Goal: Task Accomplishment & Management: Manage account settings

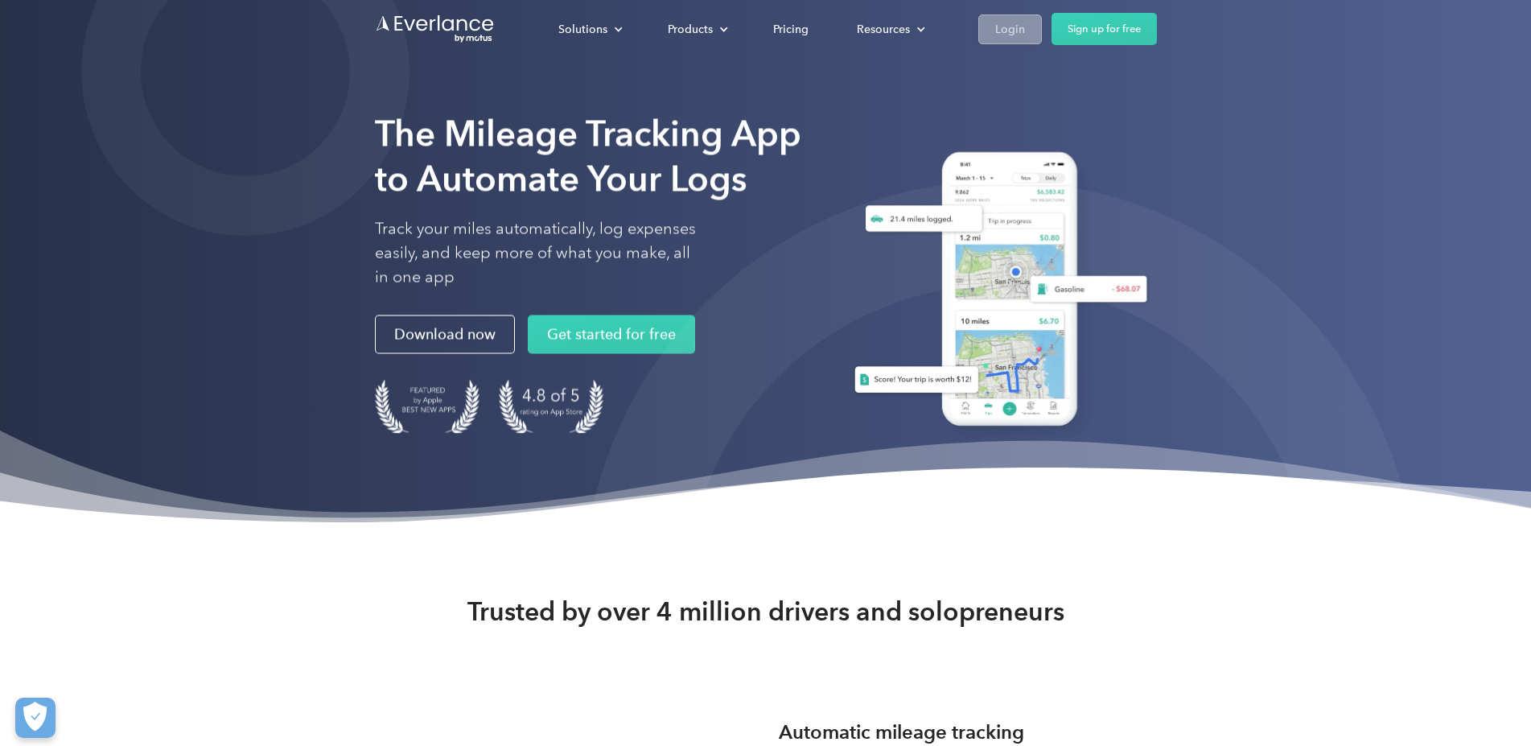
click at [1025, 23] on div "Login" at bounding box center [1010, 29] width 30 height 20
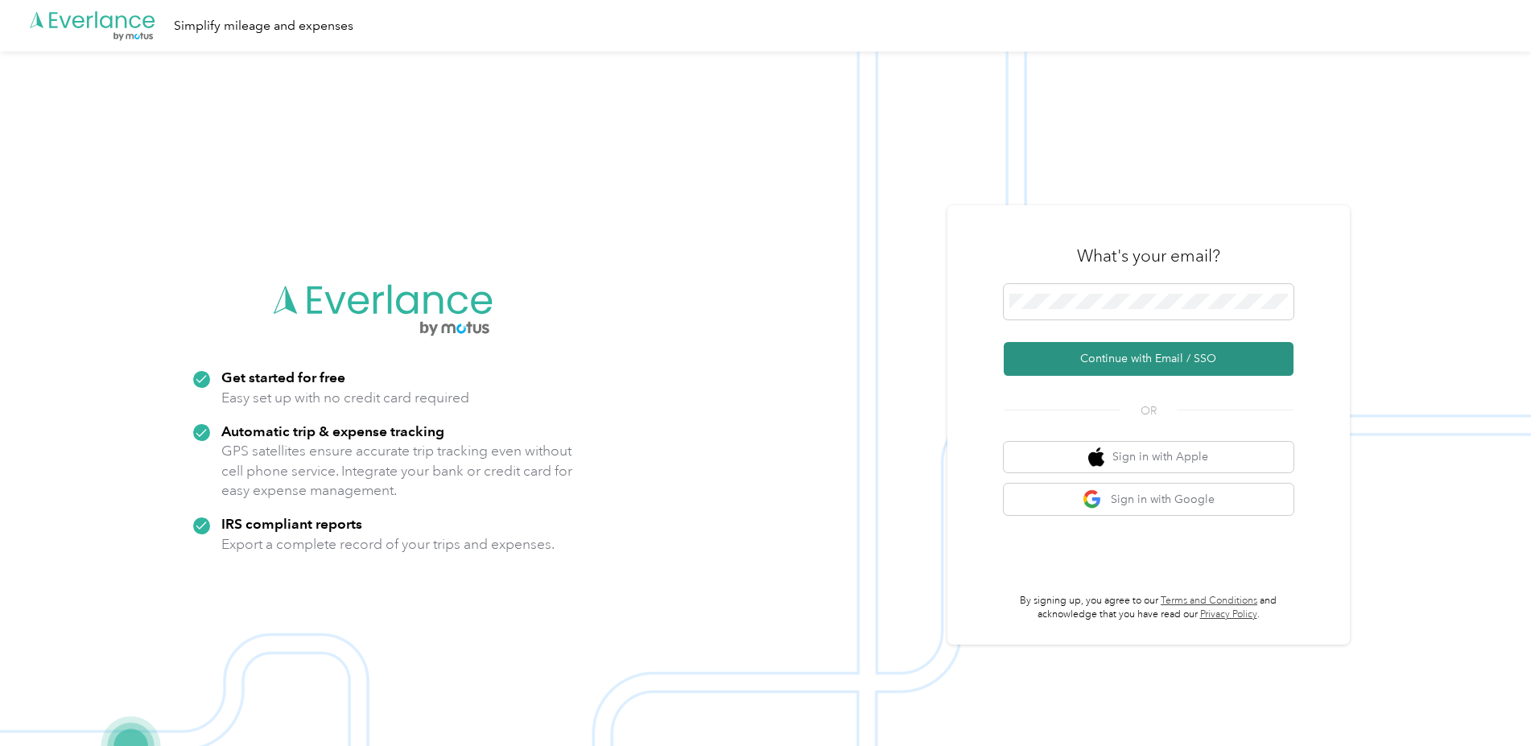
click at [1136, 361] on button "Continue with Email / SSO" at bounding box center [1148, 359] width 290 height 34
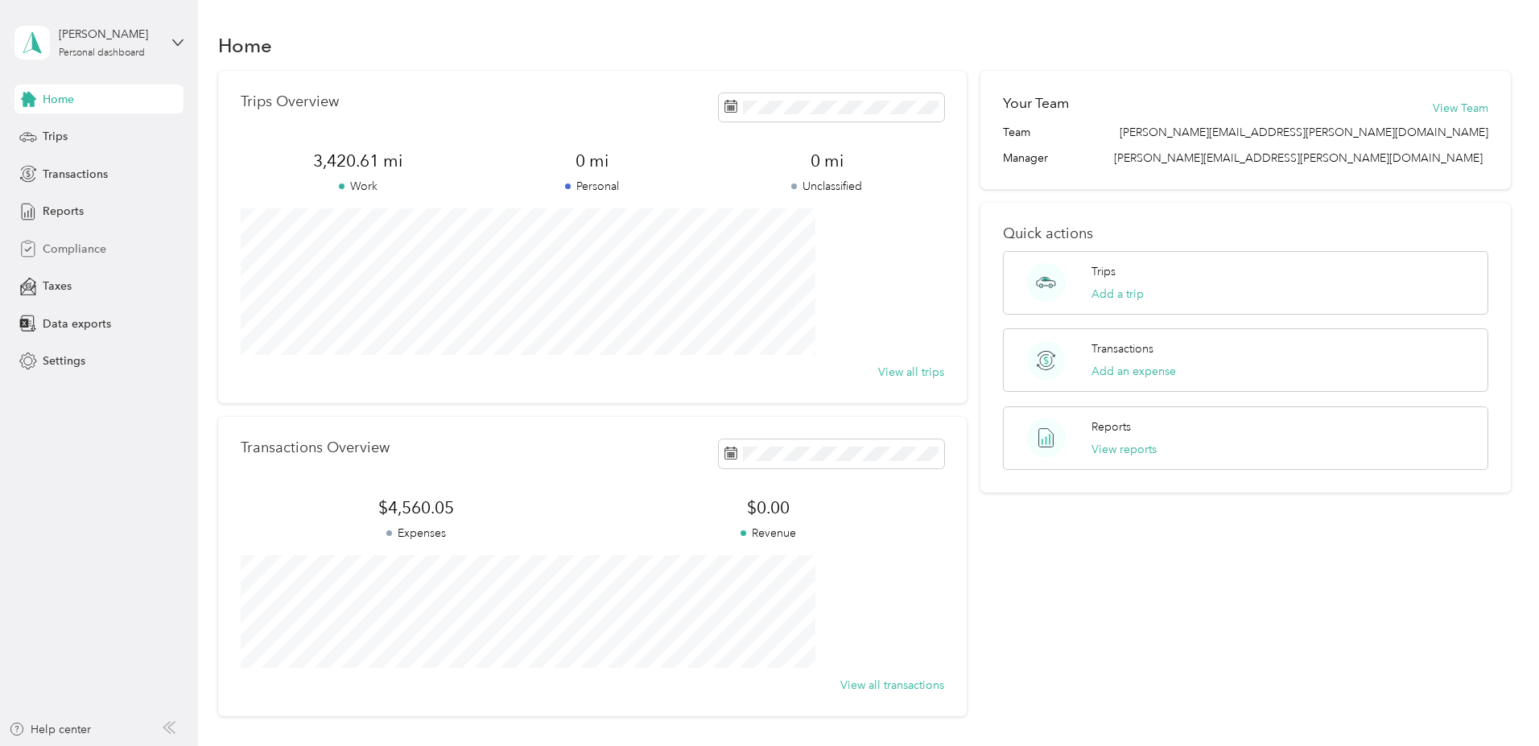
click at [67, 245] on span "Compliance" at bounding box center [75, 249] width 64 height 17
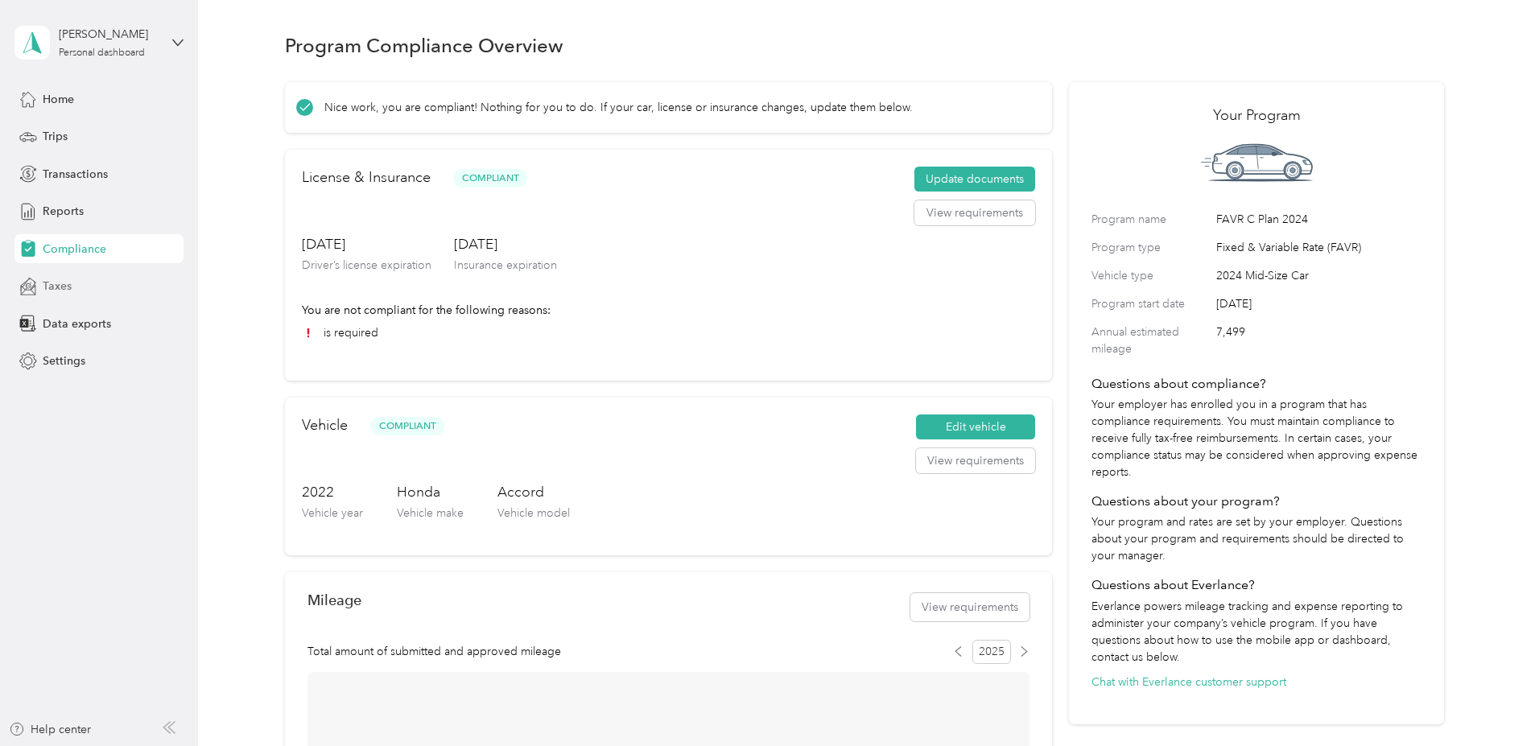
click at [60, 286] on span "Taxes" at bounding box center [57, 286] width 29 height 17
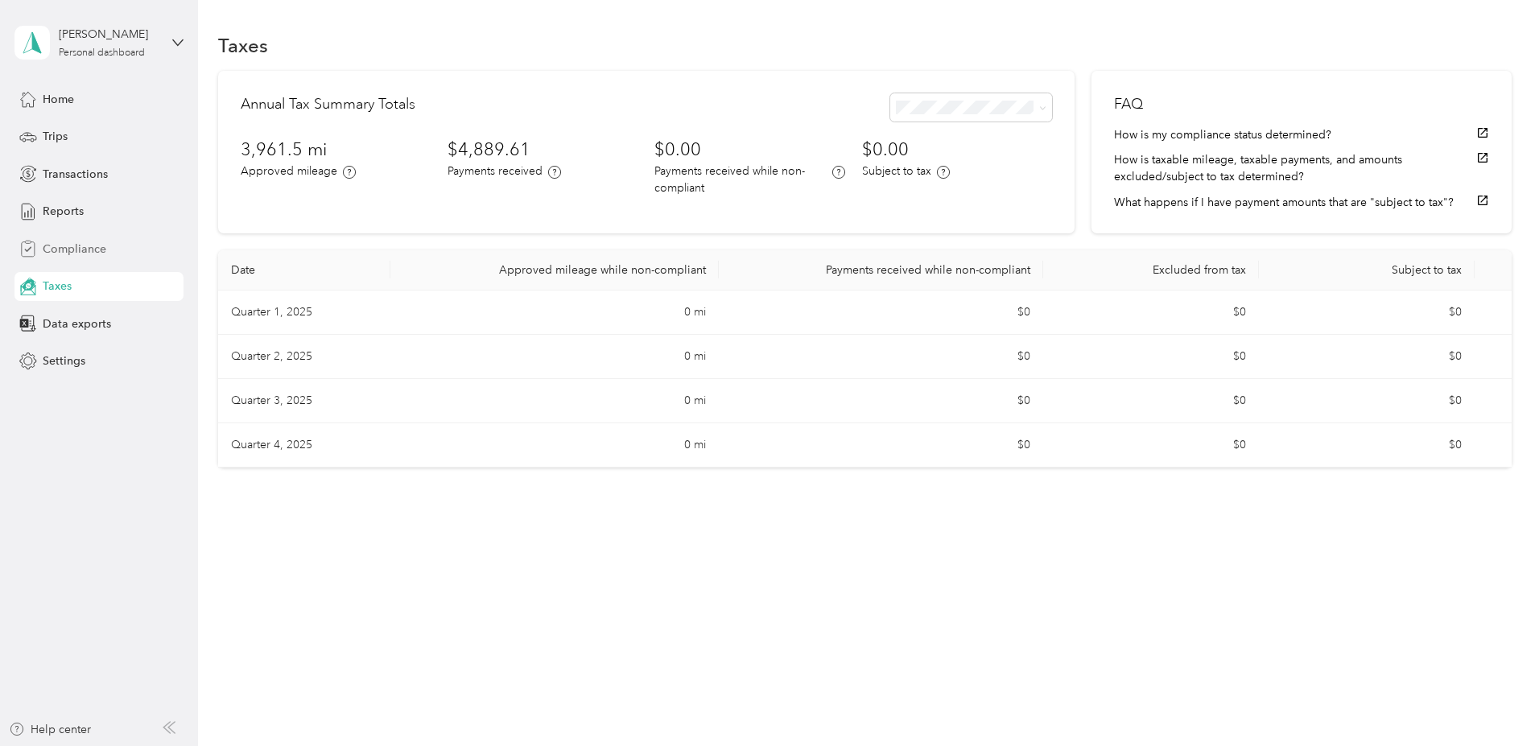
click at [82, 248] on span "Compliance" at bounding box center [75, 249] width 64 height 17
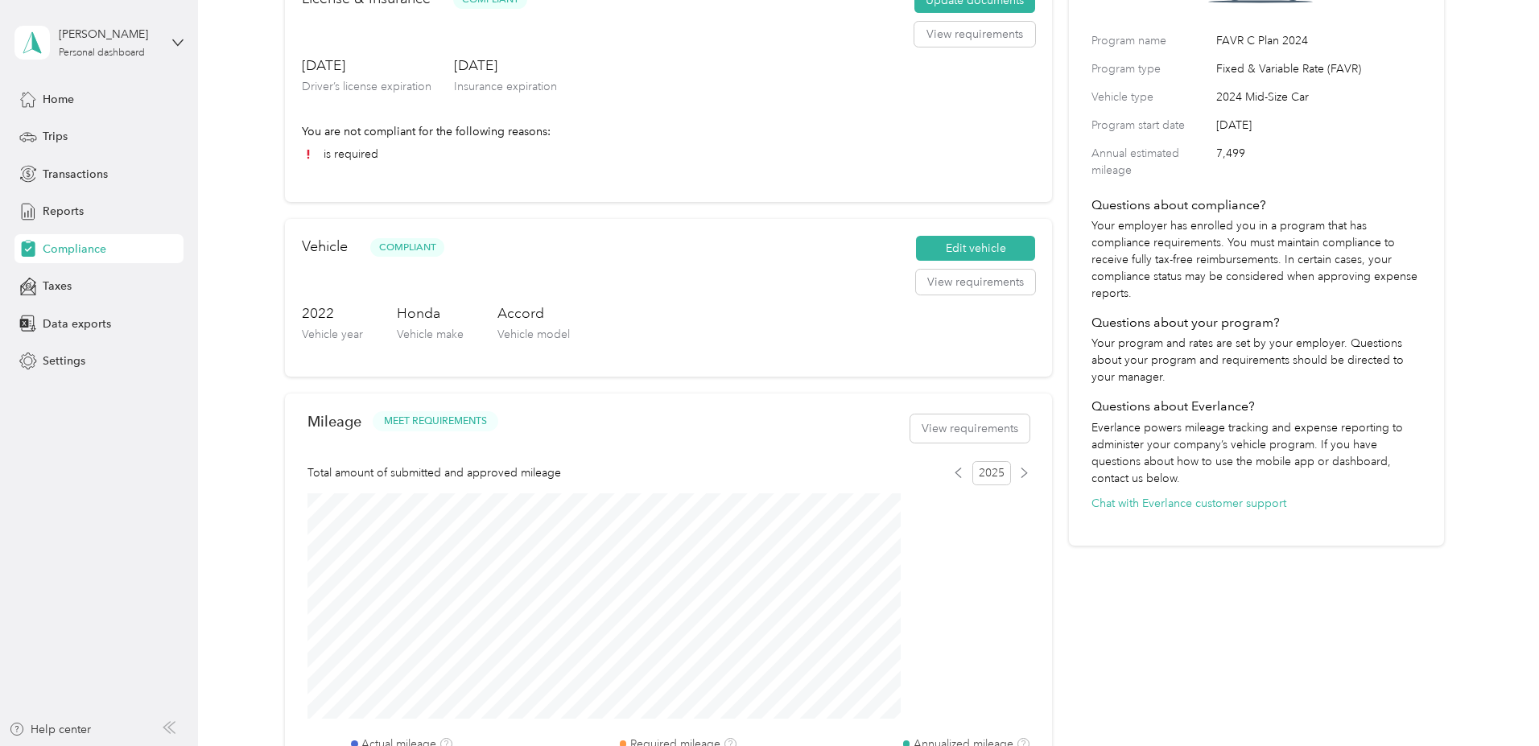
scroll to position [246, 0]
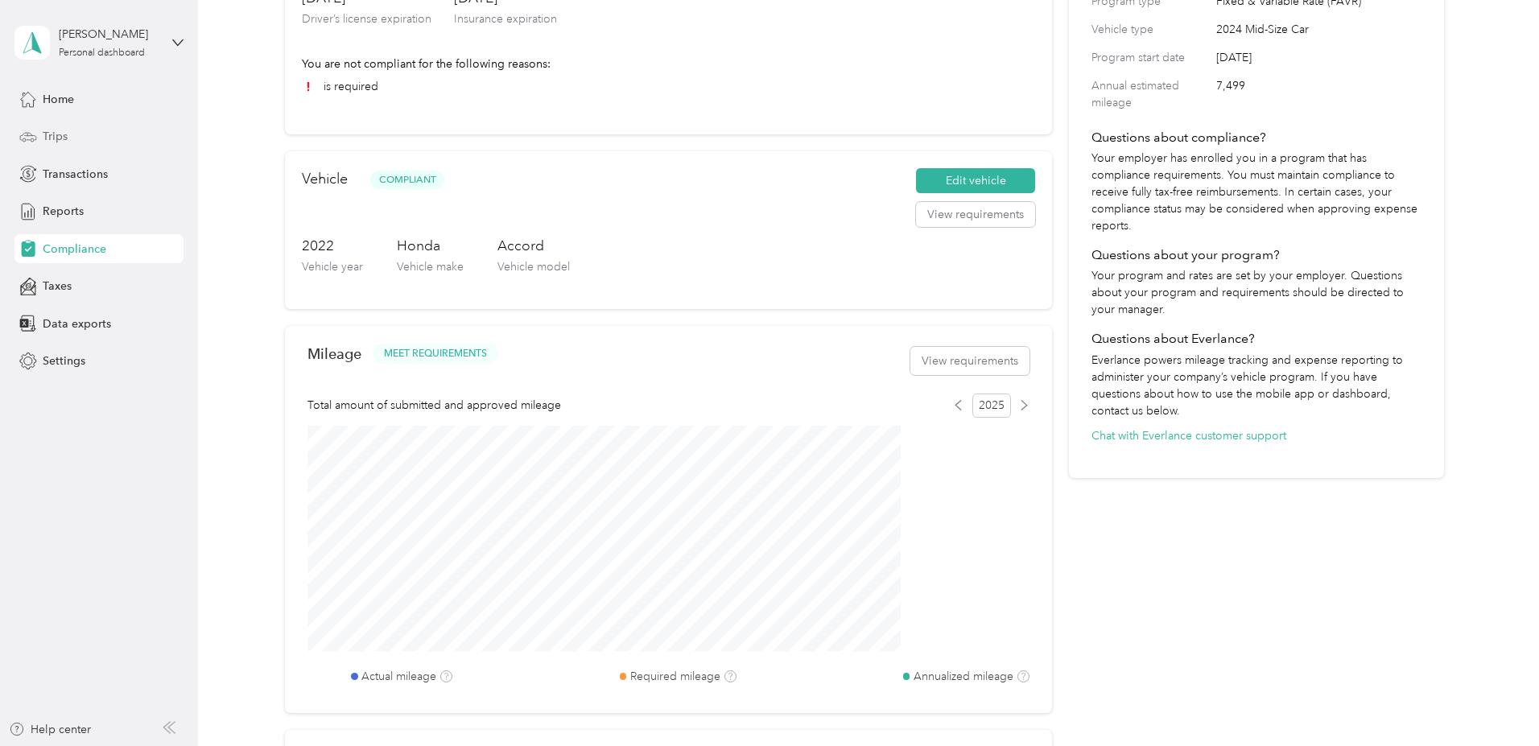
click at [60, 135] on span "Trips" at bounding box center [55, 136] width 25 height 17
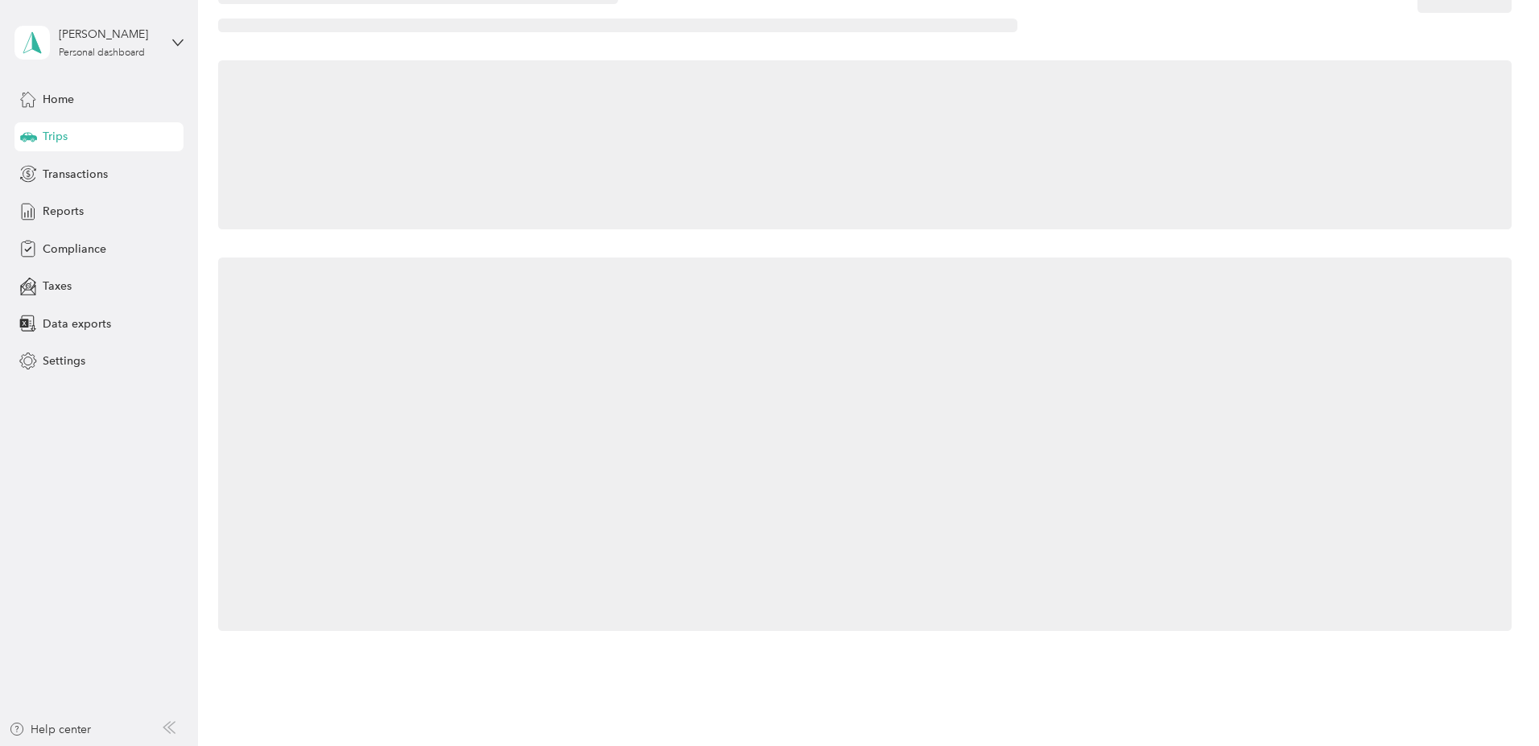
scroll to position [52, 0]
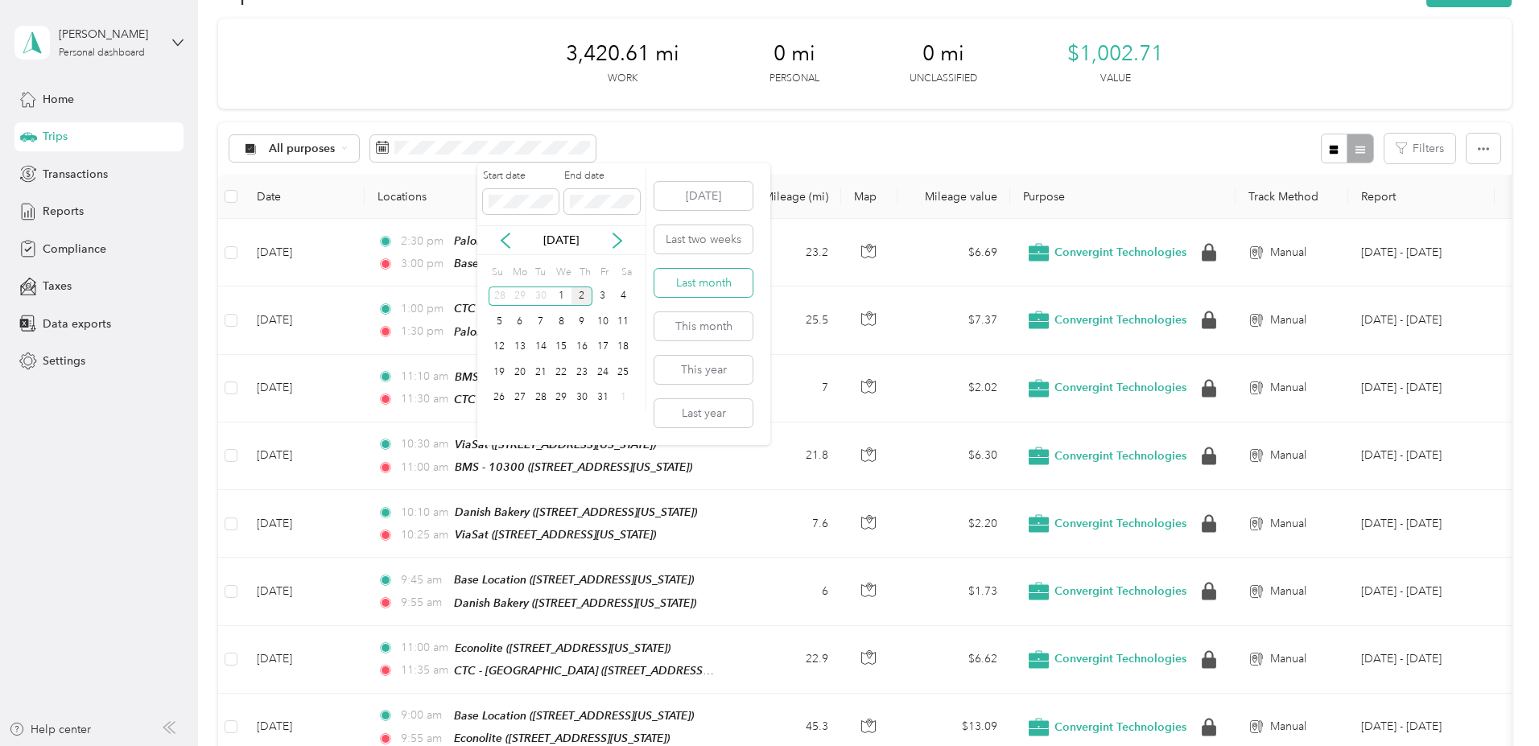
click at [722, 284] on button "Last month" at bounding box center [703, 283] width 98 height 28
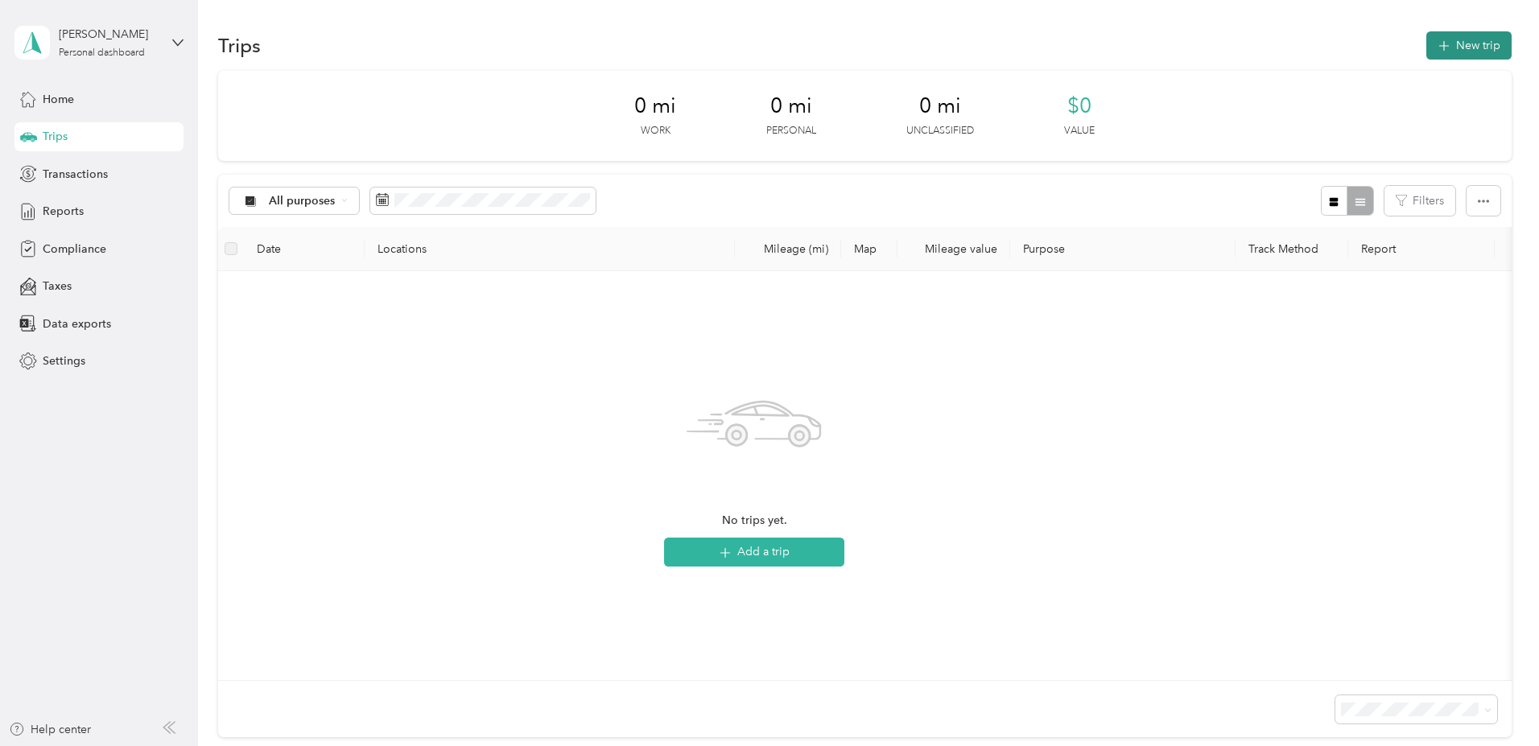
click at [1426, 48] on button "New trip" at bounding box center [1468, 45] width 85 height 28
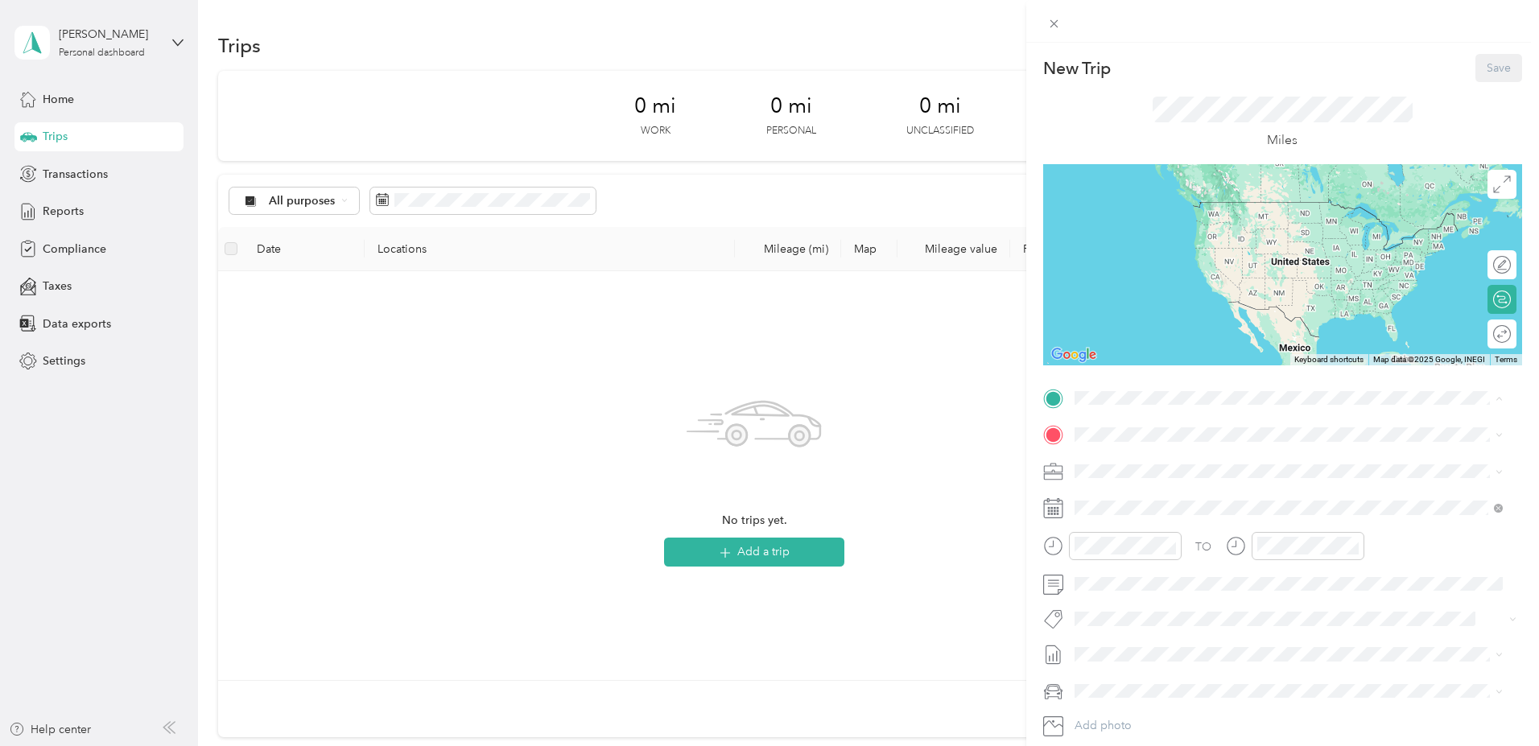
click at [1149, 459] on strong "CTC - [GEOGRAPHIC_DATA]" at bounding box center [1180, 462] width 152 height 14
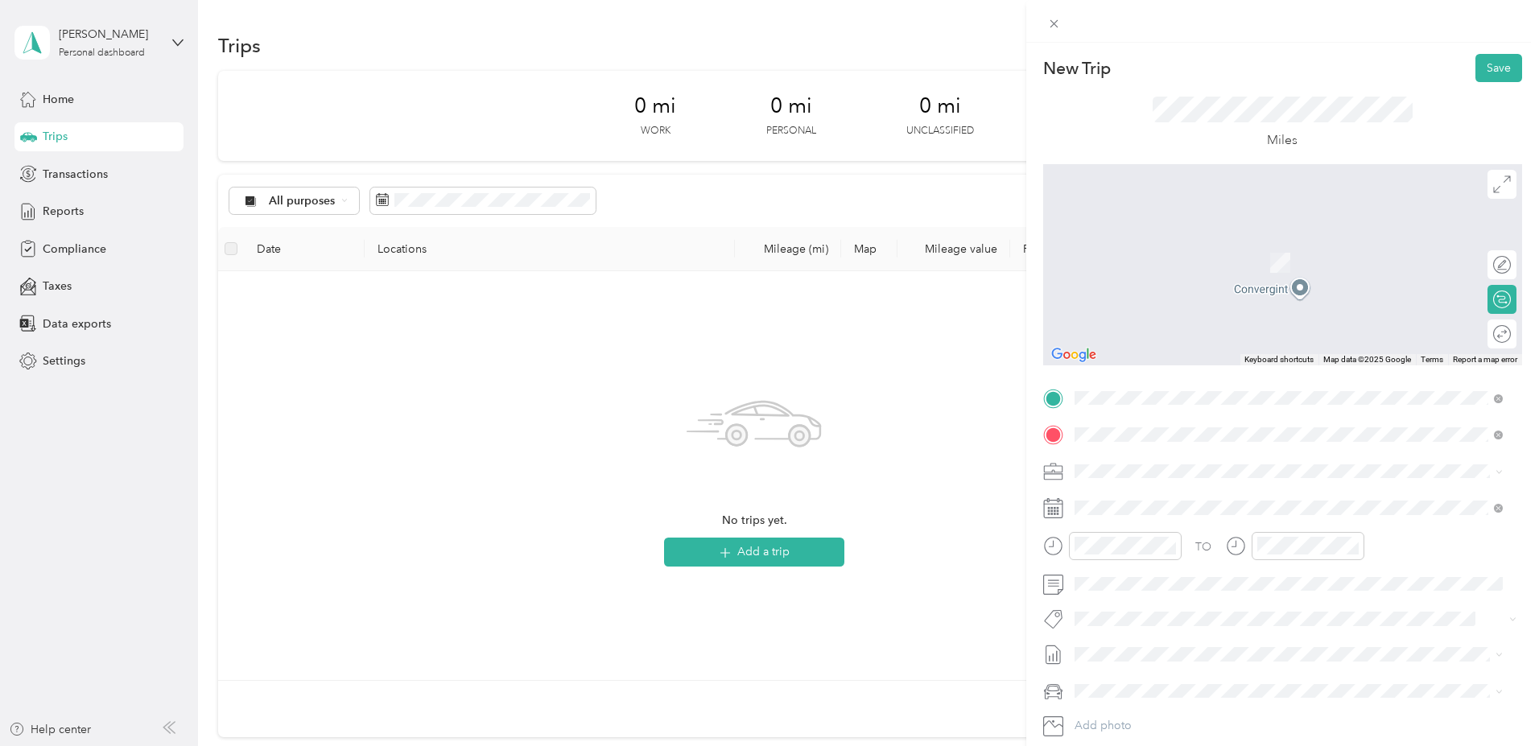
click at [1173, 500] on span "4433 Convoy Street San Diego, California 92111, United States" at bounding box center [1184, 492] width 161 height 14
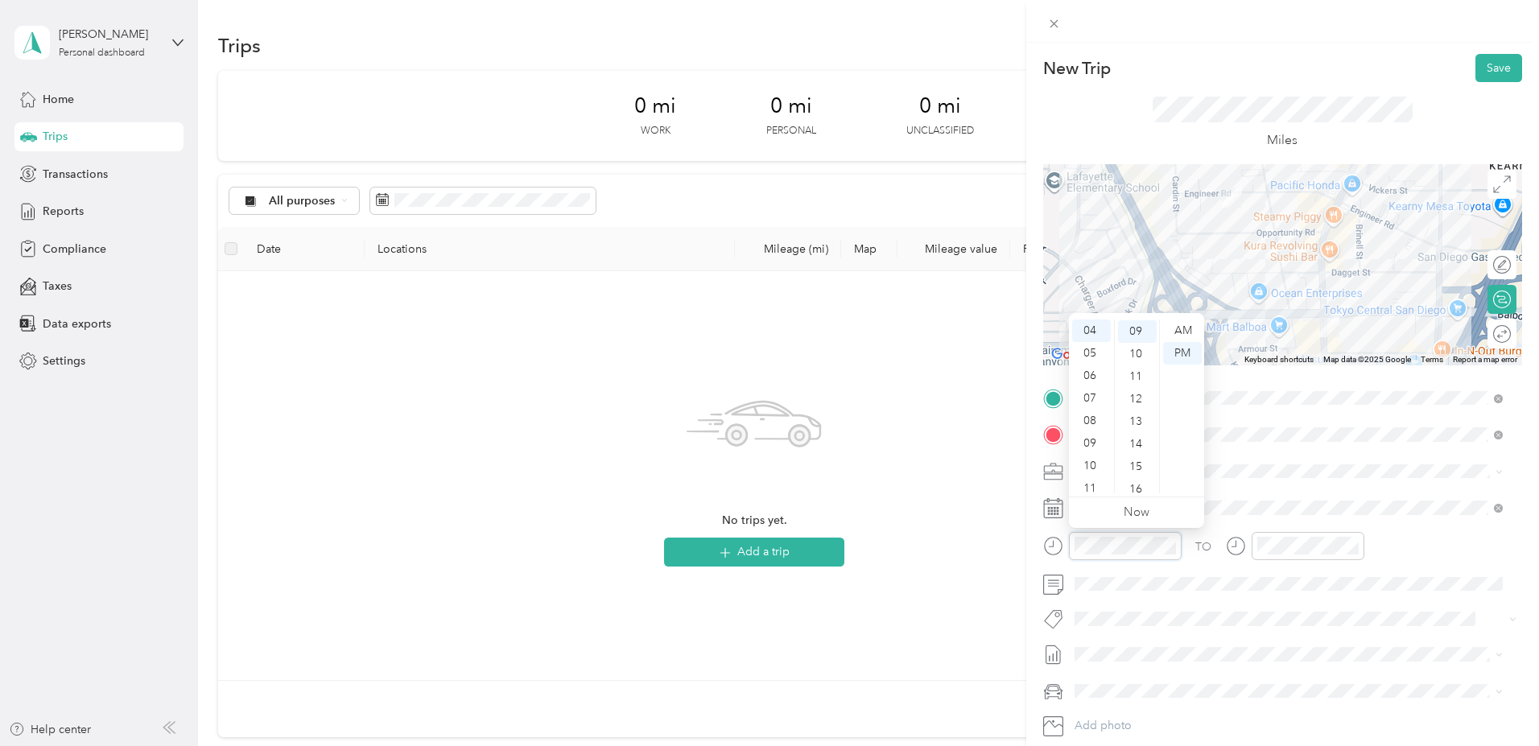
scroll to position [90, 0]
click at [1093, 484] on div "11" at bounding box center [1091, 488] width 39 height 23
click at [1183, 333] on div "AM" at bounding box center [1182, 330] width 39 height 23
click at [1142, 464] on div "15" at bounding box center [1137, 466] width 39 height 23
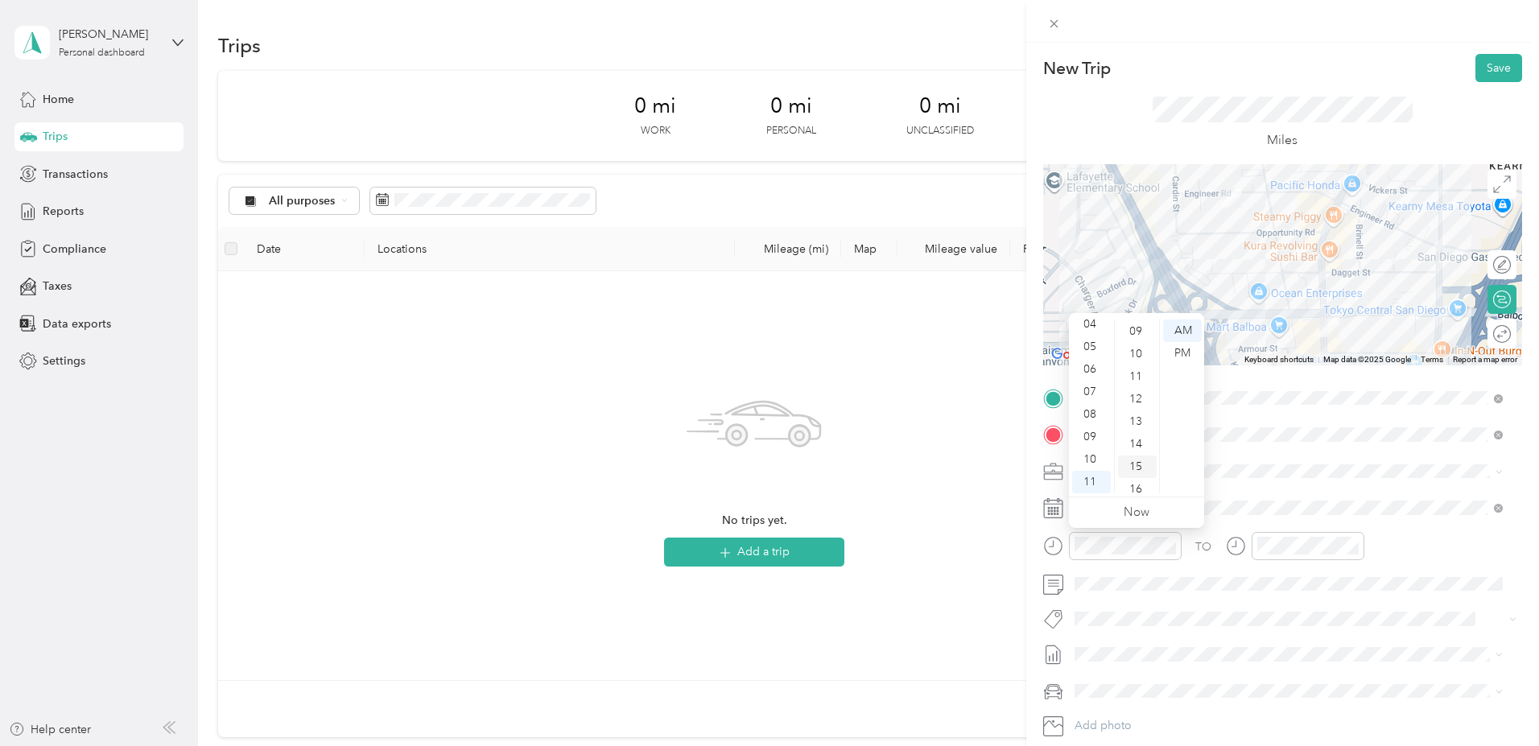
scroll to position [337, 0]
click at [1139, 442] on div "20" at bounding box center [1137, 444] width 39 height 23
click at [1270, 484] on div "11" at bounding box center [1273, 488] width 39 height 23
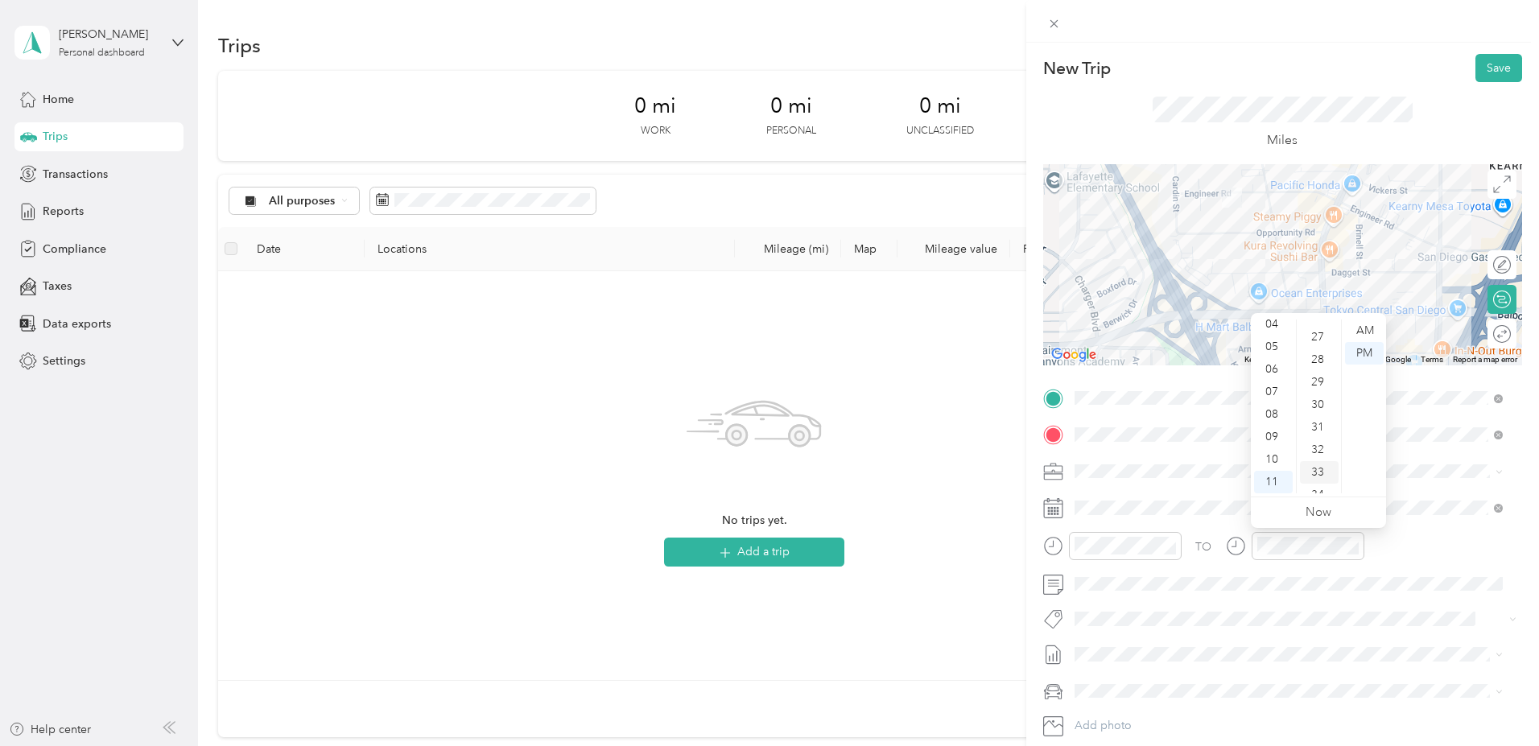
scroll to position [612, 0]
click at [1319, 394] on div "30" at bounding box center [1319, 394] width 39 height 23
click at [1367, 330] on div "AM" at bounding box center [1364, 330] width 39 height 23
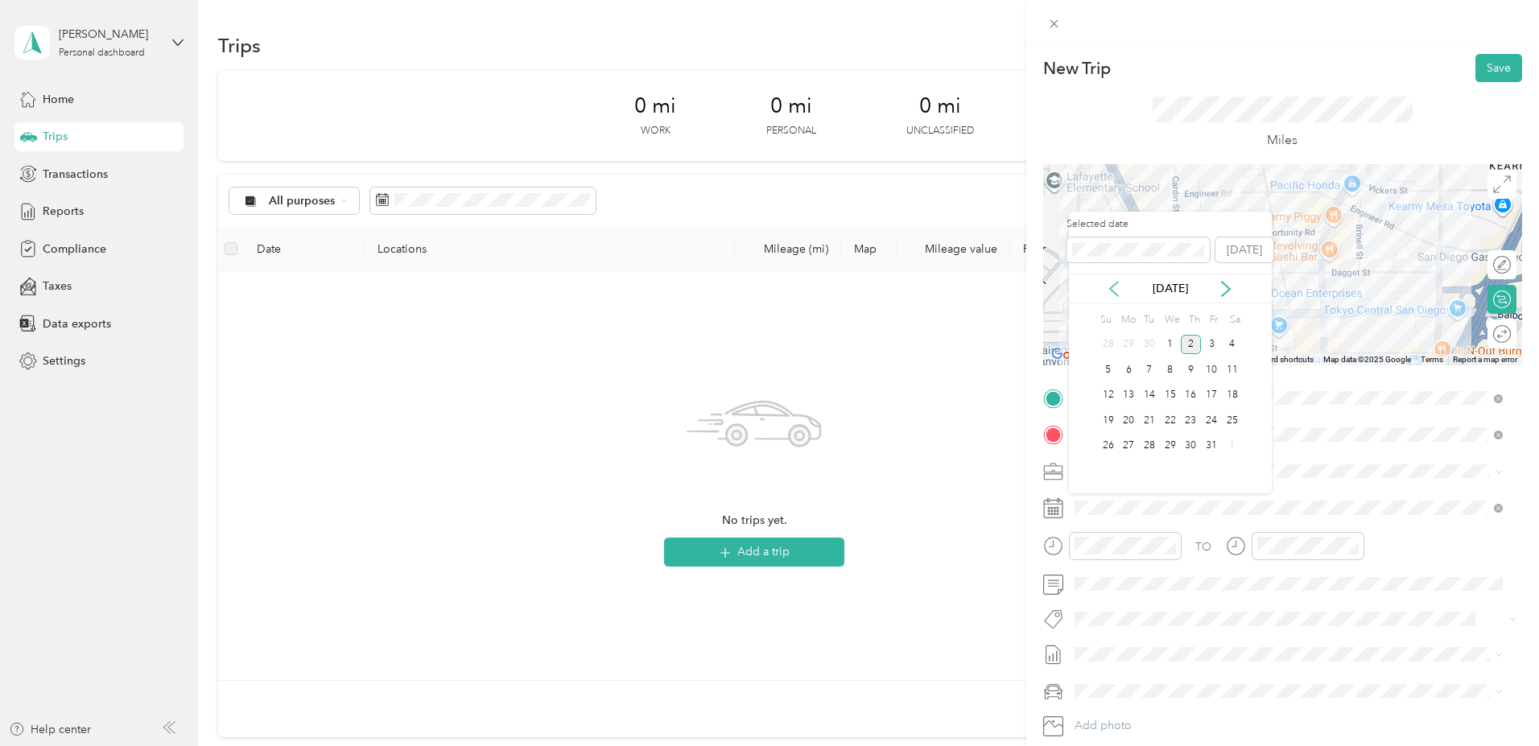
click at [1111, 284] on icon at bounding box center [1114, 289] width 16 height 16
click at [1171, 348] on div "3" at bounding box center [1170, 345] width 21 height 20
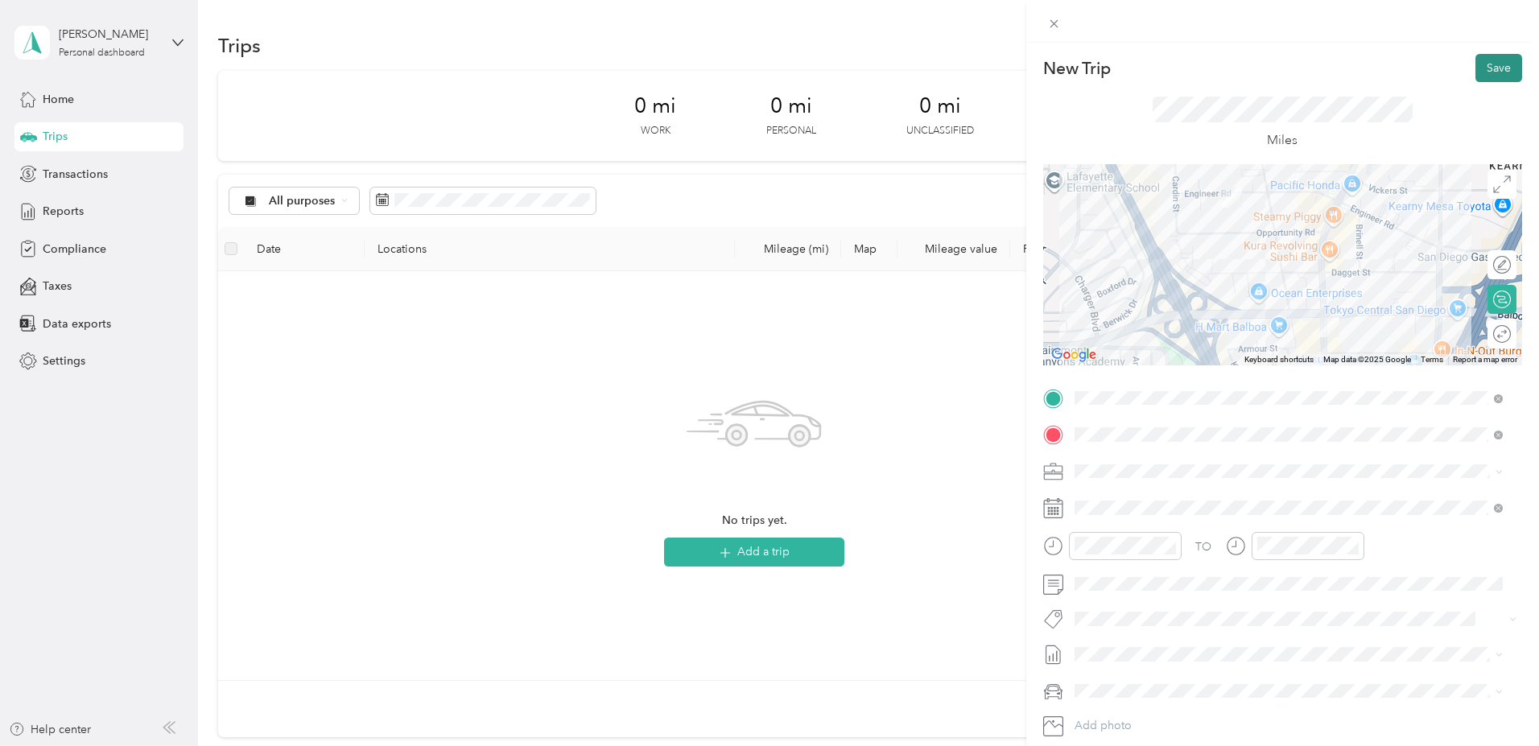
click at [1477, 63] on button "Save" at bounding box center [1498, 68] width 47 height 28
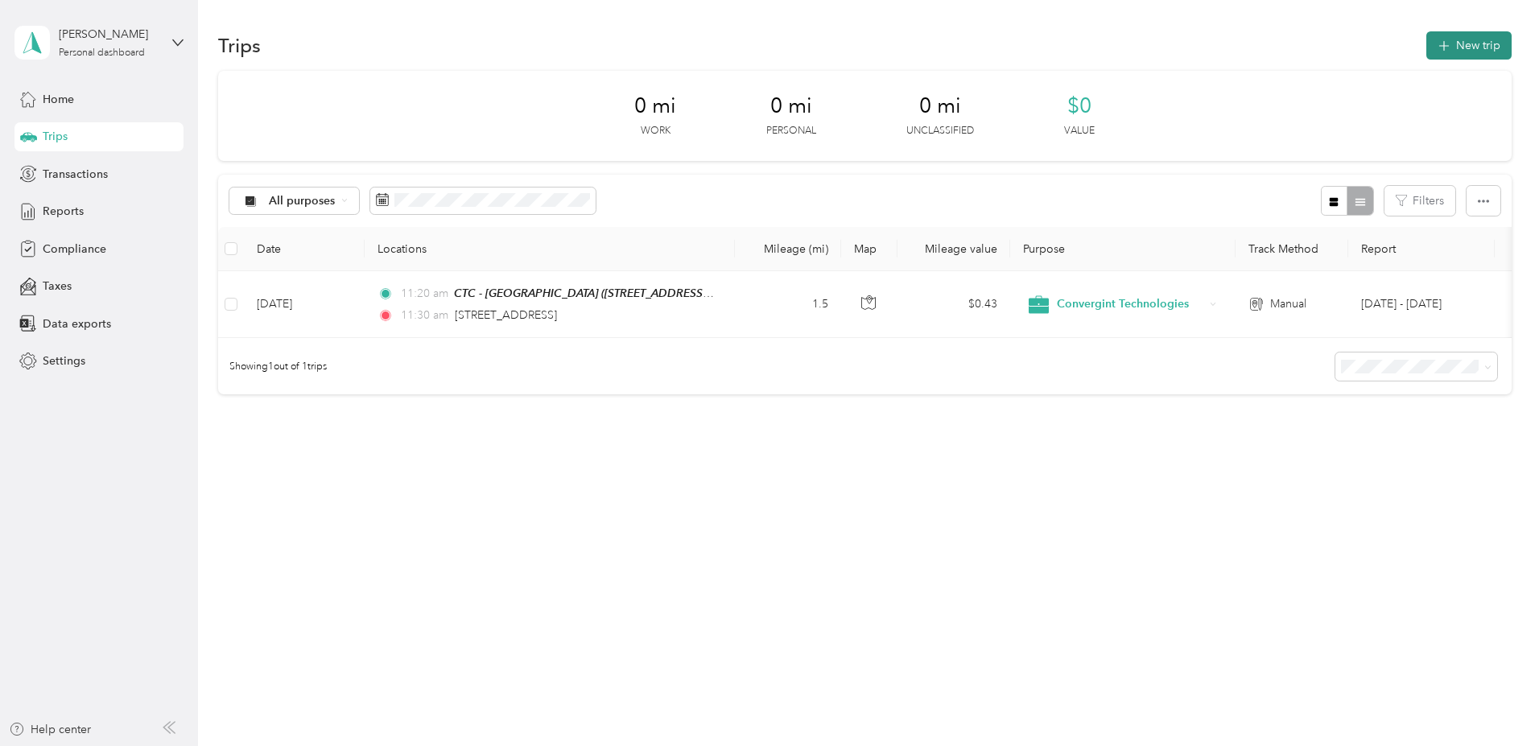
click at [1426, 44] on button "New trip" at bounding box center [1468, 45] width 85 height 28
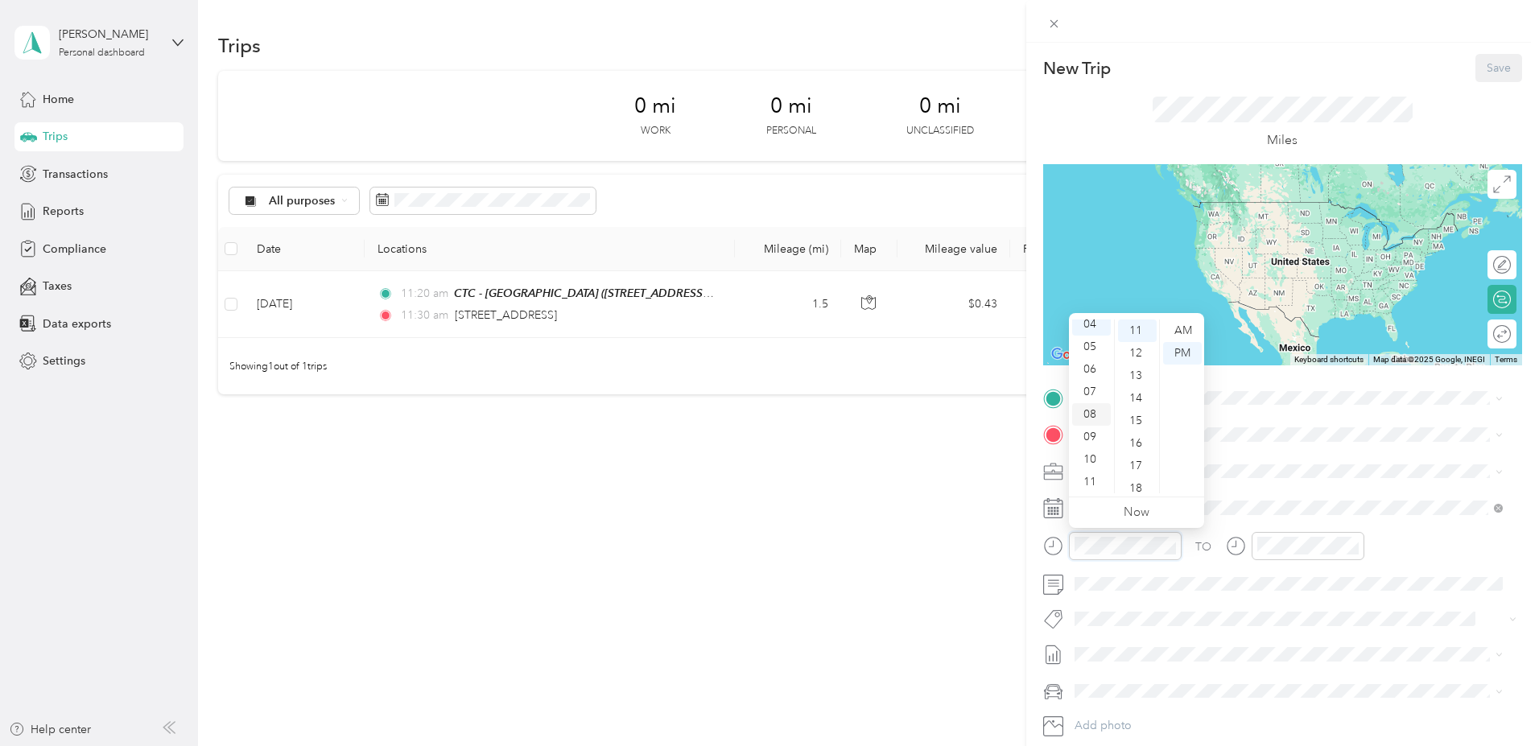
scroll to position [0, 0]
click at [1093, 330] on div "12" at bounding box center [1091, 330] width 39 height 23
click at [1137, 440] on div "45" at bounding box center [1137, 440] width 39 height 23
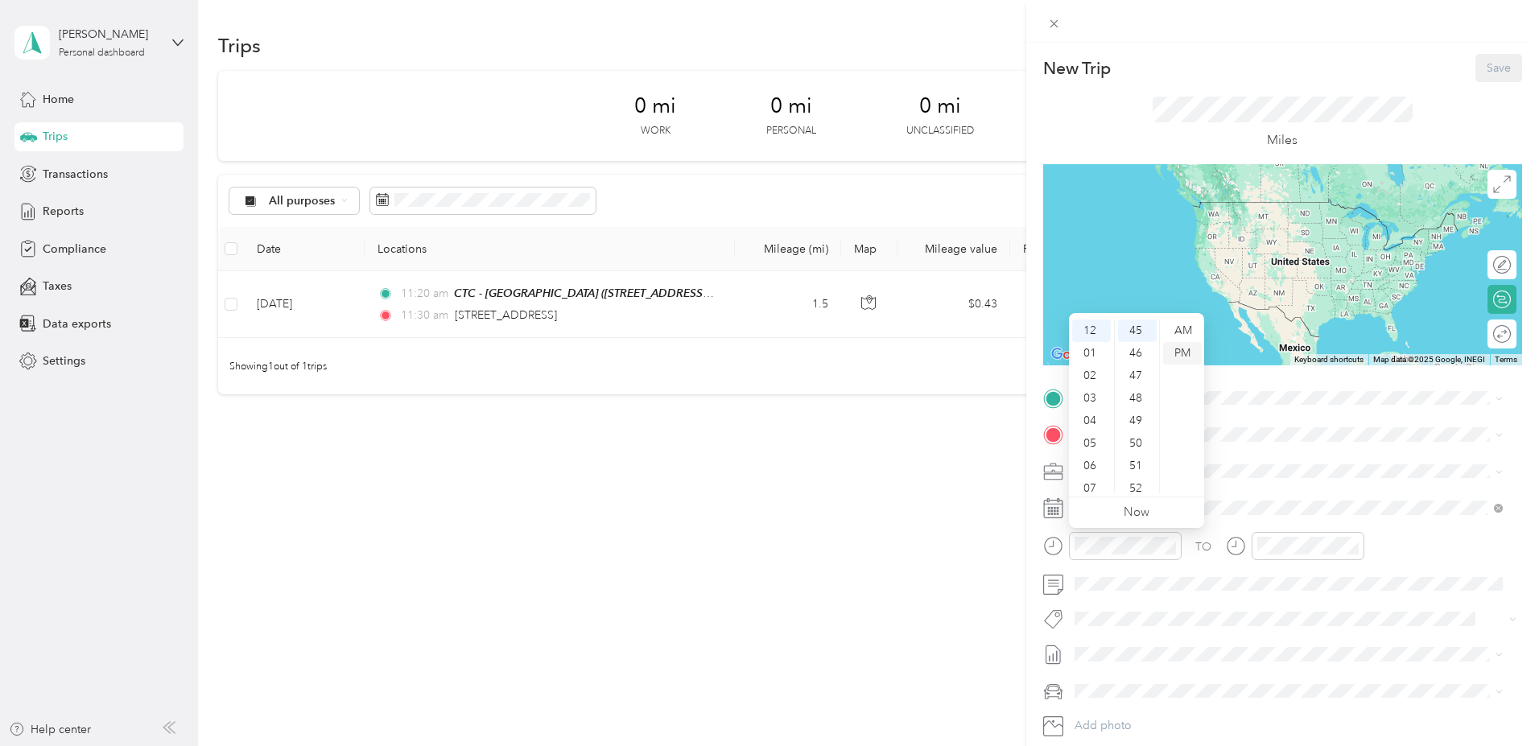
click at [1181, 346] on div "PM" at bounding box center [1182, 353] width 39 height 23
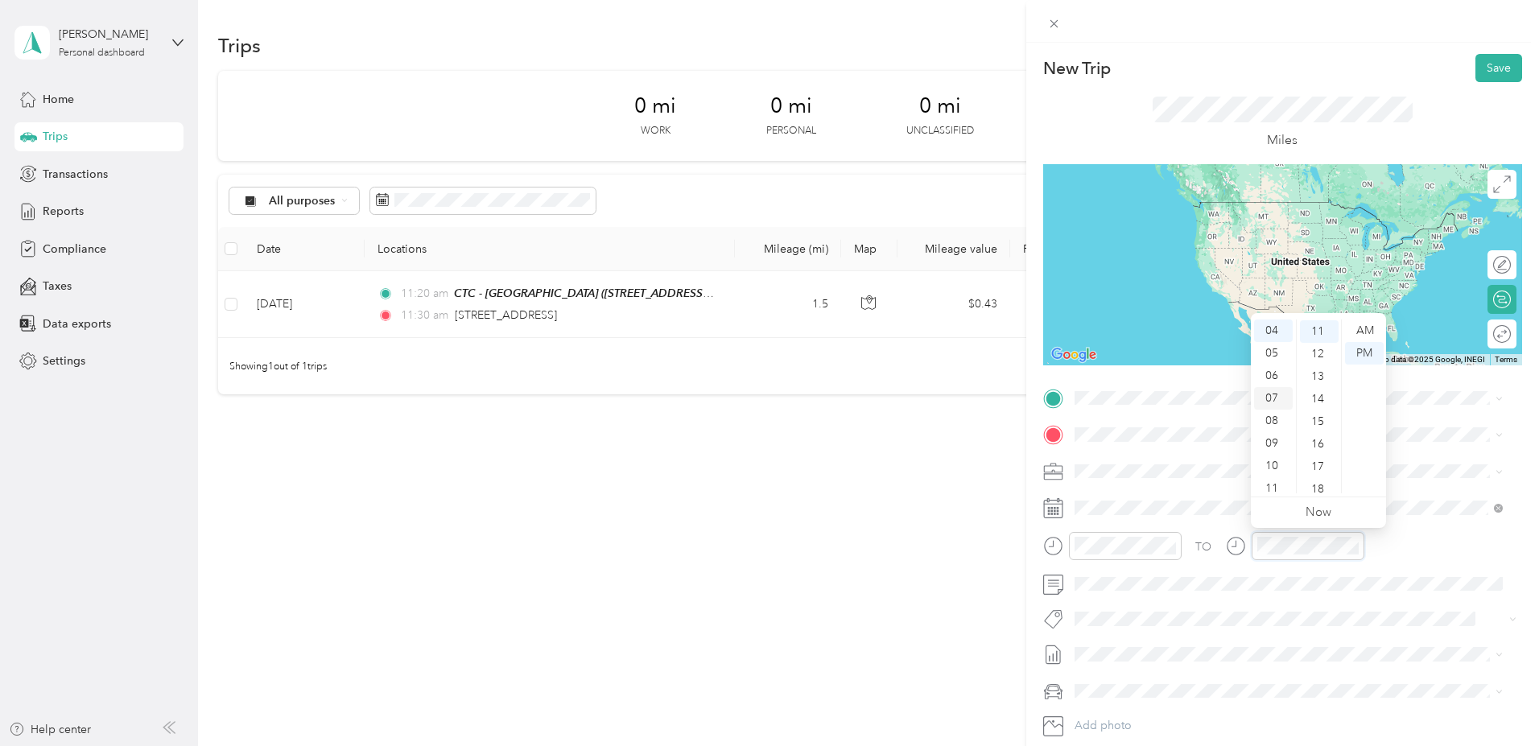
scroll to position [0, 0]
click at [1265, 356] on div "01" at bounding box center [1273, 353] width 39 height 23
click at [1319, 417] on div "15" at bounding box center [1319, 421] width 39 height 23
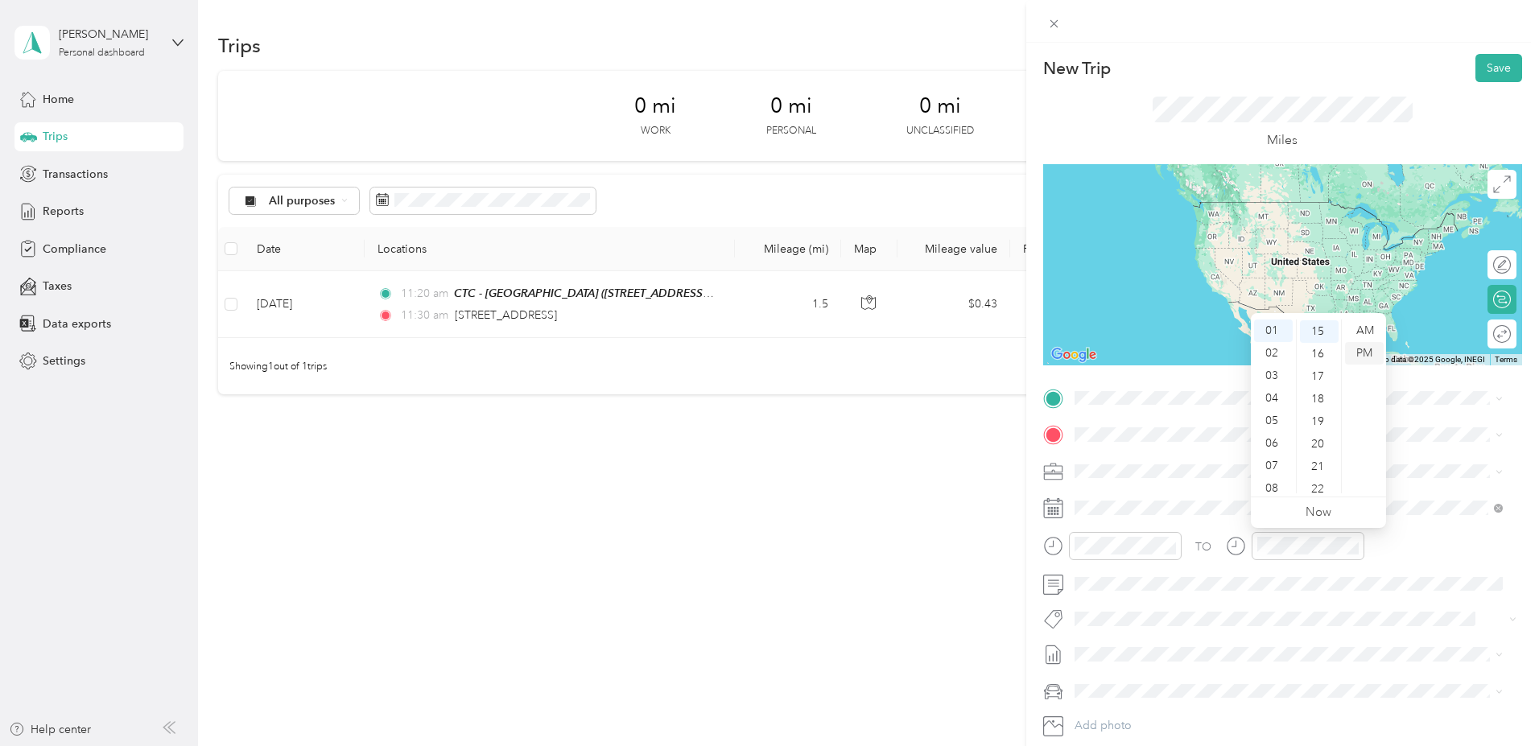
click at [1367, 356] on div "PM" at bounding box center [1364, 353] width 39 height 23
click at [1424, 521] on div "TO Add photo" at bounding box center [1282, 579] width 479 height 389
drag, startPoint x: 1189, startPoint y: 466, endPoint x: 1138, endPoint y: 456, distance: 52.4
click at [1188, 464] on span "4433 Convoy Street San Diego, California 92111, United States" at bounding box center [1184, 456] width 161 height 14
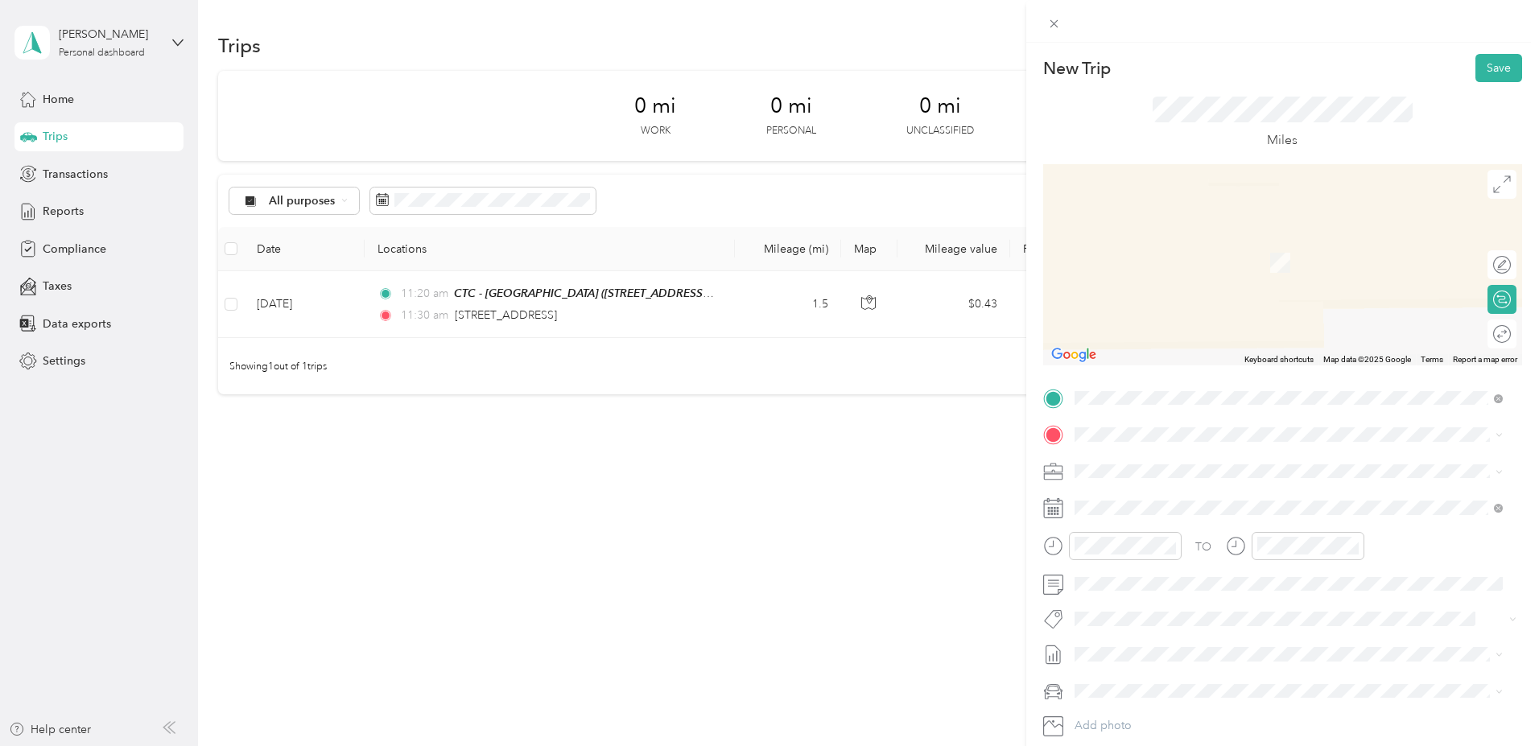
click at [1187, 509] on span "959 Melaleuca Avenue, 92011, Carlsbad, California, United States" at bounding box center [1184, 513] width 161 height 14
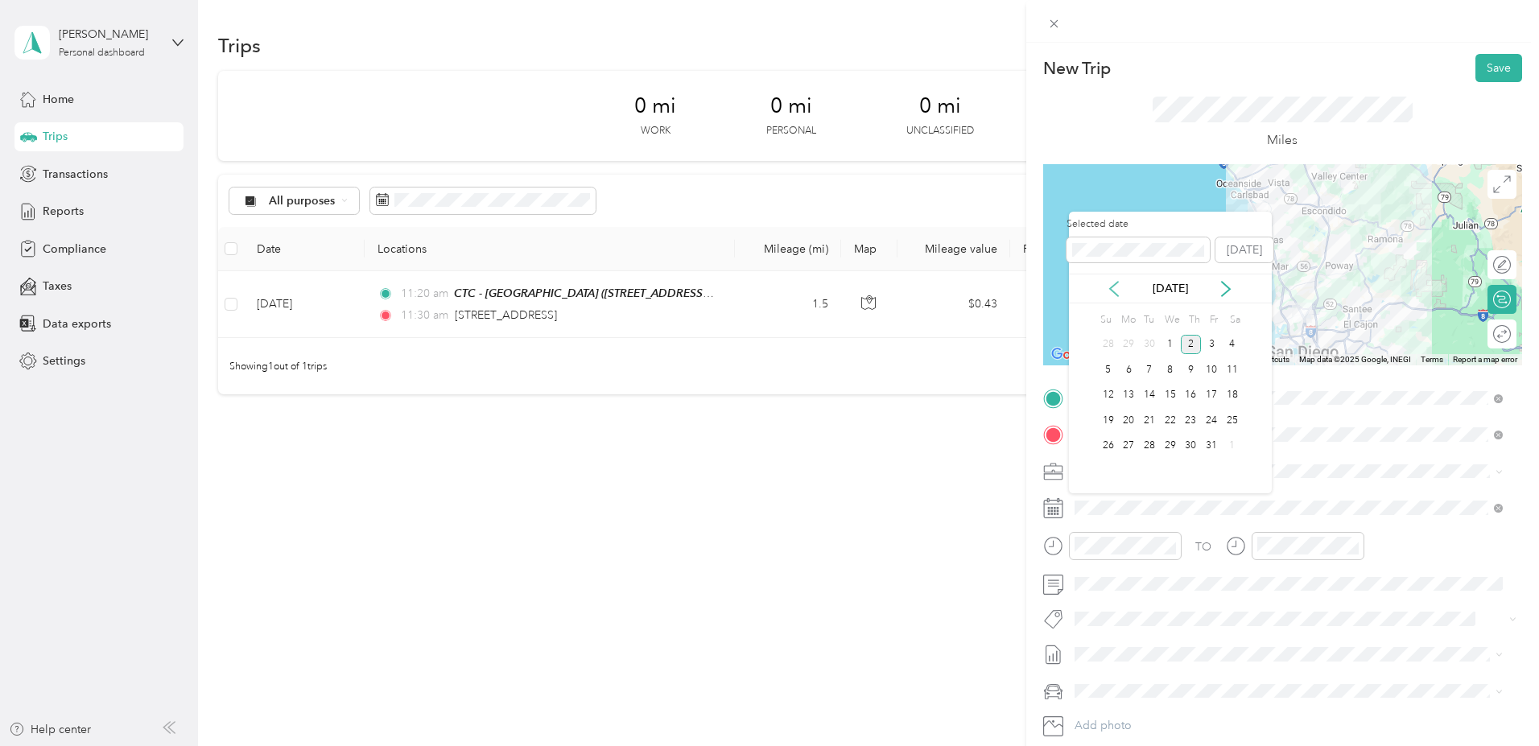
click at [1111, 291] on icon at bounding box center [1114, 289] width 8 height 14
click at [1170, 341] on div "3" at bounding box center [1170, 345] width 21 height 20
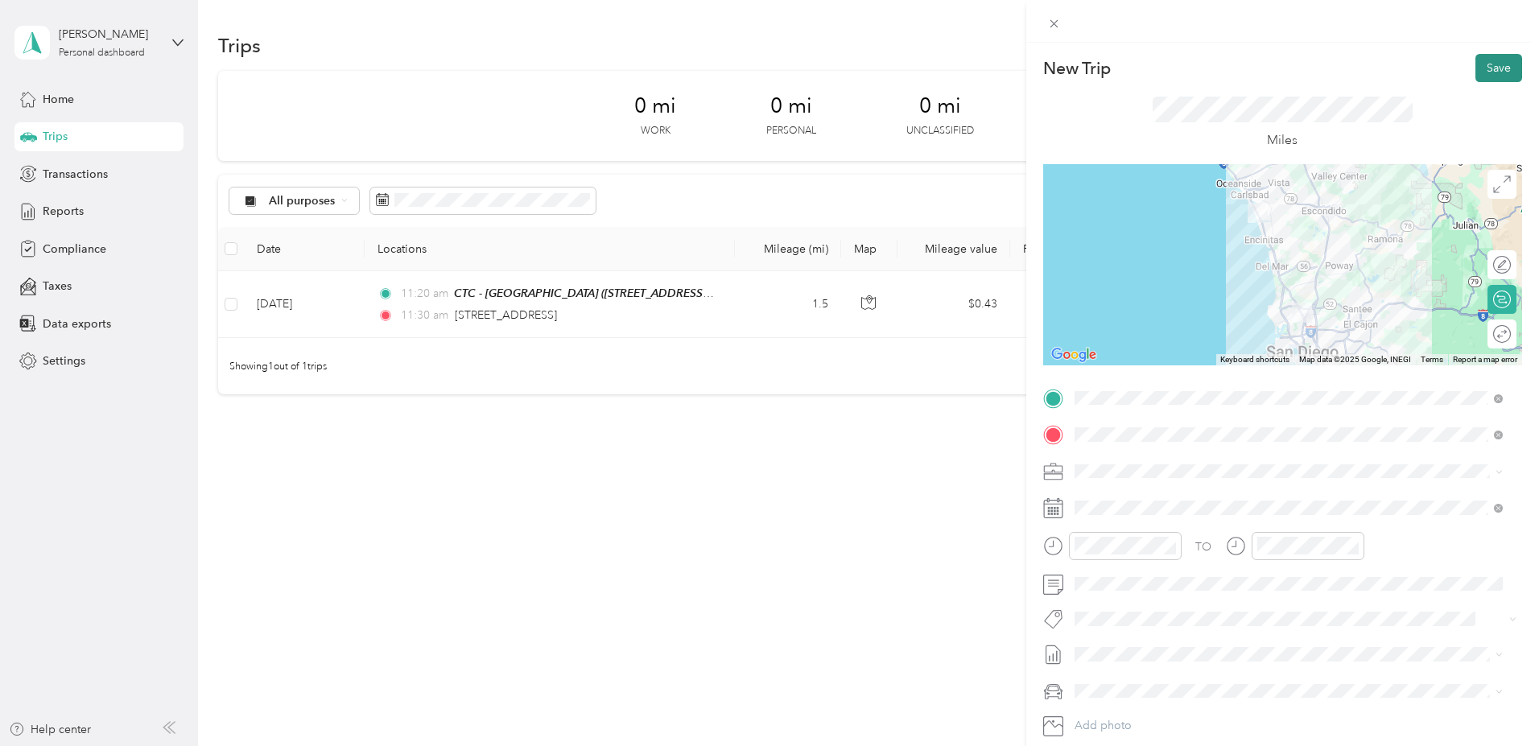
click at [1485, 71] on button "Save" at bounding box center [1498, 68] width 47 height 28
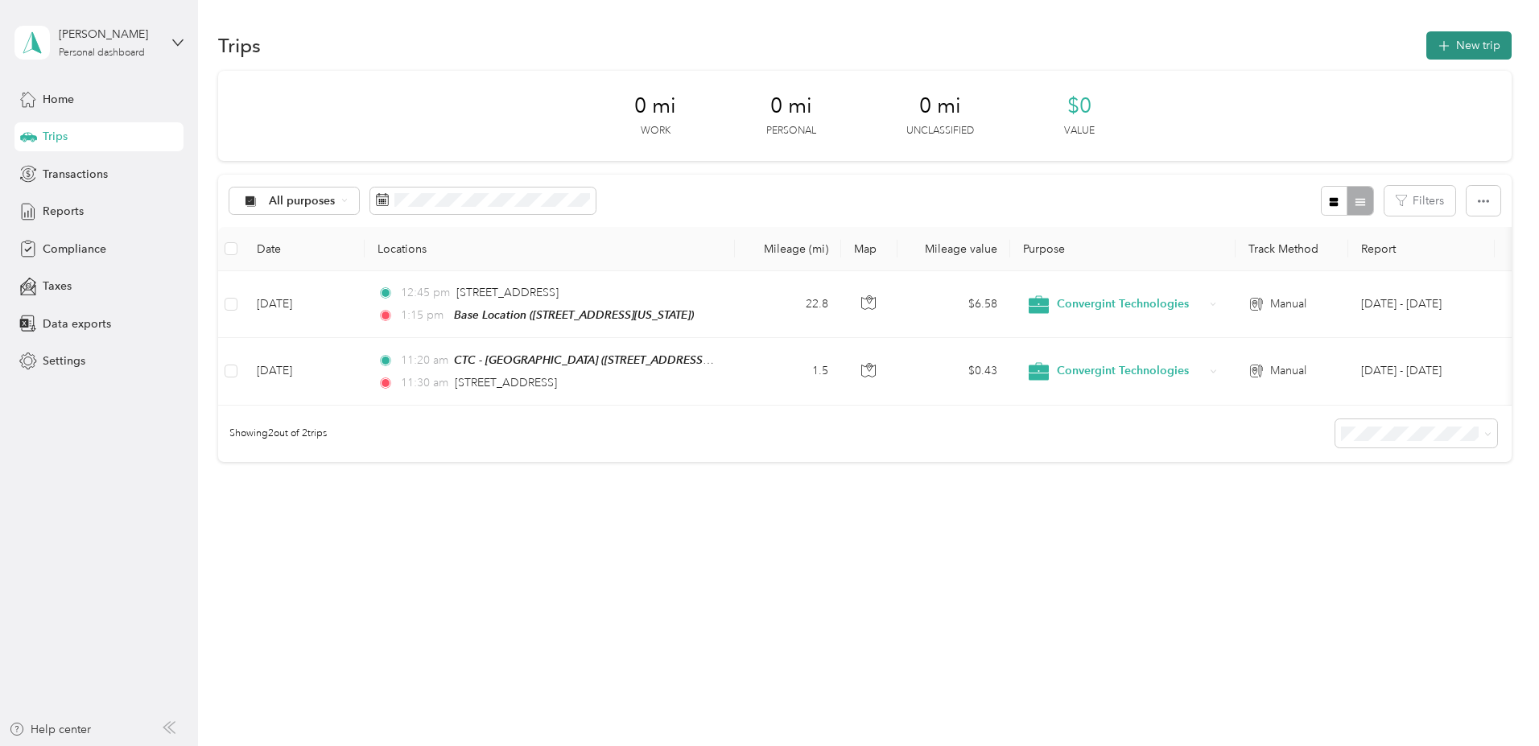
click at [1426, 39] on button "New trip" at bounding box center [1468, 45] width 85 height 28
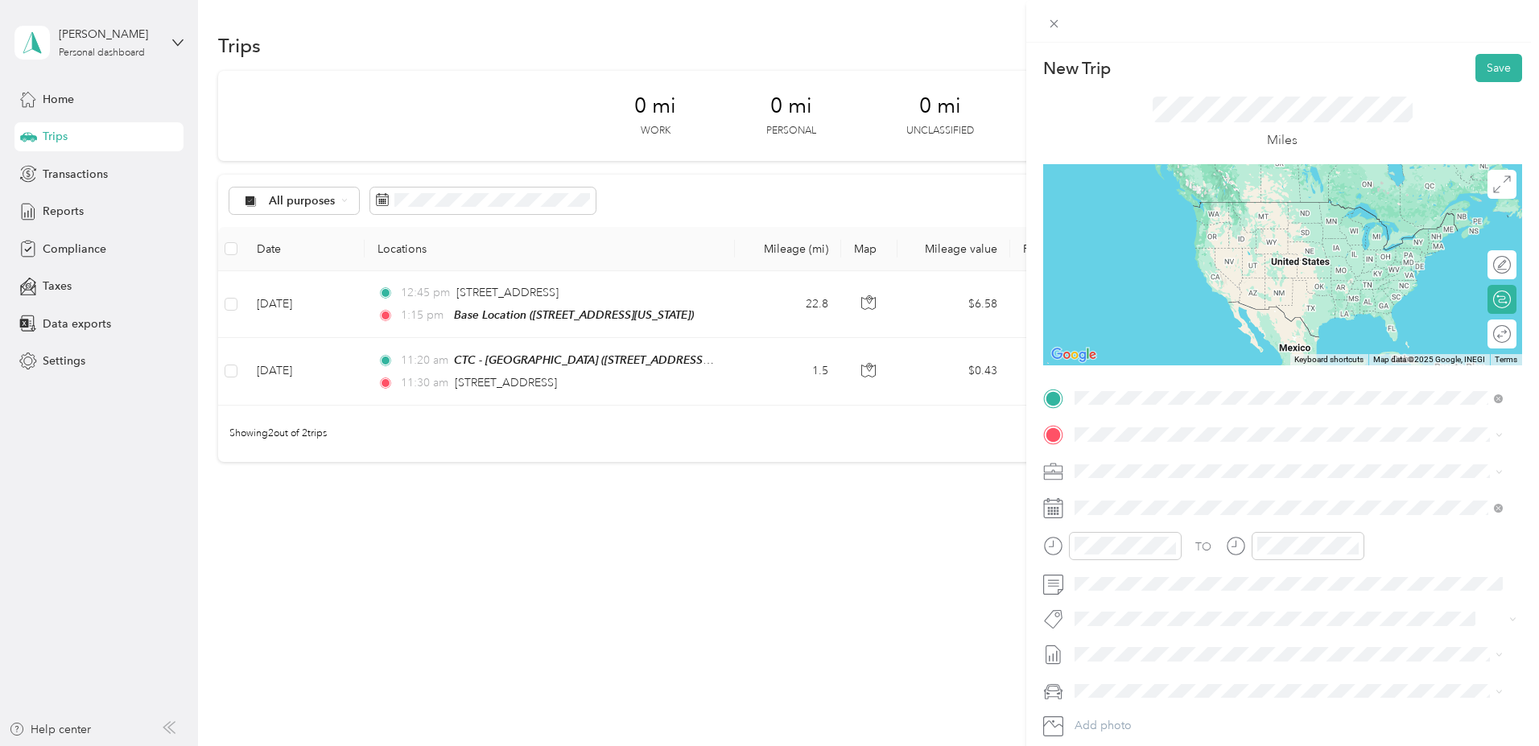
click at [1174, 474] on span "959 Melaleuca Avenue, 92011, Carlsbad, California, United States" at bounding box center [1184, 480] width 161 height 14
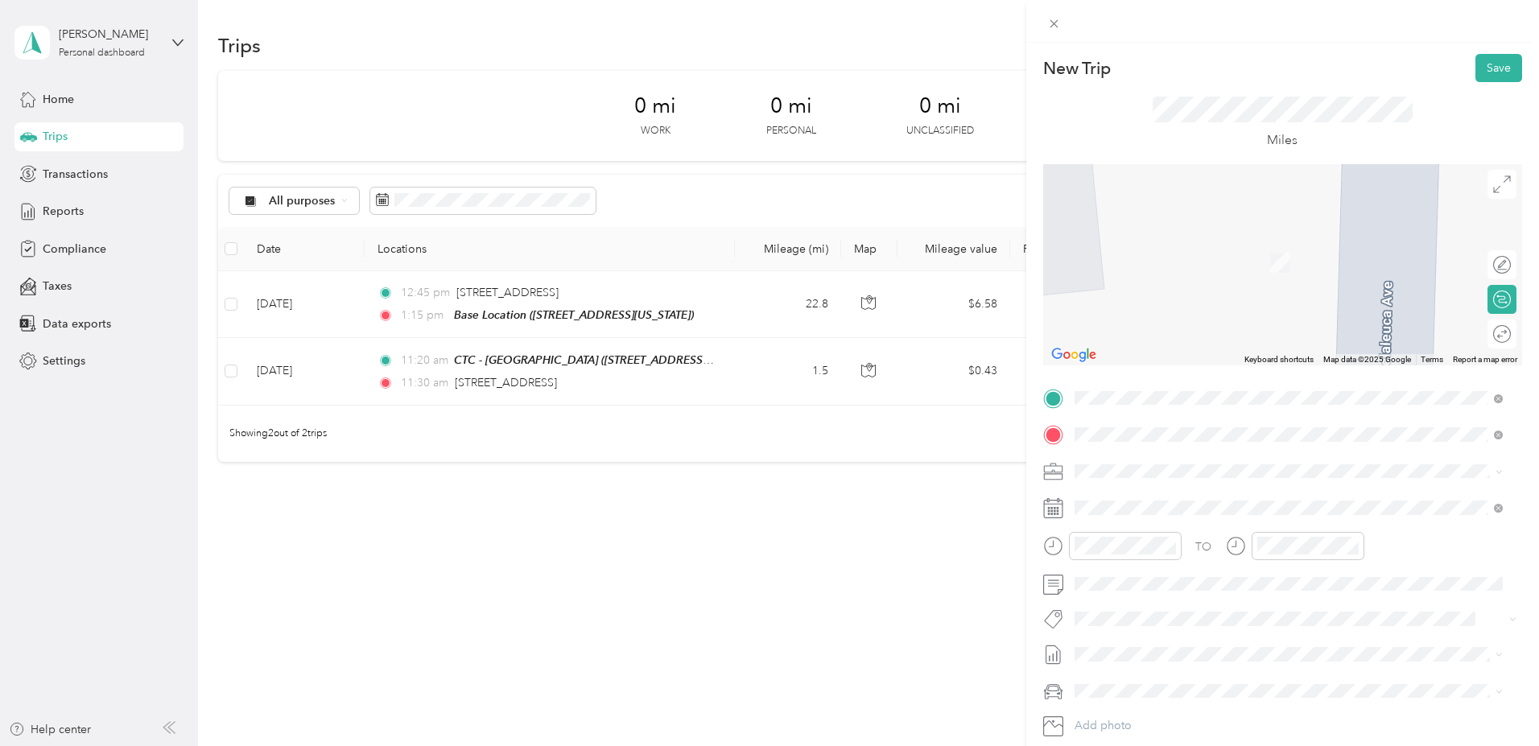
click at [1192, 506] on div "Kaiser Permanente 4402 Vandever Avenue, San Diego, 92120, San Diego, California…" at bounding box center [1229, 508] width 250 height 34
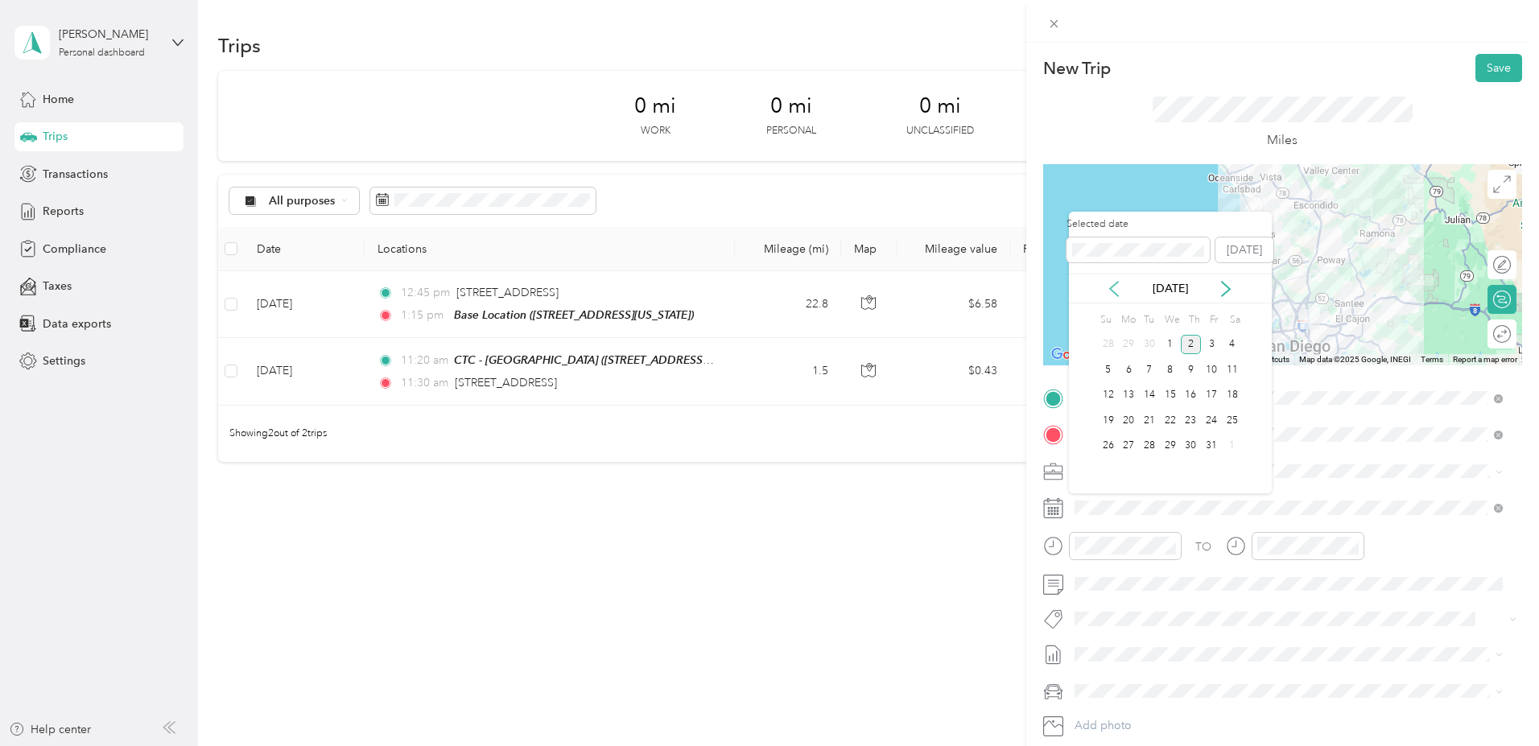
click at [1109, 290] on icon at bounding box center [1114, 289] width 16 height 16
click at [1191, 343] on div "4" at bounding box center [1191, 345] width 21 height 20
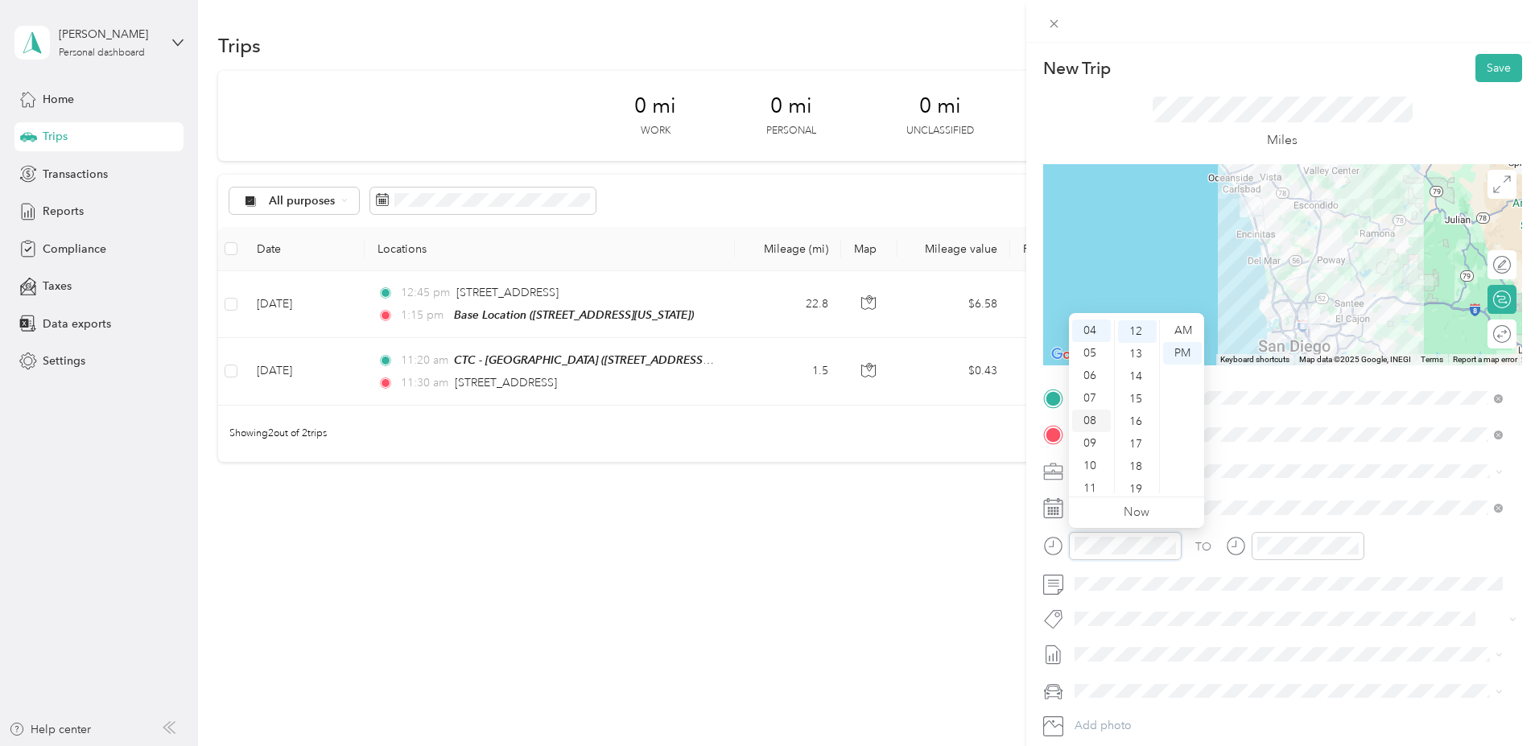
scroll to position [90, 0]
click at [1092, 418] on div "08" at bounding box center [1091, 421] width 39 height 23
click at [1138, 397] on div "15" at bounding box center [1137, 399] width 39 height 23
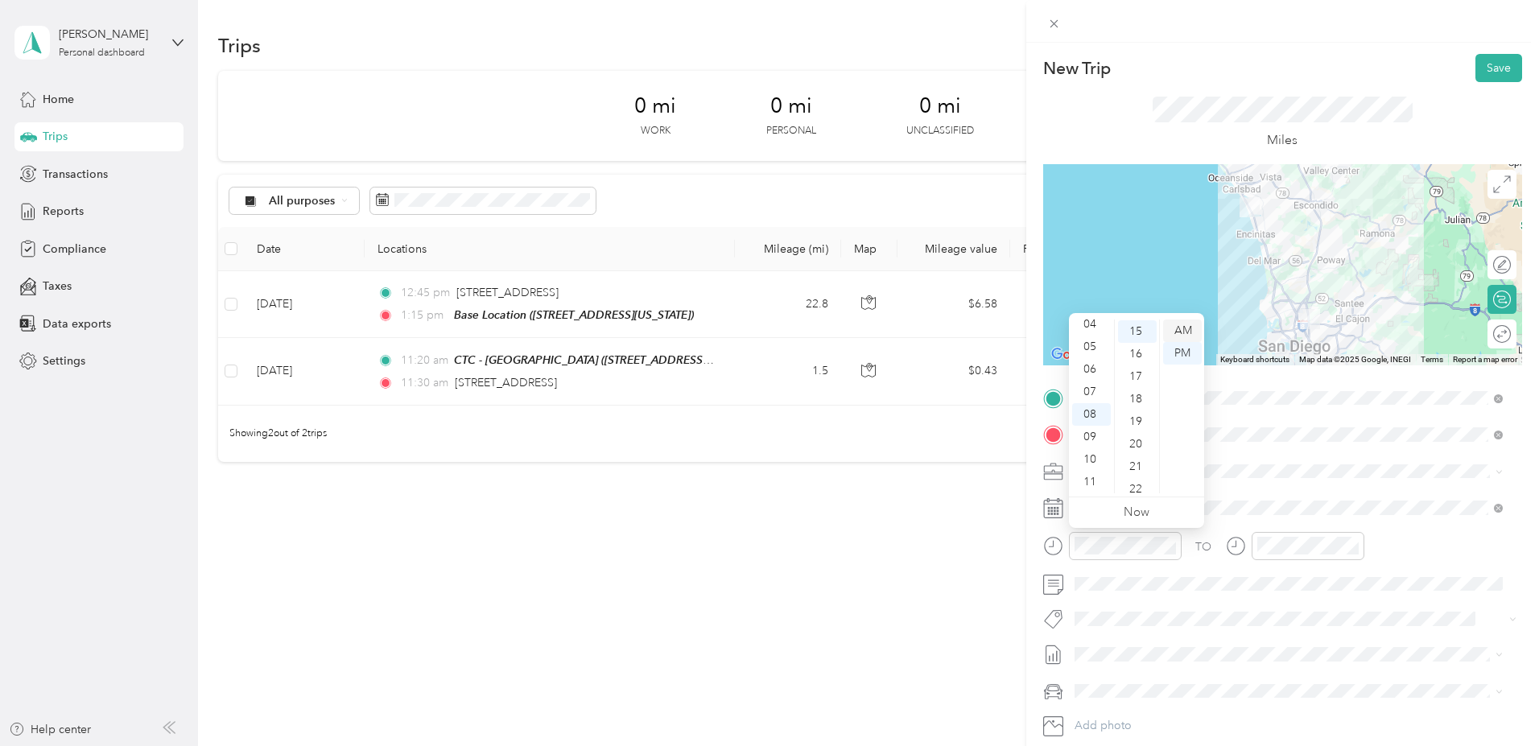
click at [1191, 328] on div "AM" at bounding box center [1182, 330] width 39 height 23
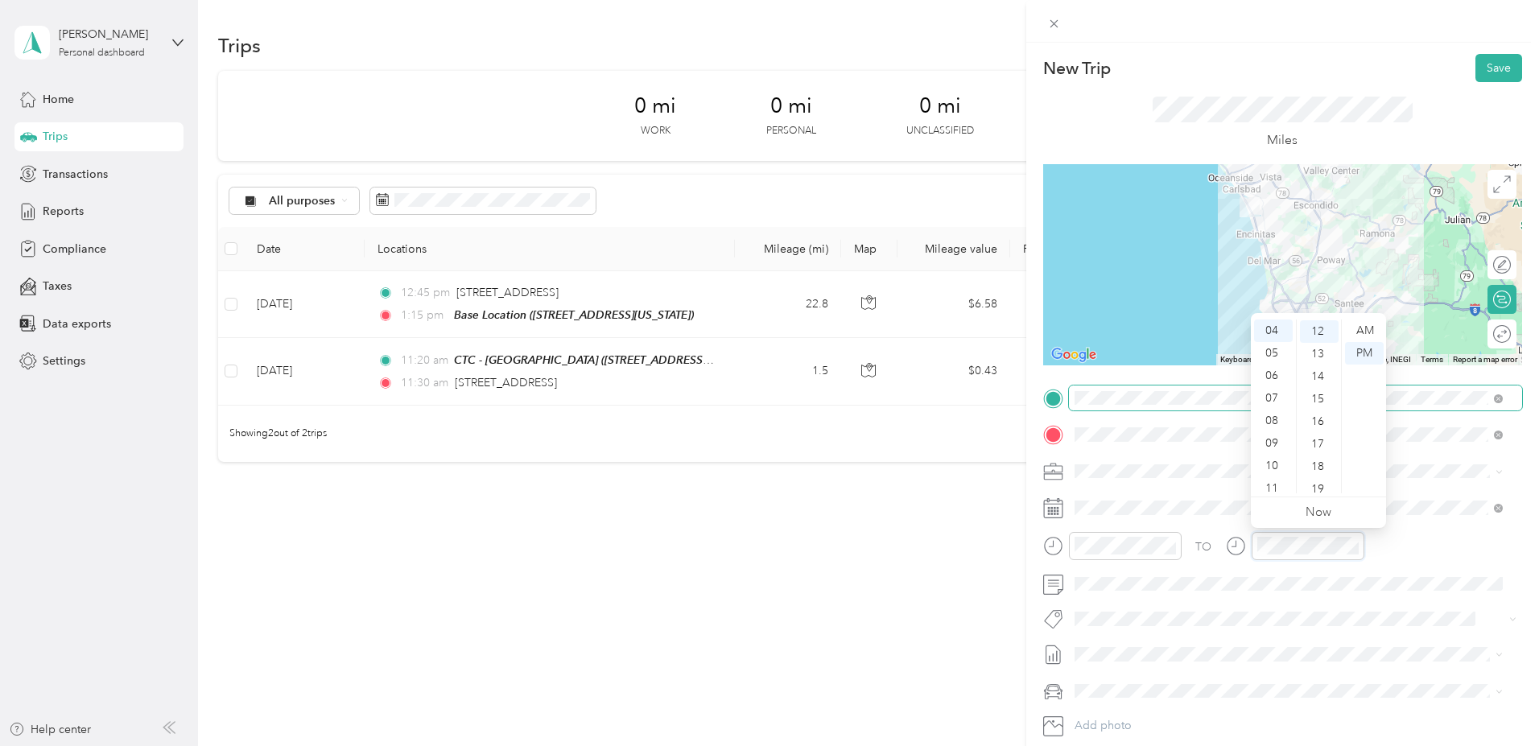
scroll to position [270, 0]
click at [1274, 441] on div "09" at bounding box center [1273, 443] width 39 height 23
click at [1319, 328] on div "00" at bounding box center [1319, 330] width 39 height 23
click at [1368, 328] on div "AM" at bounding box center [1364, 330] width 39 height 23
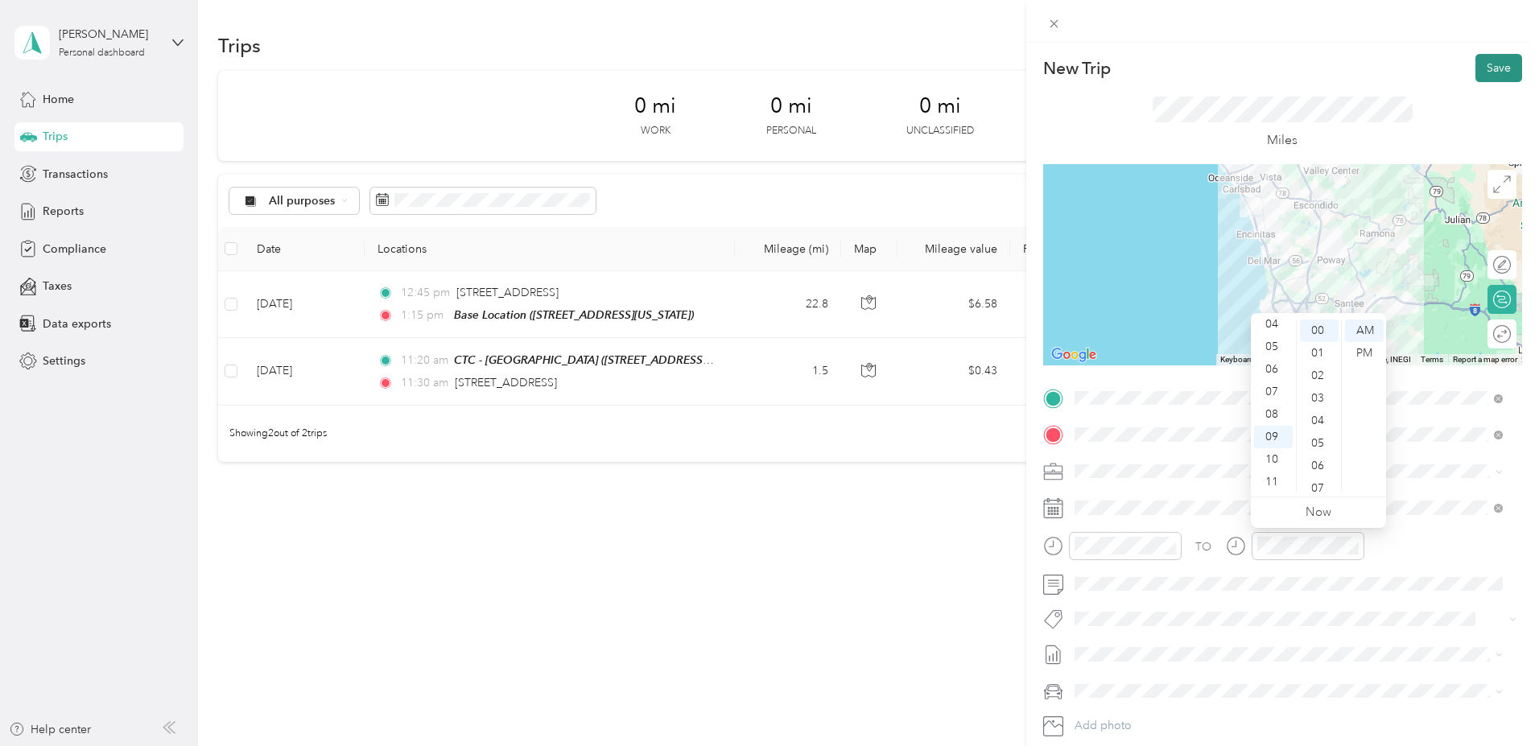
click at [1479, 67] on button "Save" at bounding box center [1498, 68] width 47 height 28
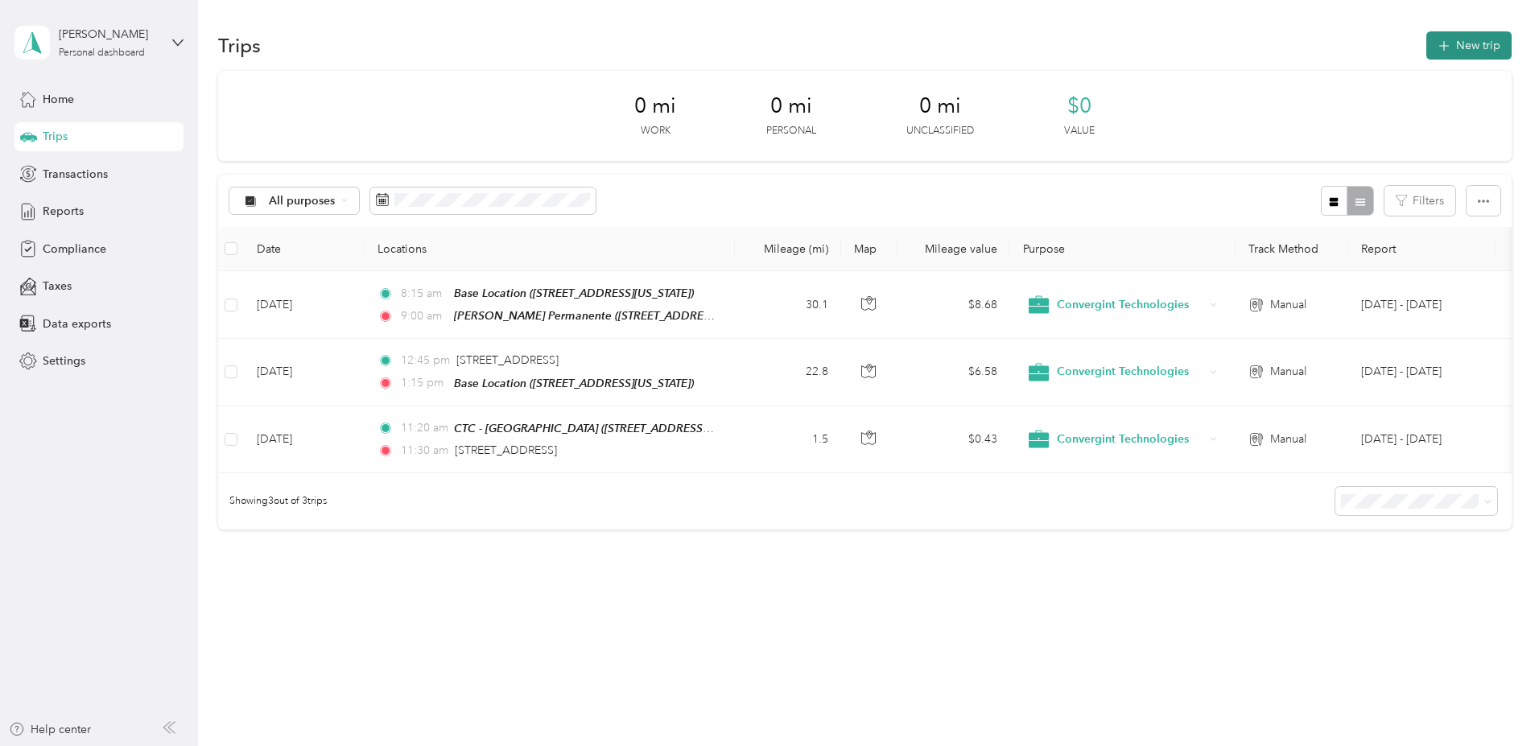
click at [1426, 35] on button "New trip" at bounding box center [1468, 45] width 85 height 28
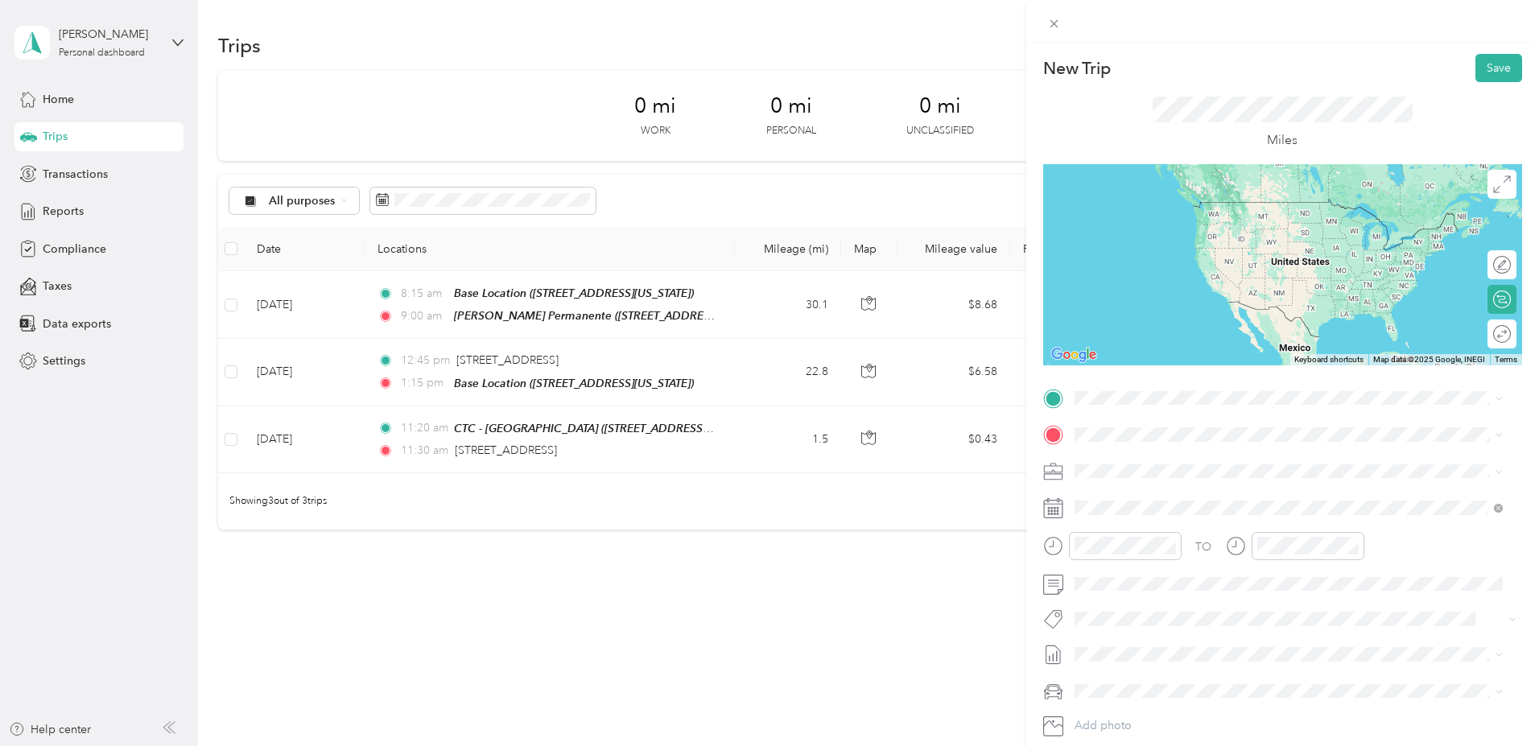
click at [1175, 465] on div "Kaiser Permanente 4402 Vandever Avenue, San Diego, 92120, San Diego, California…" at bounding box center [1229, 465] width 250 height 34
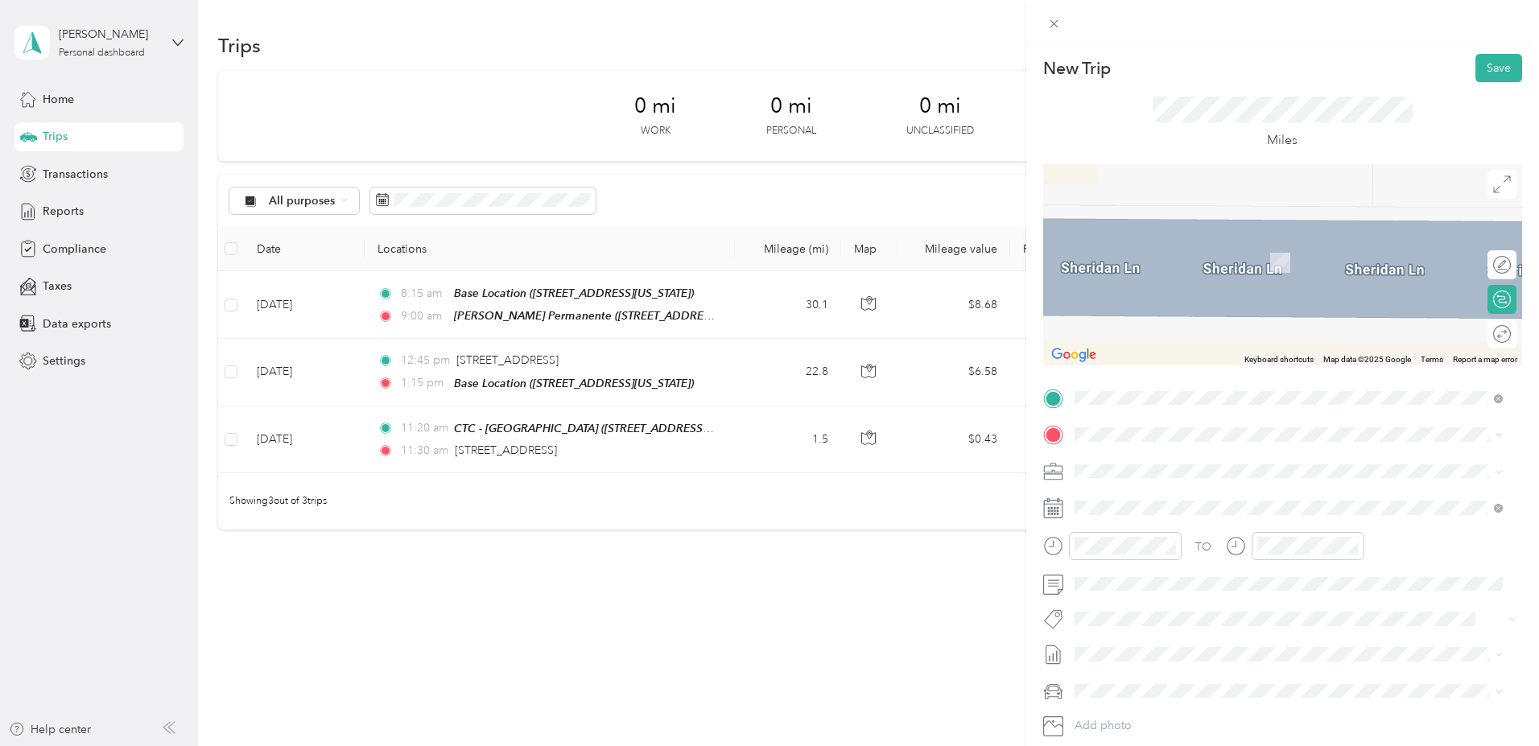
click at [1162, 492] on strong "CTC - [GEOGRAPHIC_DATA]" at bounding box center [1180, 495] width 152 height 14
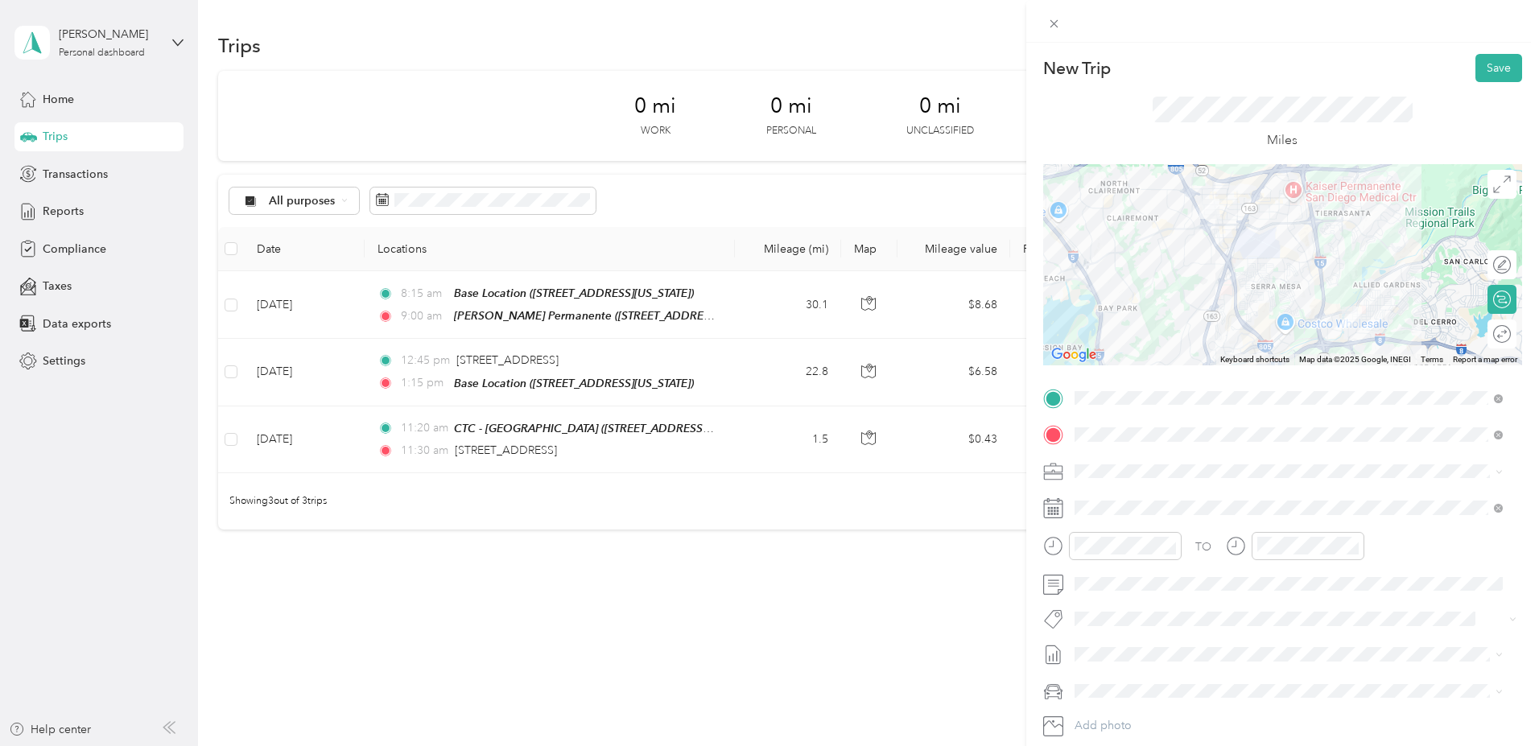
click at [1304, 200] on div at bounding box center [1282, 264] width 479 height 201
click at [1303, 198] on div at bounding box center [1282, 264] width 479 height 201
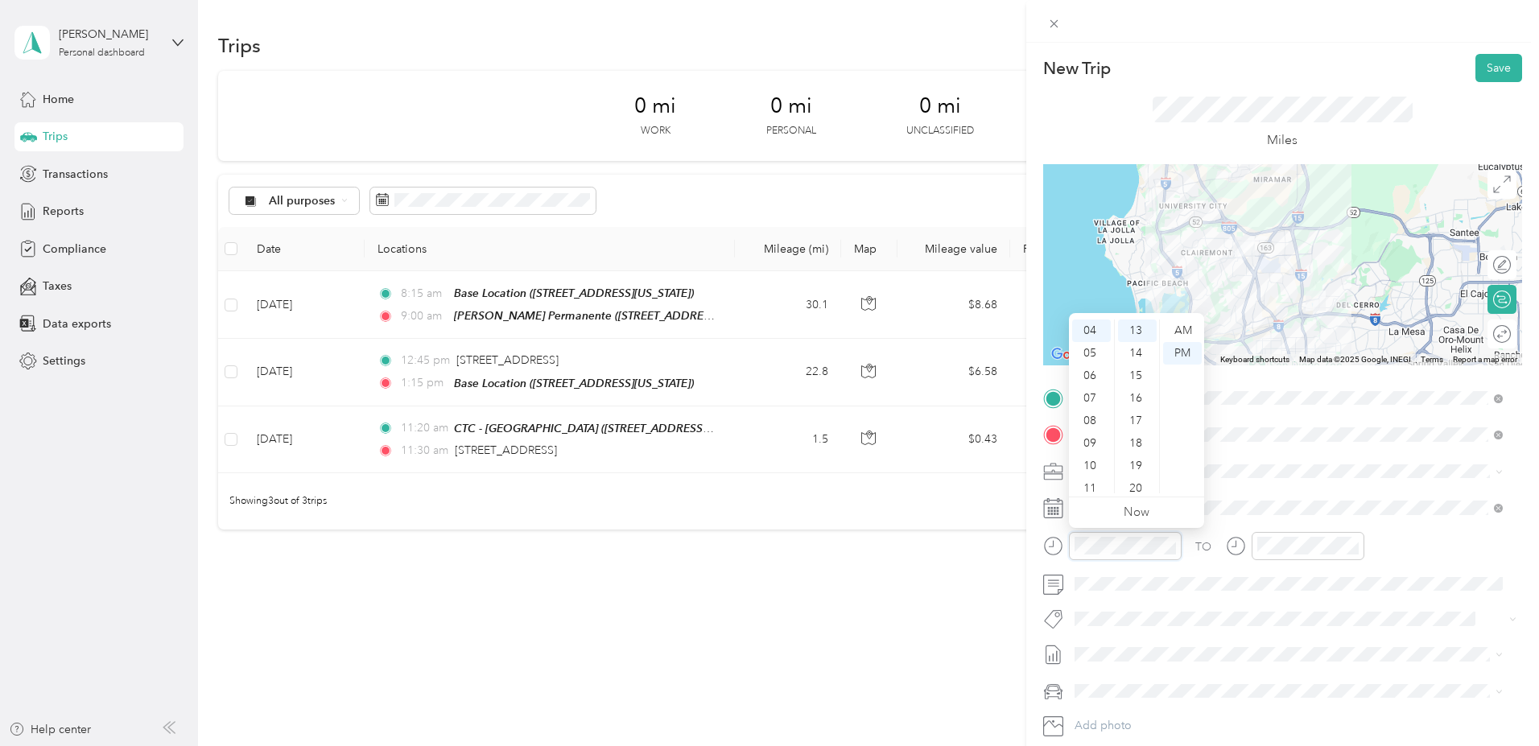
scroll to position [90, 0]
click at [1094, 460] on div "10" at bounding box center [1091, 466] width 39 height 23
click at [1133, 328] on div "00" at bounding box center [1137, 330] width 39 height 23
click at [1182, 332] on div "AM" at bounding box center [1182, 330] width 39 height 23
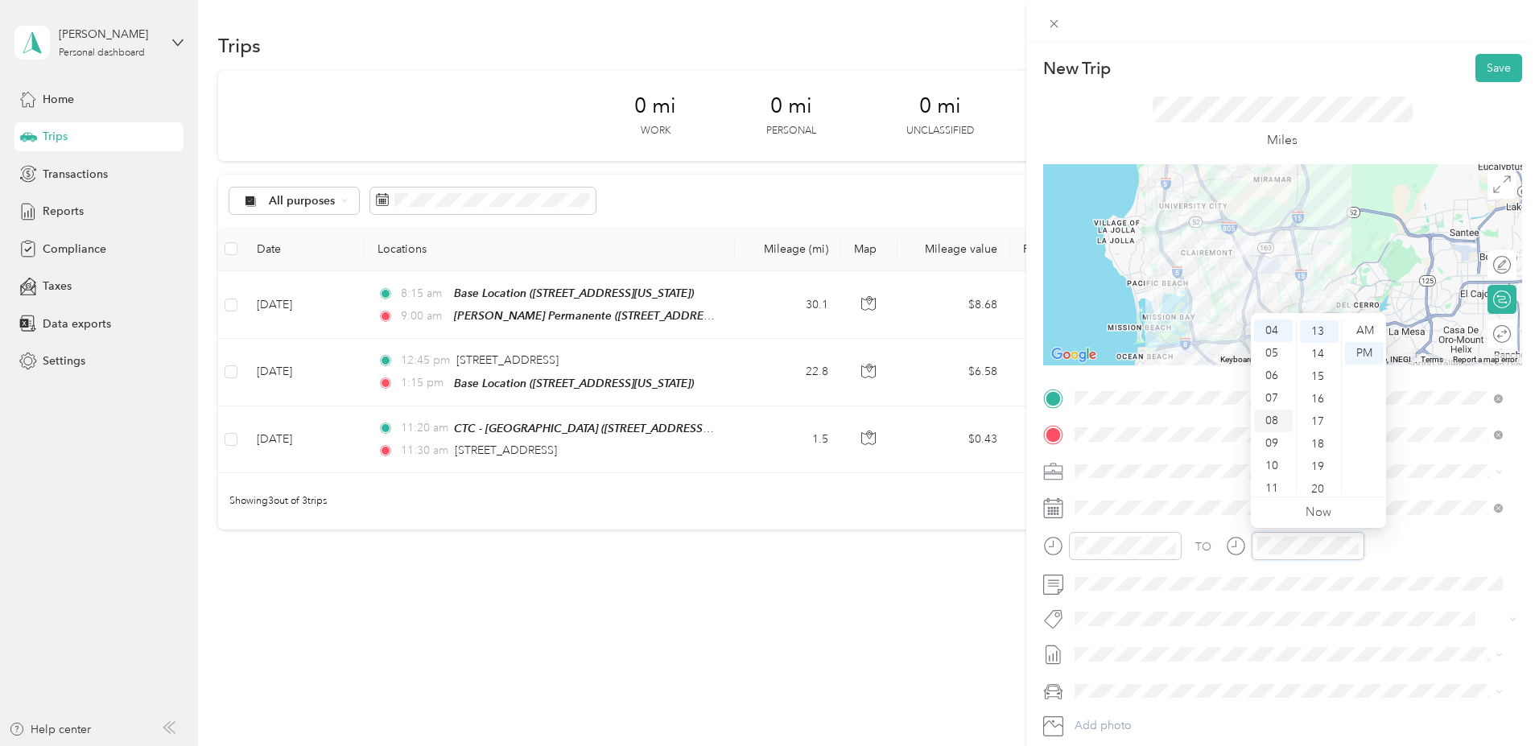
scroll to position [90, 0]
click at [1267, 459] on div "10" at bounding box center [1273, 466] width 39 height 23
click at [1321, 482] on div "20" at bounding box center [1319, 489] width 39 height 23
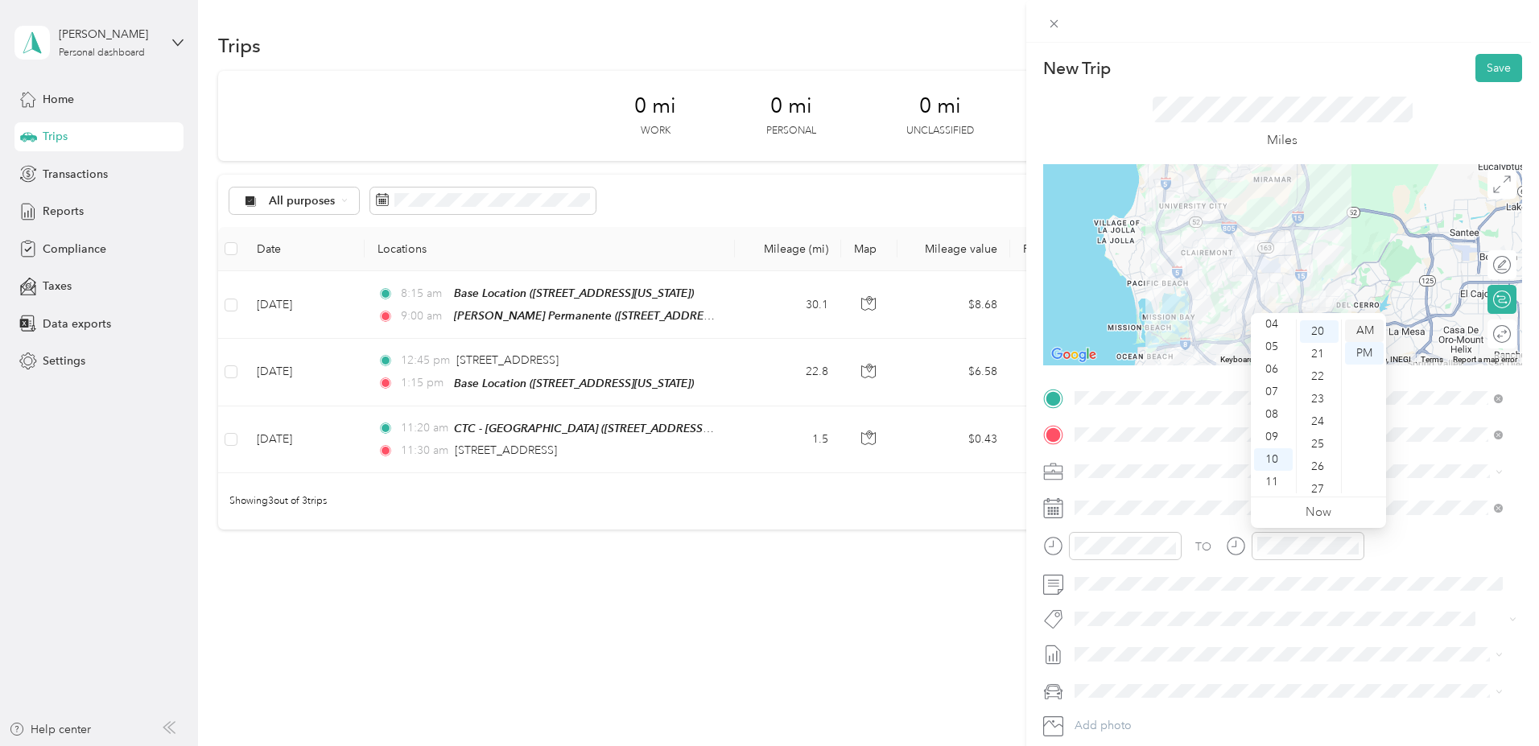
click at [1364, 326] on div "AM" at bounding box center [1364, 330] width 39 height 23
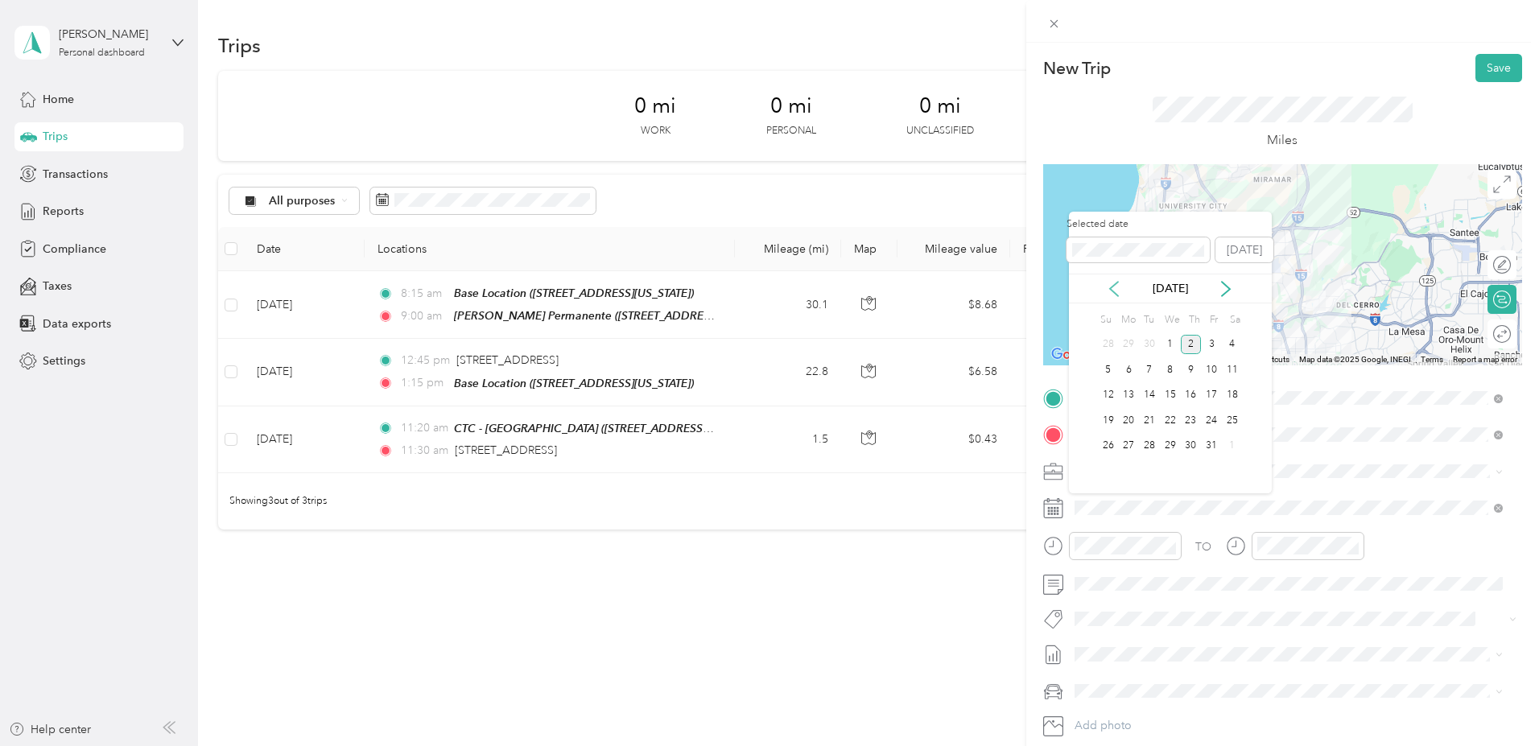
click at [1117, 288] on icon at bounding box center [1114, 289] width 16 height 16
click at [1194, 342] on div "4" at bounding box center [1191, 345] width 21 height 20
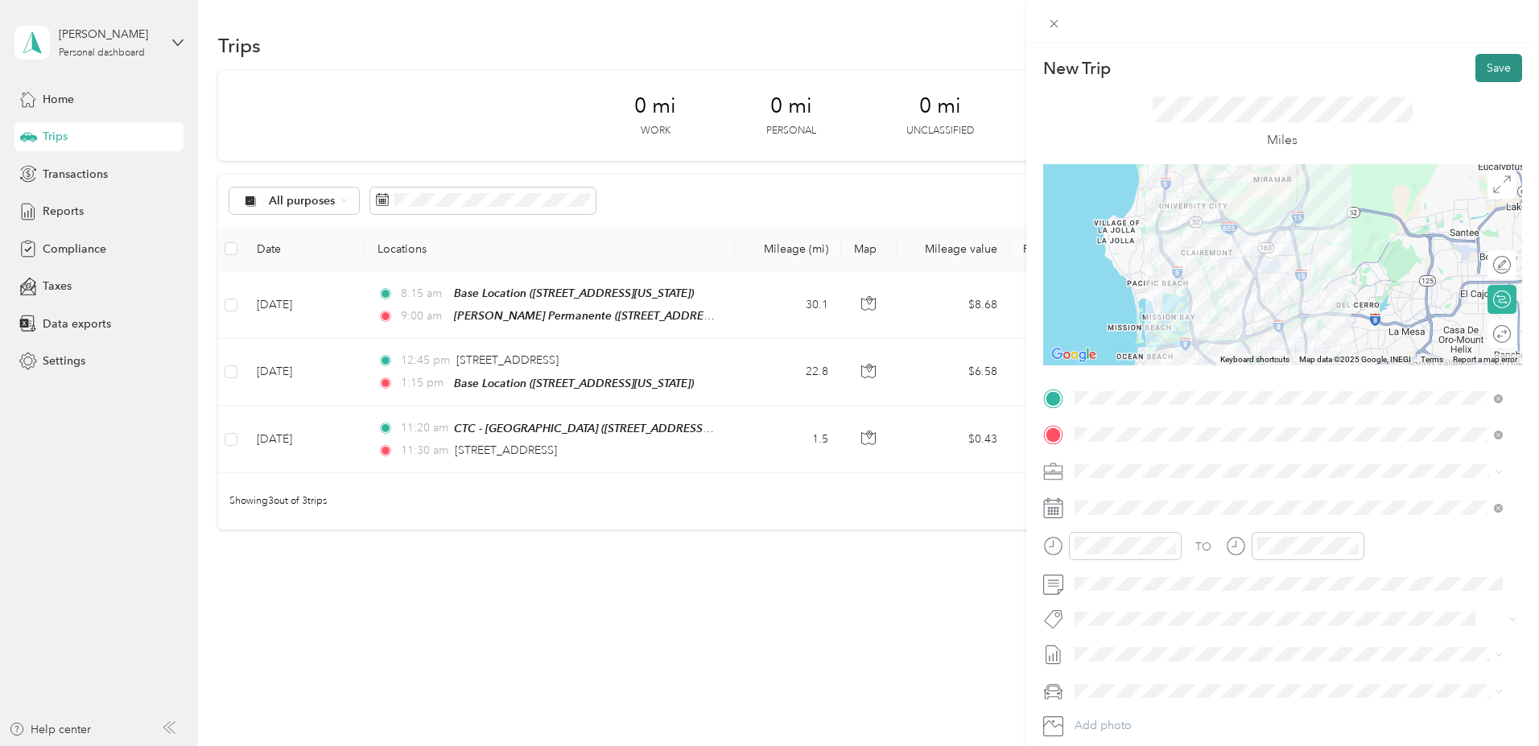
click at [1478, 68] on button "Save" at bounding box center [1498, 68] width 47 height 28
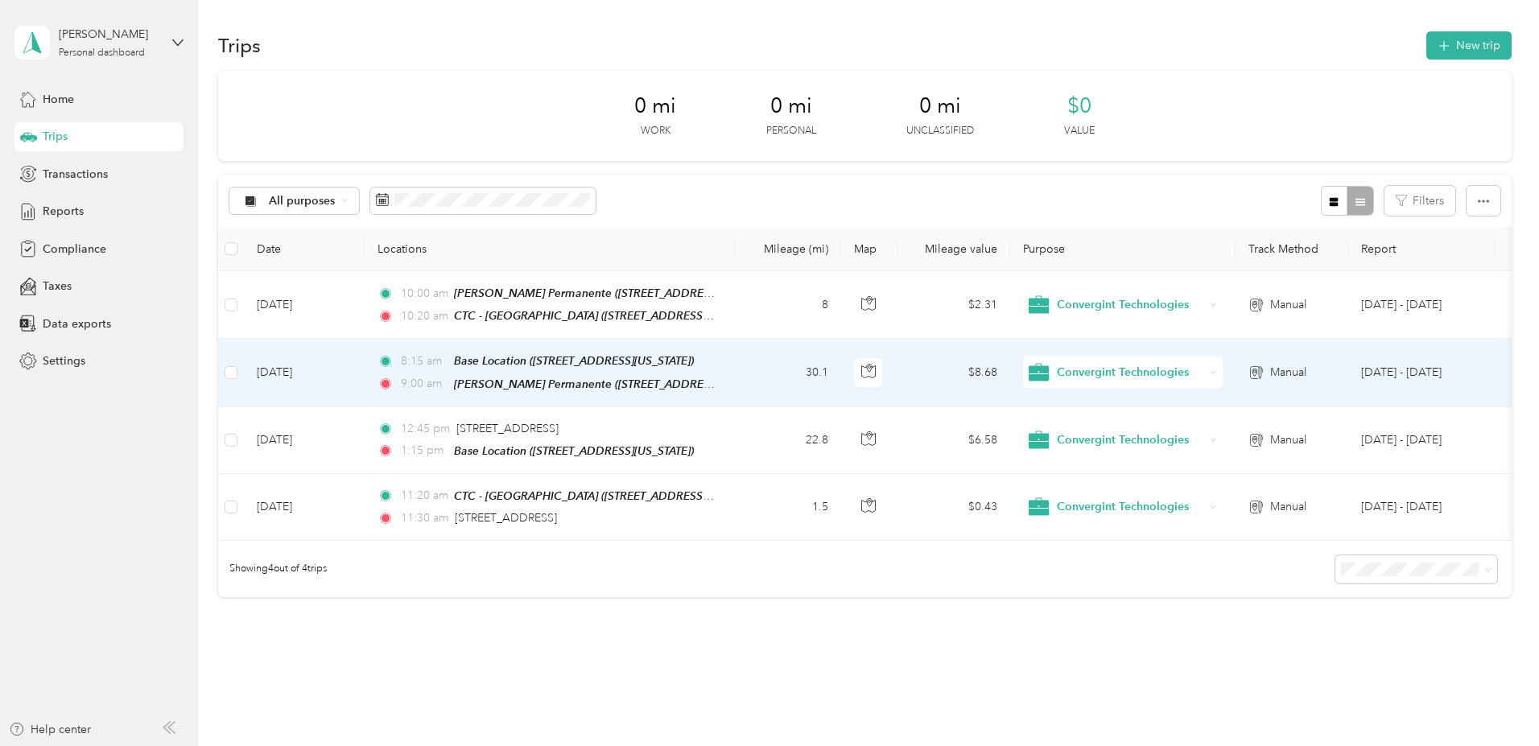
click at [841, 361] on td "30.1" at bounding box center [788, 373] width 106 height 68
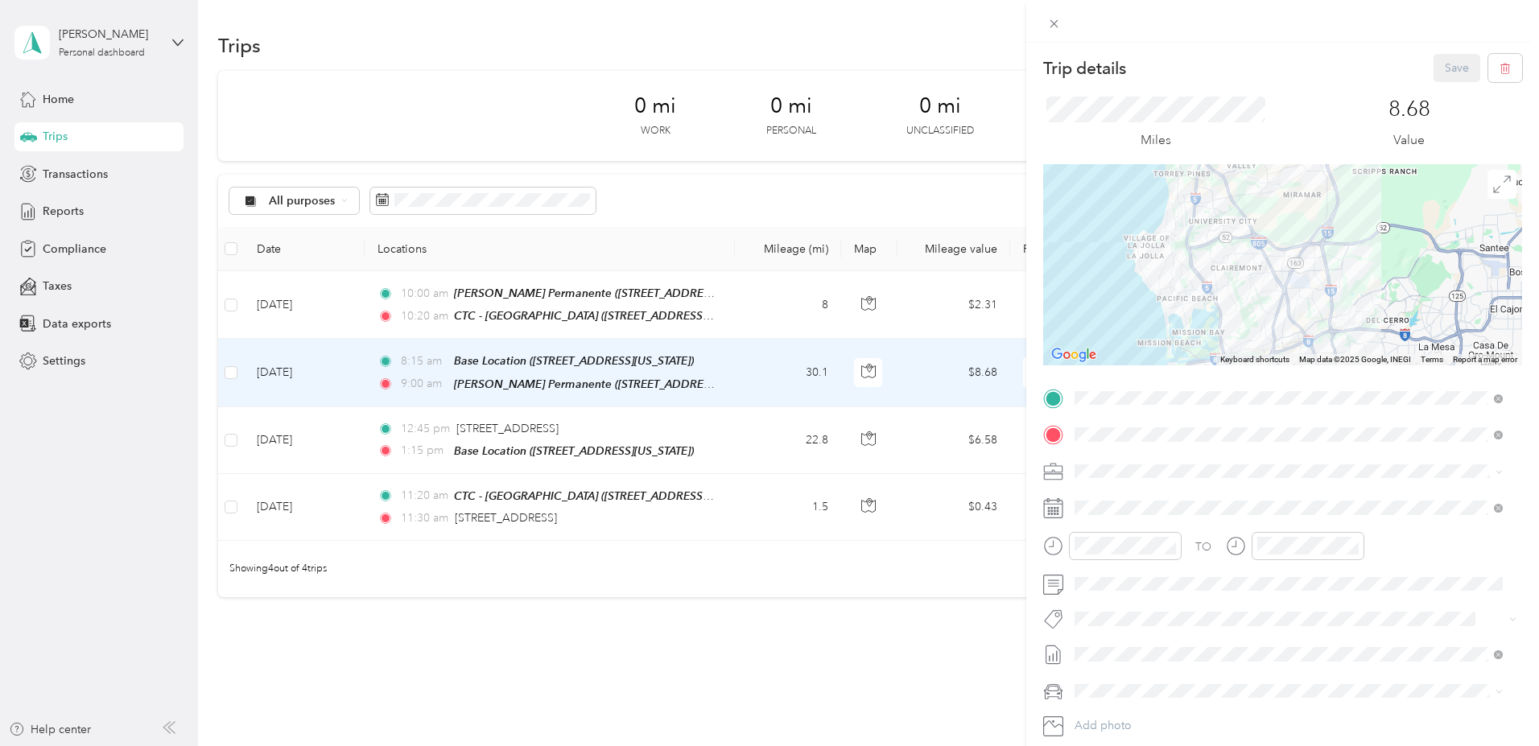
click at [1319, 268] on div at bounding box center [1282, 264] width 479 height 201
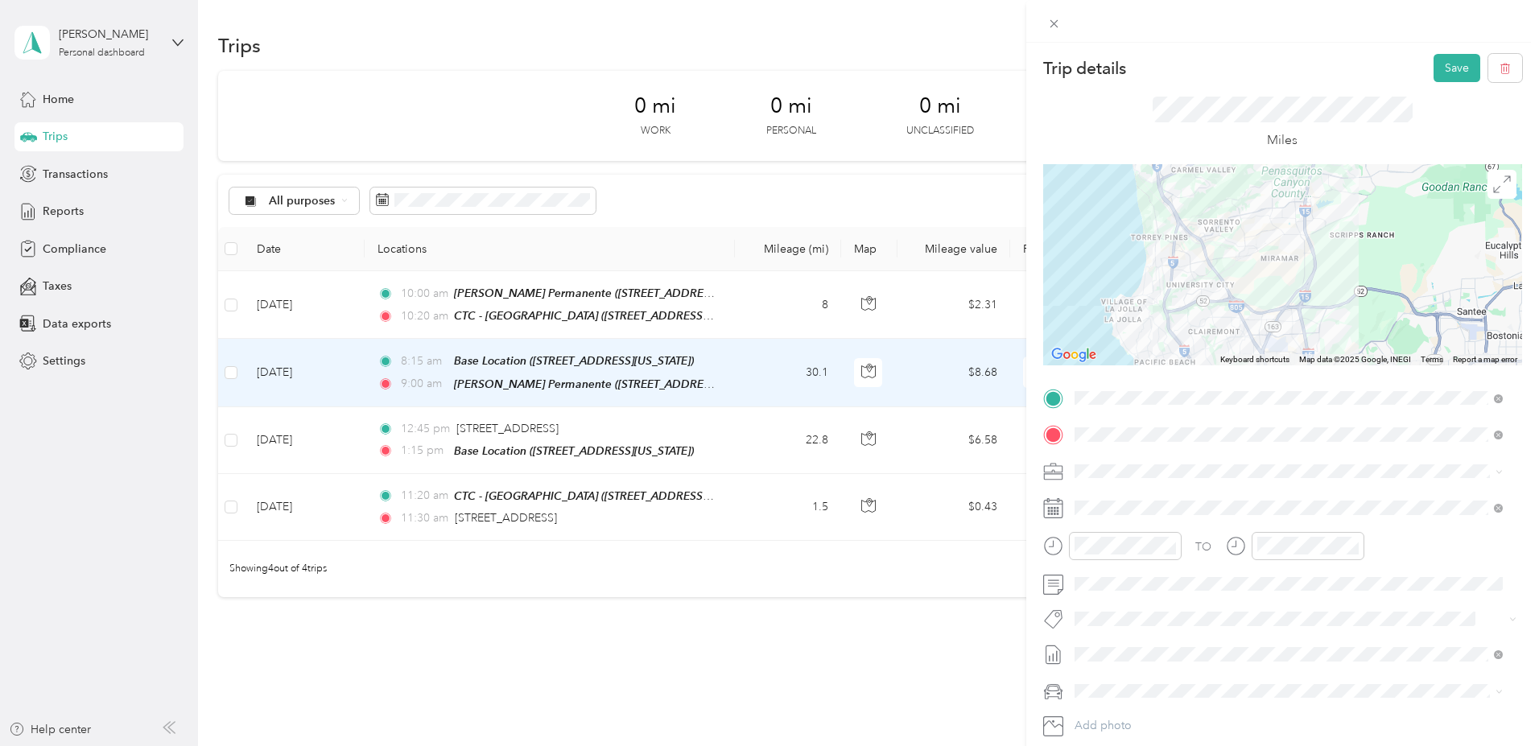
click at [1245, 337] on div at bounding box center [1282, 264] width 479 height 201
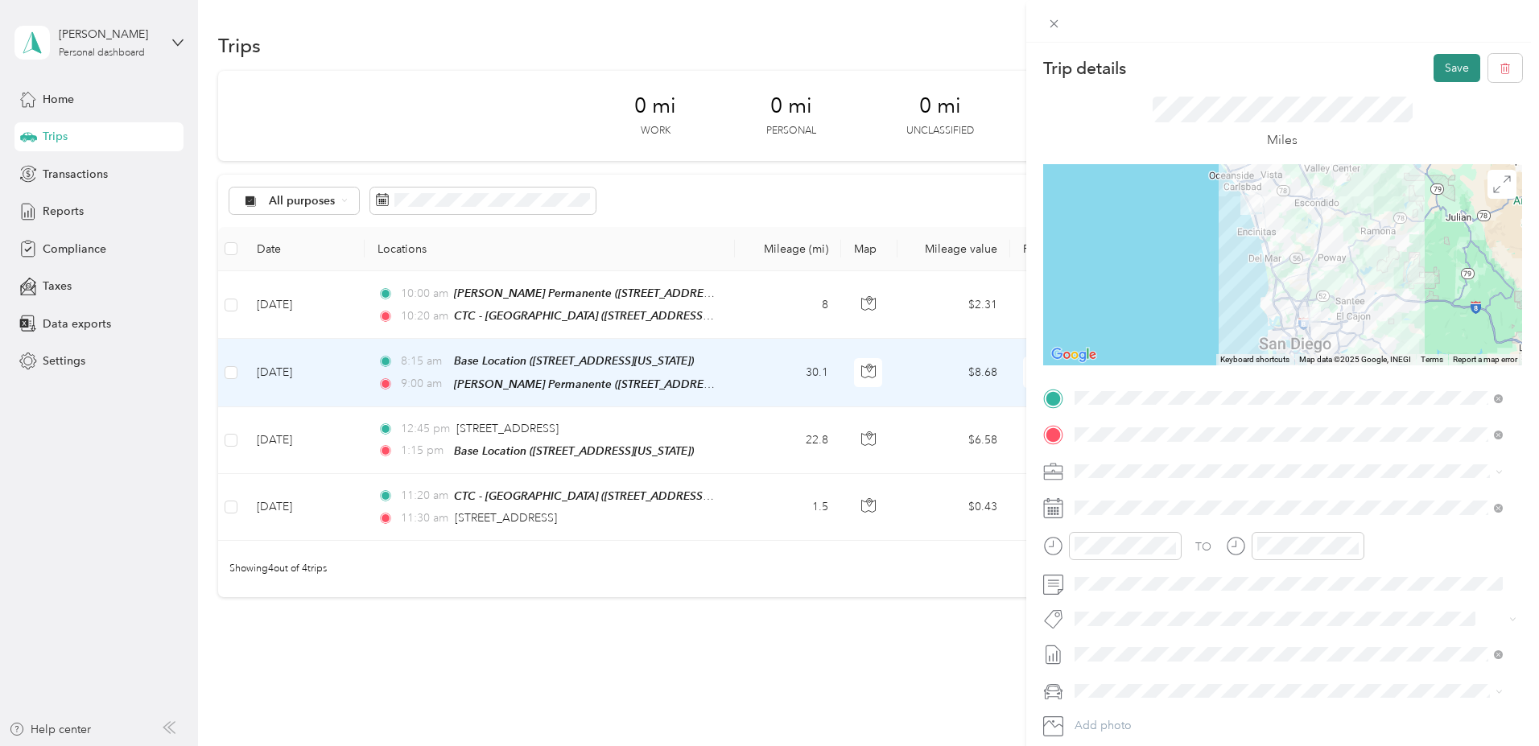
click at [1436, 64] on button "Save" at bounding box center [1456, 68] width 47 height 28
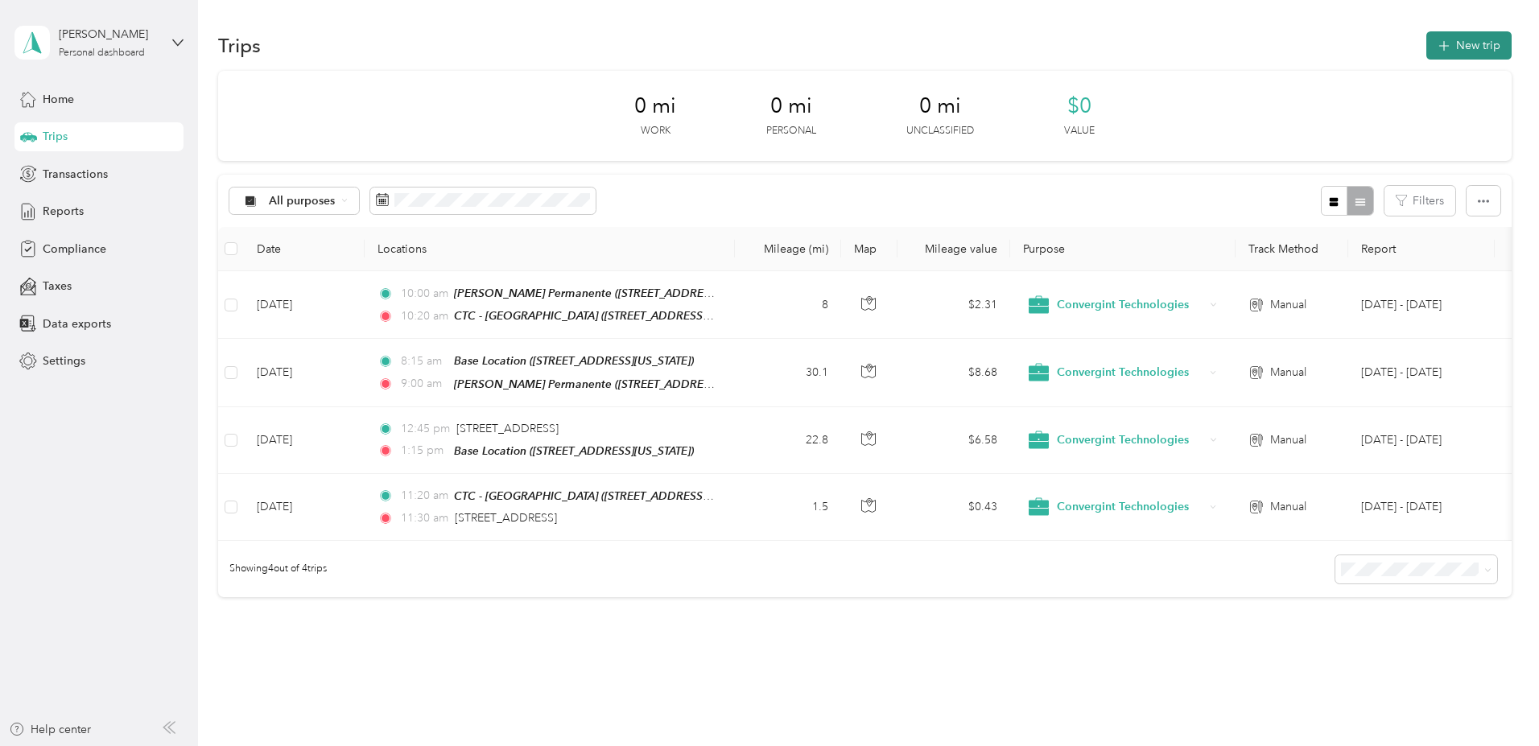
click at [1426, 41] on button "New trip" at bounding box center [1468, 45] width 85 height 28
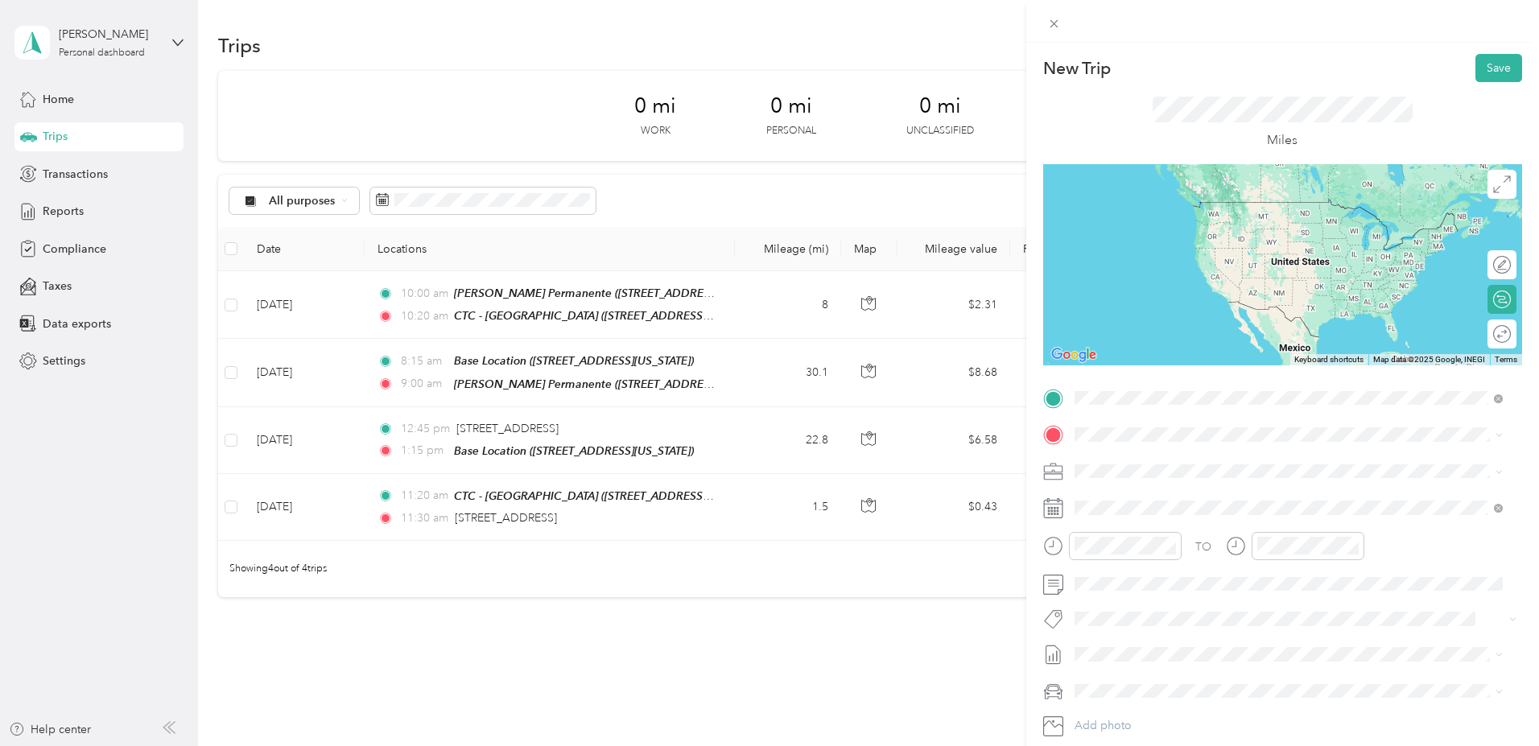
click at [1160, 571] on strong "Base Location" at bounding box center [1141, 563] width 74 height 14
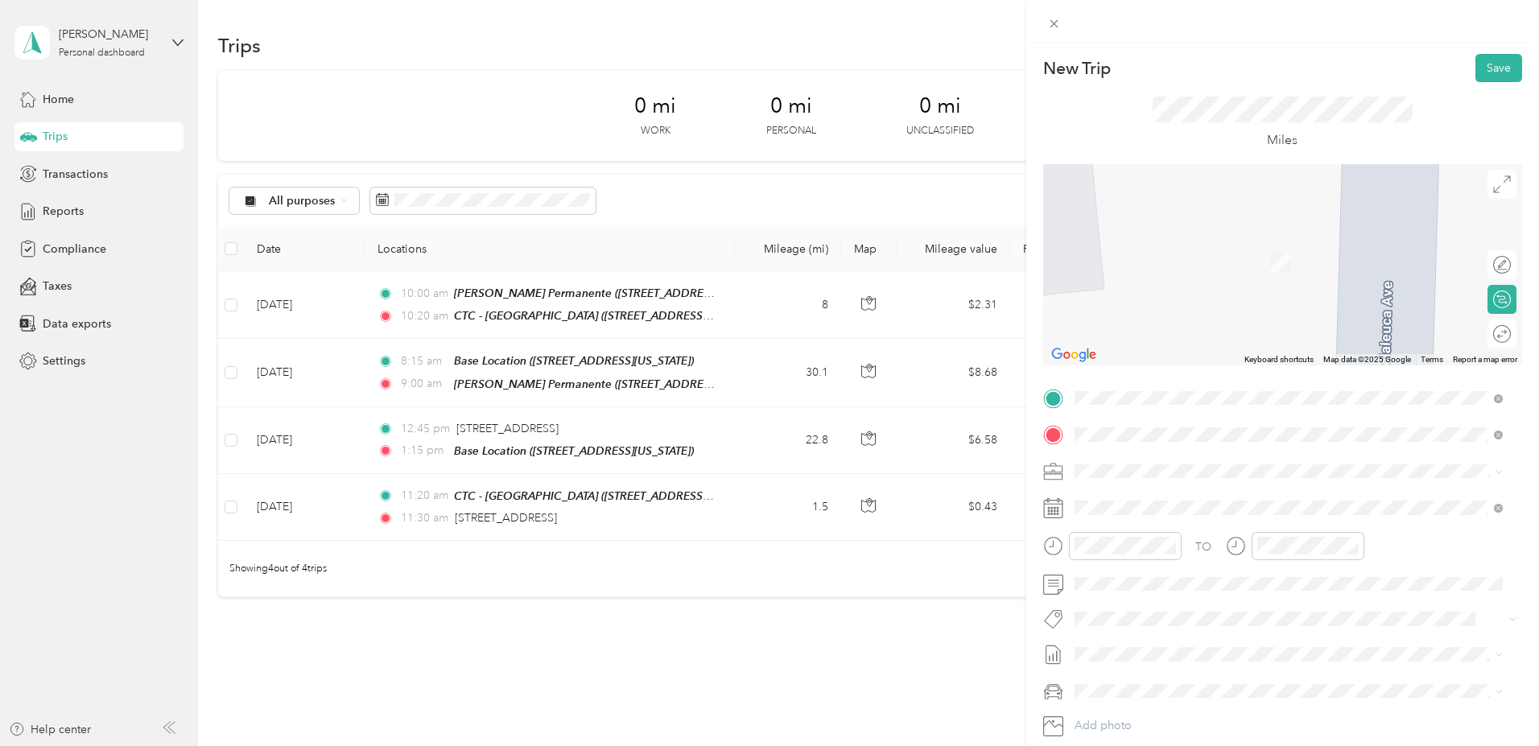
click at [1167, 497] on span "13000 Kirkham Way Poway, California 92064, United States" at bounding box center [1229, 492] width 250 height 14
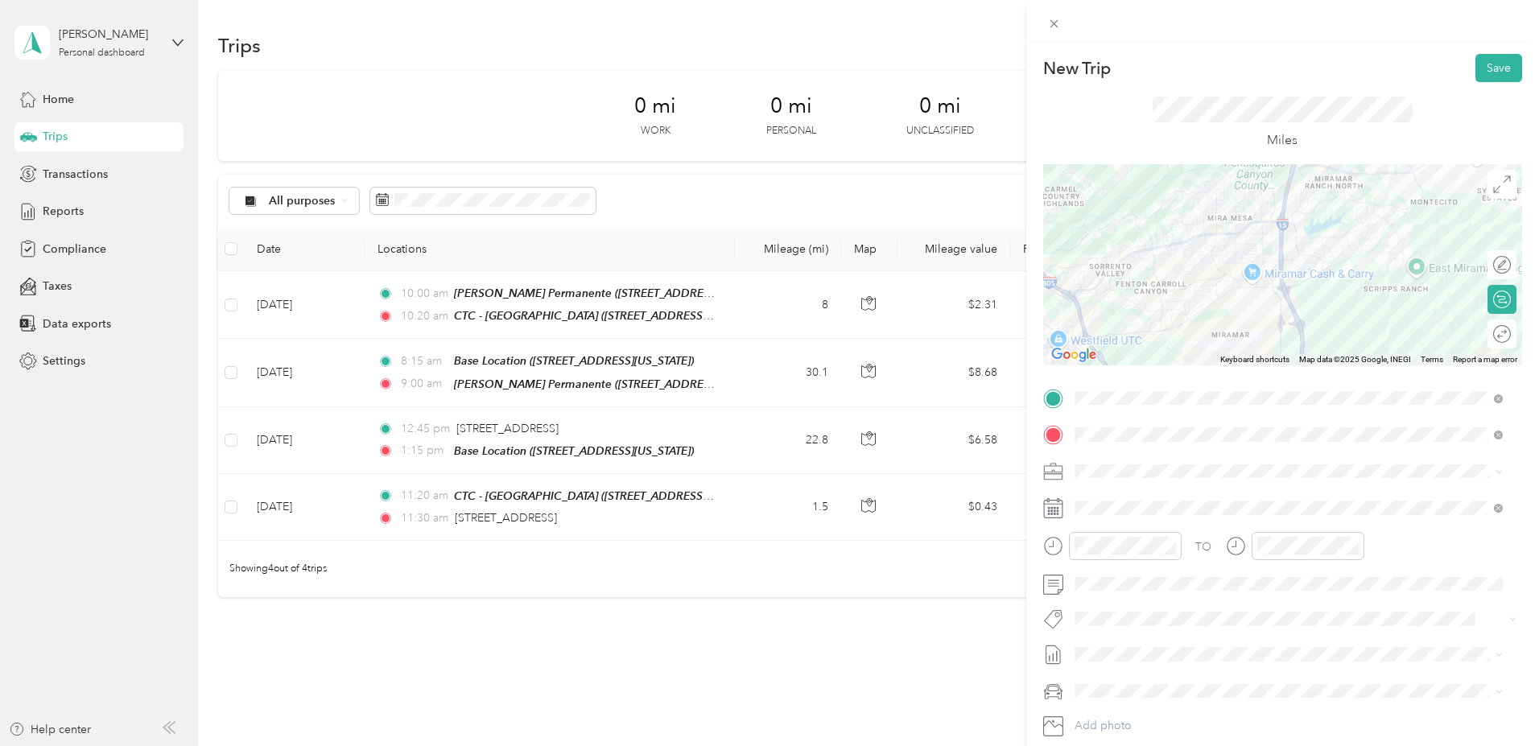
drag, startPoint x: 1384, startPoint y: 322, endPoint x: 1448, endPoint y: 225, distance: 116.3
click at [1448, 225] on div at bounding box center [1282, 264] width 479 height 201
click at [1354, 258] on div at bounding box center [1282, 264] width 479 height 201
click at [1338, 258] on div at bounding box center [1282, 264] width 479 height 201
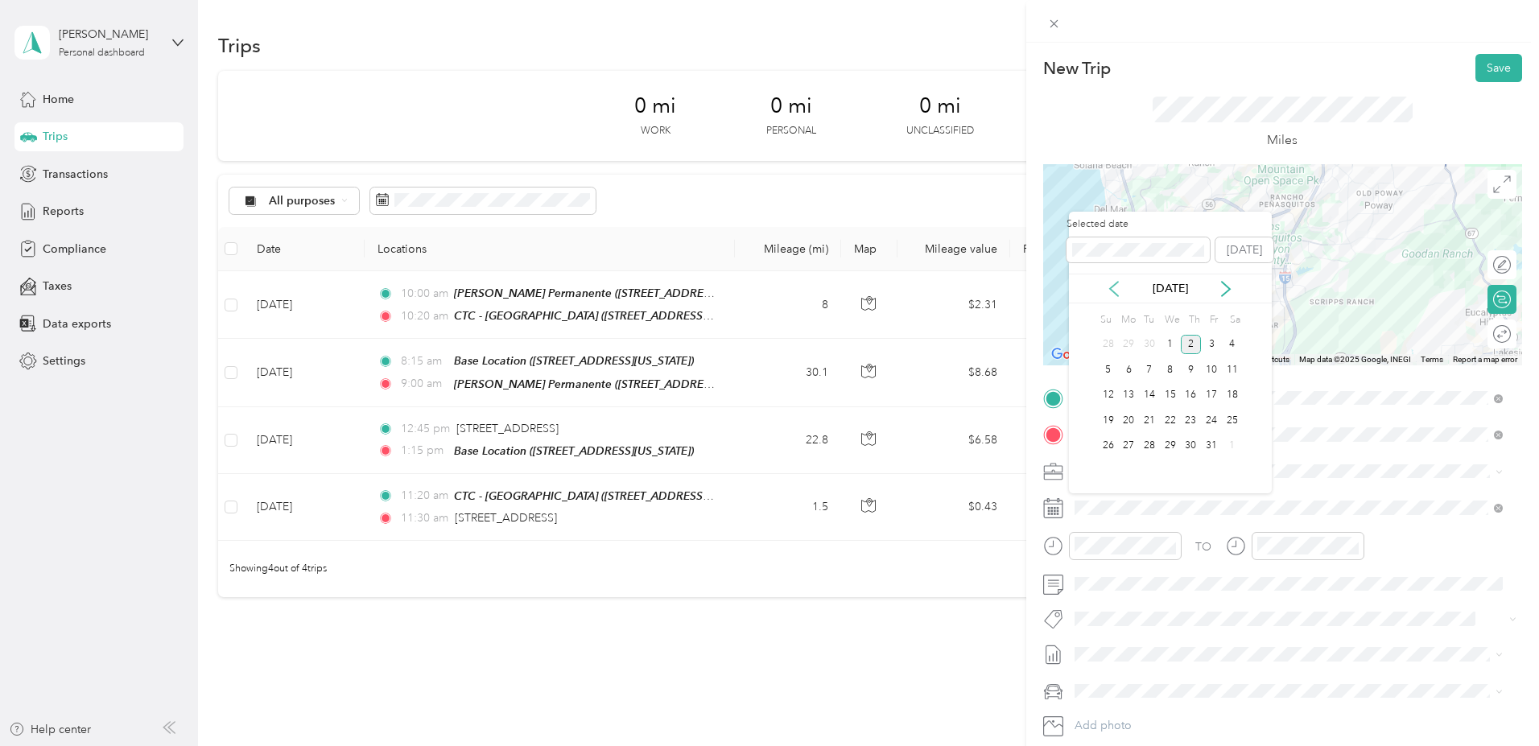
click at [1113, 287] on icon at bounding box center [1114, 289] width 16 height 16
click at [1209, 346] on div "5" at bounding box center [1211, 345] width 21 height 20
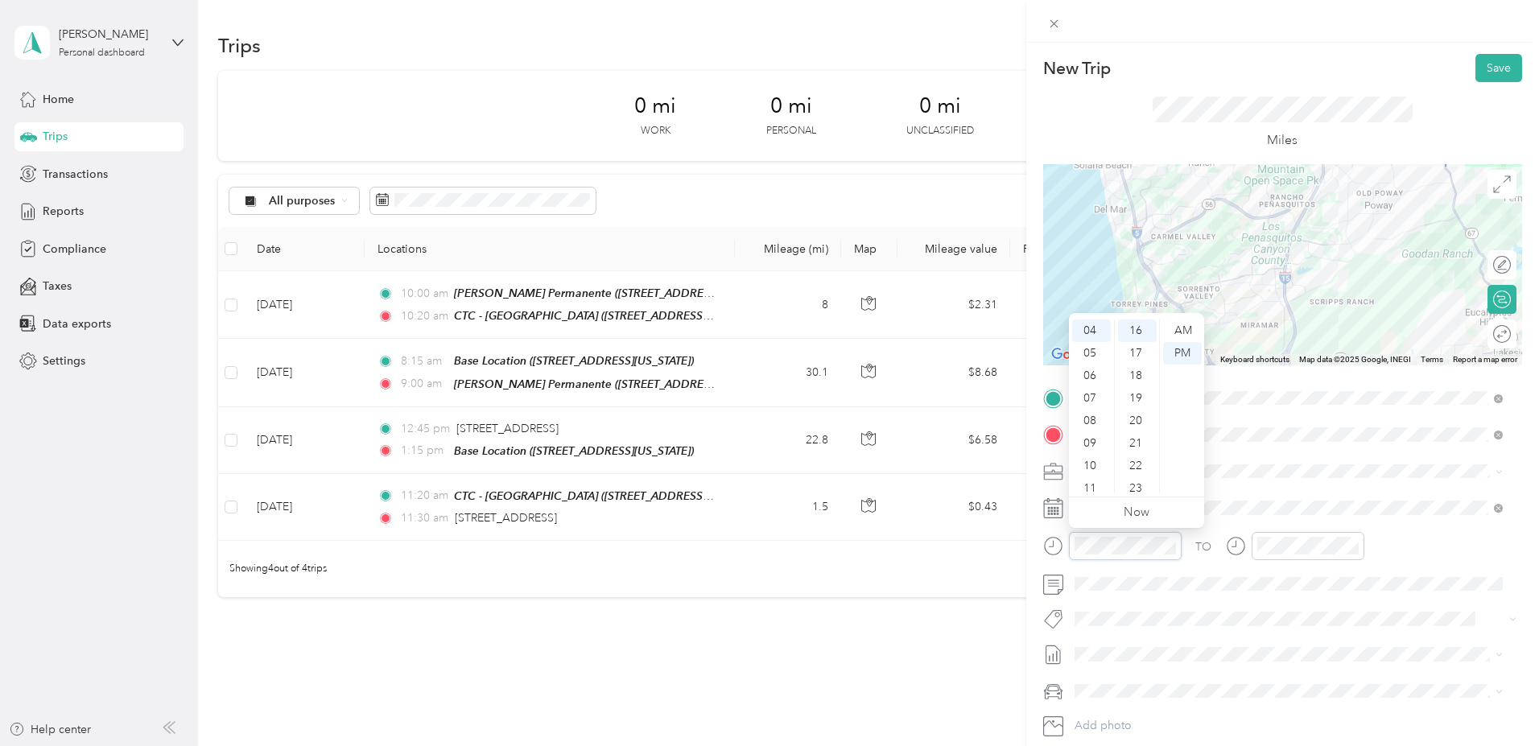
scroll to position [90, 0]
click at [1092, 464] on div "10" at bounding box center [1091, 466] width 39 height 23
click at [1135, 389] on div "15" at bounding box center [1137, 390] width 39 height 23
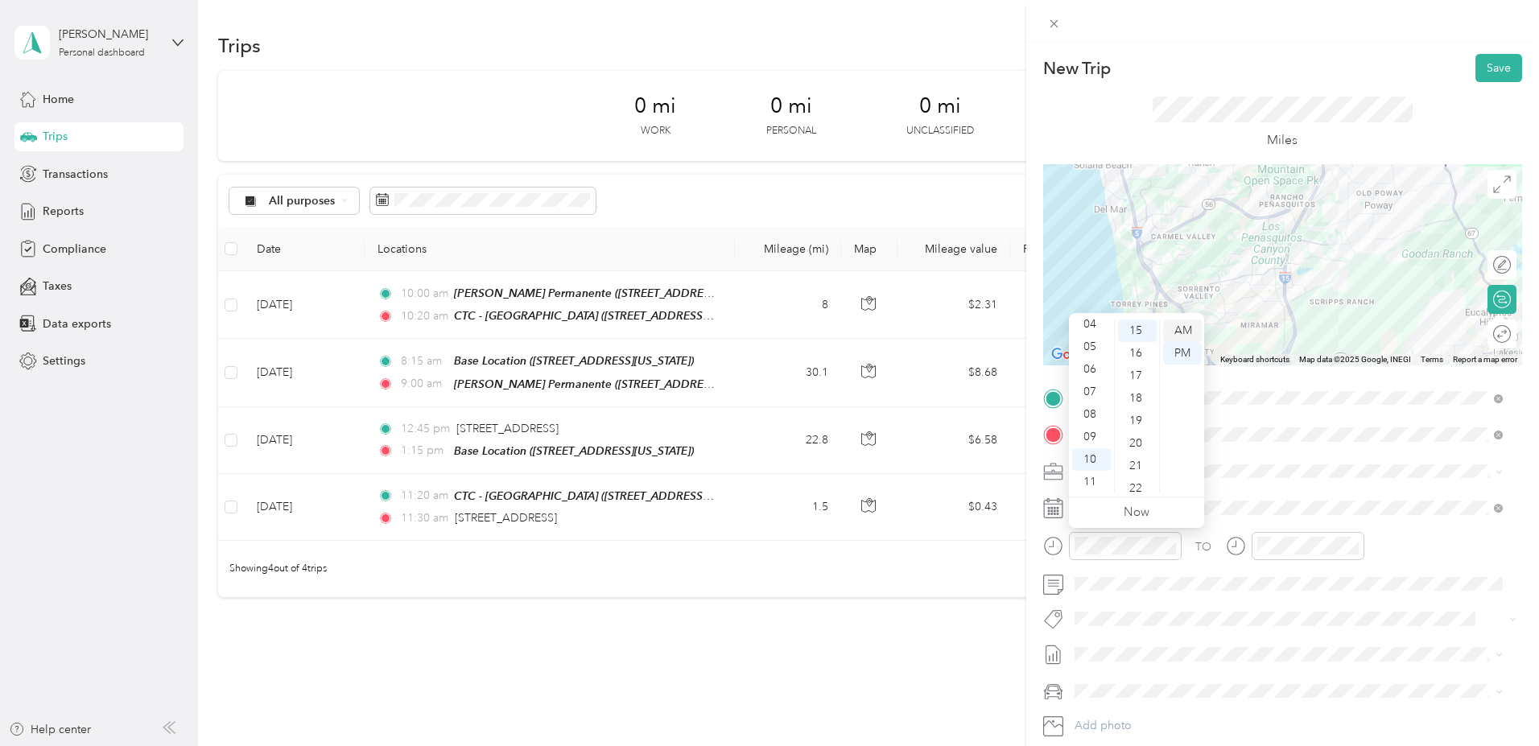
click at [1183, 330] on div "AM" at bounding box center [1182, 330] width 39 height 23
click at [1136, 430] on div "45" at bounding box center [1137, 432] width 39 height 23
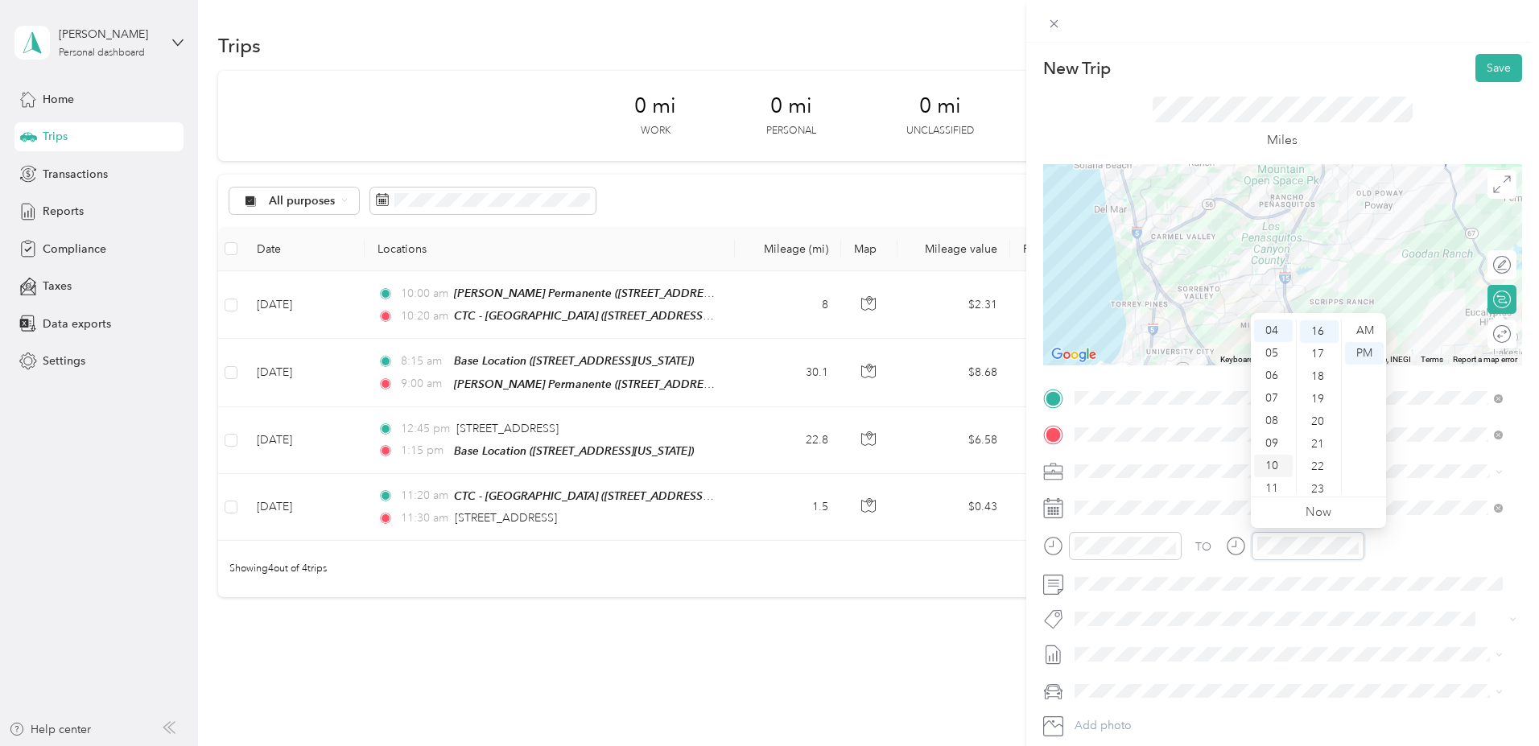
scroll to position [90, 0]
click at [1272, 484] on div "11" at bounding box center [1273, 488] width 39 height 23
click at [1312, 400] on div "30" at bounding box center [1319, 400] width 39 height 23
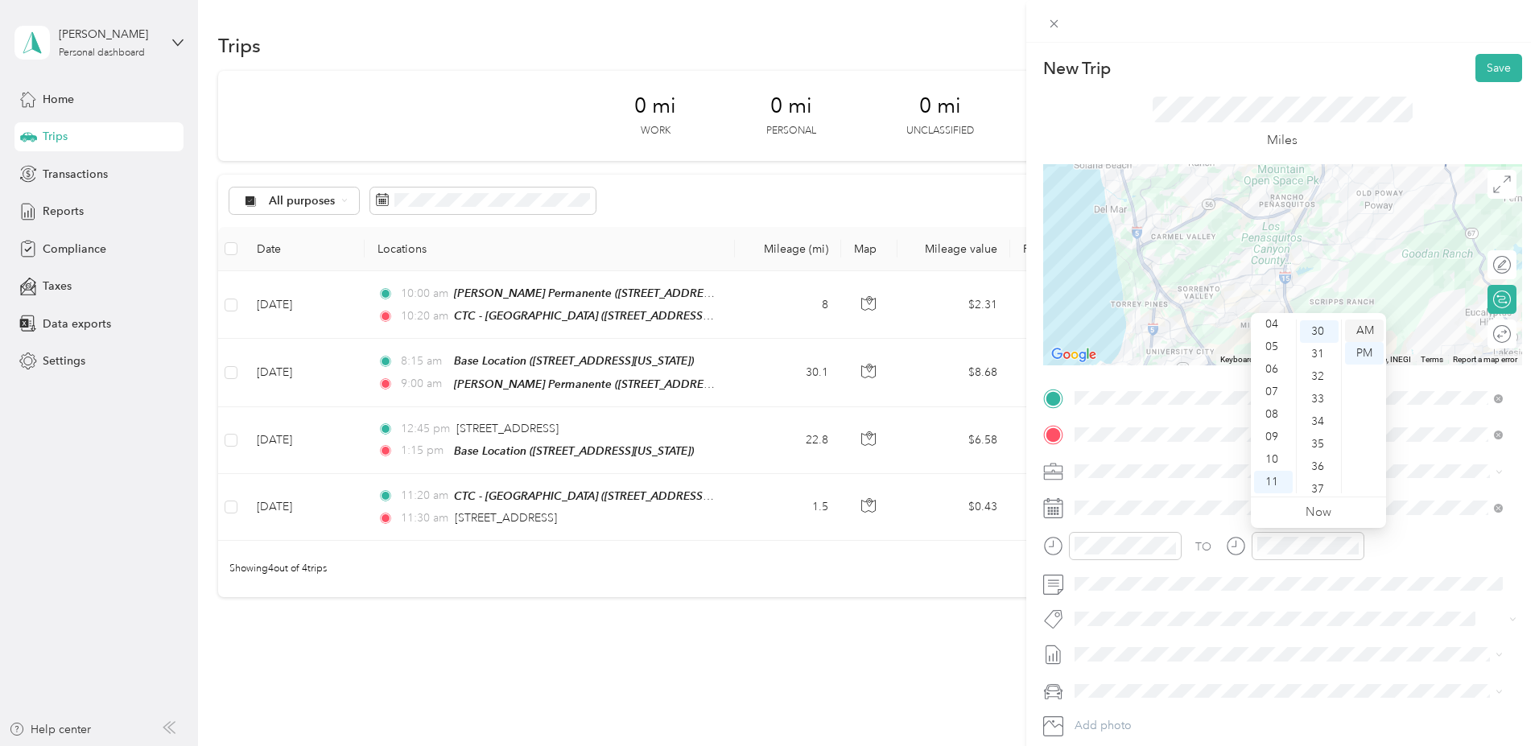
click at [1364, 329] on div "AM" at bounding box center [1364, 330] width 39 height 23
click at [1487, 64] on button "Save" at bounding box center [1498, 68] width 47 height 28
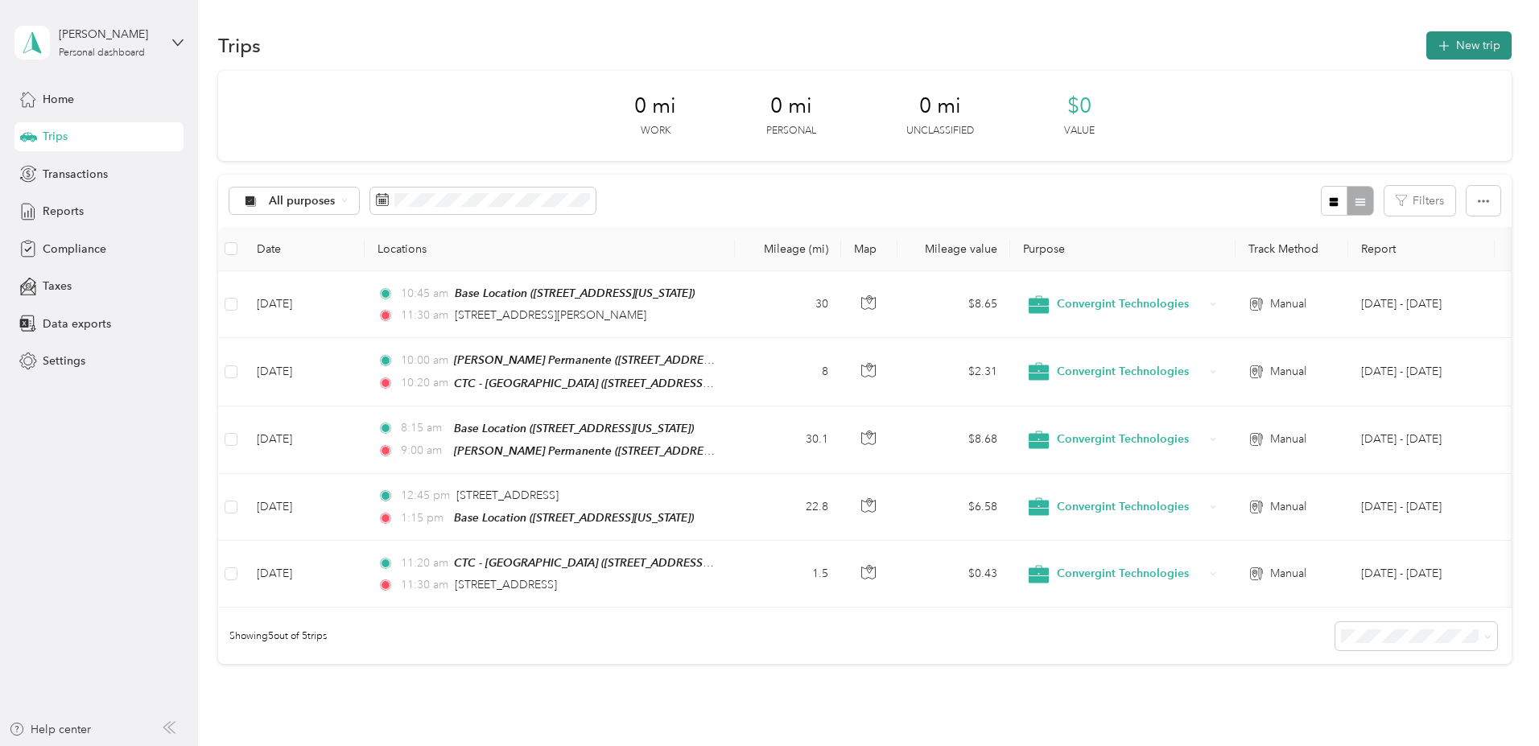
click at [1426, 40] on button "New trip" at bounding box center [1468, 45] width 85 height 28
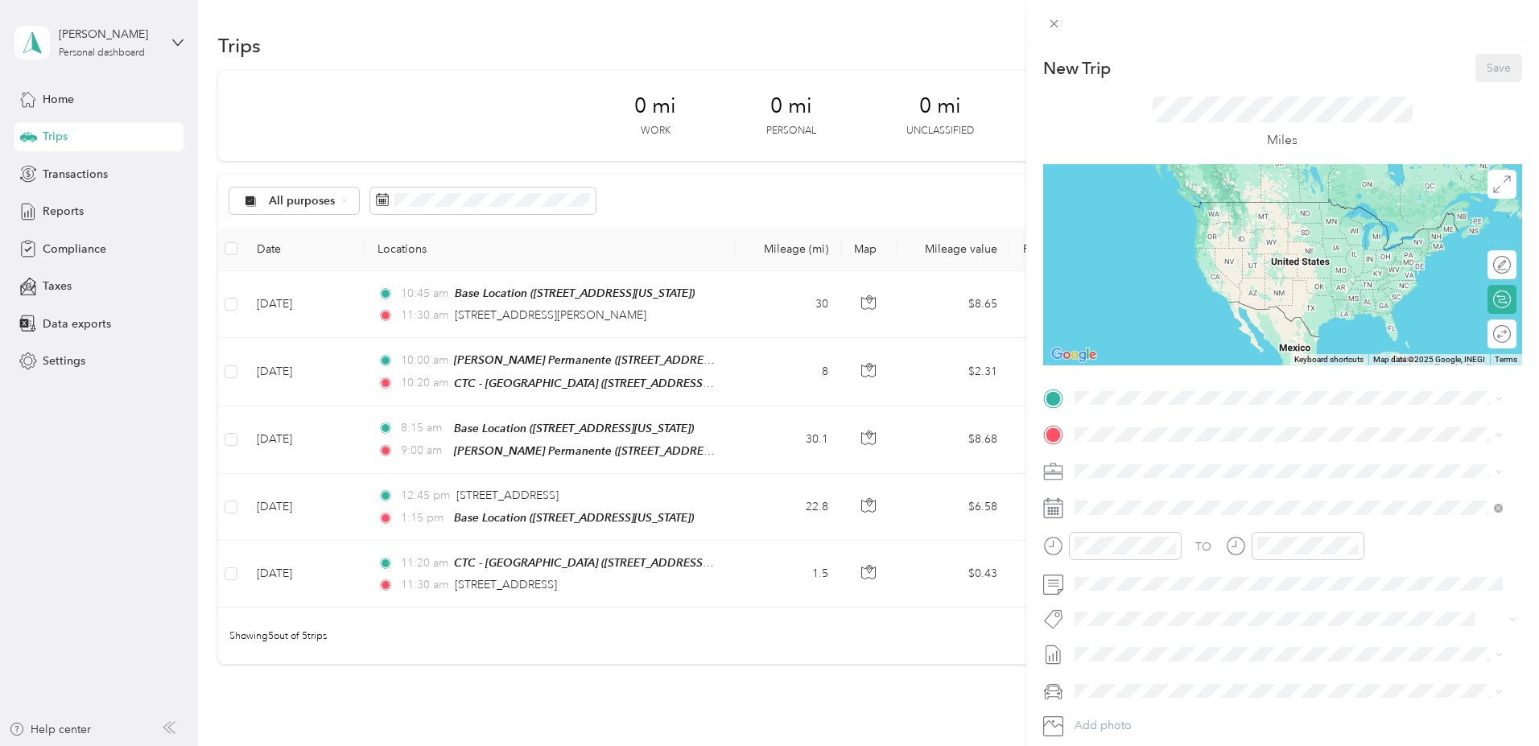
click at [609, 315] on div "New Trip Save This trip cannot be edited because it is either under review, app…" at bounding box center [769, 373] width 1539 height 746
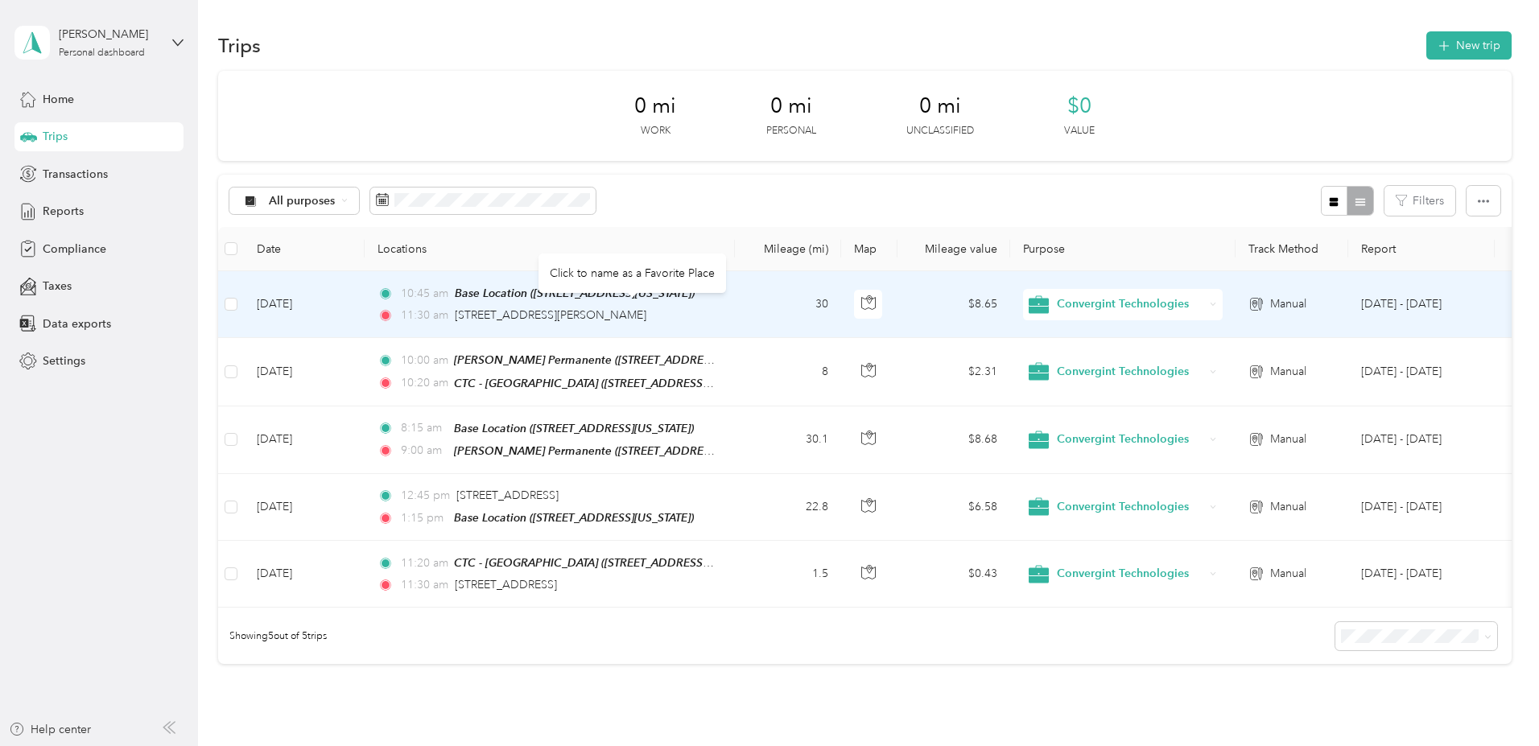
click at [609, 315] on span "13000 Kirkham Way, Poway" at bounding box center [551, 315] width 192 height 14
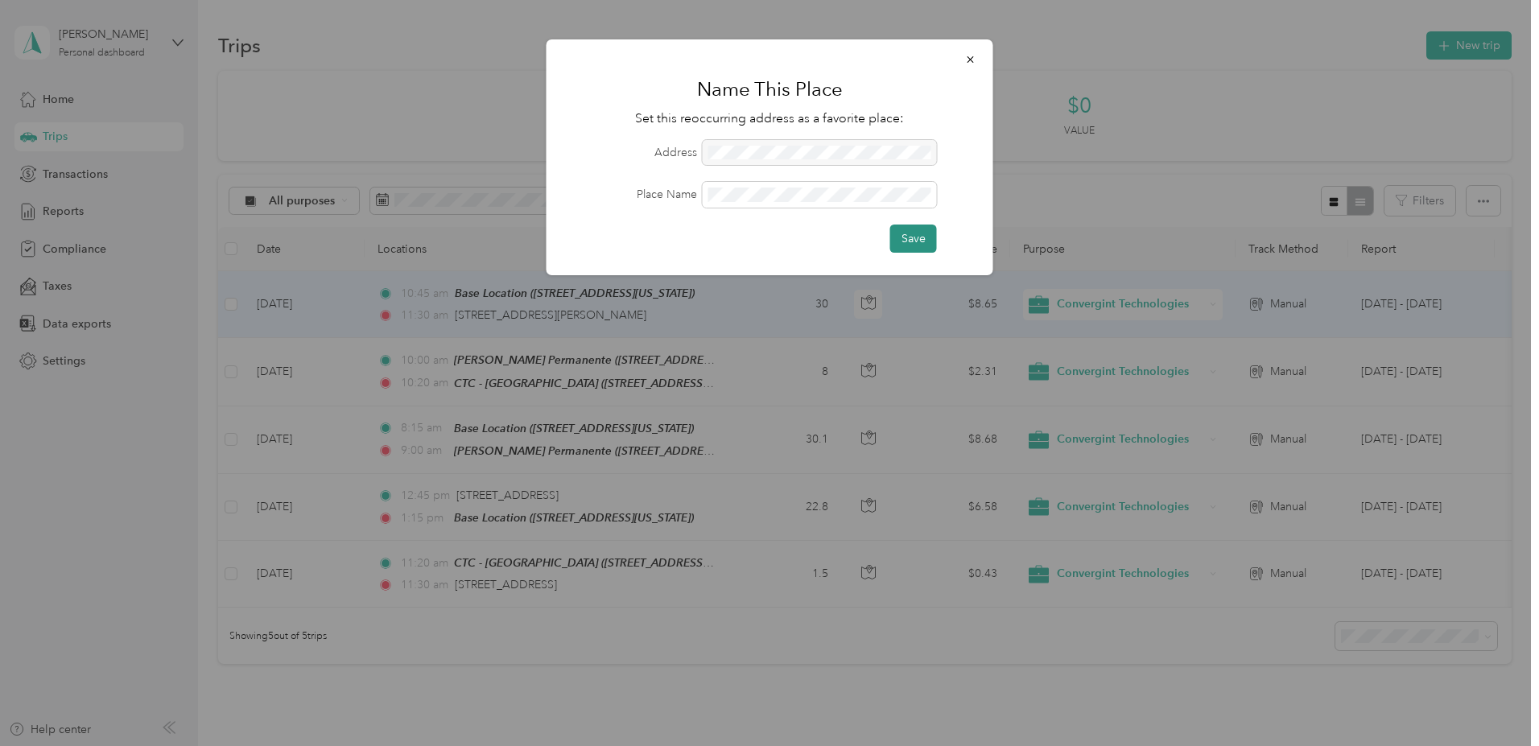
click at [900, 238] on button "Save" at bounding box center [913, 239] width 47 height 28
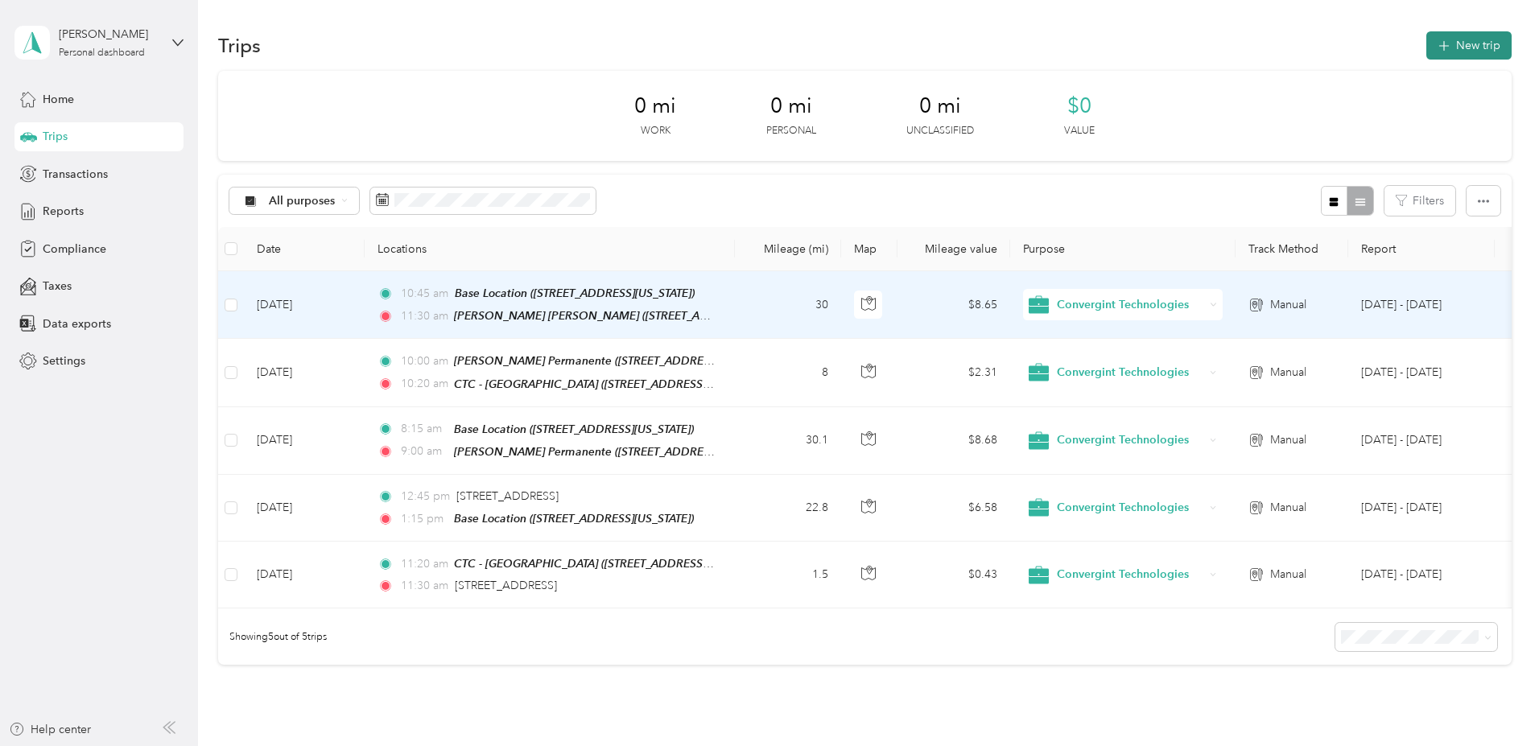
click at [1426, 47] on button "New trip" at bounding box center [1468, 45] width 85 height 28
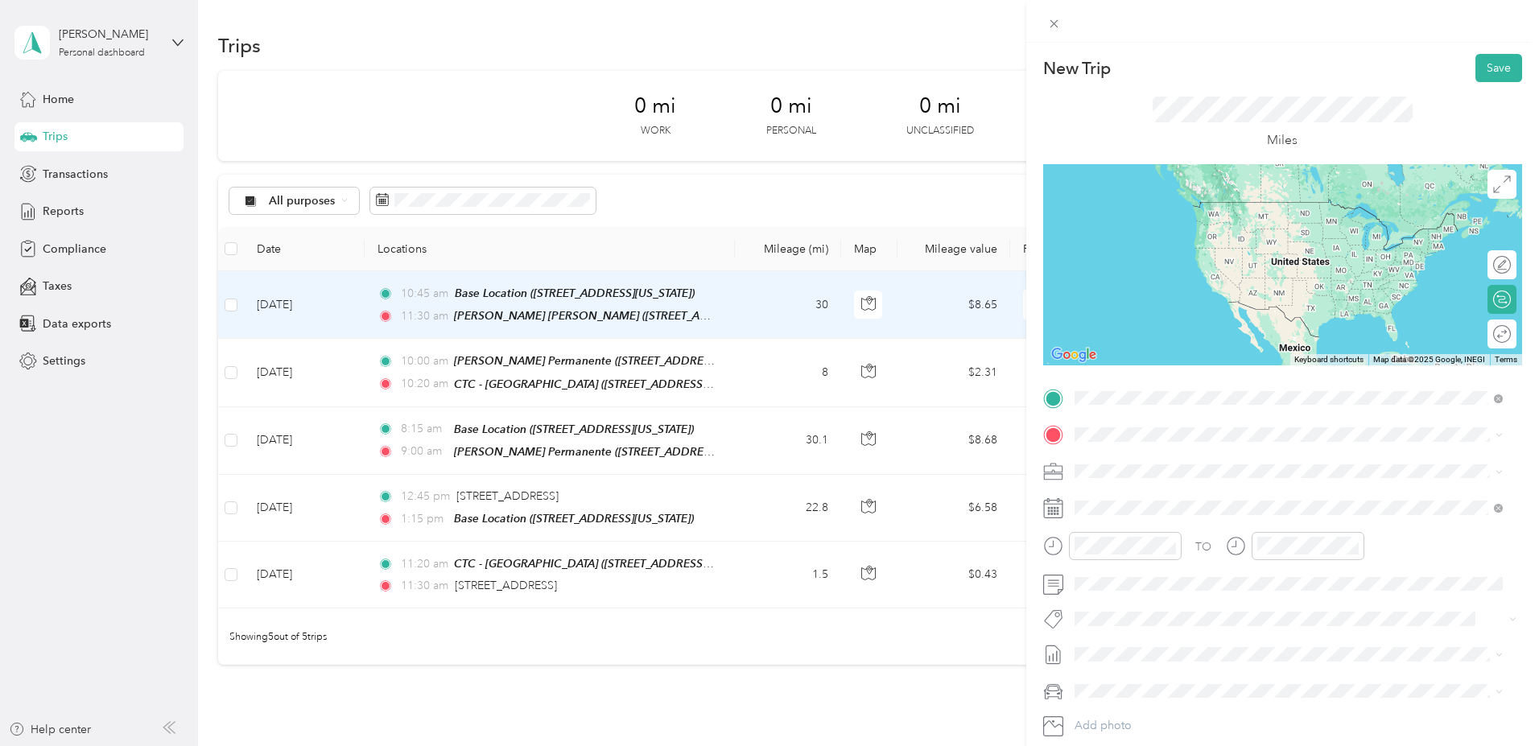
click at [1152, 477] on span "13000 Kirkham Way, Poway, 92064, Poway, California, United States" at bounding box center [1229, 480] width 250 height 14
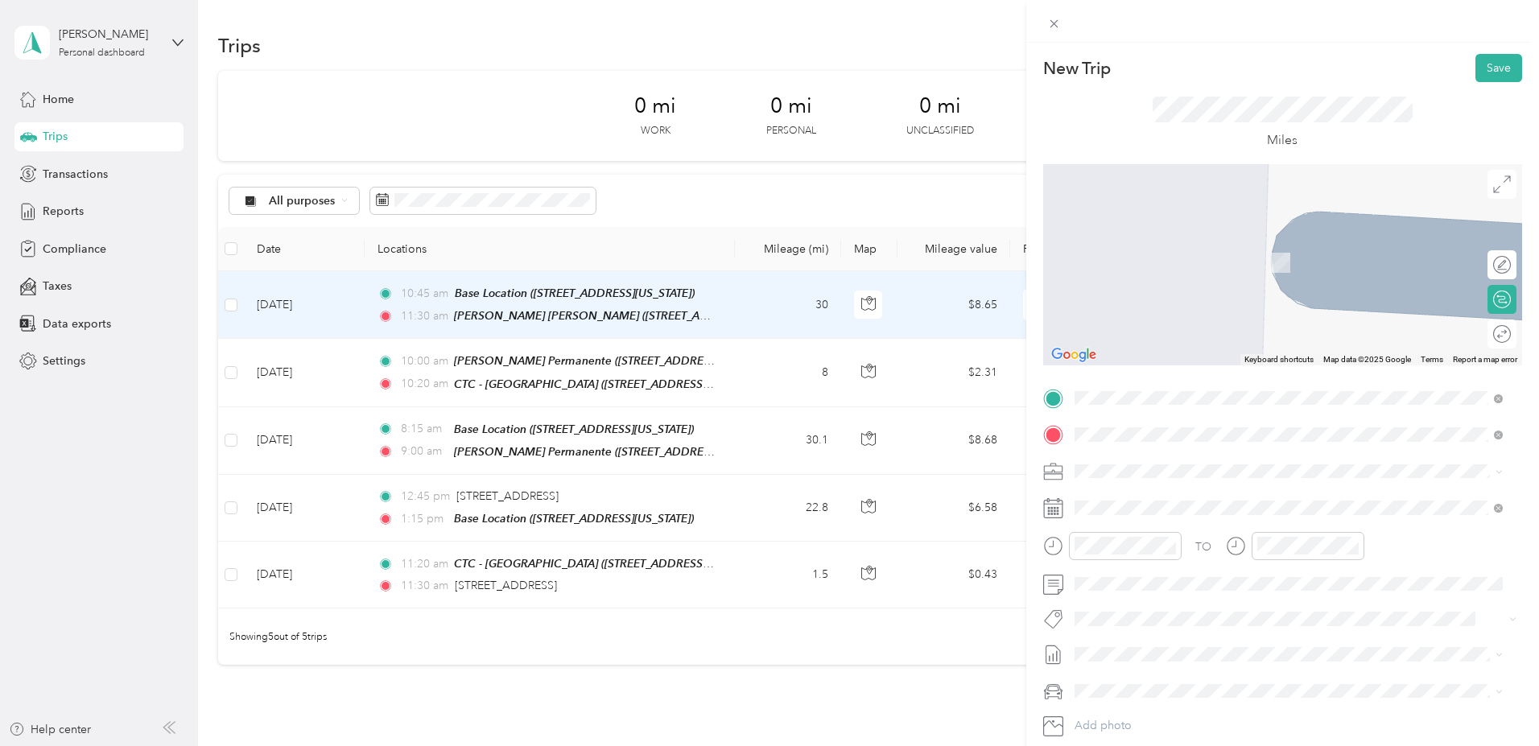
click at [1164, 504] on div "Base Location 959 Melaleuca Avenue, 92011, Carlsbad, California, United States" at bounding box center [1184, 508] width 161 height 34
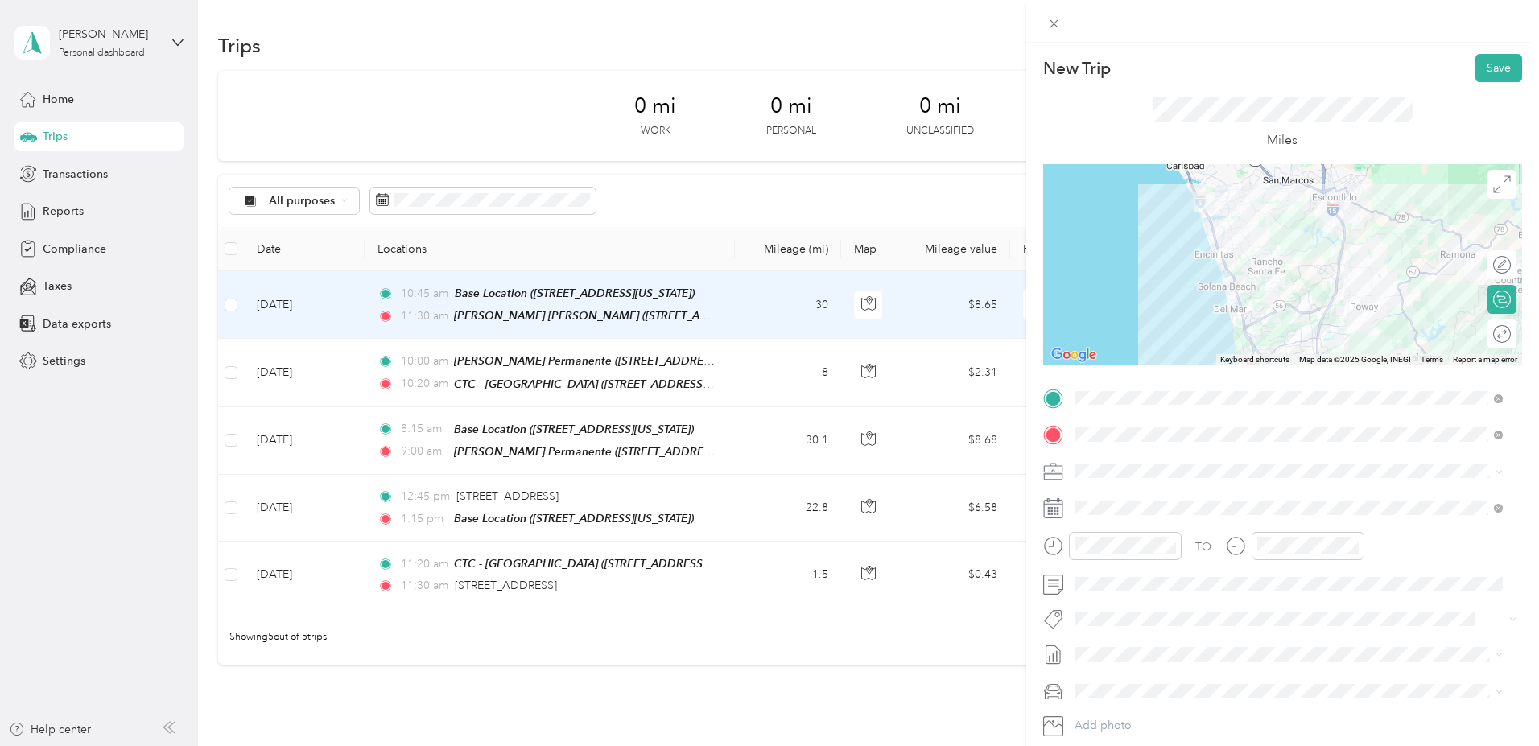
click at [1335, 345] on div at bounding box center [1282, 264] width 479 height 201
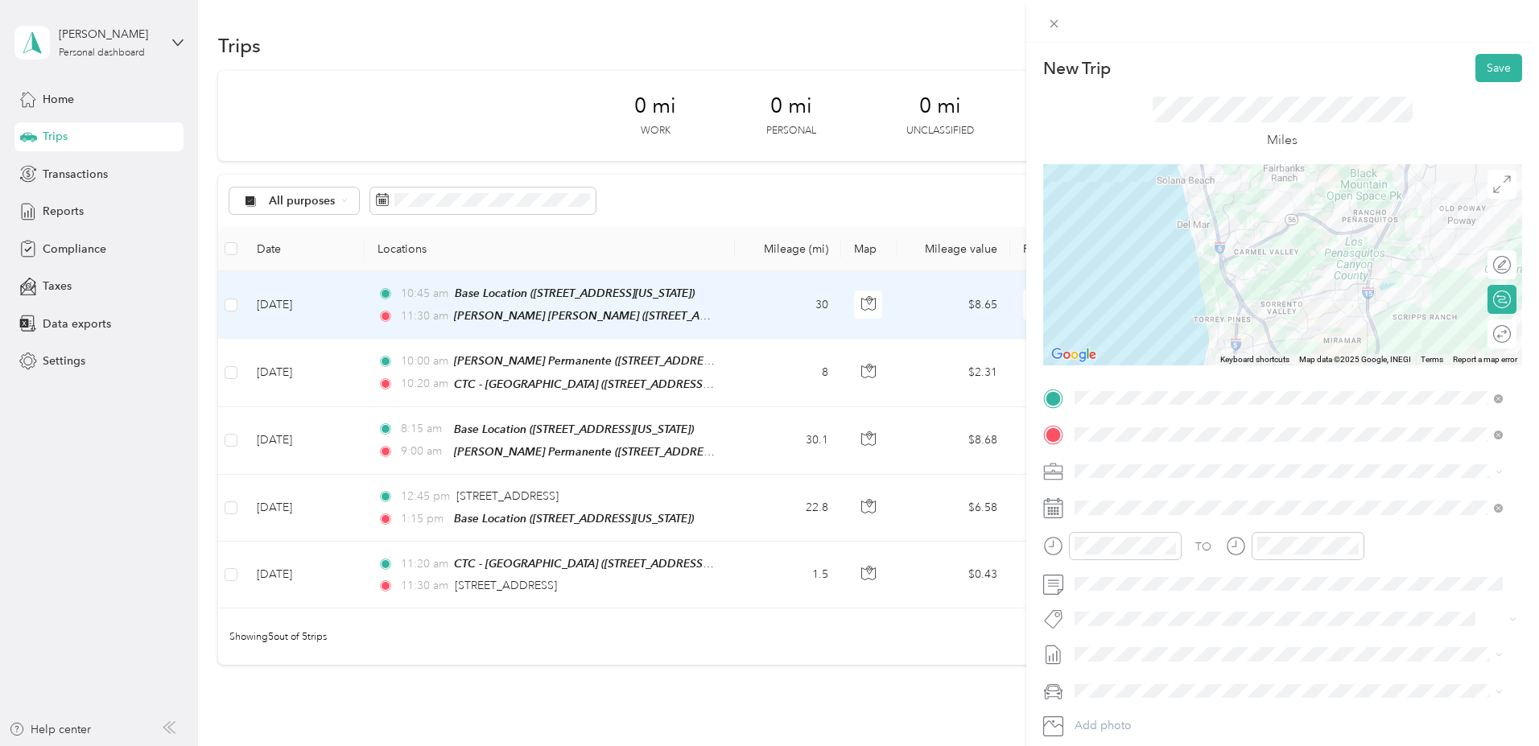
click at [1328, 324] on div at bounding box center [1282, 264] width 479 height 201
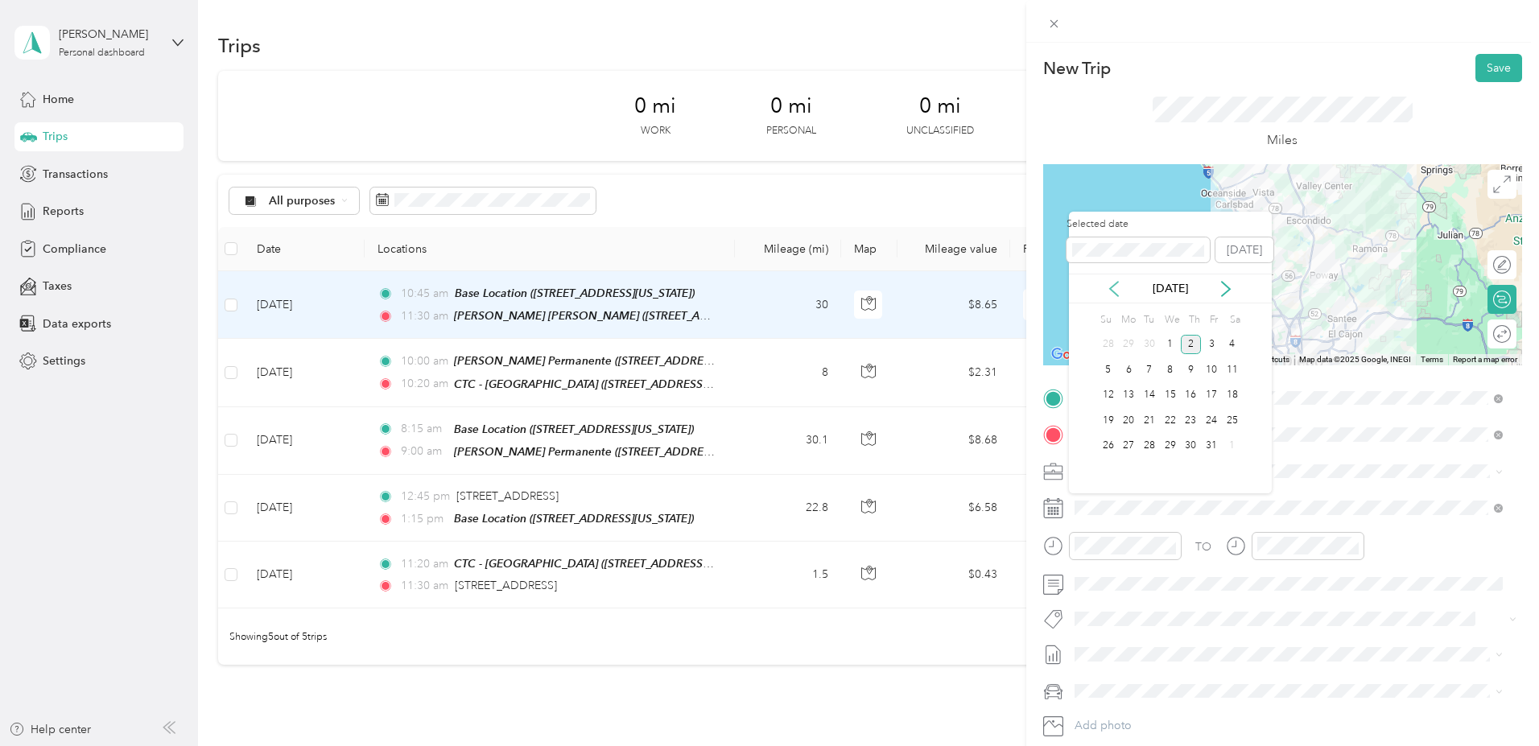
click at [1112, 289] on icon at bounding box center [1114, 289] width 16 height 16
click at [1214, 343] on div "5" at bounding box center [1211, 345] width 21 height 20
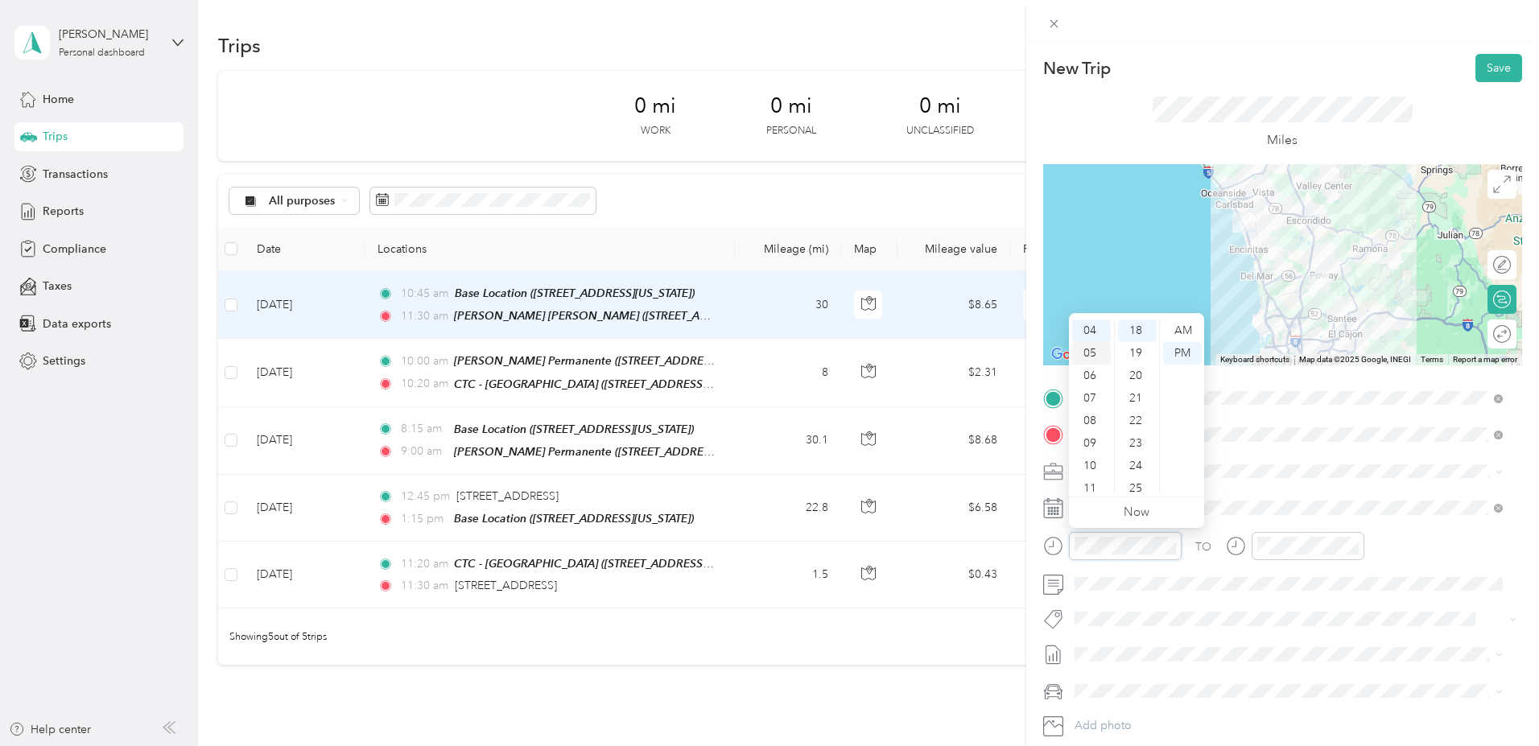
scroll to position [0, 0]
click at [1093, 325] on div "12" at bounding box center [1091, 330] width 39 height 23
click at [1138, 361] on div "05" at bounding box center [1137, 366] width 39 height 23
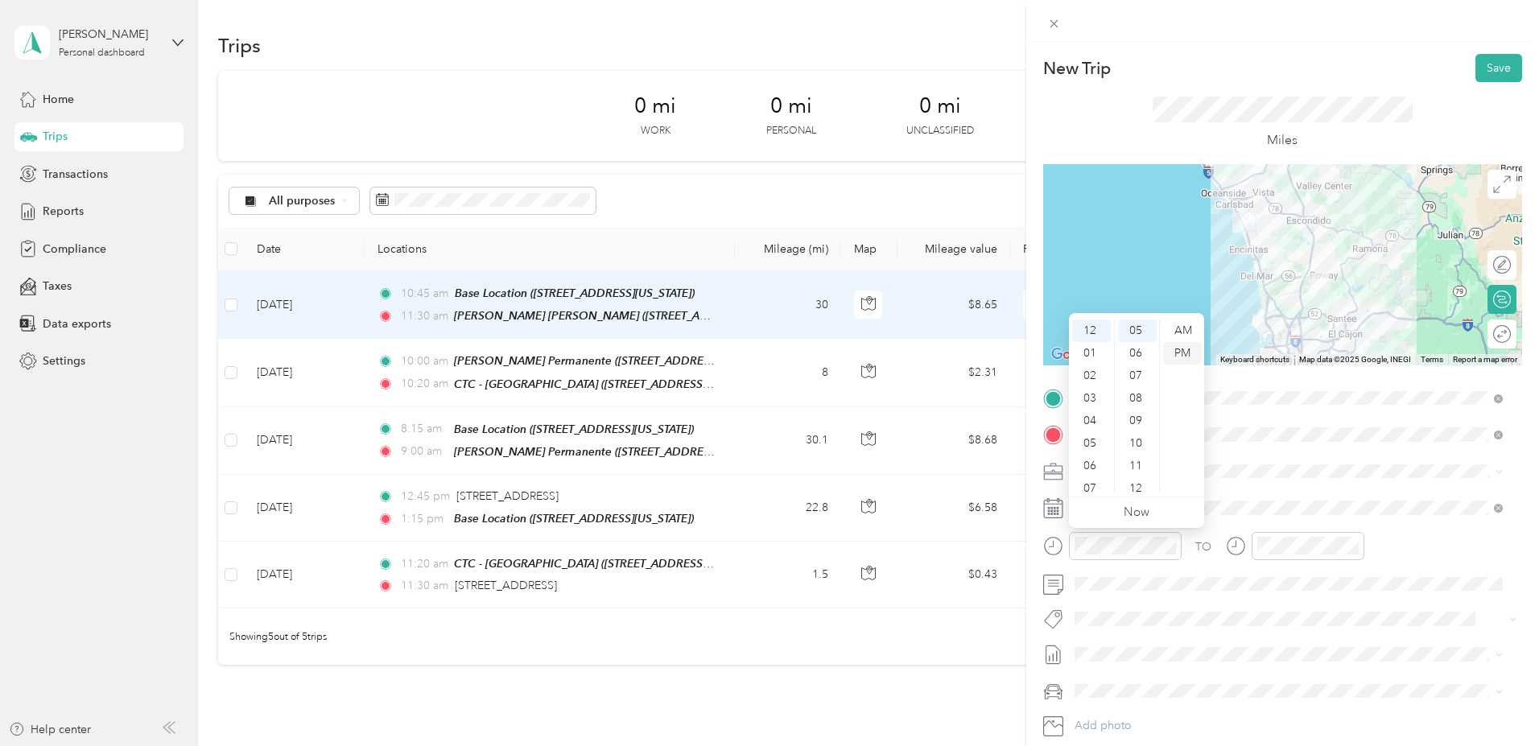
click at [1193, 349] on div "PM" at bounding box center [1182, 353] width 39 height 23
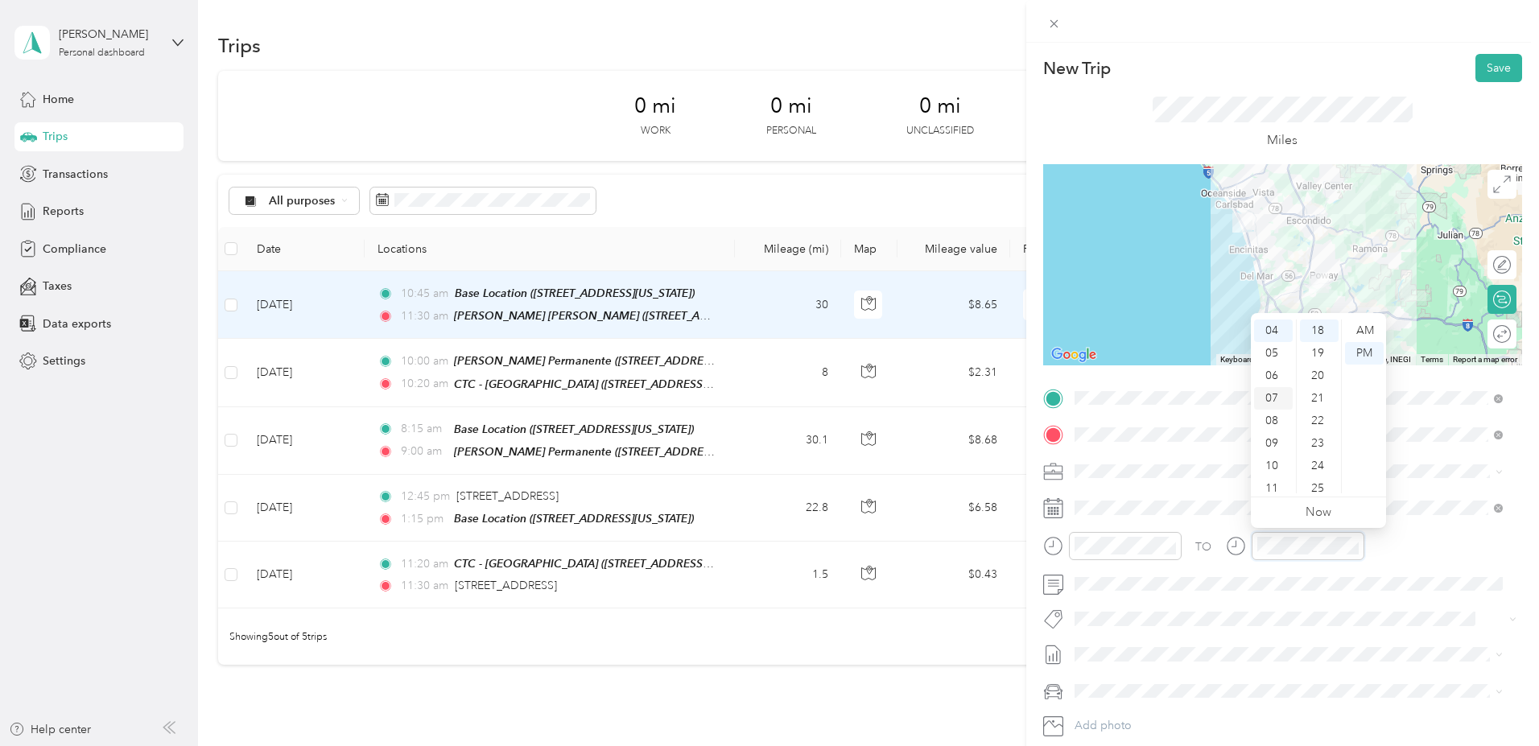
scroll to position [0, 0]
click at [1271, 329] on div "12" at bounding box center [1273, 330] width 39 height 23
click at [1321, 445] on div "45" at bounding box center [1319, 446] width 39 height 23
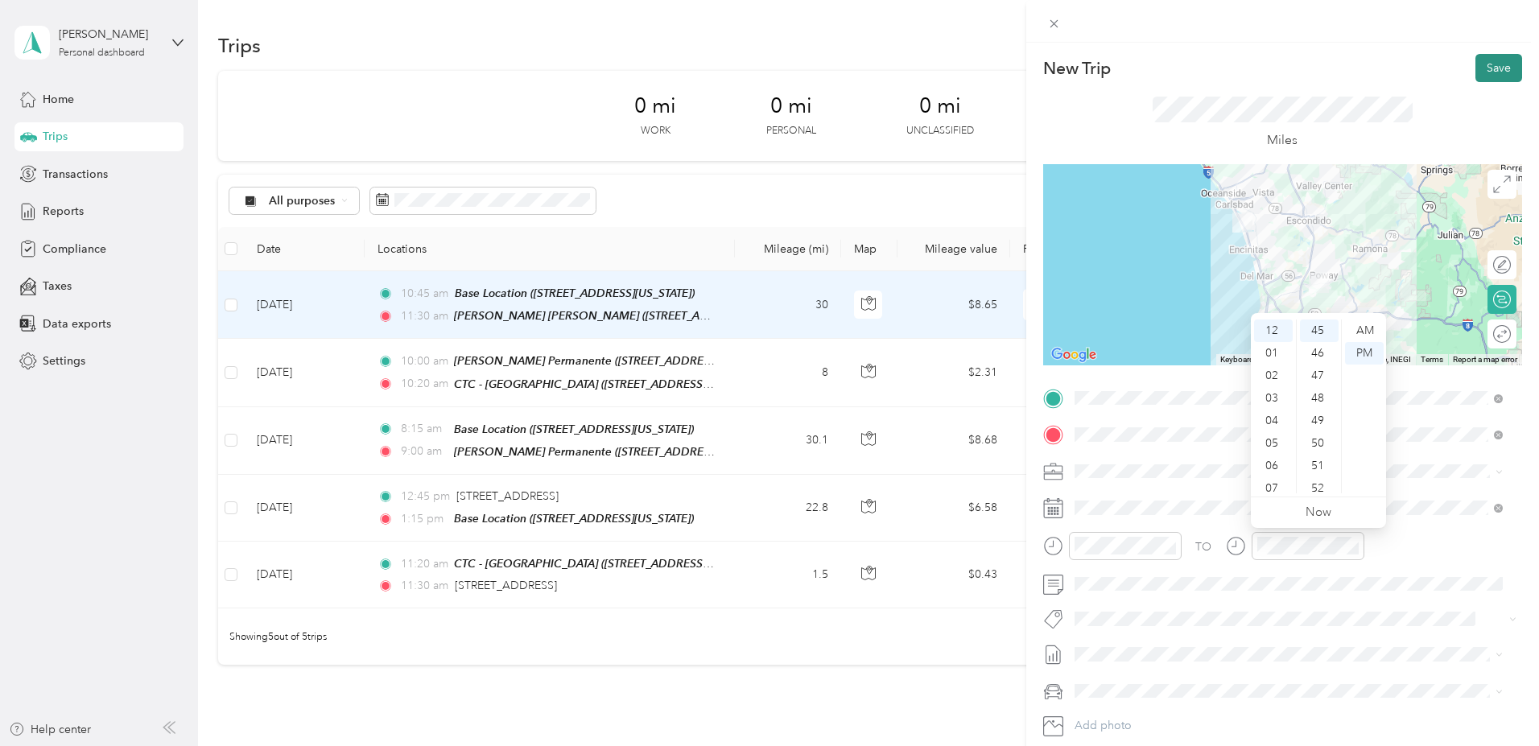
click at [1481, 62] on button "Save" at bounding box center [1498, 68] width 47 height 28
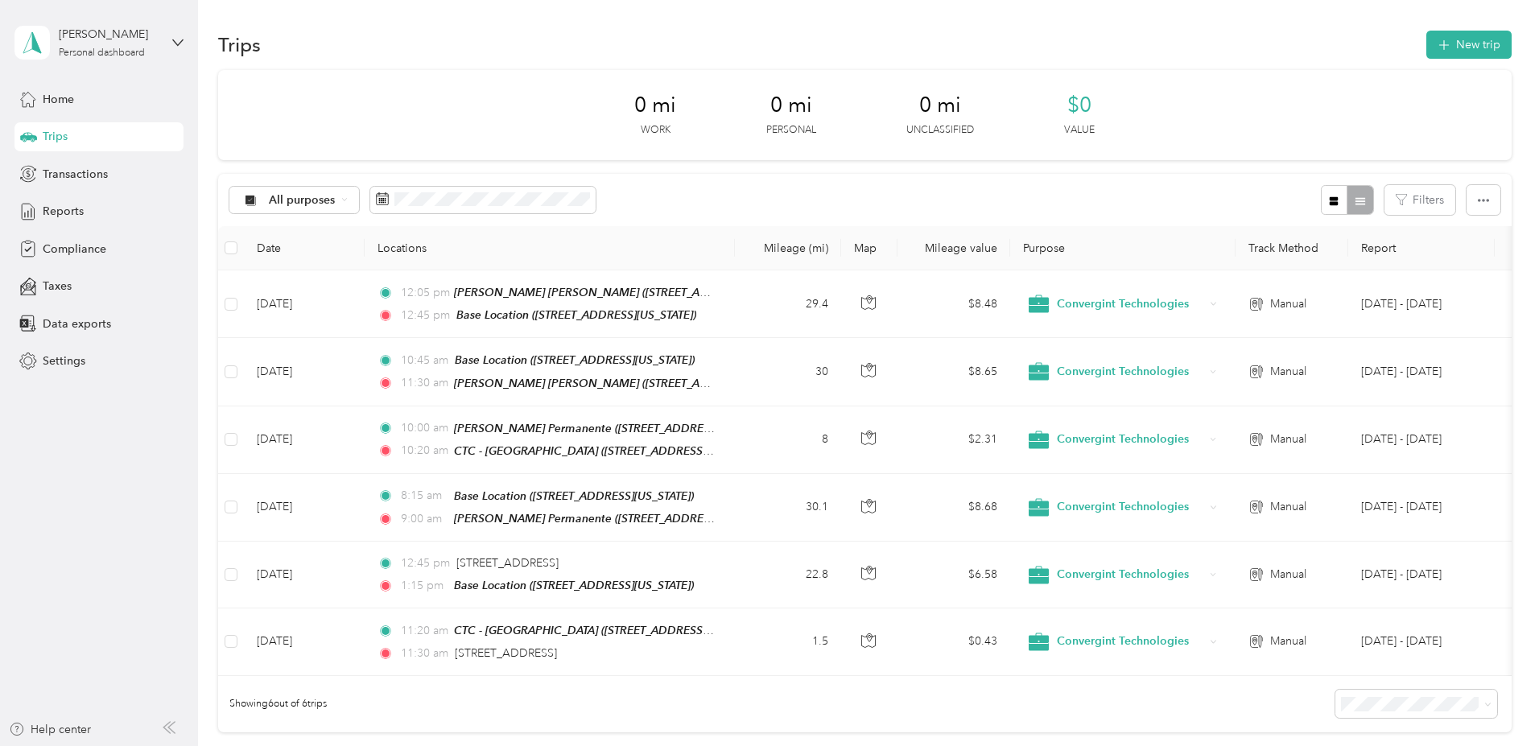
scroll to position [0, 0]
click at [1426, 43] on button "New trip" at bounding box center [1468, 45] width 85 height 28
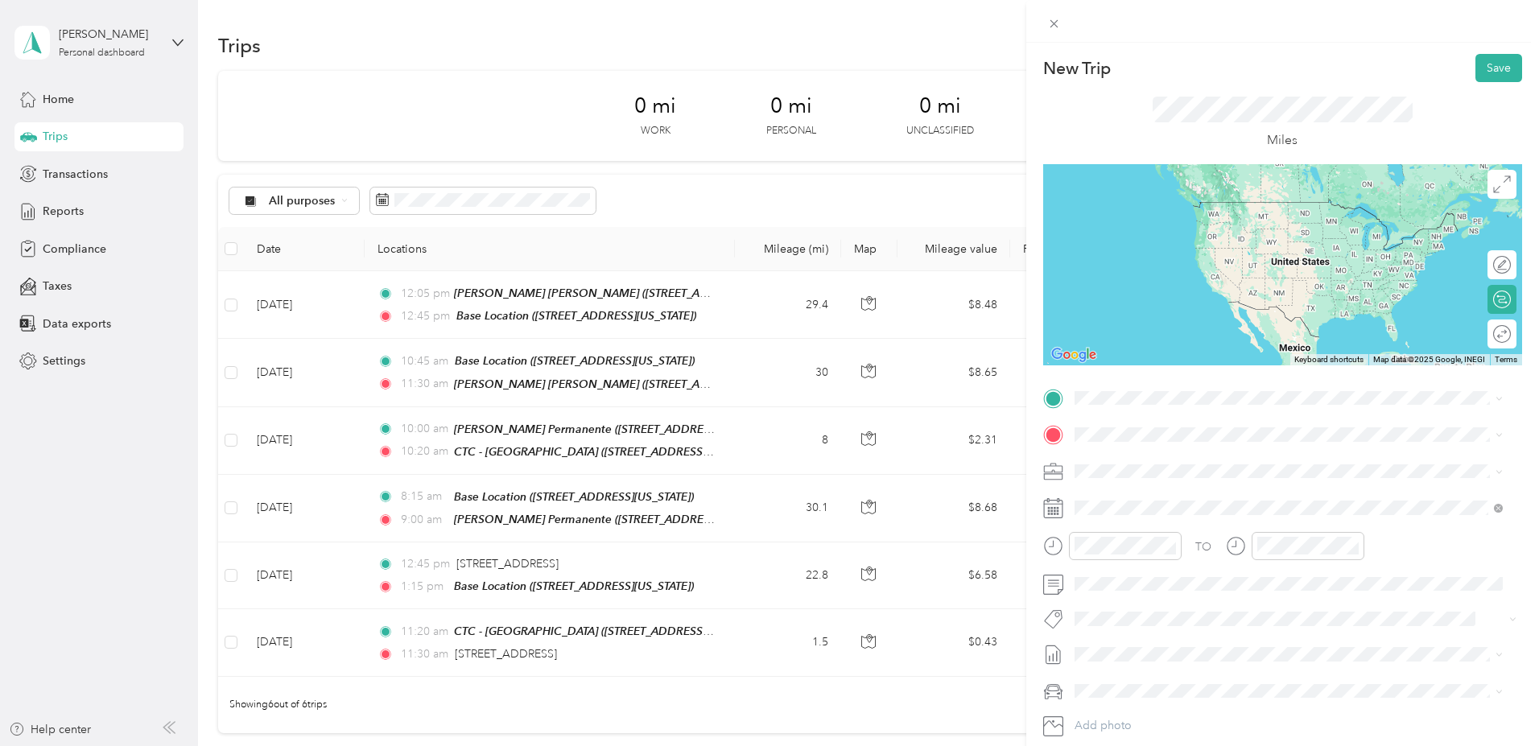
click at [1173, 455] on strong "Base Location" at bounding box center [1141, 461] width 74 height 14
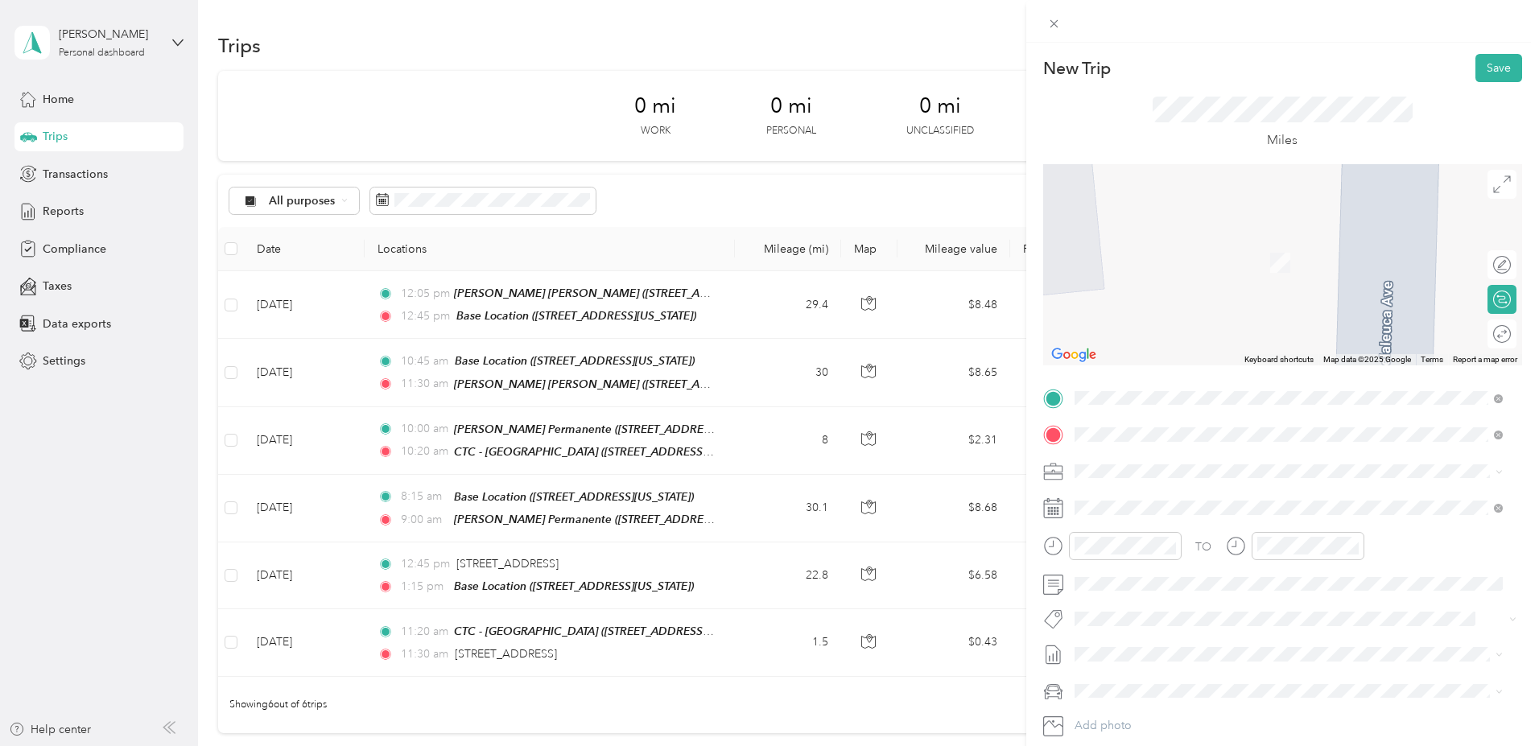
click at [1176, 492] on span "2548 Campbell Place Carlsbad, California 92009, United States" at bounding box center [1229, 492] width 250 height 14
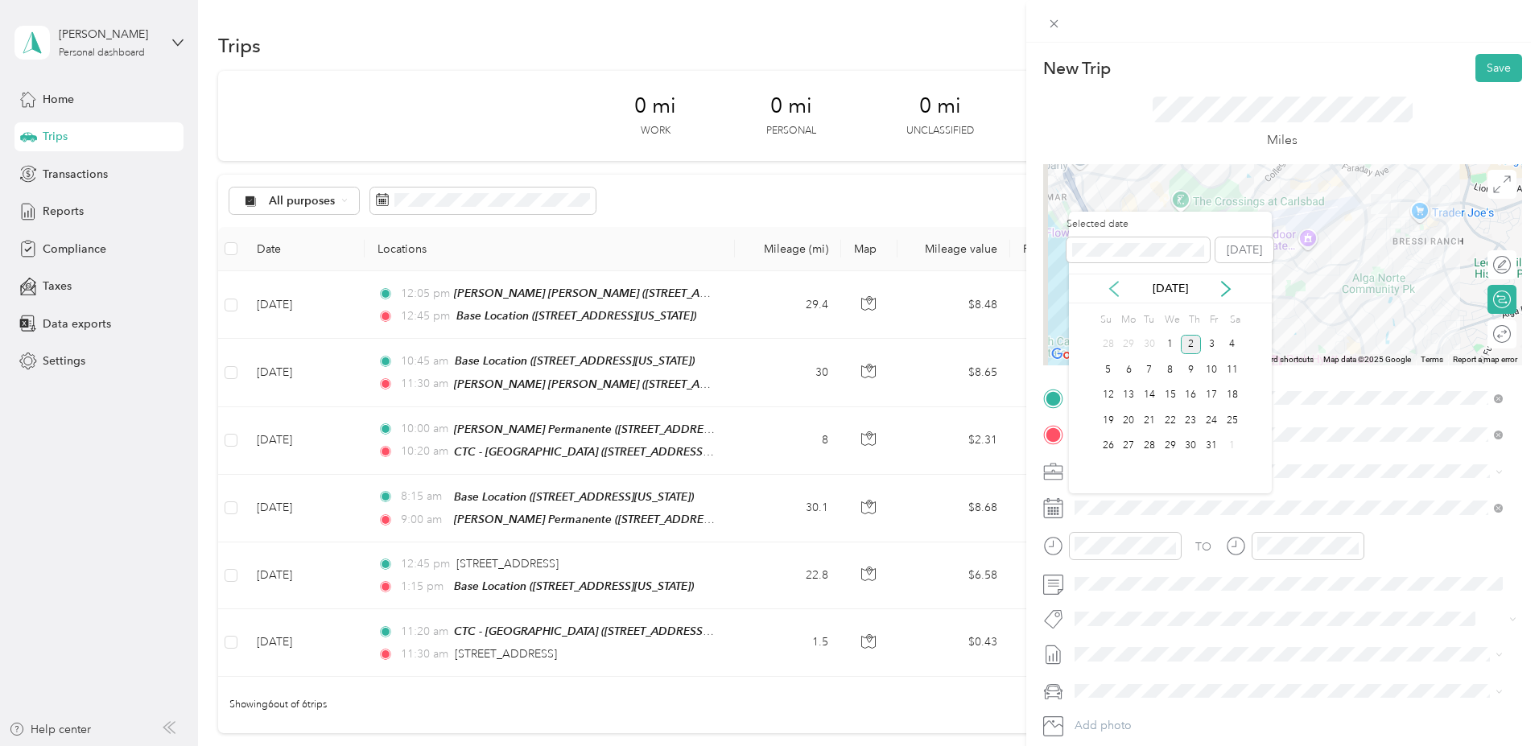
click at [1115, 288] on icon at bounding box center [1114, 289] width 16 height 16
click at [1127, 375] on div "8" at bounding box center [1128, 370] width 21 height 20
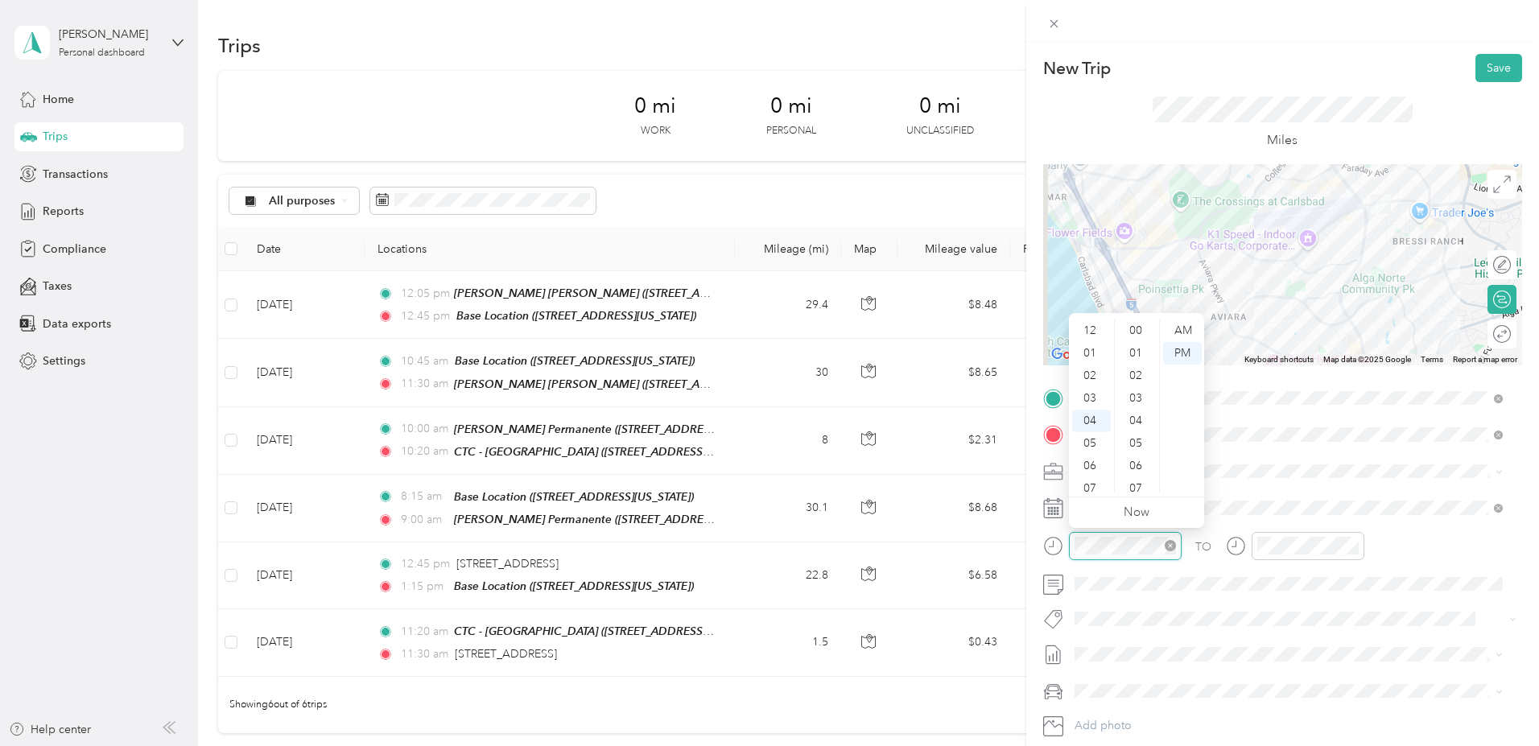
scroll to position [743, 0]
click at [1091, 421] on div "08" at bounding box center [1091, 421] width 39 height 23
click at [1131, 405] on div "40" at bounding box center [1137, 407] width 39 height 23
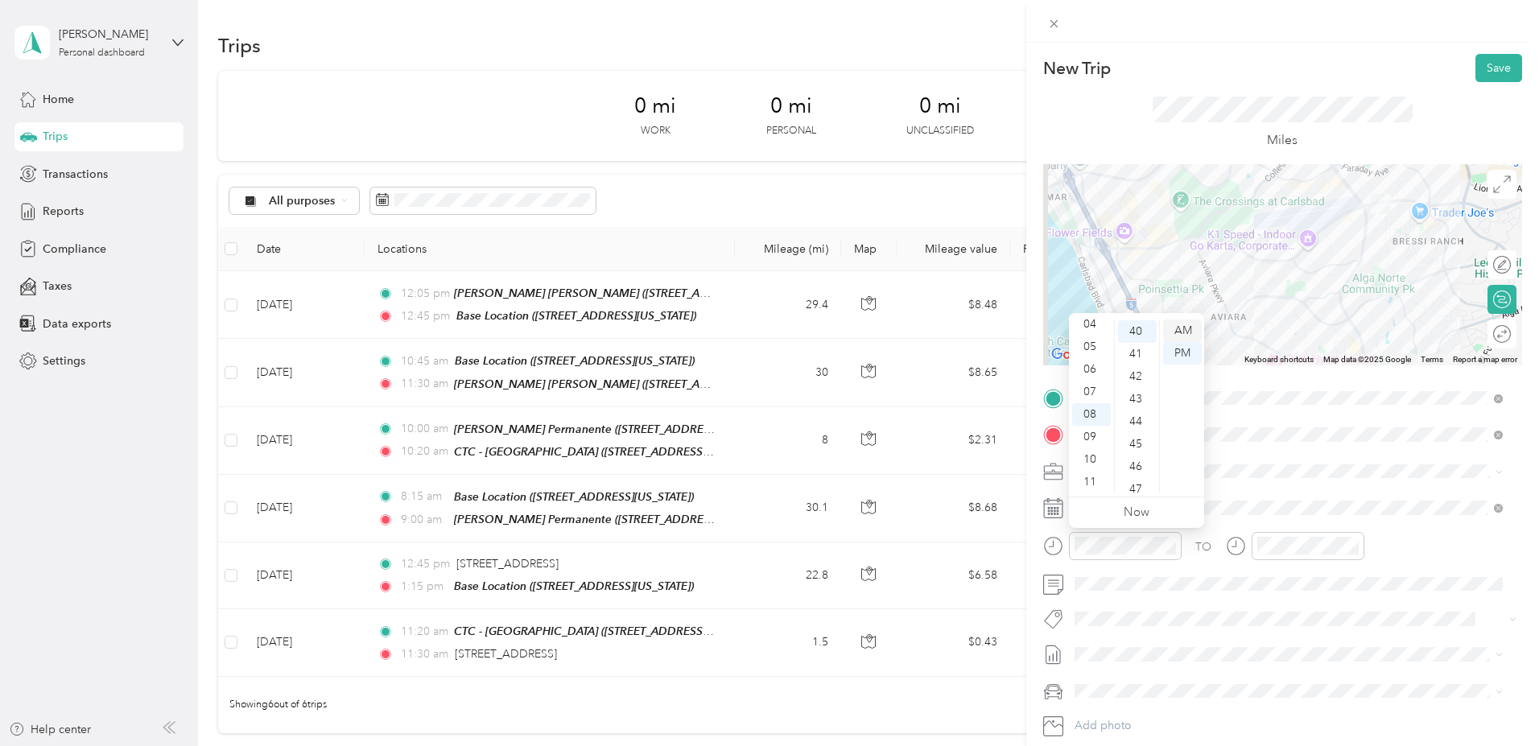
click at [1190, 325] on div "AM" at bounding box center [1182, 330] width 39 height 23
click at [1269, 440] on div "09" at bounding box center [1273, 443] width 39 height 23
click at [1320, 330] on div "00" at bounding box center [1319, 330] width 39 height 23
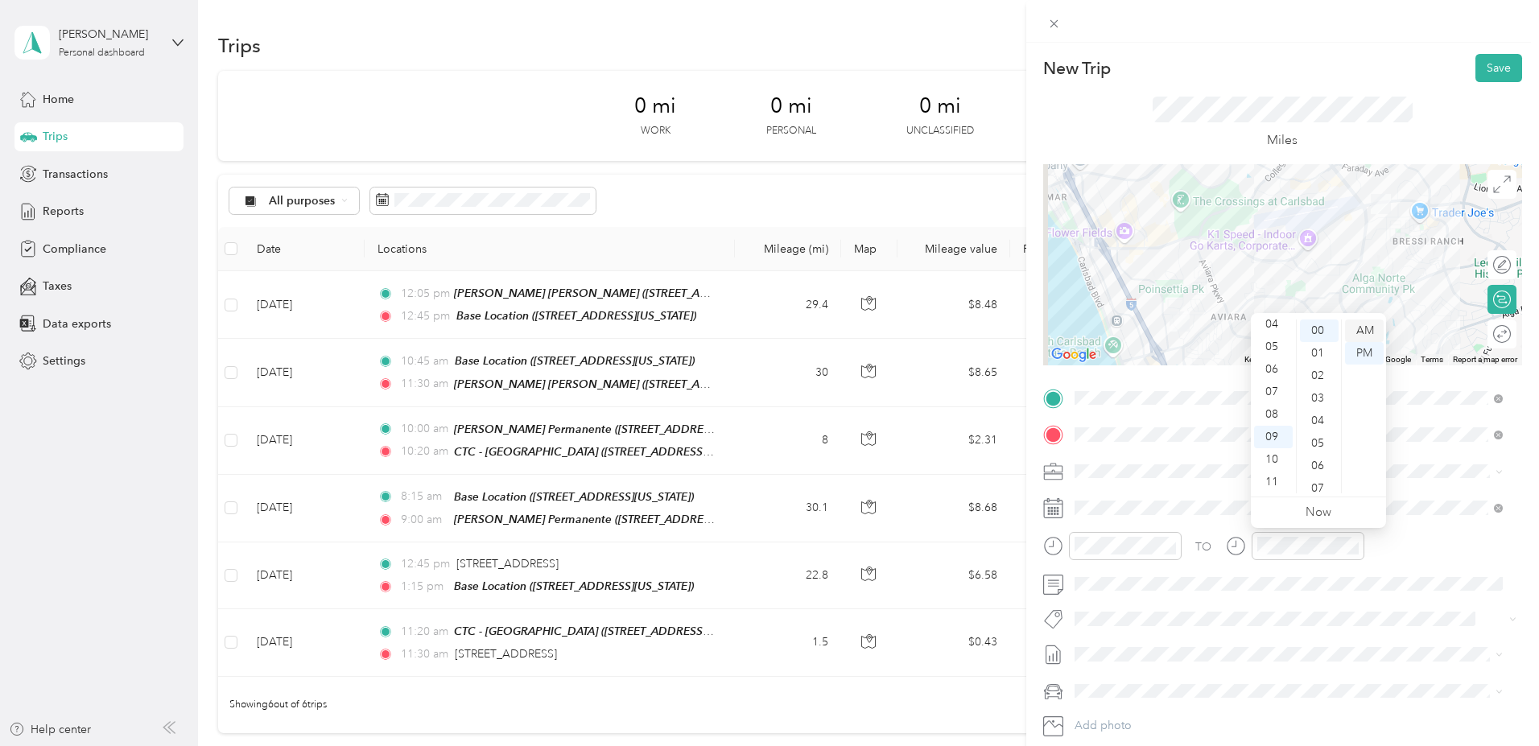
click at [1370, 331] on div "AM" at bounding box center [1364, 330] width 39 height 23
click at [1394, 560] on div "TO" at bounding box center [1282, 551] width 479 height 39
click at [1234, 248] on div at bounding box center [1282, 264] width 479 height 201
click at [1486, 72] on button "Save" at bounding box center [1498, 68] width 47 height 28
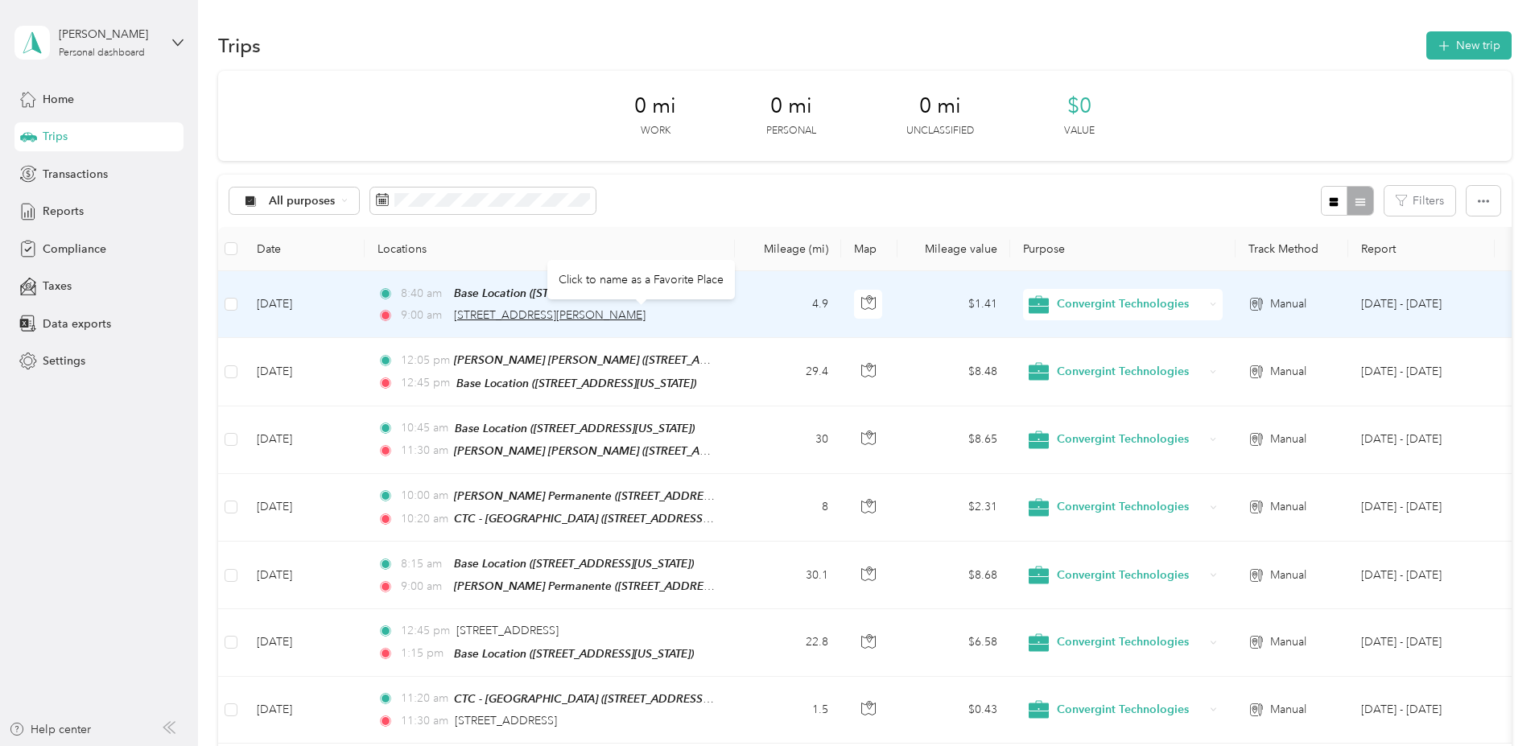
click at [600, 315] on span "2548 Campbell Place, Carlsbad" at bounding box center [550, 315] width 192 height 14
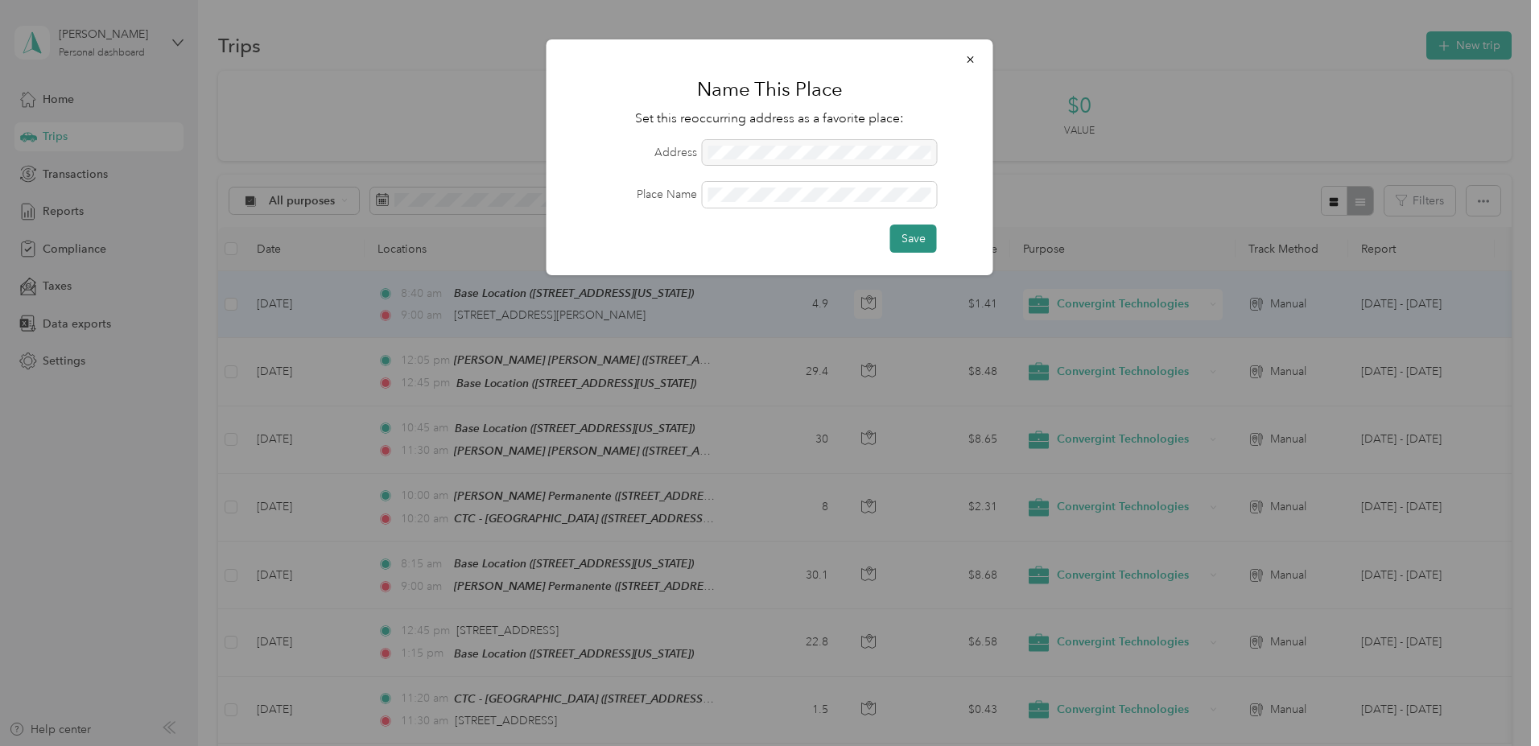
click at [906, 235] on button "Save" at bounding box center [913, 239] width 47 height 28
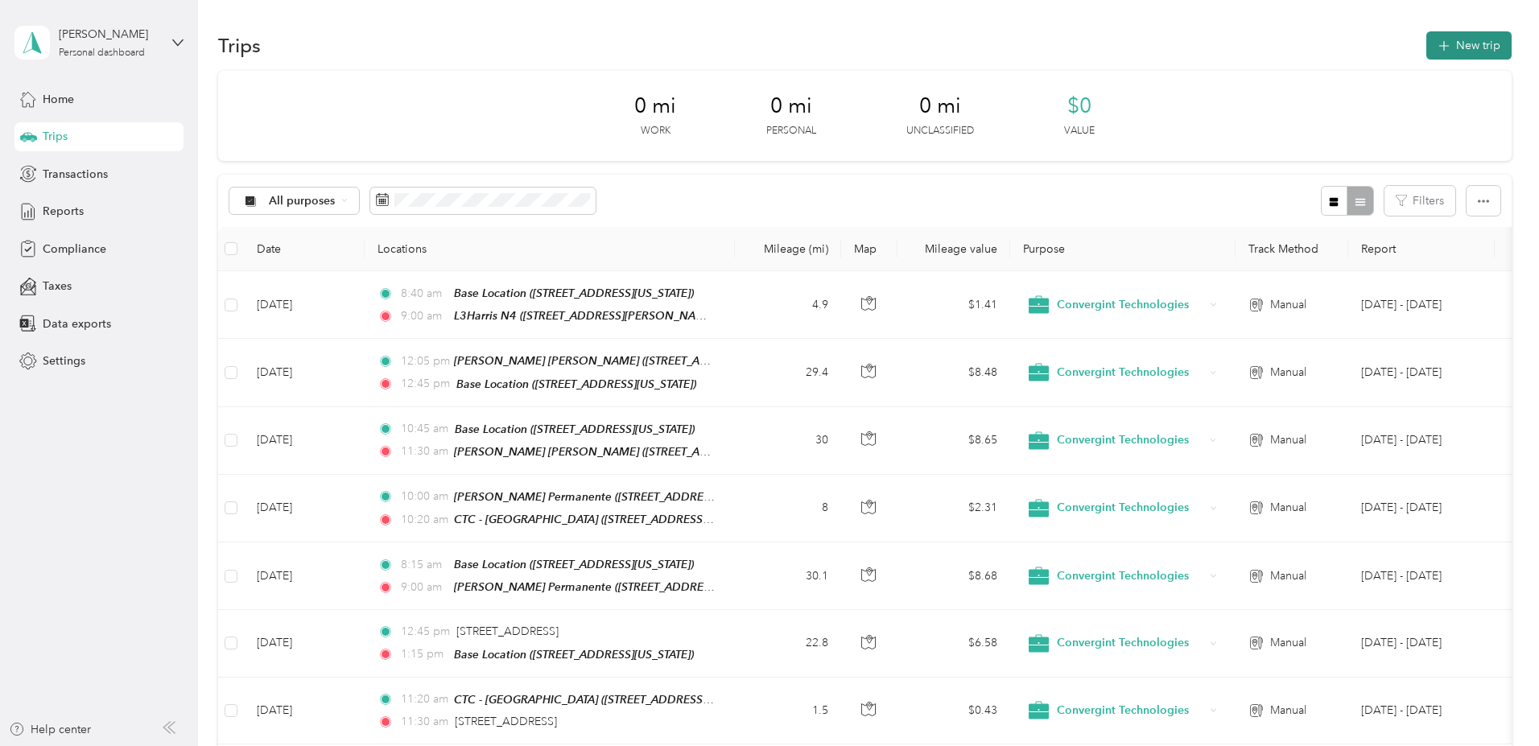
click at [1426, 45] on button "New trip" at bounding box center [1468, 45] width 85 height 28
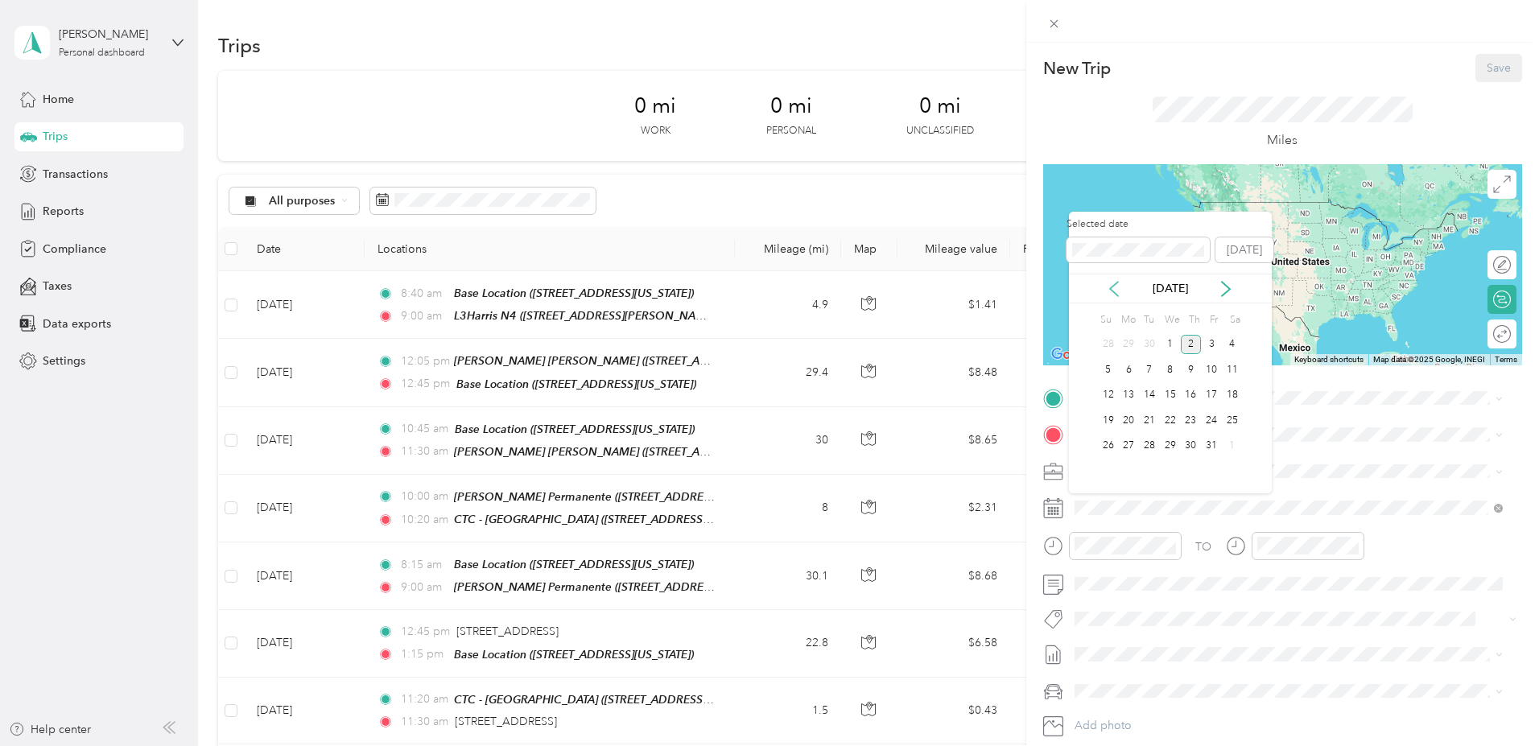
click at [1117, 282] on icon at bounding box center [1114, 289] width 8 height 14
click at [1130, 373] on div "8" at bounding box center [1128, 370] width 21 height 20
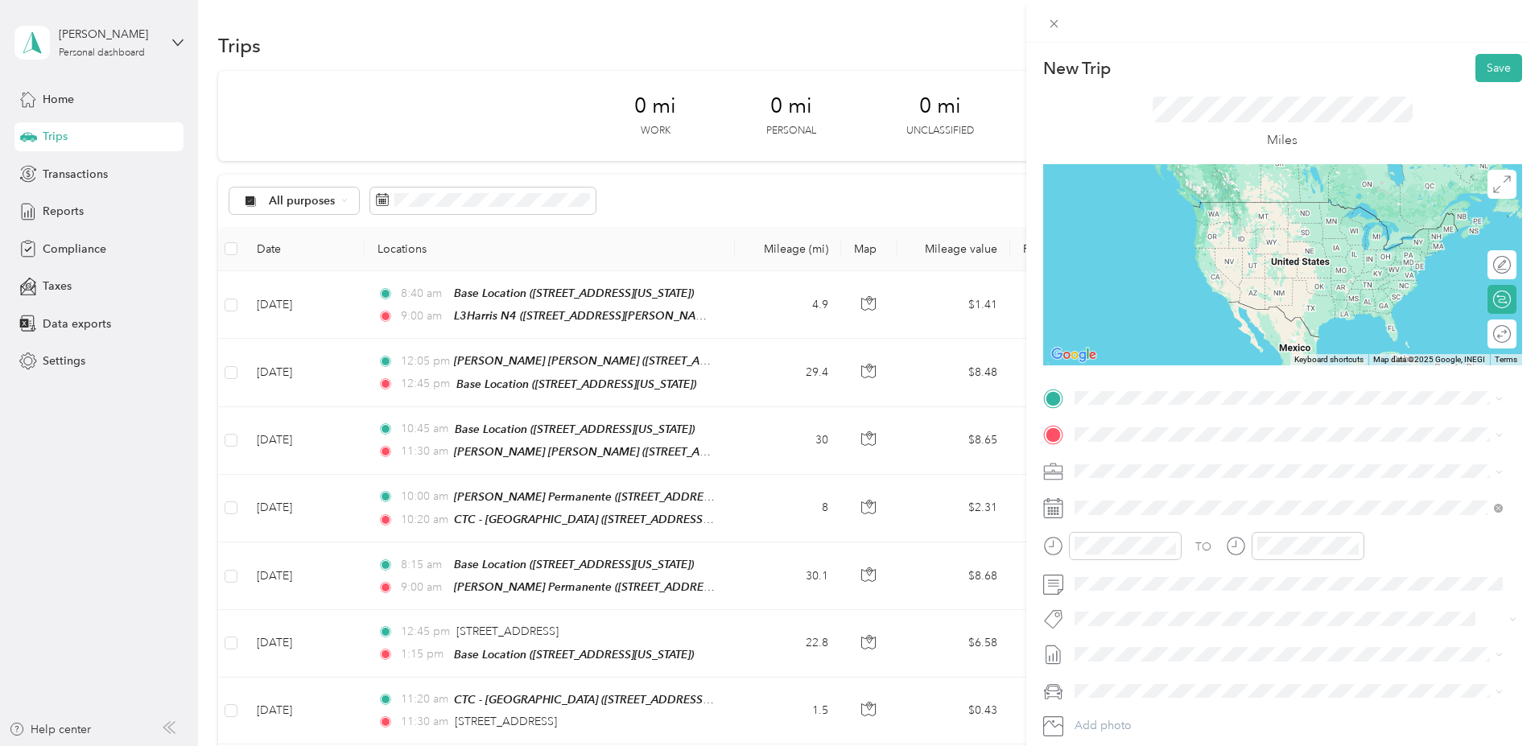
click at [1148, 460] on strong "L3Harris N4" at bounding box center [1135, 455] width 63 height 14
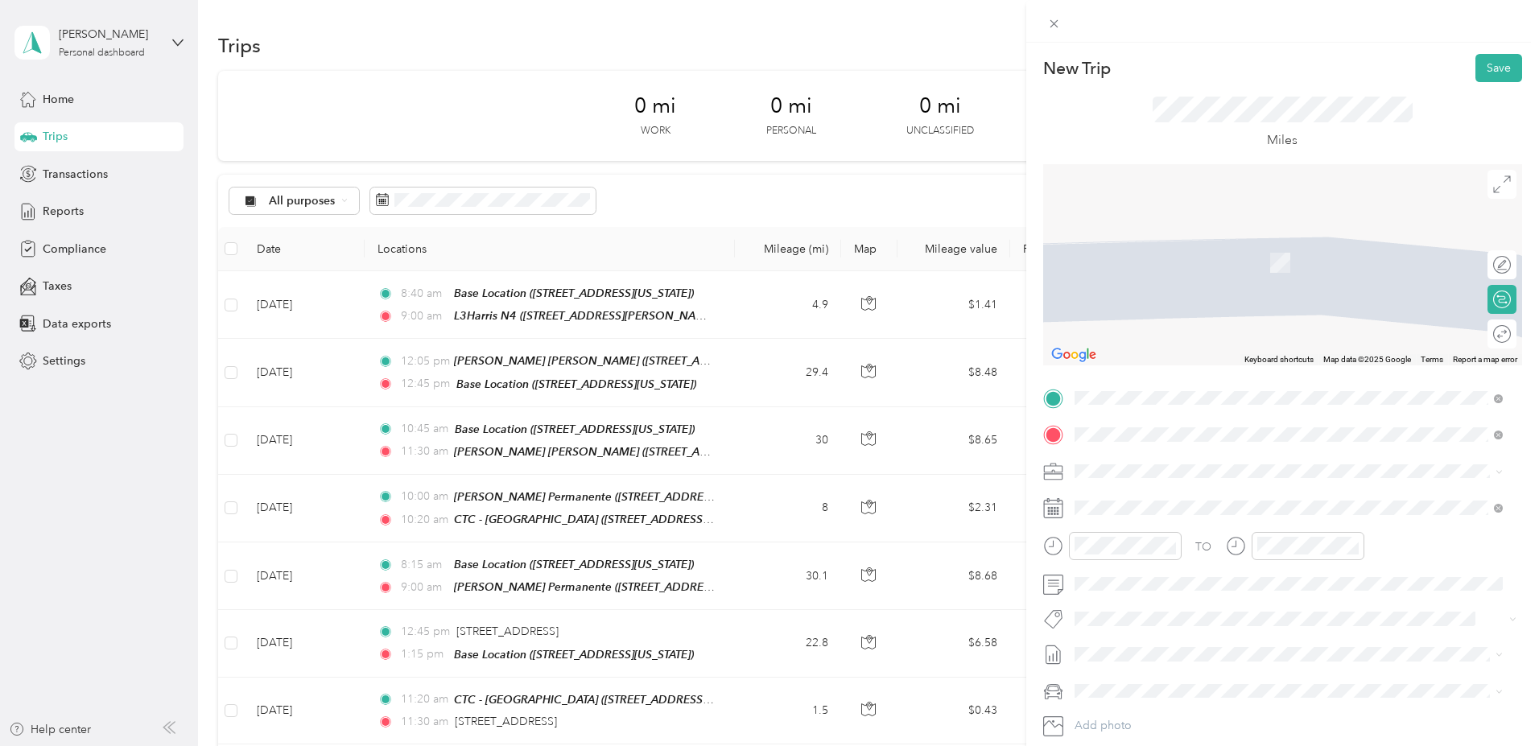
click at [1148, 506] on div "Illumina - HQ 5200 Illumina Way, 92122, San Diego, California, United States" at bounding box center [1255, 508] width 303 height 34
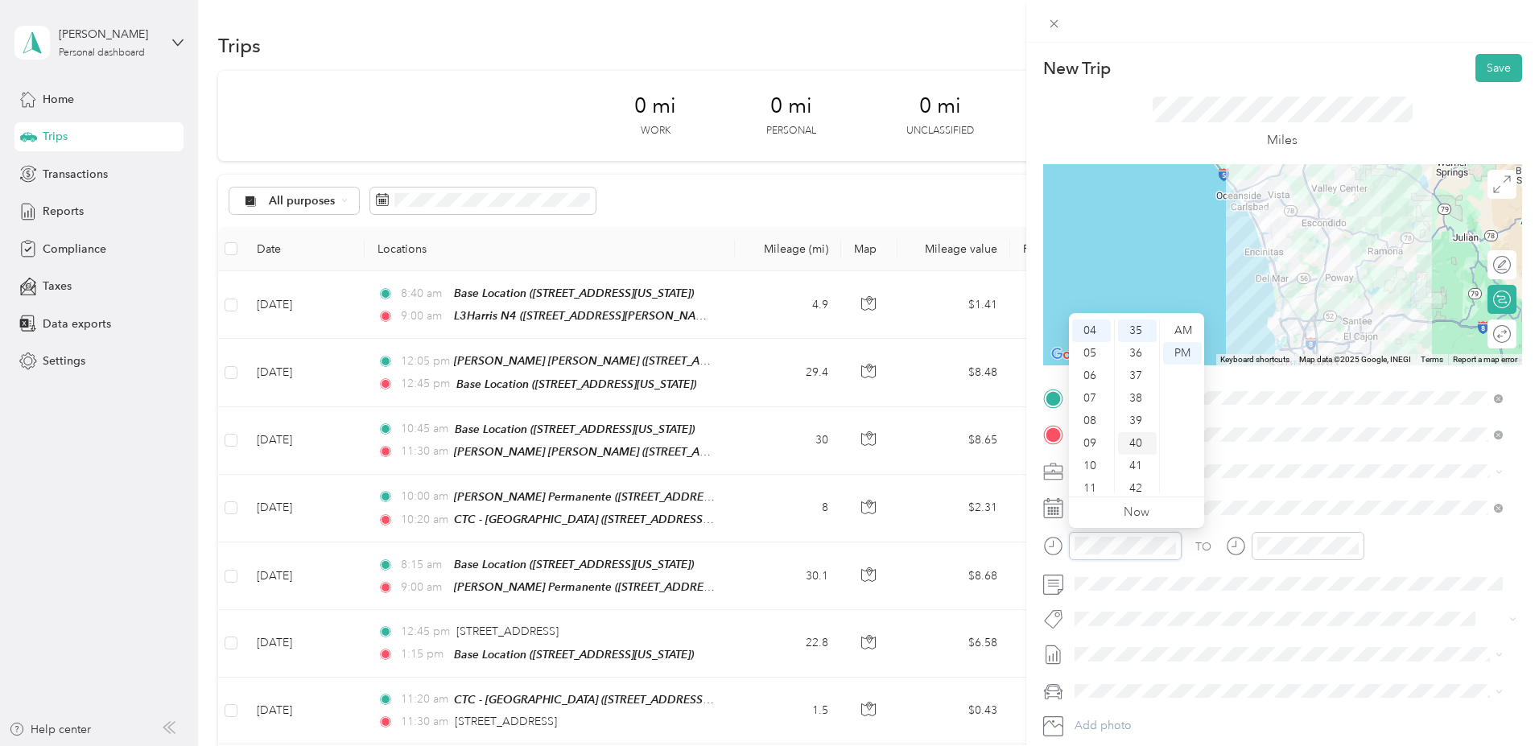
scroll to position [789, 0]
click at [1089, 443] on div "09" at bounding box center [1091, 443] width 39 height 23
click at [1143, 472] on div "45" at bounding box center [1137, 474] width 39 height 23
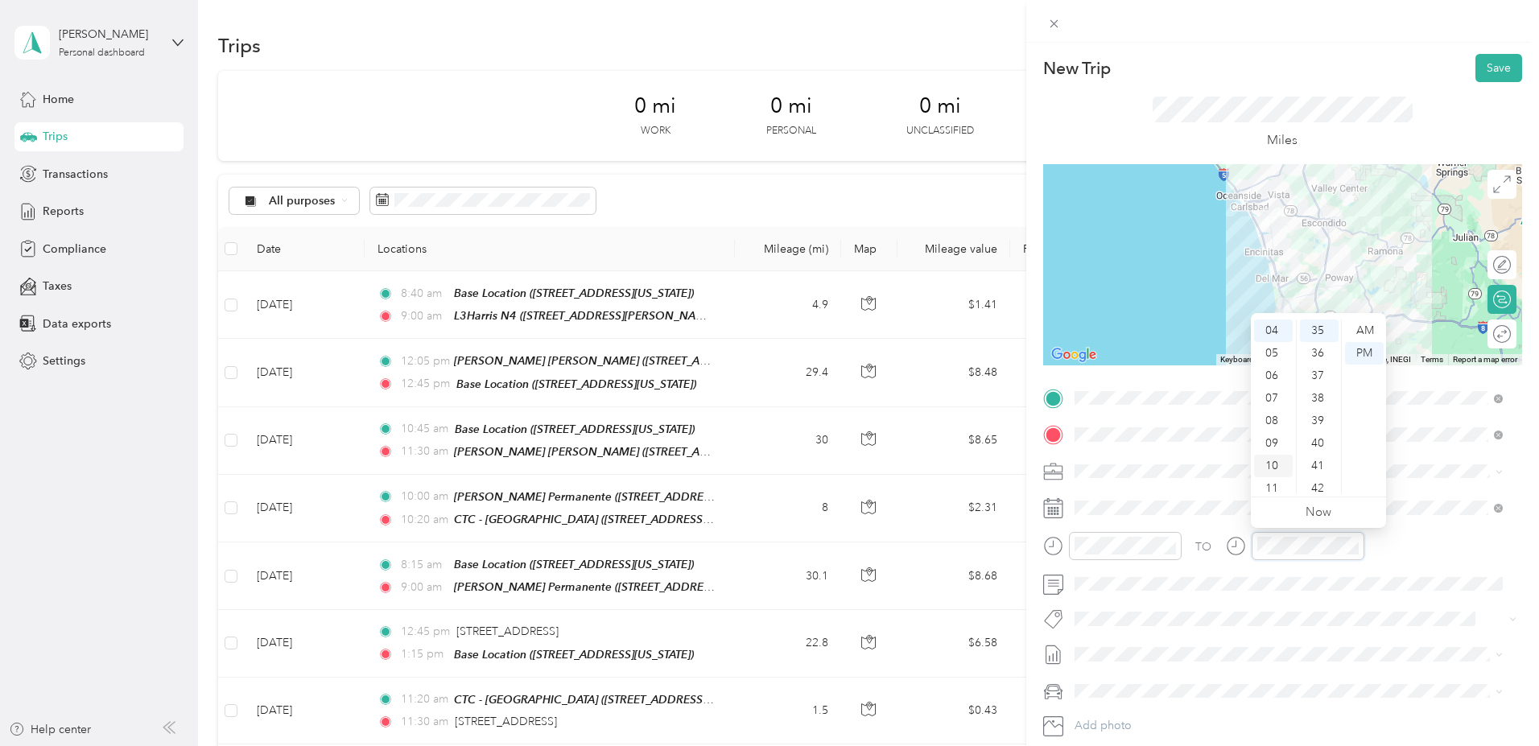
scroll to position [90, 0]
click at [1277, 461] on div "10" at bounding box center [1273, 466] width 39 height 23
click at [1315, 378] on div "30" at bounding box center [1319, 382] width 39 height 23
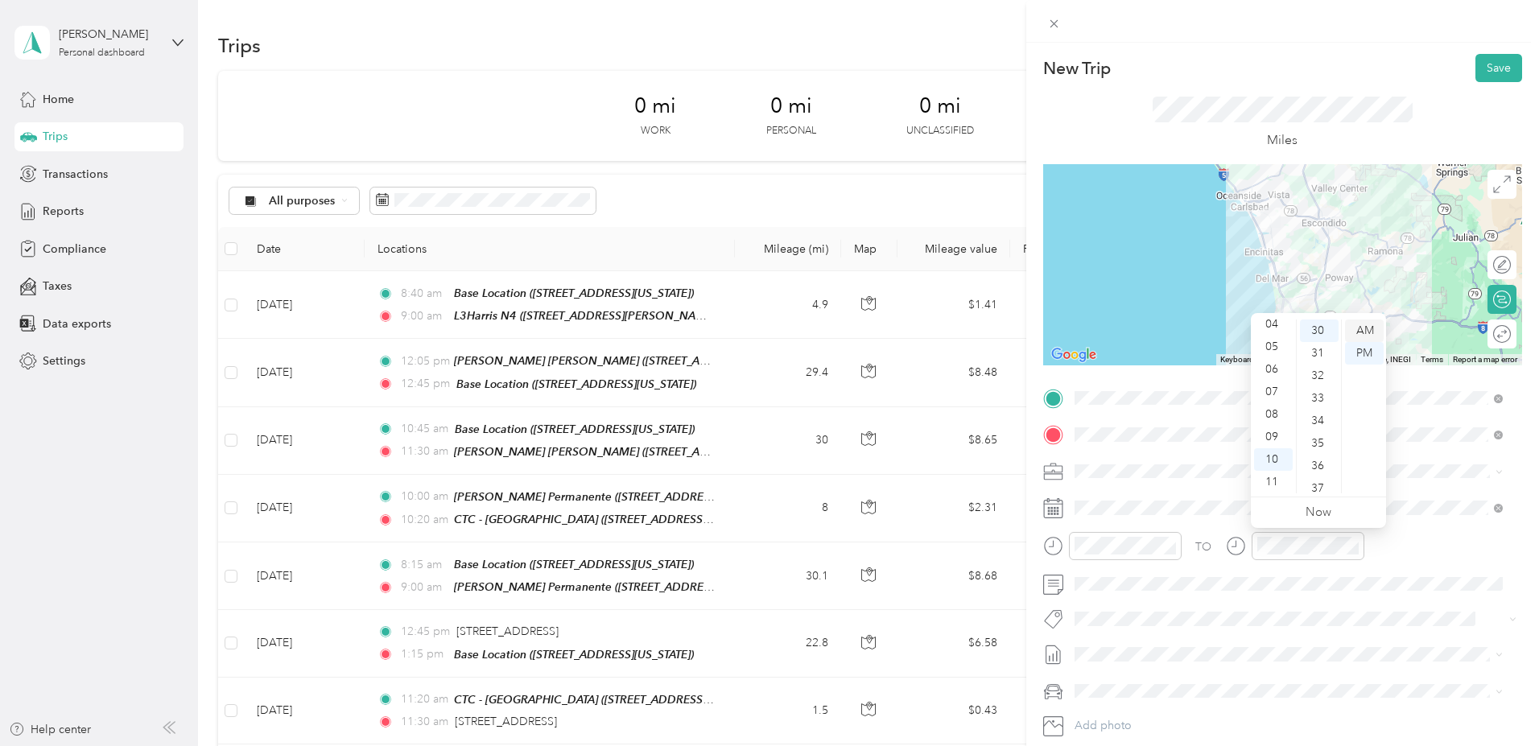
click at [1372, 328] on div "AM" at bounding box center [1364, 330] width 39 height 23
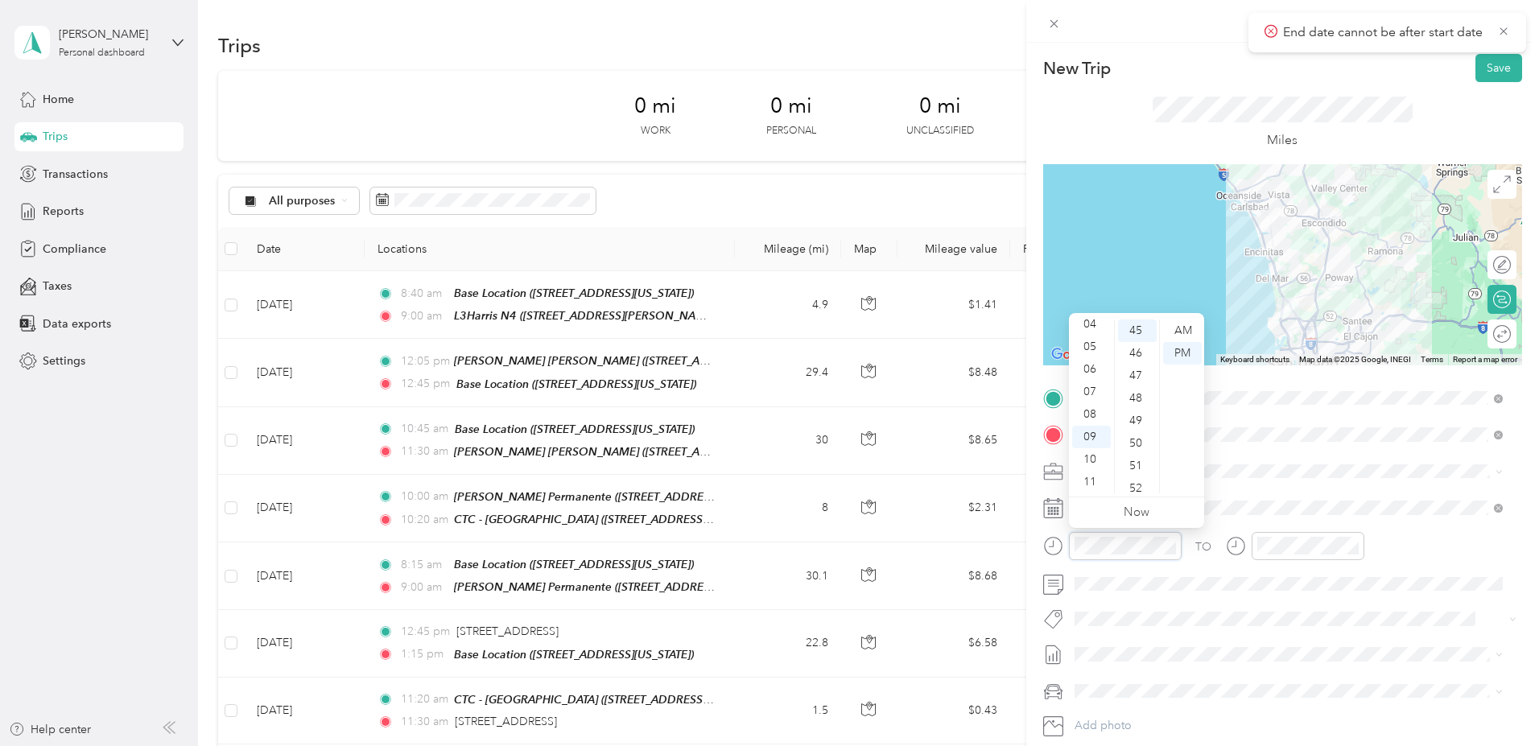
scroll to position [1014, 0]
click at [1179, 328] on div "AM" at bounding box center [1182, 330] width 39 height 23
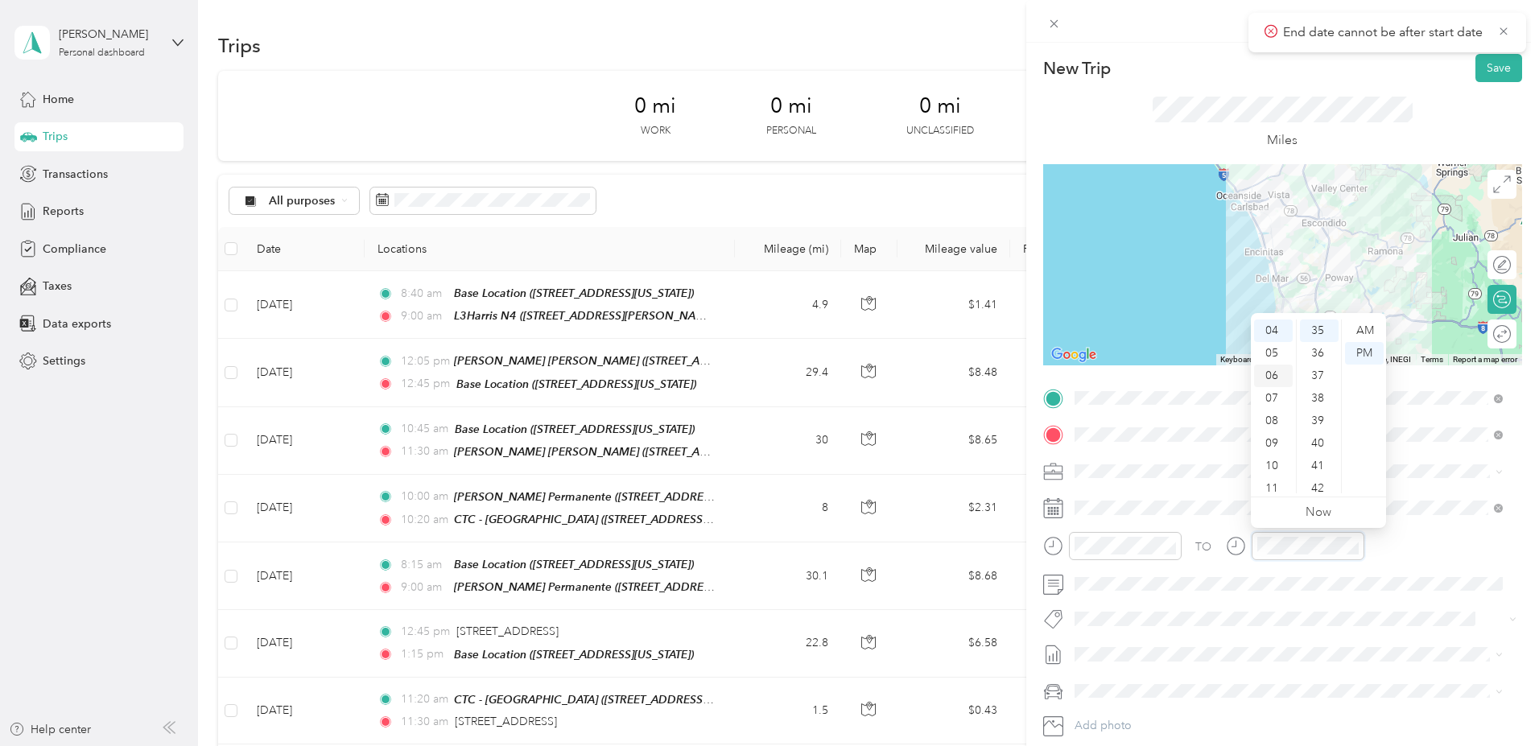
scroll to position [90, 0]
click at [1269, 469] on div "10" at bounding box center [1273, 466] width 39 height 23
click at [1313, 384] on div "30" at bounding box center [1319, 382] width 39 height 23
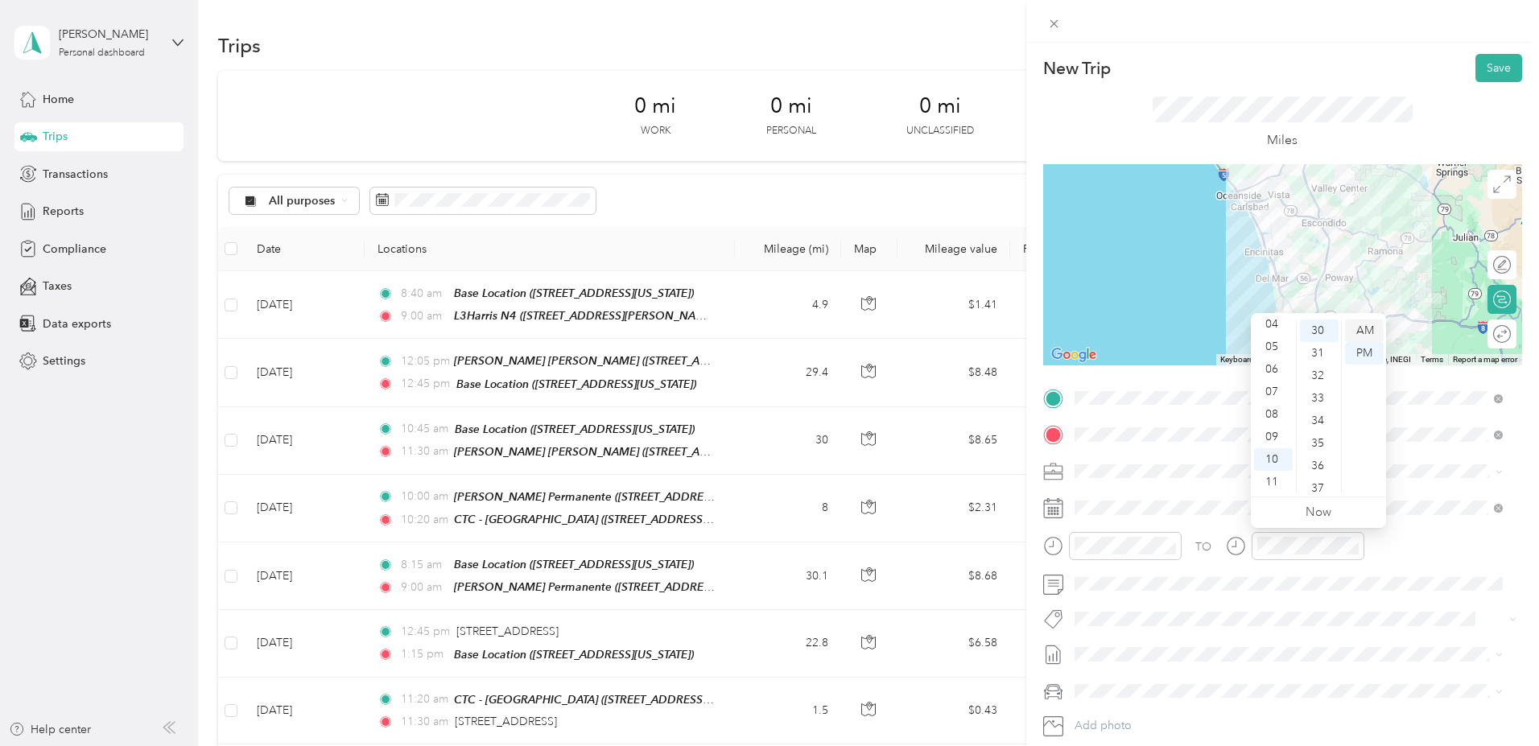
click at [1366, 328] on div "AM" at bounding box center [1364, 330] width 39 height 23
click at [1485, 61] on button "Save" at bounding box center [1498, 68] width 47 height 28
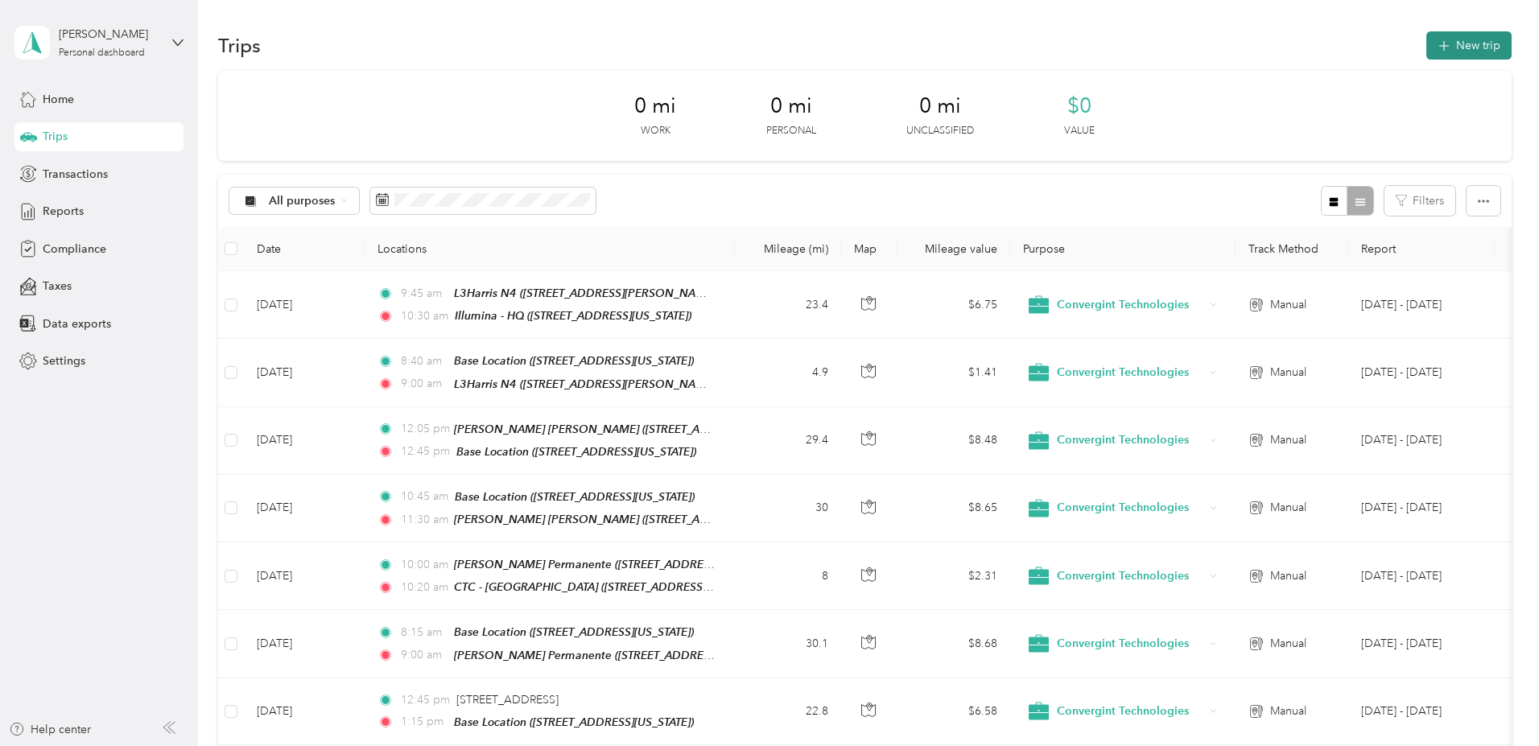
click at [1426, 40] on button "New trip" at bounding box center [1468, 45] width 85 height 28
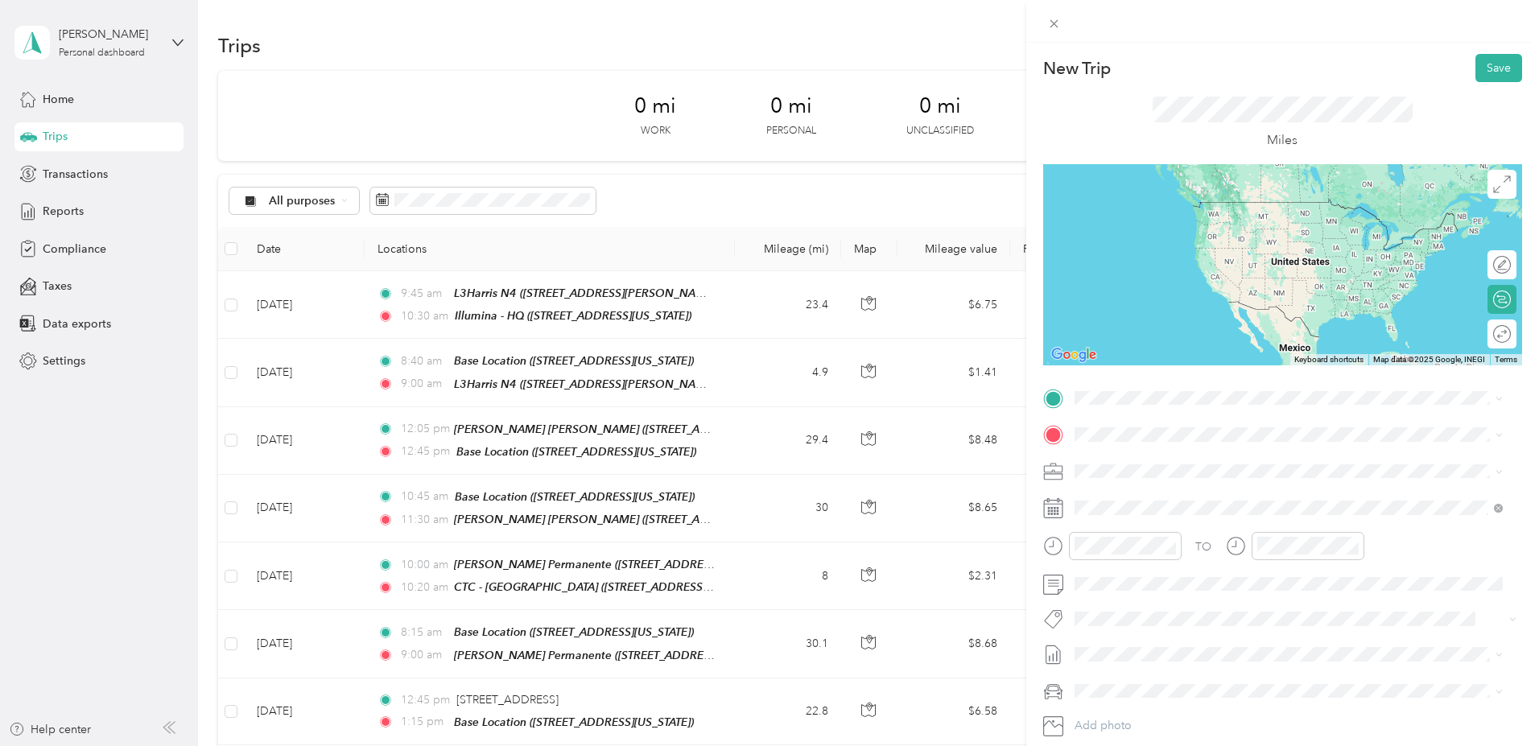
click at [1157, 464] on div "Illumina - HQ 5200 Illumina Way, 92122, San Diego, California, United States" at bounding box center [1255, 469] width 303 height 34
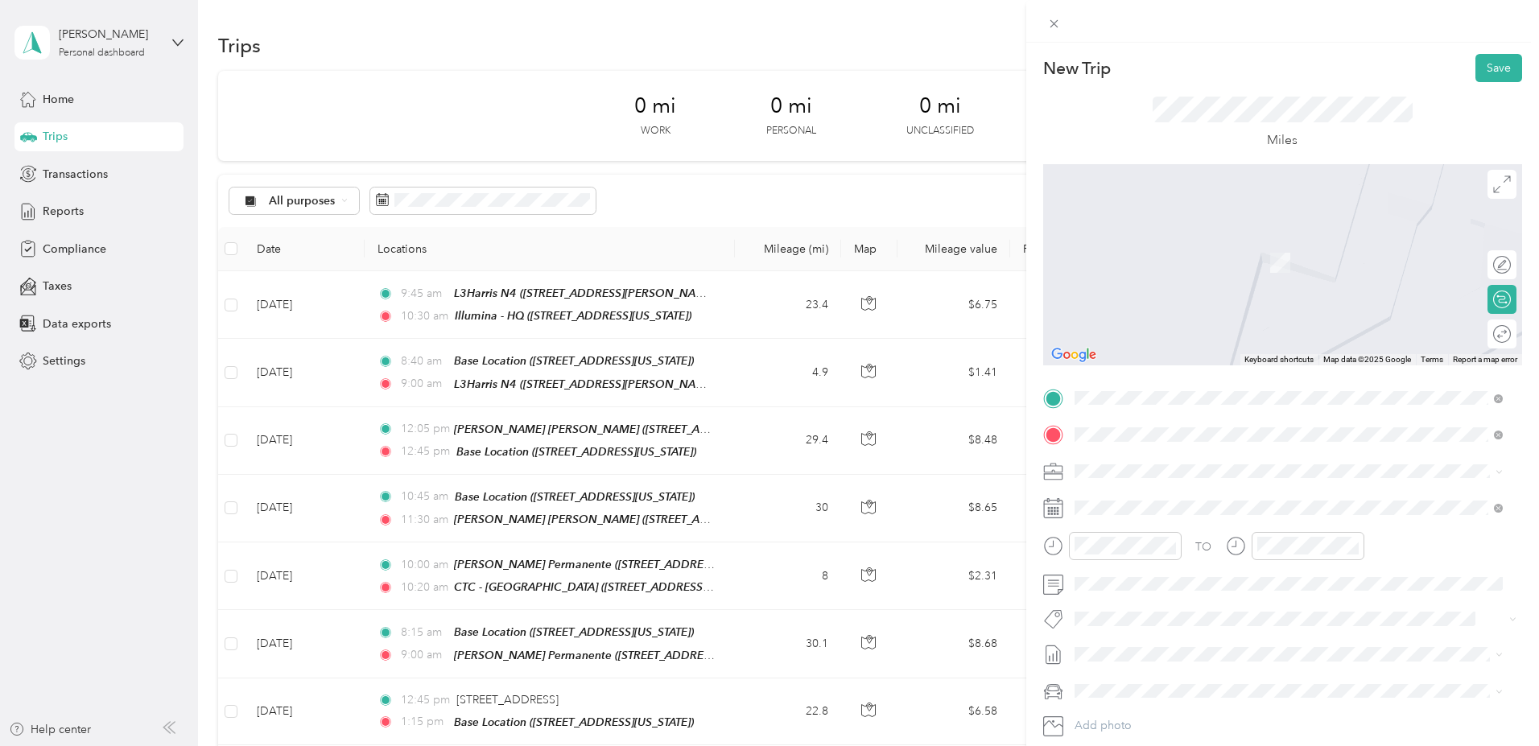
click at [1204, 506] on div "Base Location 959 Melaleuca Avenue, 92011, Carlsbad, California, United States" at bounding box center [1184, 508] width 161 height 34
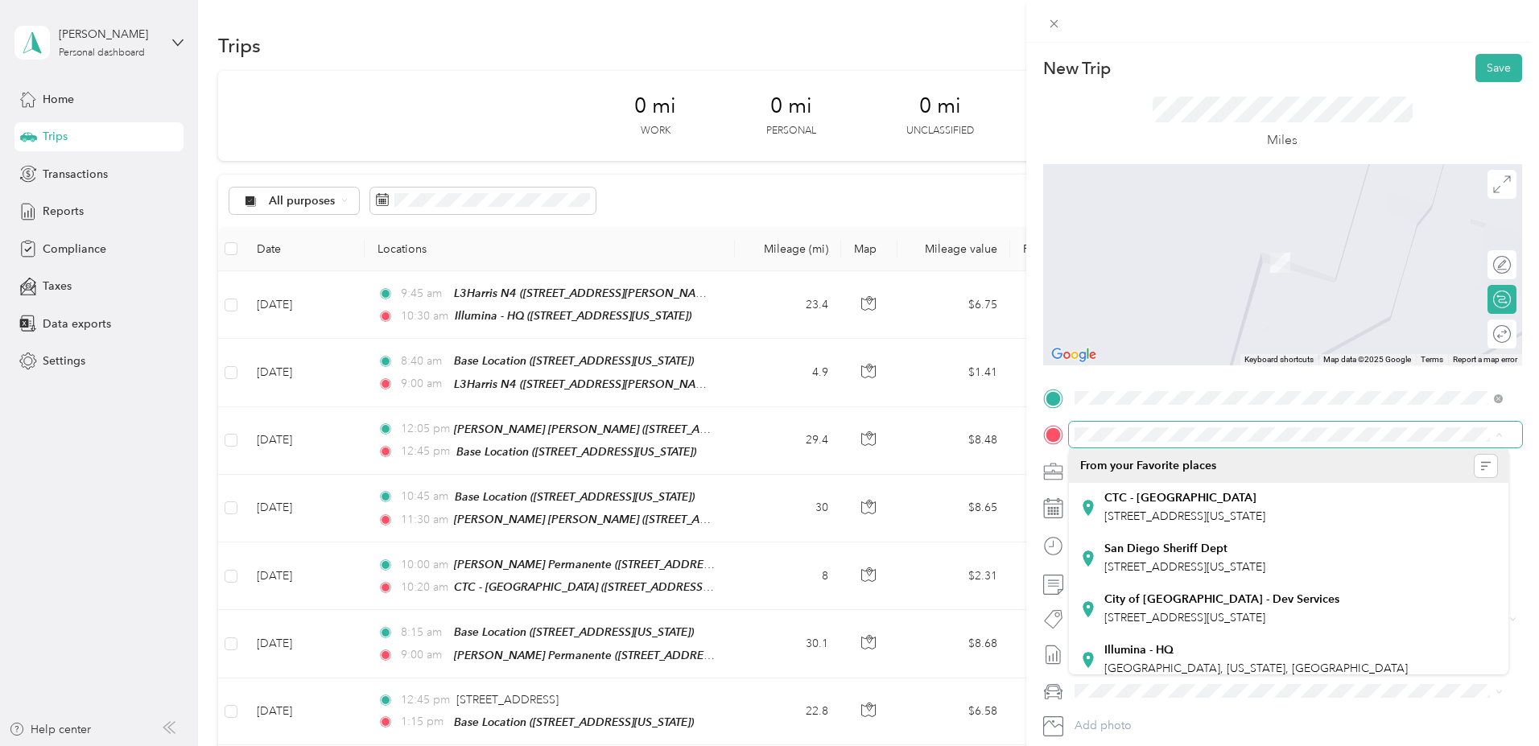
click at [1189, 421] on div "TO Add photo" at bounding box center [1282, 579] width 479 height 389
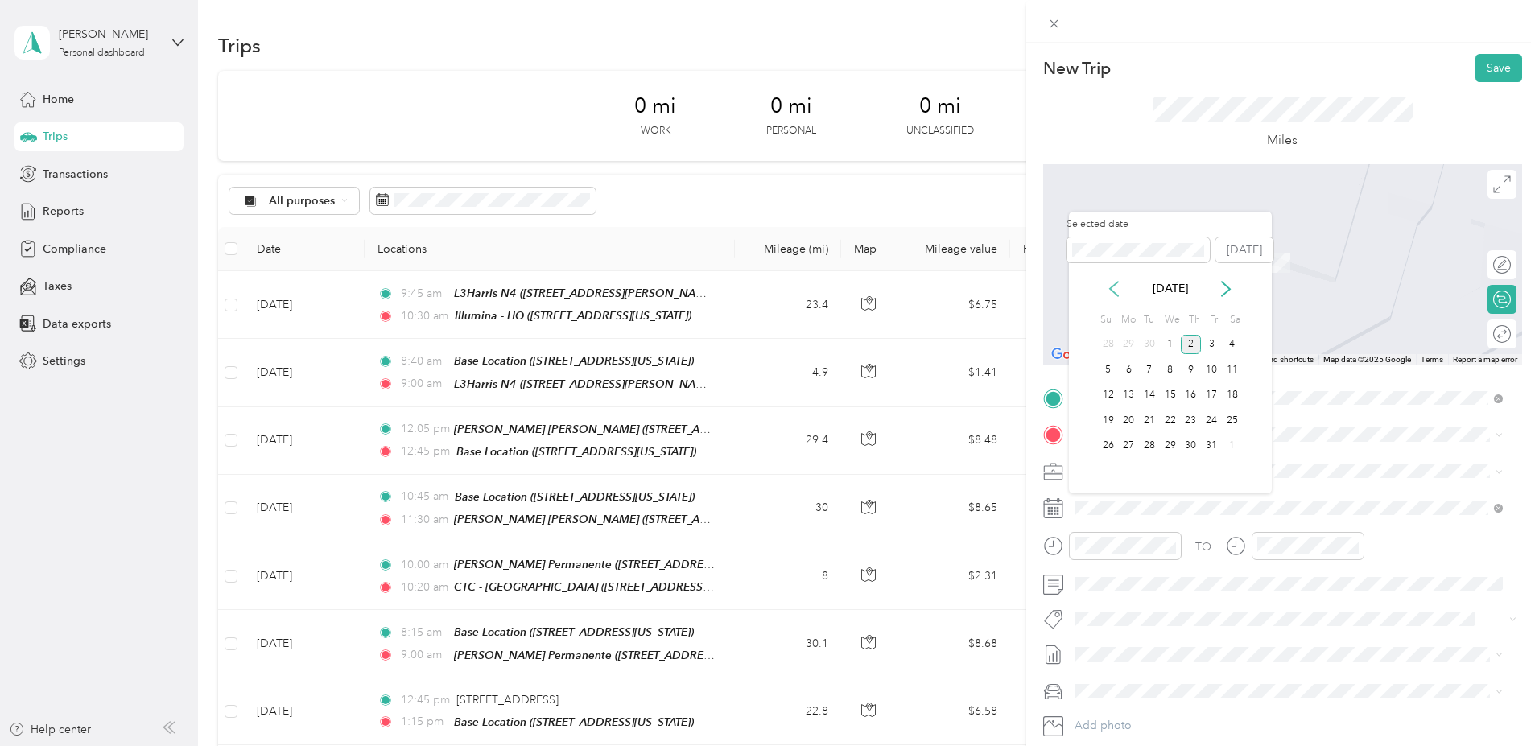
click at [1114, 289] on icon at bounding box center [1114, 289] width 16 height 16
click at [1132, 367] on div "8" at bounding box center [1128, 370] width 21 height 20
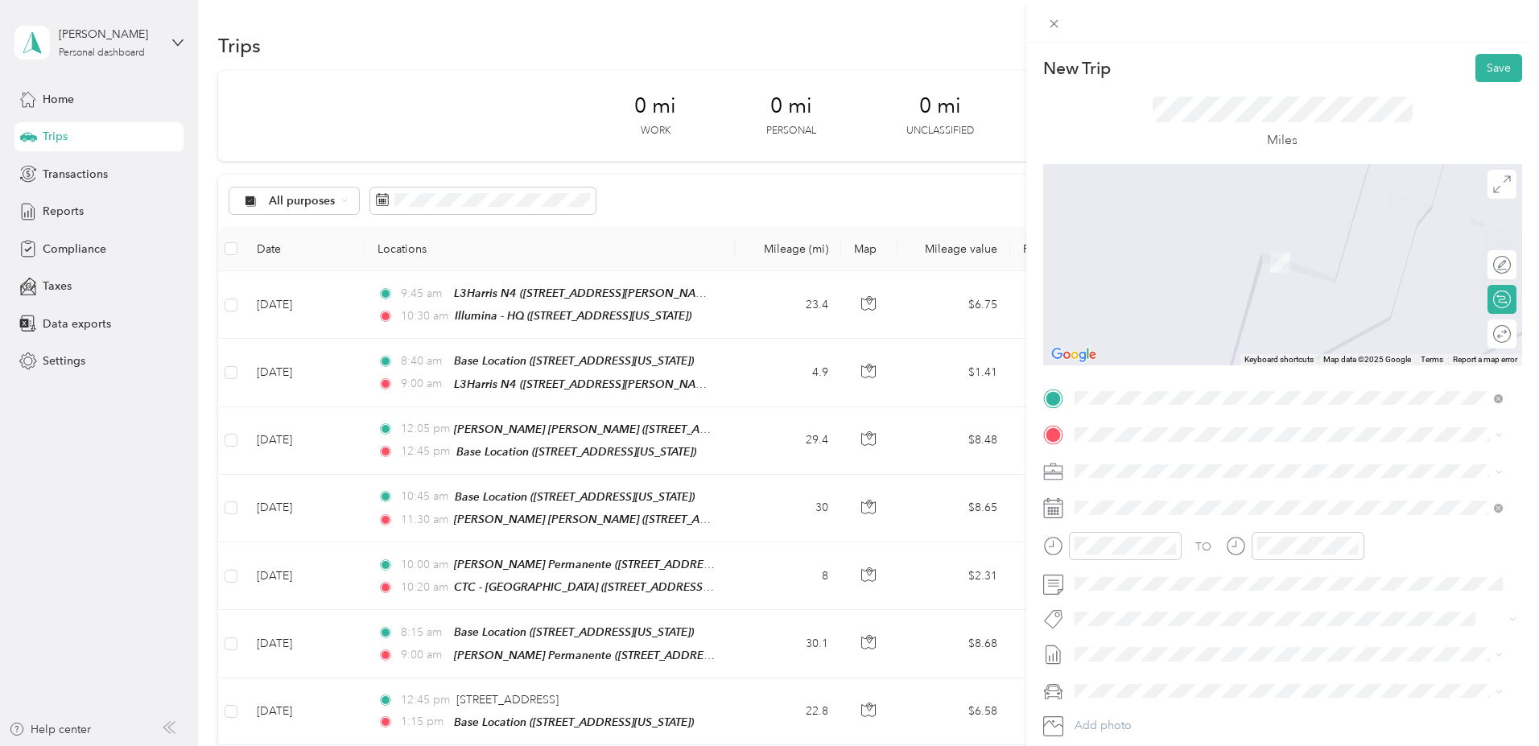
click at [1159, 502] on div "CTC - San Diego 7323 Engineer Road, 92111, San Diego, California, United States" at bounding box center [1184, 507] width 161 height 34
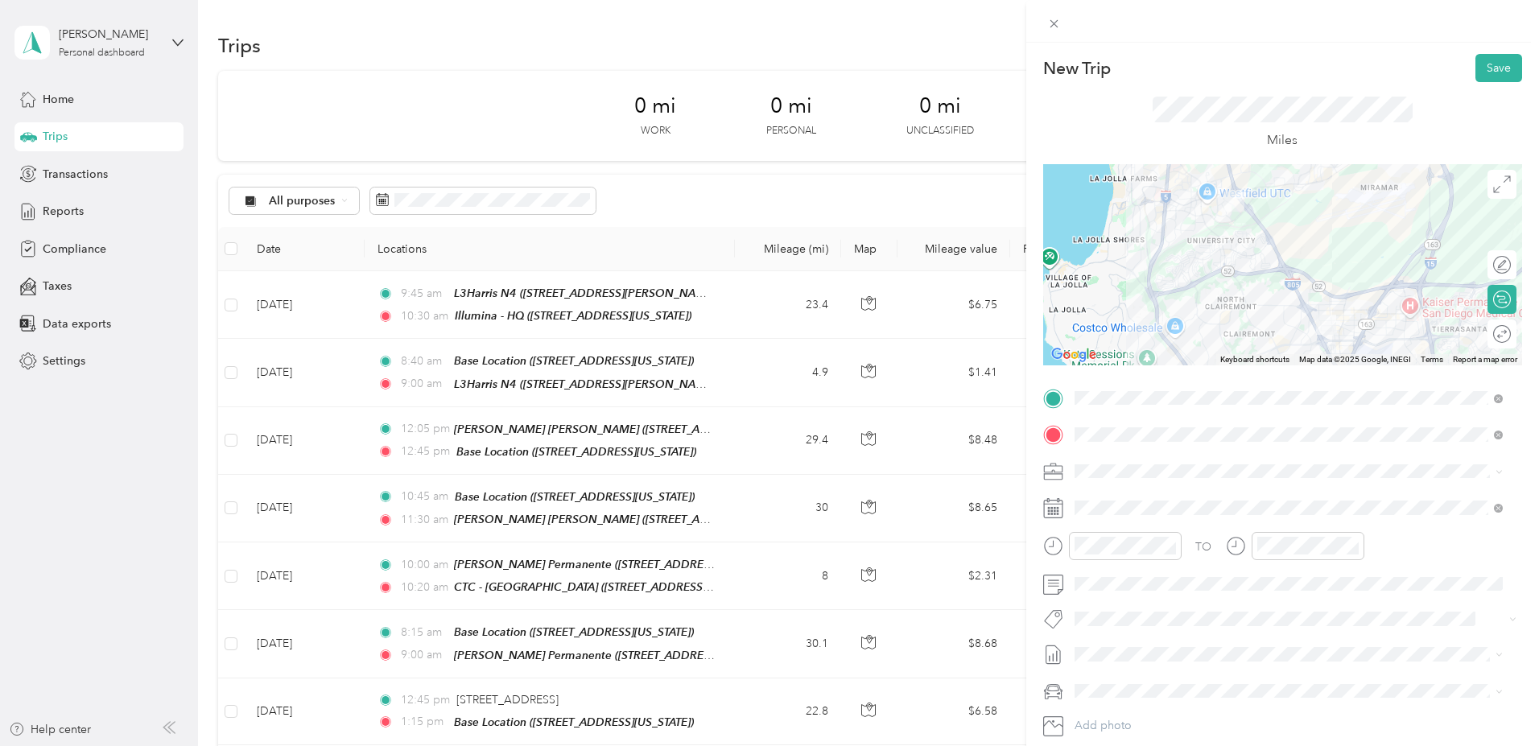
click at [1323, 340] on div at bounding box center [1282, 264] width 479 height 201
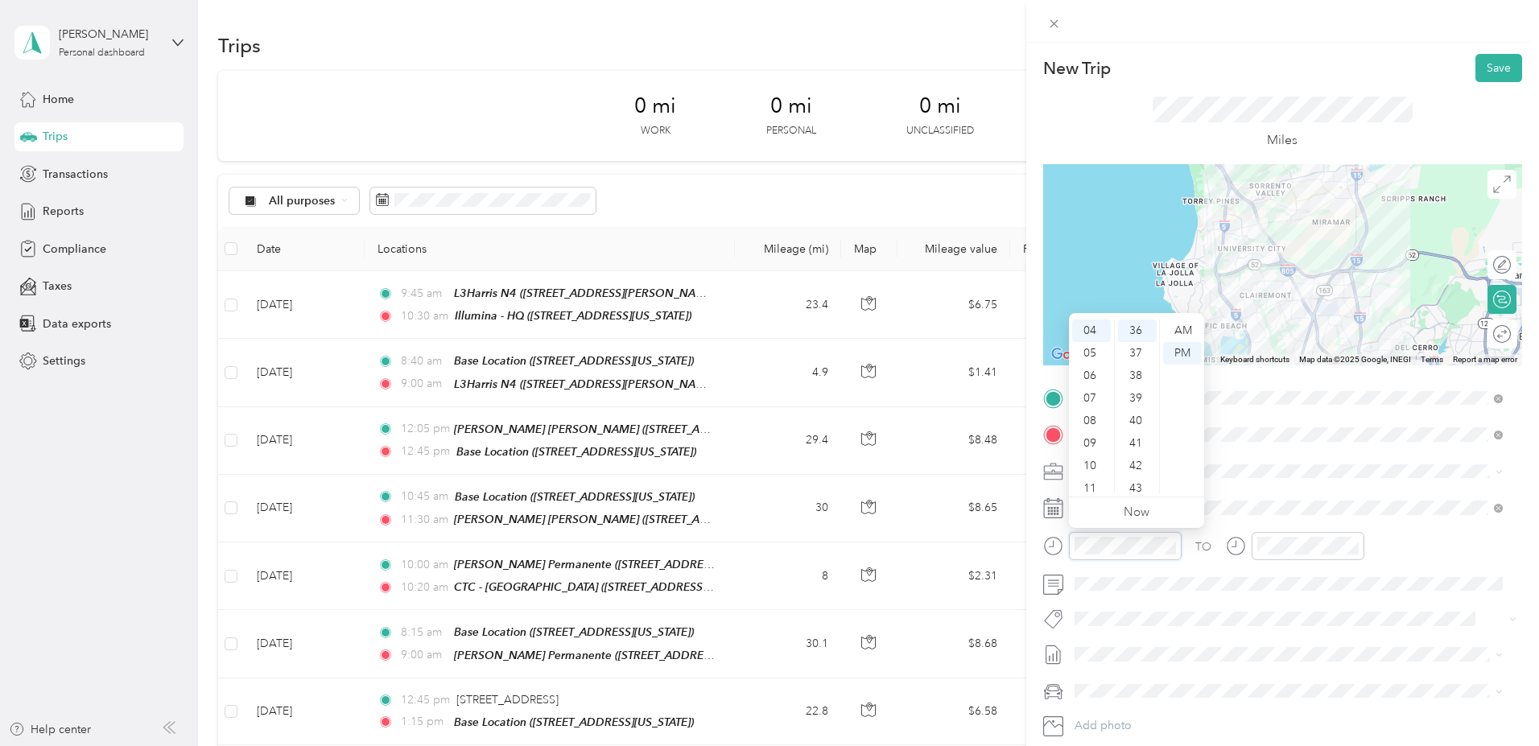
scroll to position [90, 0]
click at [1089, 484] on div "11" at bounding box center [1091, 488] width 39 height 23
click at [1142, 356] on div "30" at bounding box center [1137, 359] width 39 height 23
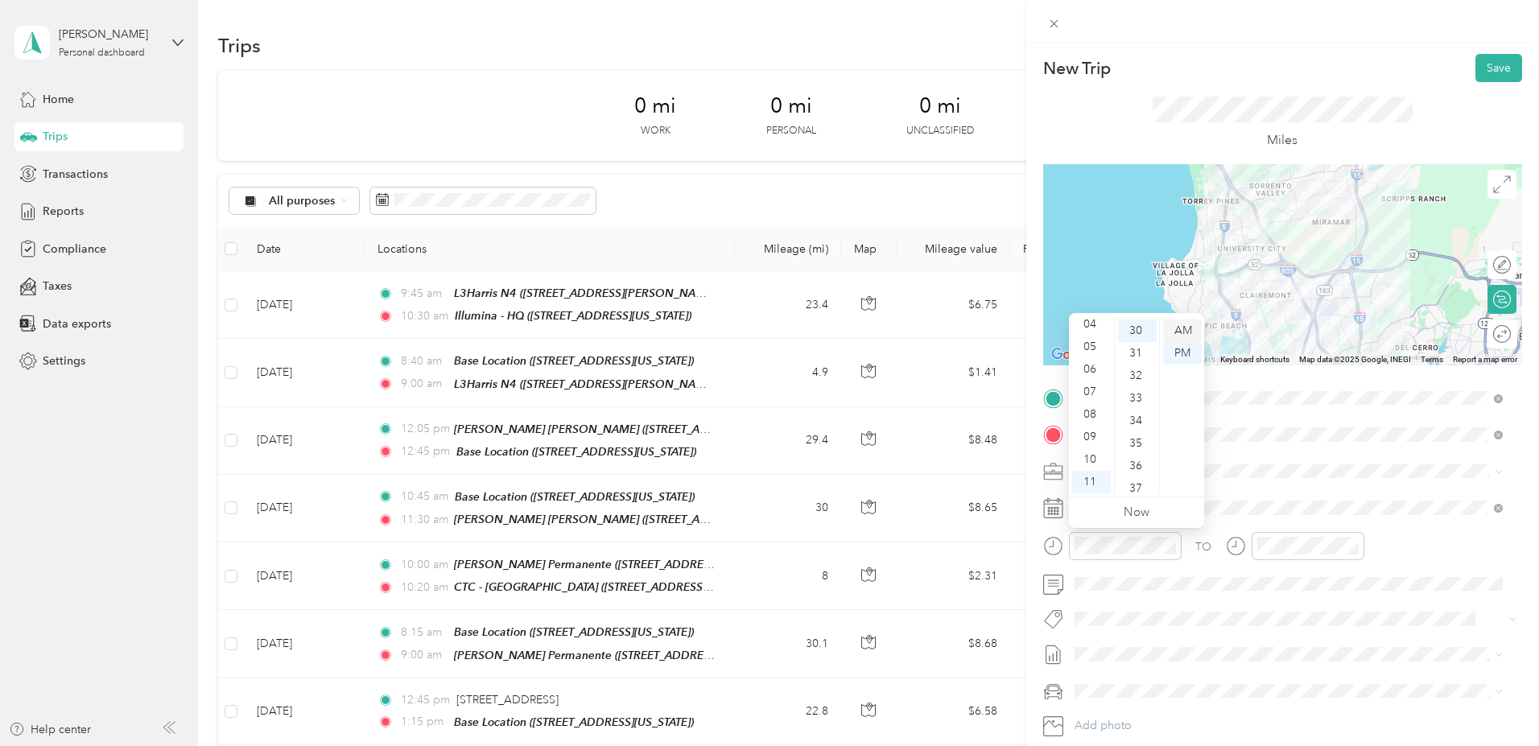
click at [1182, 326] on div "AM" at bounding box center [1182, 330] width 39 height 23
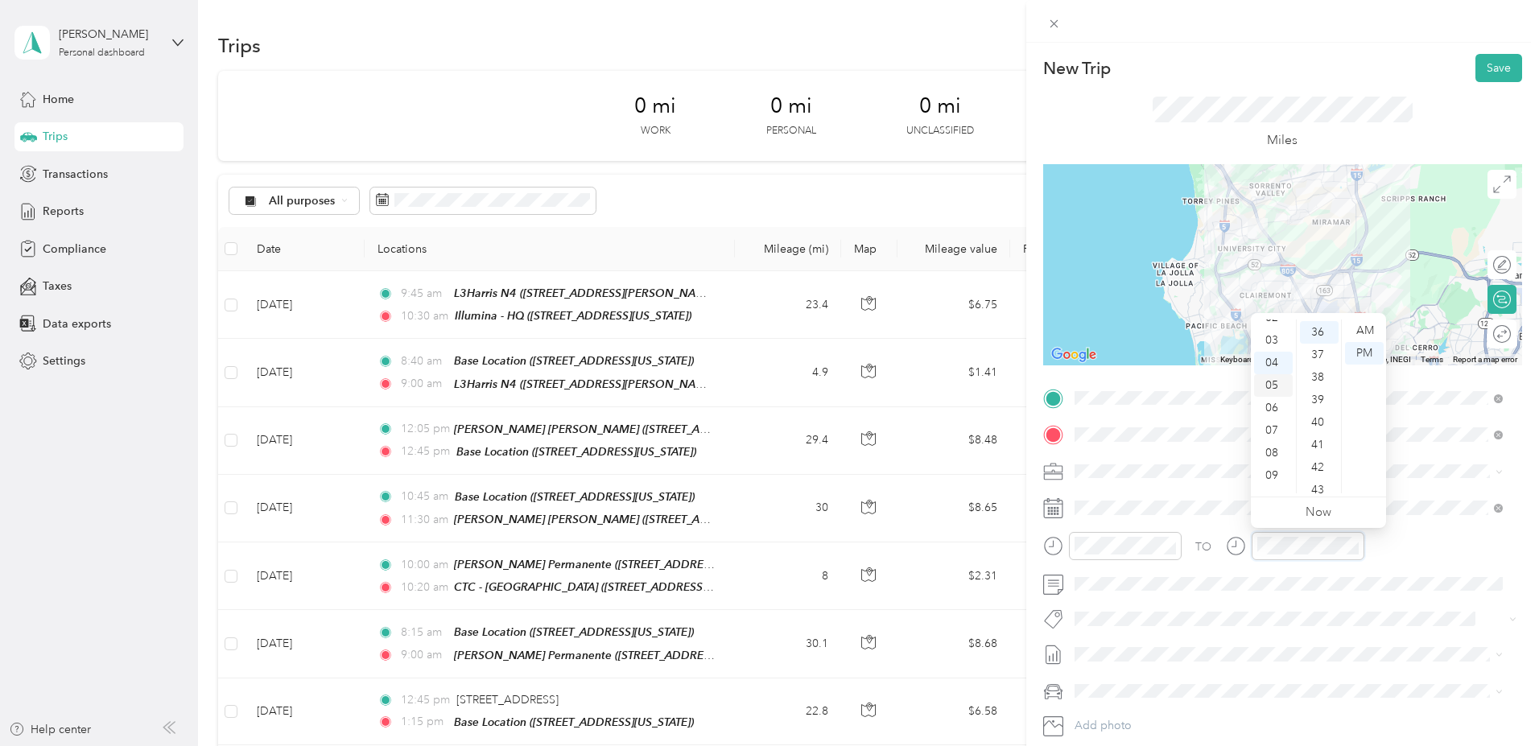
scroll to position [97, 0]
click at [1275, 482] on div "11" at bounding box center [1273, 482] width 39 height 23
click at [1314, 396] on div "50" at bounding box center [1319, 401] width 39 height 23
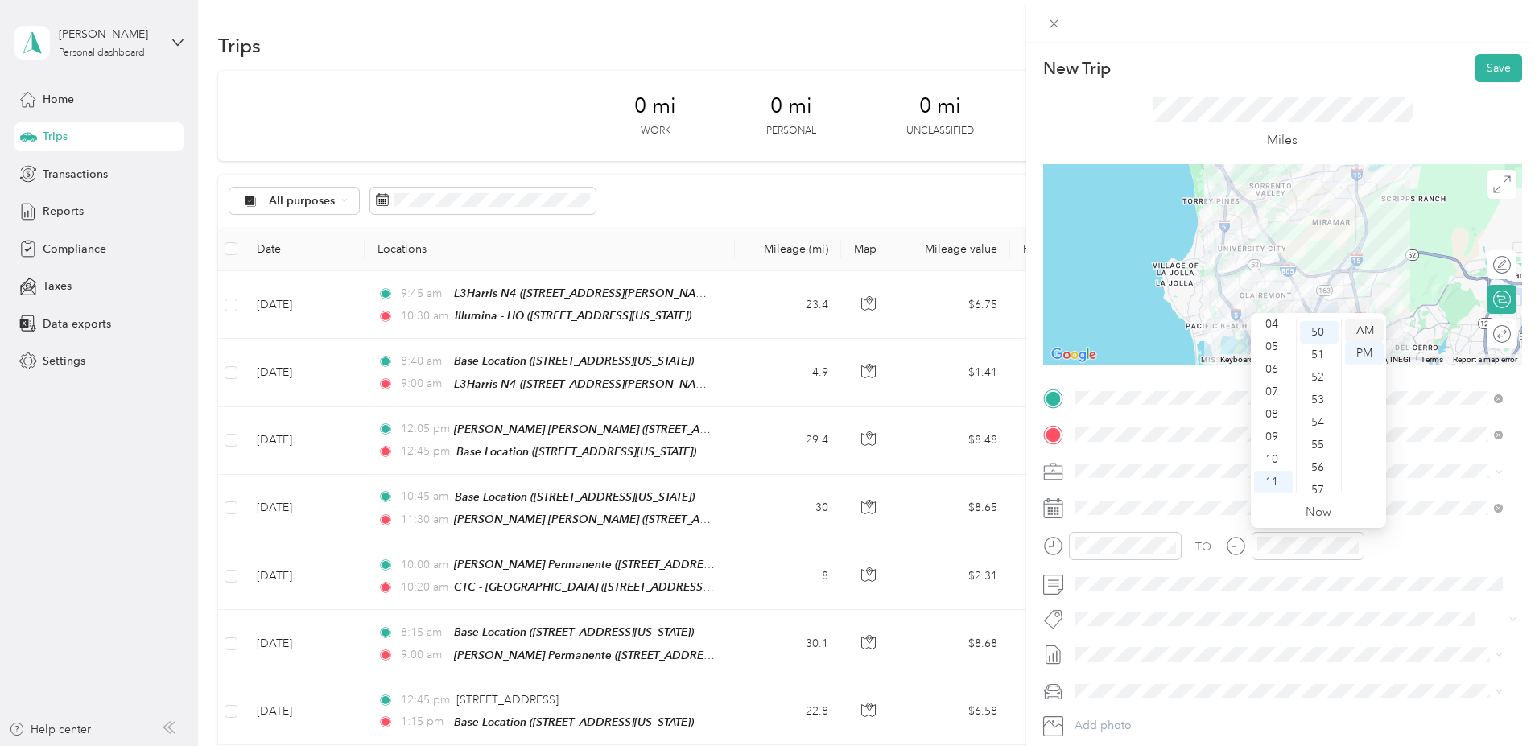
click at [1365, 329] on div "AM" at bounding box center [1364, 330] width 39 height 23
click at [1484, 67] on button "Save" at bounding box center [1498, 68] width 47 height 28
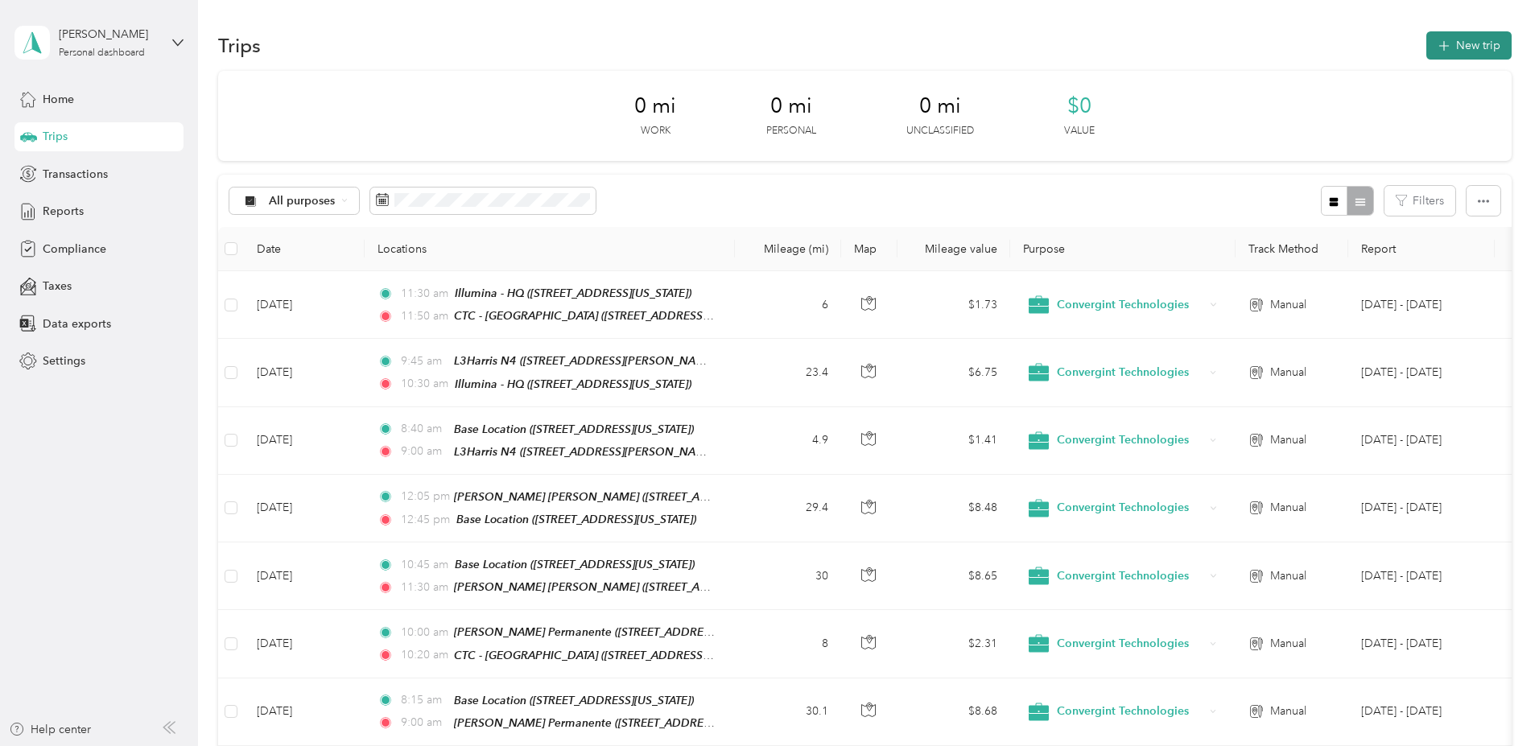
click at [1426, 43] on button "New trip" at bounding box center [1468, 45] width 85 height 28
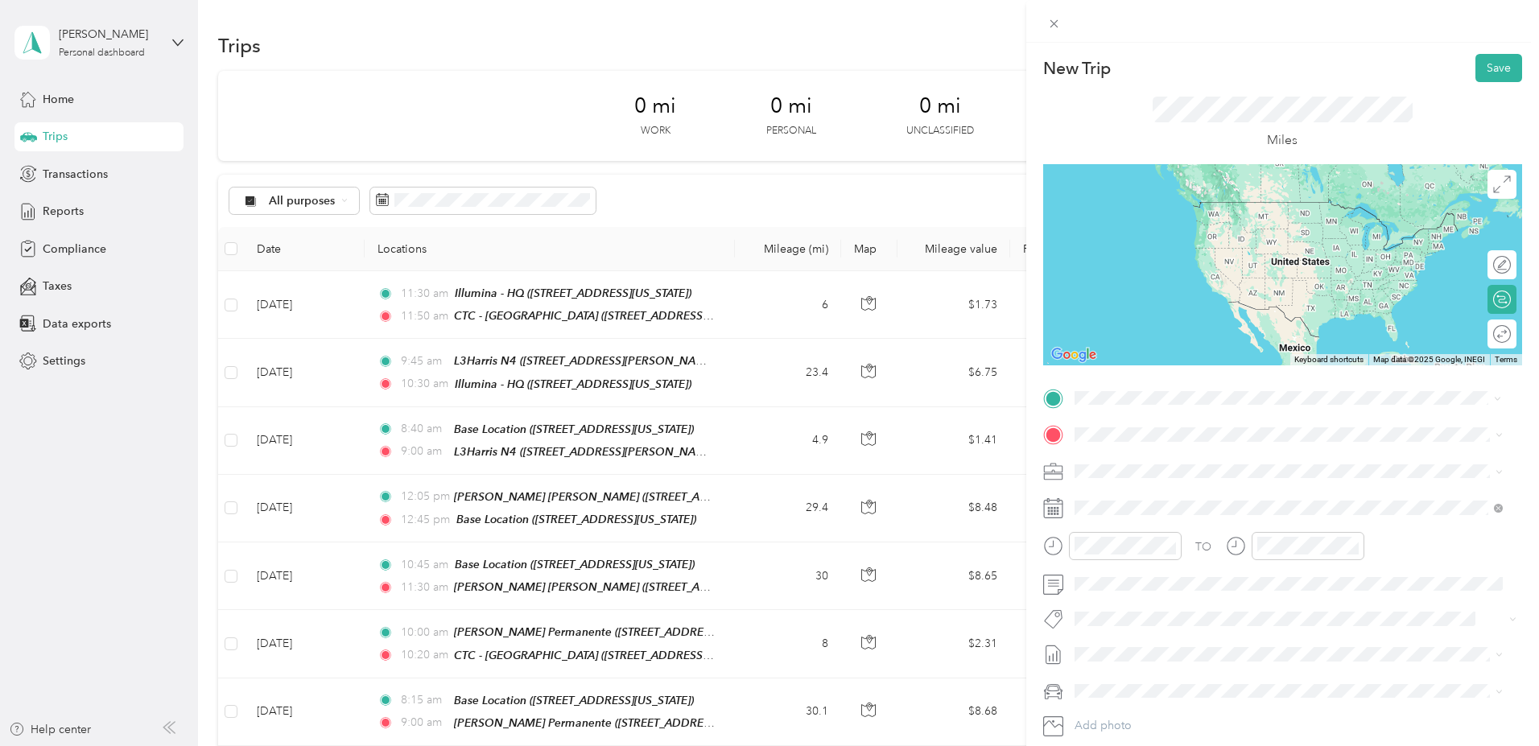
click at [1166, 463] on div "Base Location 959 Melaleuca Avenue, 92011, Carlsbad, California, United States" at bounding box center [1184, 472] width 161 height 34
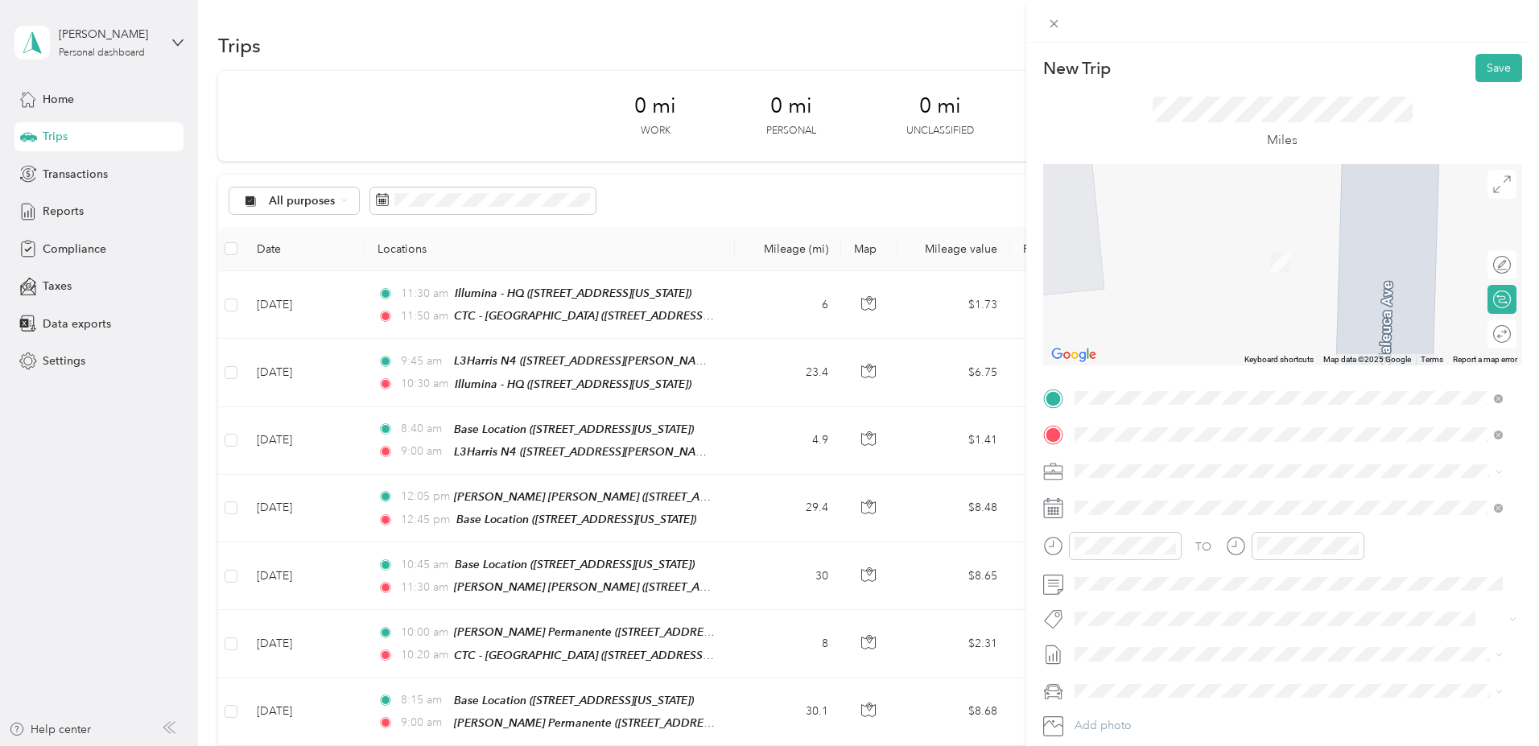
click at [1186, 599] on span "2455 Impala Drive Carlsbad, California 92010, United States" at bounding box center [1184, 591] width 161 height 14
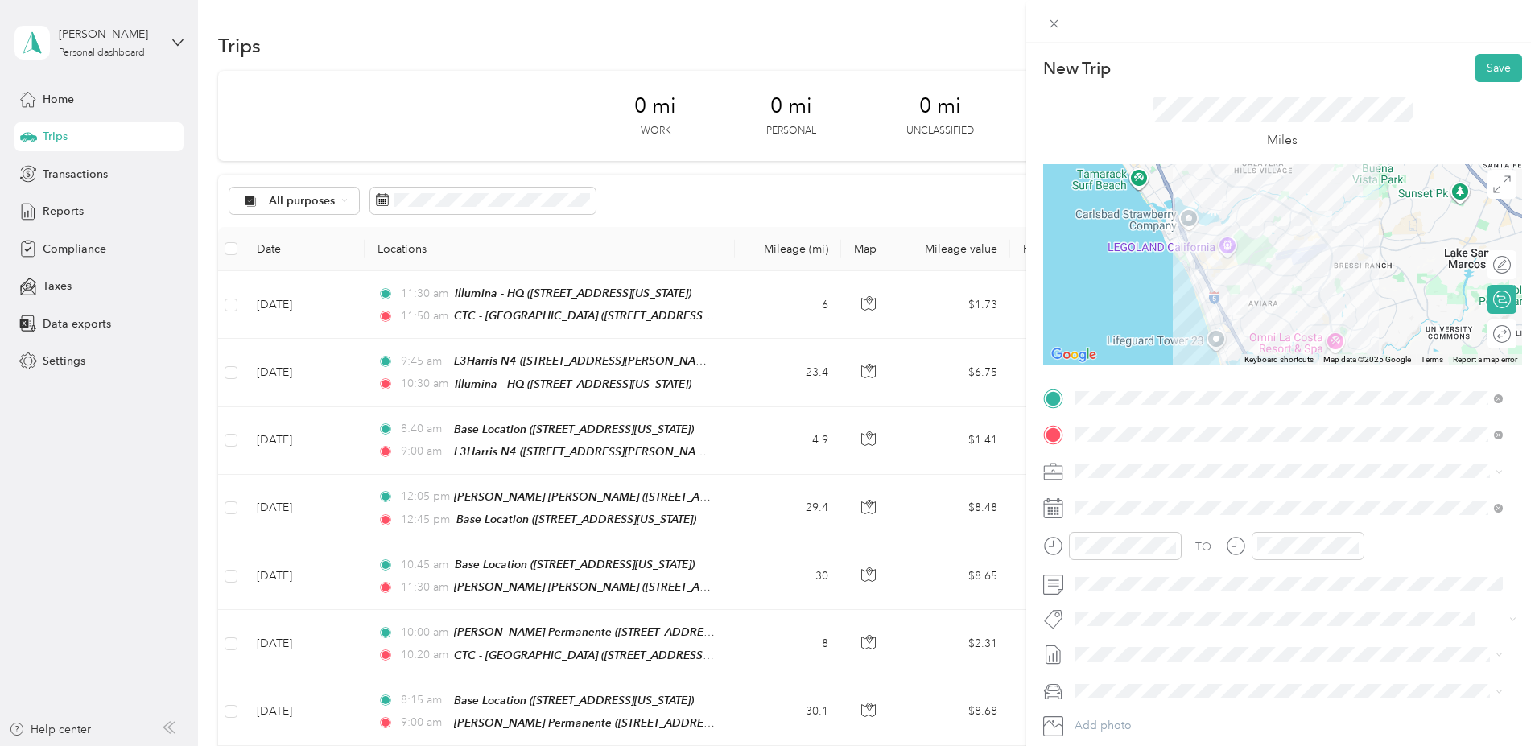
click at [1302, 291] on div at bounding box center [1282, 264] width 479 height 201
click at [1301, 295] on div at bounding box center [1282, 264] width 479 height 201
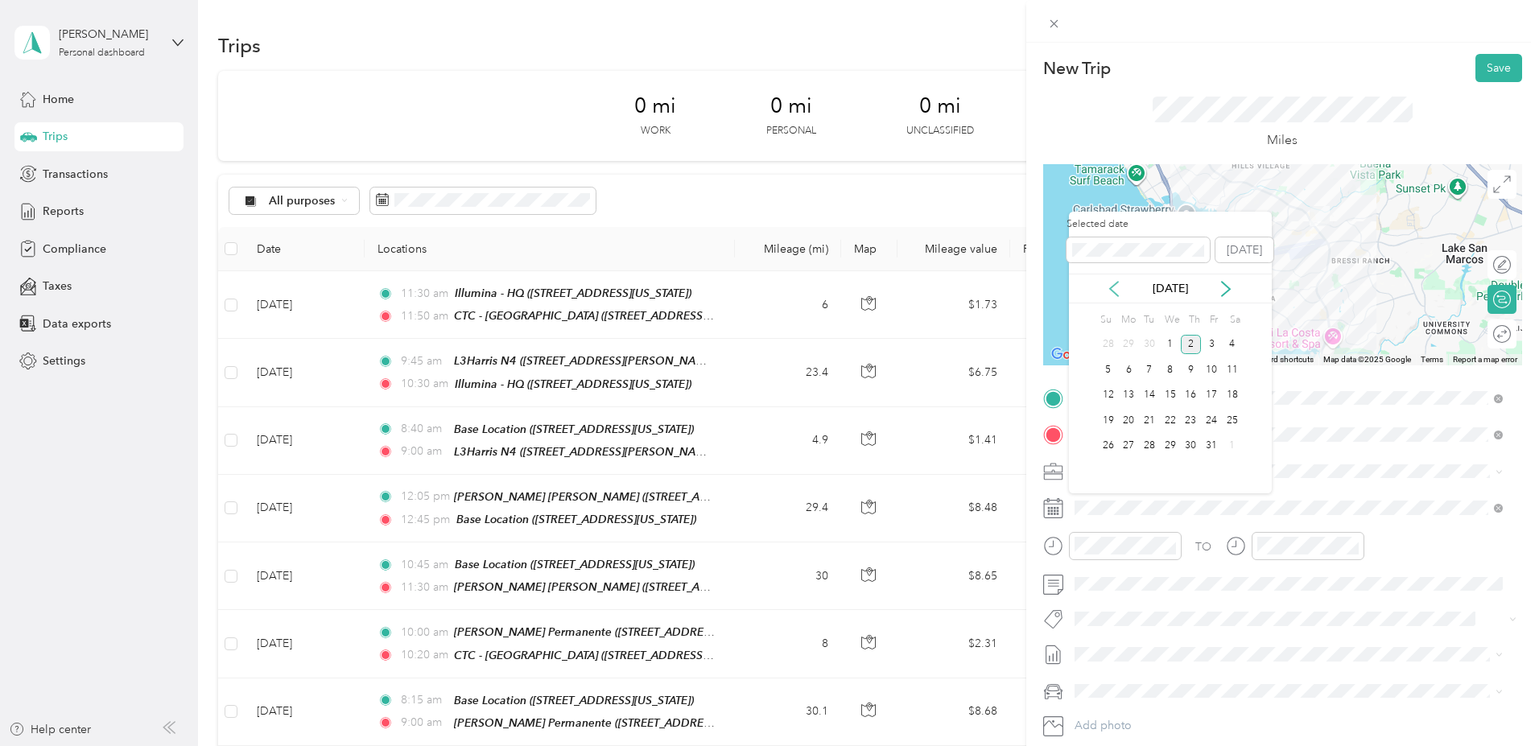
click at [1112, 290] on icon at bounding box center [1114, 289] width 16 height 16
click at [1175, 369] on div "10" at bounding box center [1170, 370] width 21 height 20
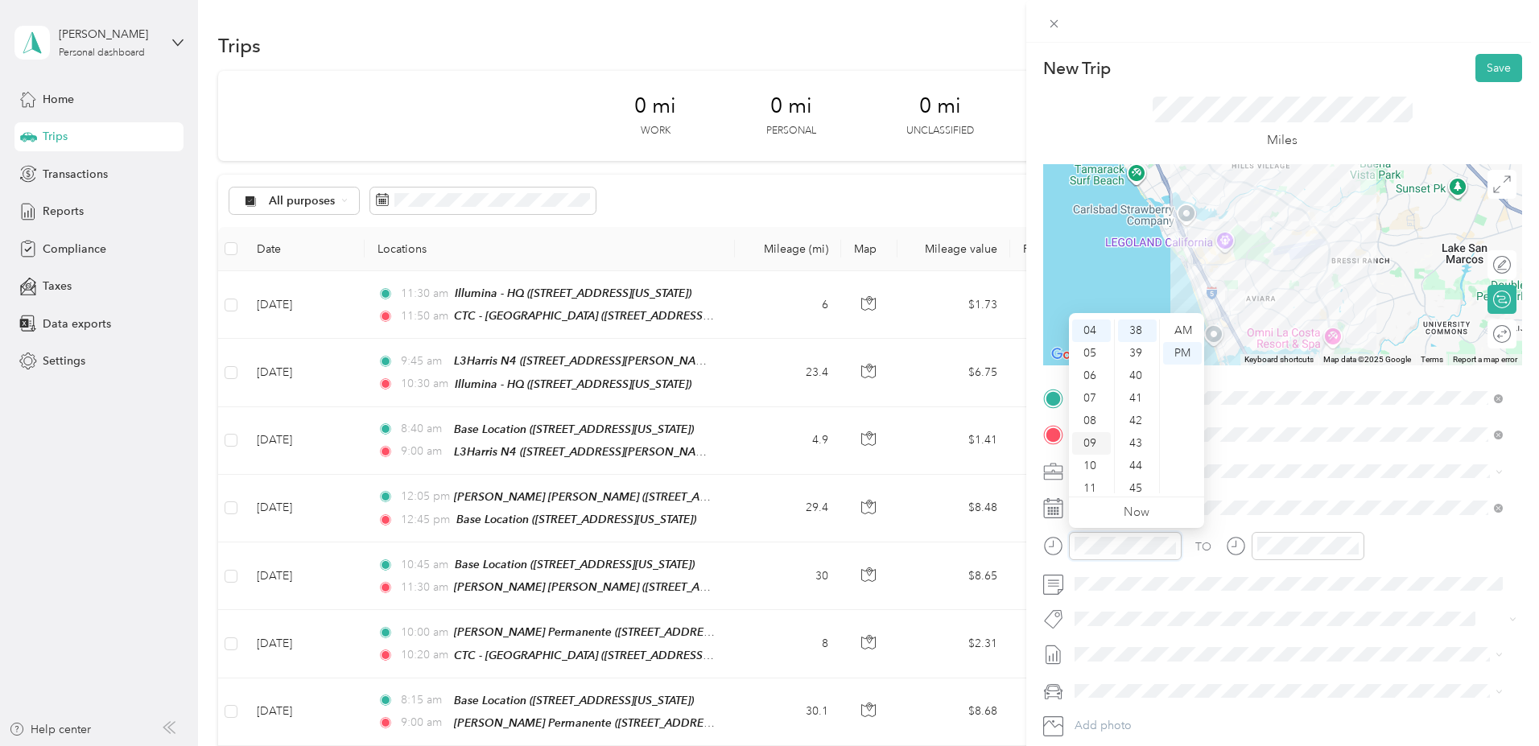
scroll to position [90, 0]
click at [1090, 441] on div "09" at bounding box center [1091, 443] width 39 height 23
click at [1135, 488] on div "45" at bounding box center [1137, 488] width 39 height 23
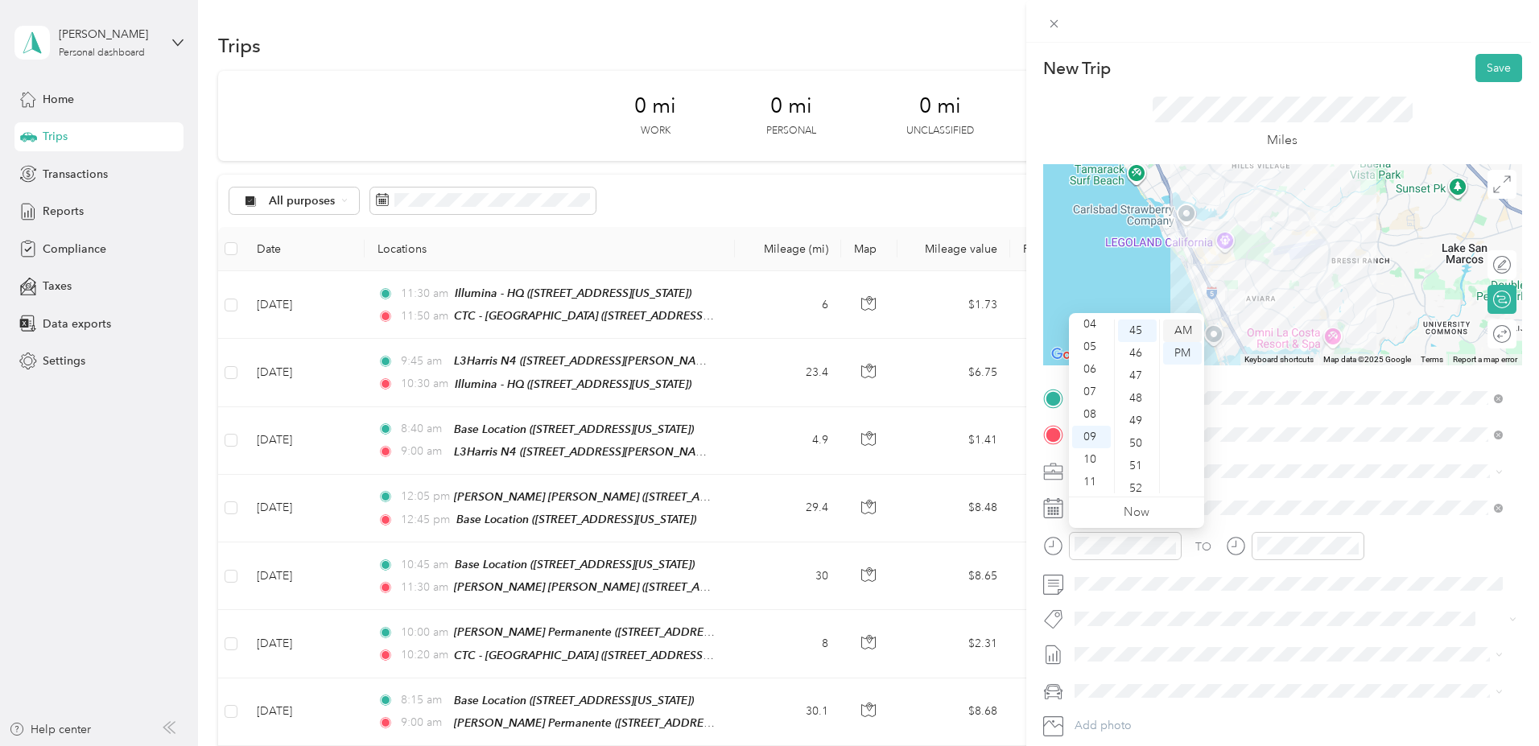
click at [1181, 330] on div "AM" at bounding box center [1182, 330] width 39 height 23
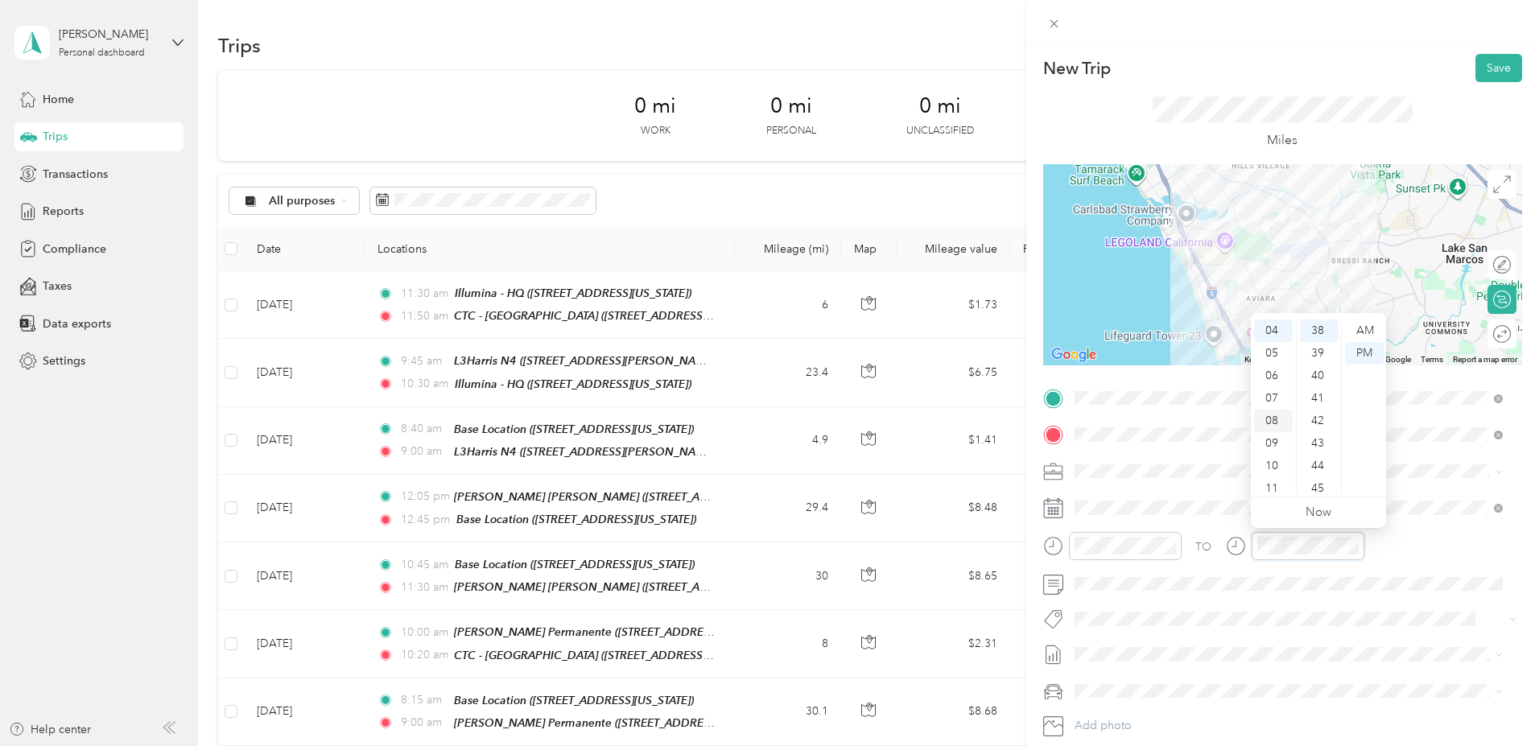
scroll to position [90, 0]
click at [1268, 465] on div "10" at bounding box center [1273, 466] width 39 height 23
click at [1317, 328] on div "00" at bounding box center [1319, 330] width 39 height 23
click at [1366, 330] on div "AM" at bounding box center [1364, 330] width 39 height 23
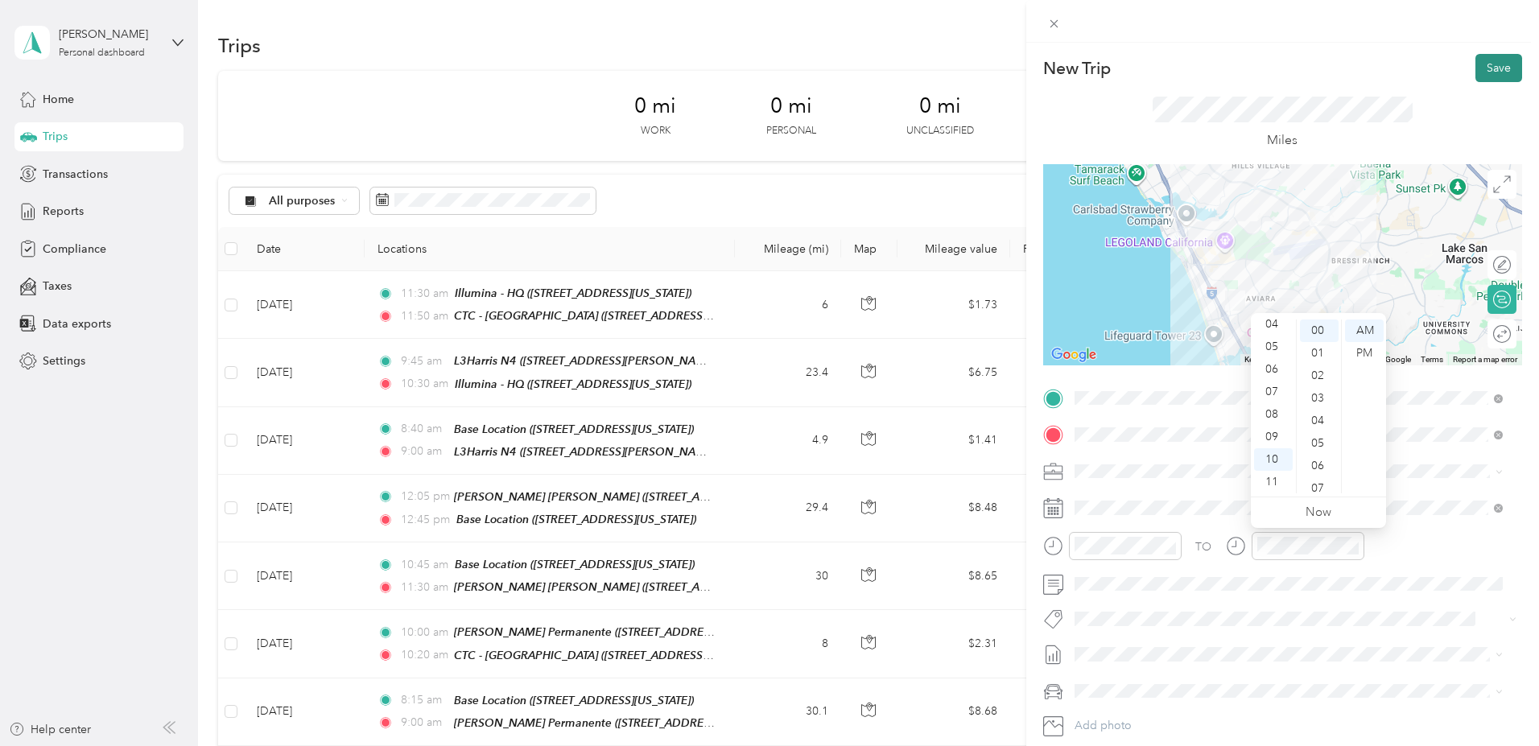
click at [1484, 68] on button "Save" at bounding box center [1498, 68] width 47 height 28
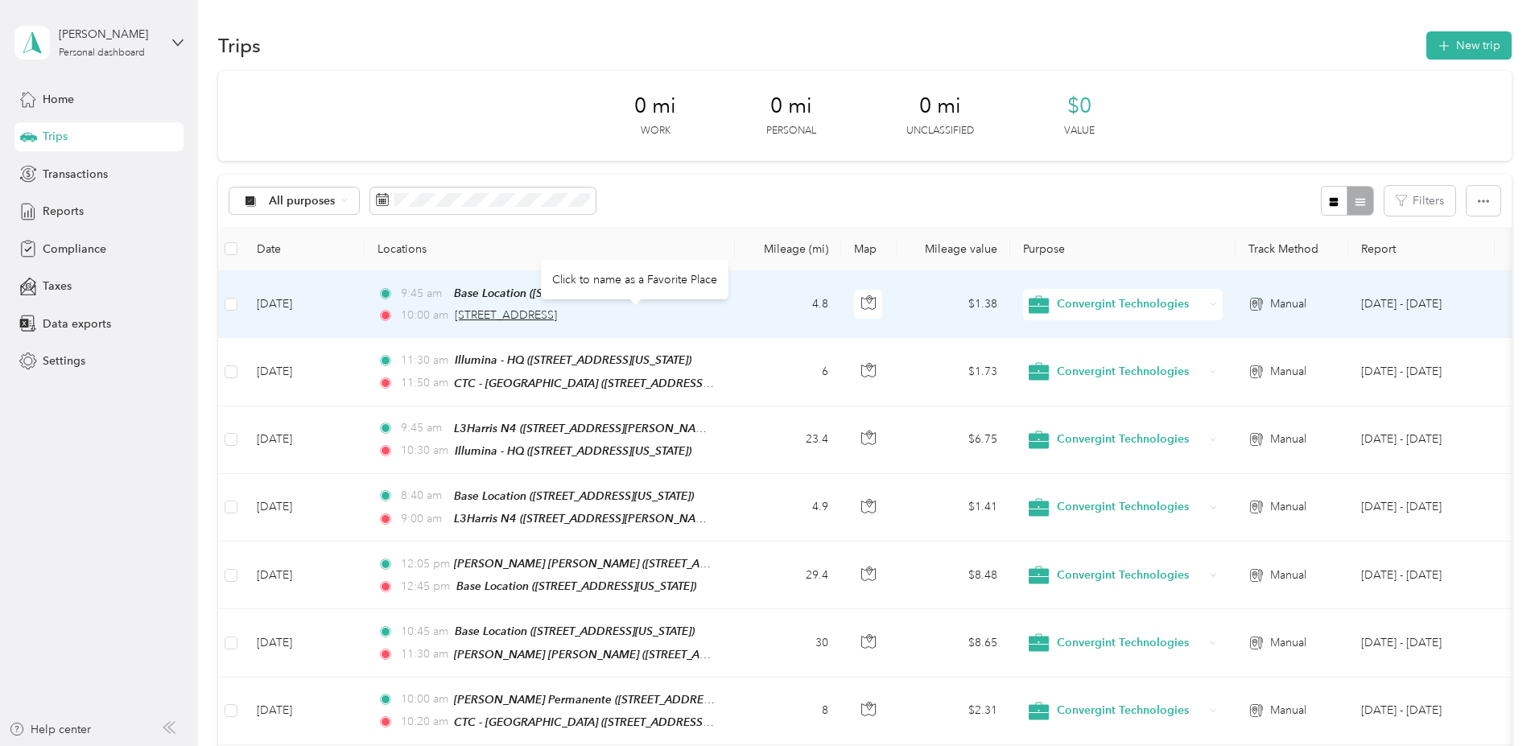
click at [557, 314] on span "2455 Impala Drive, Carlsbad" at bounding box center [506, 315] width 102 height 14
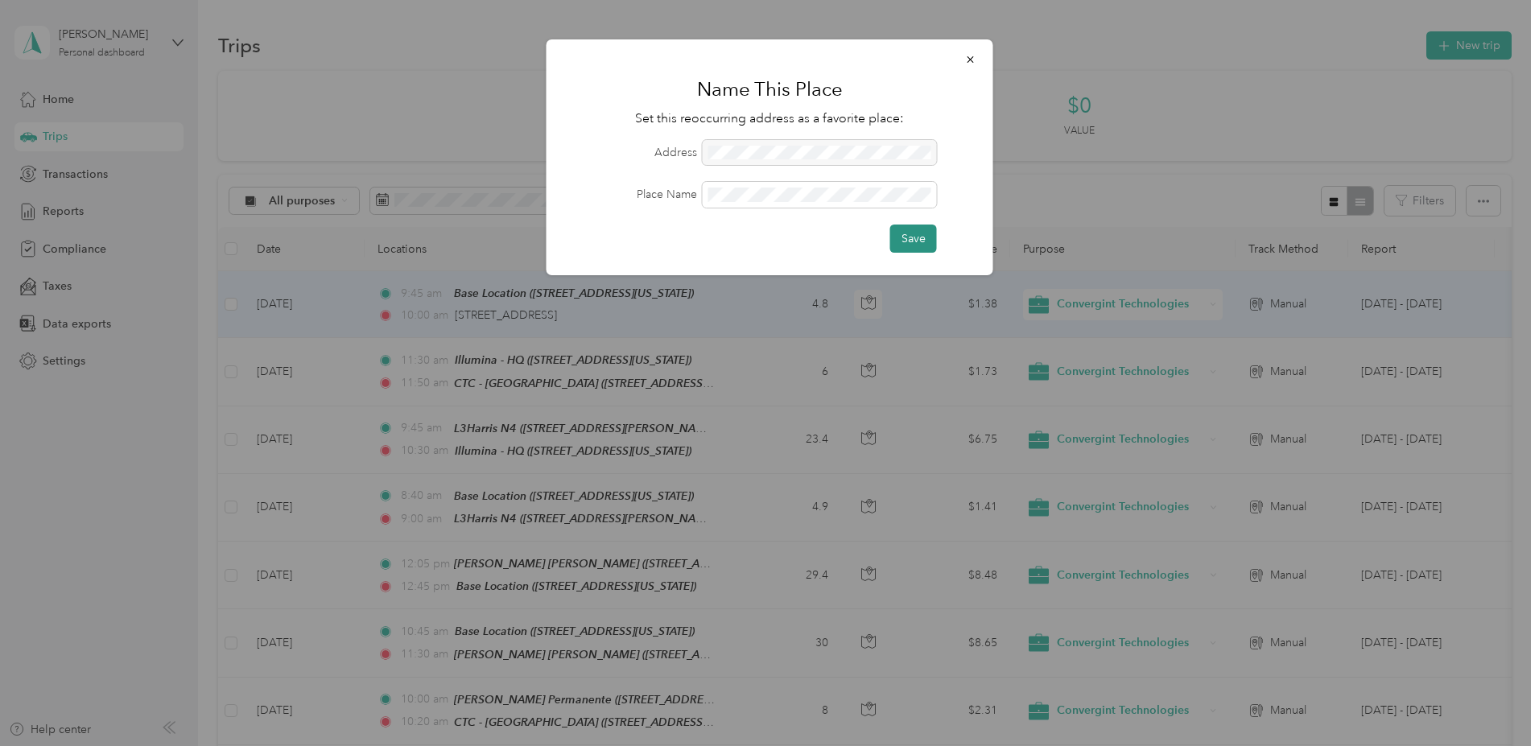
click at [915, 237] on button "Save" at bounding box center [913, 239] width 47 height 28
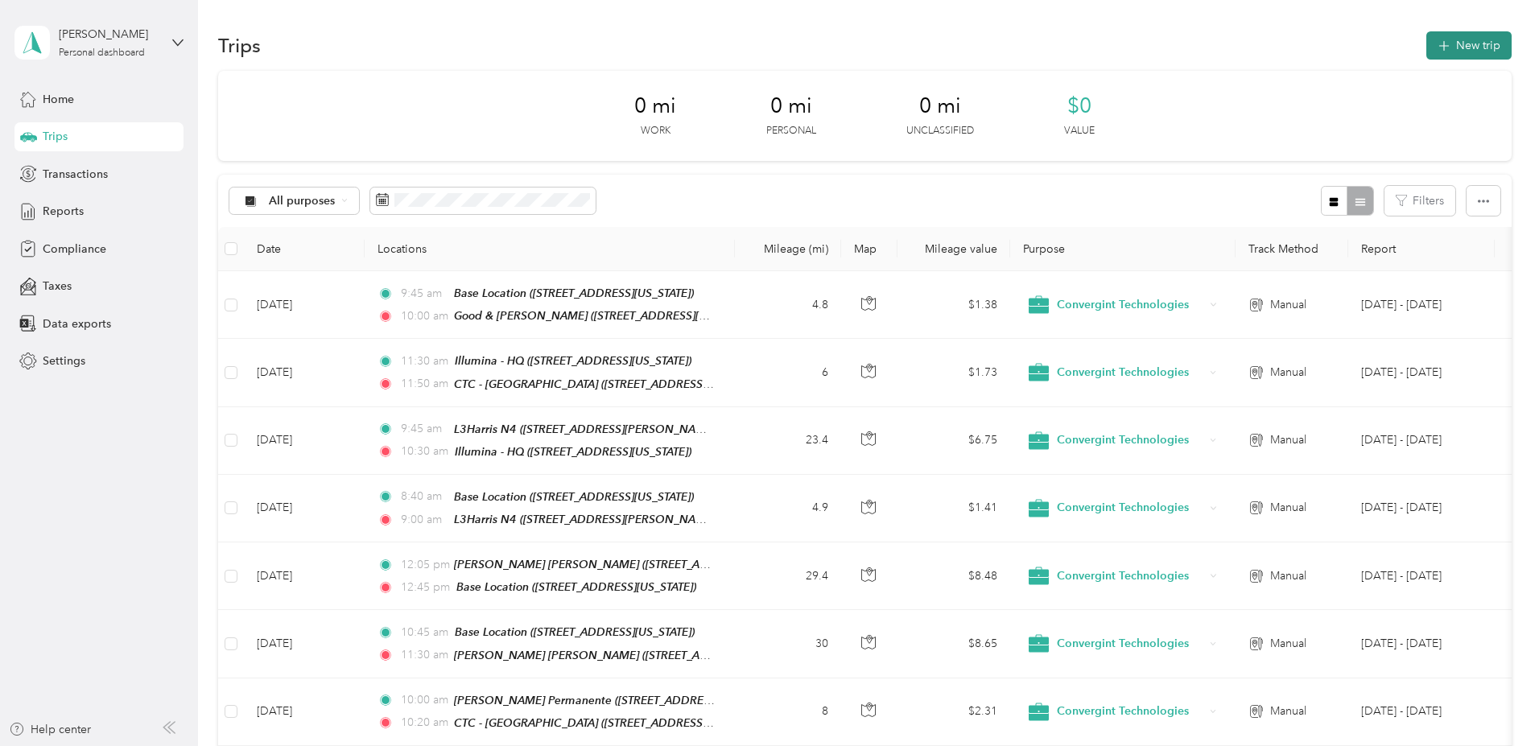
click at [1426, 43] on button "New trip" at bounding box center [1468, 45] width 85 height 28
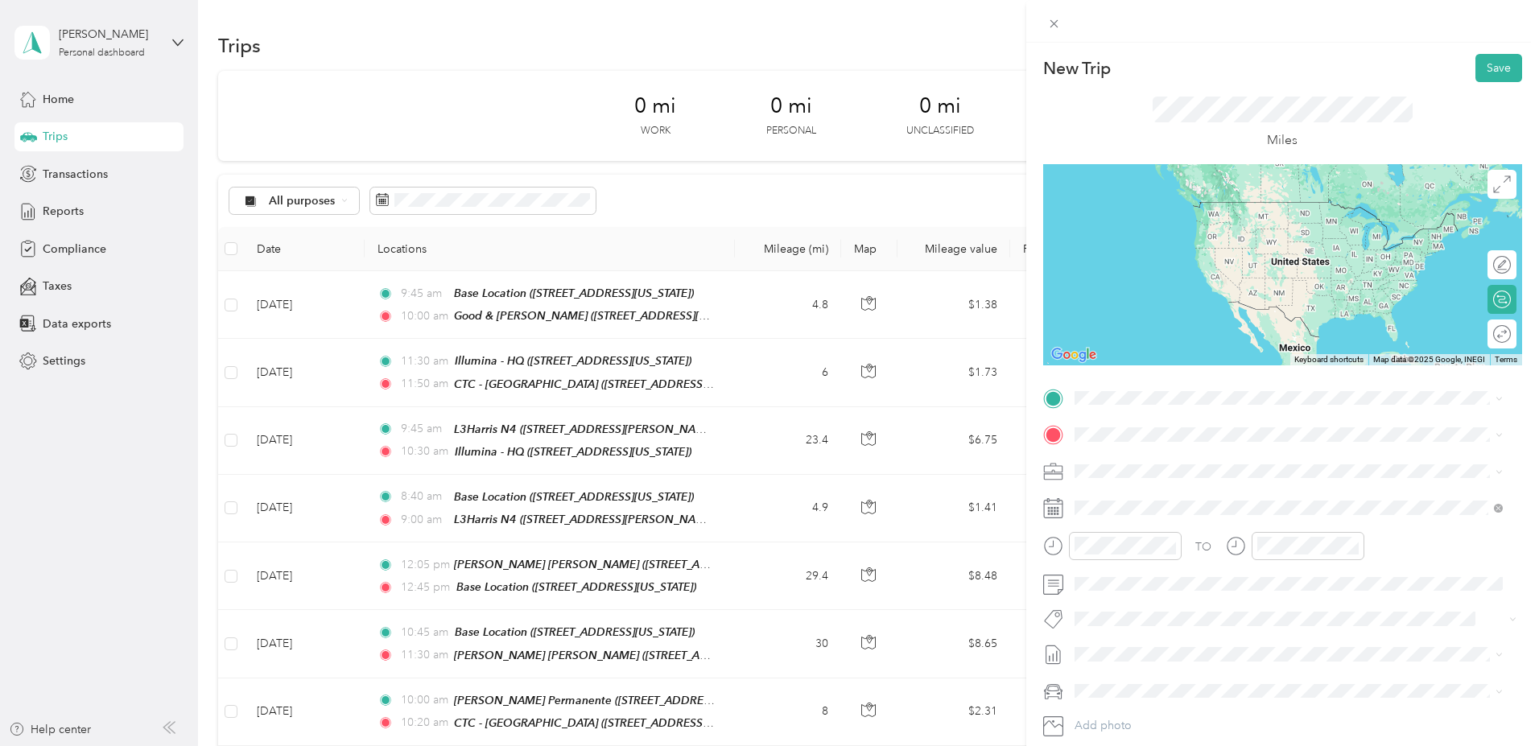
click at [1139, 460] on strong "Good & [PERSON_NAME]" at bounding box center [1174, 457] width 140 height 14
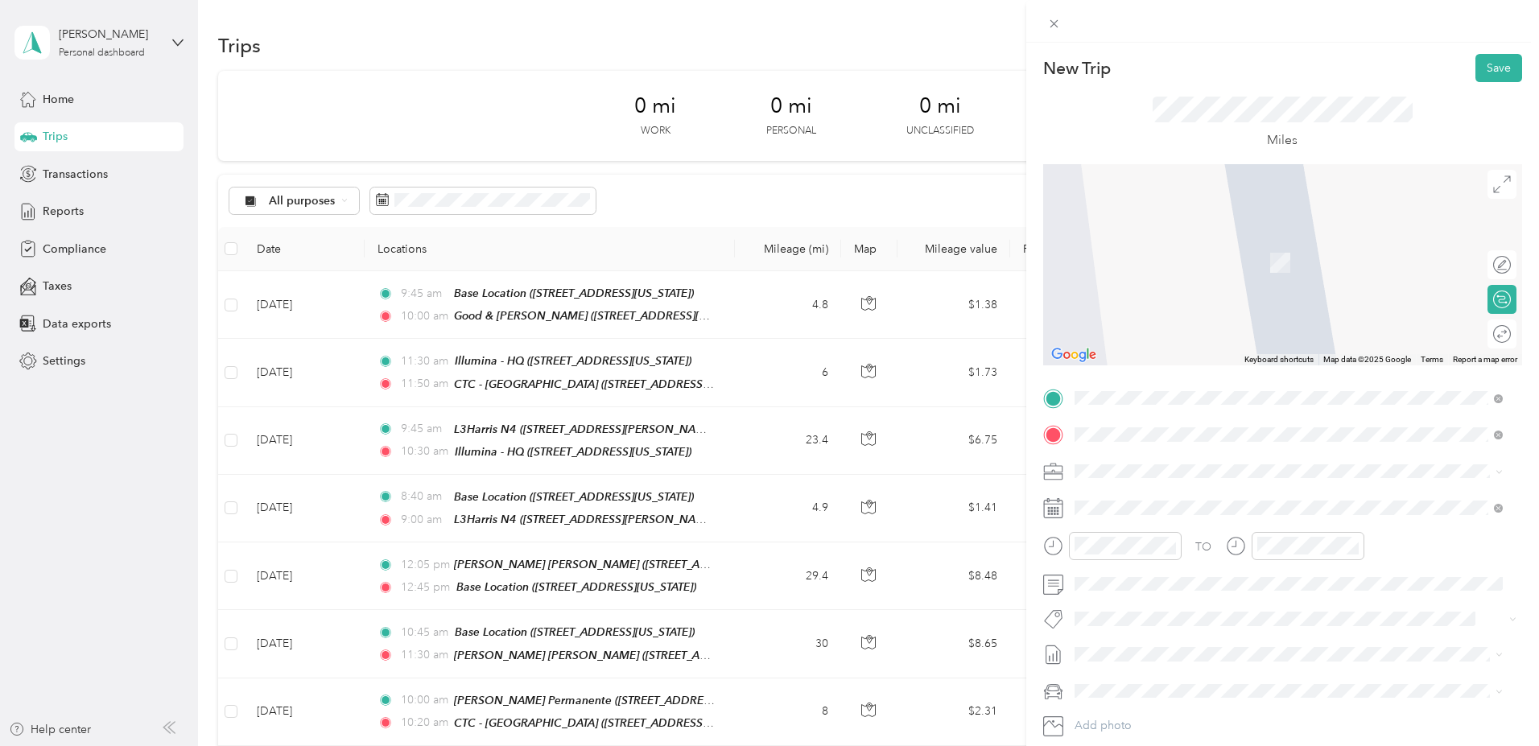
click at [1185, 502] on div "CTC - San Diego 7323 Engineer Road, 92111, San Diego, California, United States" at bounding box center [1184, 508] width 161 height 34
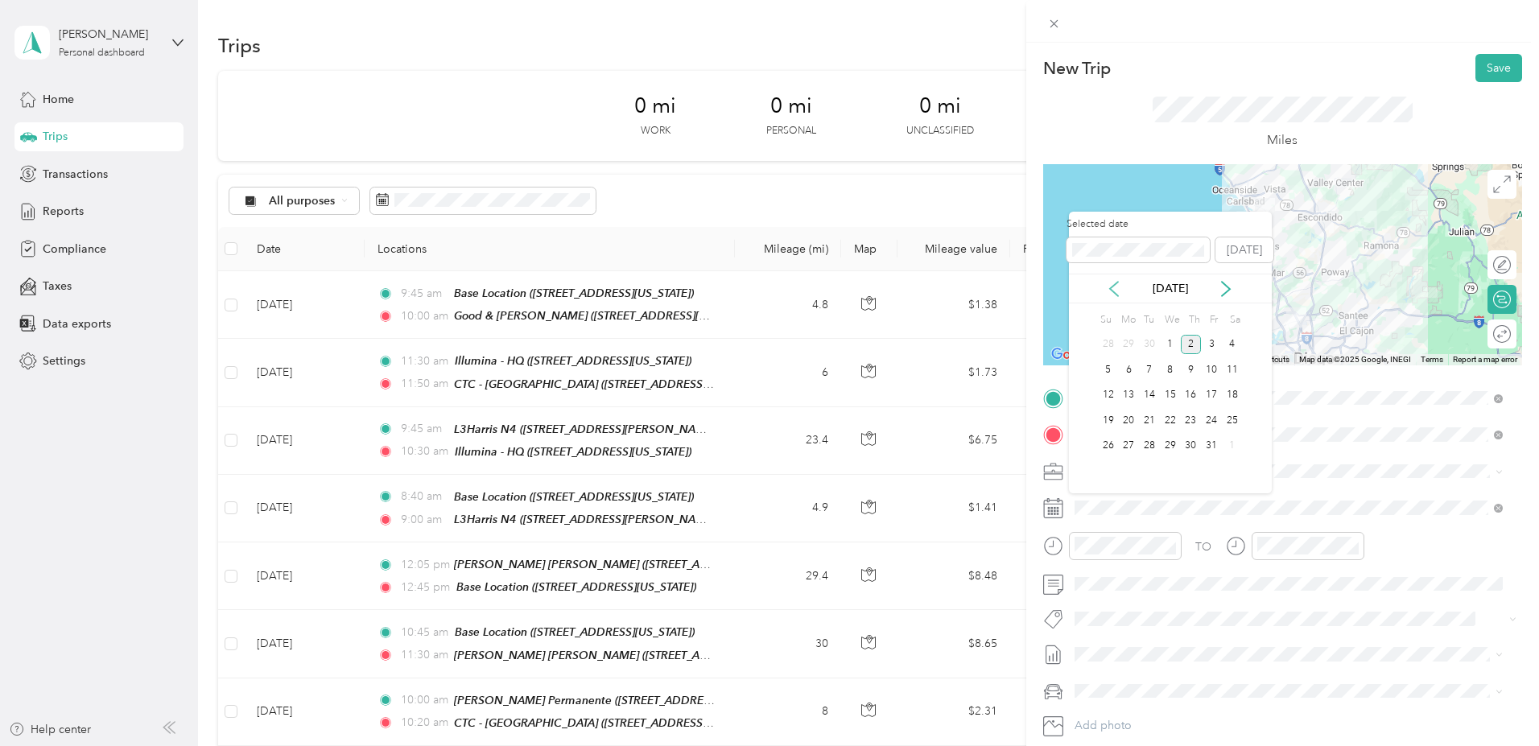
click at [1110, 282] on icon at bounding box center [1114, 289] width 16 height 16
click at [1173, 370] on div "10" at bounding box center [1170, 370] width 21 height 20
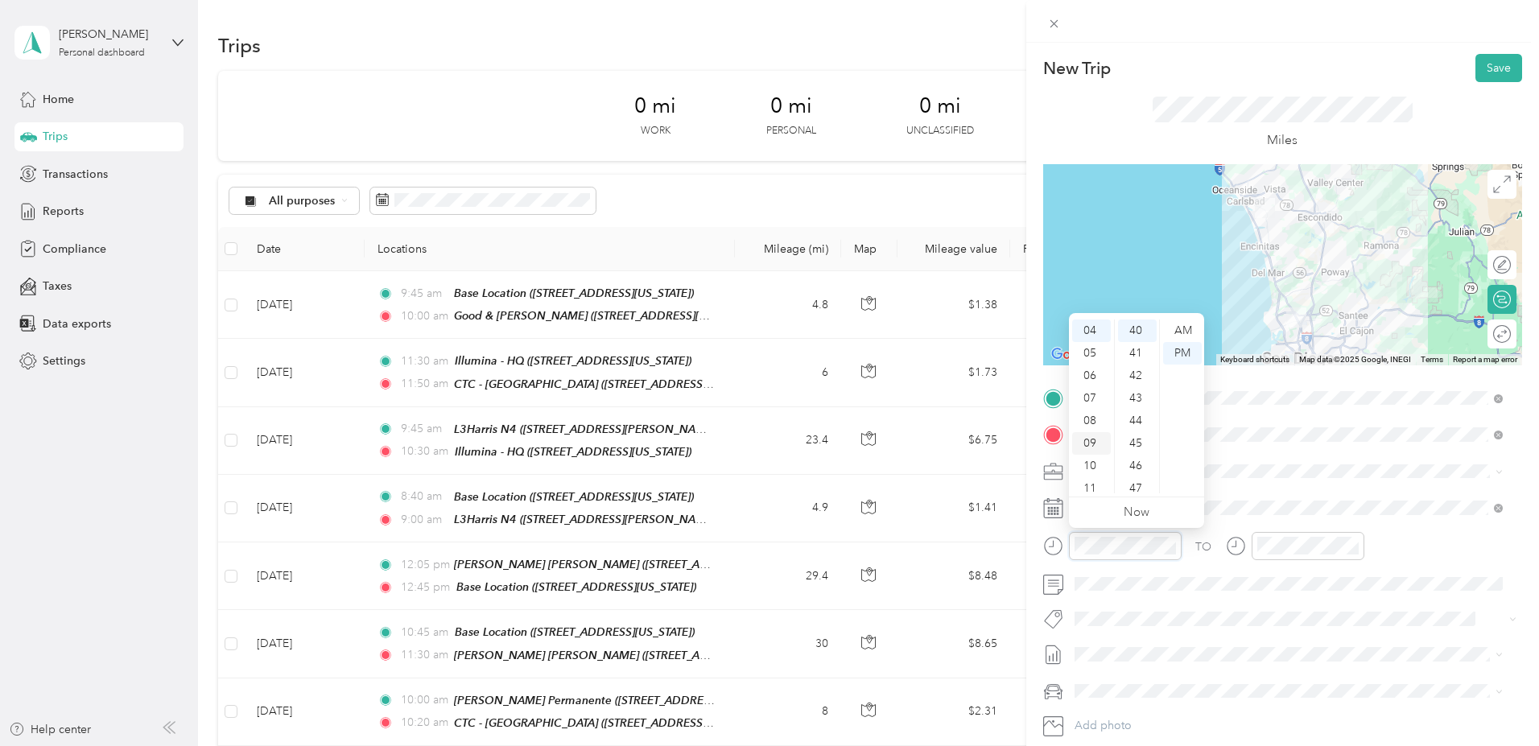
scroll to position [90, 0]
click at [1093, 459] on div "10" at bounding box center [1091, 466] width 39 height 23
click at [1136, 352] on div "30" at bounding box center [1137, 351] width 39 height 23
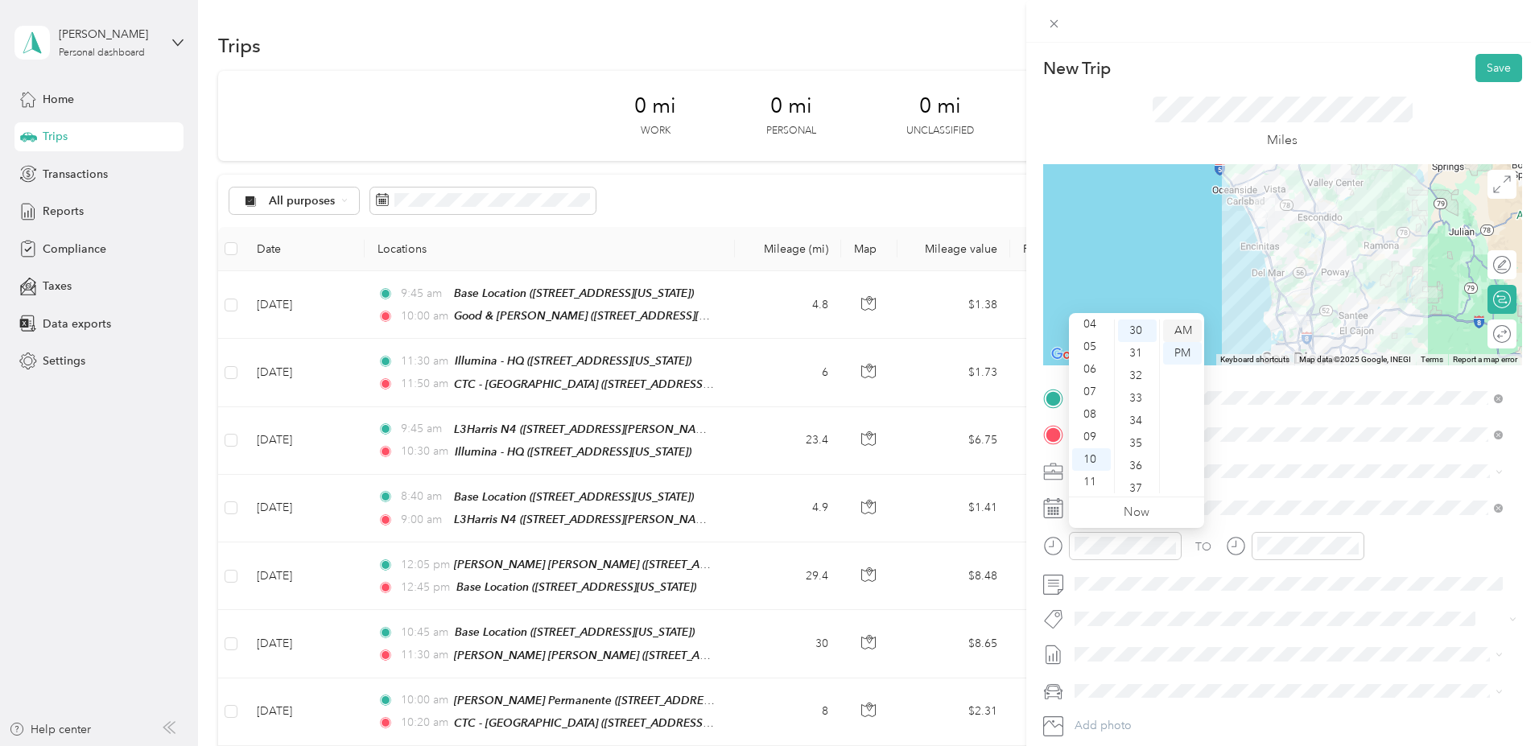
click at [1187, 331] on div "AM" at bounding box center [1182, 330] width 39 height 23
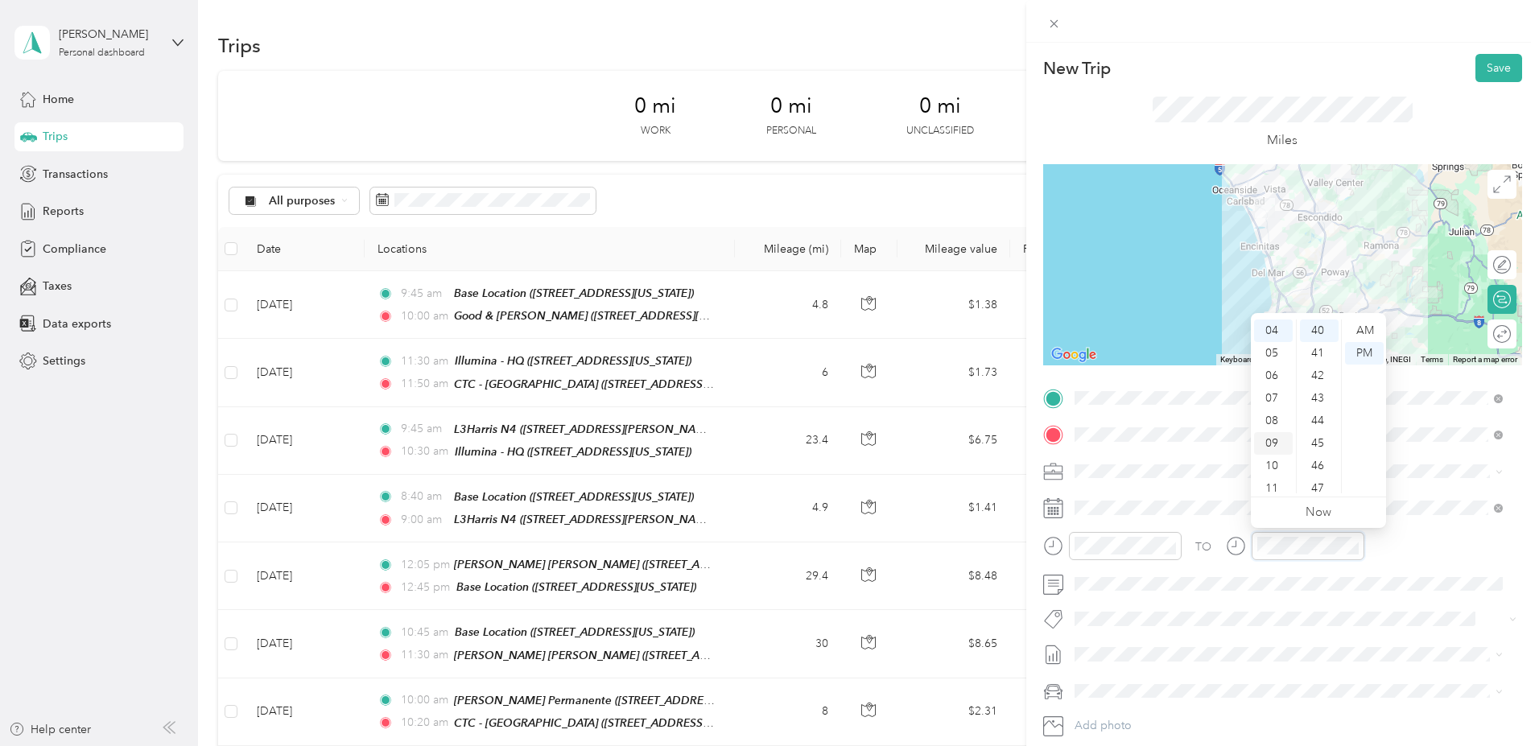
scroll to position [90, 0]
click at [1274, 483] on div "11" at bounding box center [1273, 488] width 39 height 23
click at [1318, 472] on div "10" at bounding box center [1319, 474] width 39 height 23
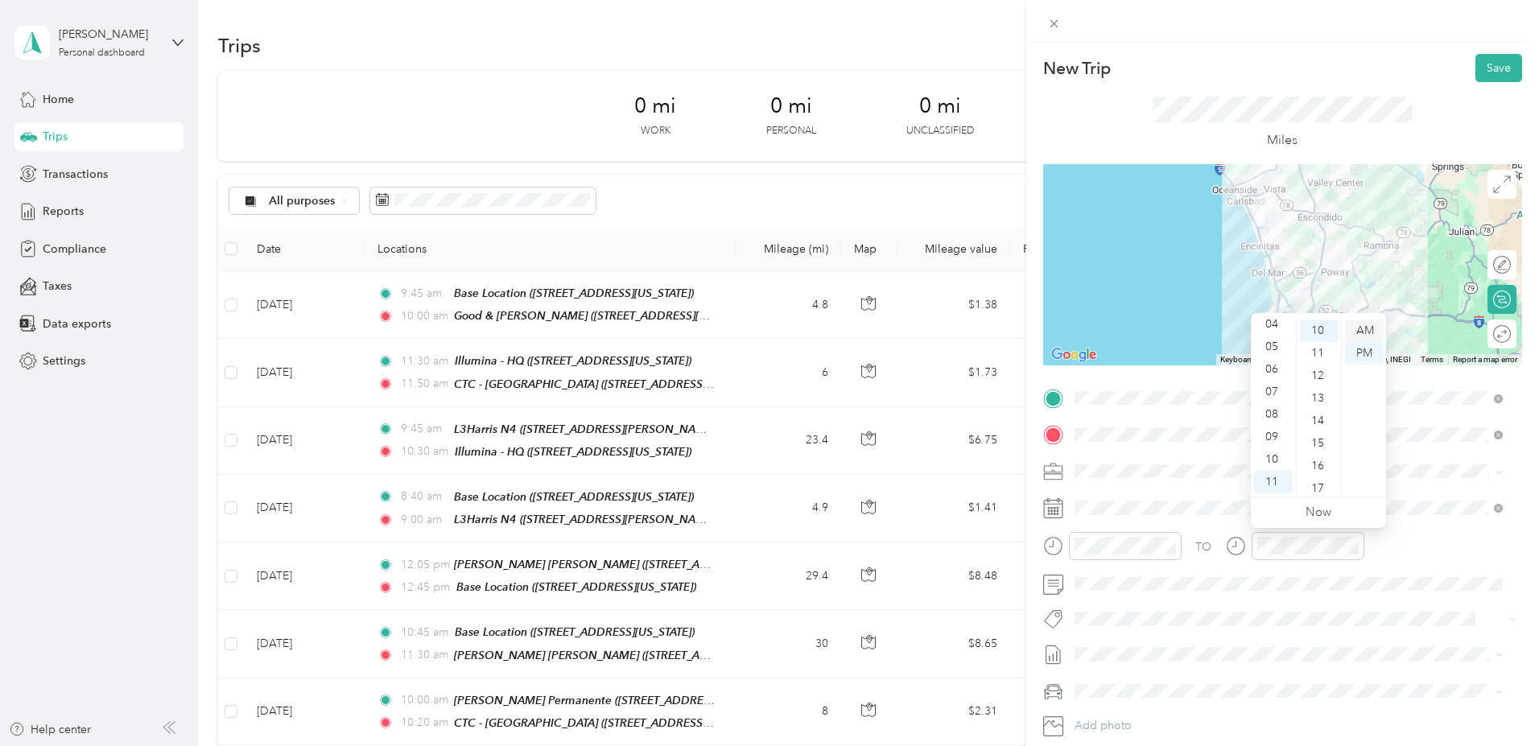
click at [1367, 330] on div "AM" at bounding box center [1364, 330] width 39 height 23
click at [1483, 72] on button "Save" at bounding box center [1498, 68] width 47 height 28
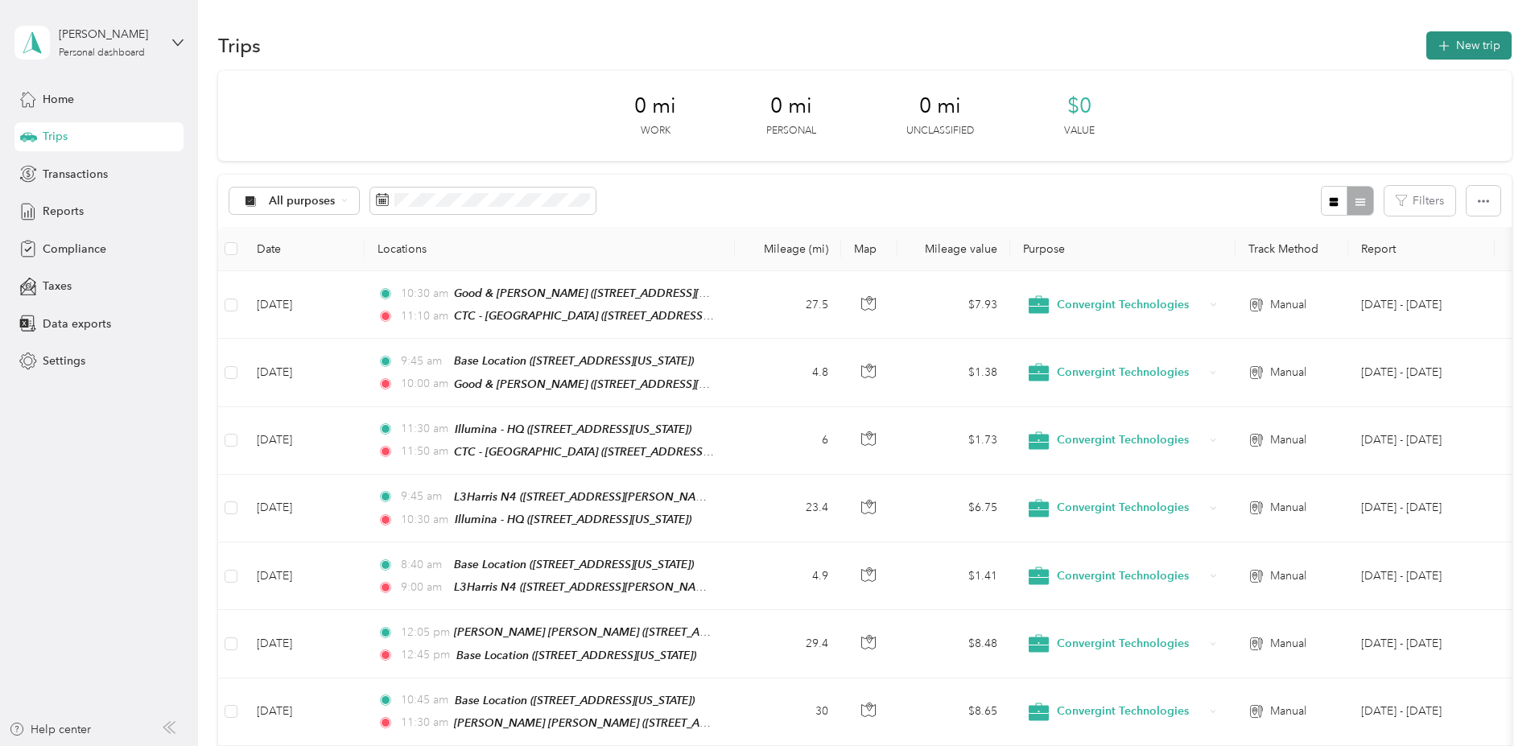
click at [1426, 45] on button "New trip" at bounding box center [1468, 45] width 85 height 28
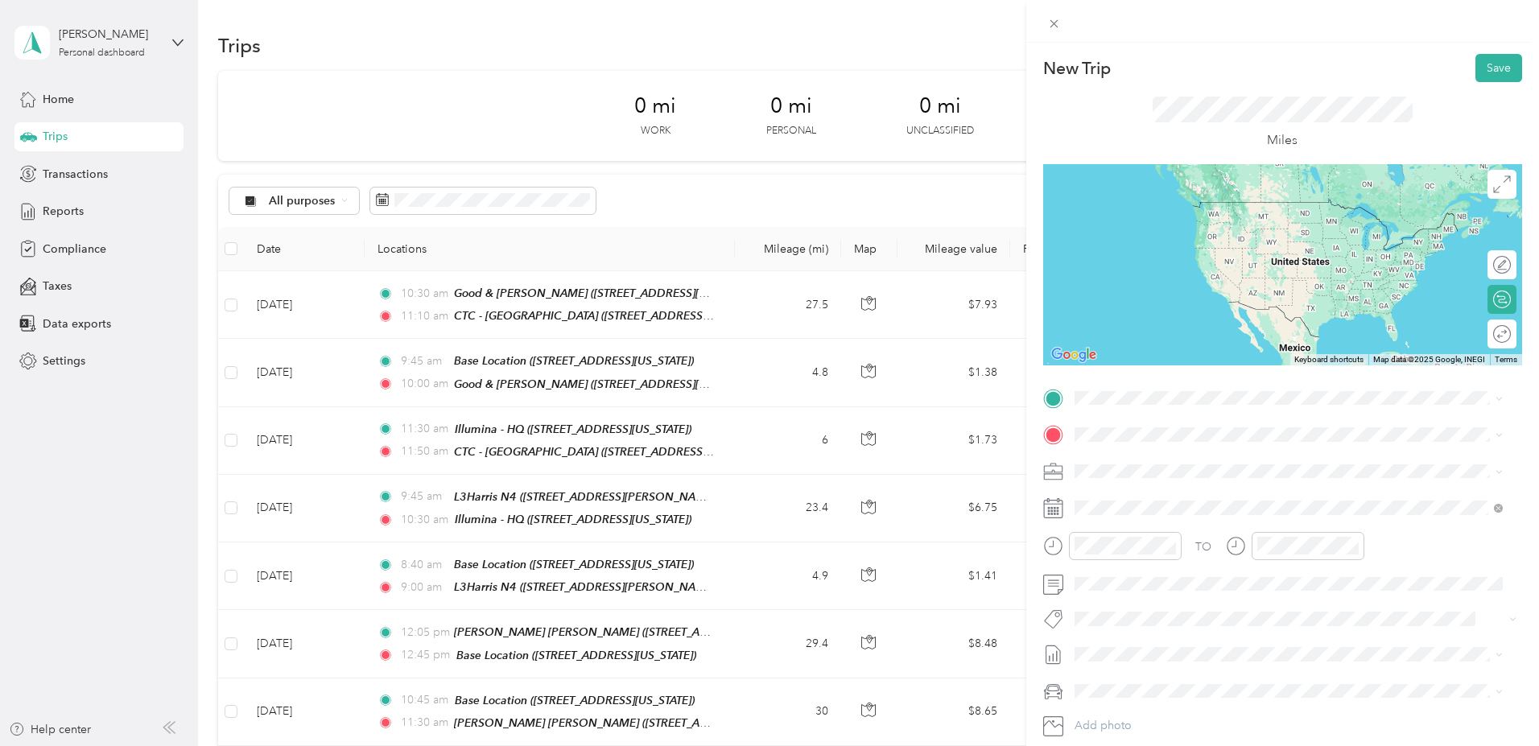
click at [1131, 482] on div "CTC - San Diego 7323 Engineer Road, 92111, San Diego, California, United States" at bounding box center [1288, 464] width 417 height 39
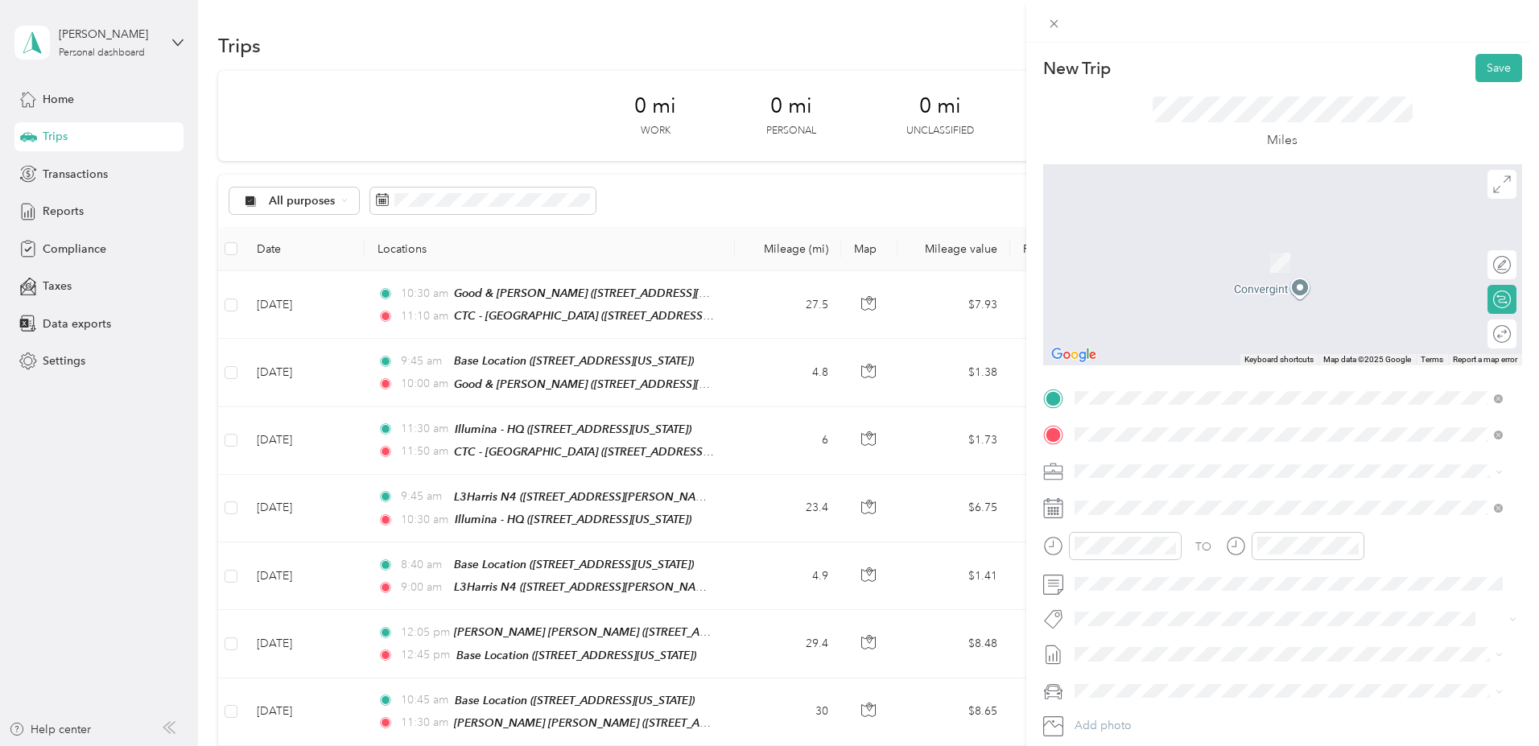
click at [1166, 495] on span "5010 Mission Center Road San Diego, California 92108, United States" at bounding box center [1184, 492] width 161 height 14
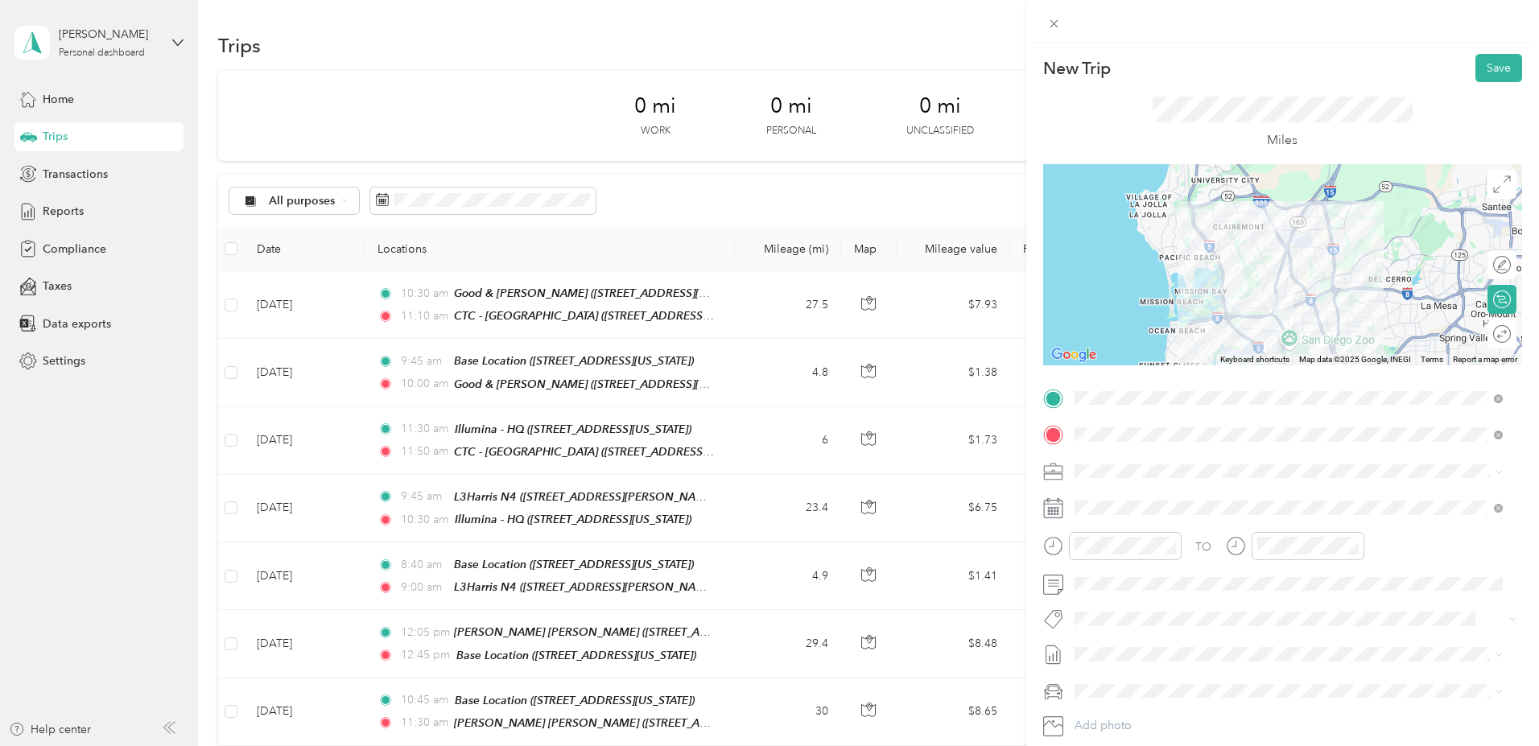
click at [1271, 274] on div at bounding box center [1282, 264] width 479 height 201
click at [1285, 277] on div at bounding box center [1282, 264] width 479 height 201
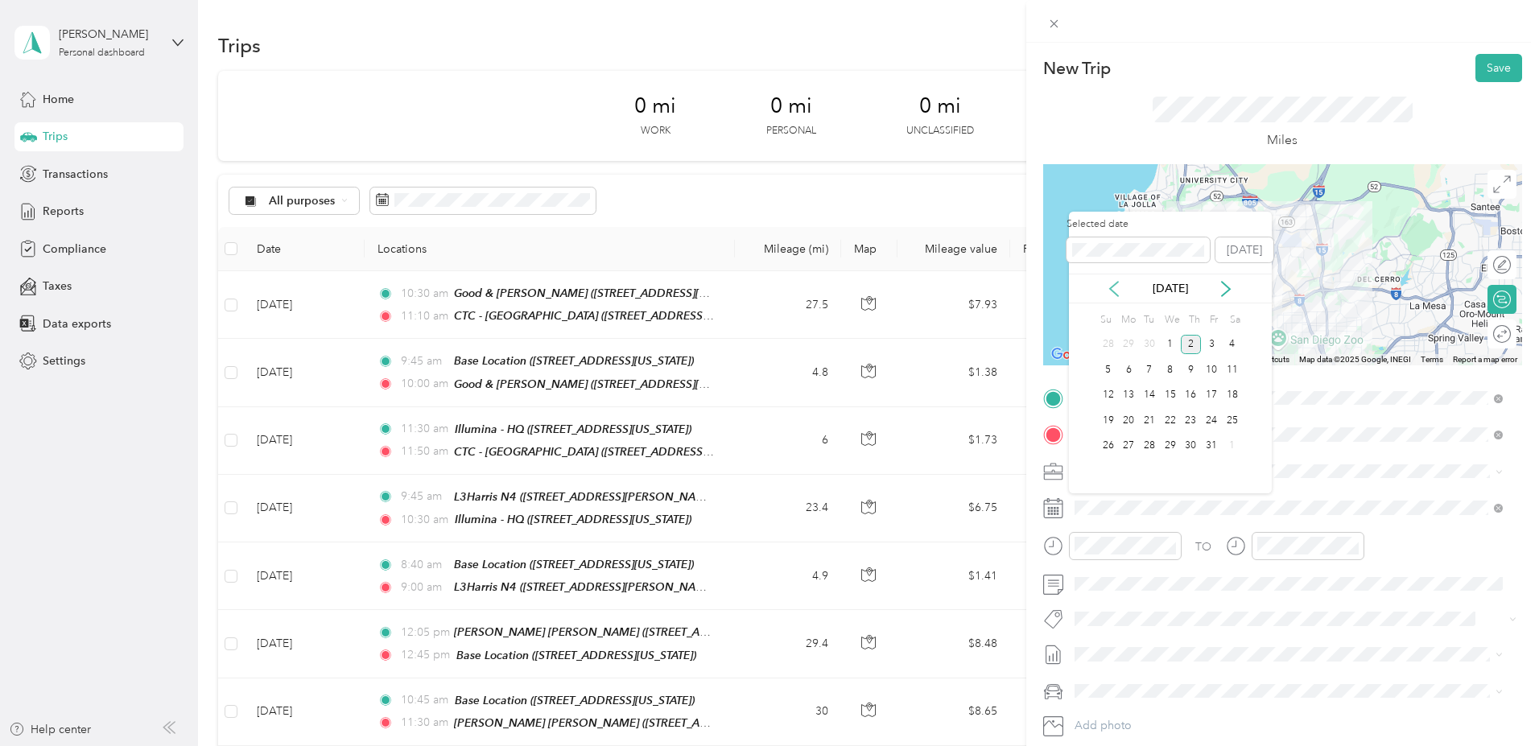
click at [1111, 288] on icon at bounding box center [1114, 289] width 8 height 14
click at [1171, 370] on div "10" at bounding box center [1170, 370] width 21 height 20
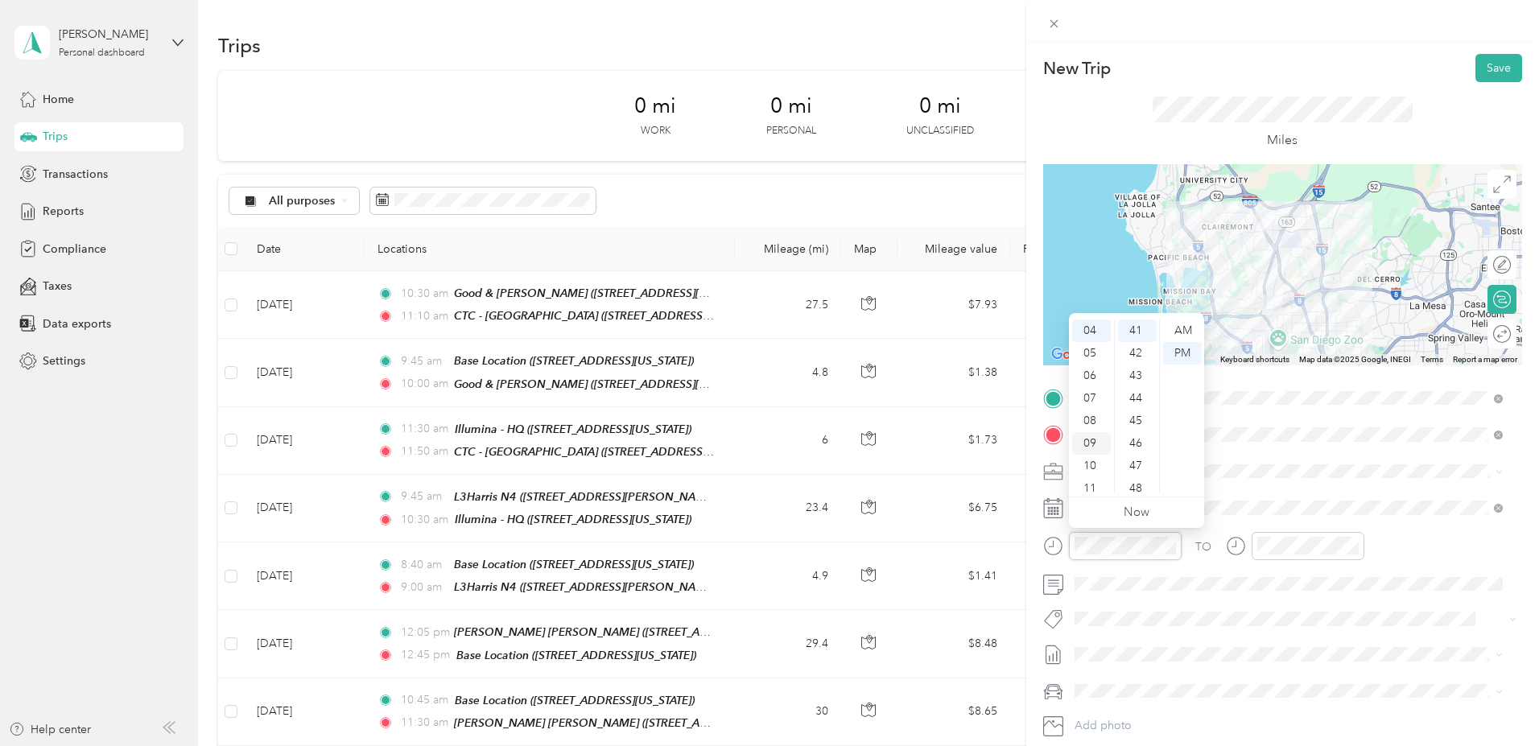
scroll to position [90, 0]
click at [1092, 326] on div "04" at bounding box center [1091, 330] width 39 height 23
click at [1139, 329] on div "30" at bounding box center [1137, 329] width 39 height 23
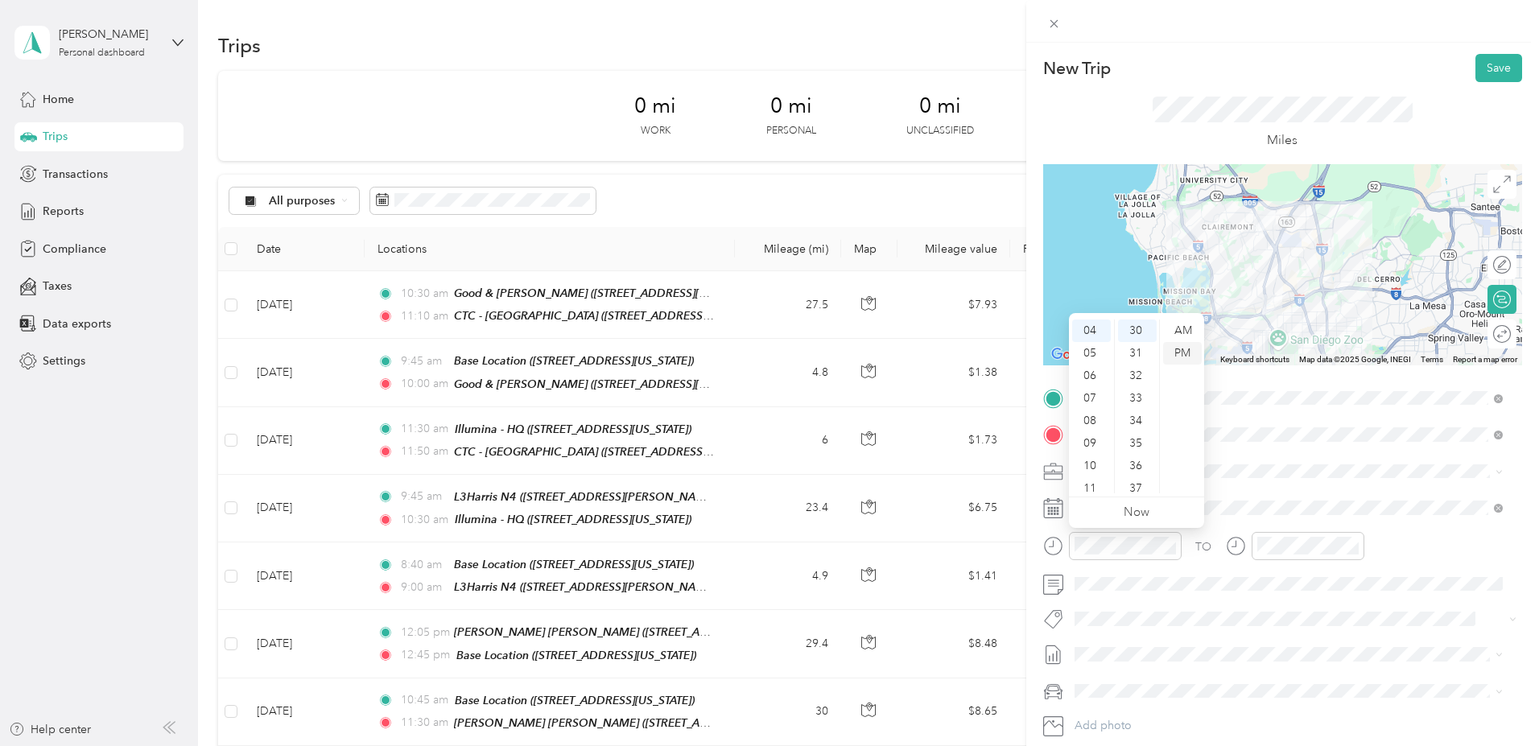
click at [1183, 351] on div "PM" at bounding box center [1182, 353] width 39 height 23
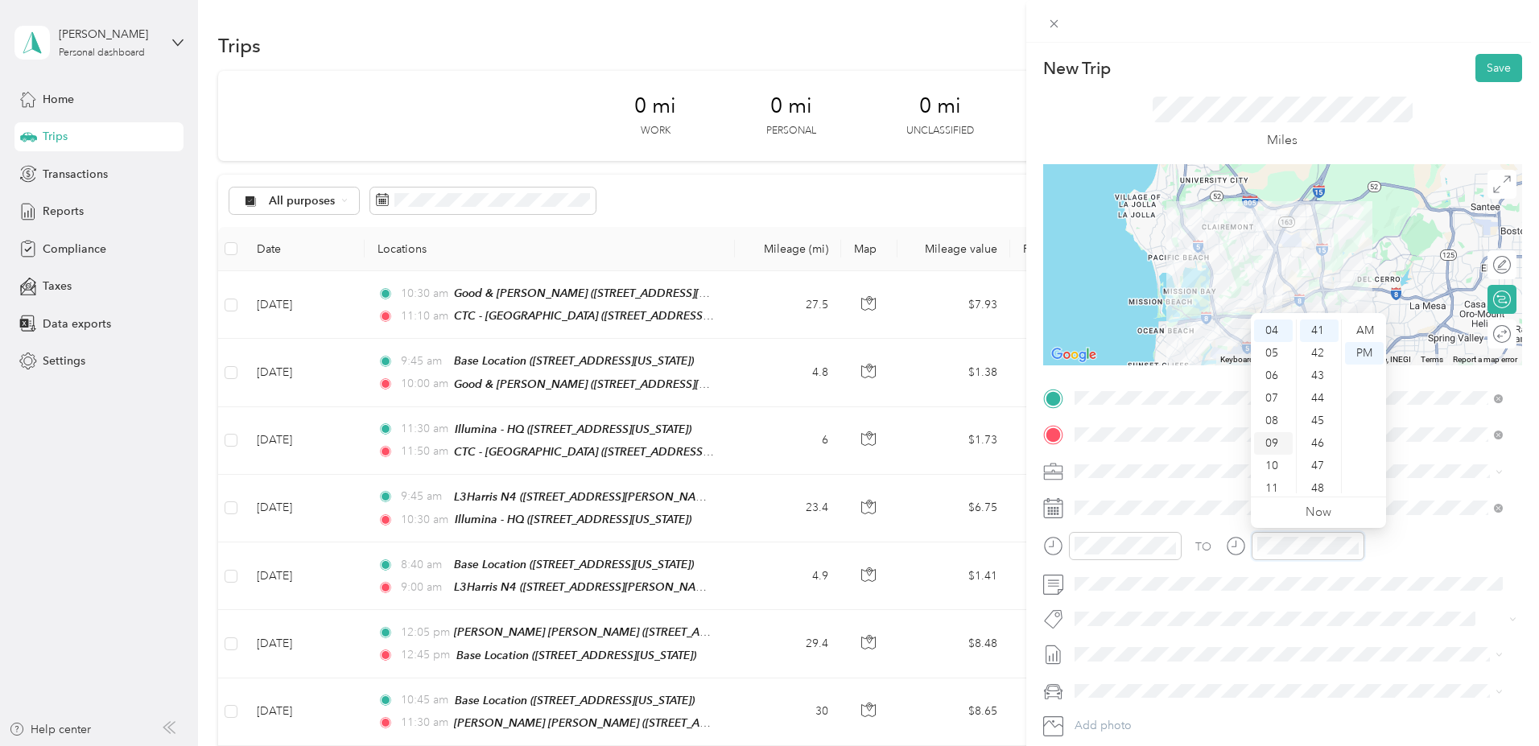
scroll to position [90, 0]
click at [1273, 354] on div "05" at bounding box center [1273, 353] width 39 height 23
click at [1267, 323] on div "04" at bounding box center [1273, 324] width 39 height 23
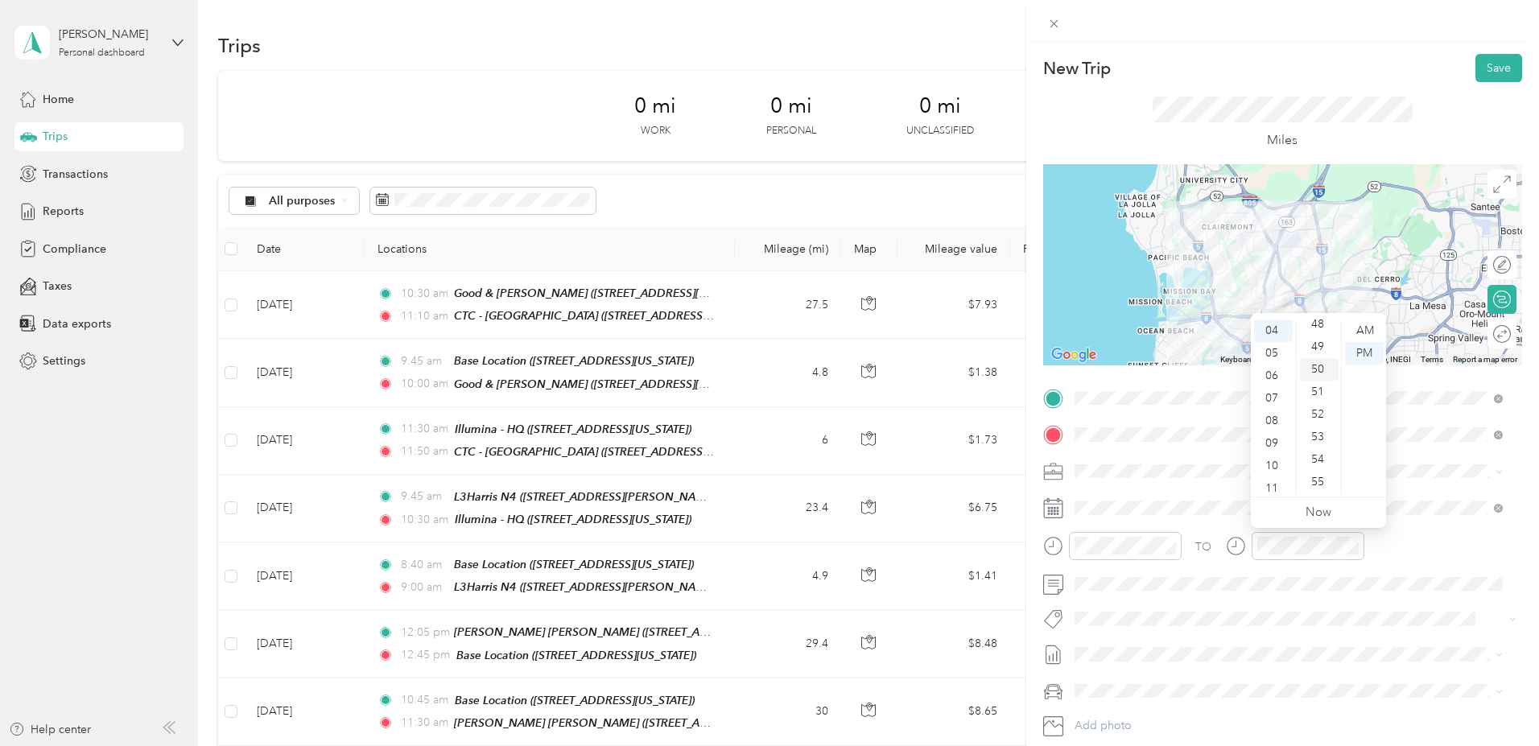
click at [1314, 369] on div "50" at bounding box center [1319, 369] width 39 height 23
click at [1370, 349] on div "PM" at bounding box center [1364, 353] width 39 height 23
click at [1494, 67] on button "Save" at bounding box center [1498, 68] width 47 height 28
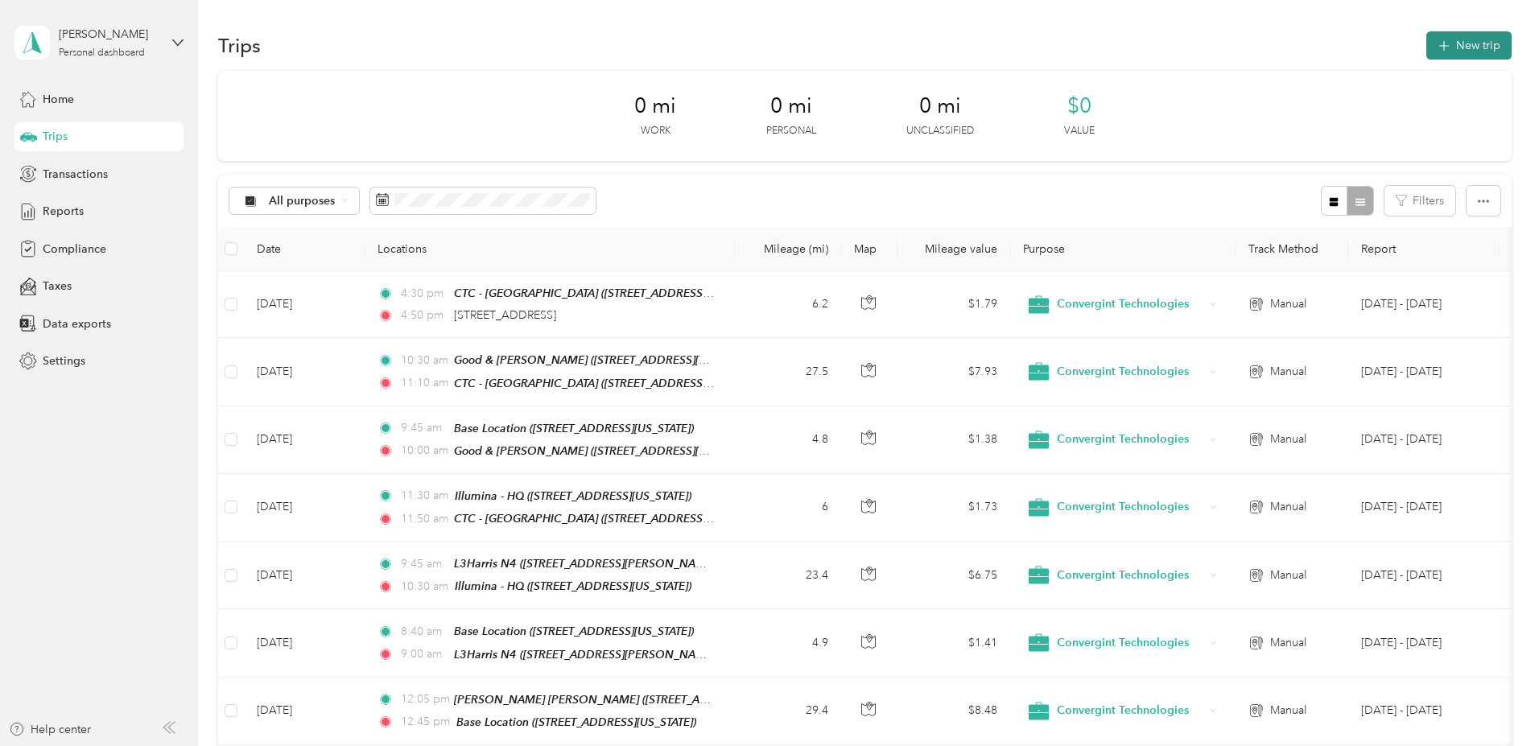
click at [1426, 47] on button "New trip" at bounding box center [1468, 45] width 85 height 28
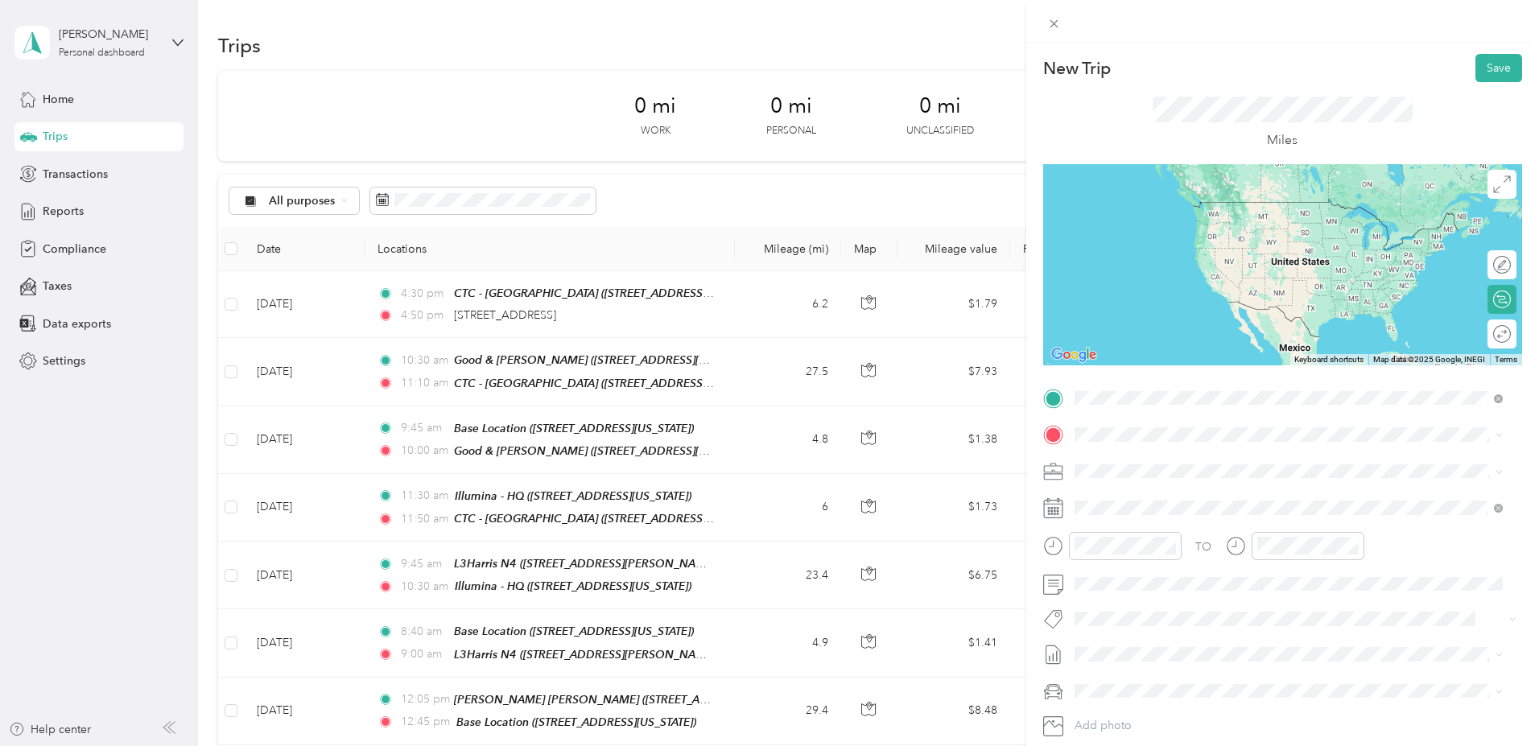
click at [1144, 457] on span "5010 Mission Center Road San Diego, California 92108, United States" at bounding box center [1184, 456] width 161 height 14
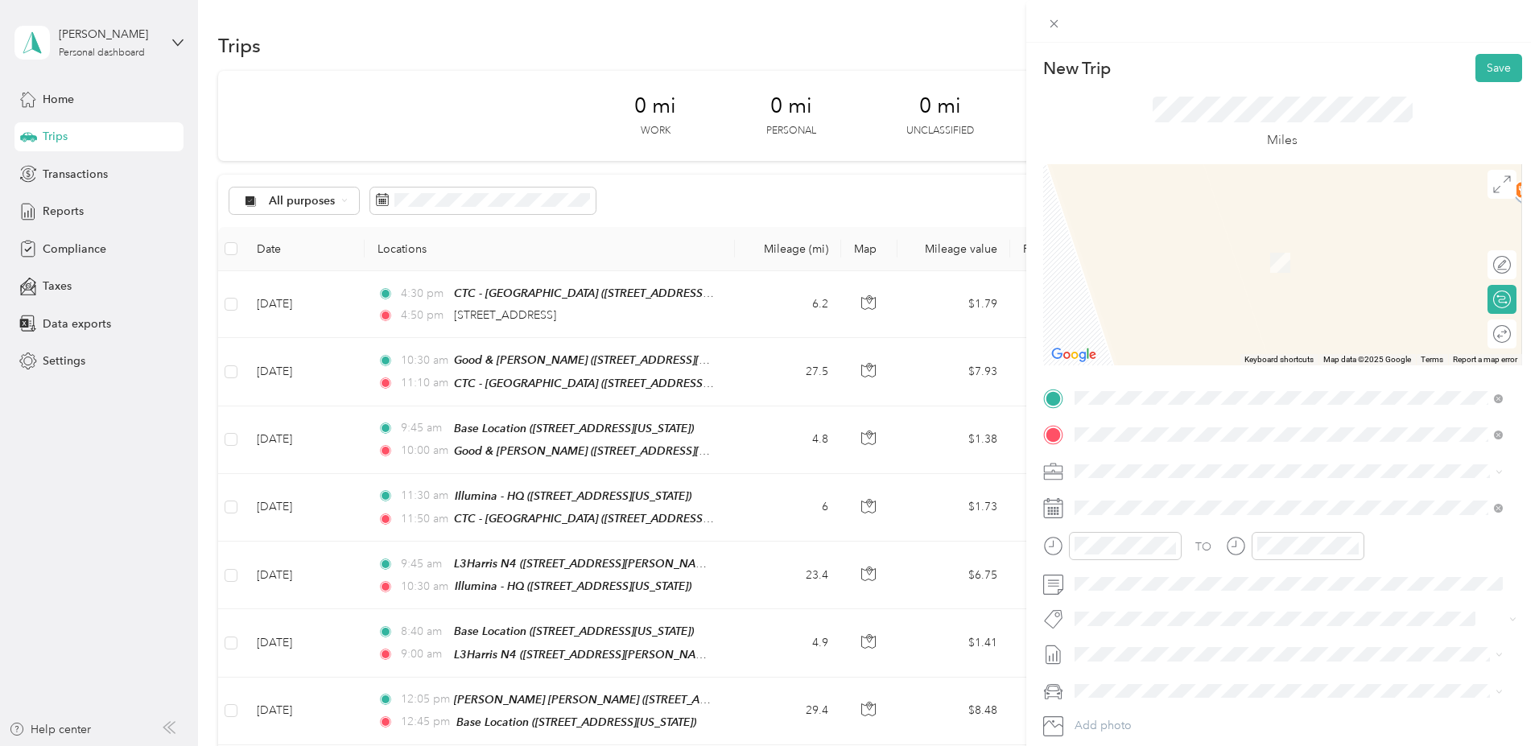
click at [1152, 508] on div "Base Location 959 Melaleuca Avenue, 92011, Carlsbad, California, United States" at bounding box center [1184, 508] width 161 height 34
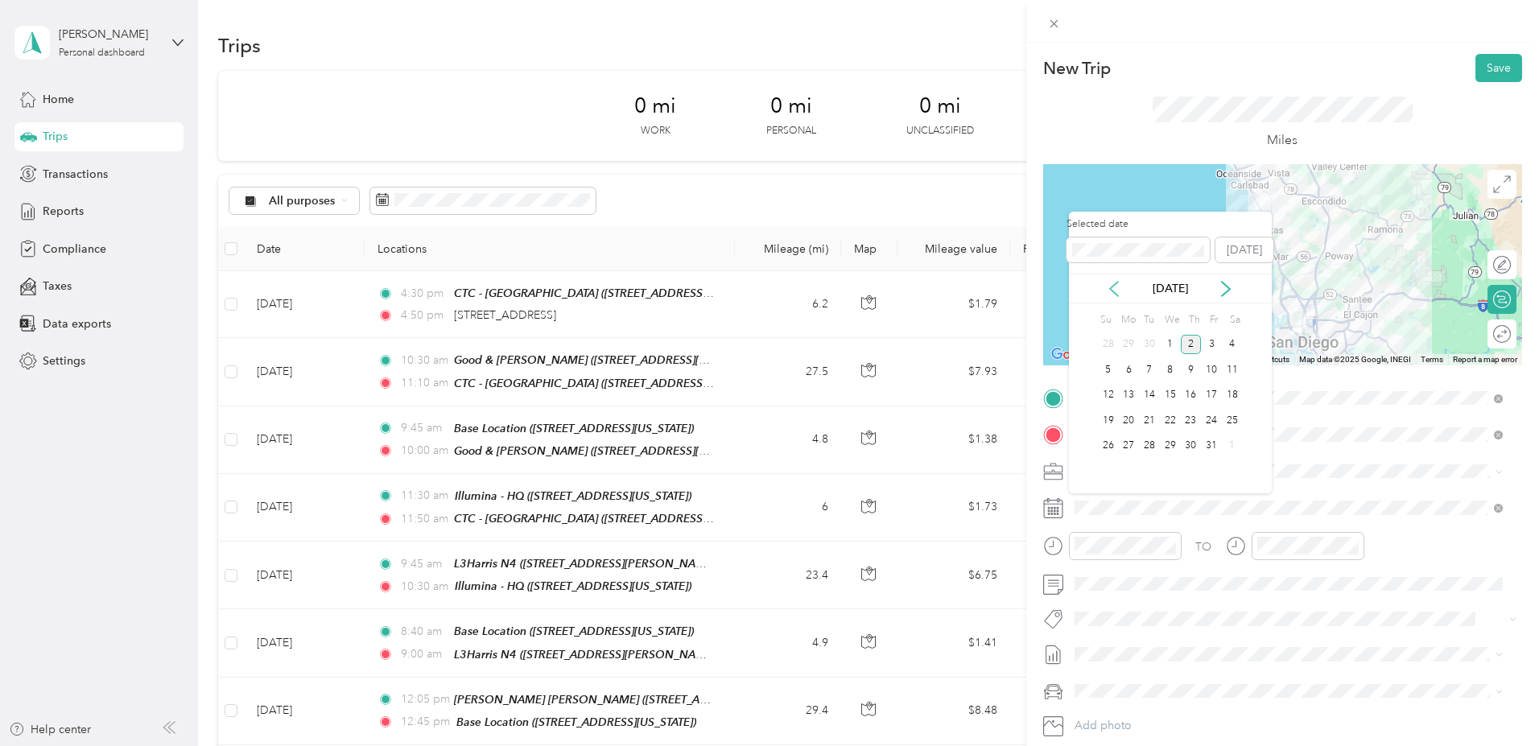
click at [1112, 288] on icon at bounding box center [1114, 289] width 16 height 16
click at [1168, 369] on div "10" at bounding box center [1170, 370] width 21 height 20
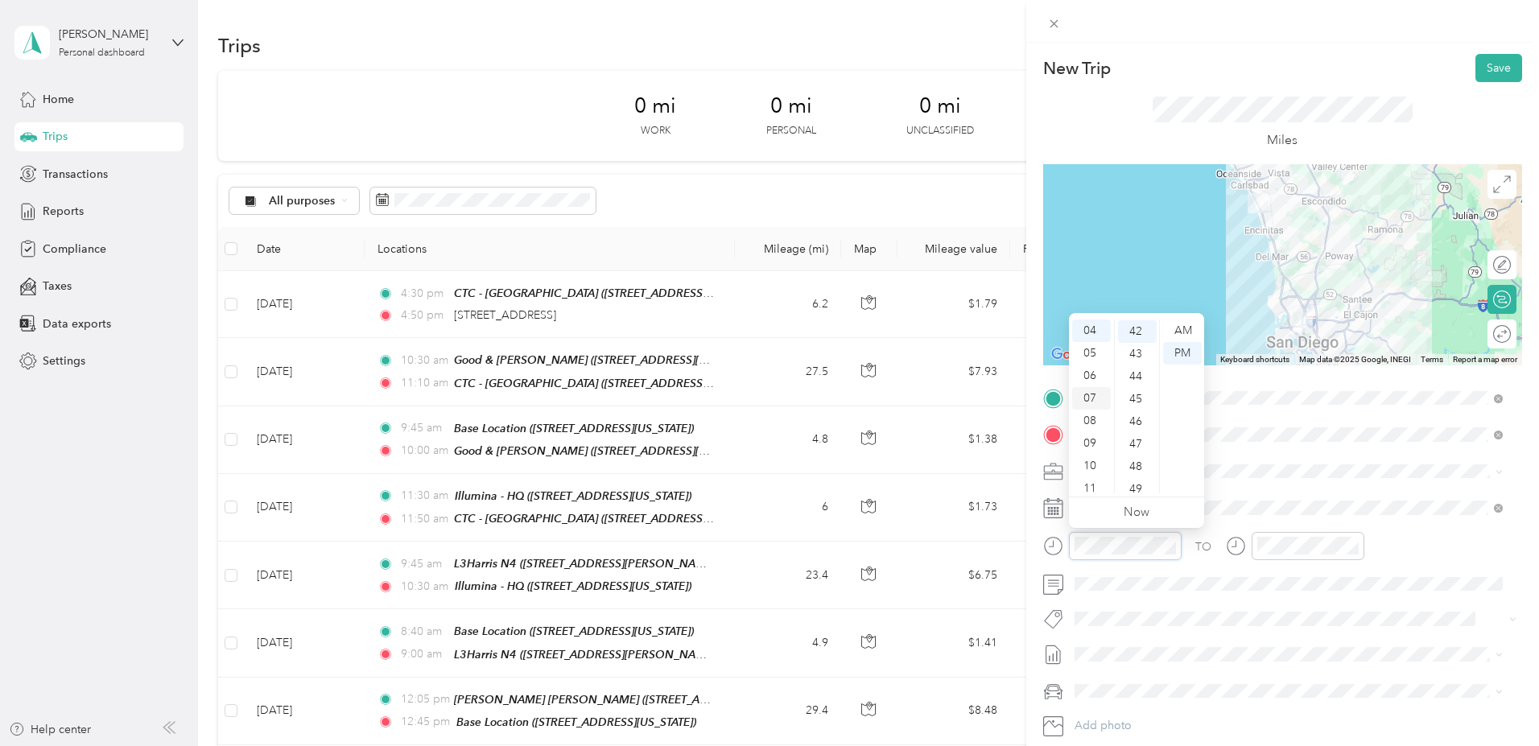
scroll to position [90, 0]
click at [1090, 347] on div "05" at bounding box center [1091, 353] width 39 height 23
click at [1136, 399] on div "45" at bounding box center [1137, 399] width 39 height 23
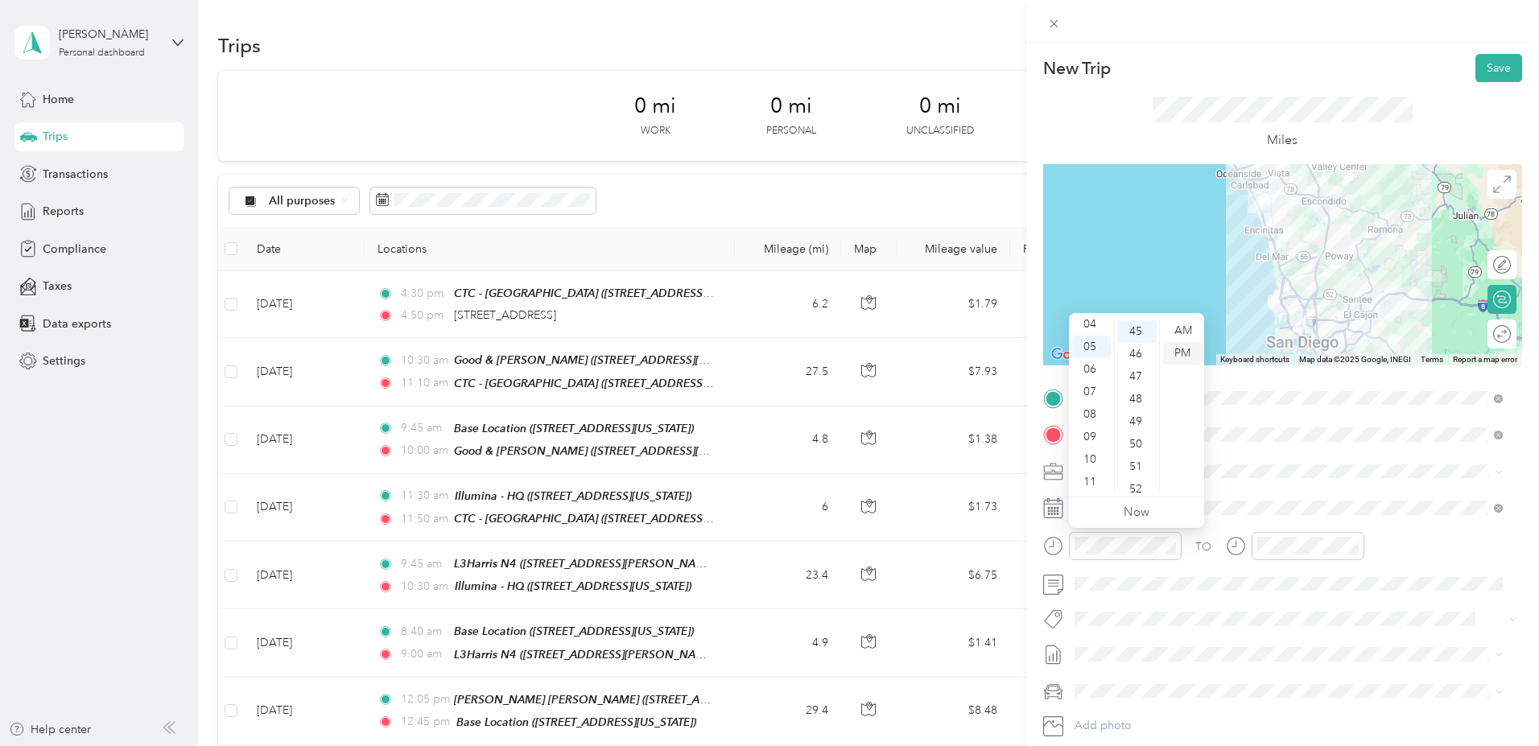
click at [1181, 352] on div "PM" at bounding box center [1182, 353] width 39 height 23
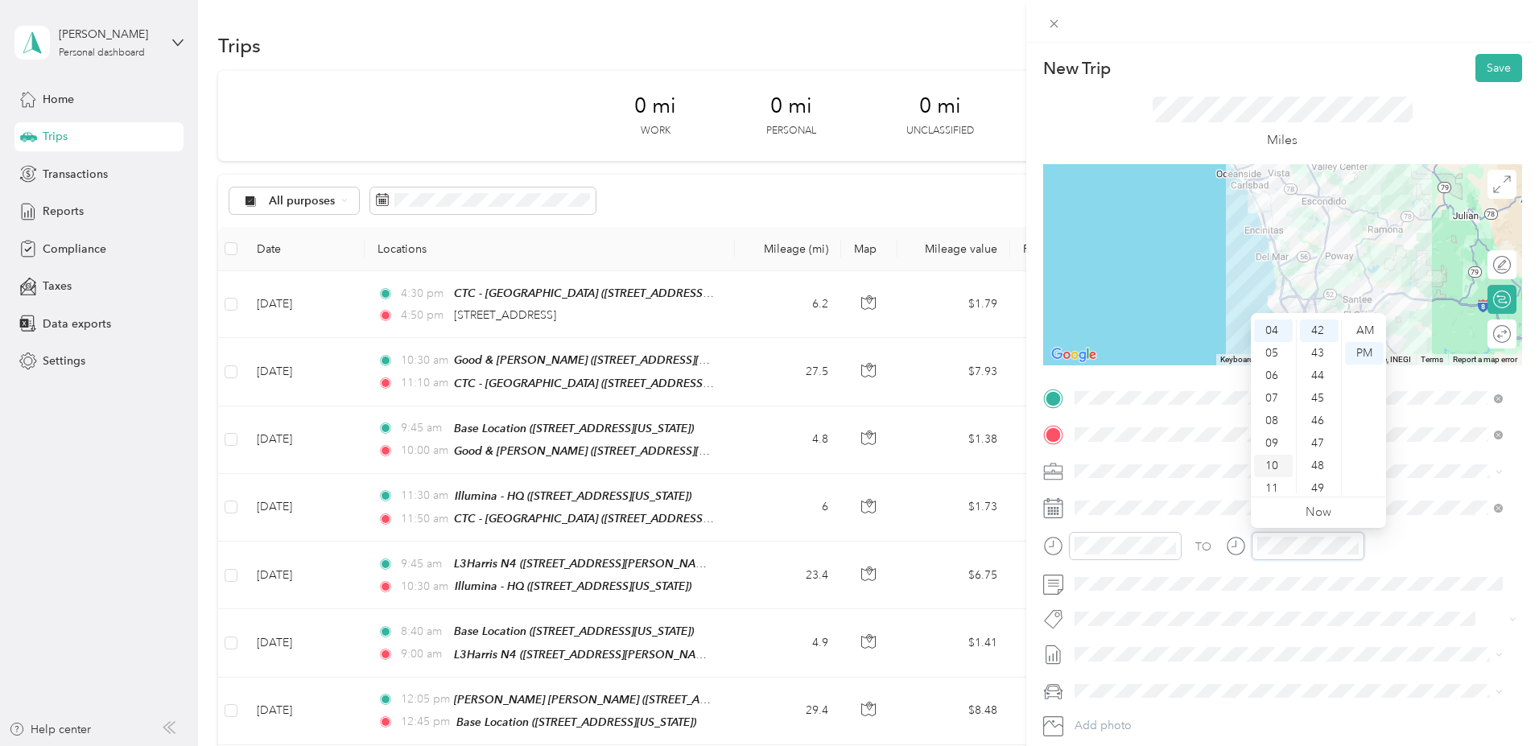
scroll to position [90, 0]
click at [1274, 376] on div "06" at bounding box center [1273, 376] width 39 height 23
click at [1318, 397] on div "45" at bounding box center [1319, 398] width 39 height 23
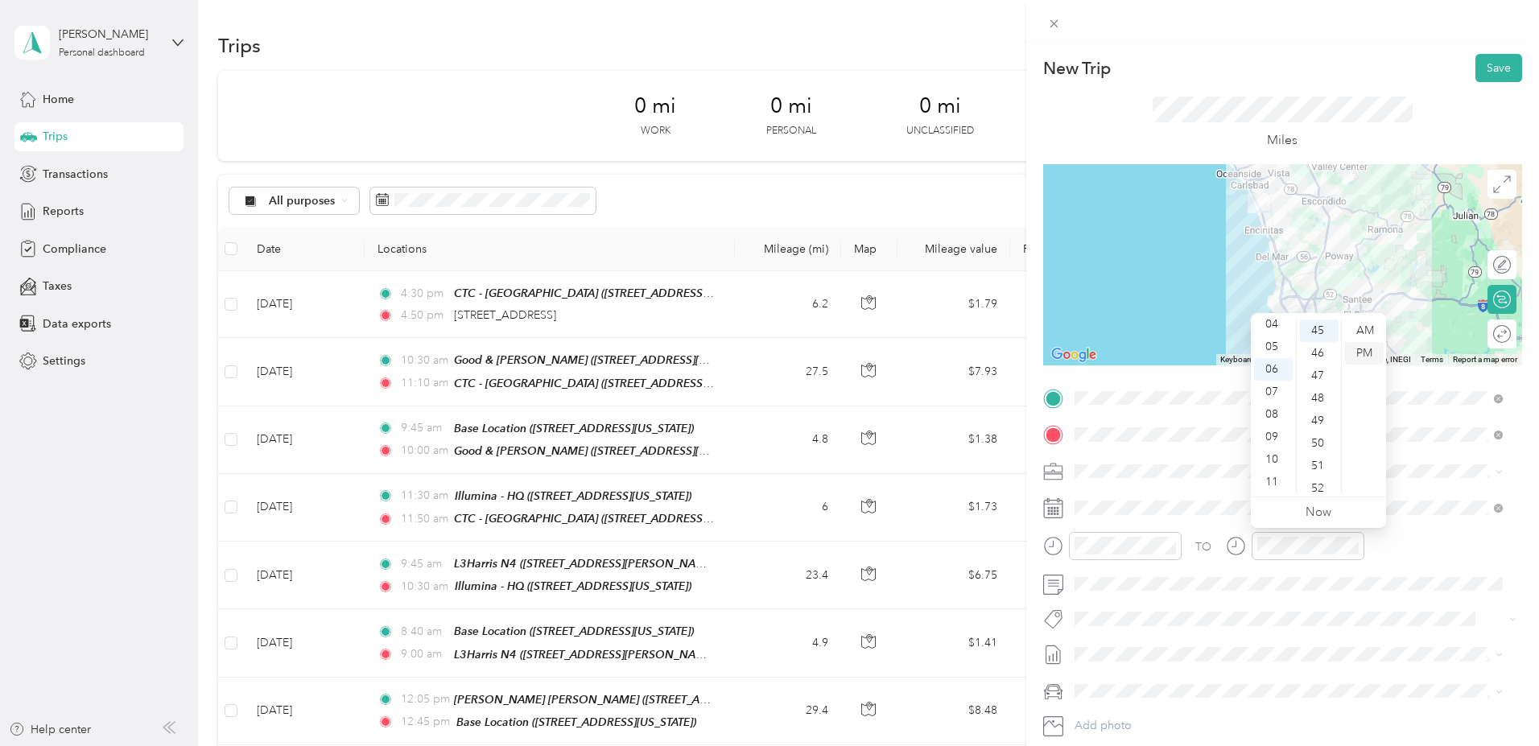
click at [1362, 353] on div "PM" at bounding box center [1364, 353] width 39 height 23
click at [1484, 68] on button "Save" at bounding box center [1498, 68] width 47 height 28
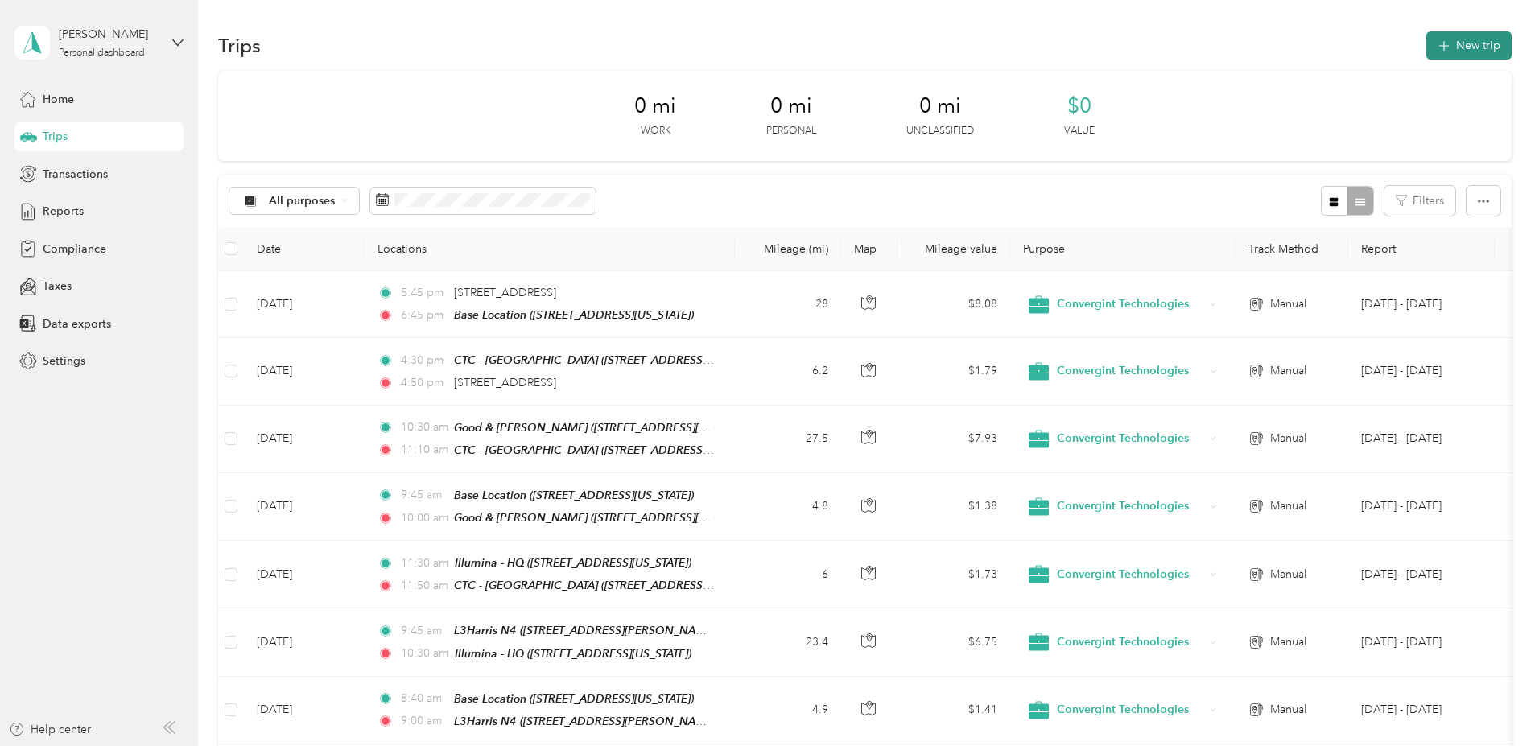
click at [1434, 47] on icon "button" at bounding box center [1443, 46] width 19 height 19
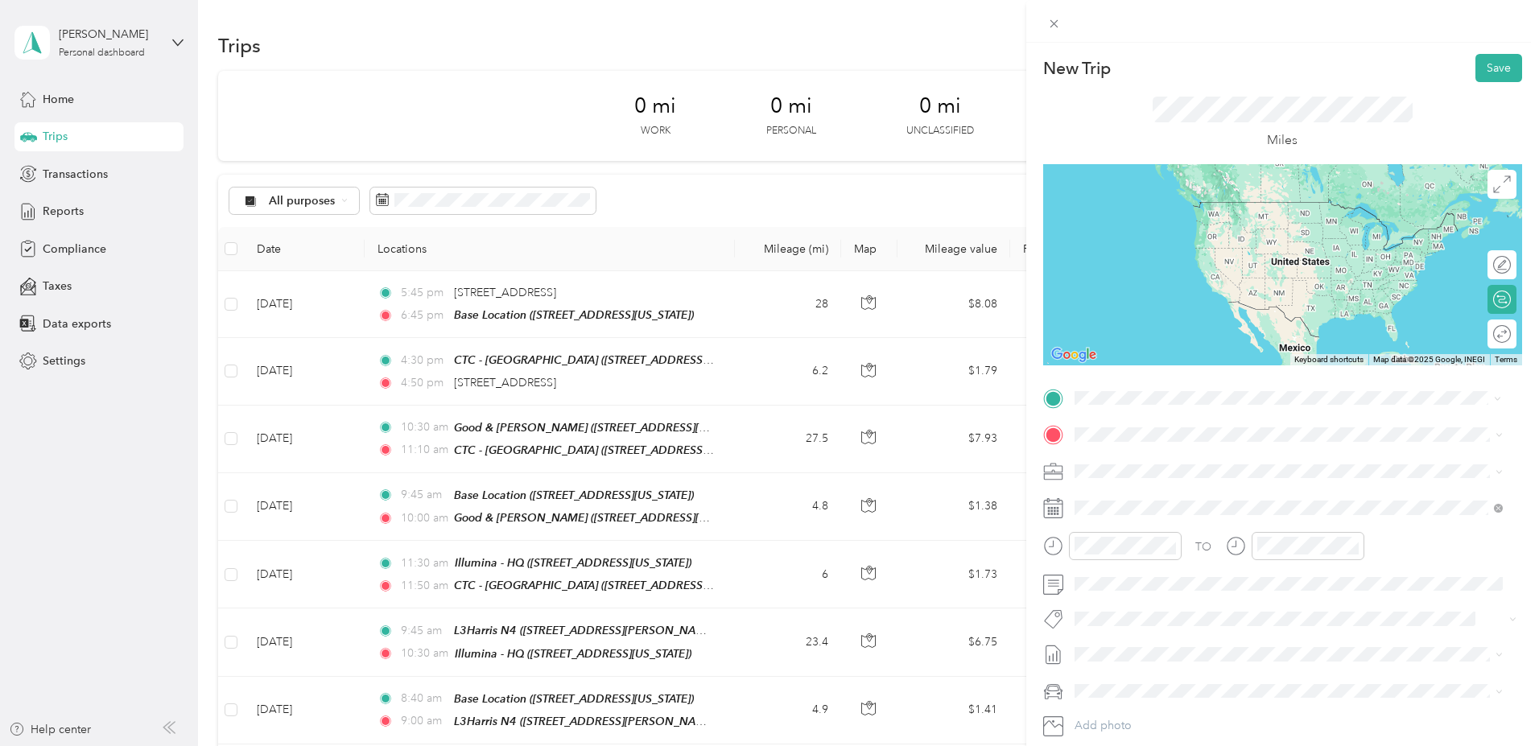
click at [1157, 462] on strong "Base Location" at bounding box center [1141, 461] width 74 height 14
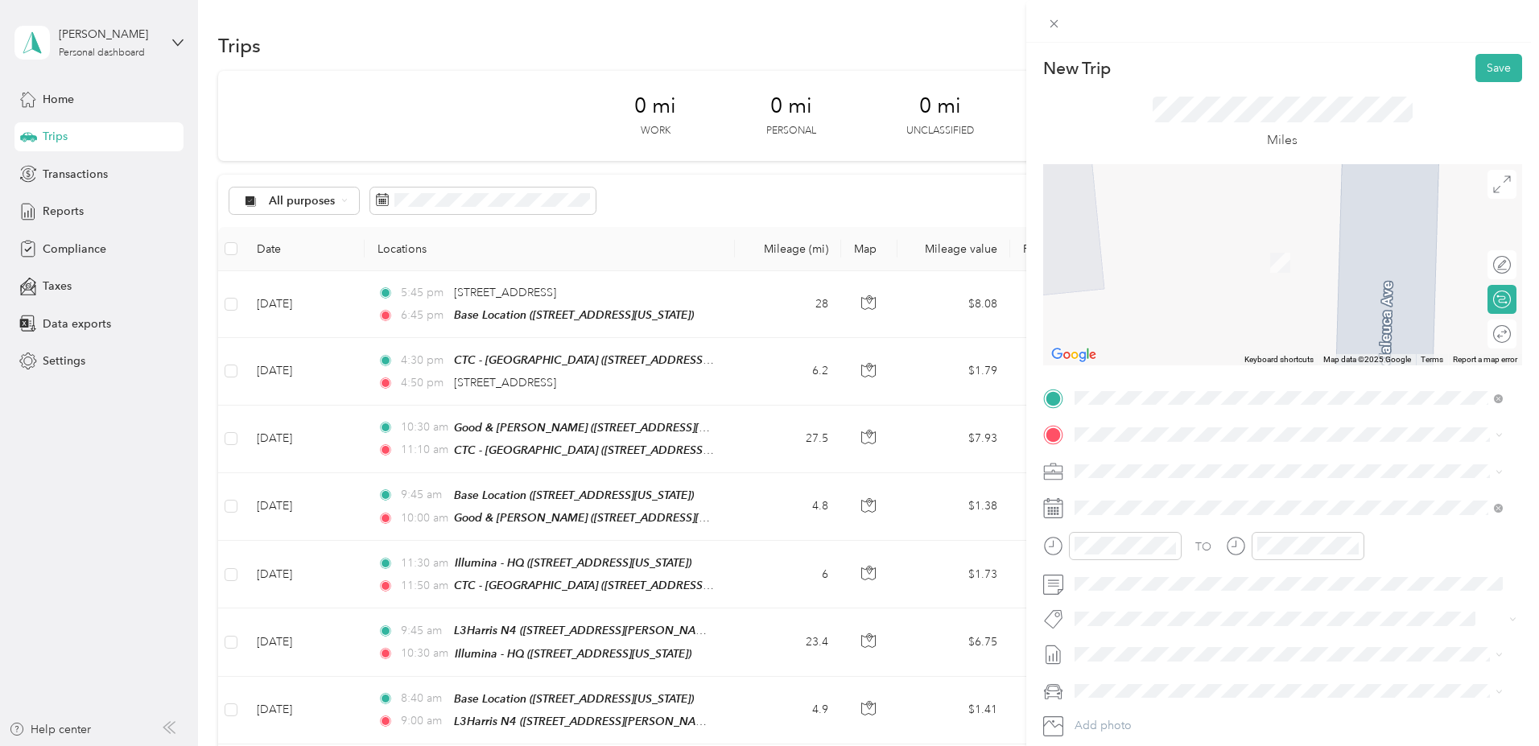
click at [1133, 497] on strong "[PERSON_NAME] Permanente" at bounding box center [1184, 496] width 161 height 14
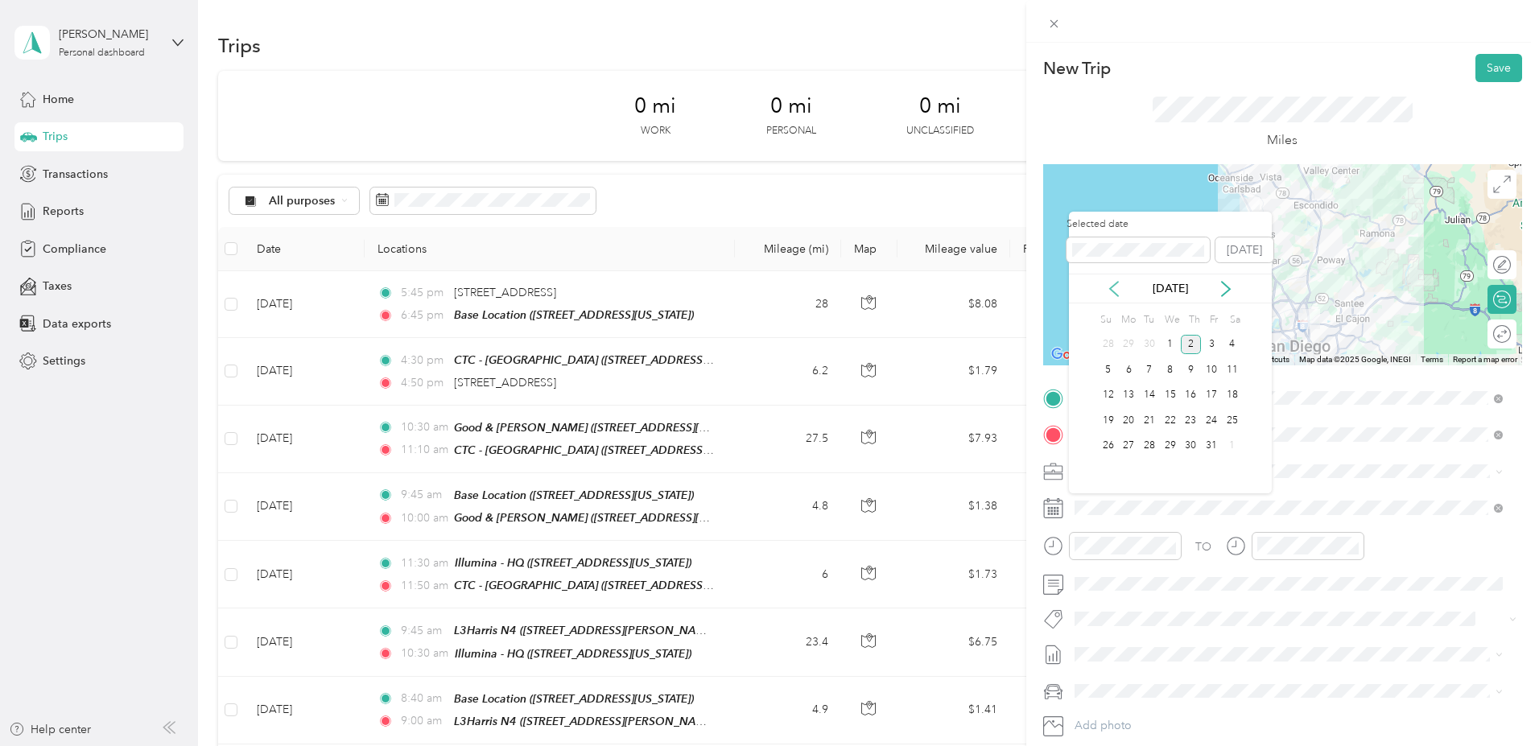
click at [1109, 292] on icon at bounding box center [1114, 289] width 16 height 16
click at [1189, 370] on div "11" at bounding box center [1191, 370] width 21 height 20
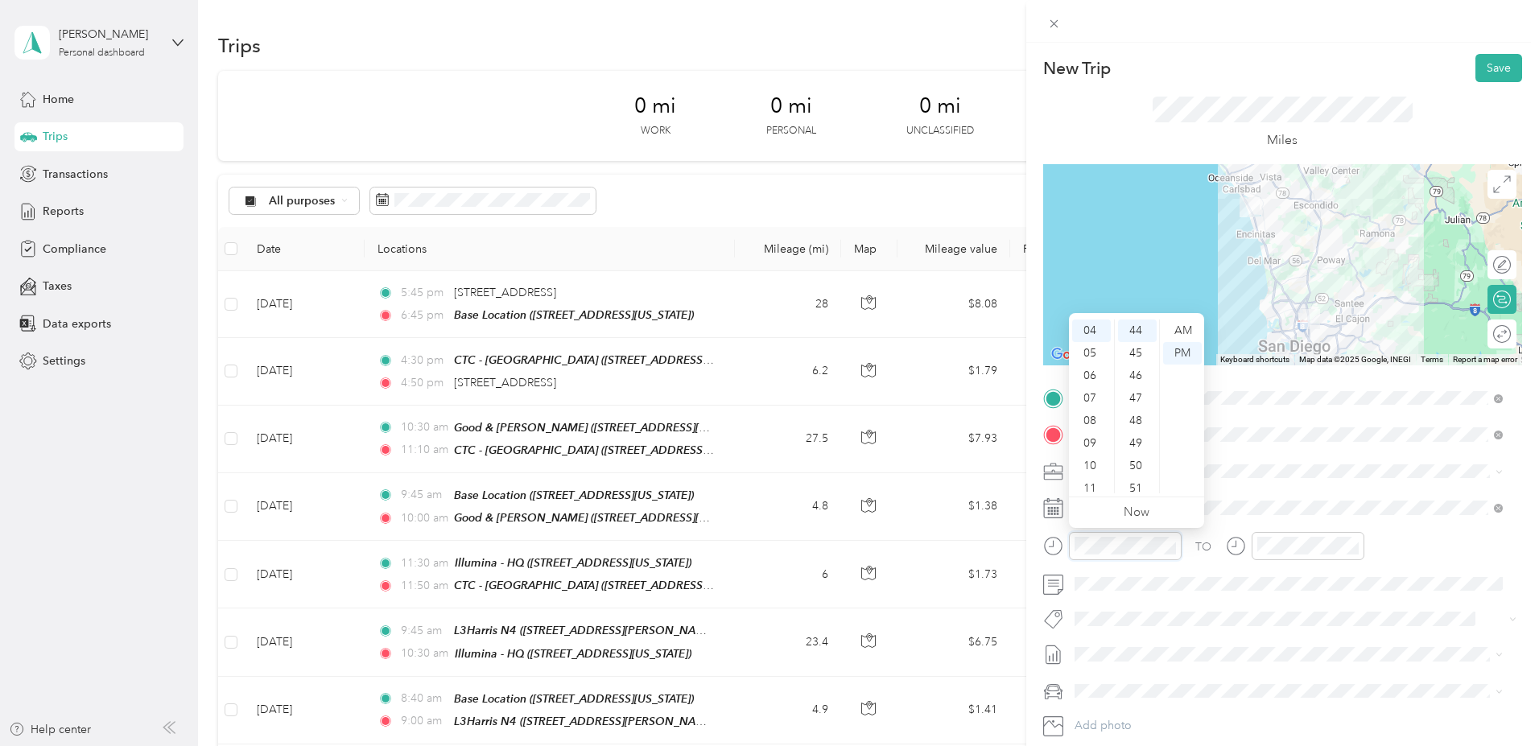
scroll to position [90, 0]
click at [1090, 418] on div "08" at bounding box center [1091, 421] width 39 height 23
click at [1138, 330] on div "15" at bounding box center [1137, 334] width 39 height 23
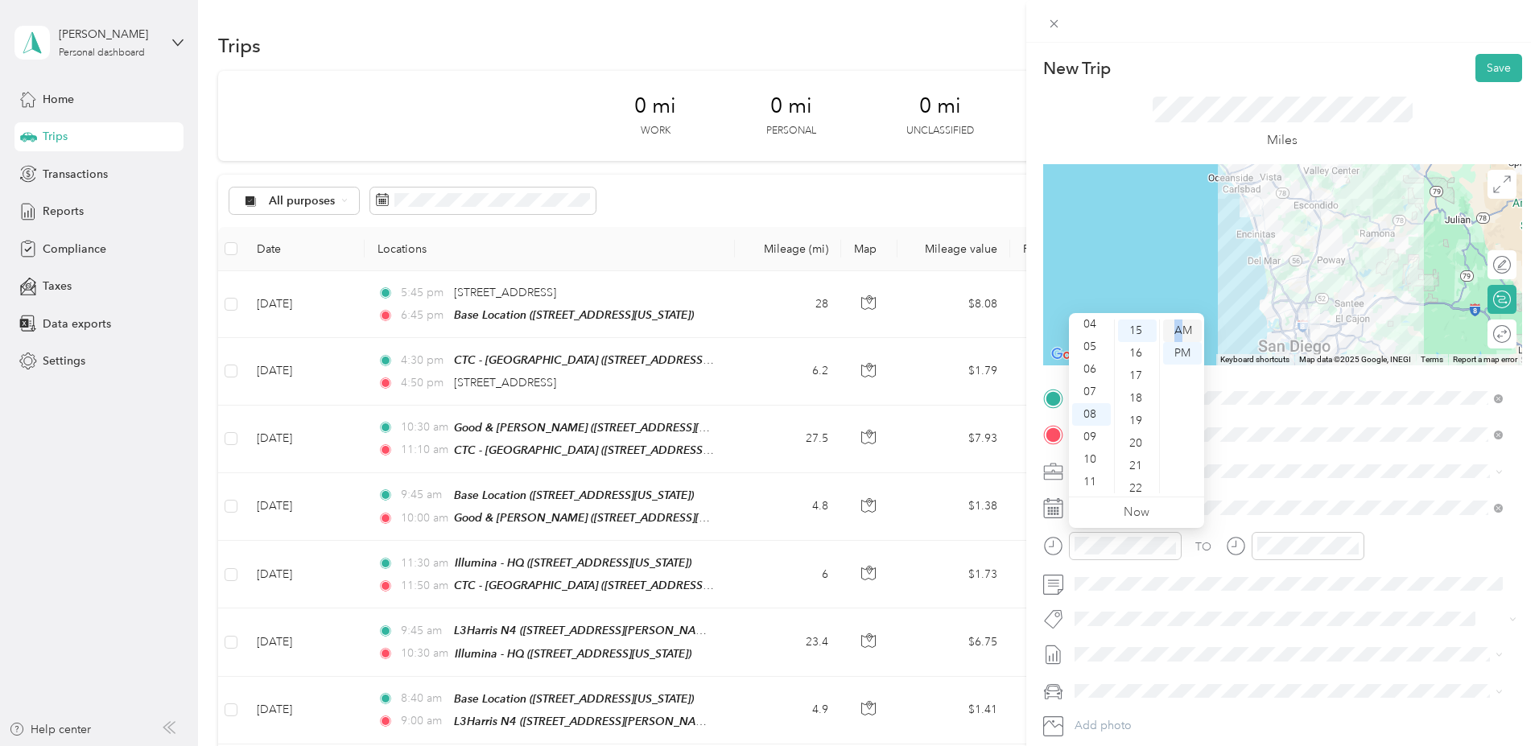
click at [1178, 325] on div "AM" at bounding box center [1182, 330] width 39 height 23
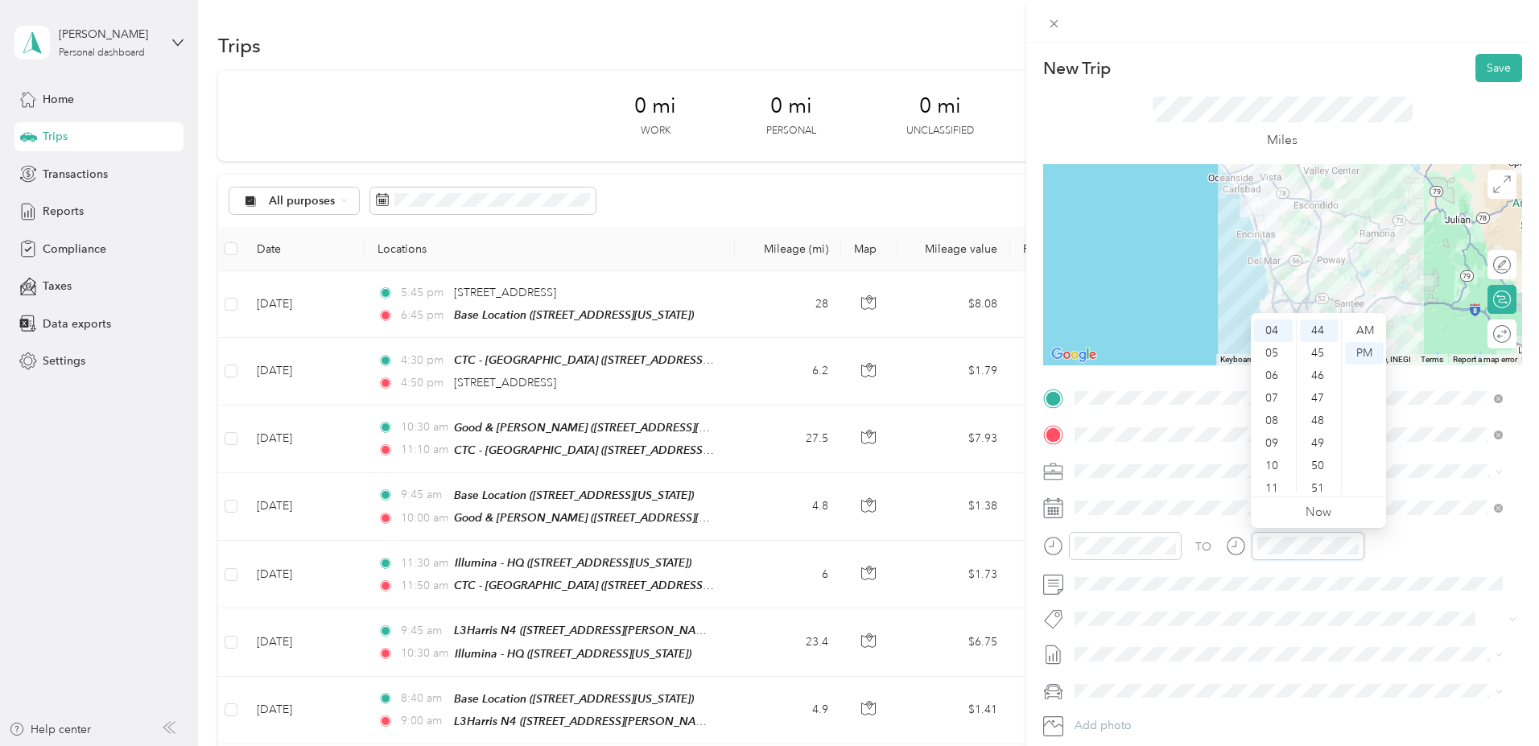
scroll to position [991, 0]
click at [1270, 442] on div "09" at bounding box center [1273, 443] width 39 height 23
click at [1316, 329] on div "00" at bounding box center [1319, 330] width 39 height 23
click at [1361, 328] on div "AM" at bounding box center [1364, 330] width 39 height 23
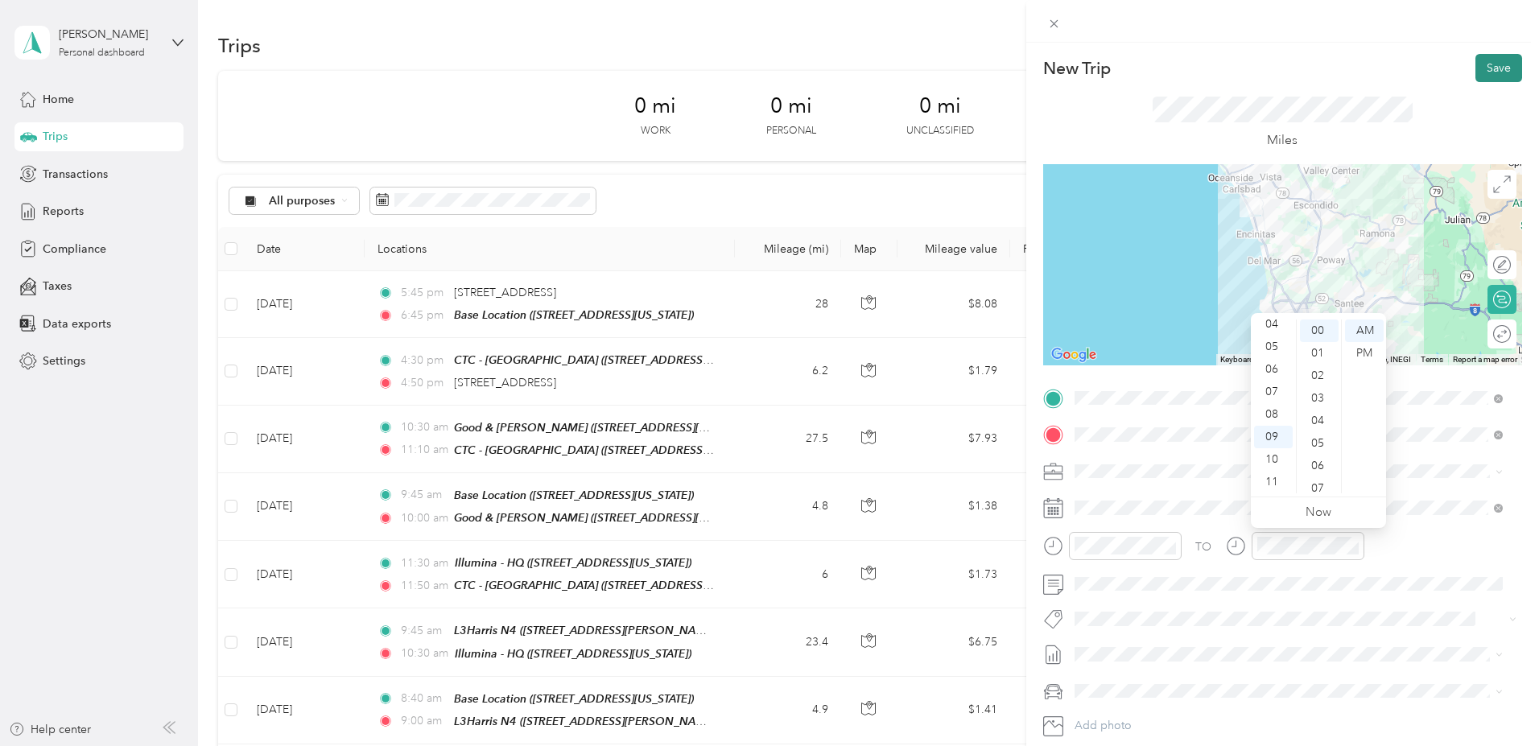
click at [1494, 68] on button "Save" at bounding box center [1498, 68] width 47 height 28
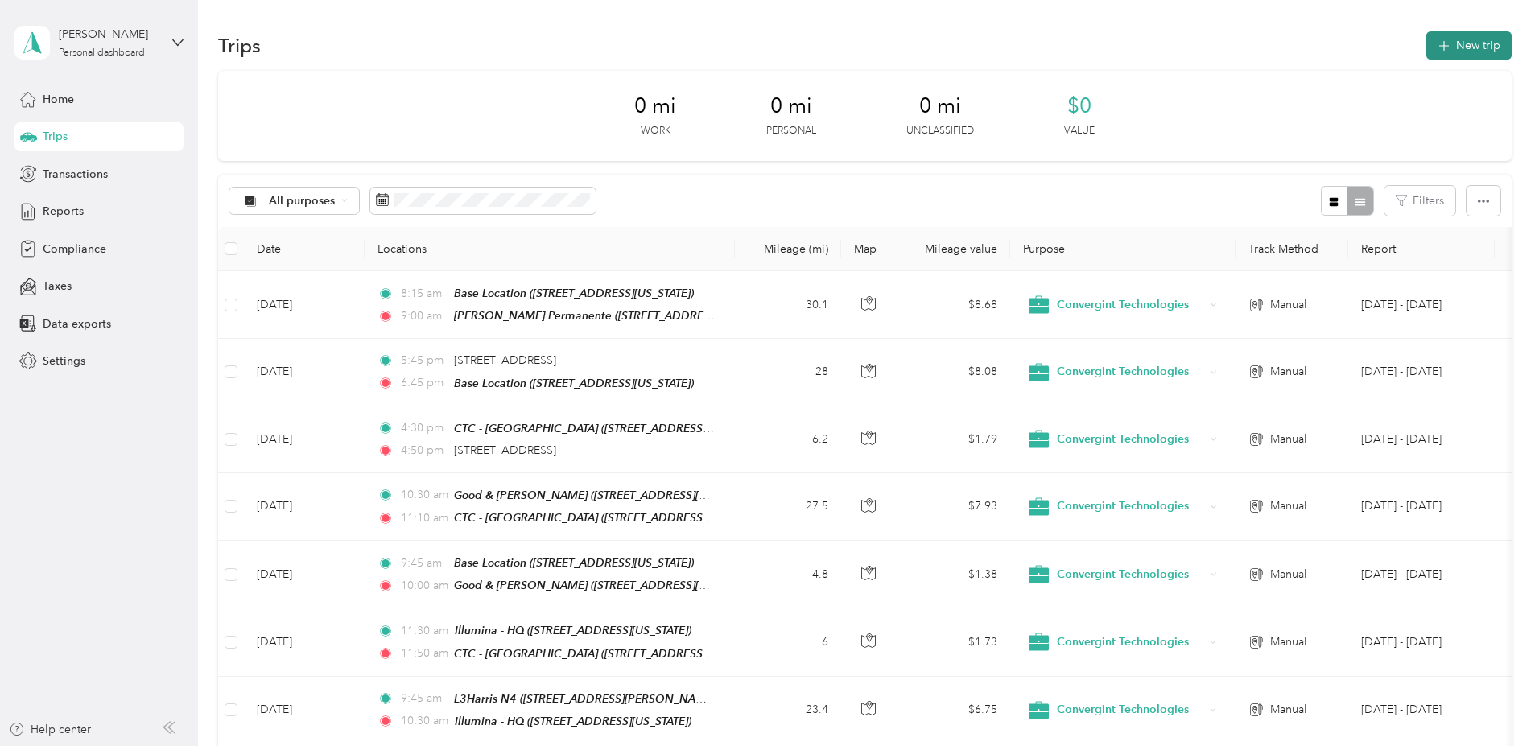
click at [1426, 42] on button "New trip" at bounding box center [1468, 45] width 85 height 28
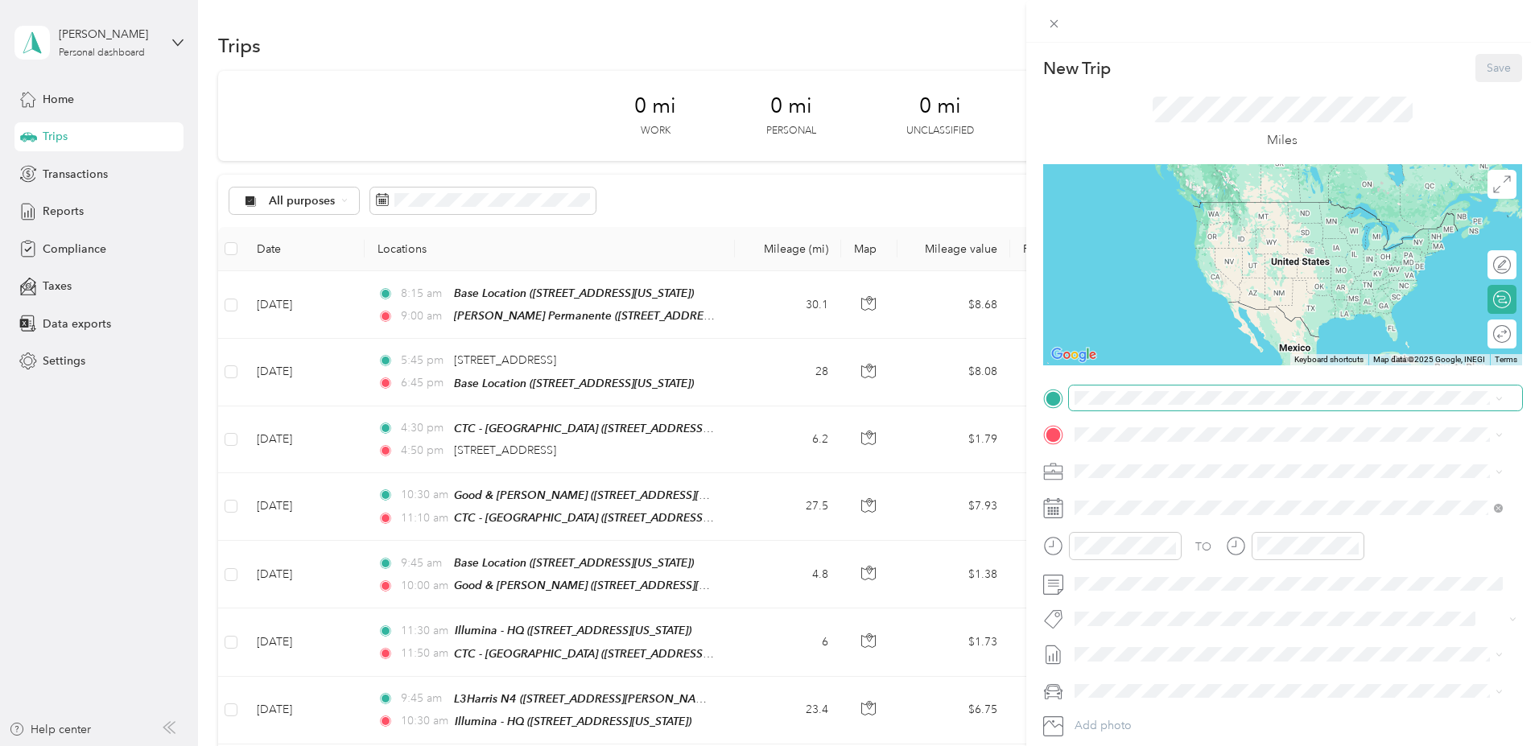
click at [1103, 405] on span at bounding box center [1295, 398] width 453 height 26
click at [1185, 471] on div "Kaiser Permanente 4402 Vandever Avenue, San Diego, 92120, San Diego, California…" at bounding box center [1229, 472] width 250 height 34
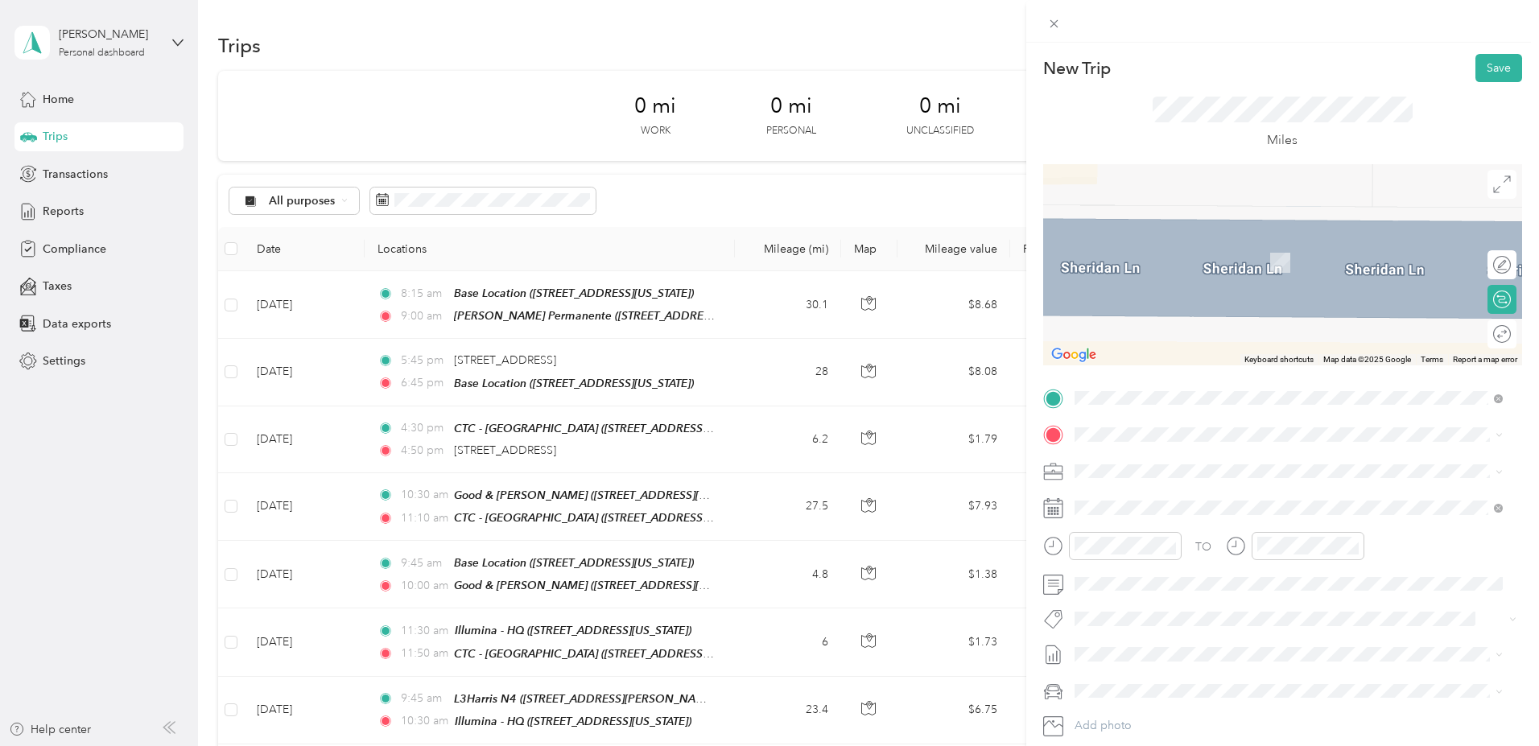
click at [1156, 492] on span "14500 Kirkham Way Poway, California 92064, United States" at bounding box center [1229, 484] width 250 height 14
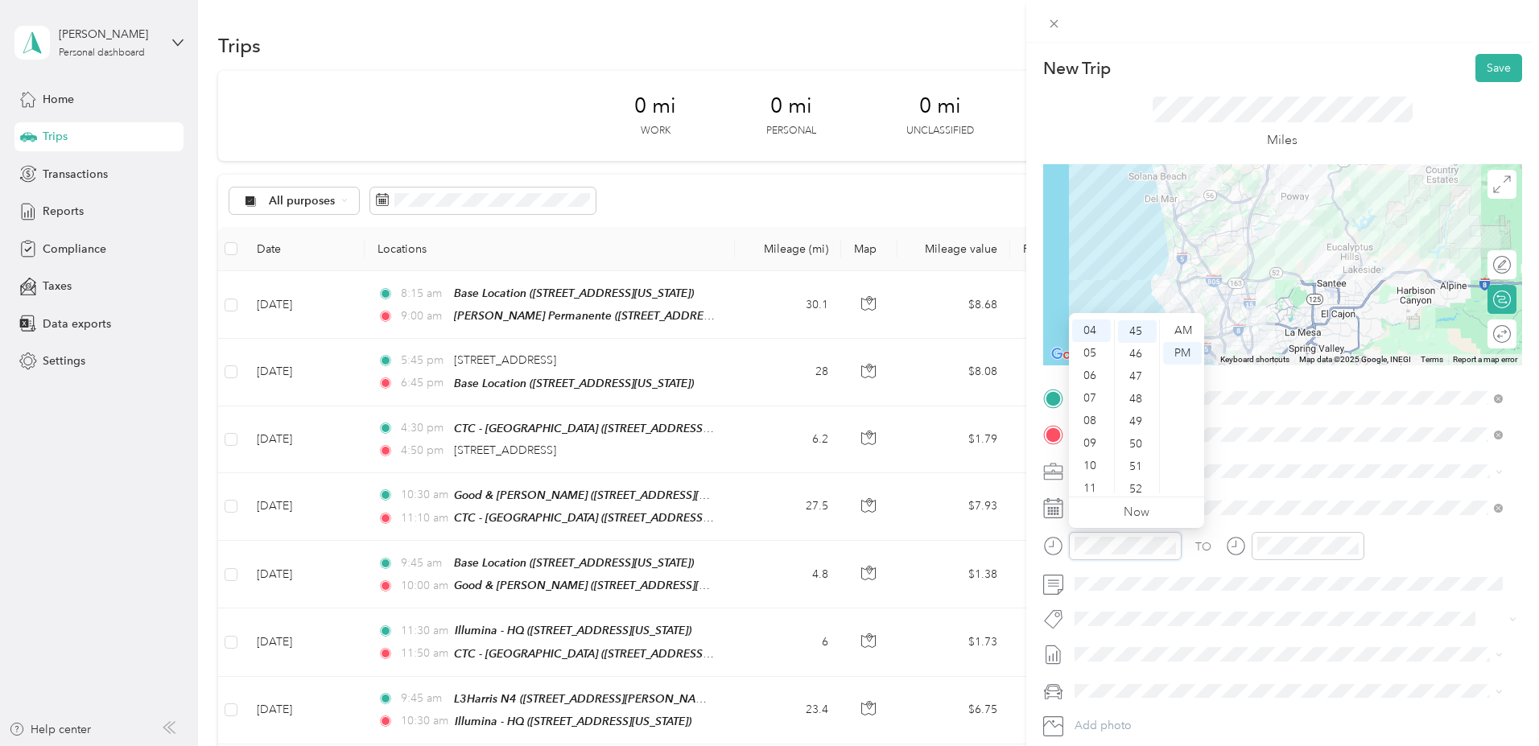
scroll to position [1013, 0]
click at [1094, 438] on div "09" at bounding box center [1091, 443] width 39 height 23
click at [1132, 403] on div "30" at bounding box center [1137, 404] width 39 height 23
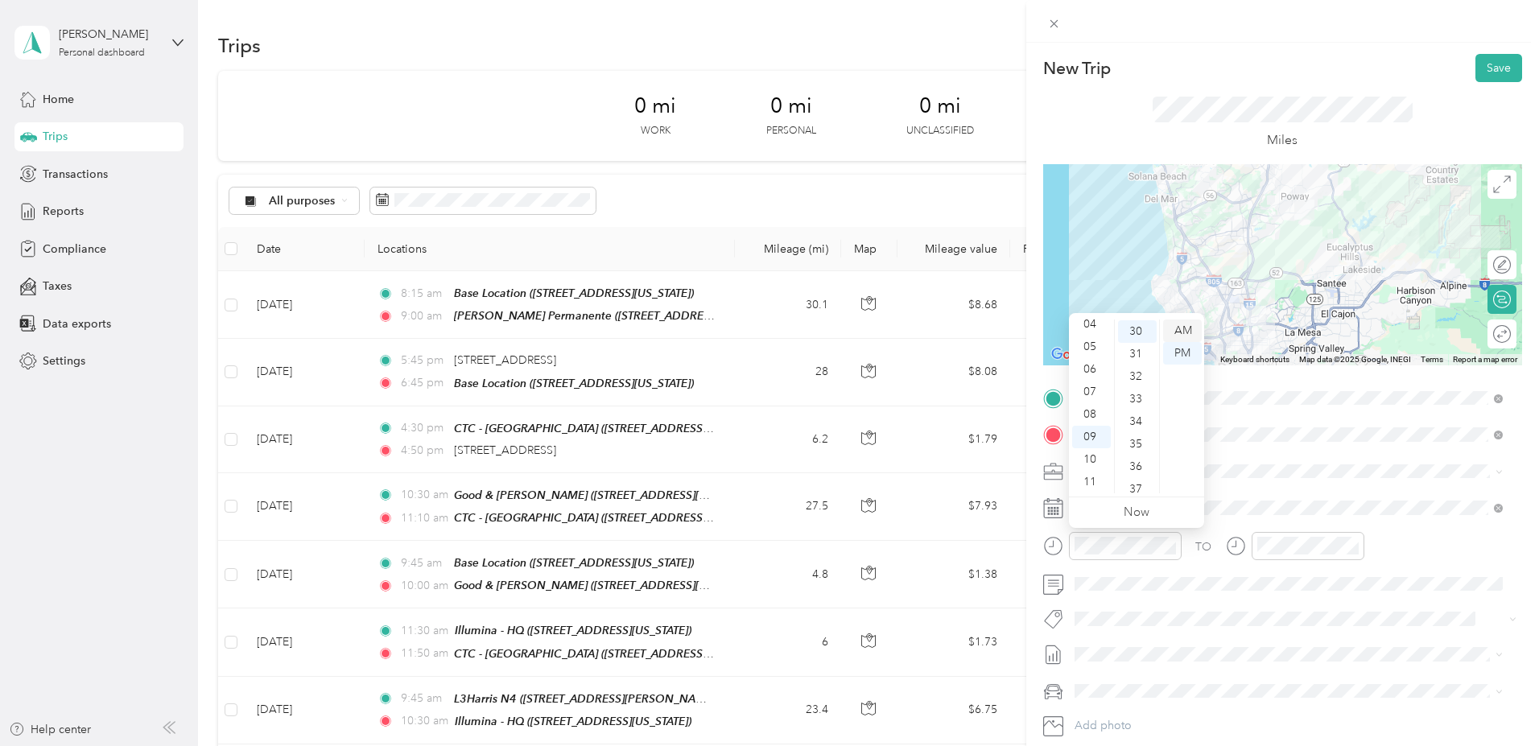
click at [1176, 328] on div "AM" at bounding box center [1182, 330] width 39 height 23
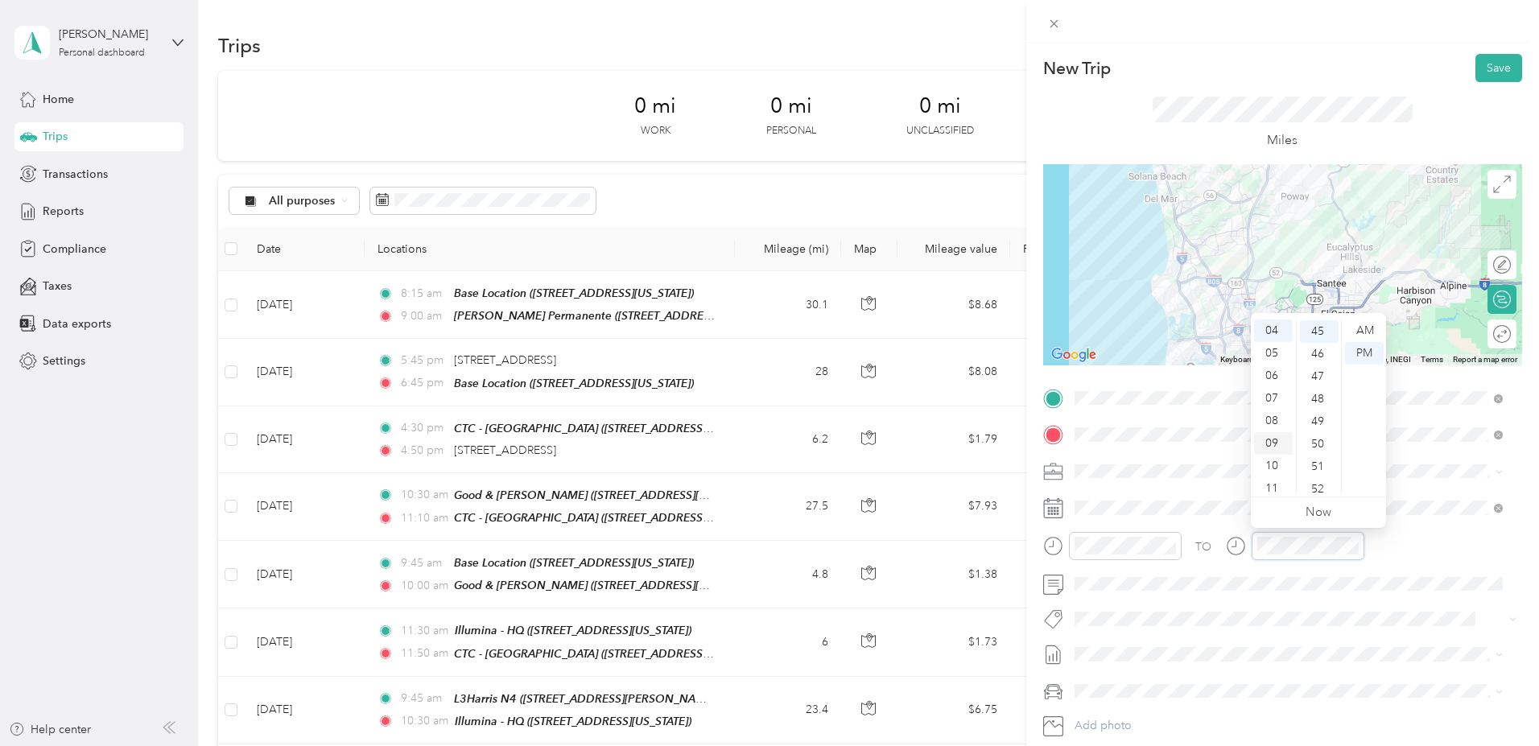
scroll to position [90, 0]
click at [1272, 463] on div "10" at bounding box center [1273, 466] width 39 height 23
click at [1320, 329] on div "00" at bounding box center [1319, 330] width 39 height 23
click at [1355, 329] on div "AM" at bounding box center [1364, 330] width 39 height 23
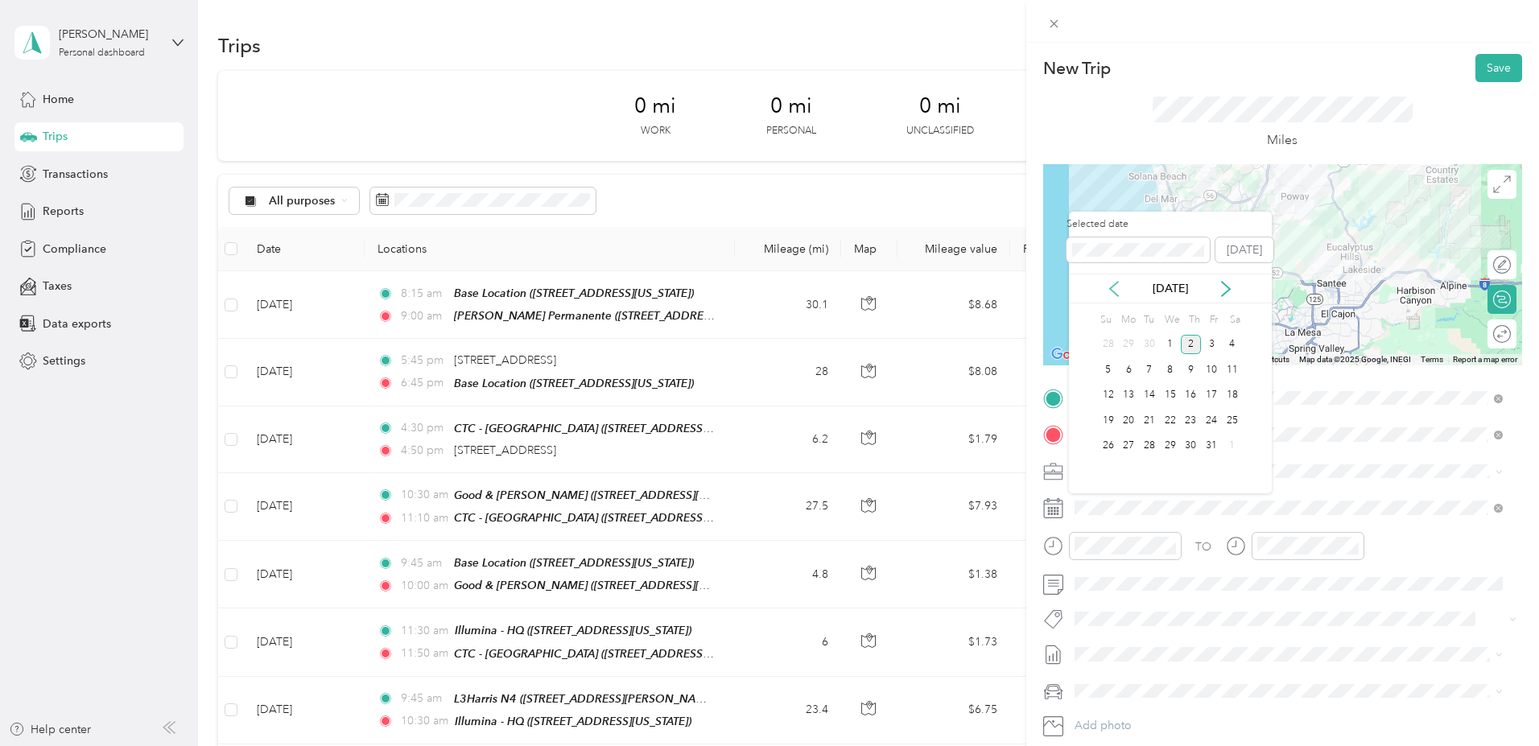
click at [1111, 287] on icon at bounding box center [1114, 289] width 8 height 14
click at [1189, 369] on div "11" at bounding box center [1191, 370] width 21 height 20
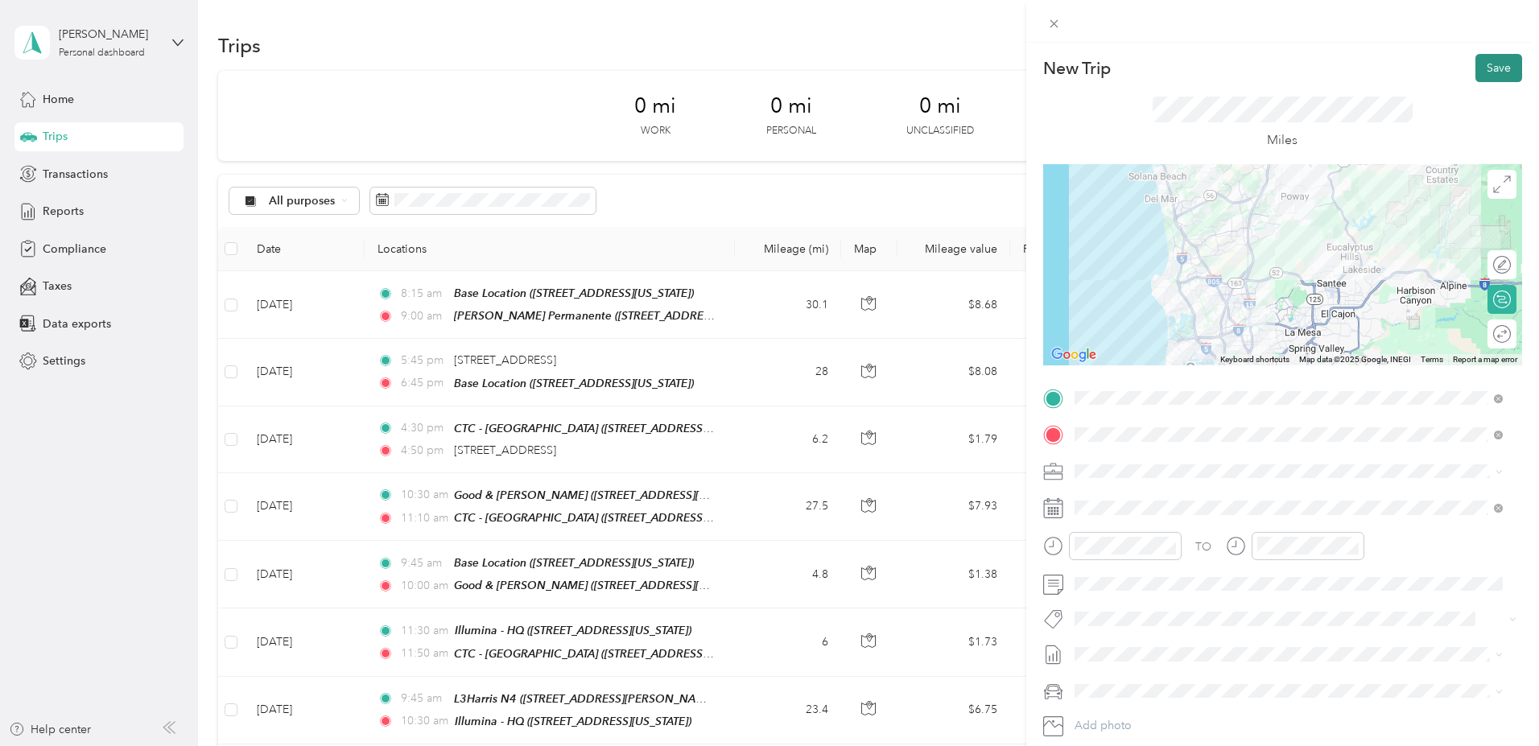
click at [1479, 66] on button "Save" at bounding box center [1498, 68] width 47 height 28
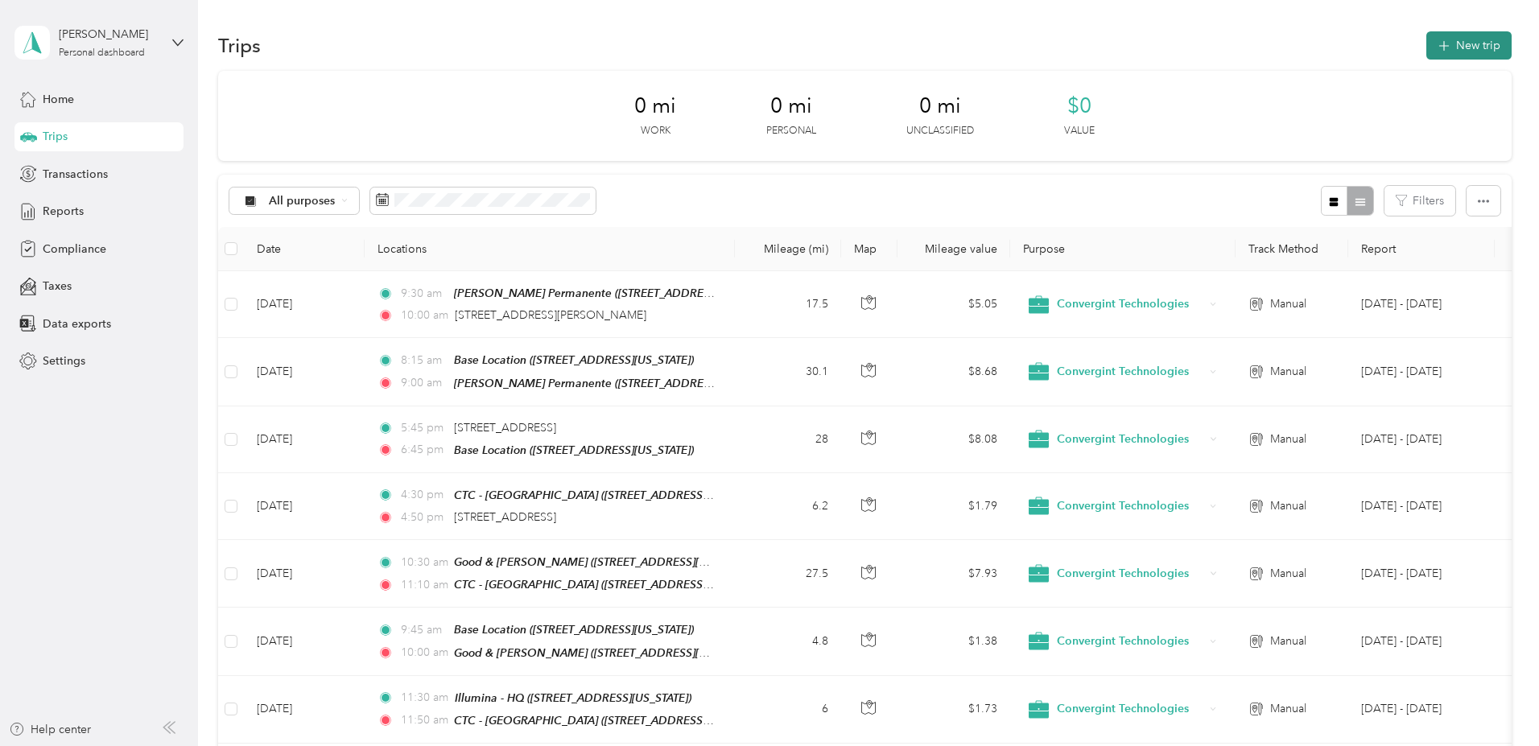
click at [1426, 43] on button "New trip" at bounding box center [1468, 45] width 85 height 28
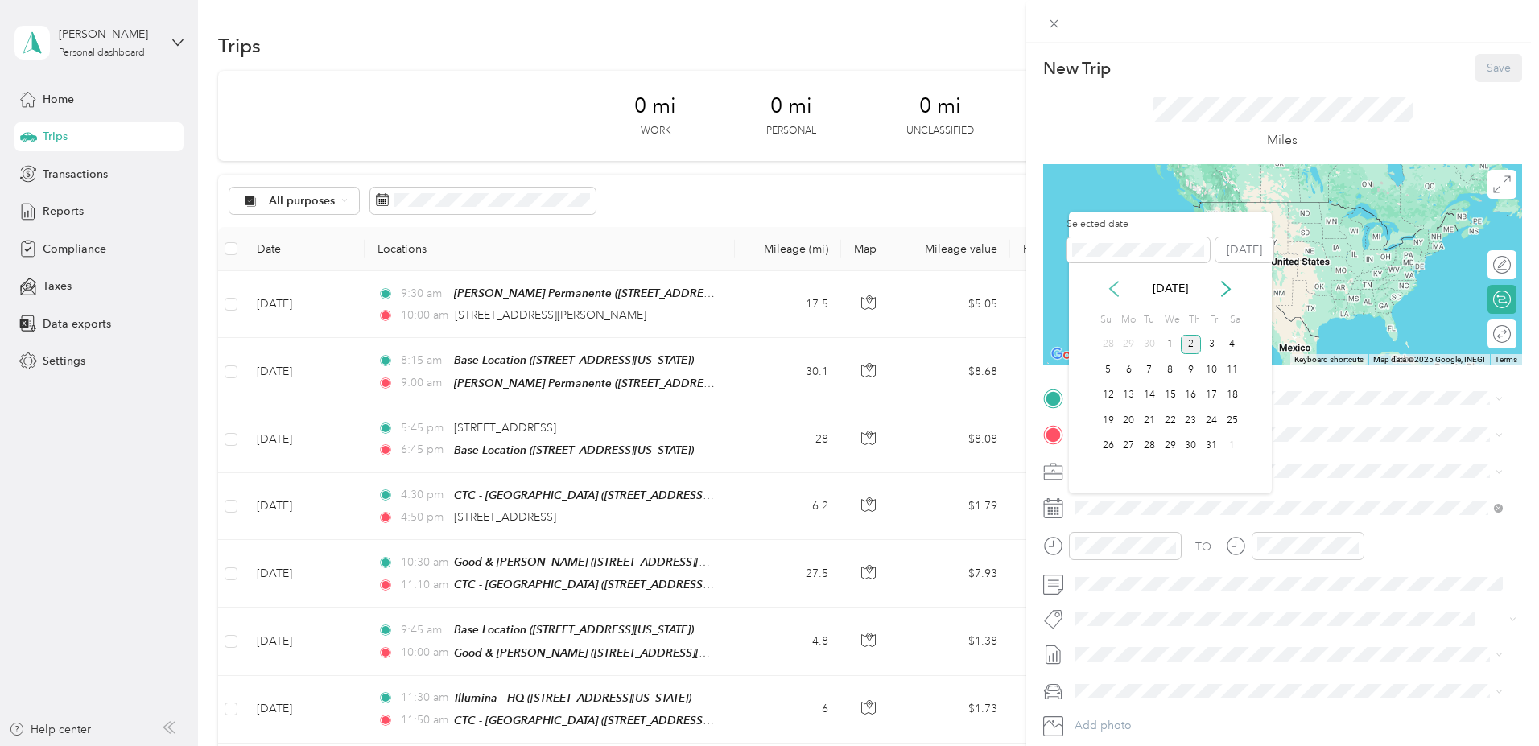
click at [1108, 282] on icon at bounding box center [1114, 289] width 16 height 16
click at [1191, 368] on div "11" at bounding box center [1191, 370] width 21 height 20
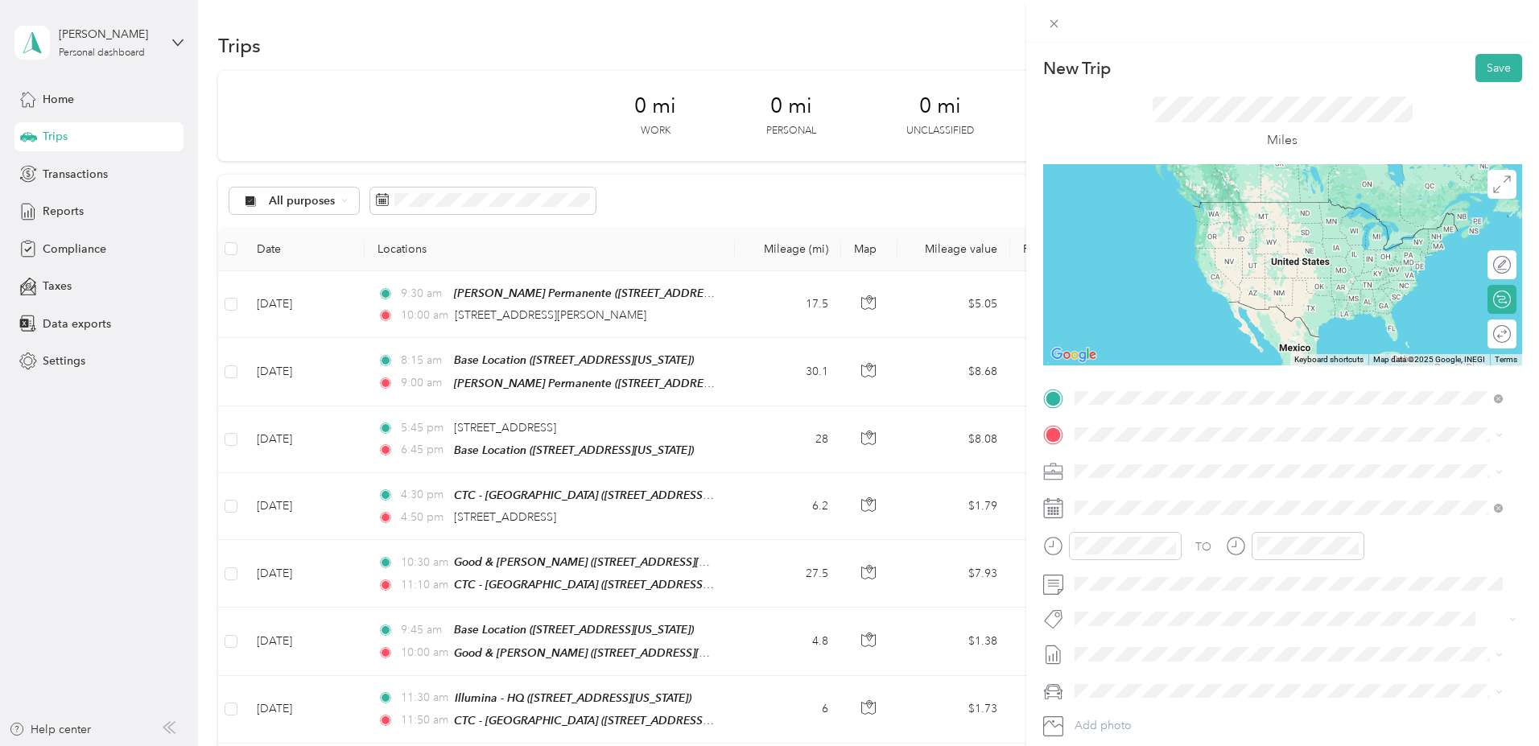
click at [1164, 447] on div "14500 Kirkham Way Poway, California 92064, United States" at bounding box center [1288, 457] width 417 height 22
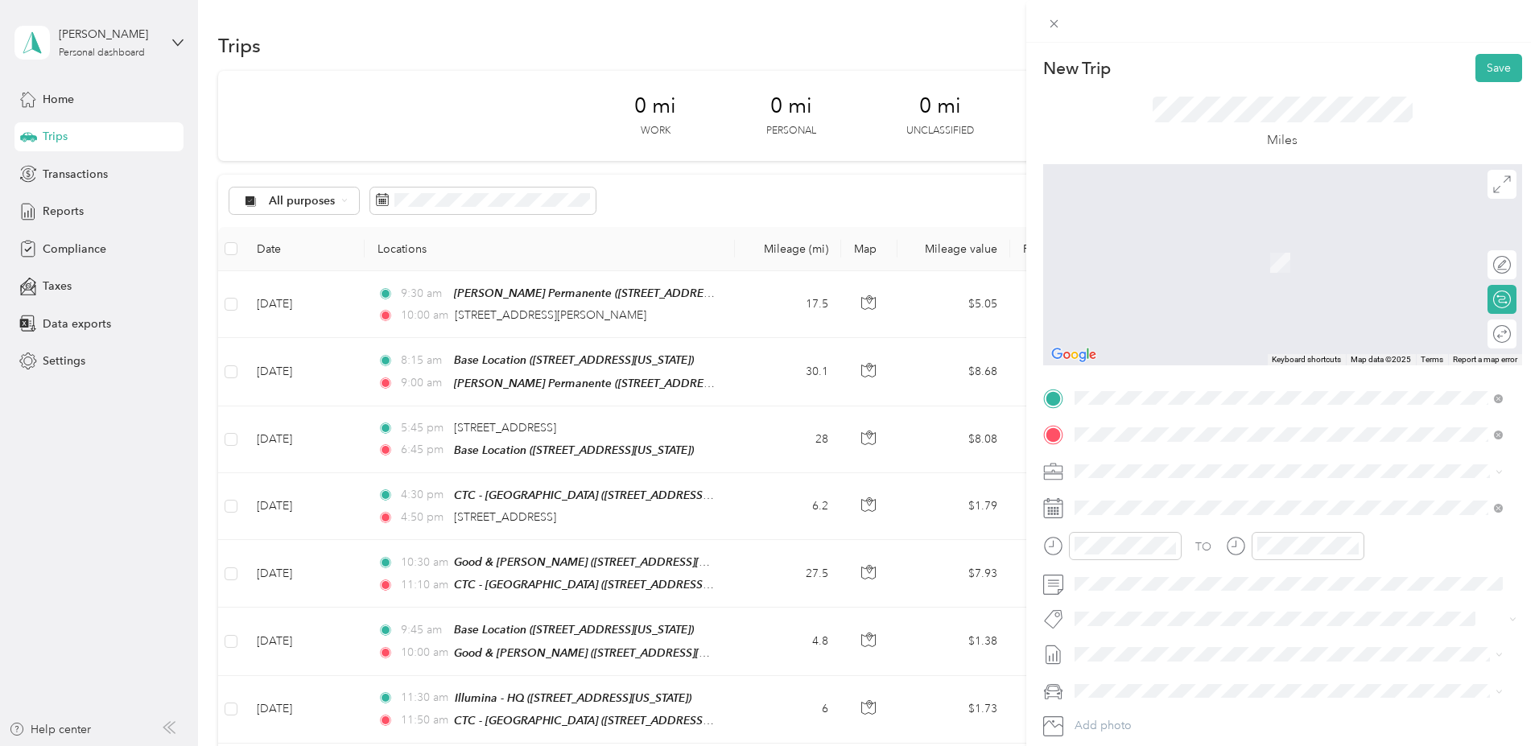
click at [1134, 500] on strong "Base Location" at bounding box center [1141, 498] width 74 height 14
click at [1089, 459] on div "10" at bounding box center [1091, 466] width 39 height 23
click at [1134, 482] on div "45" at bounding box center [1137, 487] width 39 height 23
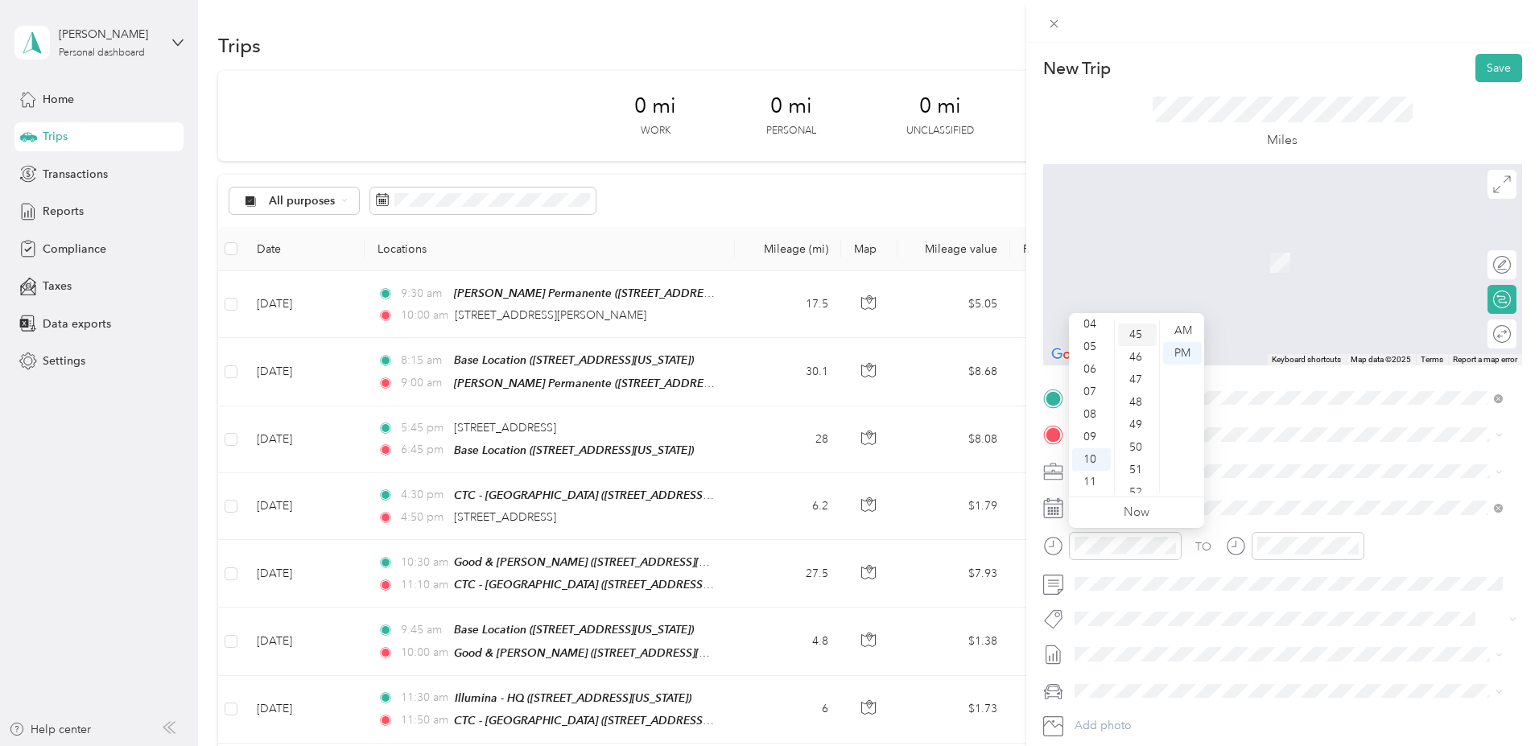
scroll to position [1014, 0]
click at [1189, 327] on div "AM" at bounding box center [1182, 330] width 39 height 23
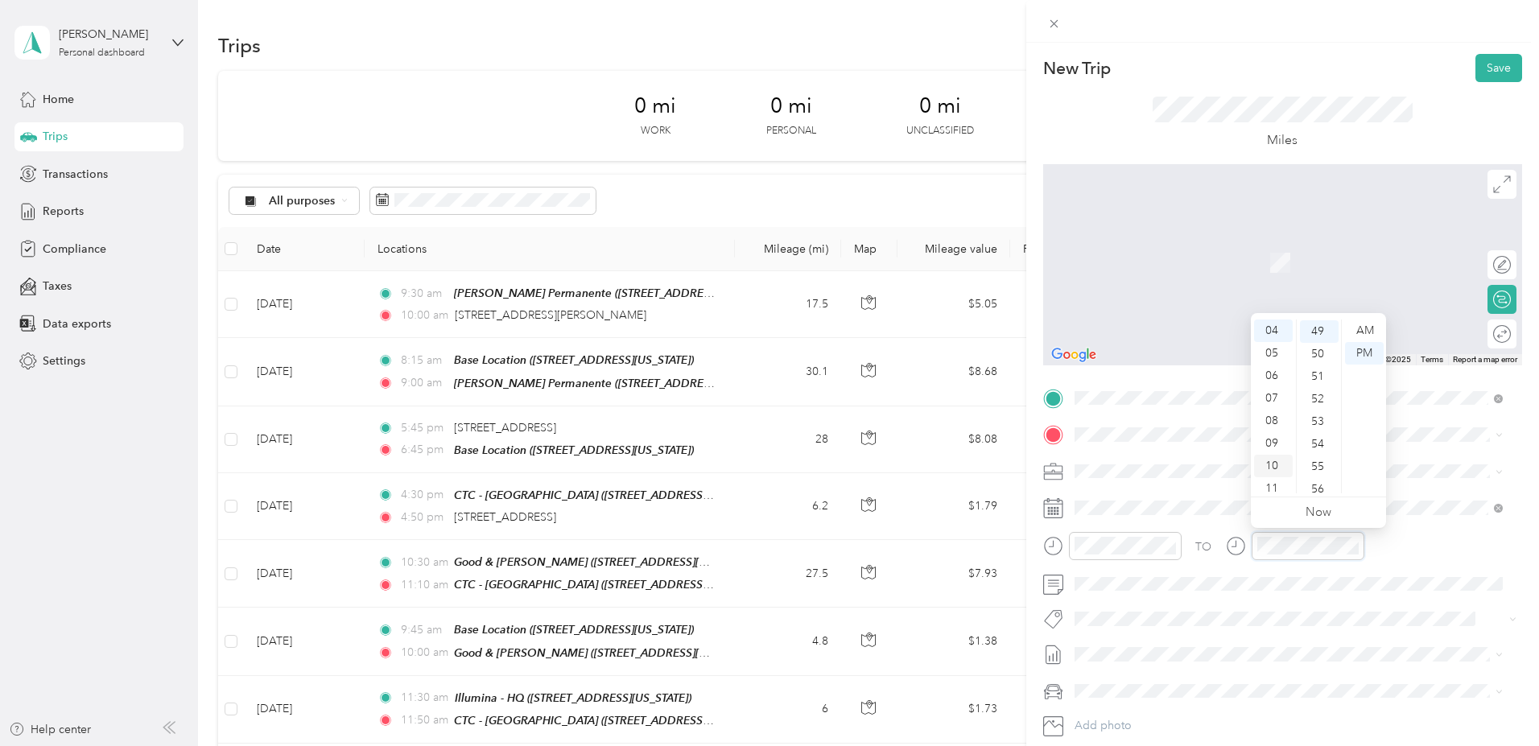
scroll to position [90, 0]
click at [1270, 484] on div "11" at bounding box center [1273, 488] width 39 height 23
click at [1318, 385] on div "15" at bounding box center [1319, 386] width 39 height 23
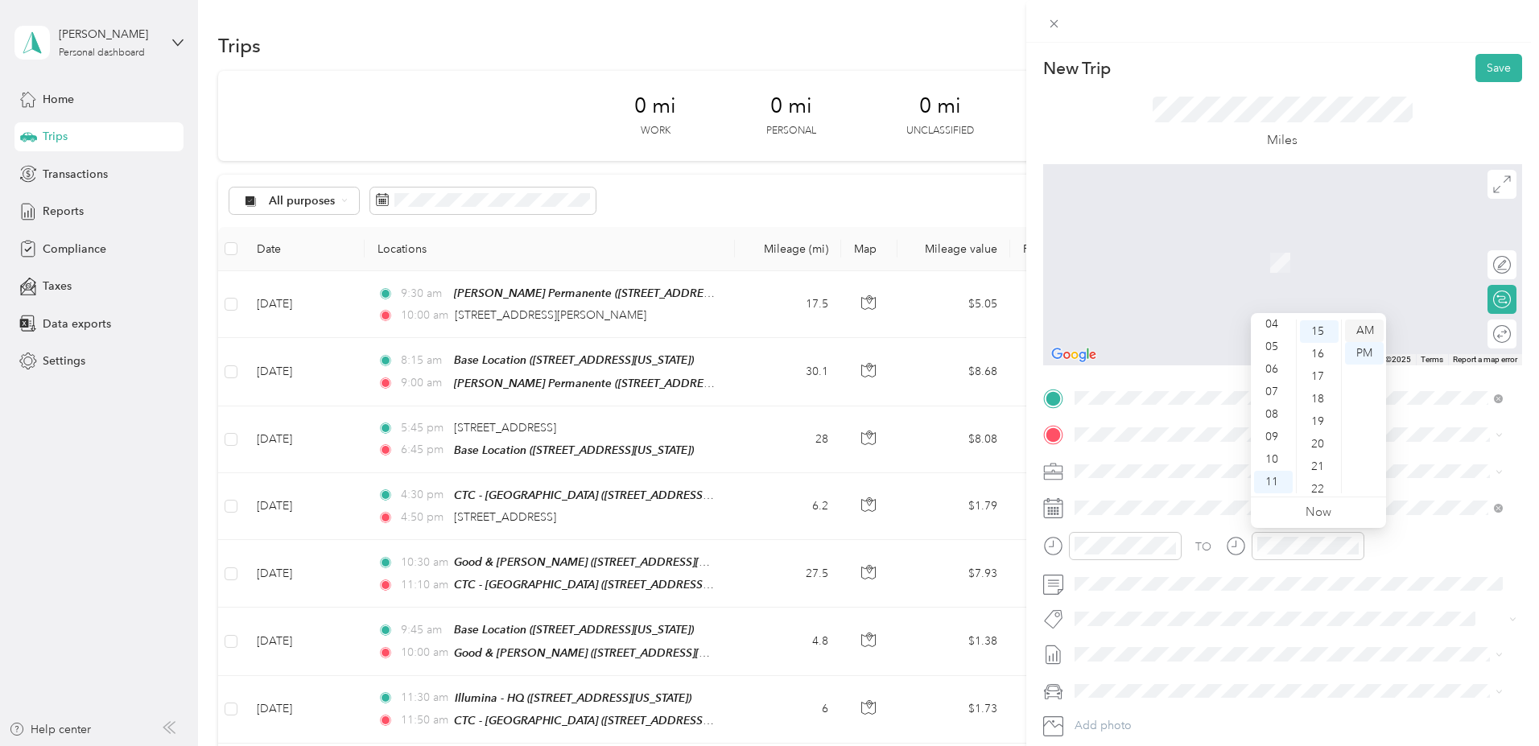
click at [1373, 327] on div "AM" at bounding box center [1364, 330] width 39 height 23
click at [1152, 425] on span at bounding box center [1295, 435] width 453 height 26
click at [1130, 492] on strong "CTC - [GEOGRAPHIC_DATA]" at bounding box center [1180, 493] width 152 height 14
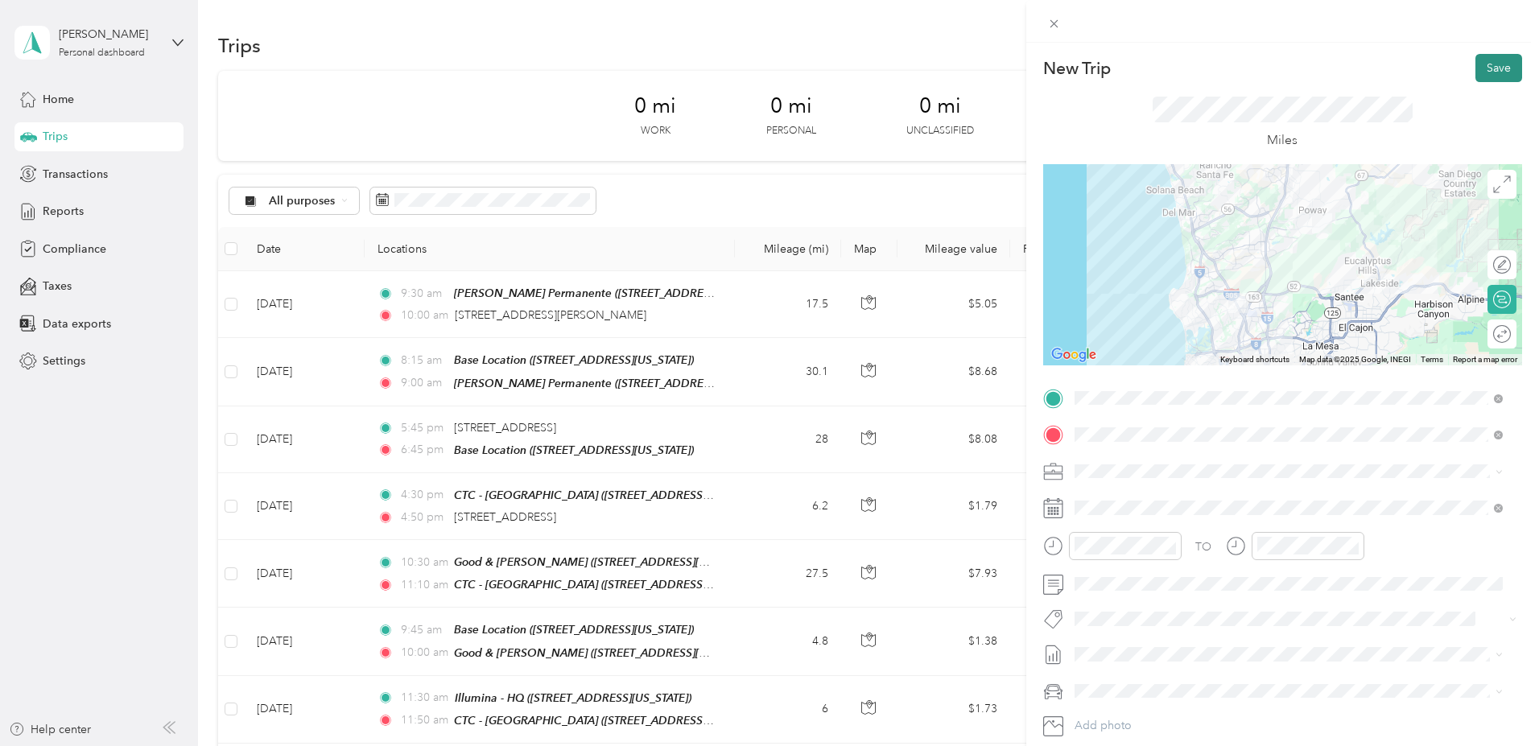
click at [1481, 63] on button "Save" at bounding box center [1498, 68] width 47 height 28
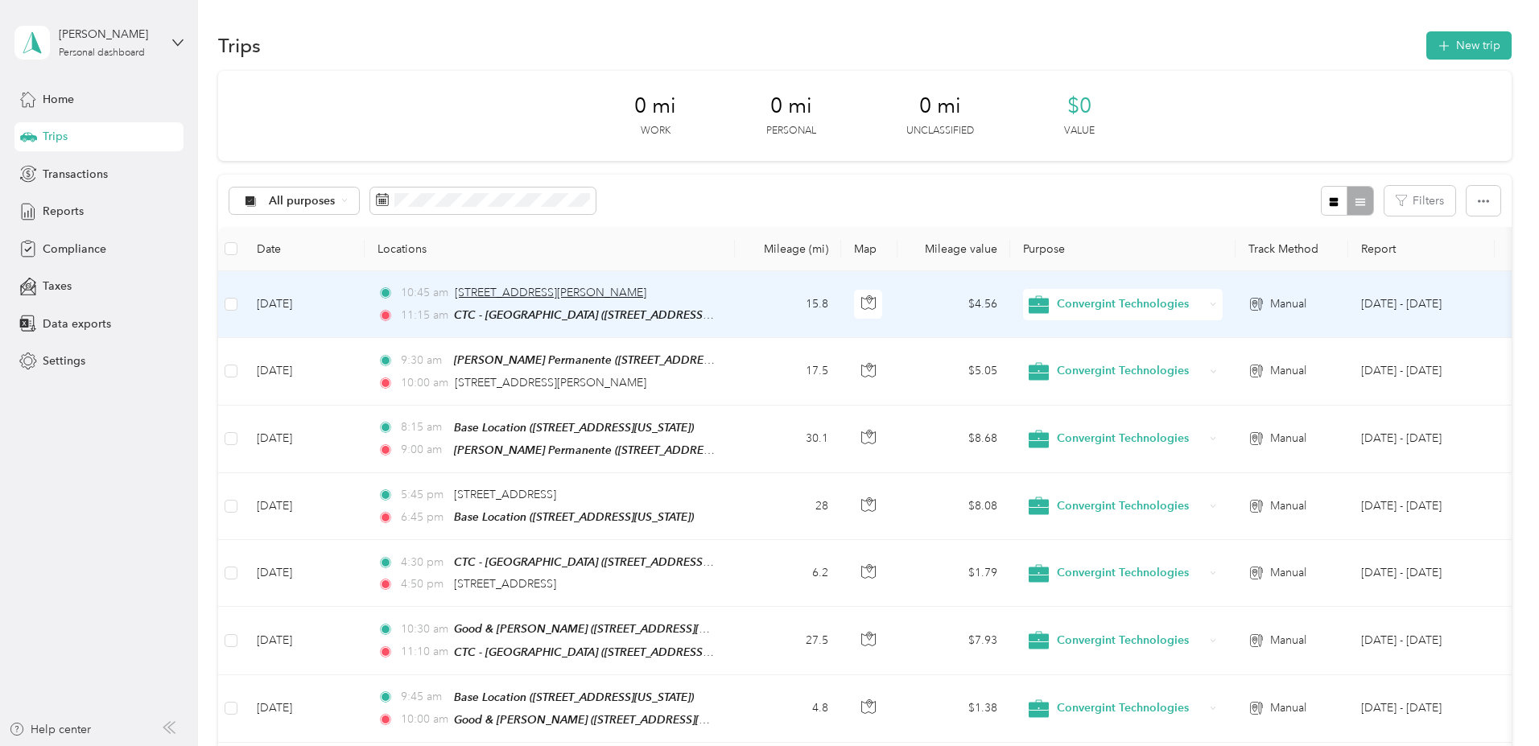
click at [633, 290] on span "[STREET_ADDRESS][PERSON_NAME]" at bounding box center [551, 293] width 192 height 14
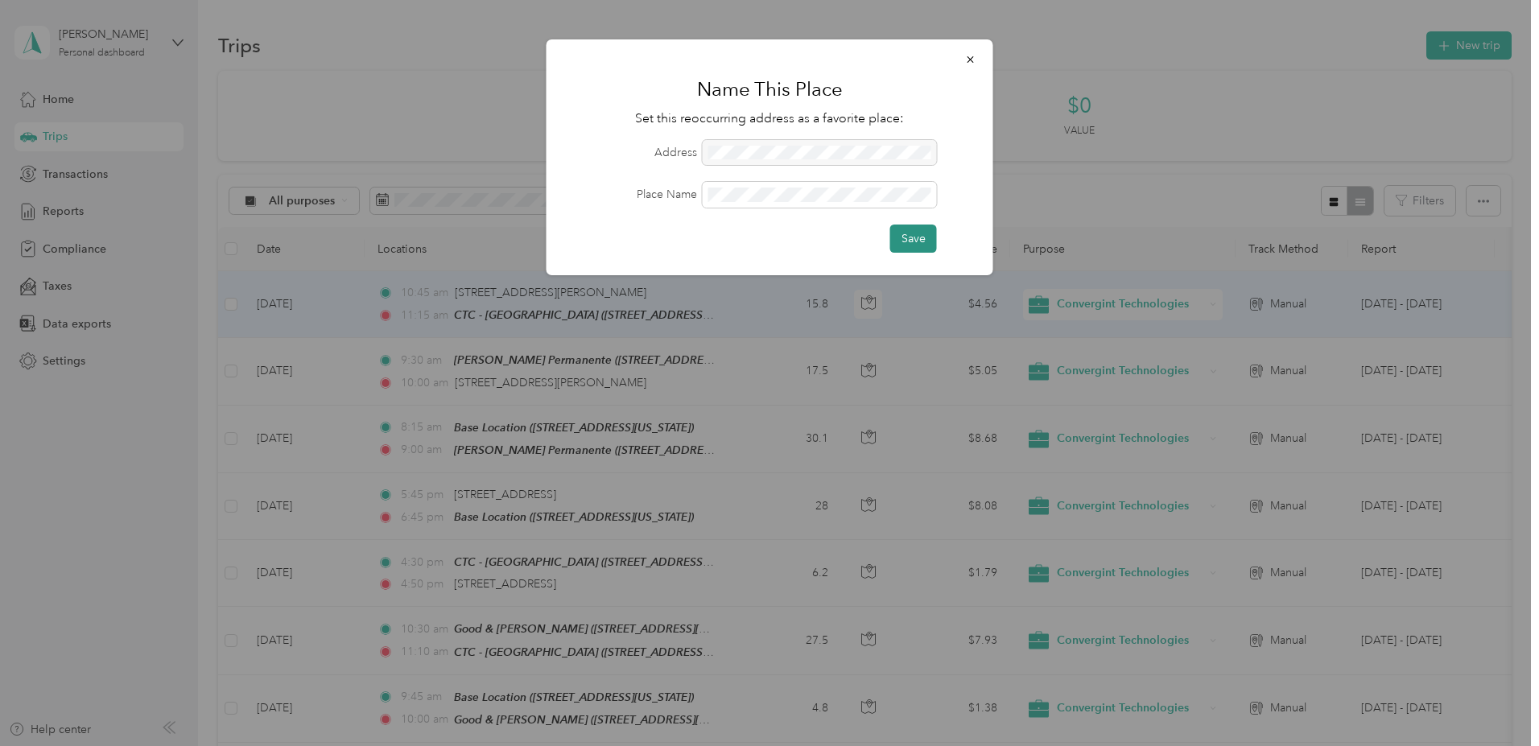
click at [915, 233] on button "Save" at bounding box center [913, 239] width 47 height 28
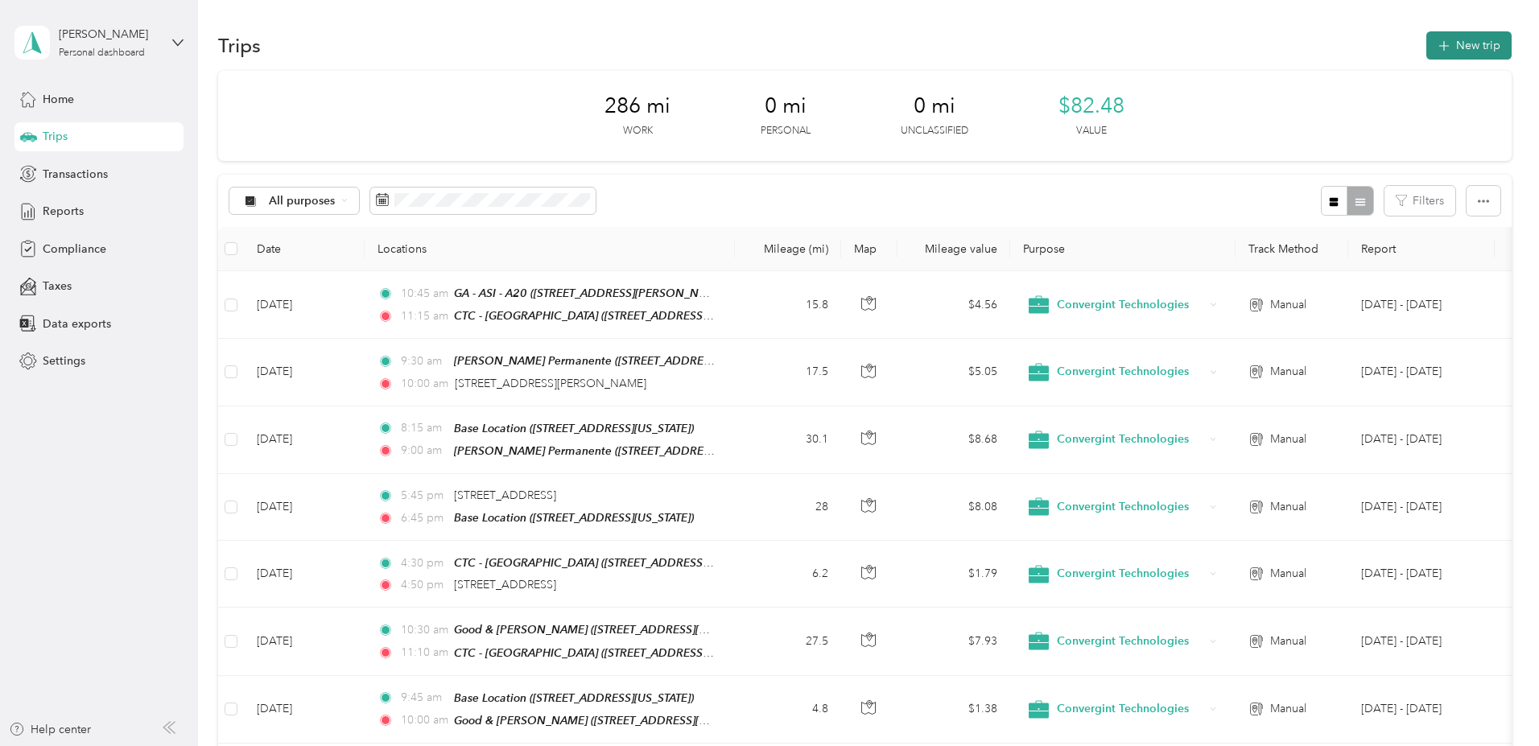
click at [1426, 46] on button "New trip" at bounding box center [1468, 45] width 85 height 28
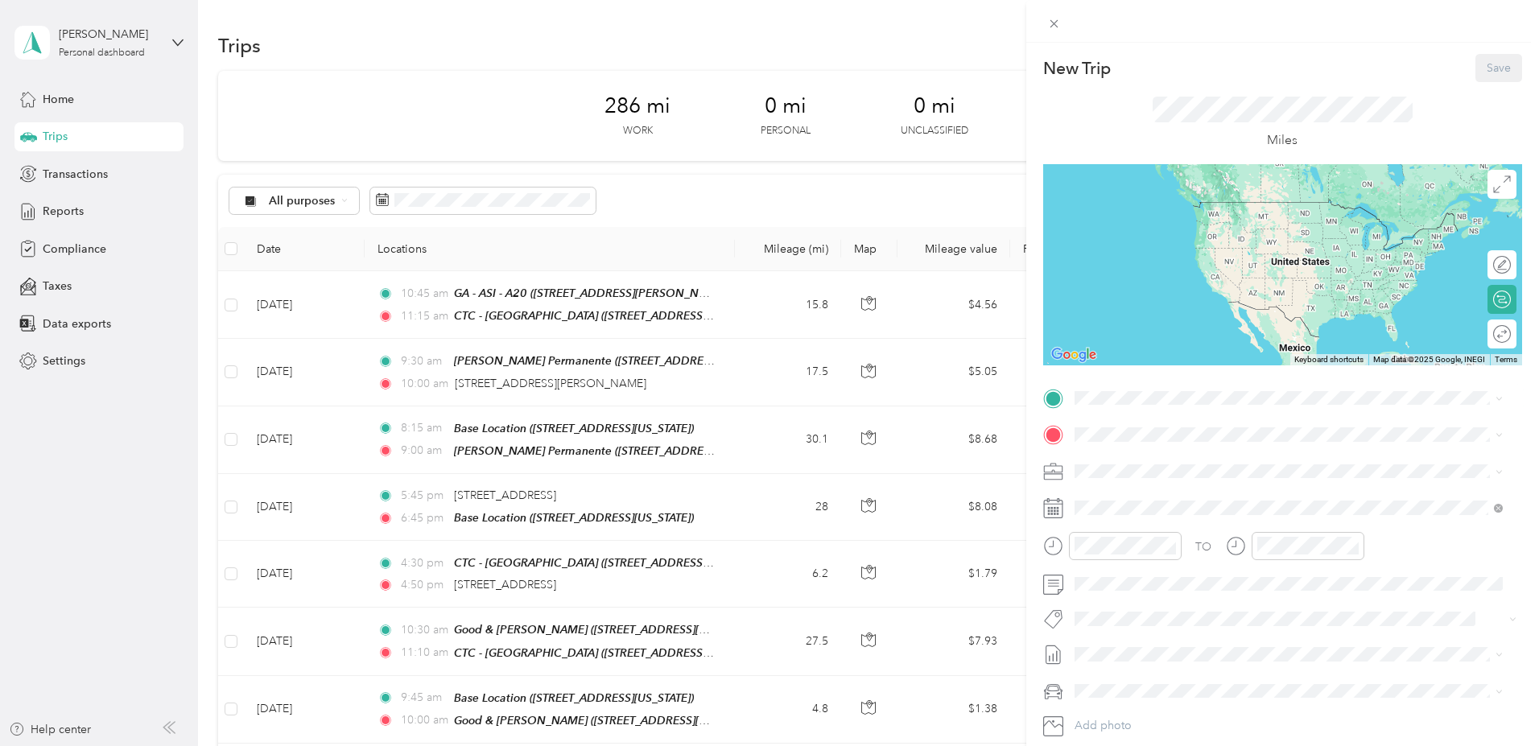
click at [1170, 459] on strong "CTC - [GEOGRAPHIC_DATA]" at bounding box center [1180, 458] width 152 height 14
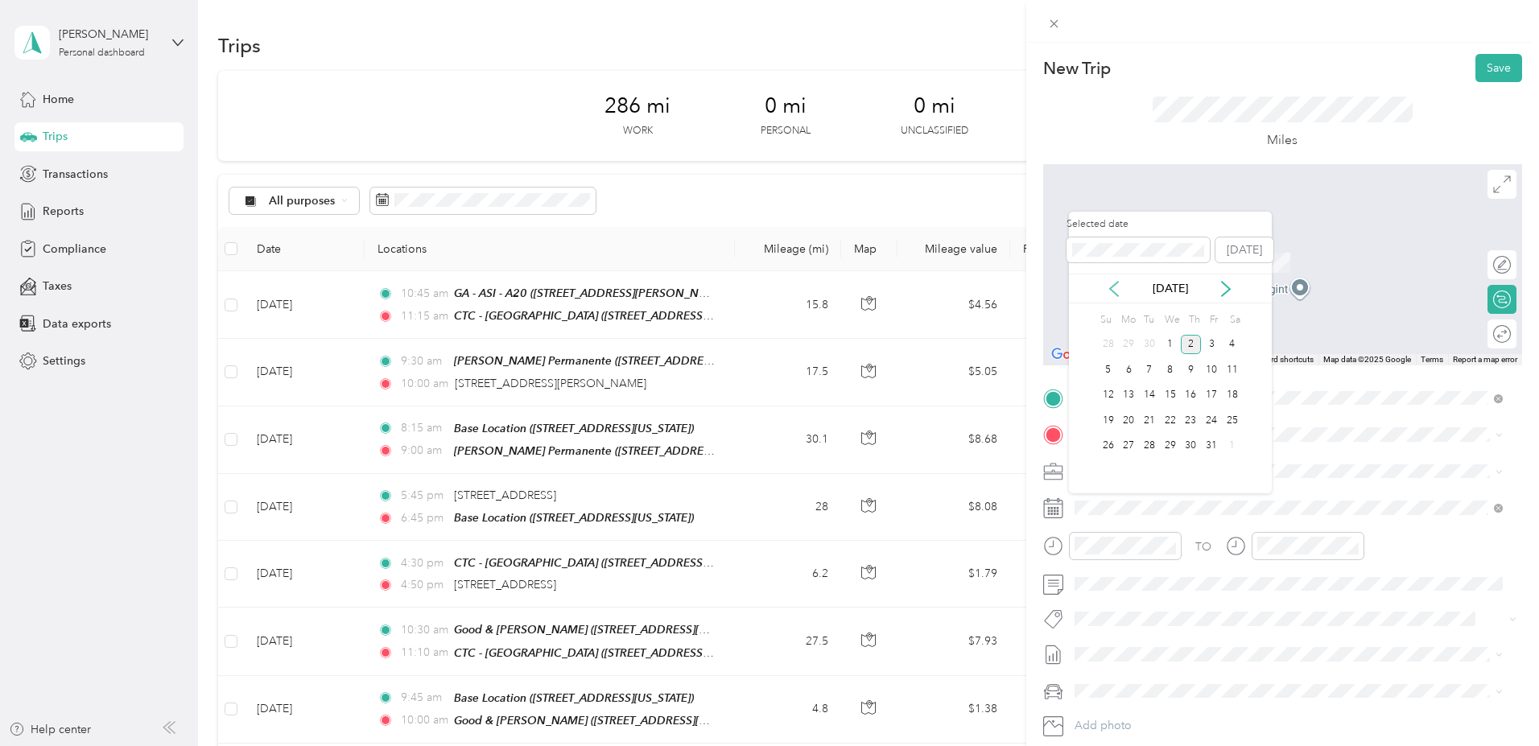
click at [1114, 286] on icon at bounding box center [1114, 289] width 16 height 16
click at [1189, 369] on div "11" at bounding box center [1191, 370] width 21 height 20
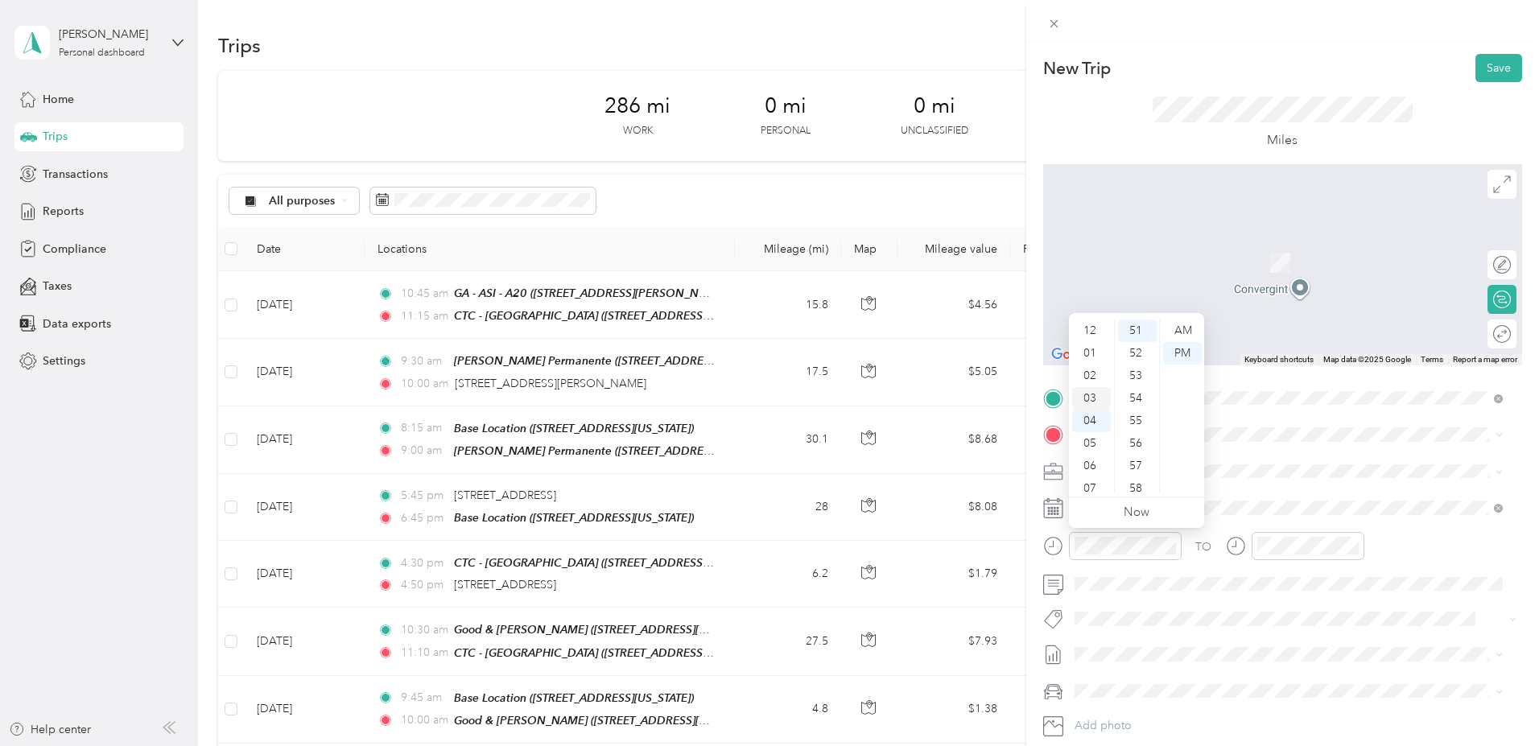
click at [1086, 395] on div "03" at bounding box center [1091, 398] width 39 height 23
click at [1135, 327] on div "00" at bounding box center [1137, 330] width 39 height 23
click at [1192, 352] on div "PM" at bounding box center [1182, 353] width 39 height 23
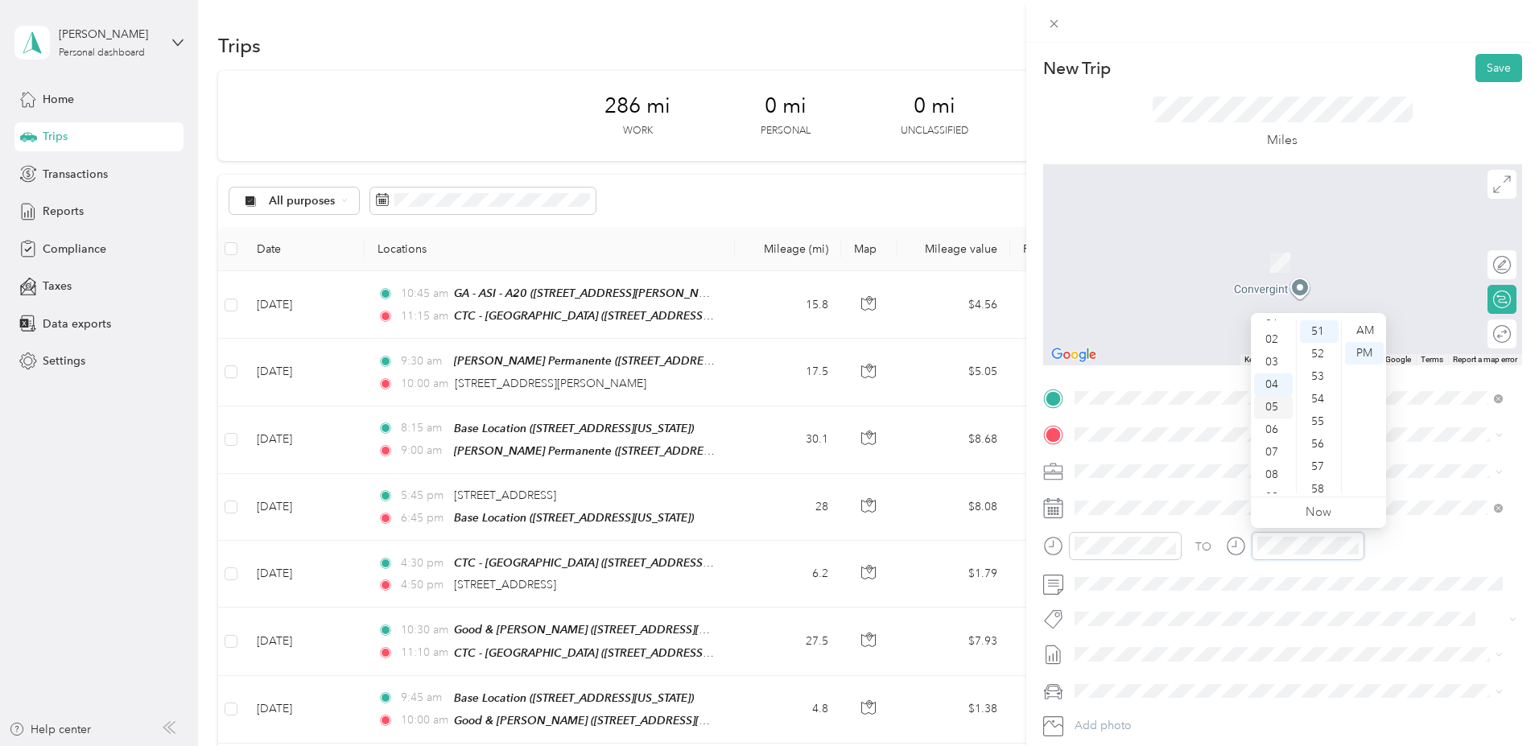
scroll to position [8, 0]
click at [1267, 388] on div "03" at bounding box center [1273, 390] width 39 height 23
click at [1318, 340] on div "15" at bounding box center [1319, 341] width 39 height 23
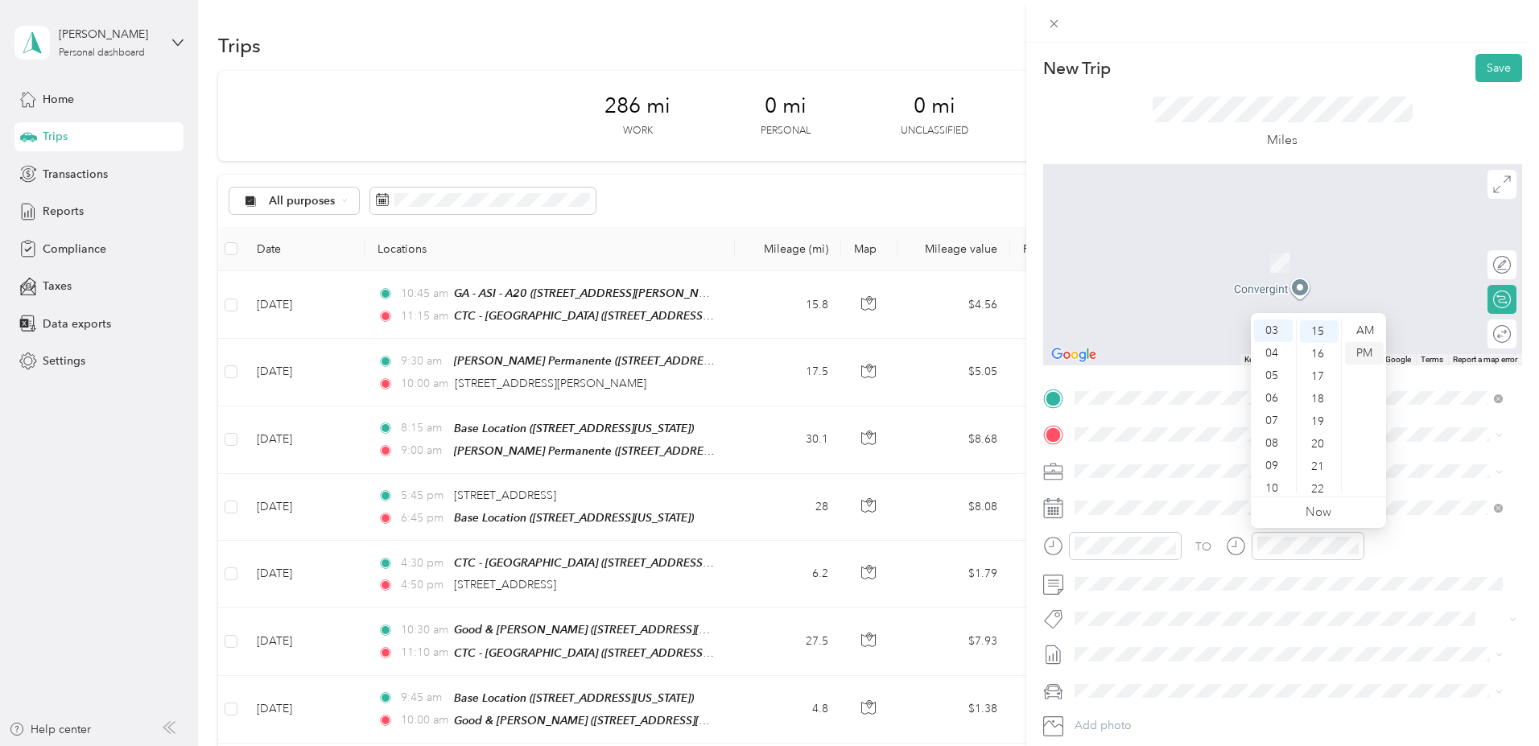
click at [1359, 354] on div "PM" at bounding box center [1364, 353] width 39 height 23
click at [1176, 495] on span "5825 Oberlin Drive San Diego, California 92121, United States" at bounding box center [1184, 492] width 161 height 14
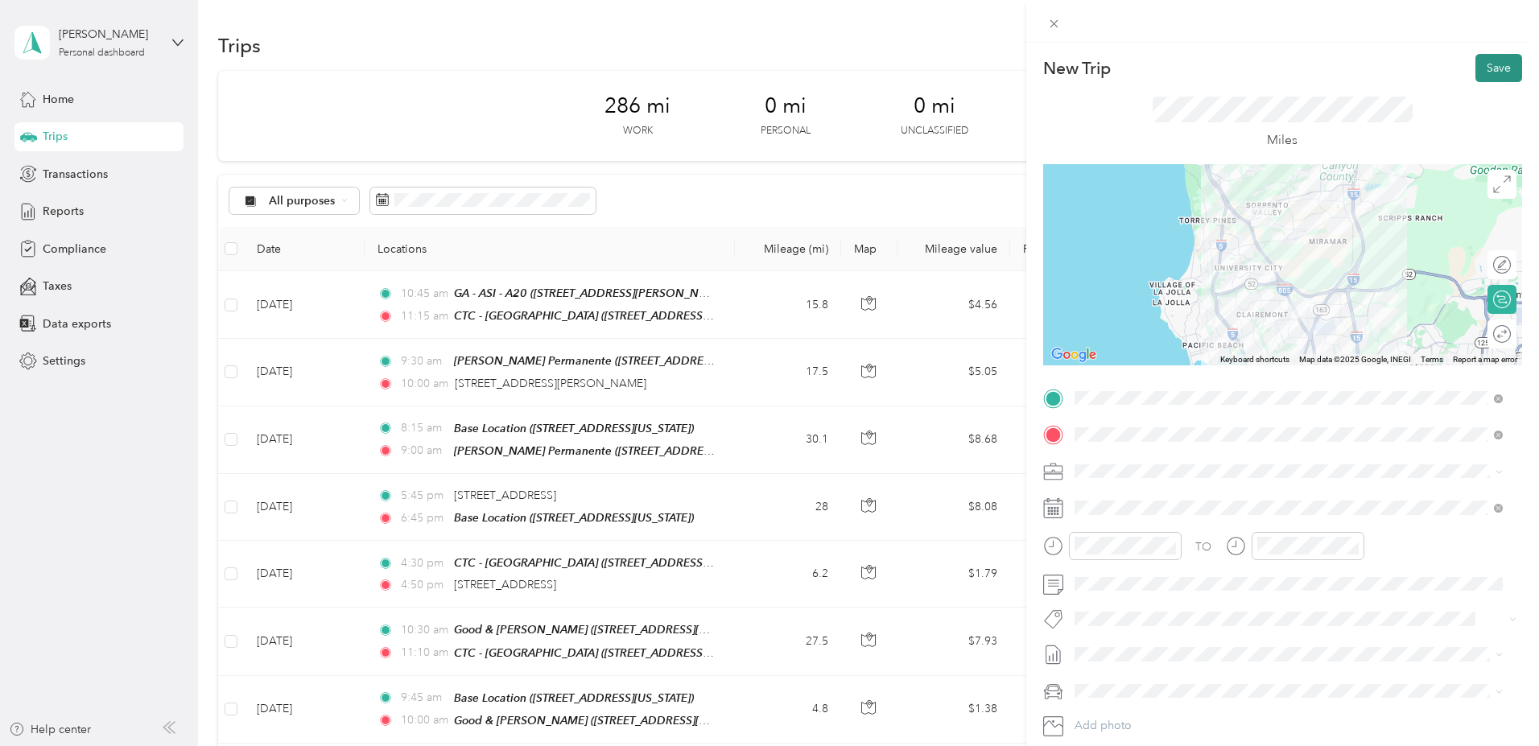
click at [1486, 73] on button "Save" at bounding box center [1498, 68] width 47 height 28
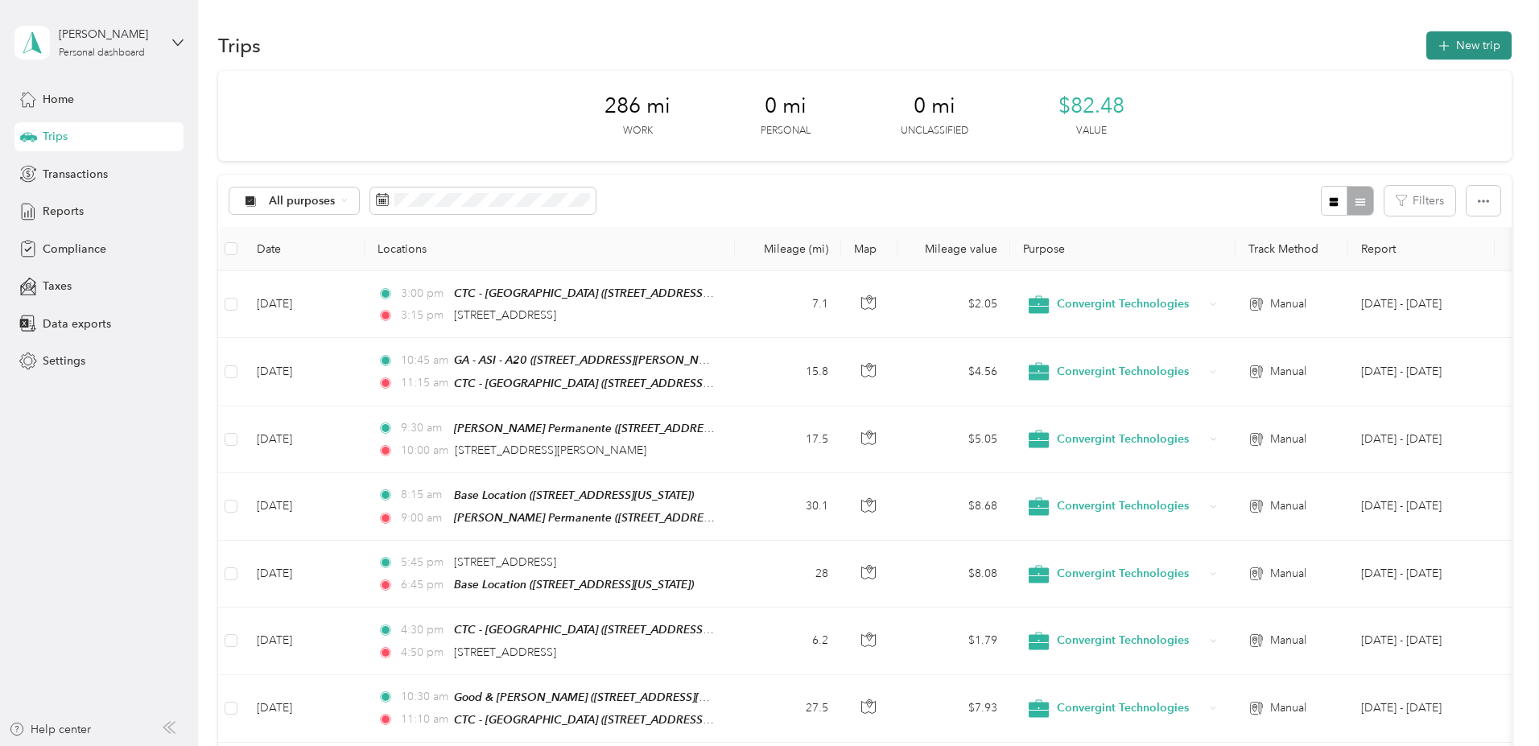
click at [1426, 45] on button "New trip" at bounding box center [1468, 45] width 85 height 28
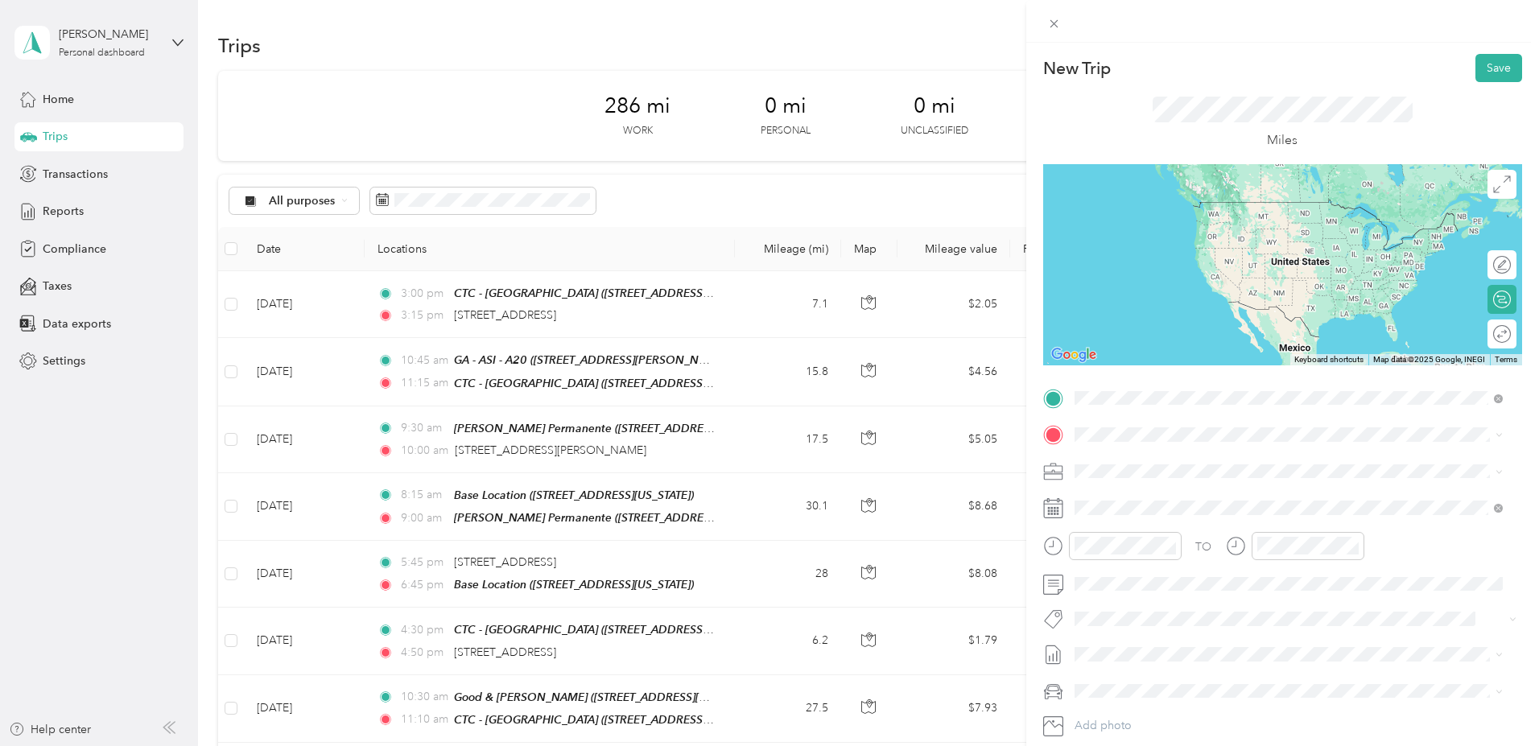
click at [1156, 462] on span "5825 Oberlin Drive San Diego, California 92121, United States" at bounding box center [1184, 456] width 161 height 14
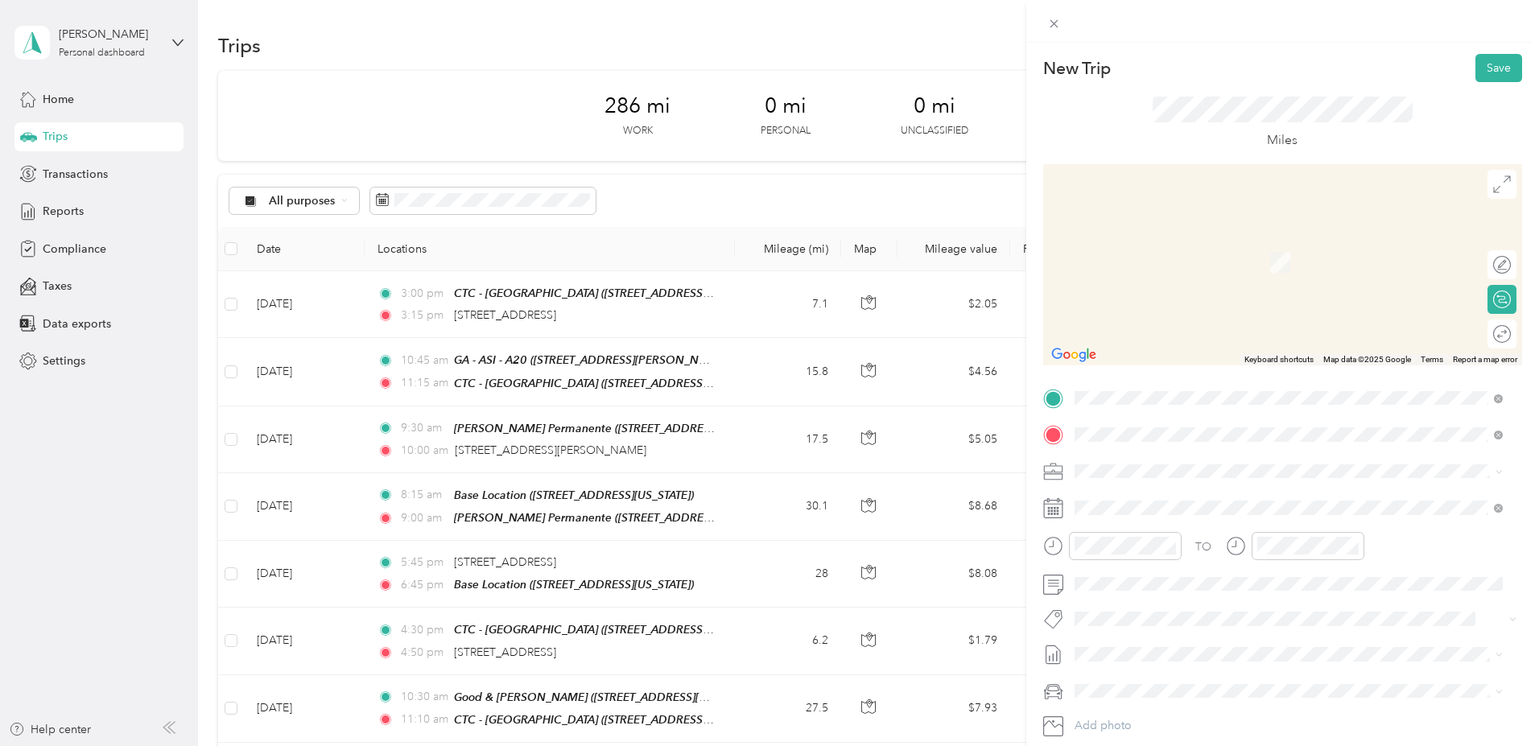
click at [1156, 500] on div "Base Location 959 Melaleuca Avenue, 92011, Carlsbad, California, United States" at bounding box center [1184, 508] width 161 height 34
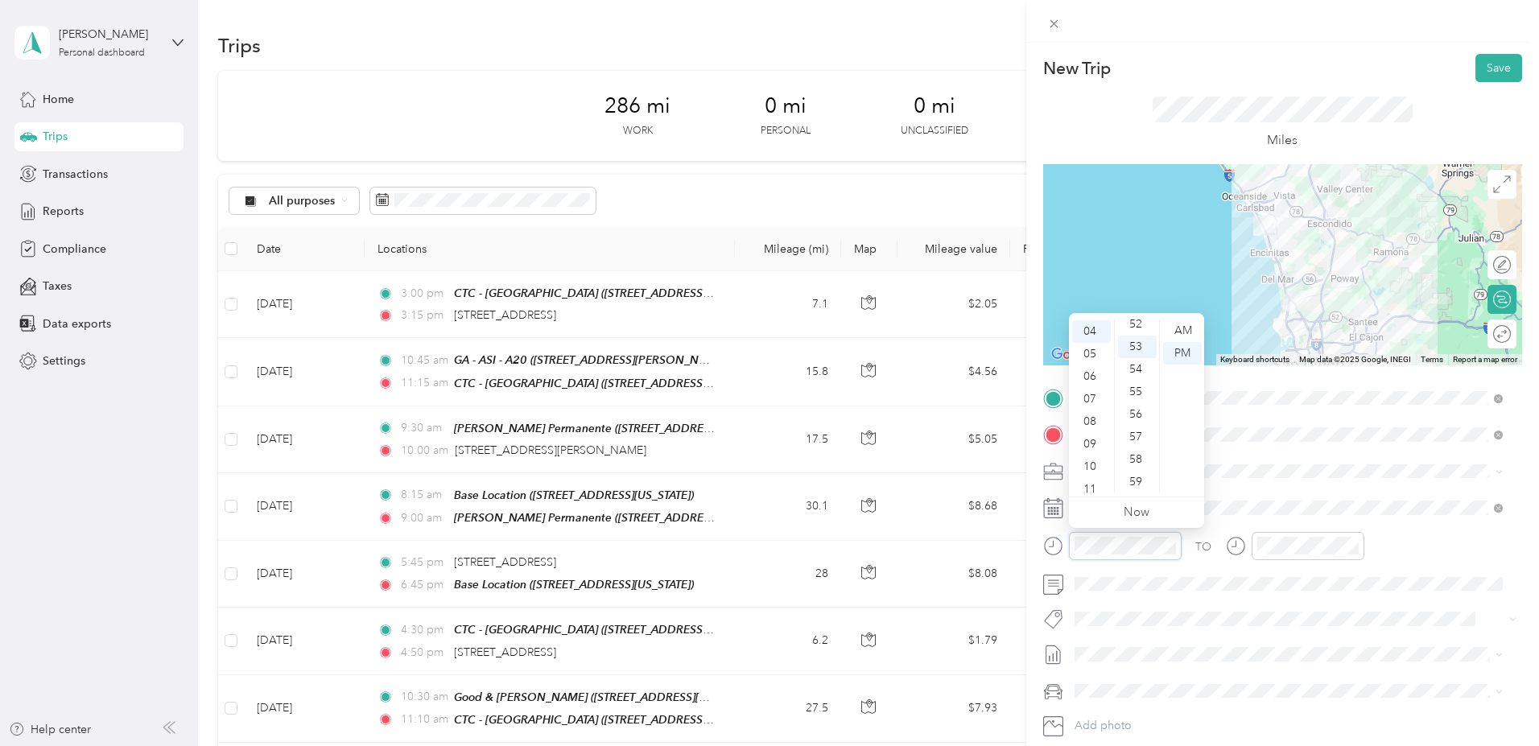
scroll to position [89, 0]
click at [1086, 354] on div "05" at bounding box center [1091, 354] width 39 height 23
click at [1138, 328] on div "00" at bounding box center [1137, 330] width 39 height 23
click at [1181, 354] on div "PM" at bounding box center [1182, 353] width 39 height 23
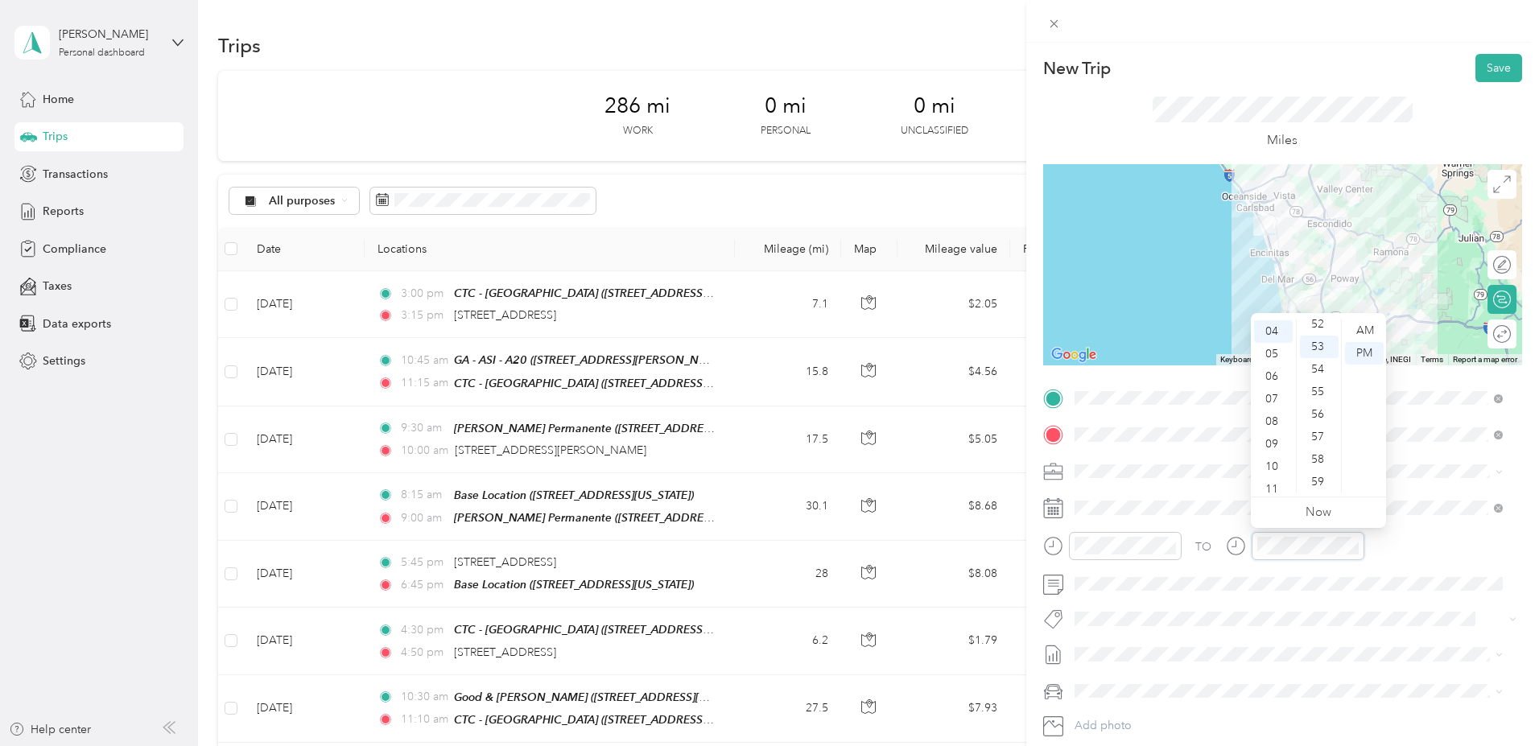
scroll to position [89, 0]
click at [1274, 378] on div "06" at bounding box center [1273, 376] width 39 height 23
click at [1318, 330] on div "00" at bounding box center [1319, 330] width 39 height 23
click at [1355, 350] on div "PM" at bounding box center [1364, 353] width 39 height 23
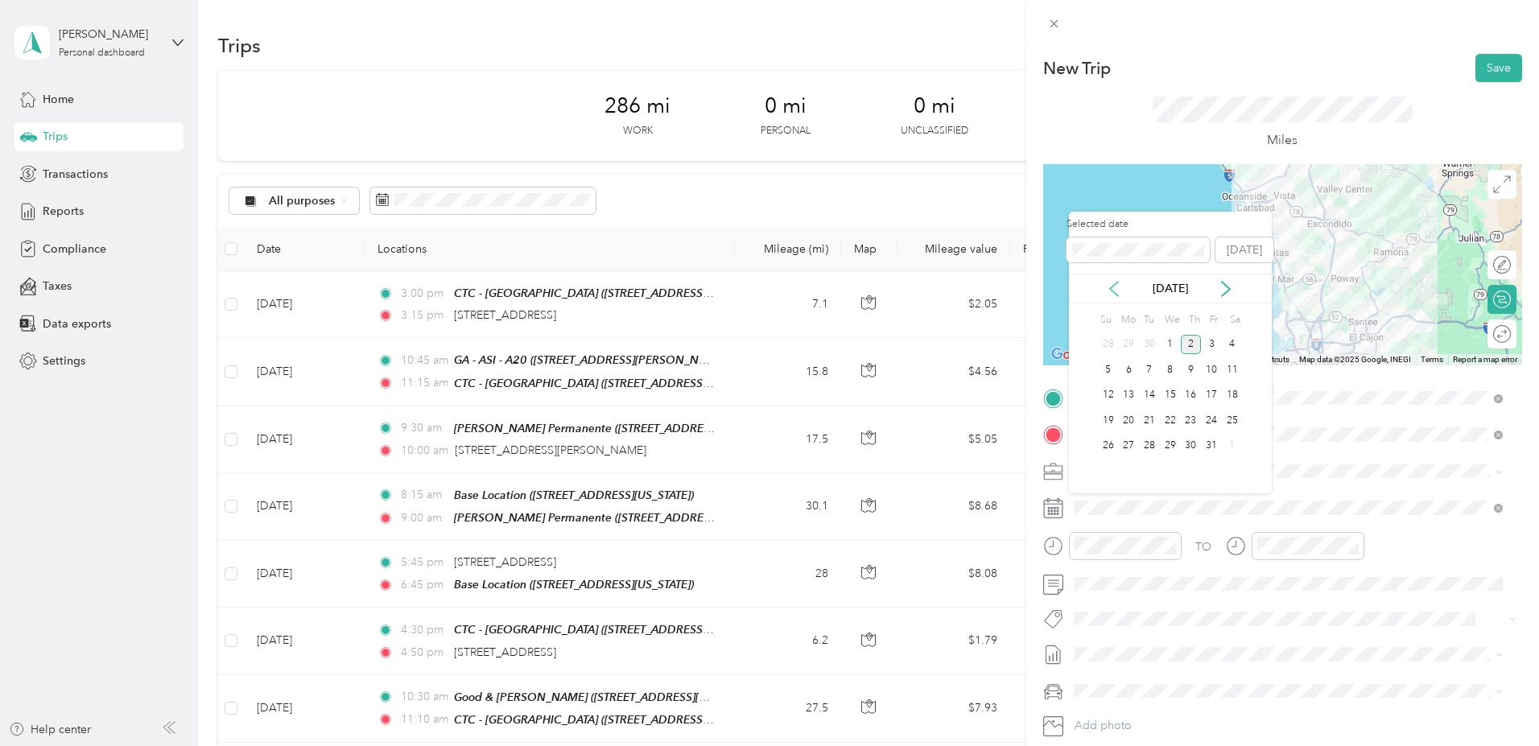
click at [1112, 292] on icon at bounding box center [1114, 289] width 16 height 16
click at [1191, 366] on div "11" at bounding box center [1191, 370] width 21 height 20
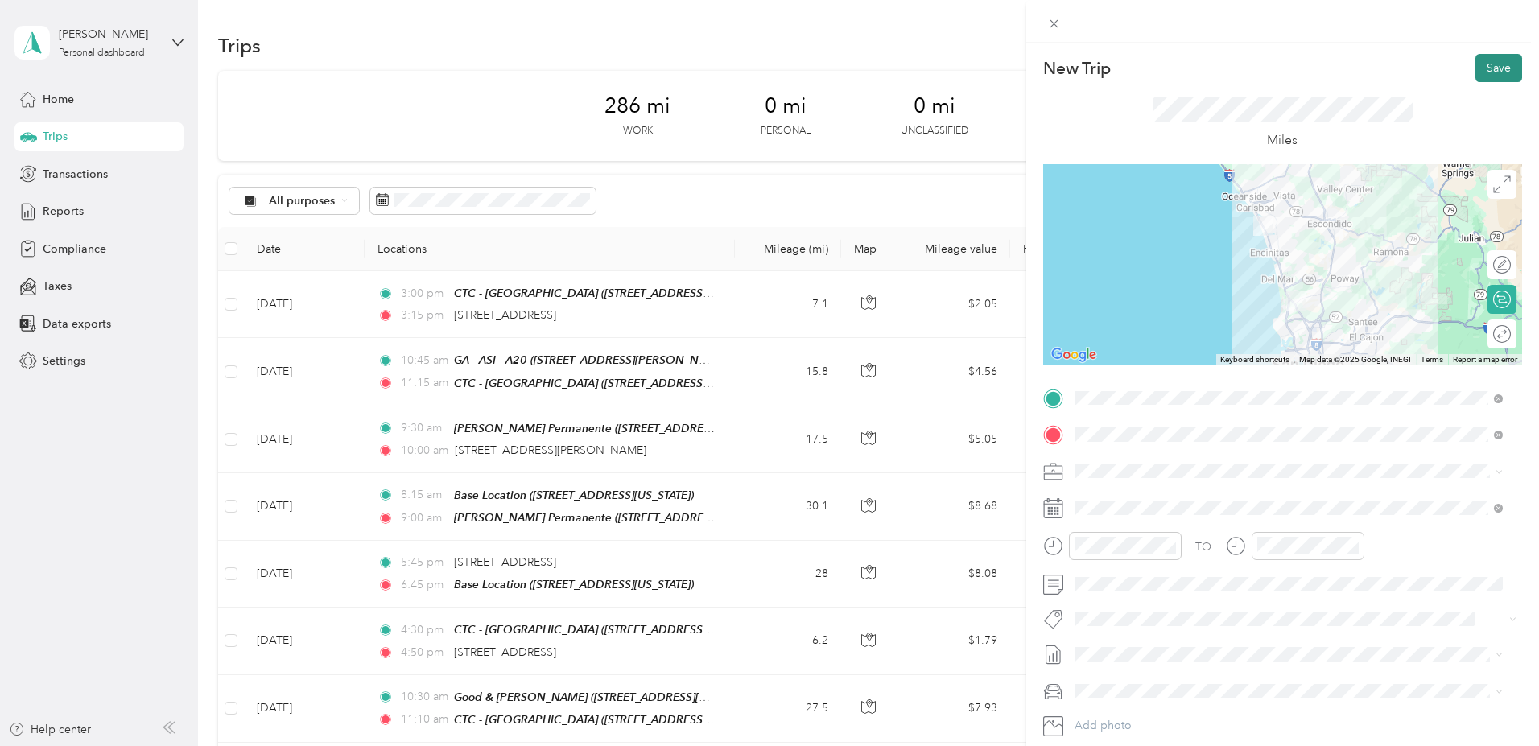
click at [1489, 65] on button "Save" at bounding box center [1498, 68] width 47 height 28
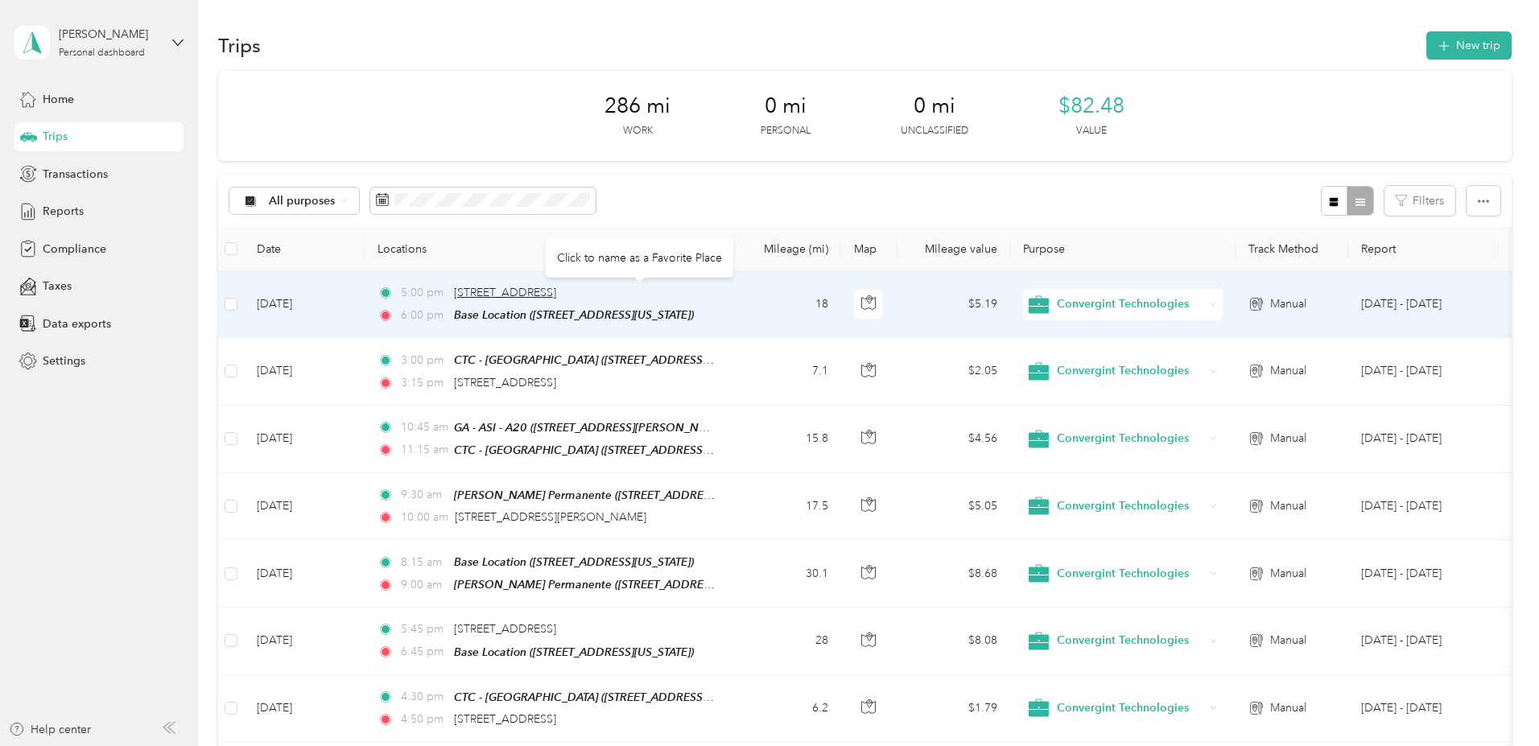
click at [556, 290] on span "[STREET_ADDRESS]" at bounding box center [505, 293] width 102 height 14
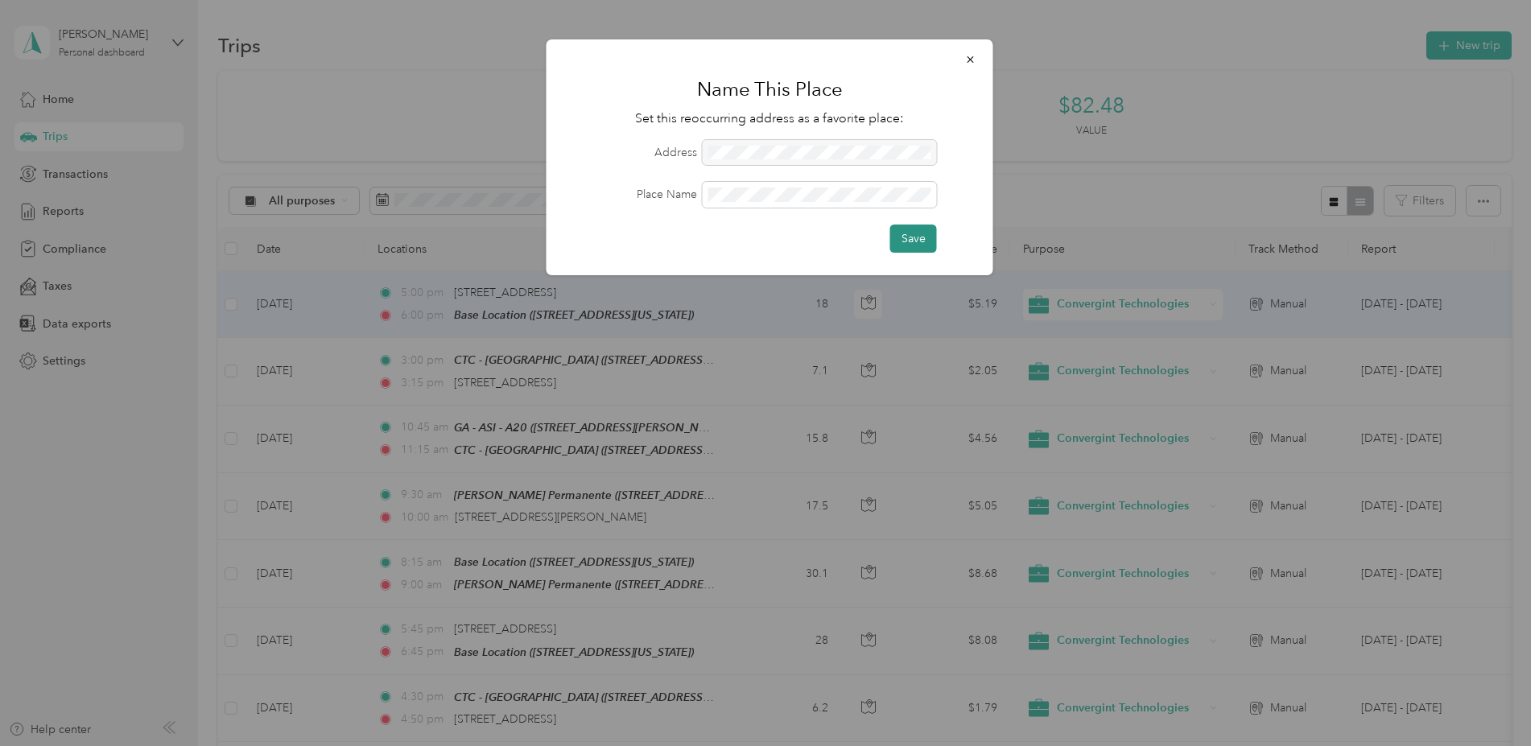
click at [904, 235] on button "Save" at bounding box center [913, 239] width 47 height 28
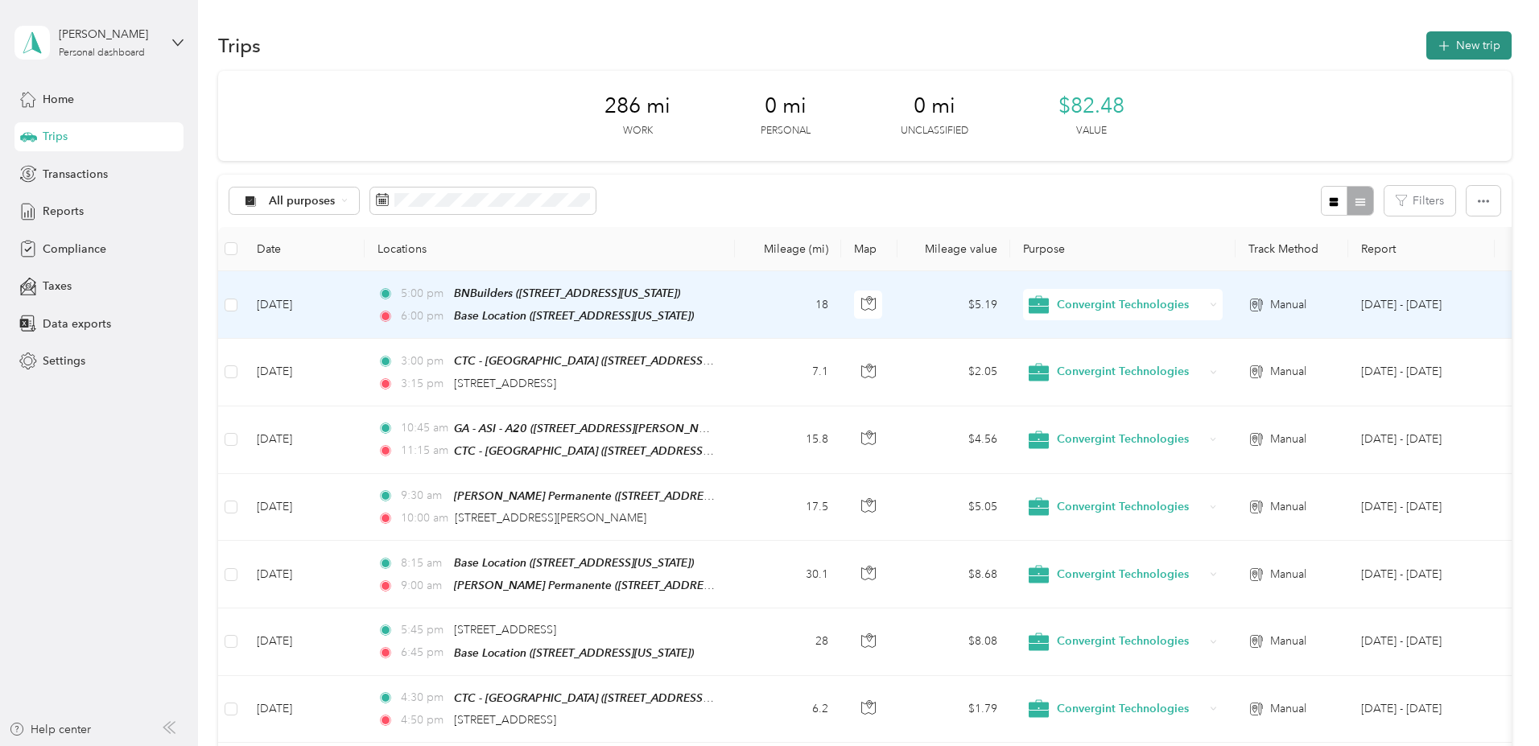
click at [1426, 47] on button "New trip" at bounding box center [1468, 45] width 85 height 28
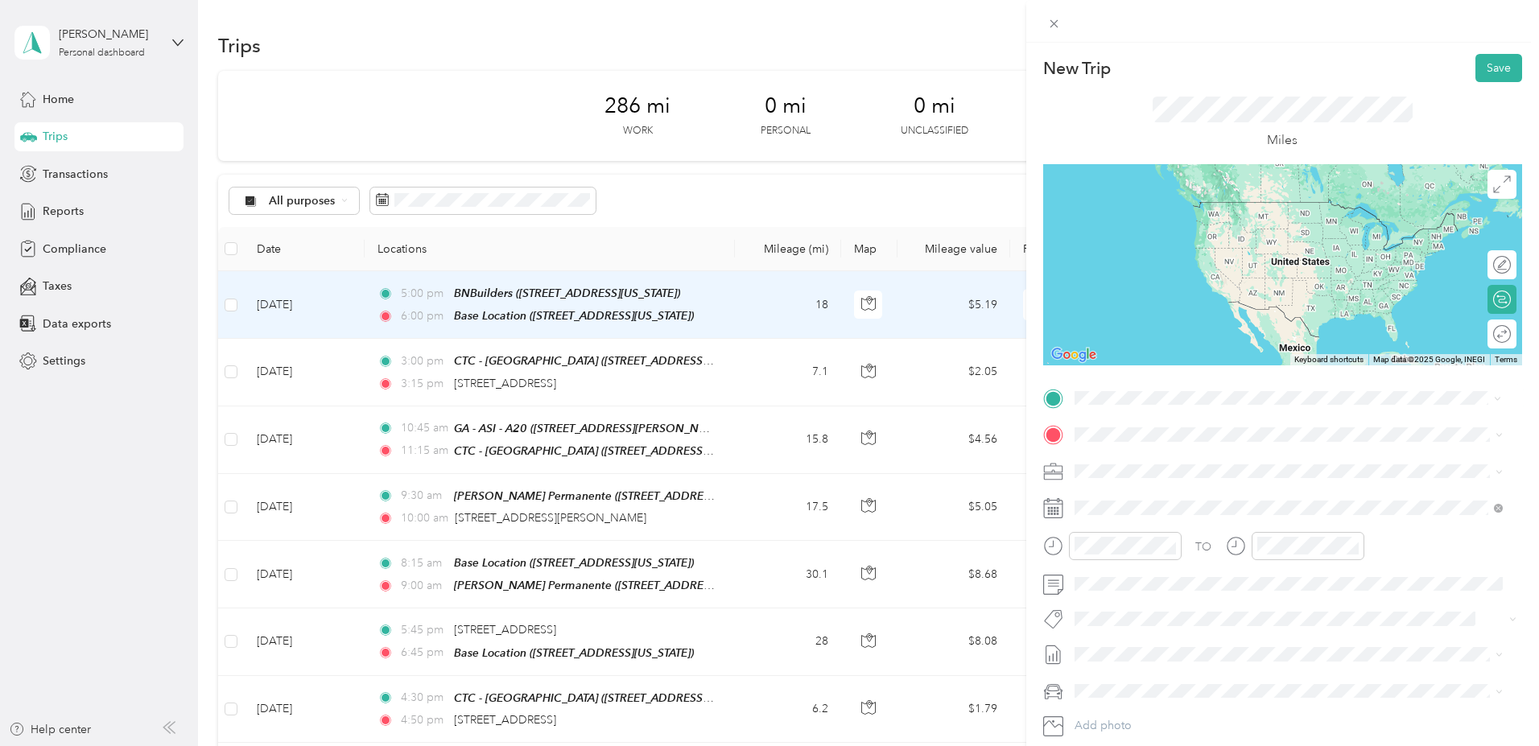
click at [1164, 462] on strong "Base Location" at bounding box center [1141, 462] width 74 height 14
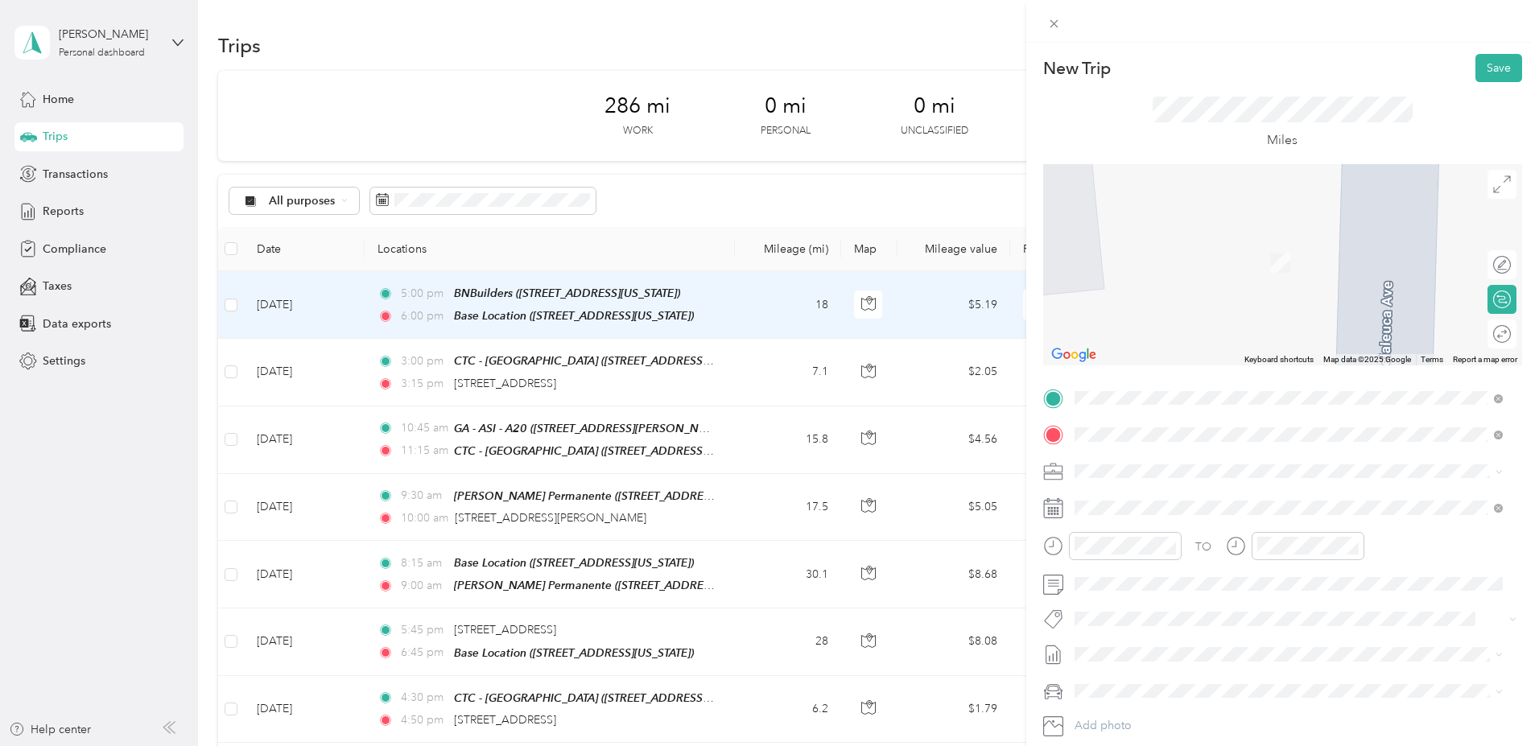
click at [1156, 504] on div "Morrow Meadows 13000 Kirkham Way, Poway, 92064, Poway, California, United States" at bounding box center [1229, 508] width 250 height 34
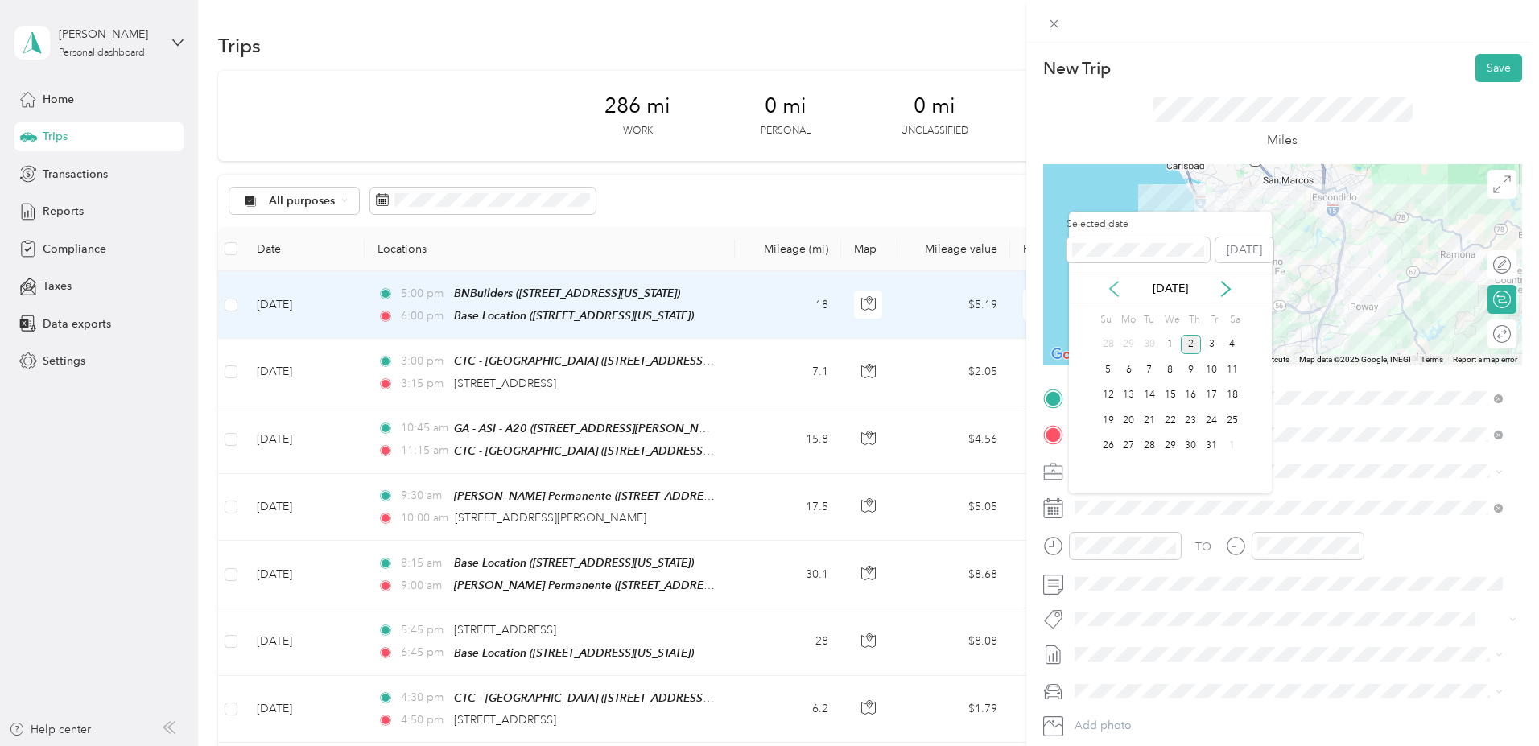
click at [1110, 288] on icon at bounding box center [1114, 289] width 8 height 14
click at [1216, 415] on div "26" at bounding box center [1211, 420] width 21 height 20
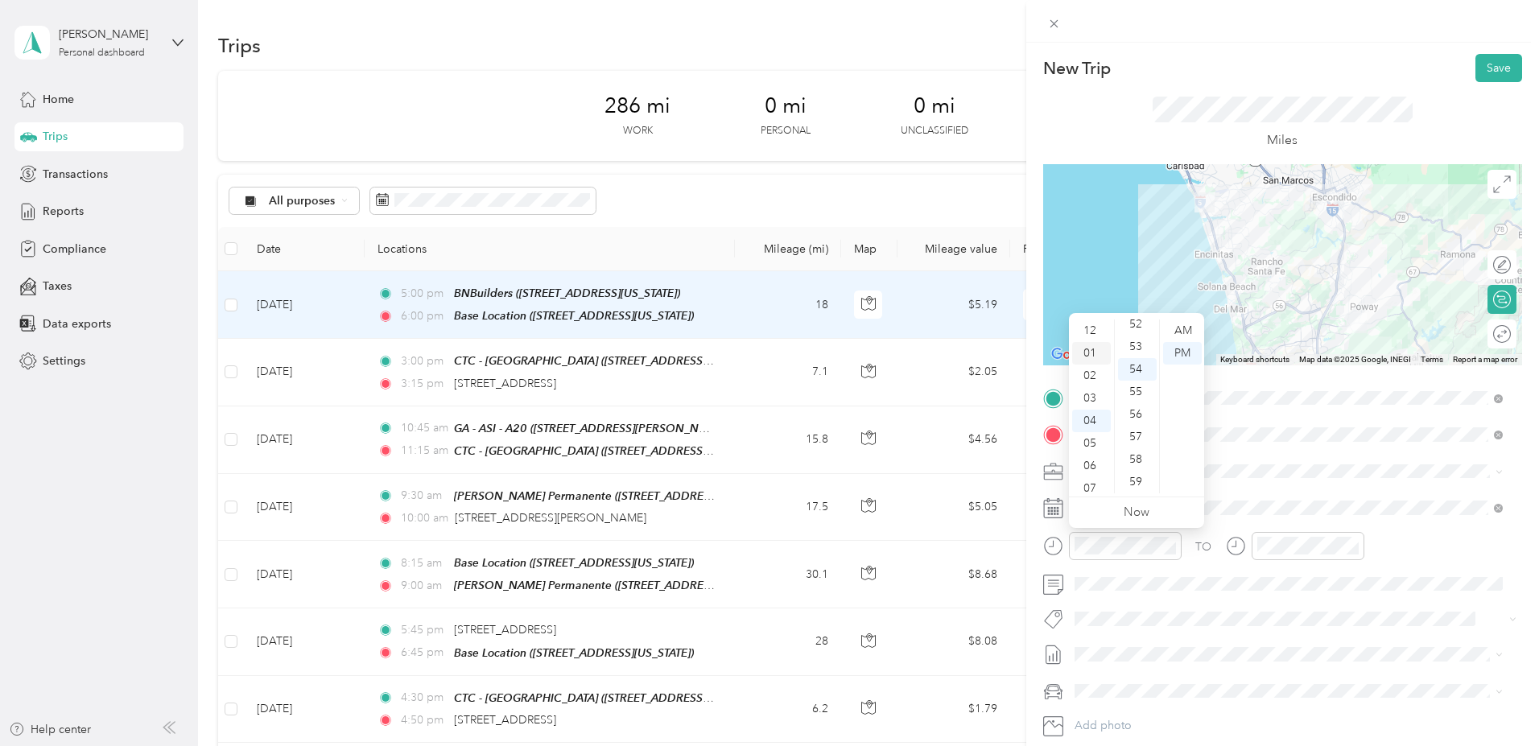
click at [1087, 356] on div "01" at bounding box center [1091, 353] width 39 height 23
click at [1142, 395] on div "15" at bounding box center [1137, 393] width 39 height 23
click at [1180, 352] on div "PM" at bounding box center [1182, 353] width 39 height 23
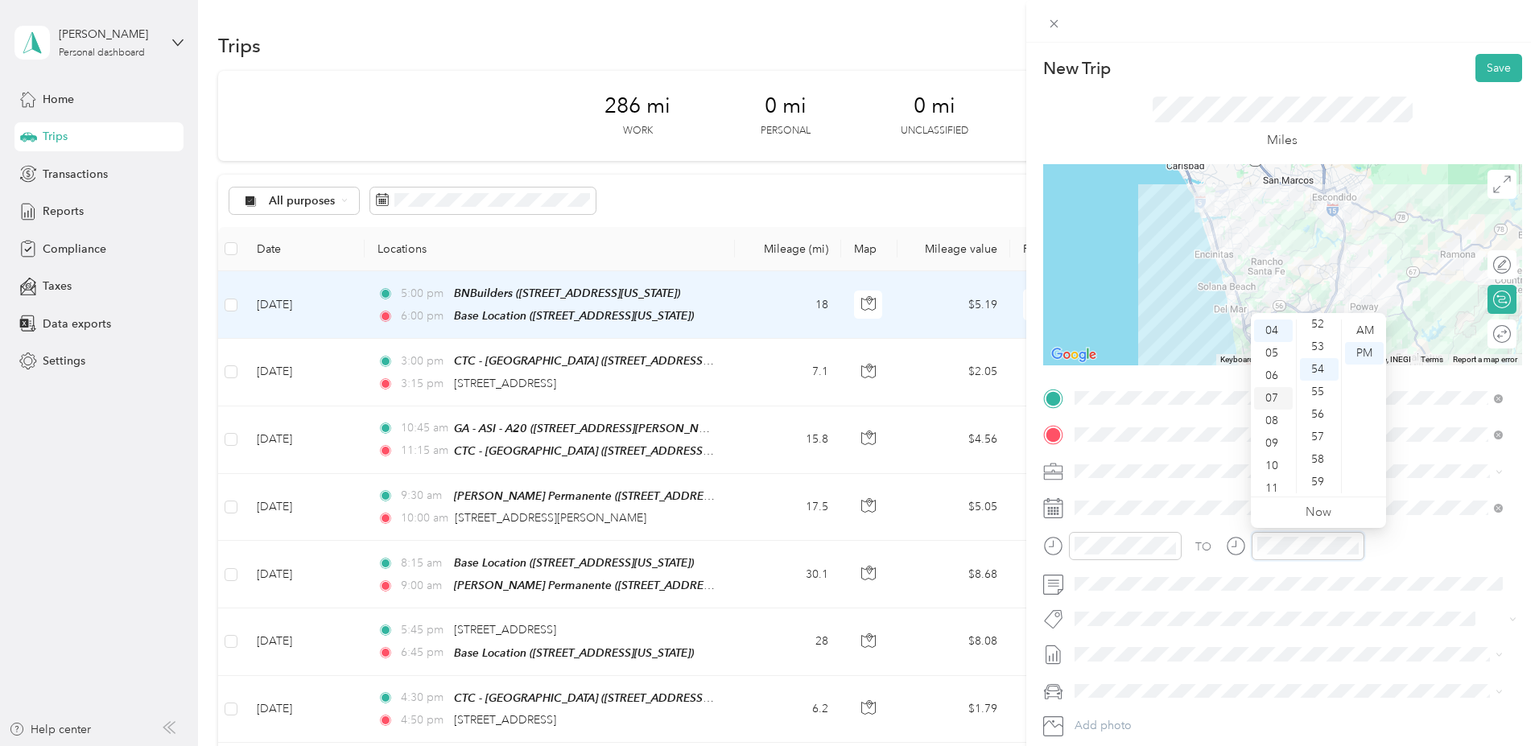
scroll to position [0, 0]
click at [1267, 375] on div "02" at bounding box center [1273, 376] width 39 height 23
click at [1322, 328] on div "00" at bounding box center [1319, 330] width 39 height 23
click at [1364, 352] on div "PM" at bounding box center [1364, 353] width 39 height 23
click at [1480, 69] on button "Save" at bounding box center [1498, 68] width 47 height 28
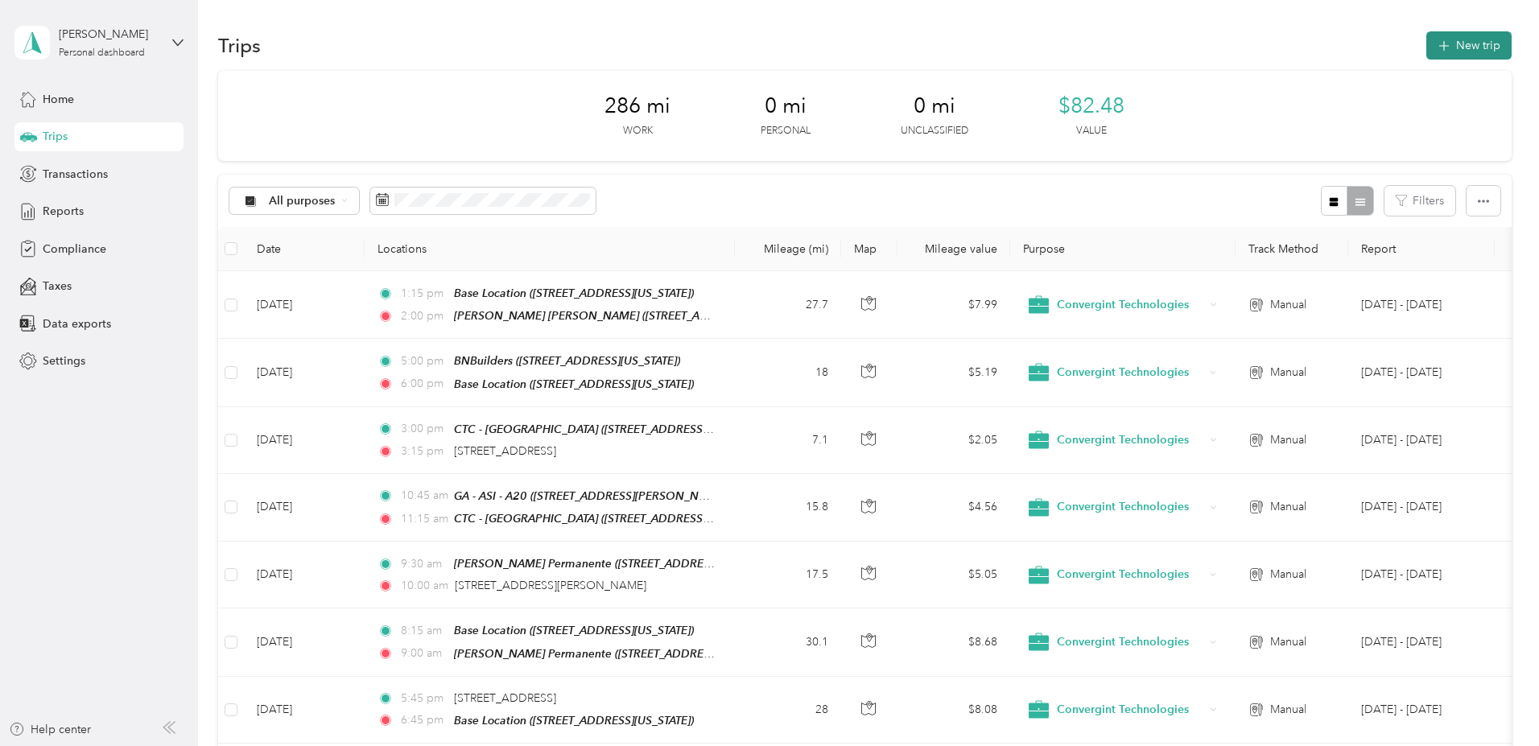
click at [1426, 39] on button "New trip" at bounding box center [1468, 45] width 85 height 28
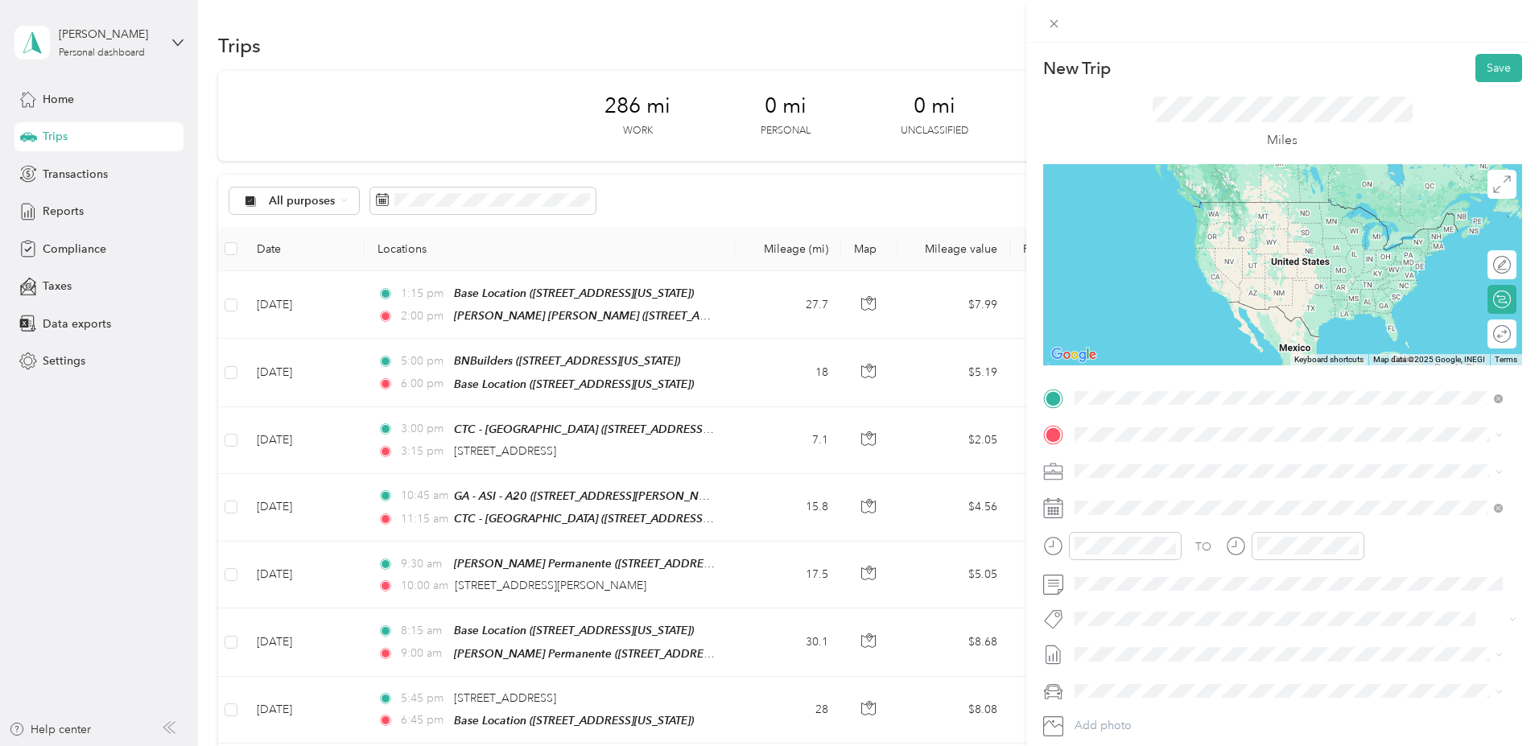
click at [1135, 467] on strong "[PERSON_NAME] [PERSON_NAME]" at bounding box center [1200, 462] width 193 height 14
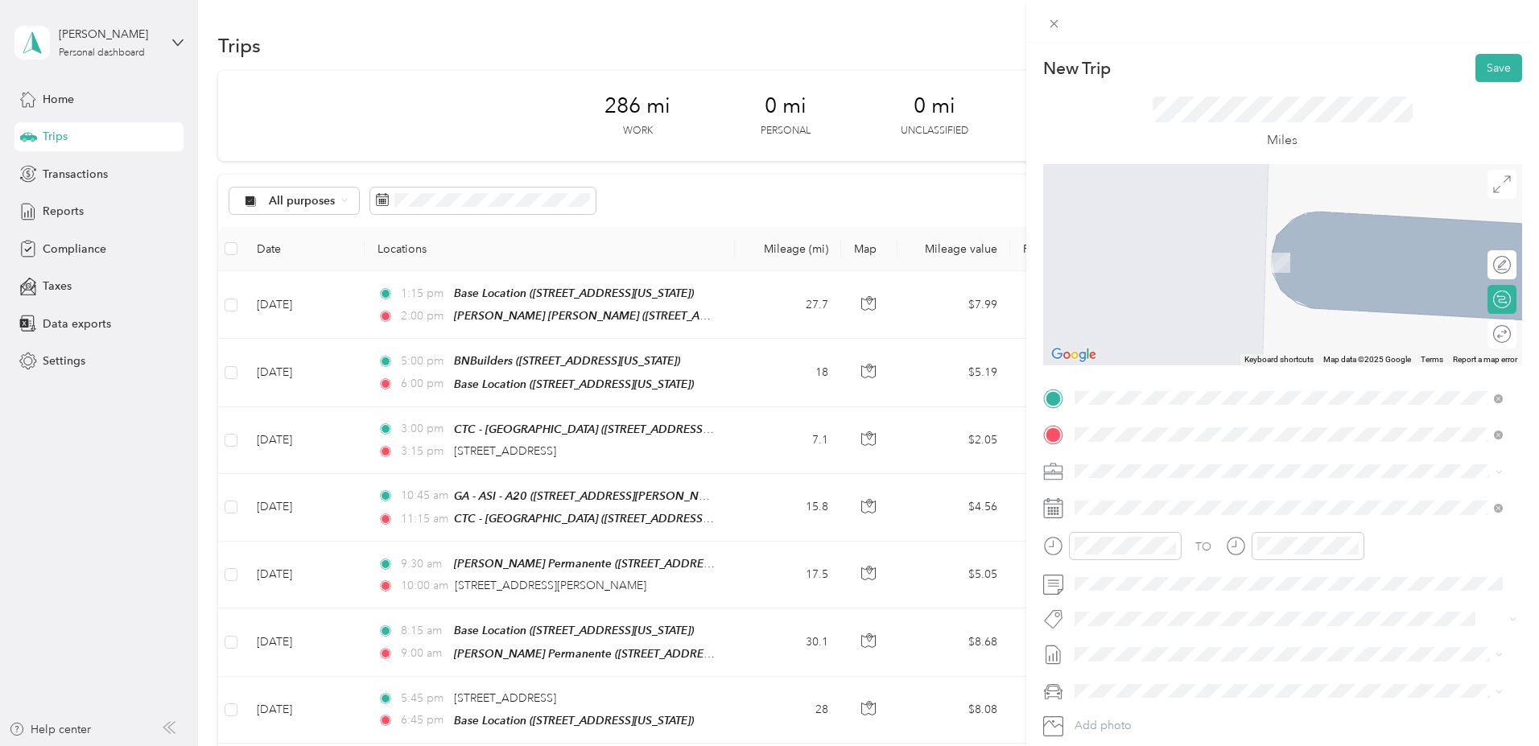
click at [1154, 499] on div "Base Location 959 Melaleuca Avenue, 92011, Carlsbad, California, United States" at bounding box center [1184, 508] width 161 height 34
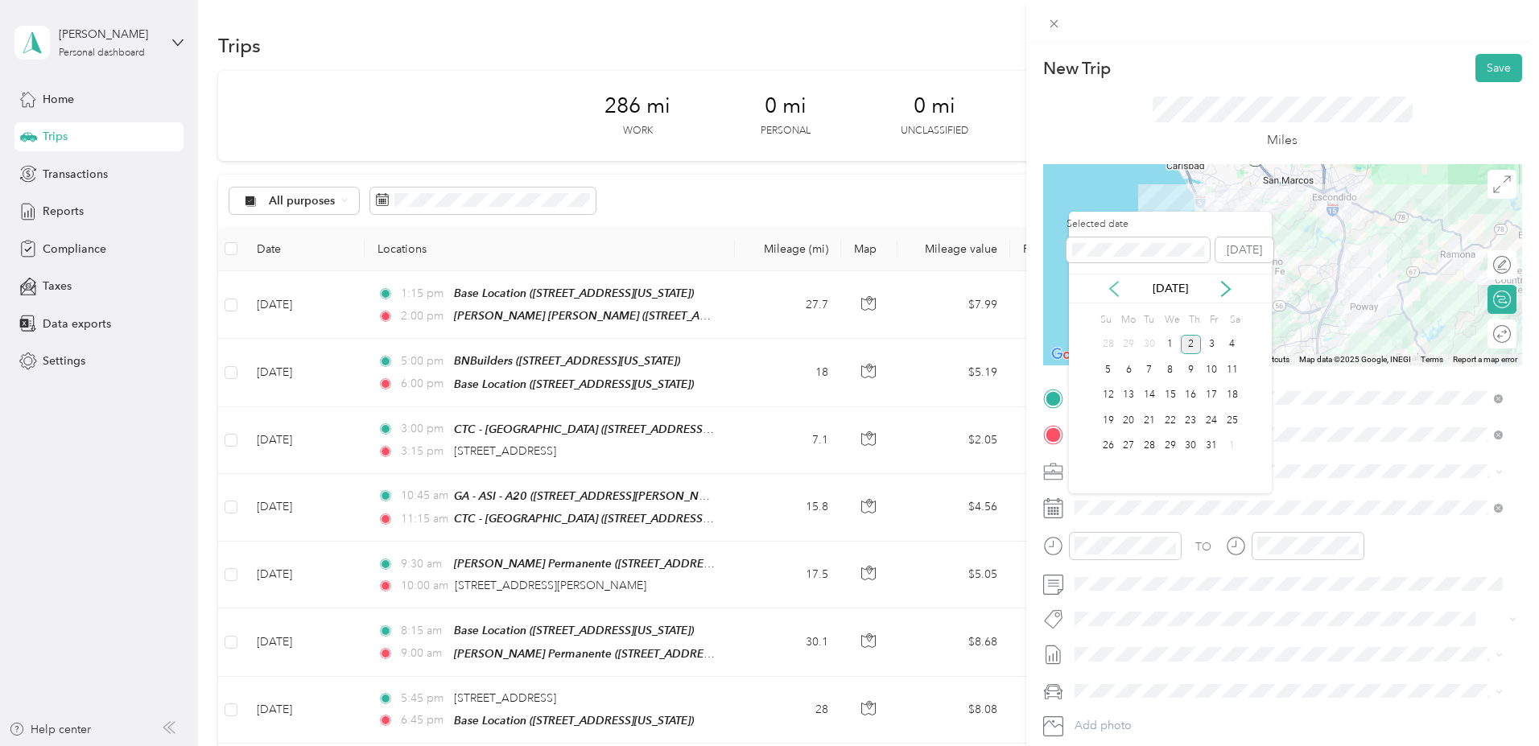
click at [1109, 285] on icon at bounding box center [1114, 289] width 16 height 16
click at [1209, 418] on div "26" at bounding box center [1211, 420] width 21 height 20
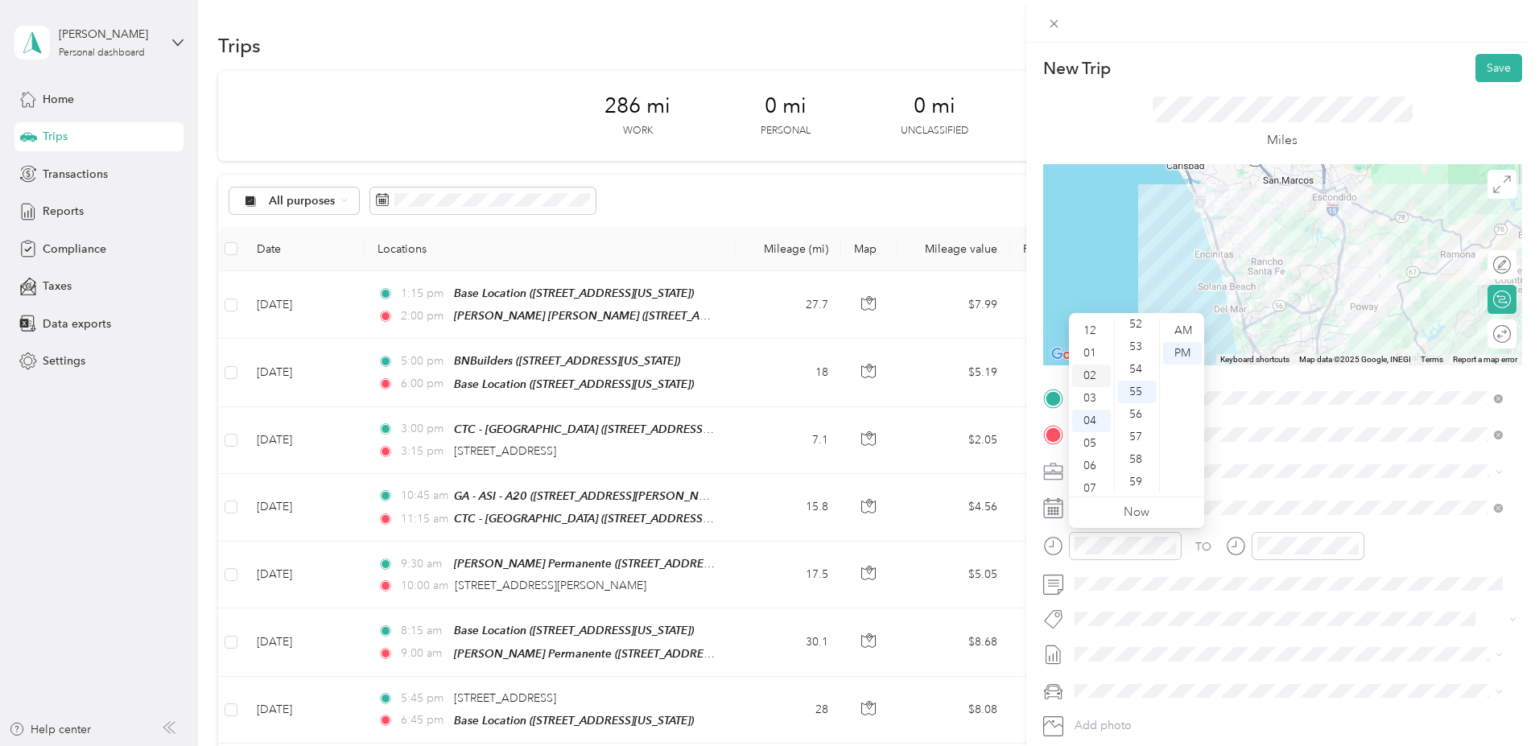
click at [1090, 373] on div "02" at bounding box center [1091, 376] width 39 height 23
click at [1137, 482] on div "30" at bounding box center [1137, 485] width 39 height 23
click at [1180, 356] on div "PM" at bounding box center [1182, 353] width 39 height 23
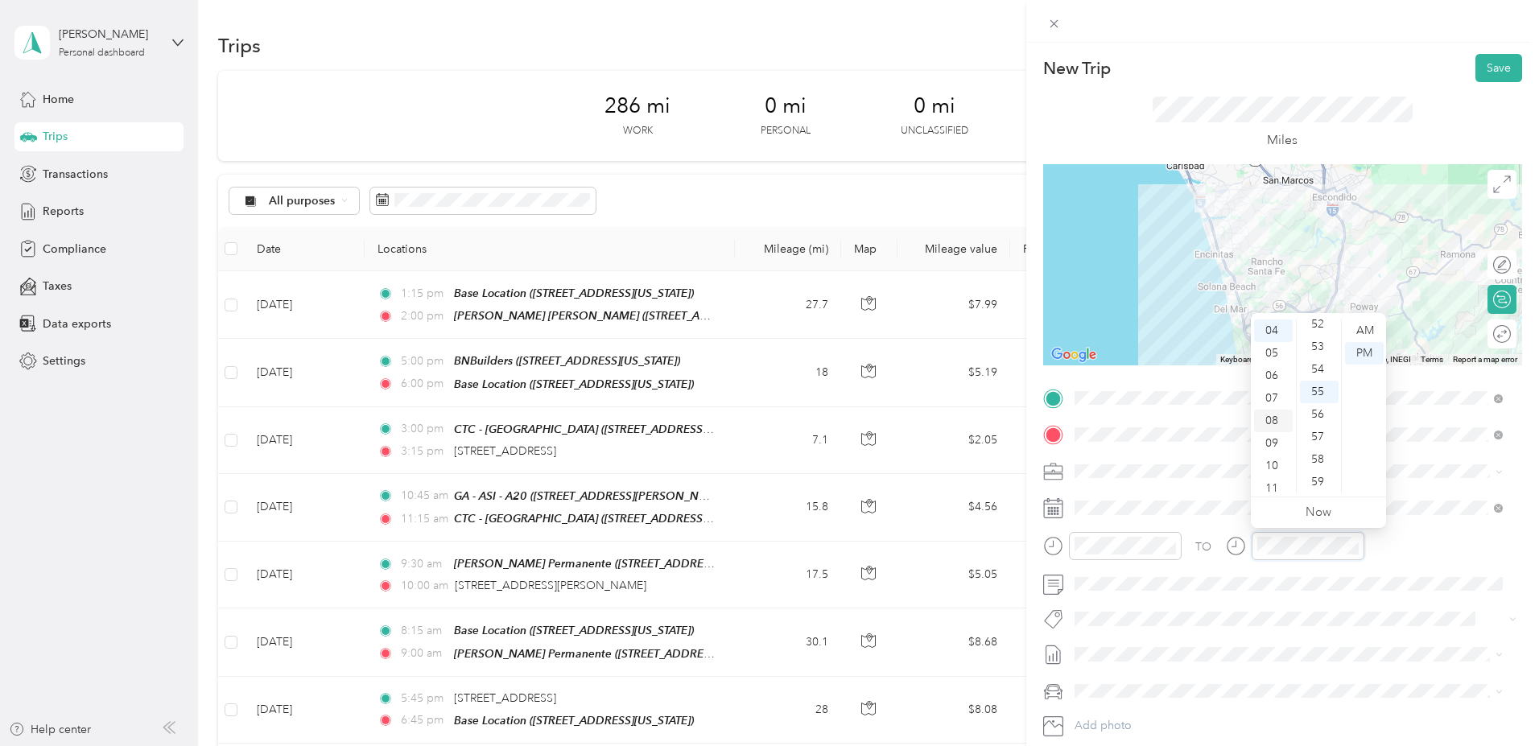
scroll to position [8, 0]
click at [1268, 392] on div "03" at bounding box center [1273, 390] width 39 height 23
click at [1319, 399] on div "30" at bounding box center [1319, 403] width 39 height 23
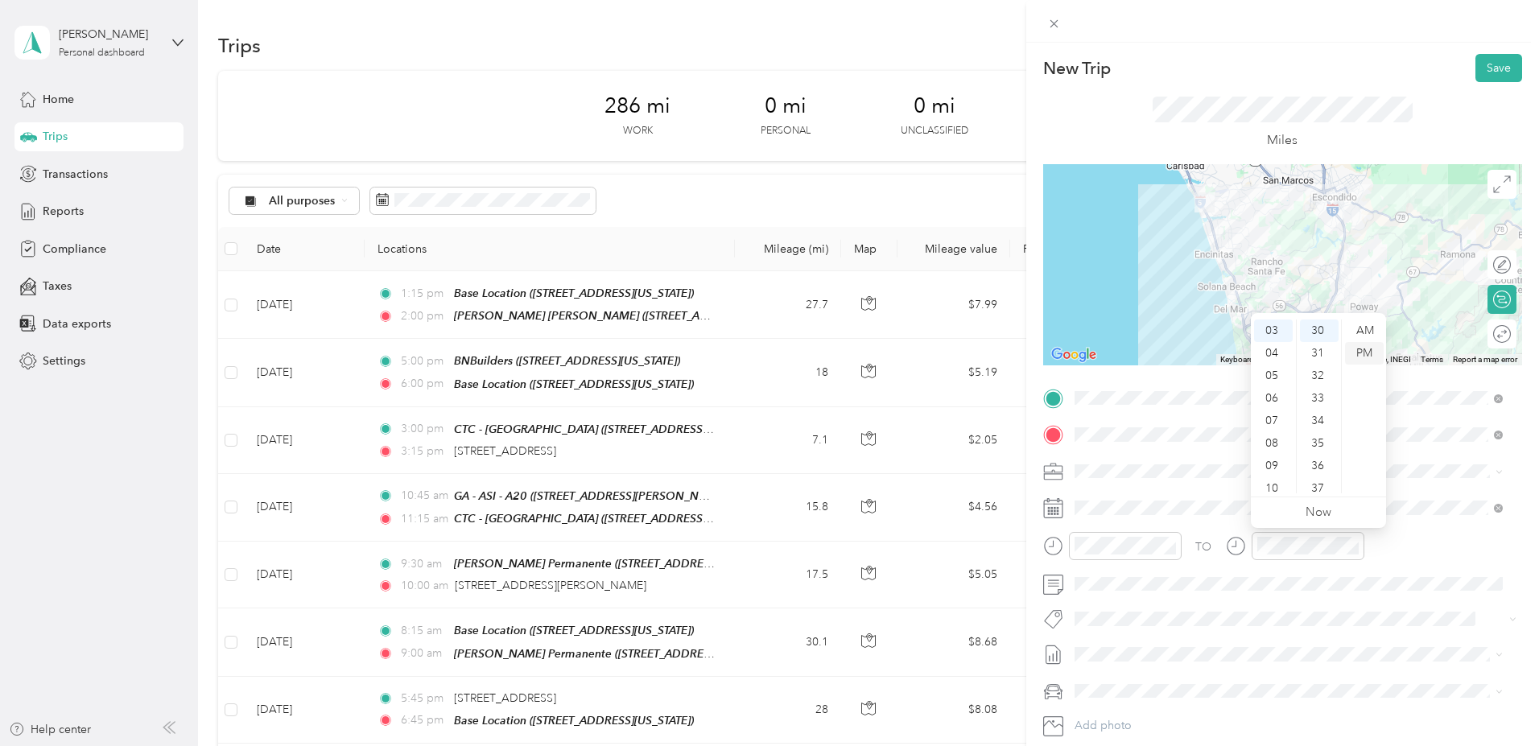
click at [1368, 352] on div "PM" at bounding box center [1364, 353] width 39 height 23
click at [1485, 65] on button "Save" at bounding box center [1498, 68] width 47 height 28
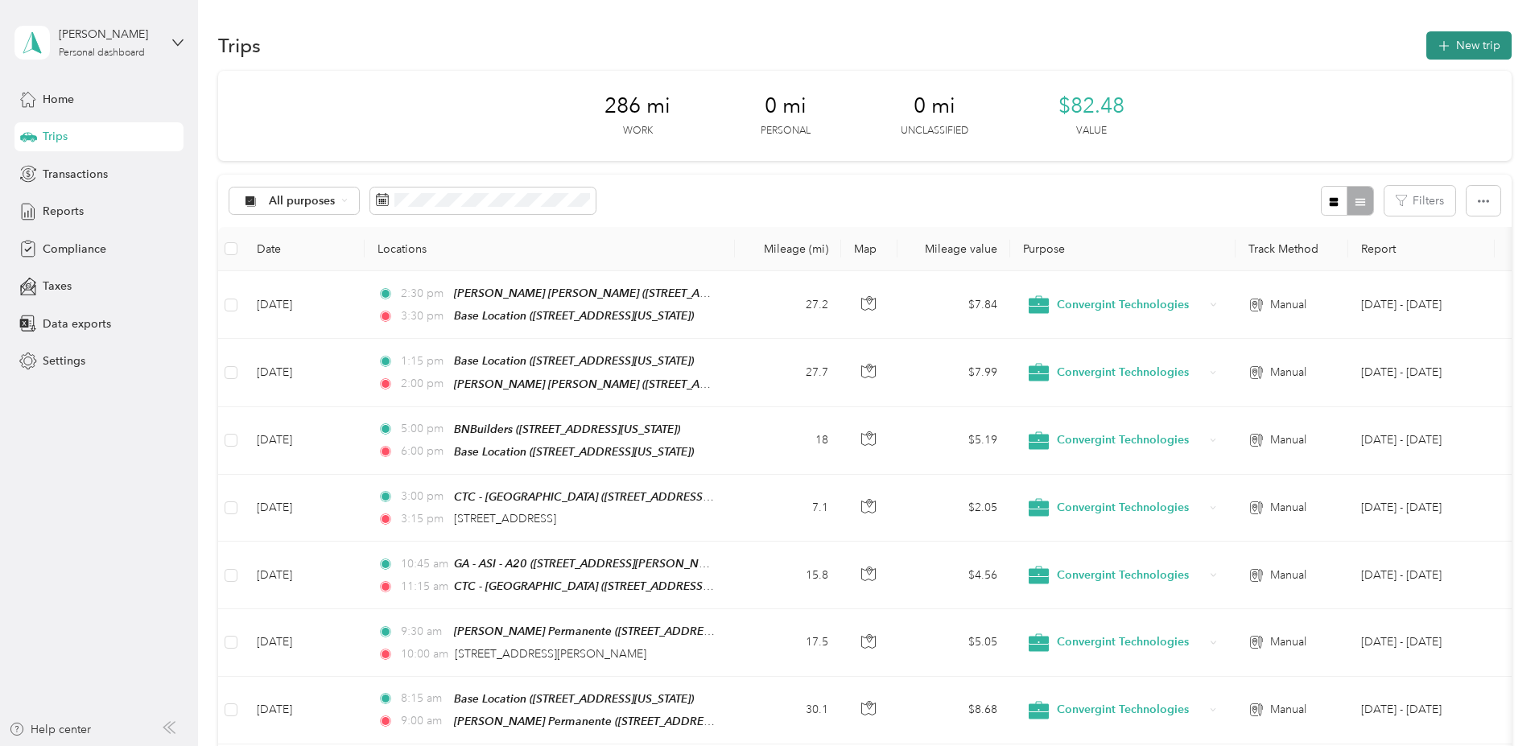
click at [1426, 38] on button "New trip" at bounding box center [1468, 45] width 85 height 28
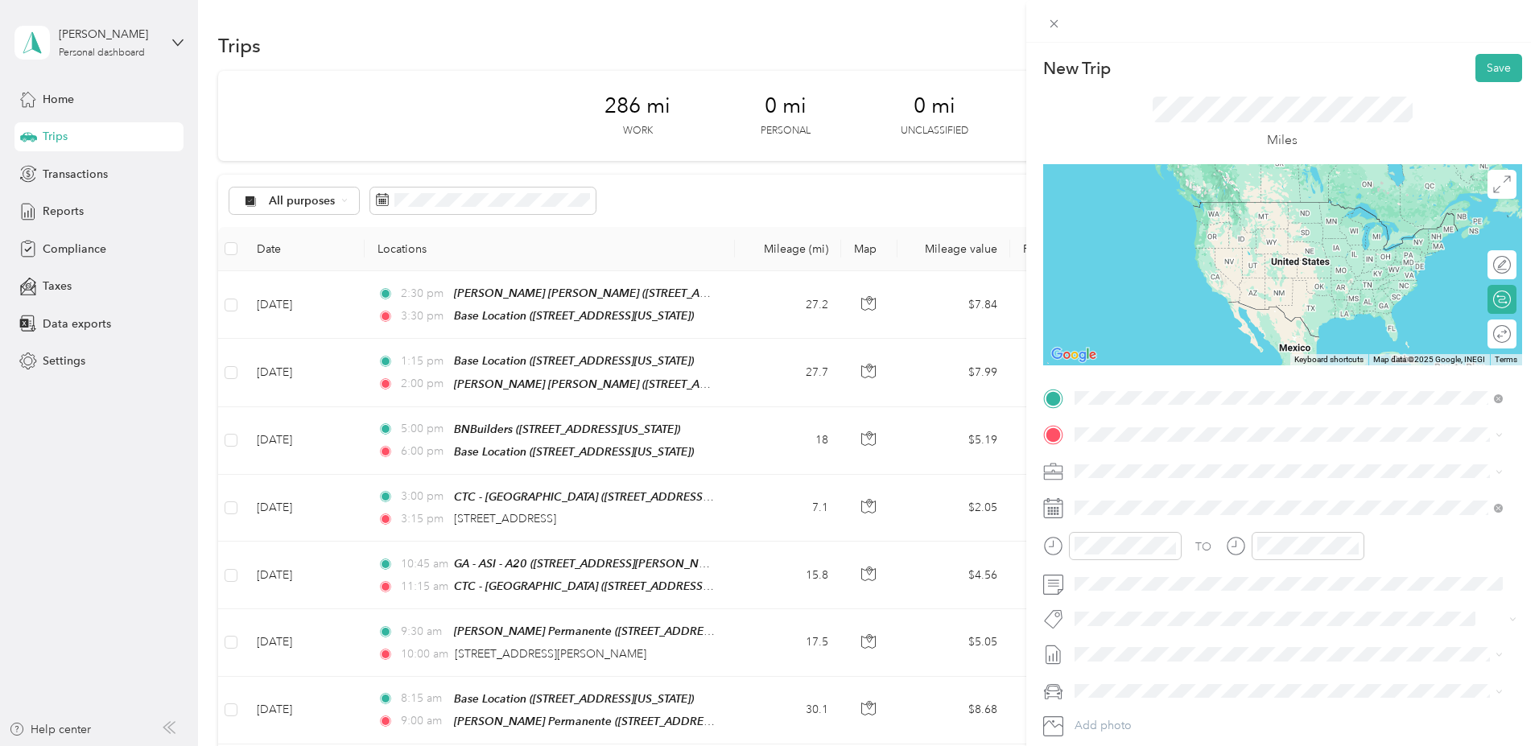
click at [1149, 462] on strong "Base Location" at bounding box center [1141, 462] width 74 height 14
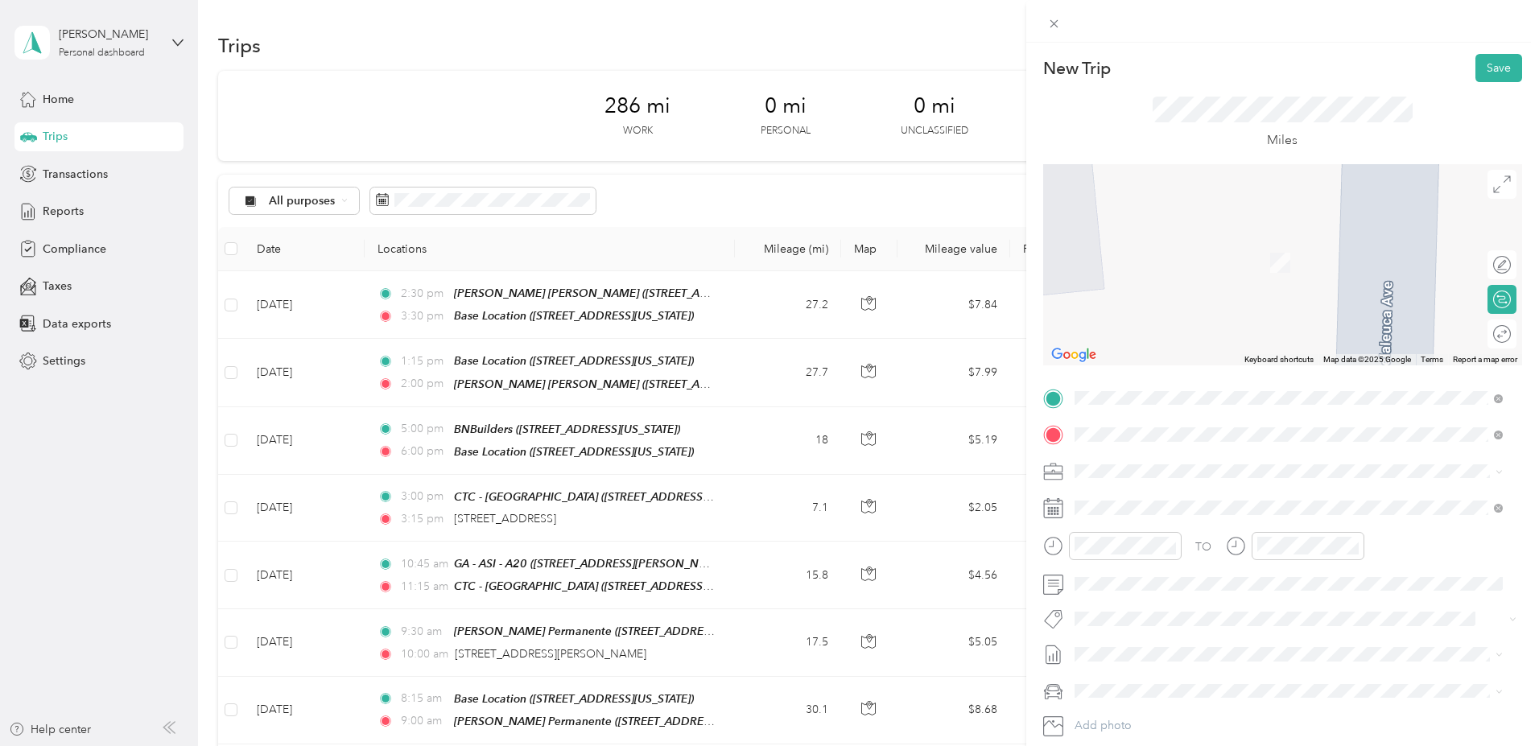
click at [1178, 500] on span "949 Palm Avenue Imperial Beach, California 91932, United States" at bounding box center [1184, 492] width 161 height 14
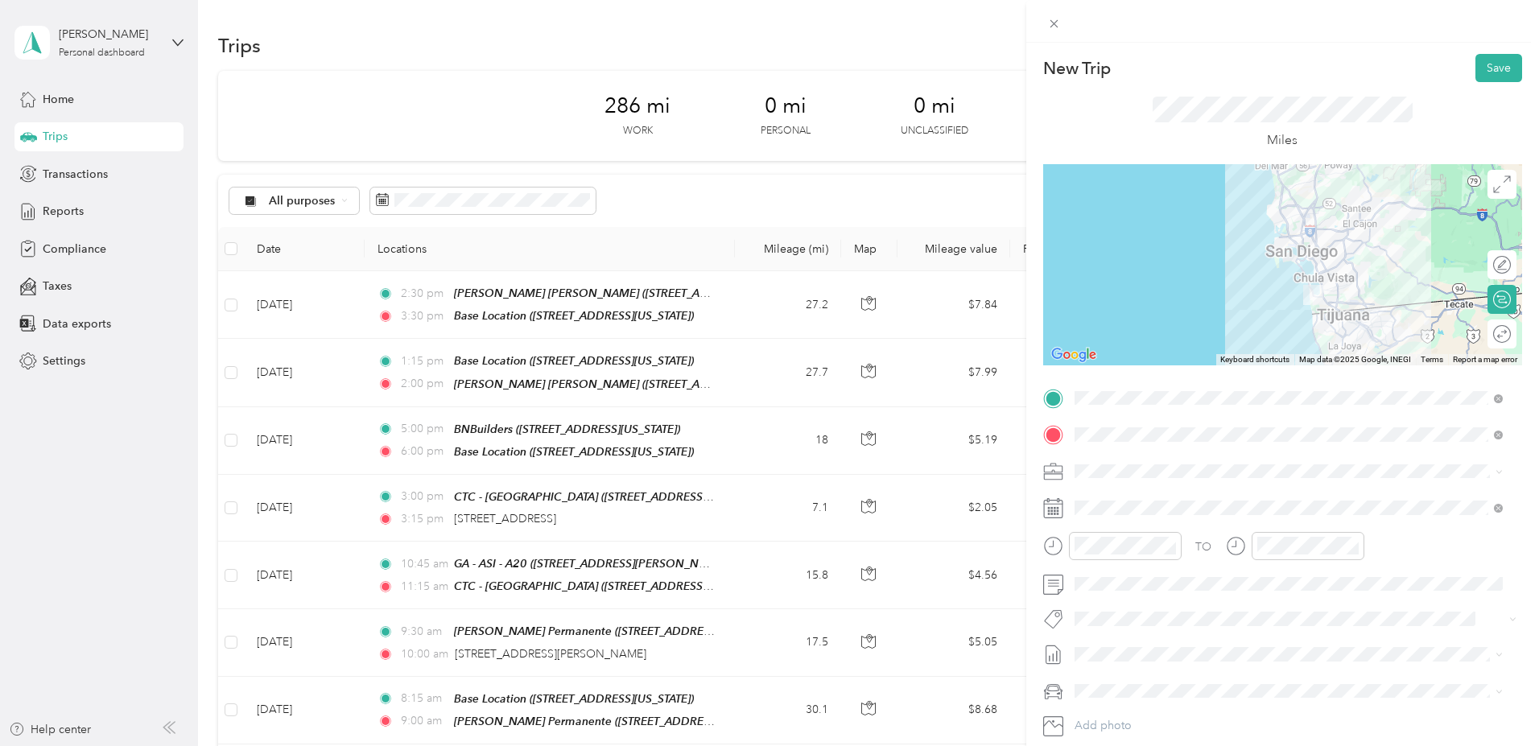
click at [1285, 237] on div at bounding box center [1282, 264] width 479 height 201
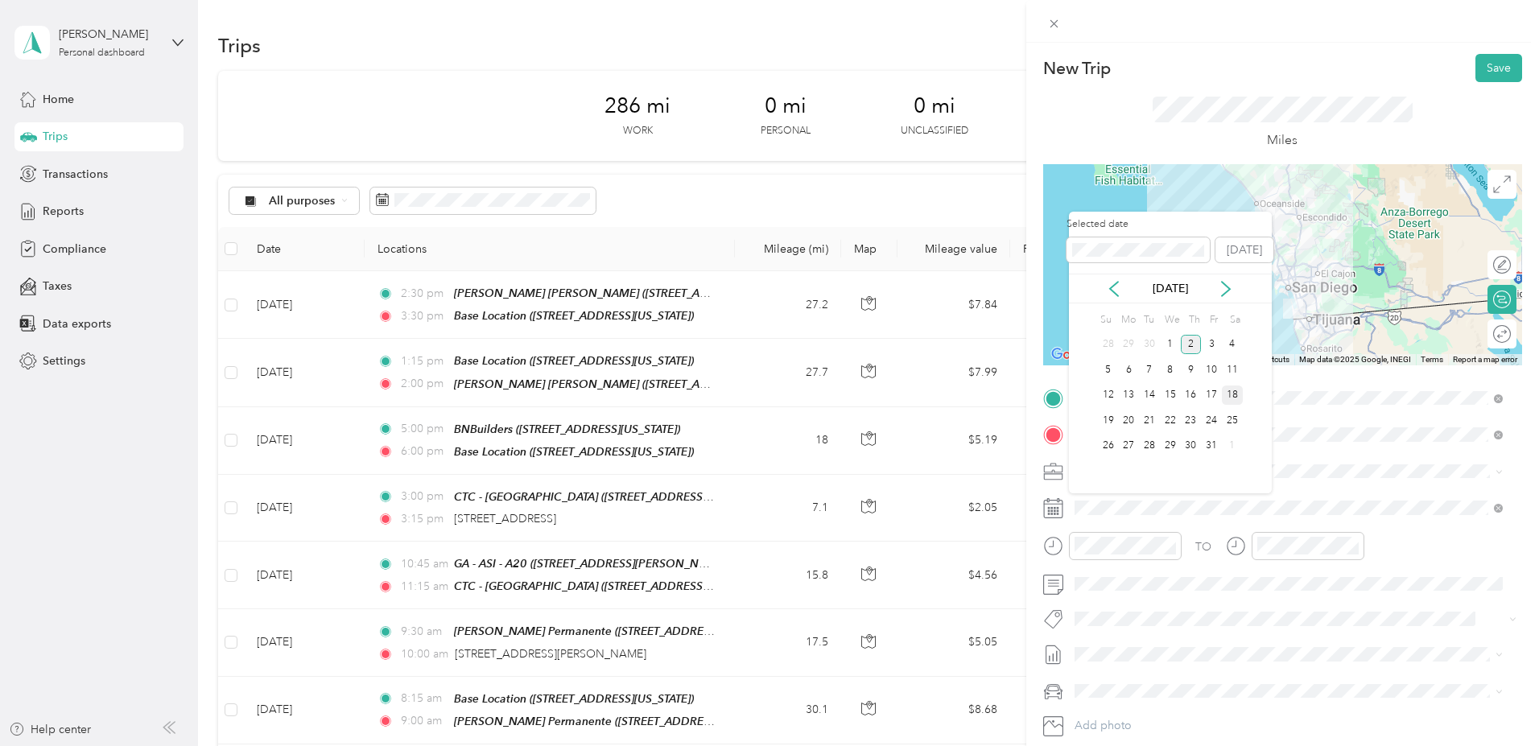
click at [1230, 396] on div "18" at bounding box center [1232, 395] width 21 height 20
click at [1115, 291] on icon at bounding box center [1114, 289] width 16 height 16
click at [1191, 396] on div "18" at bounding box center [1191, 395] width 21 height 20
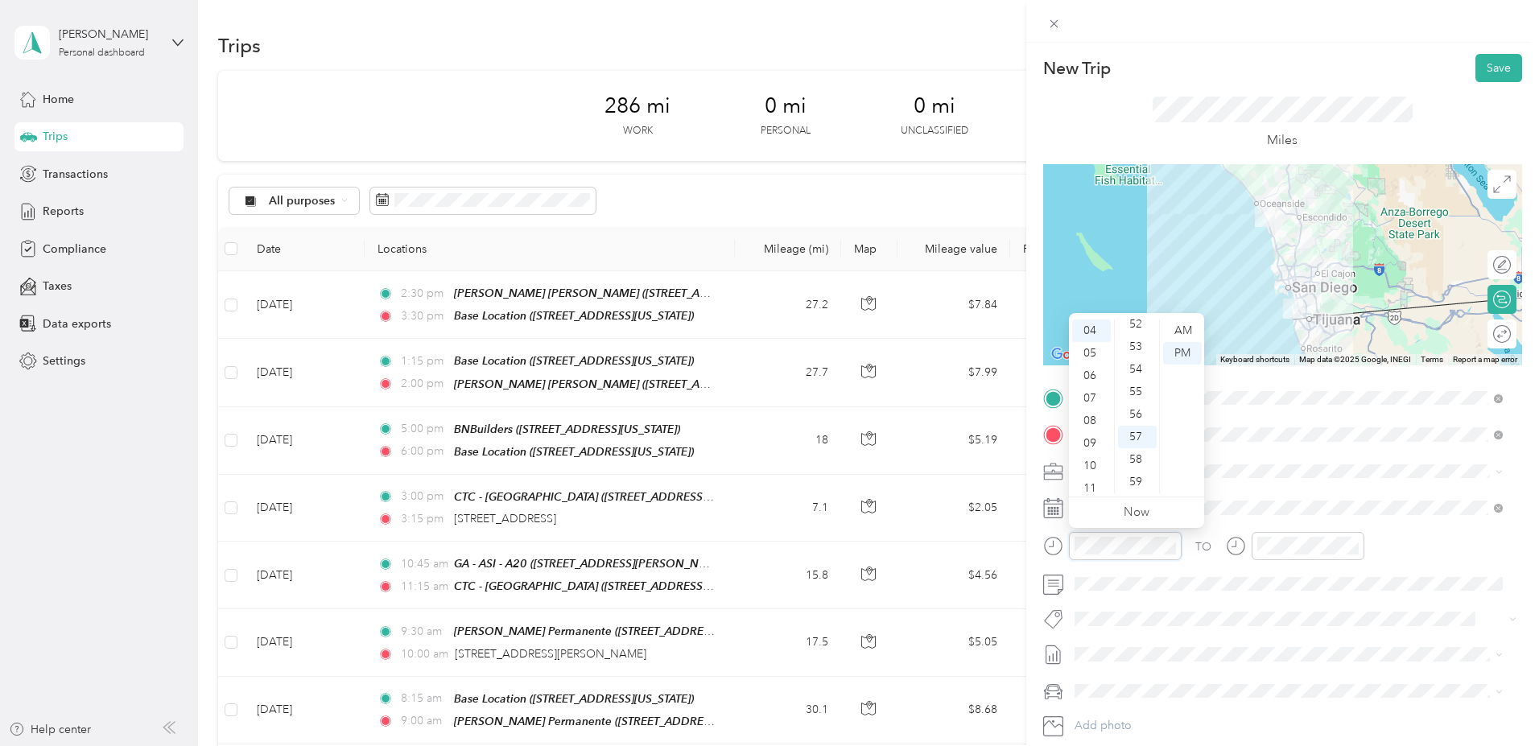
scroll to position [90, 0]
click at [1093, 416] on div "08" at bounding box center [1091, 421] width 39 height 23
click at [1138, 402] on div "30" at bounding box center [1137, 403] width 39 height 23
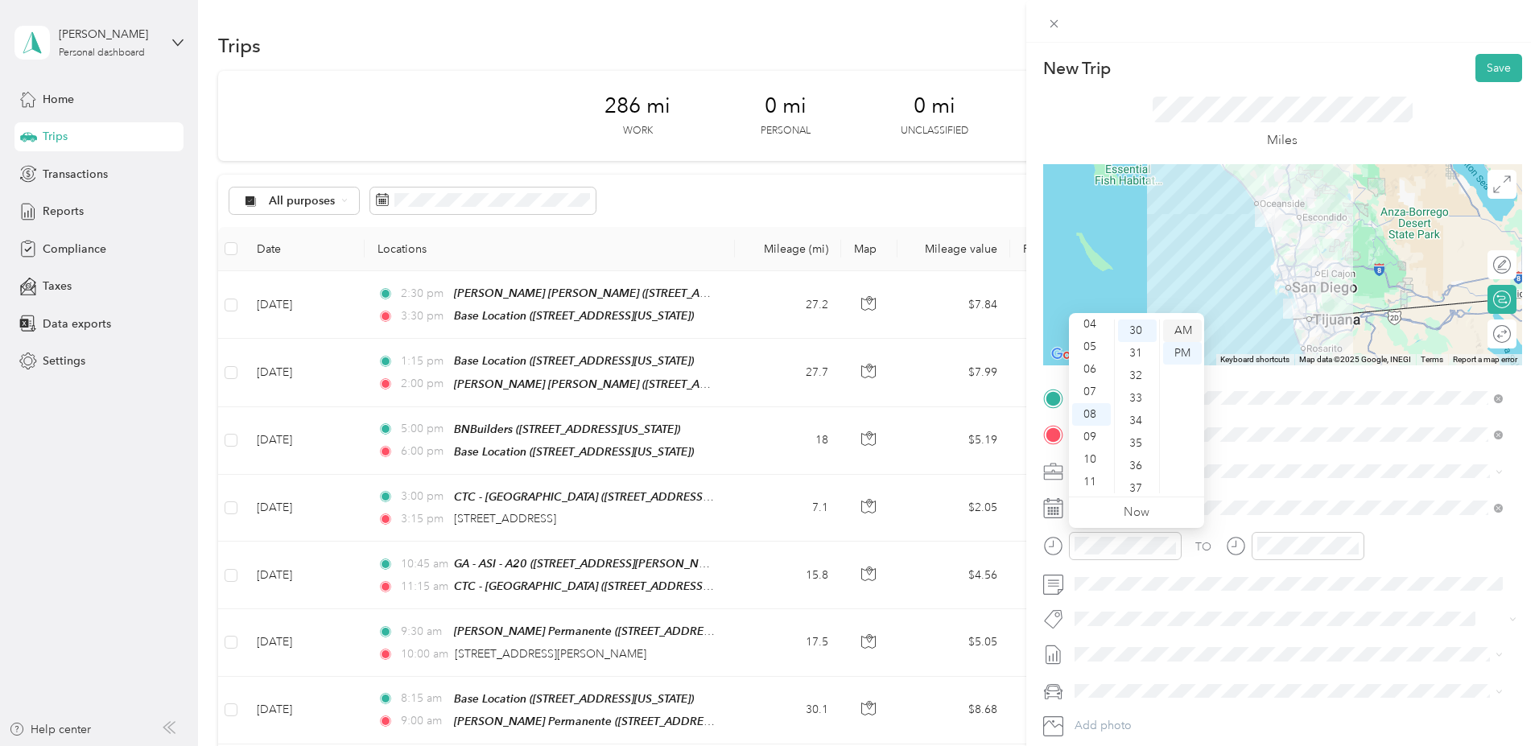
click at [1186, 332] on div "AM" at bounding box center [1182, 330] width 39 height 23
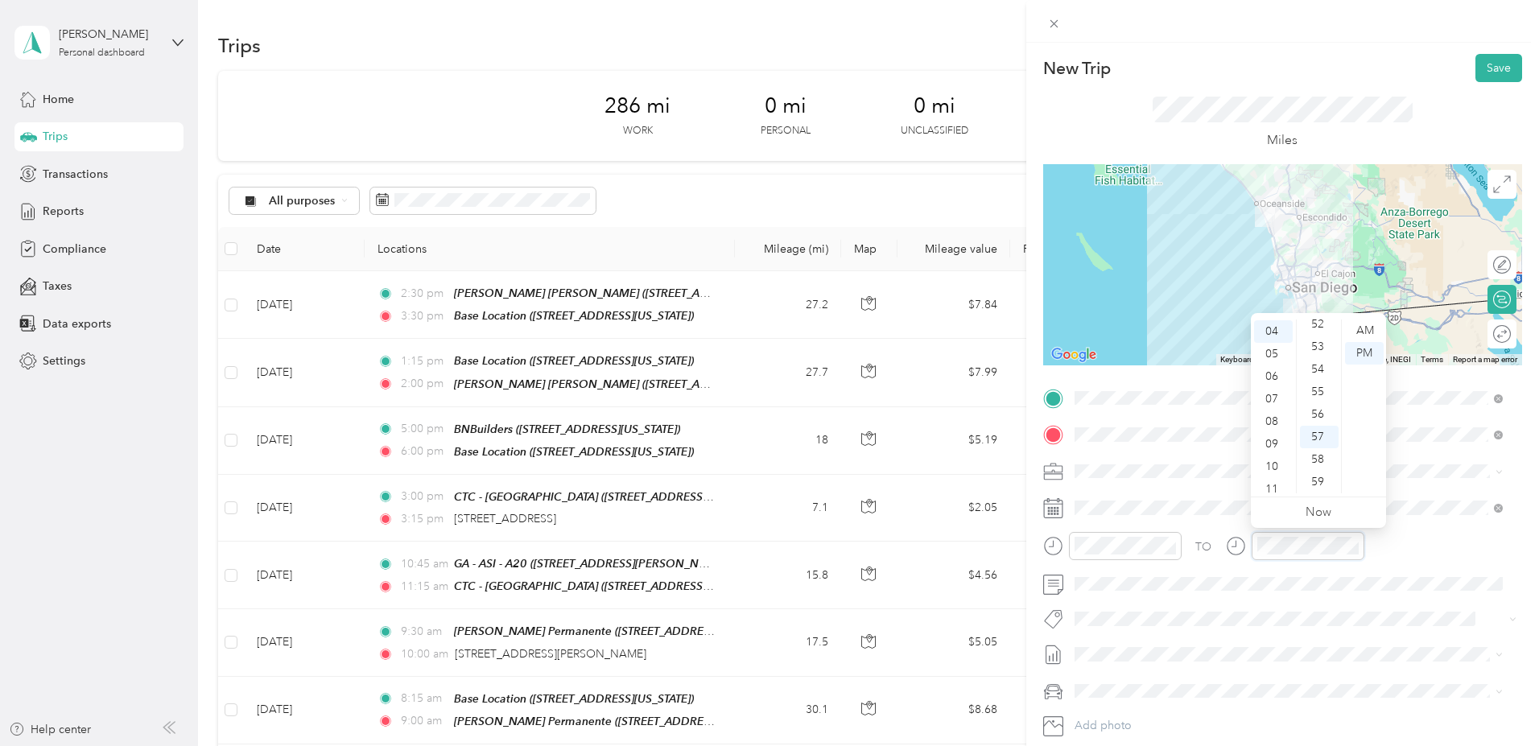
scroll to position [1178, 0]
click at [1268, 447] on div "09" at bounding box center [1273, 444] width 39 height 23
click at [1317, 402] on div "30" at bounding box center [1319, 403] width 39 height 23
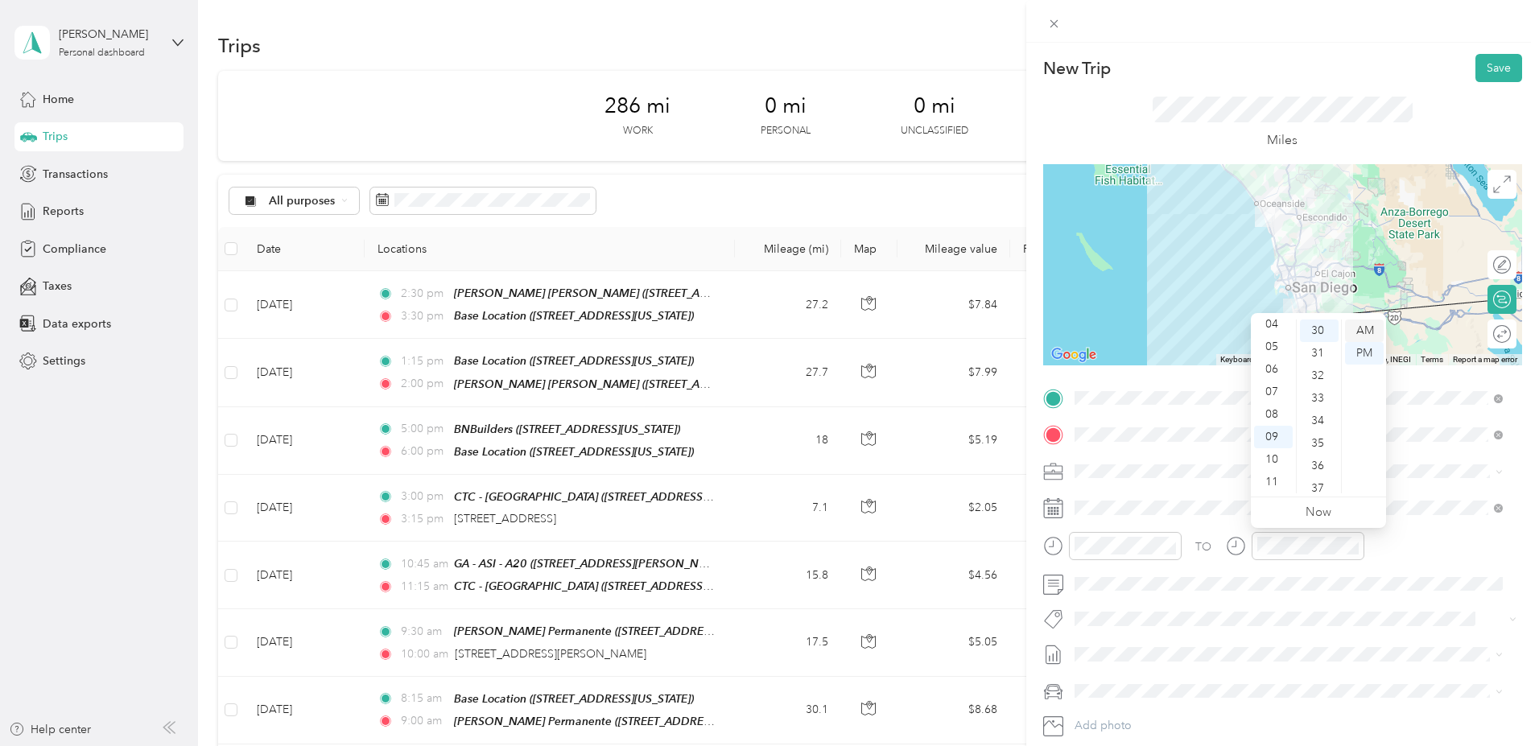
click at [1369, 329] on div "AM" at bounding box center [1364, 330] width 39 height 23
click at [1484, 68] on button "Save" at bounding box center [1498, 68] width 47 height 28
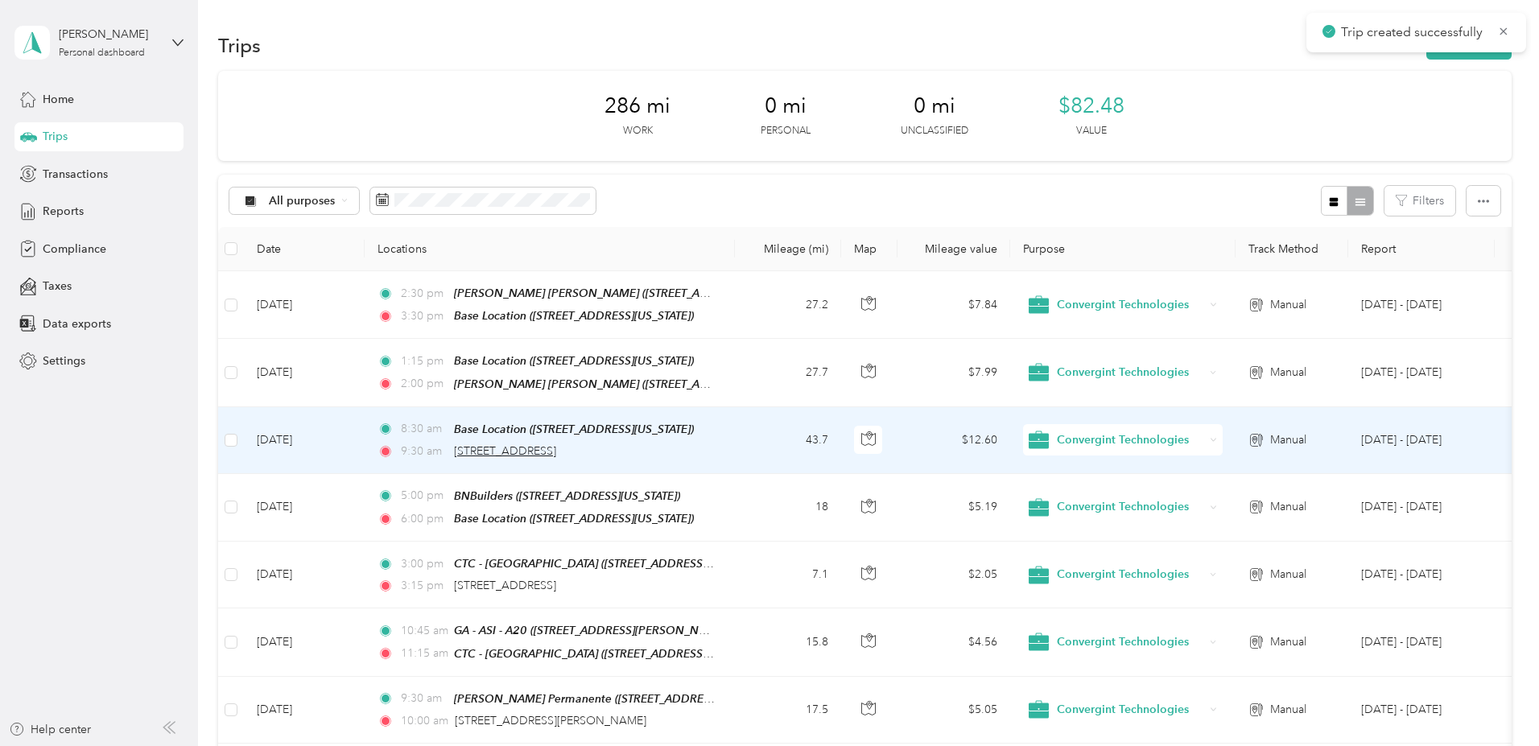
click at [556, 448] on span "949 Palm Avenue, Imperial Beach" at bounding box center [505, 451] width 102 height 14
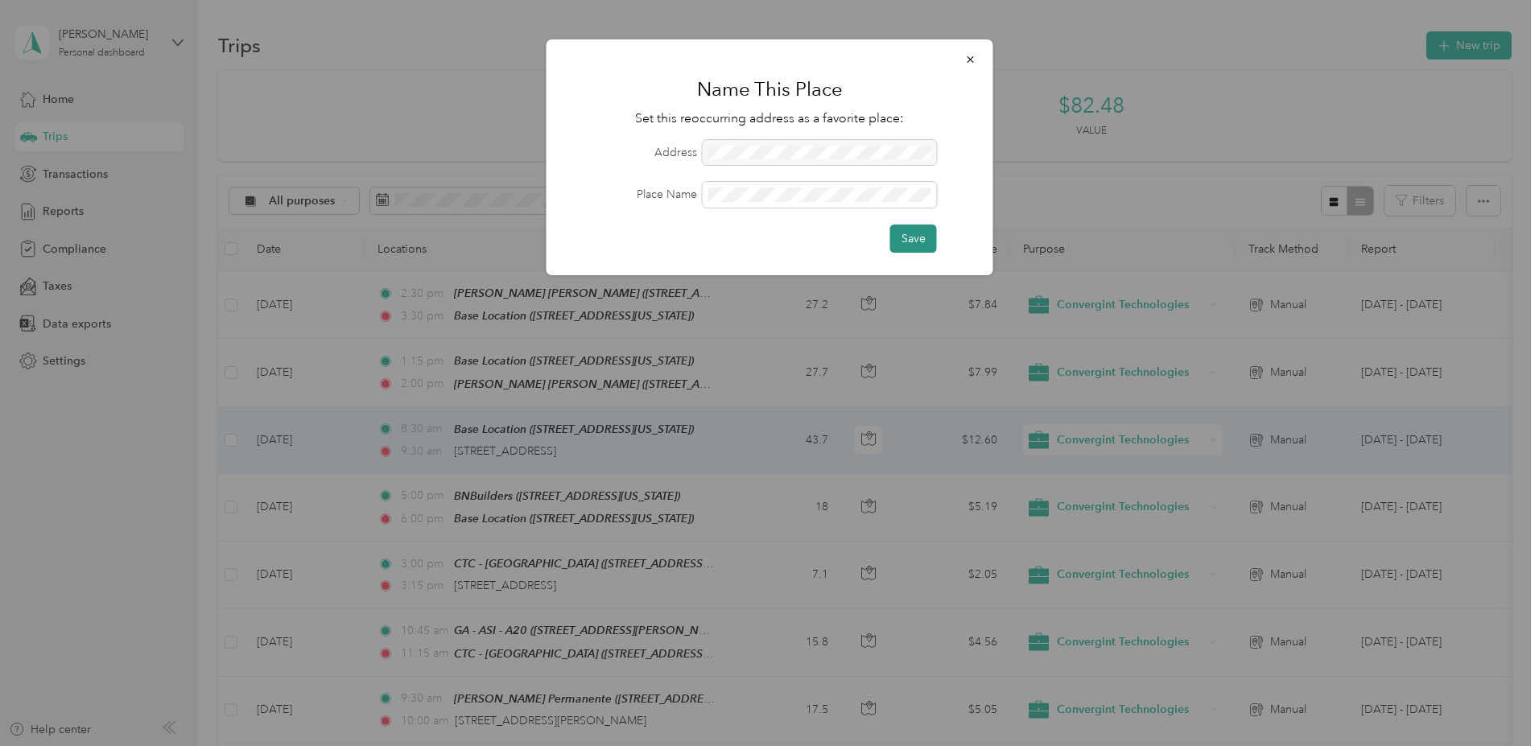
click at [904, 234] on button "Save" at bounding box center [913, 239] width 47 height 28
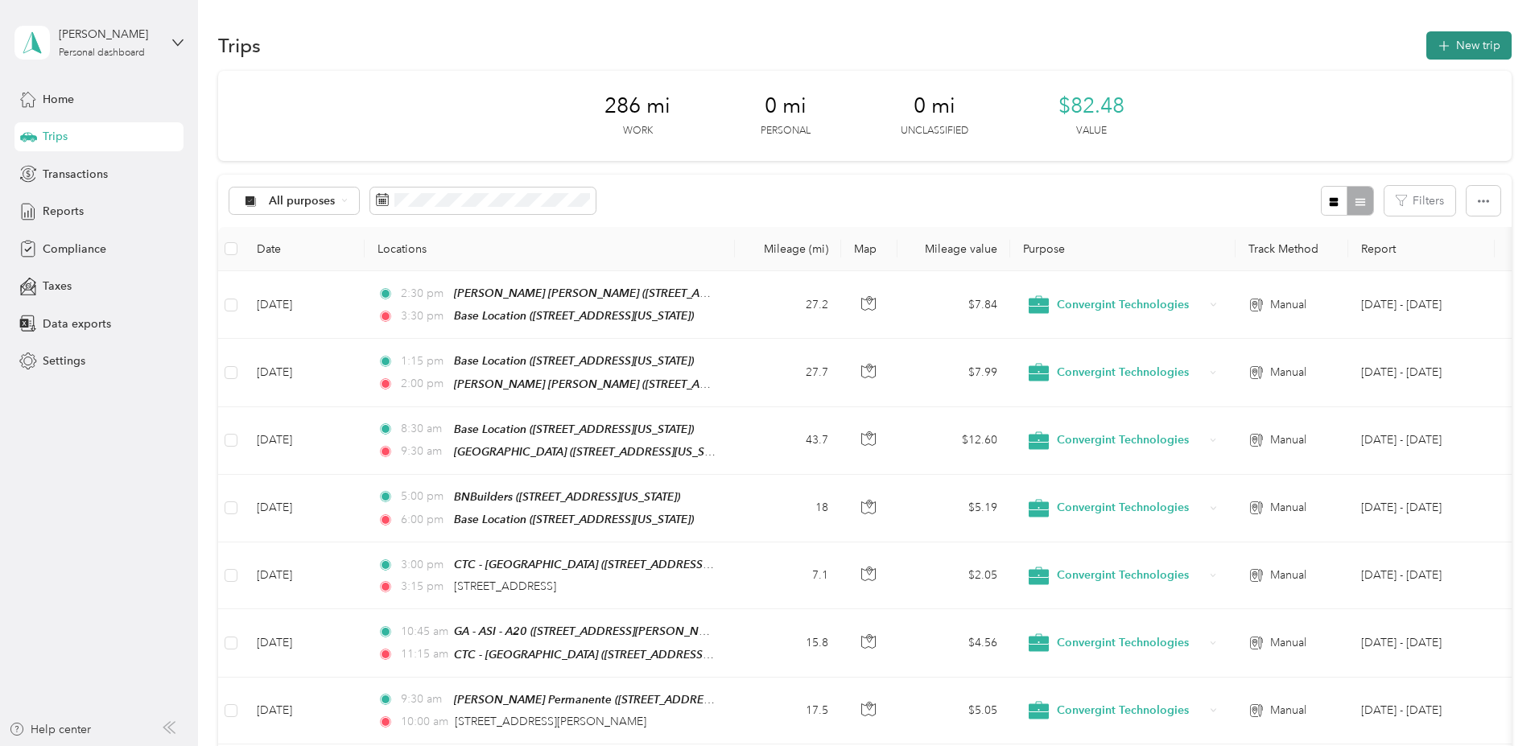
click at [1426, 47] on button "New trip" at bounding box center [1468, 45] width 85 height 28
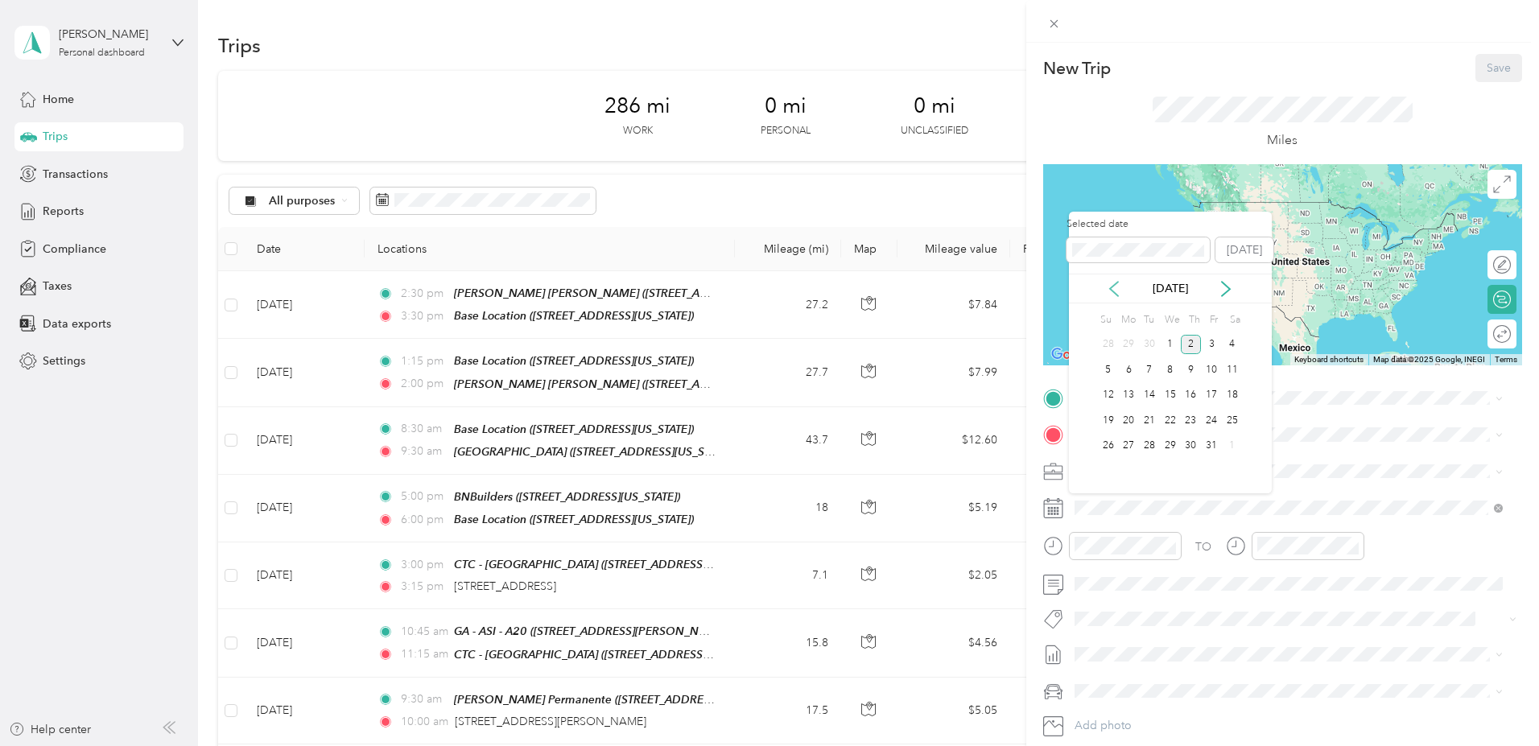
click at [1115, 285] on icon at bounding box center [1114, 289] width 8 height 14
click at [1189, 393] on div "18" at bounding box center [1191, 395] width 21 height 20
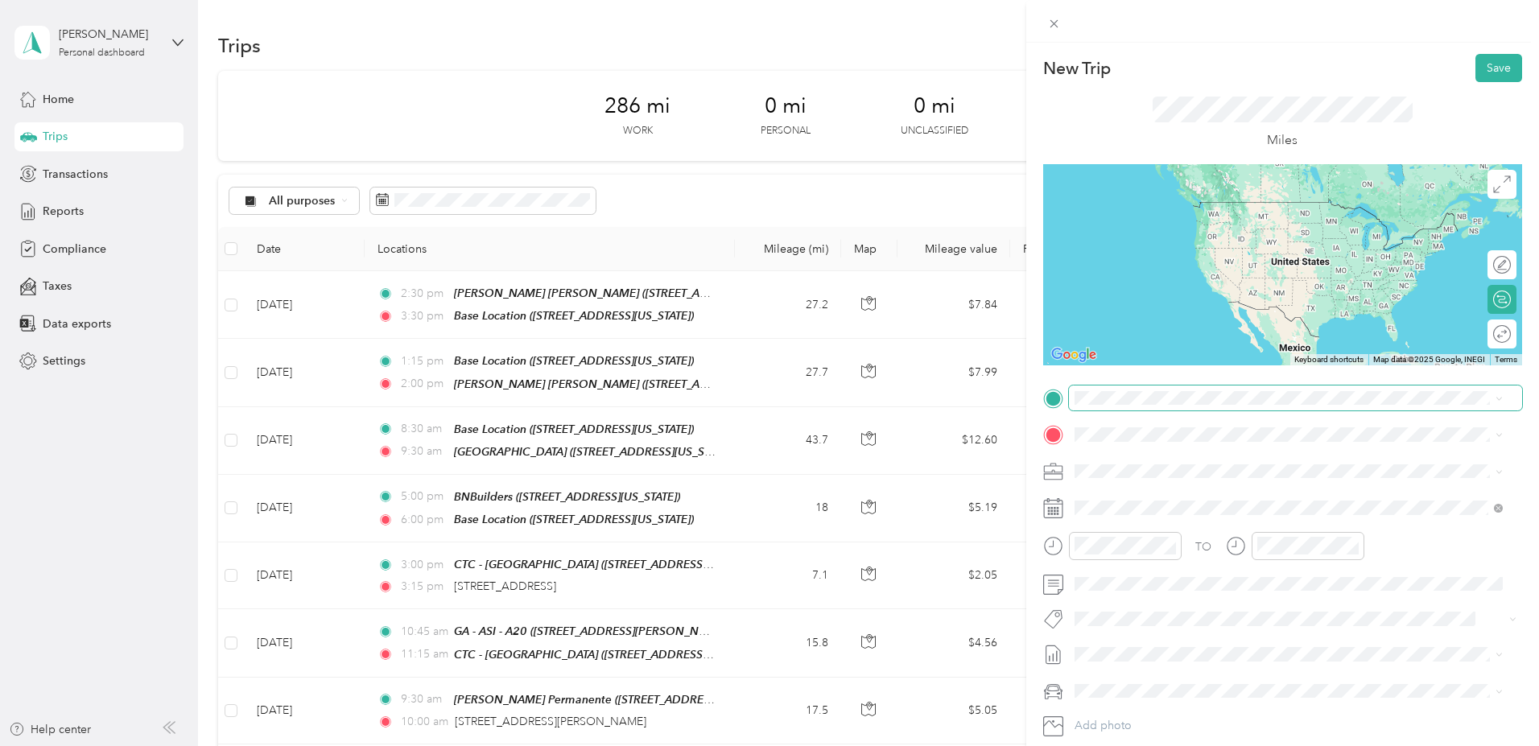
click at [1134, 390] on span at bounding box center [1295, 398] width 453 height 26
click at [1145, 463] on div "Imperial Beach Community Clinic 949 Palm Avenue, Imperial Beach, 91932, Imperia…" at bounding box center [1191, 472] width 175 height 34
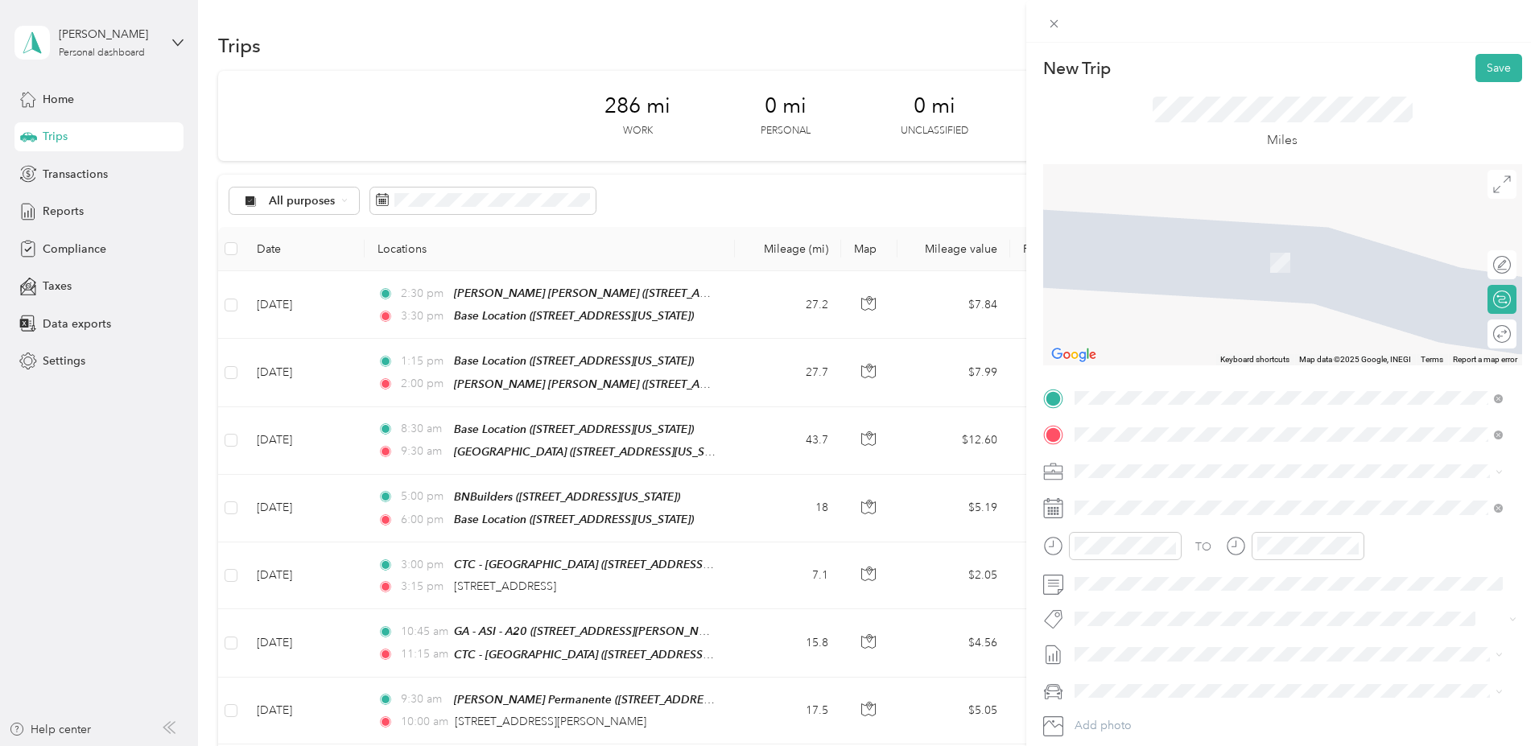
click at [1172, 507] on div "CTC - San Diego 7323 Engineer Road, 92111, San Diego, California, United States" at bounding box center [1184, 508] width 161 height 34
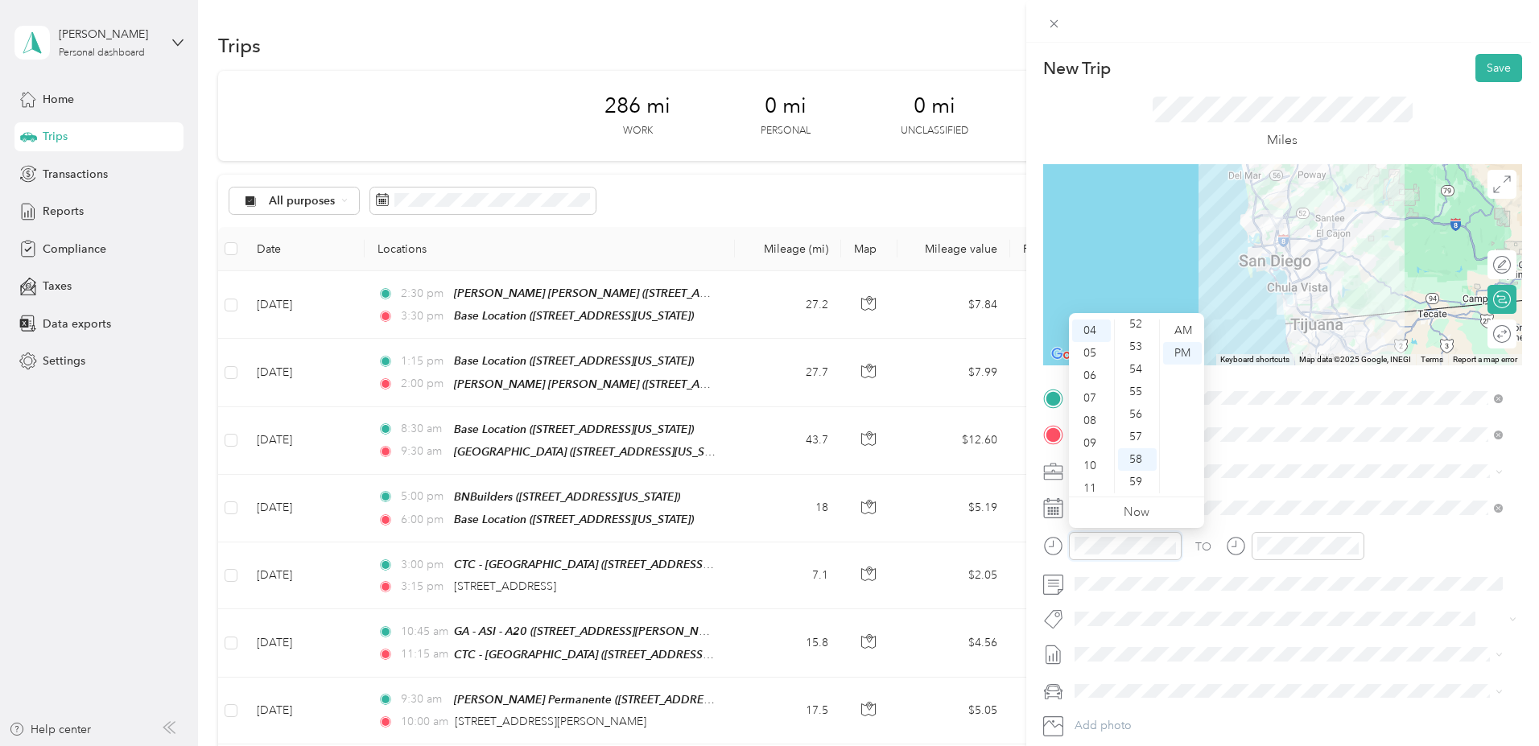
scroll to position [1178, 0]
click at [1094, 461] on div "10" at bounding box center [1091, 466] width 39 height 23
click at [1138, 325] on div "00" at bounding box center [1137, 330] width 39 height 23
click at [1181, 328] on div "AM" at bounding box center [1182, 330] width 39 height 23
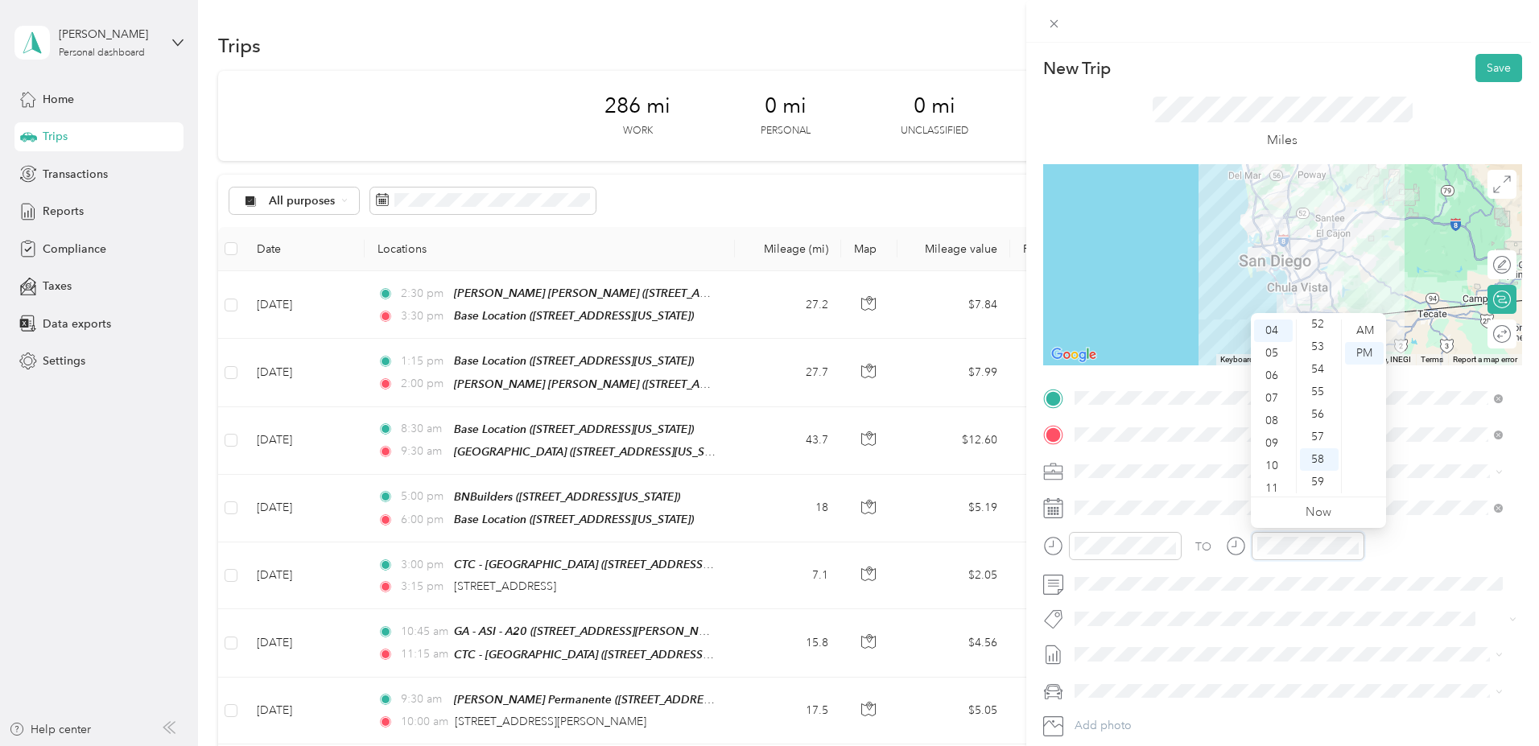
scroll to position [1178, 0]
click at [1270, 465] on div "10" at bounding box center [1273, 466] width 39 height 23
click at [1319, 323] on div "30" at bounding box center [1319, 321] width 39 height 23
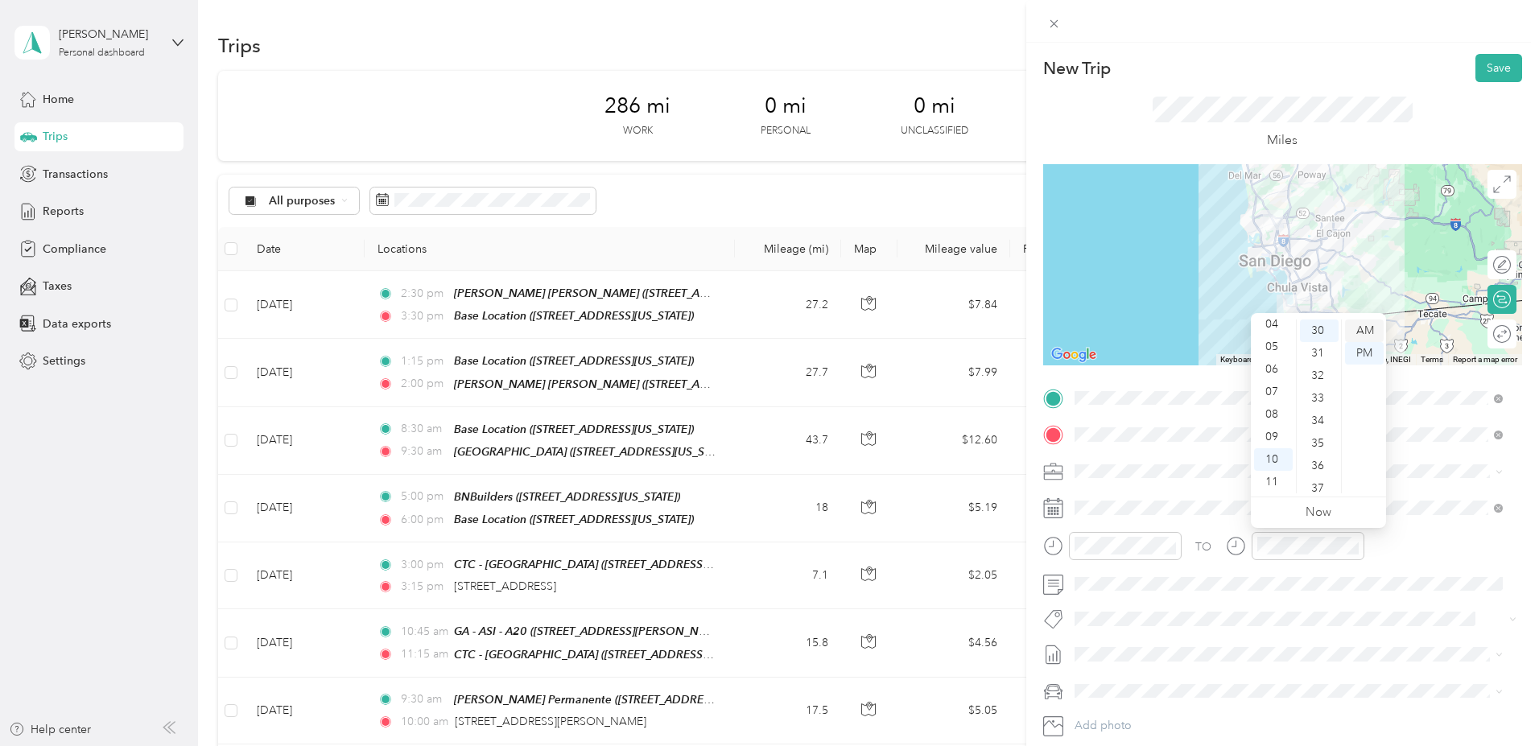
click at [1358, 331] on div "AM" at bounding box center [1364, 330] width 39 height 23
click at [1488, 70] on button "Save" at bounding box center [1498, 68] width 47 height 28
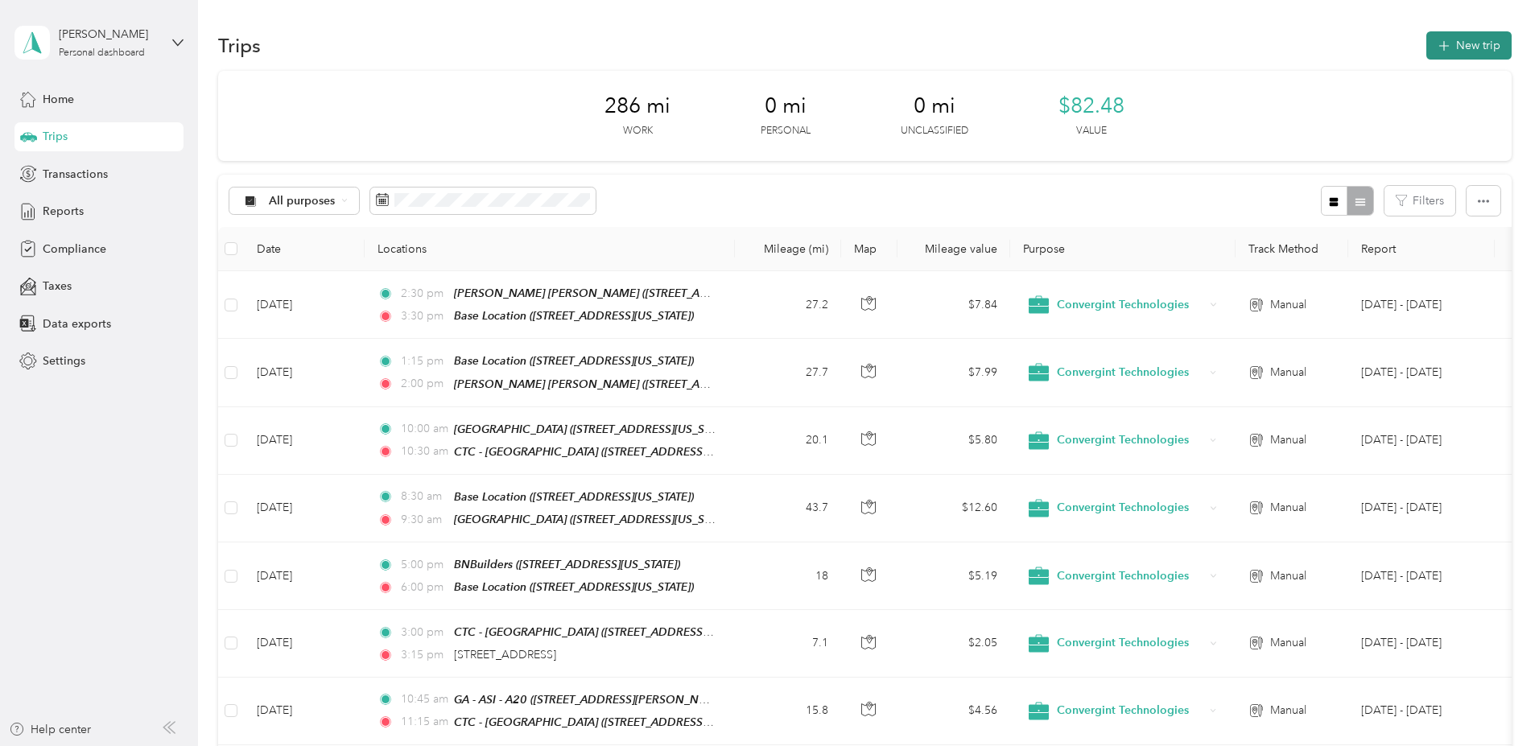
click at [1426, 47] on button "New trip" at bounding box center [1468, 45] width 85 height 28
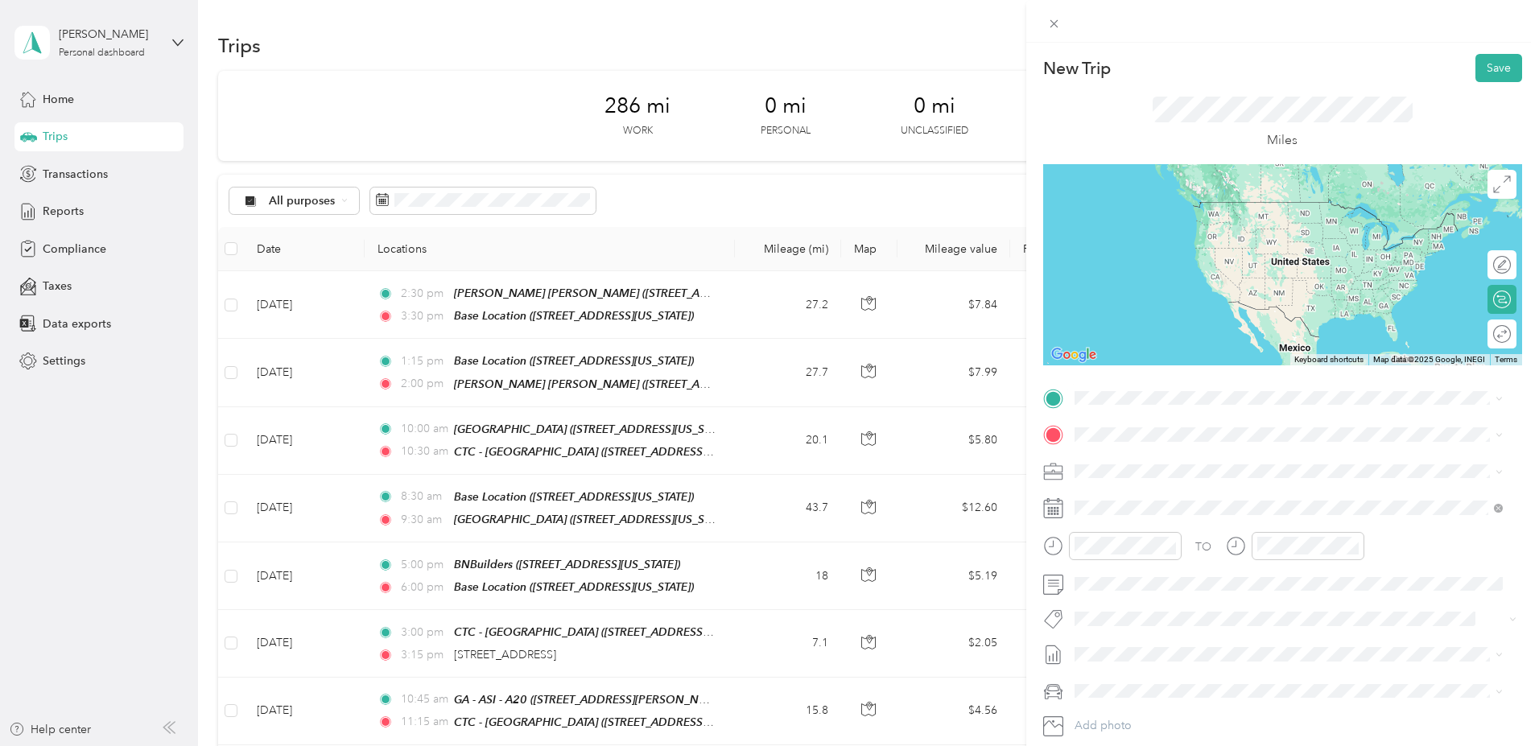
click at [1159, 457] on strong "CTC - [GEOGRAPHIC_DATA]" at bounding box center [1180, 457] width 152 height 14
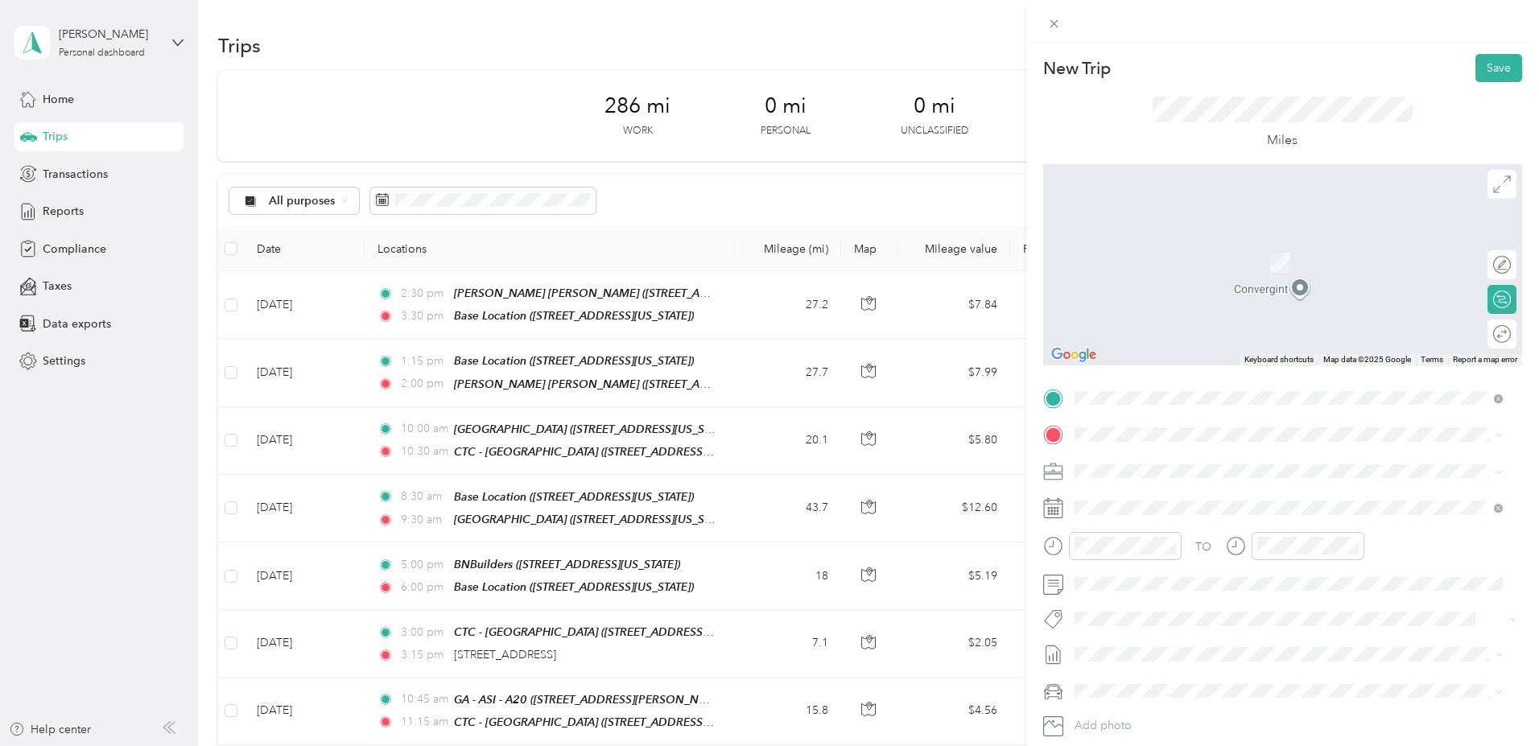
click at [1182, 526] on li "Dynalectric 1111 Pioneer Way, El Cajon, 92020, El Cajon, California, United Sta…" at bounding box center [1288, 505] width 439 height 51
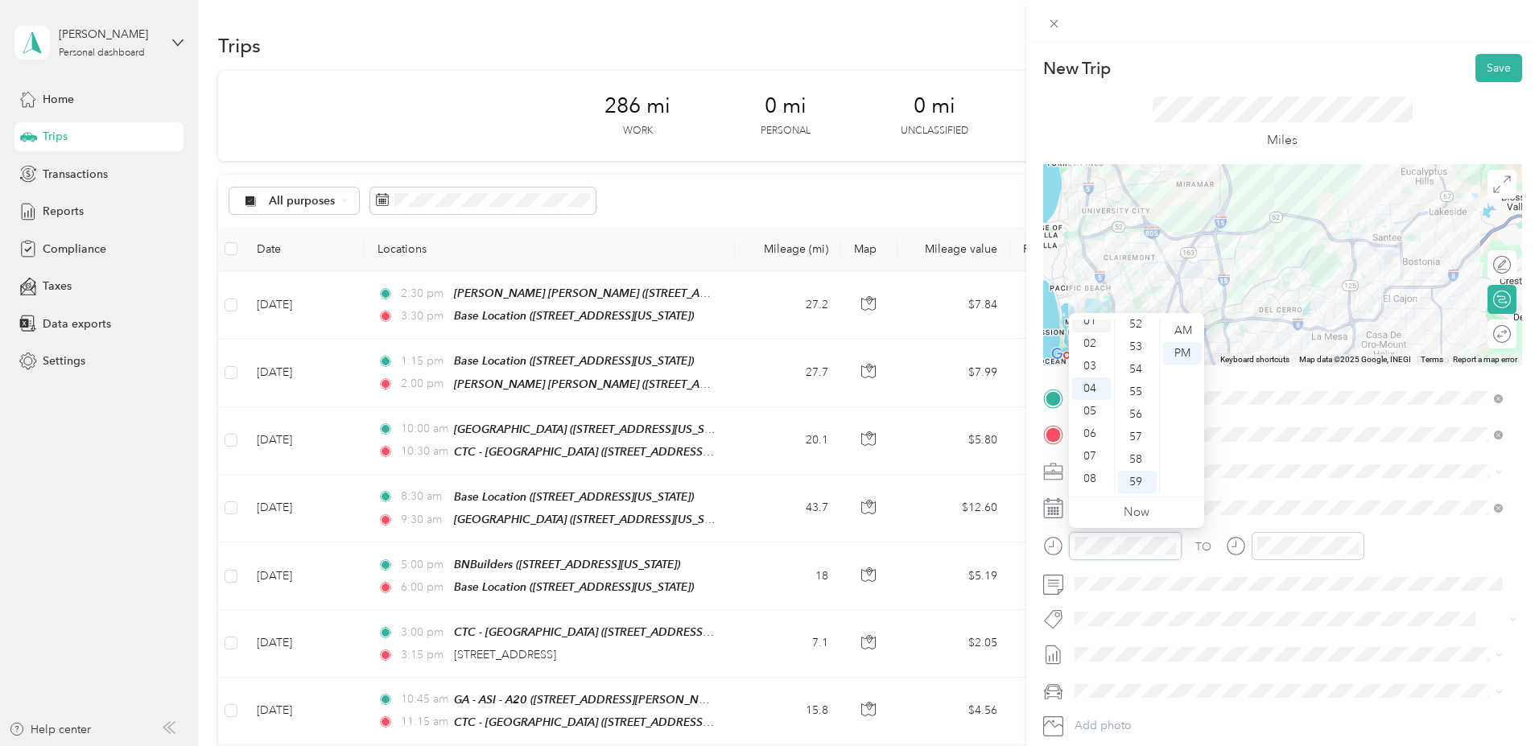
scroll to position [0, 0]
click at [1095, 371] on div "02" at bounding box center [1091, 376] width 39 height 23
click at [1137, 403] on div "30" at bounding box center [1137, 403] width 39 height 23
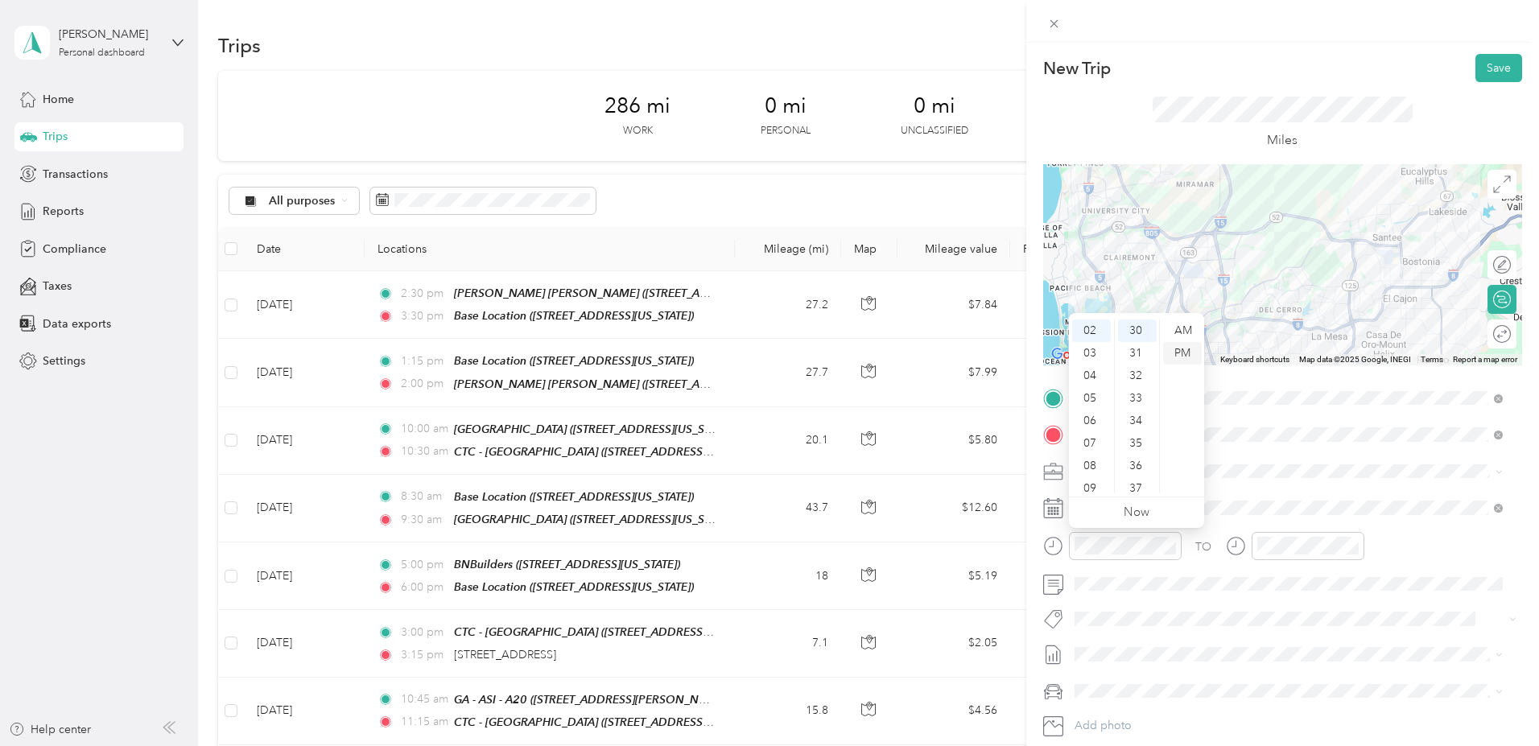
click at [1184, 353] on div "PM" at bounding box center [1182, 353] width 39 height 23
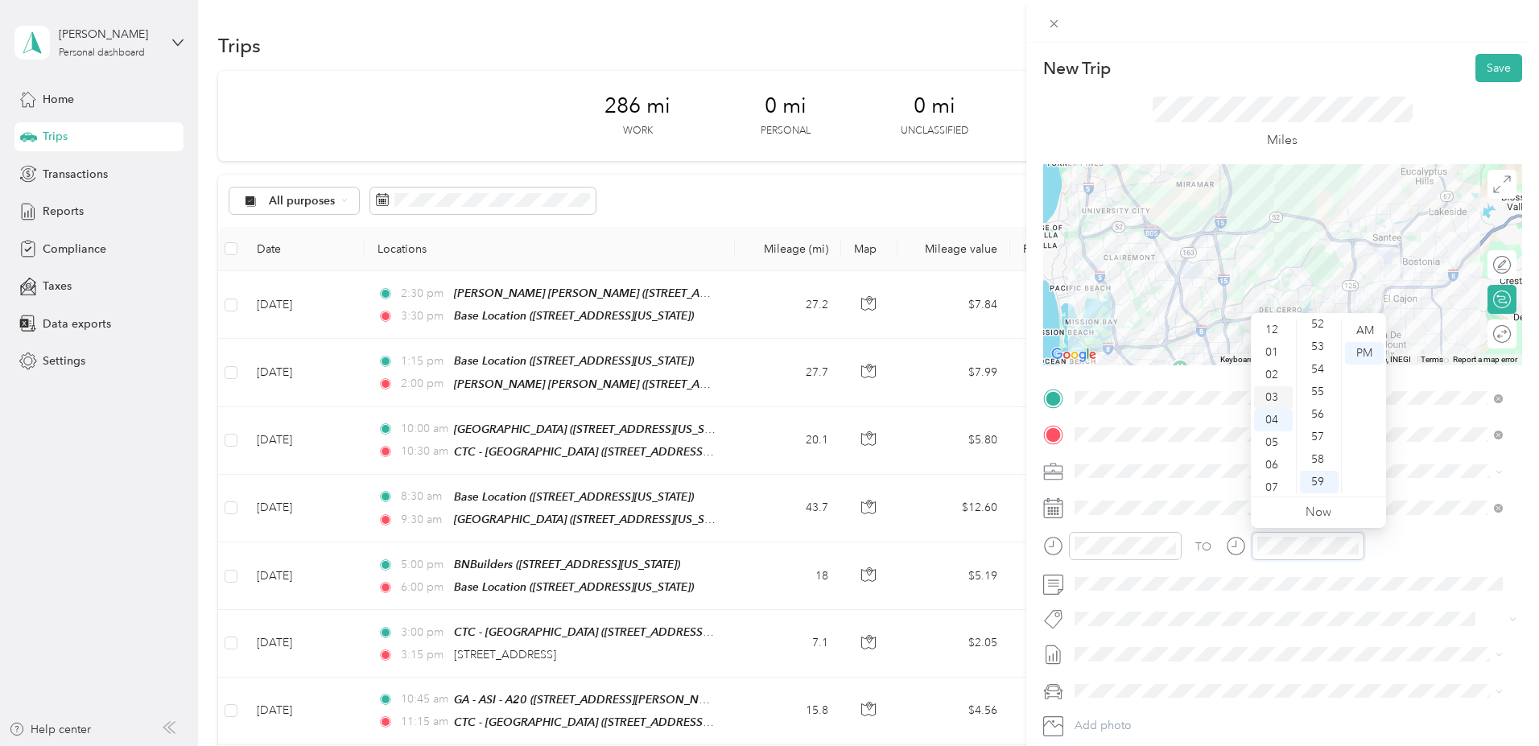
scroll to position [0, 0]
click at [1271, 393] on div "03" at bounding box center [1273, 398] width 39 height 23
click at [1314, 328] on div "00" at bounding box center [1319, 330] width 39 height 23
click at [1362, 355] on div "PM" at bounding box center [1364, 353] width 39 height 23
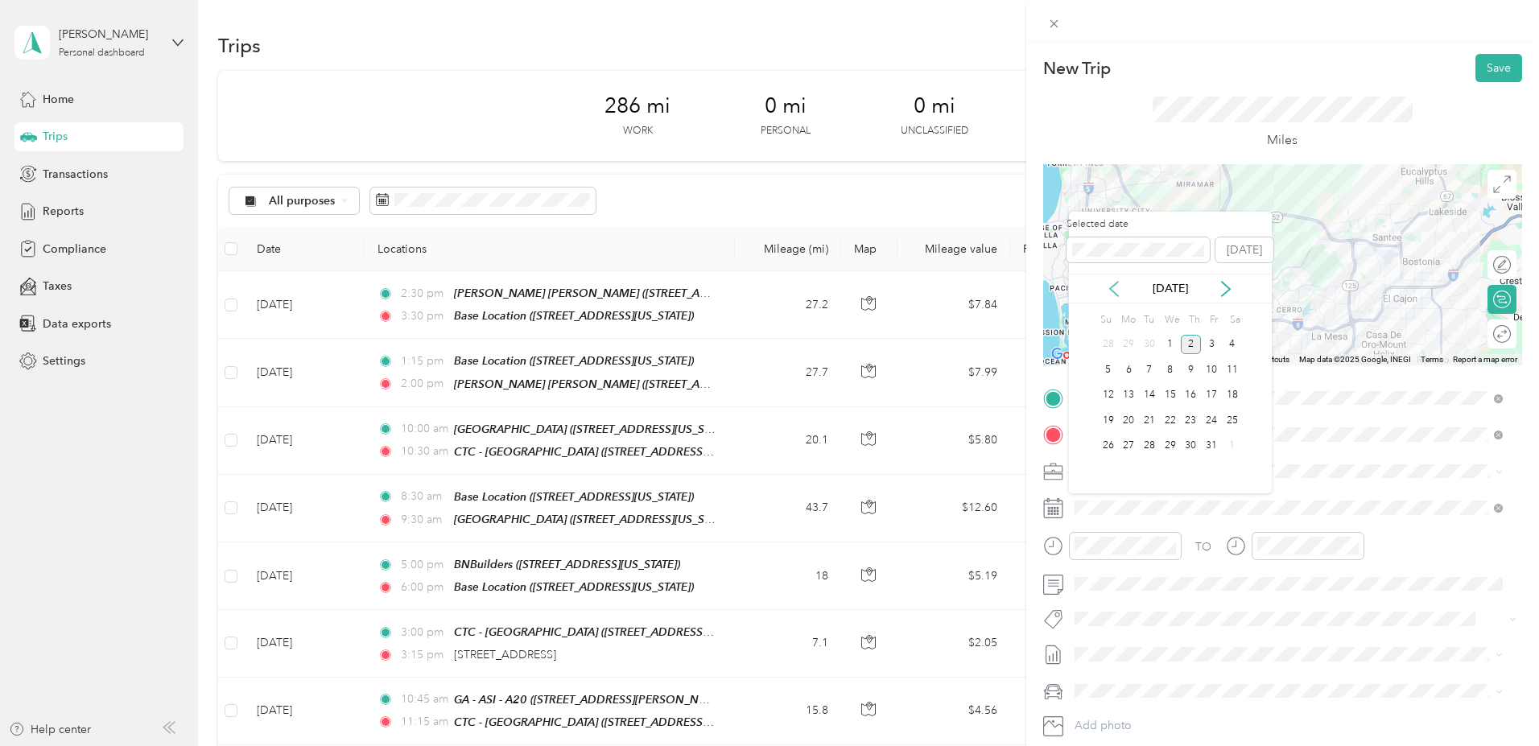
click at [1110, 289] on icon at bounding box center [1114, 289] width 8 height 14
click at [1166, 394] on div "17" at bounding box center [1170, 395] width 21 height 20
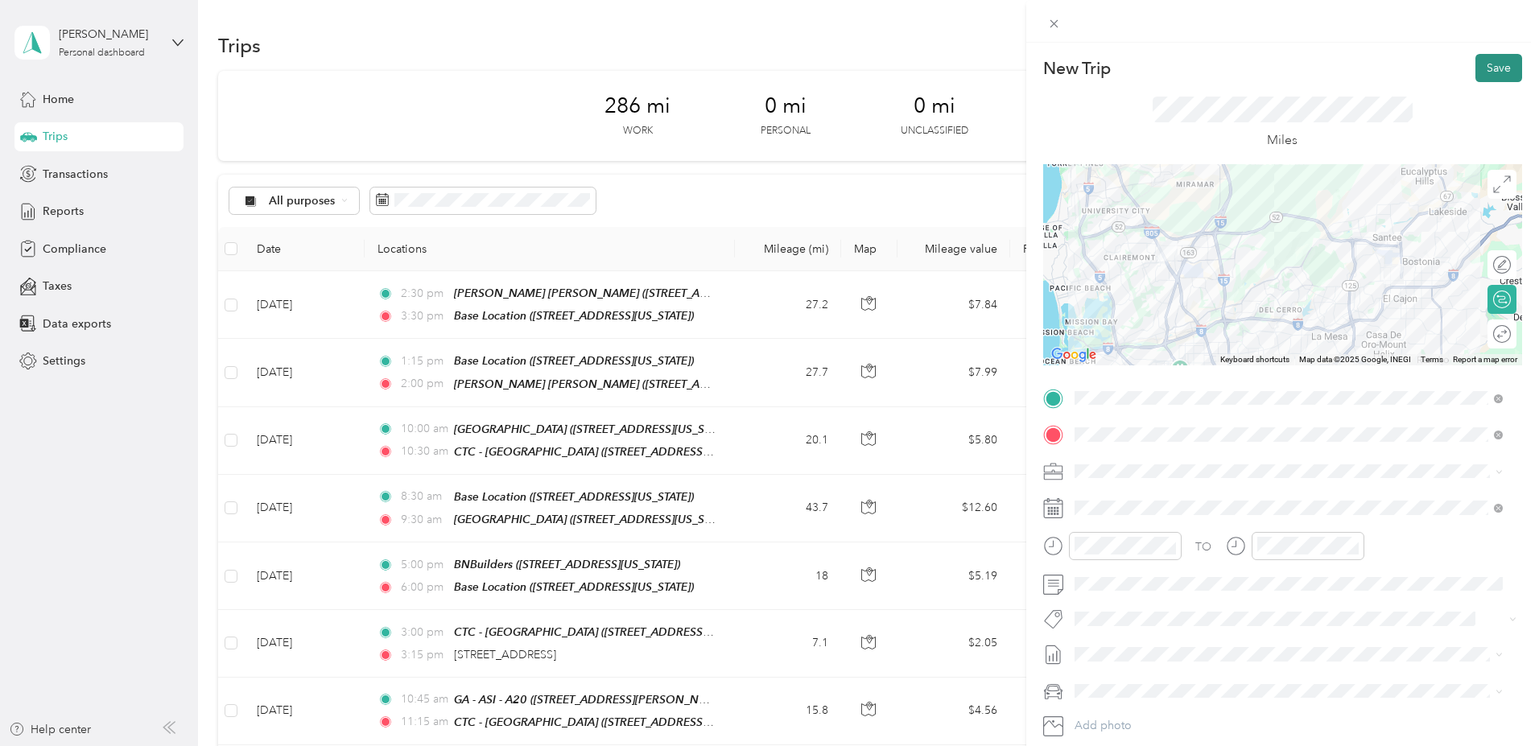
click at [1479, 68] on button "Save" at bounding box center [1498, 68] width 47 height 28
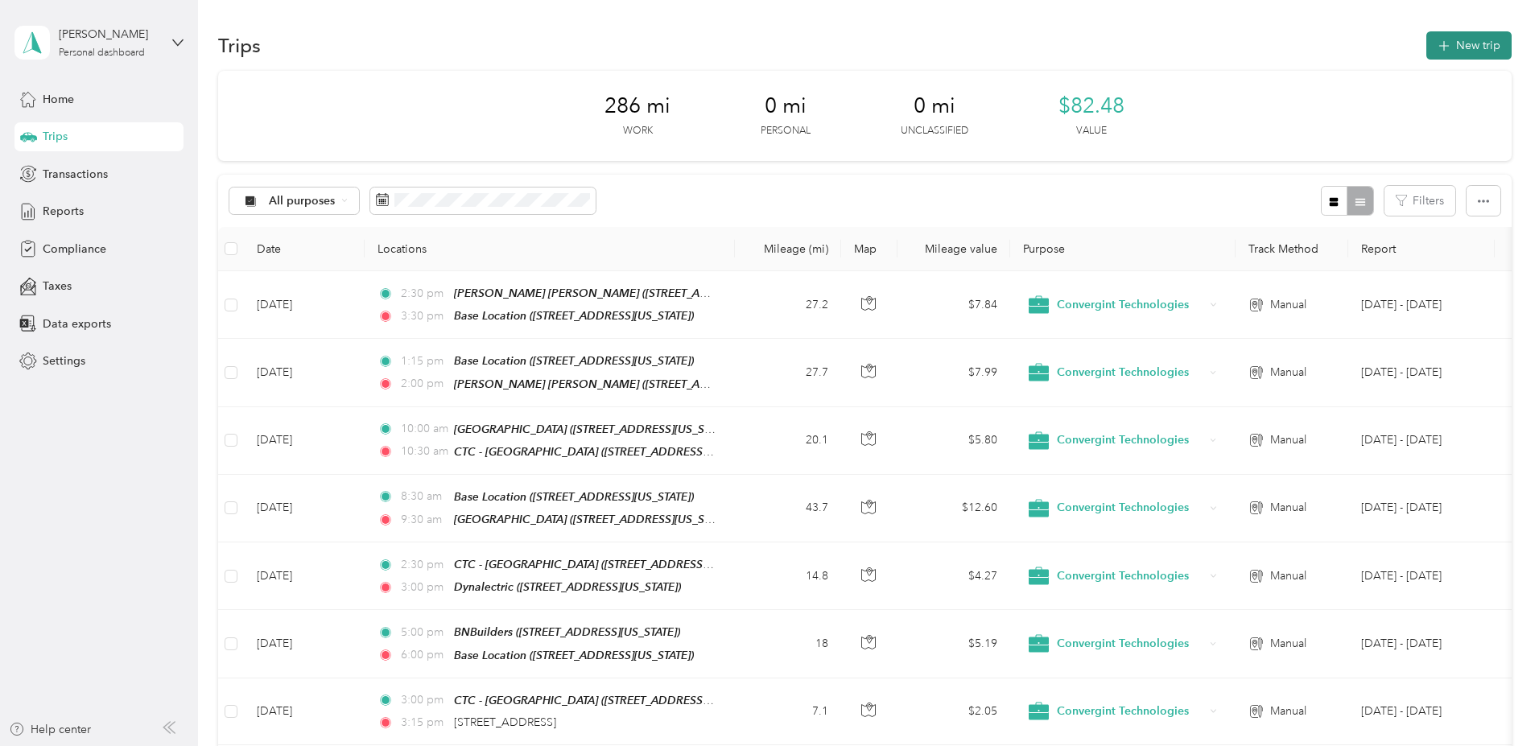
click at [1434, 43] on icon "button" at bounding box center [1443, 46] width 19 height 19
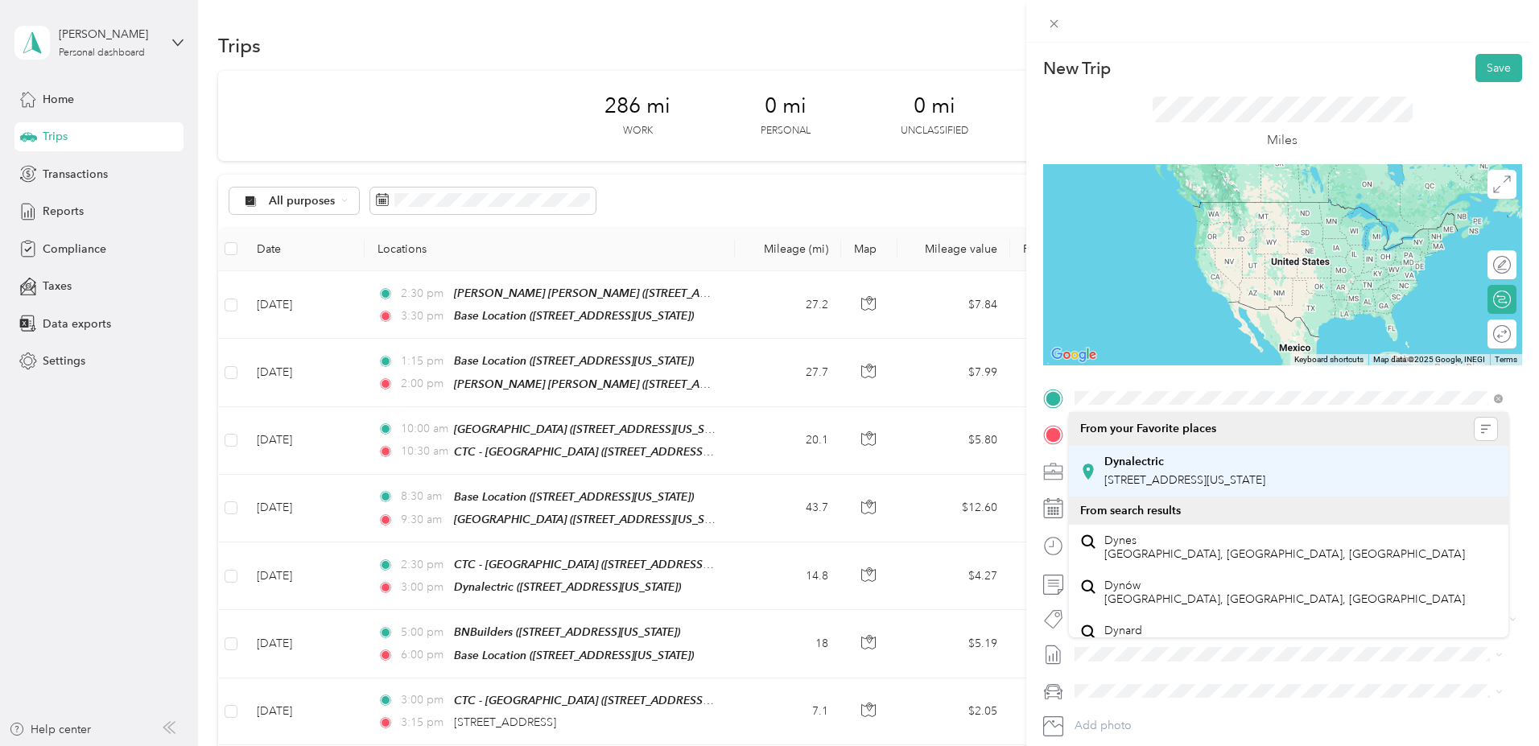
click at [1136, 468] on strong "Dynalectric" at bounding box center [1134, 462] width 60 height 14
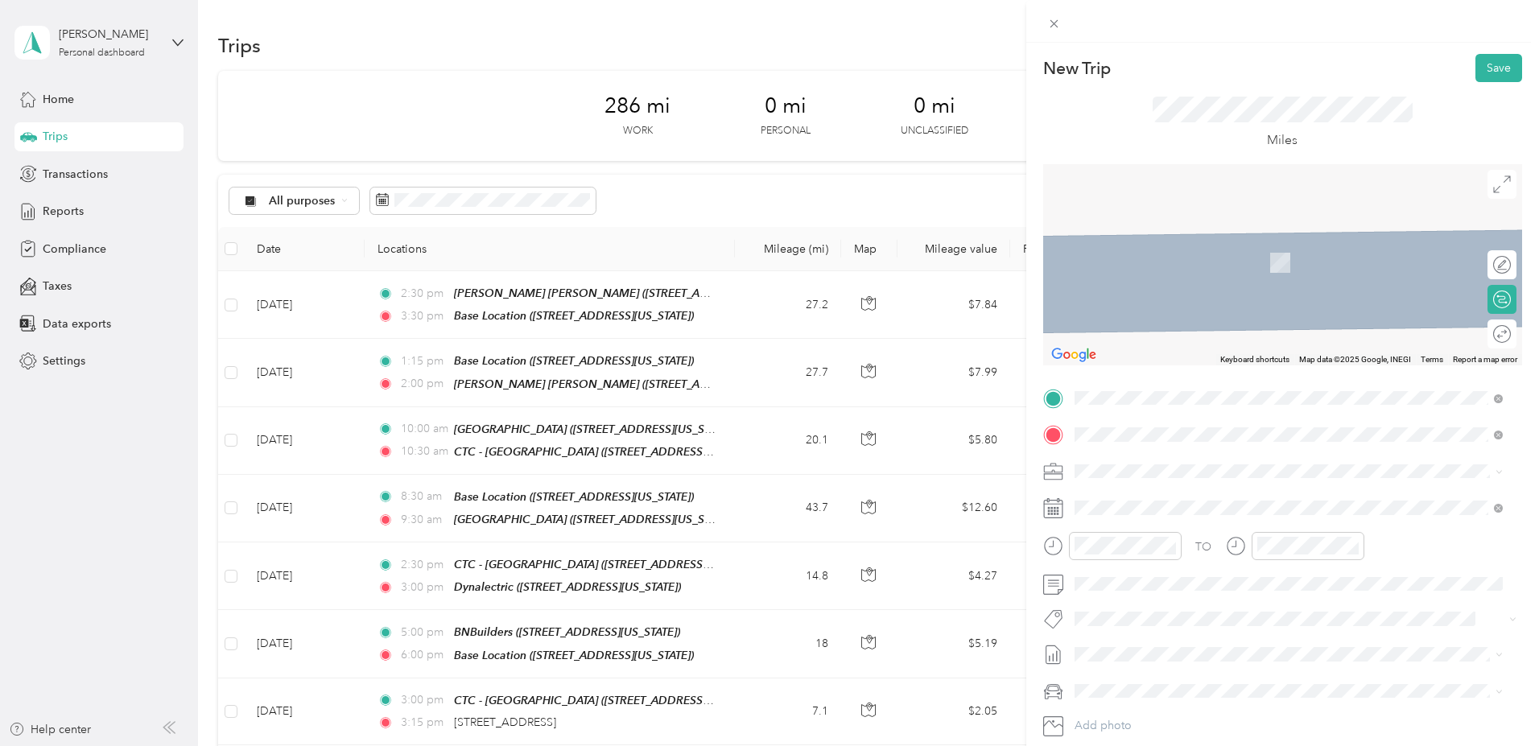
click at [1150, 497] on strong "Base Location" at bounding box center [1141, 498] width 74 height 14
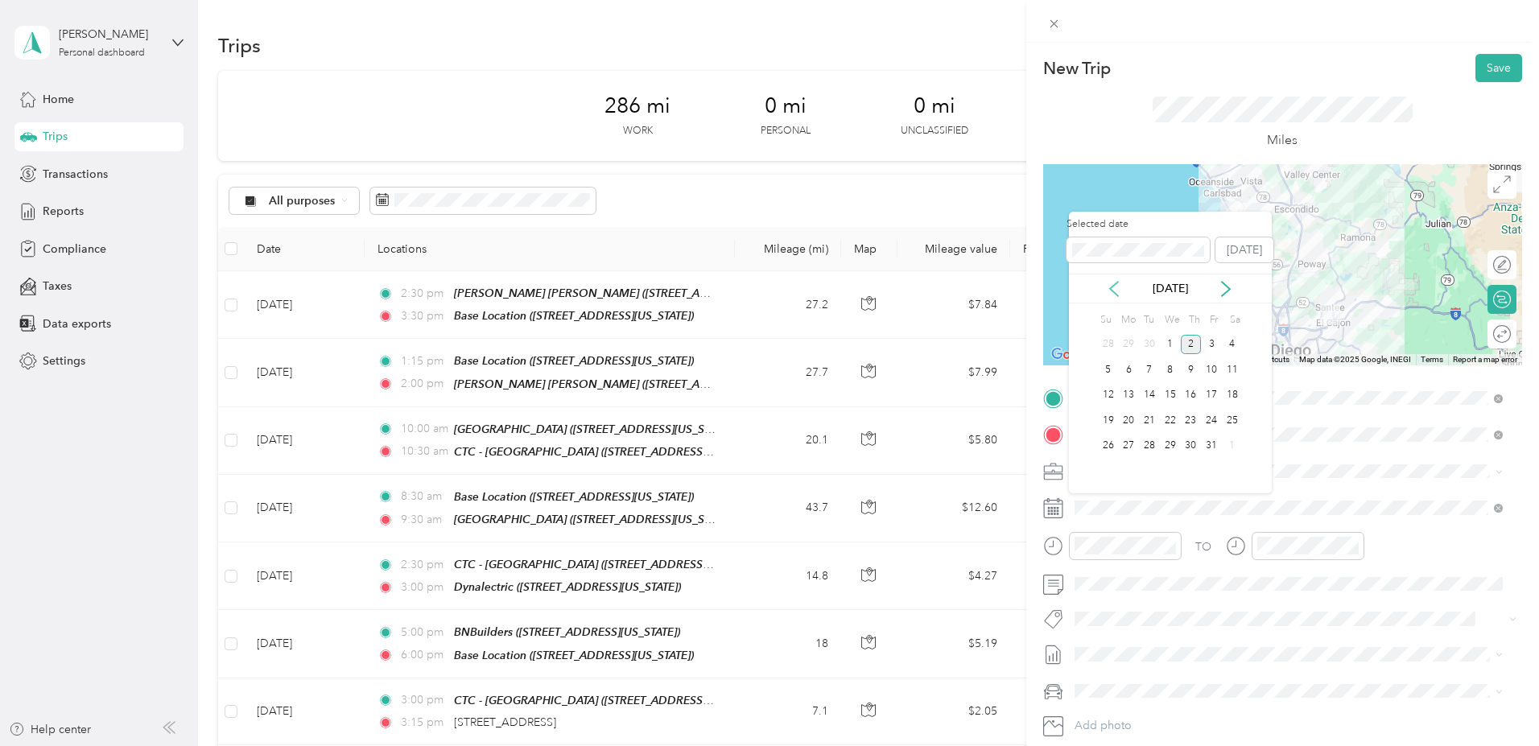
click at [1112, 291] on icon at bounding box center [1114, 289] width 8 height 14
click at [1171, 390] on div "17" at bounding box center [1170, 395] width 21 height 20
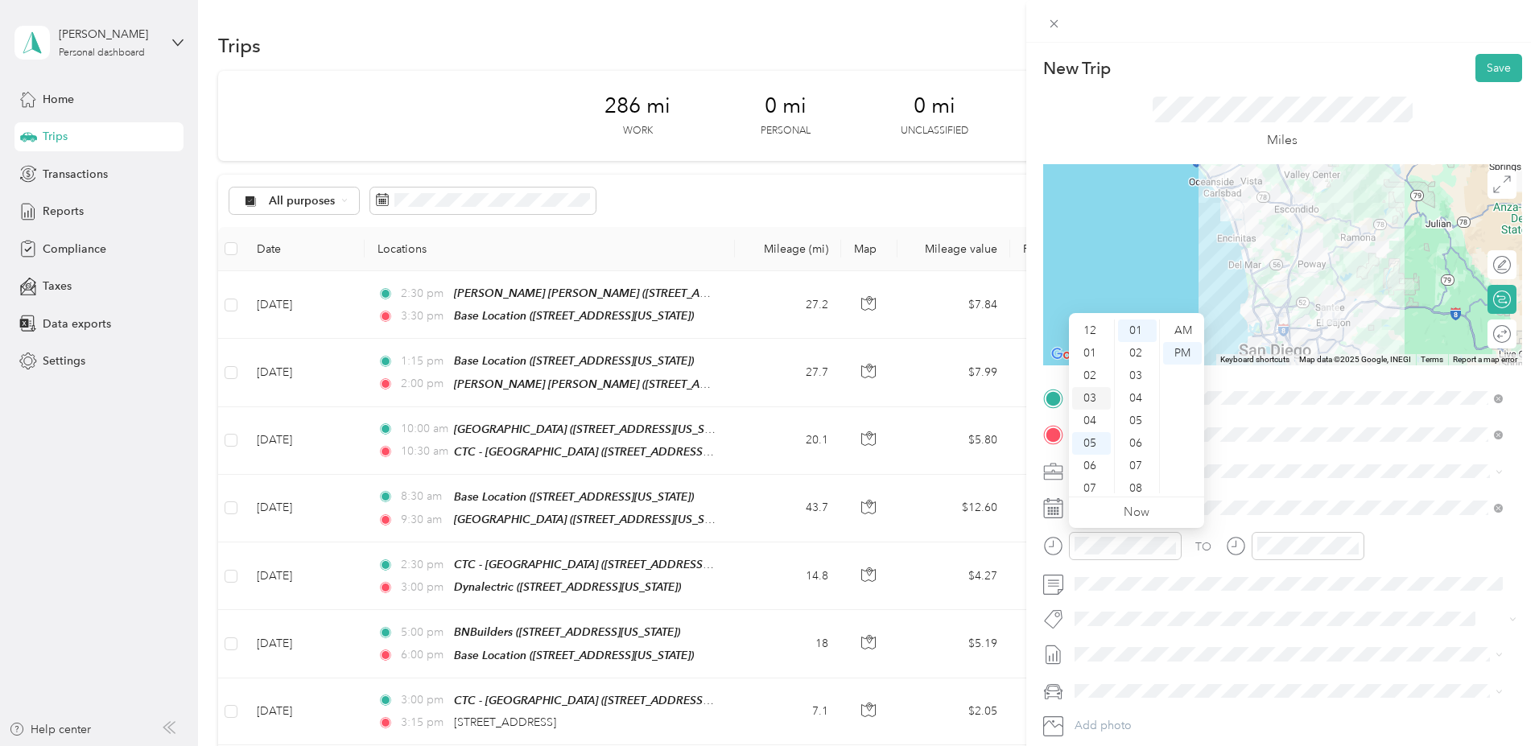
click at [1086, 395] on div "03" at bounding box center [1091, 398] width 39 height 23
click at [1136, 331] on div "00" at bounding box center [1137, 330] width 39 height 23
click at [1181, 356] on div "PM" at bounding box center [1182, 353] width 39 height 23
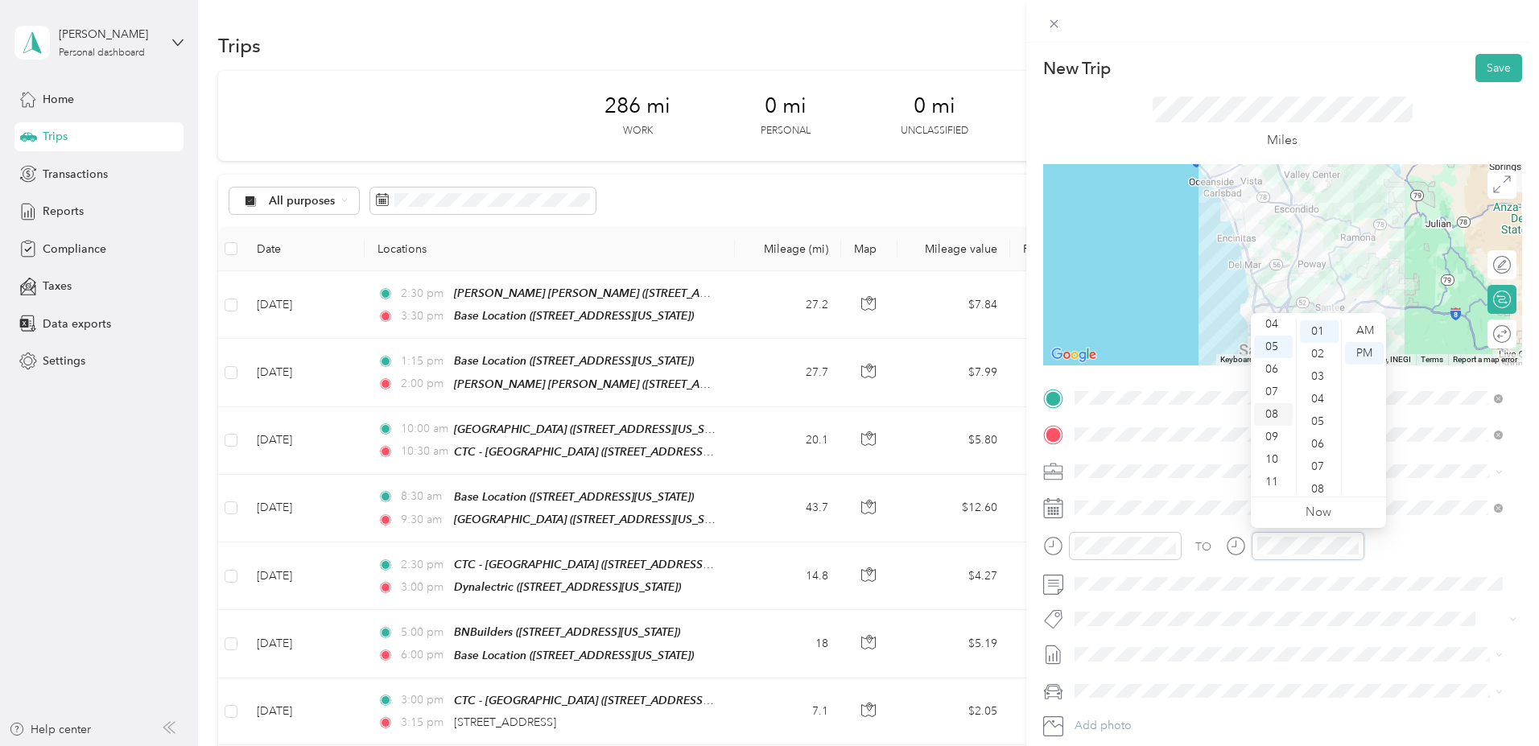
scroll to position [97, 0]
drag, startPoint x: 1267, startPoint y: 321, endPoint x: 1282, endPoint y: 328, distance: 16.2
click at [1268, 321] on div "04" at bounding box center [1273, 324] width 39 height 23
click at [1320, 325] on div "00" at bounding box center [1319, 330] width 39 height 23
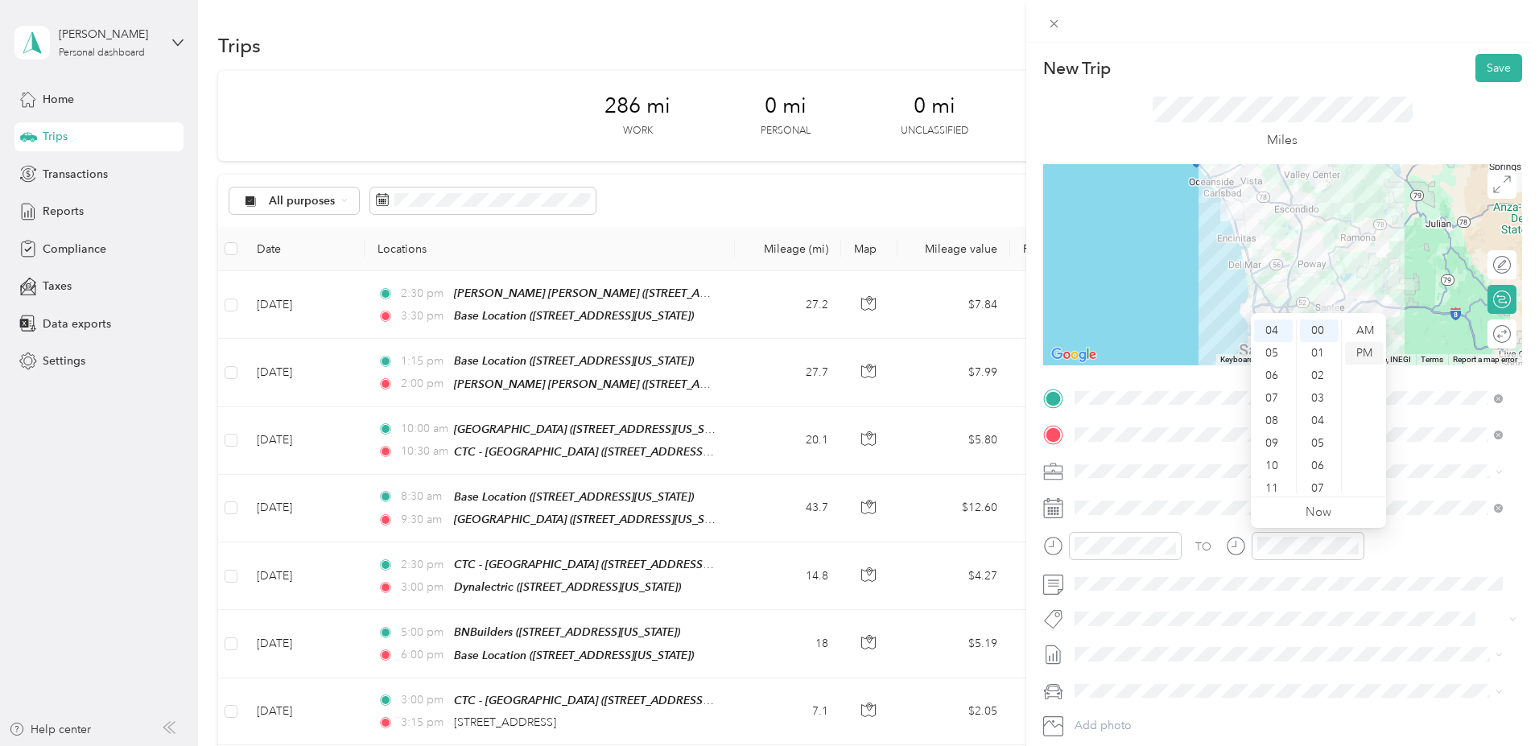
click at [1371, 351] on div "PM" at bounding box center [1364, 353] width 39 height 23
click at [1491, 72] on button "Save" at bounding box center [1498, 68] width 47 height 28
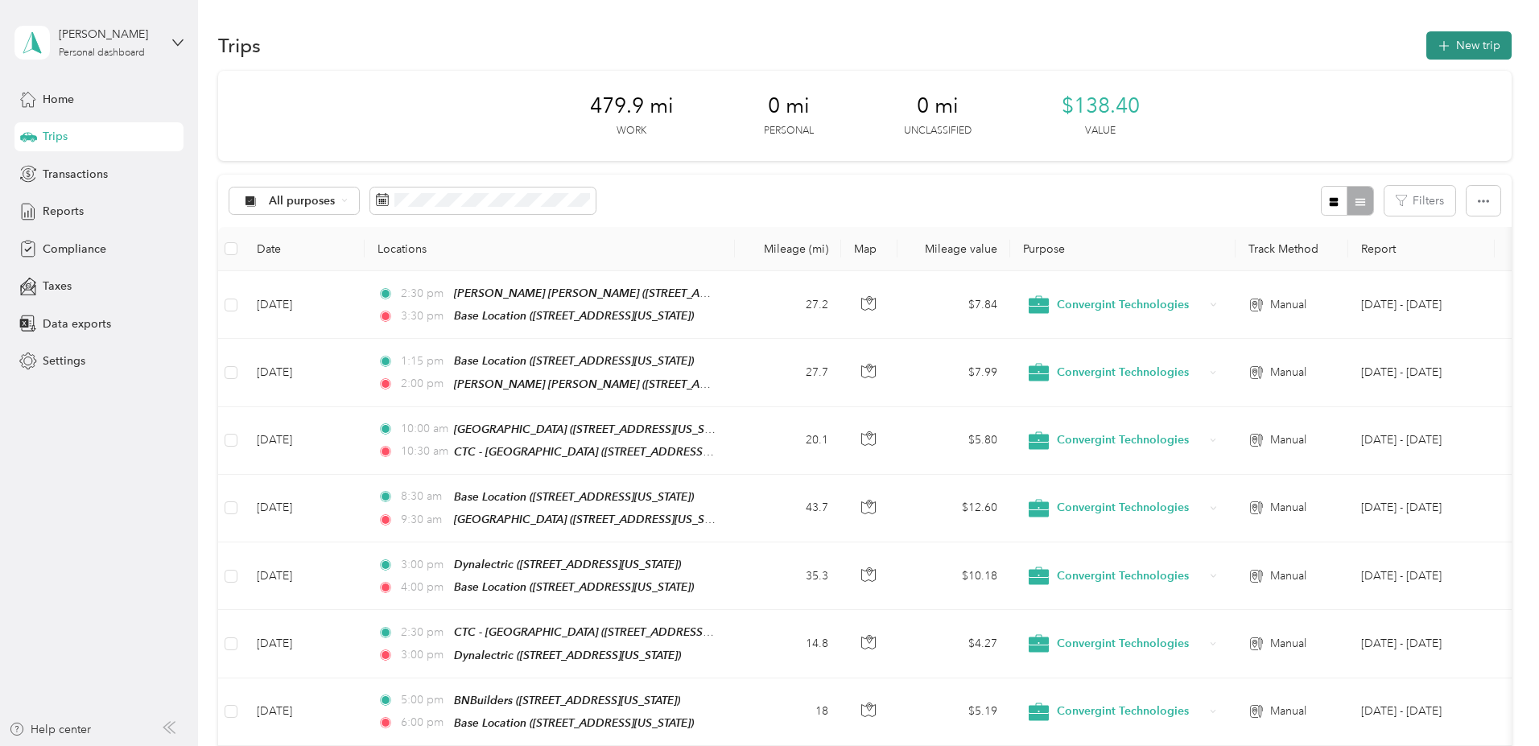
click at [1426, 42] on button "New trip" at bounding box center [1468, 45] width 85 height 28
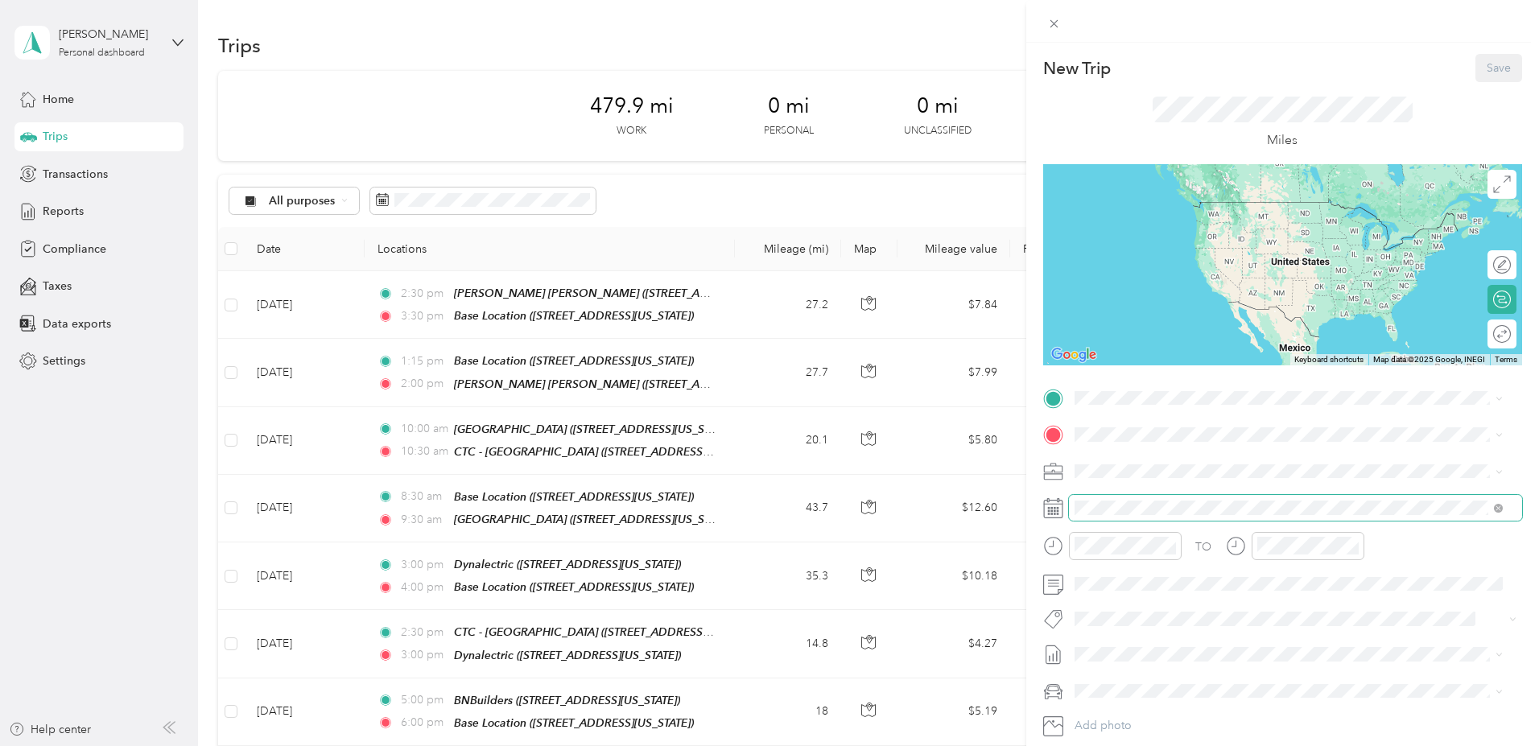
click at [1260, 500] on span at bounding box center [1295, 508] width 453 height 26
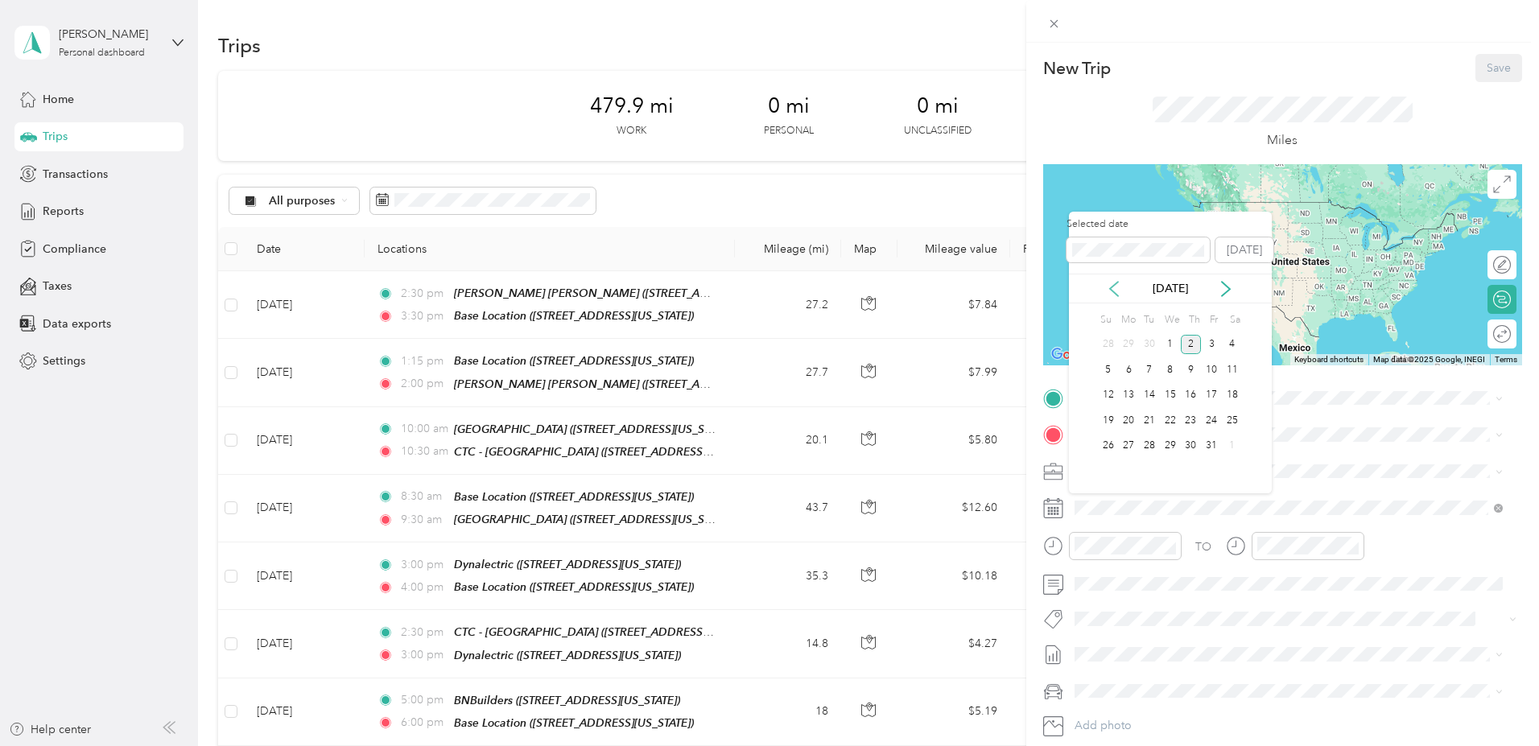
click at [1108, 286] on icon at bounding box center [1114, 289] width 16 height 16
click at [1152, 446] on div "30" at bounding box center [1149, 446] width 21 height 20
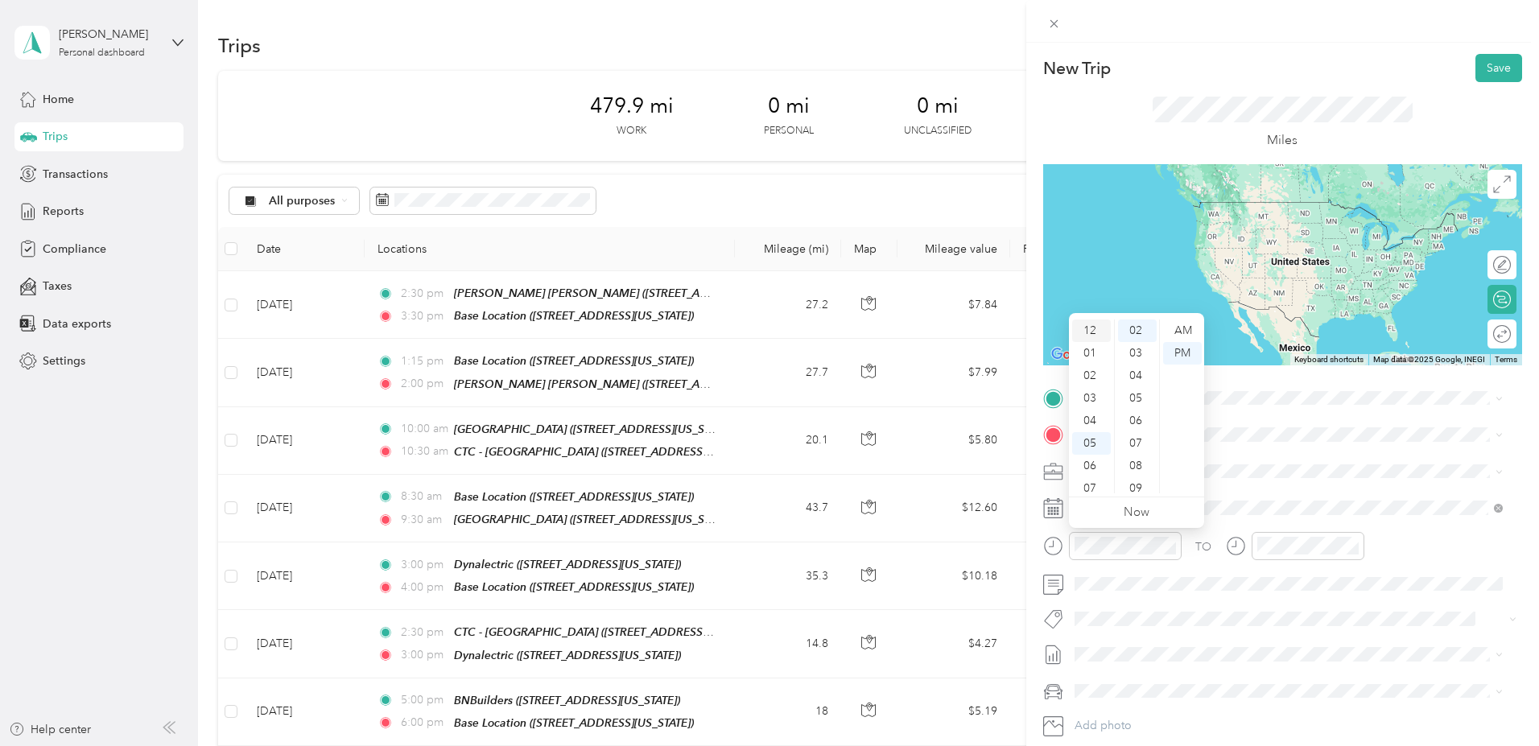
click at [1094, 329] on div "12" at bounding box center [1091, 330] width 39 height 23
click at [1132, 386] on div "30" at bounding box center [1137, 387] width 39 height 23
click at [1179, 356] on div "PM" at bounding box center [1182, 353] width 39 height 23
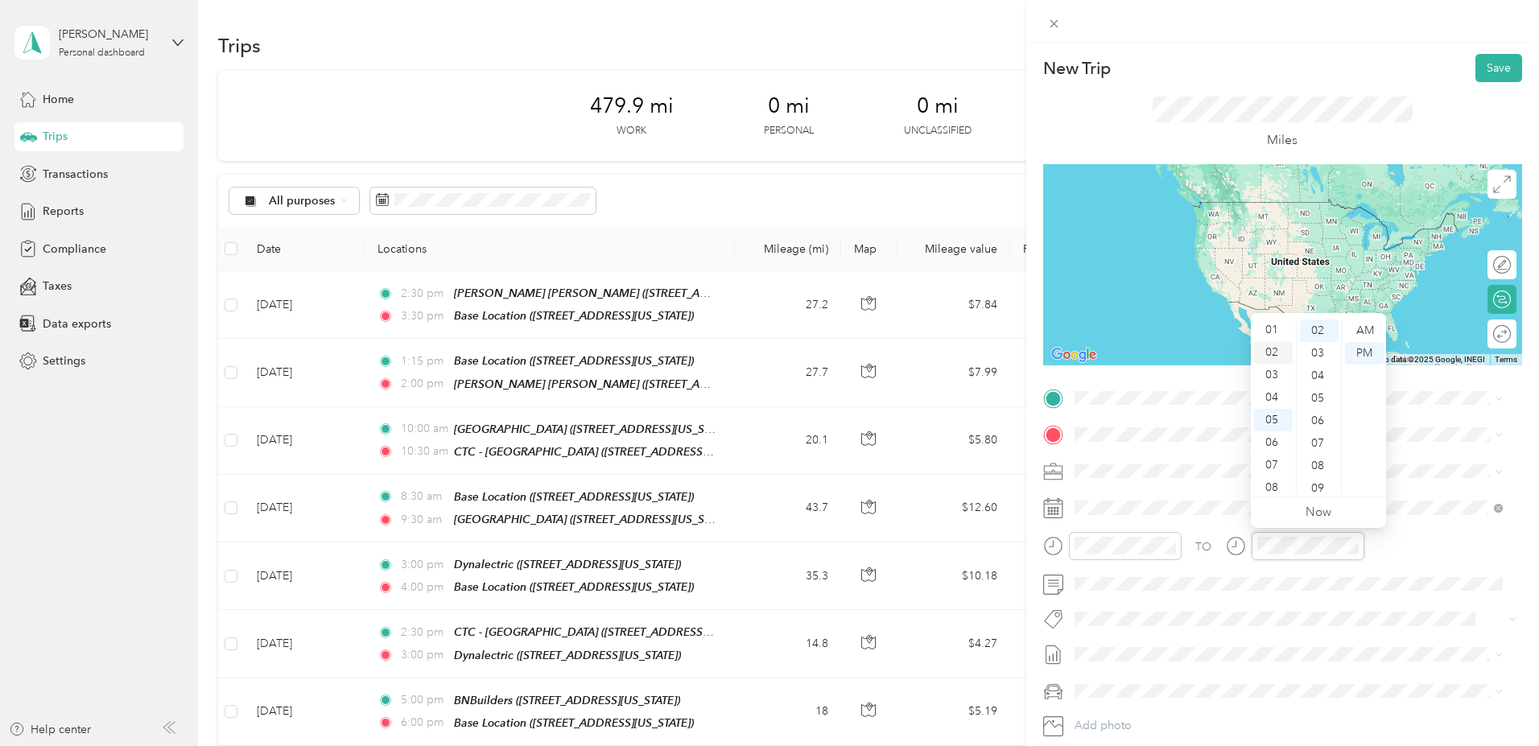
scroll to position [0, 0]
click at [1267, 353] on div "01" at bounding box center [1273, 353] width 39 height 23
click at [1314, 326] on div "00" at bounding box center [1319, 330] width 39 height 23
click at [1368, 356] on div "PM" at bounding box center [1364, 353] width 39 height 23
click at [1143, 464] on div "CTC - San Diego 7323 Engineer Road, 92111, San Diego, California, United States" at bounding box center [1184, 472] width 161 height 34
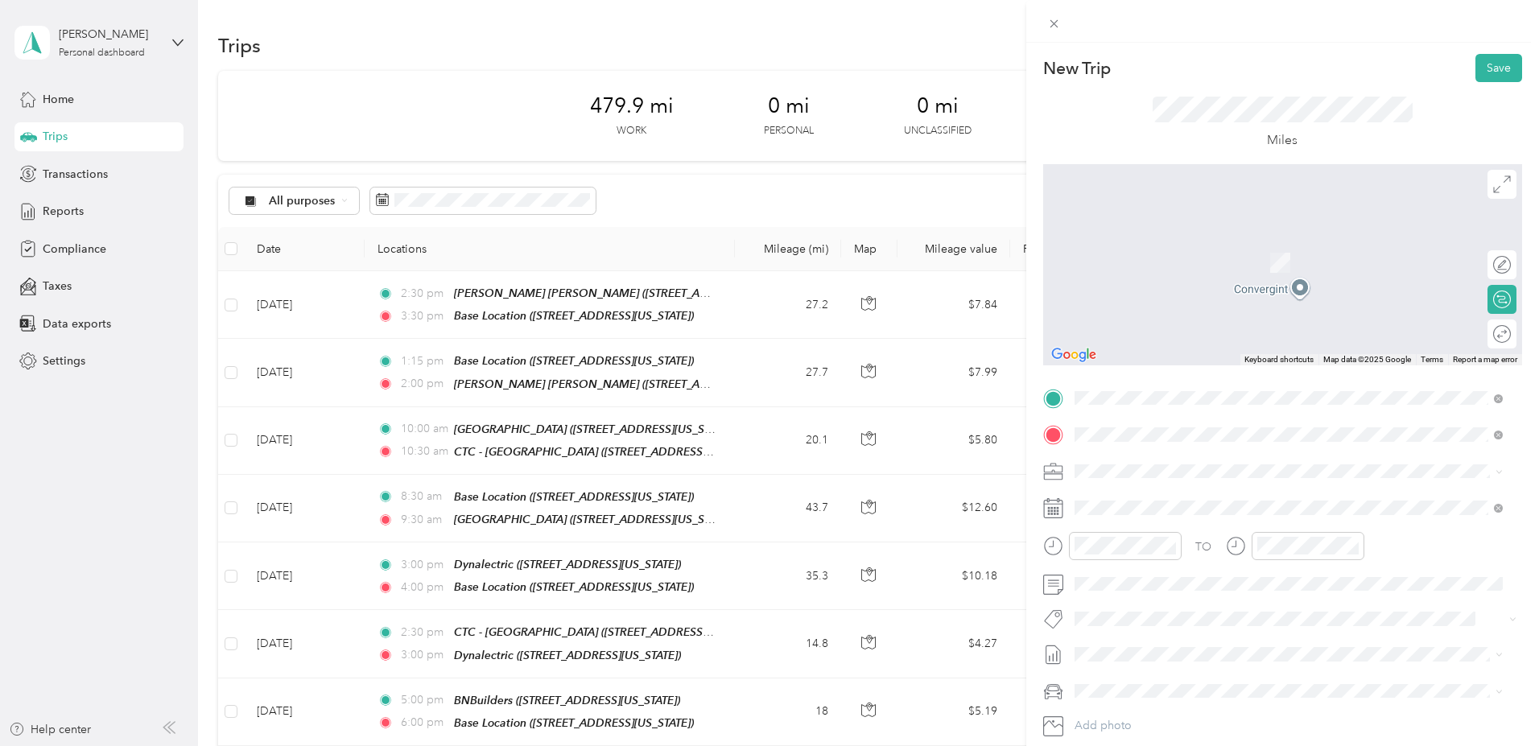
click at [1139, 502] on strong "BMS - 10300" at bounding box center [1139, 498] width 70 height 14
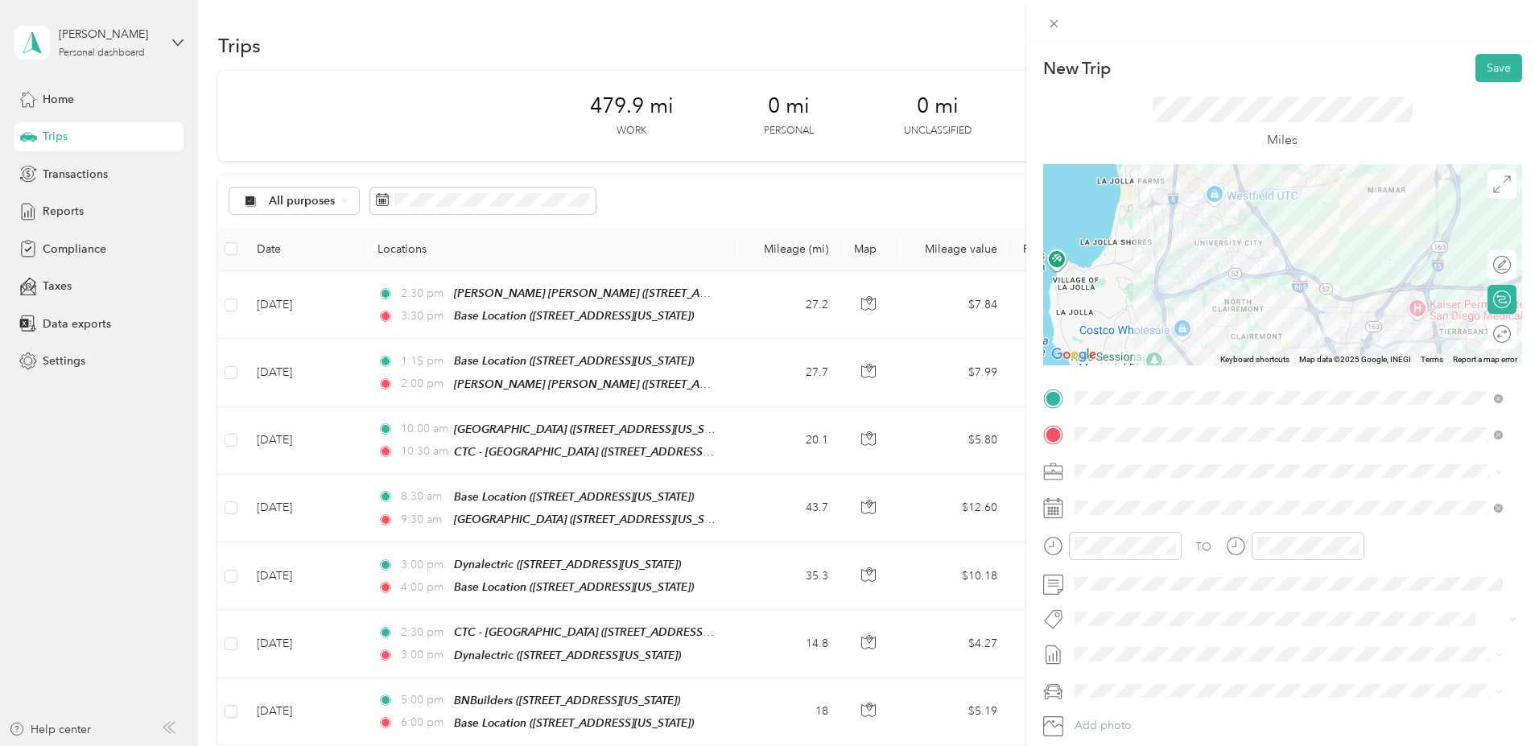
click at [1269, 278] on div at bounding box center [1282, 264] width 479 height 201
click at [1250, 277] on div at bounding box center [1282, 264] width 479 height 201
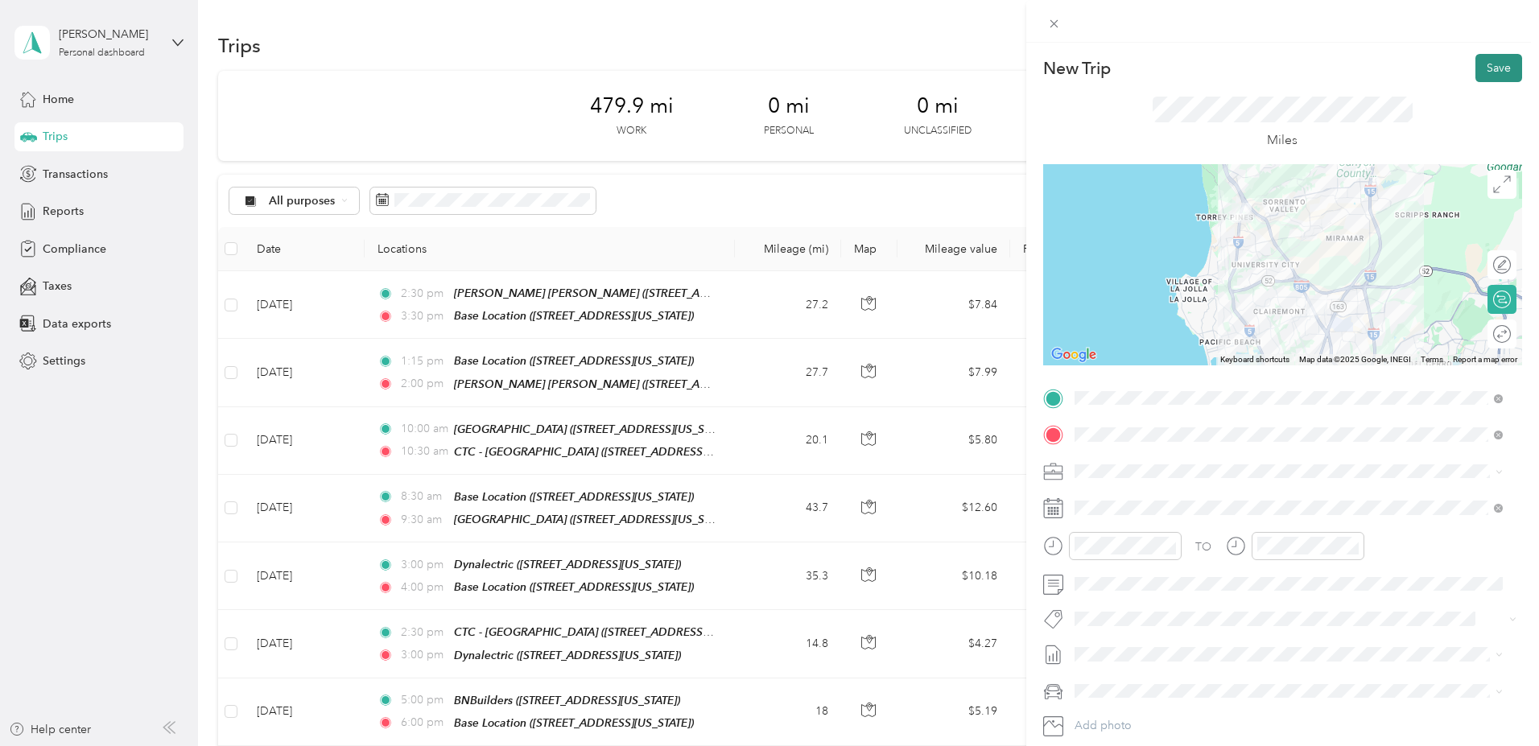
click at [1485, 68] on button "Save" at bounding box center [1498, 68] width 47 height 28
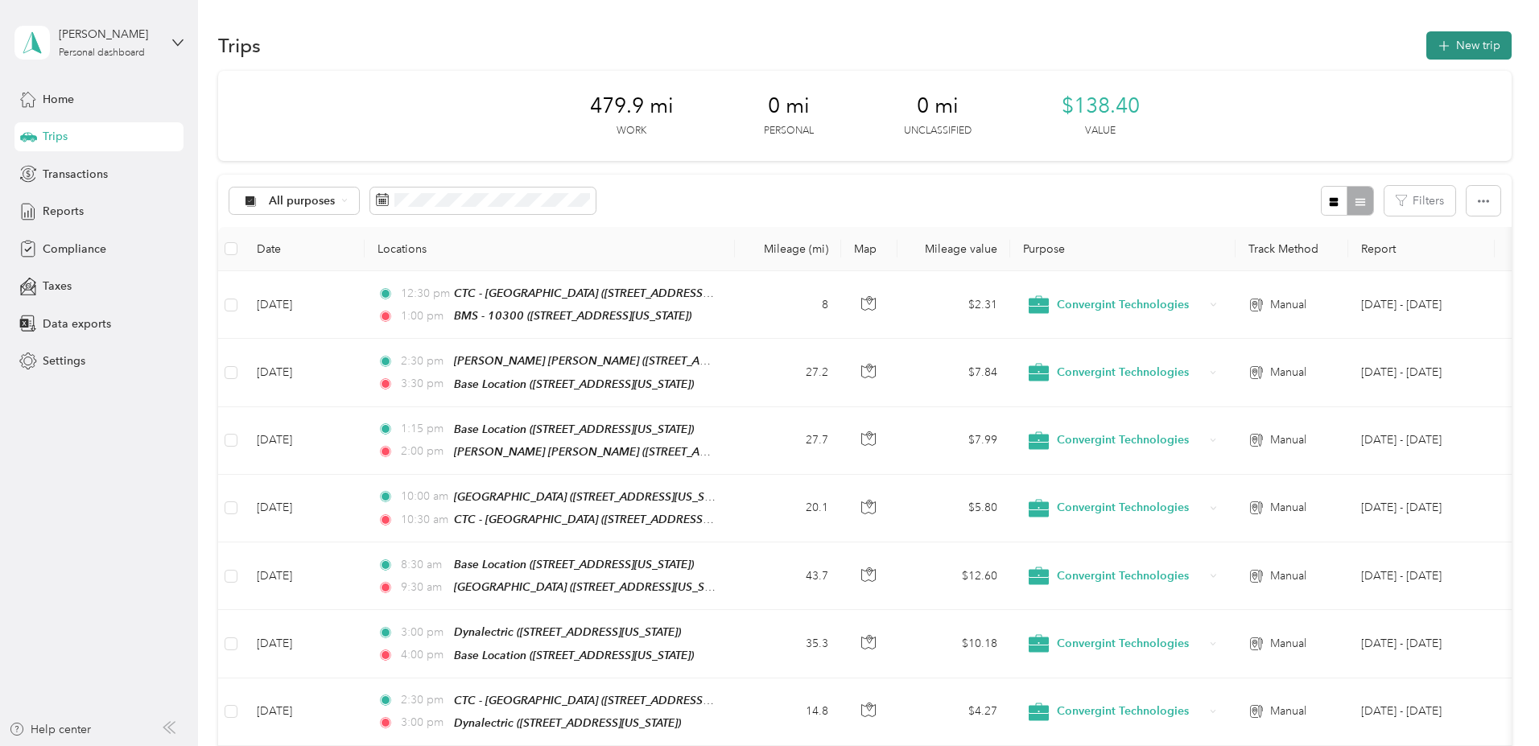
click at [1426, 39] on button "New trip" at bounding box center [1468, 45] width 85 height 28
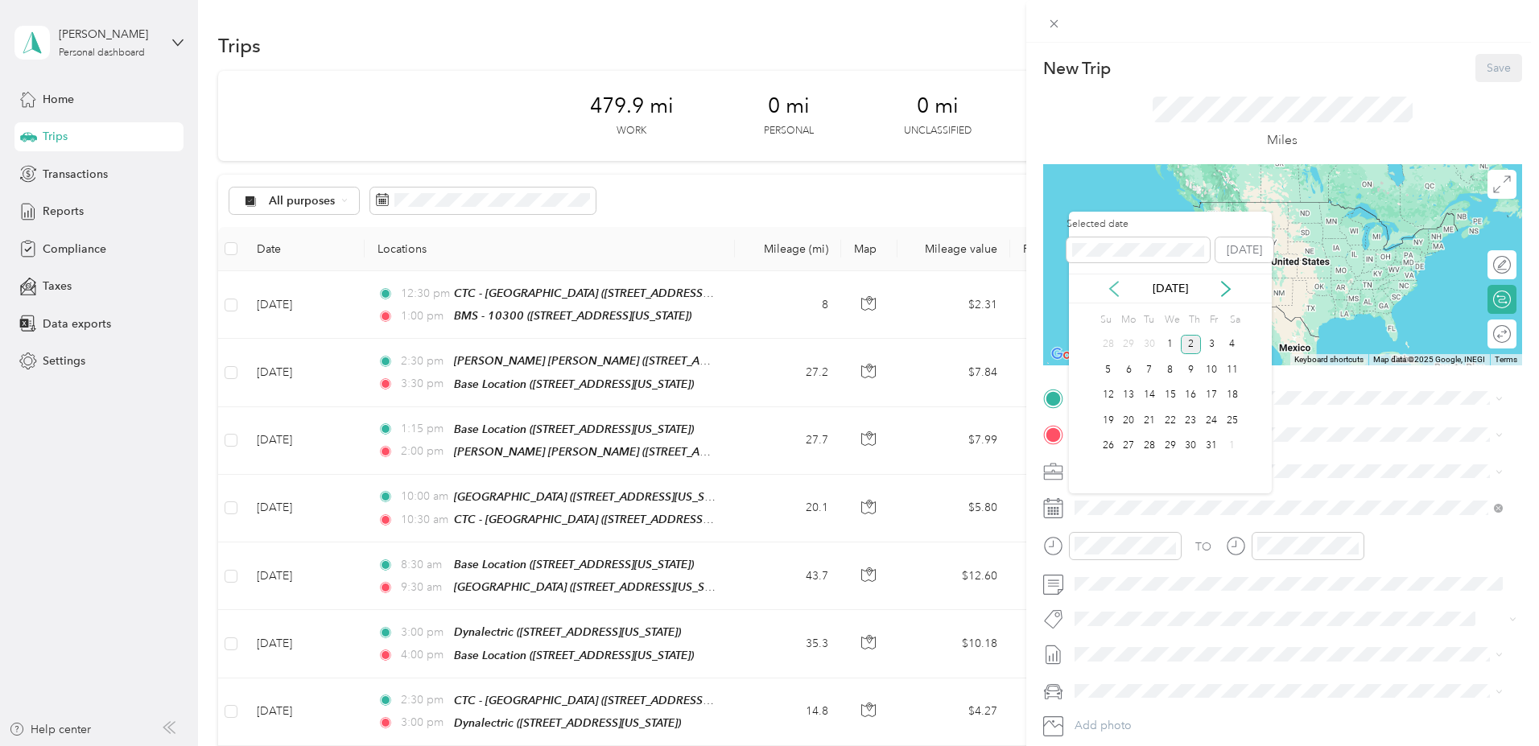
click at [1110, 283] on icon at bounding box center [1114, 289] width 16 height 16
click at [1145, 448] on div "30" at bounding box center [1149, 446] width 21 height 20
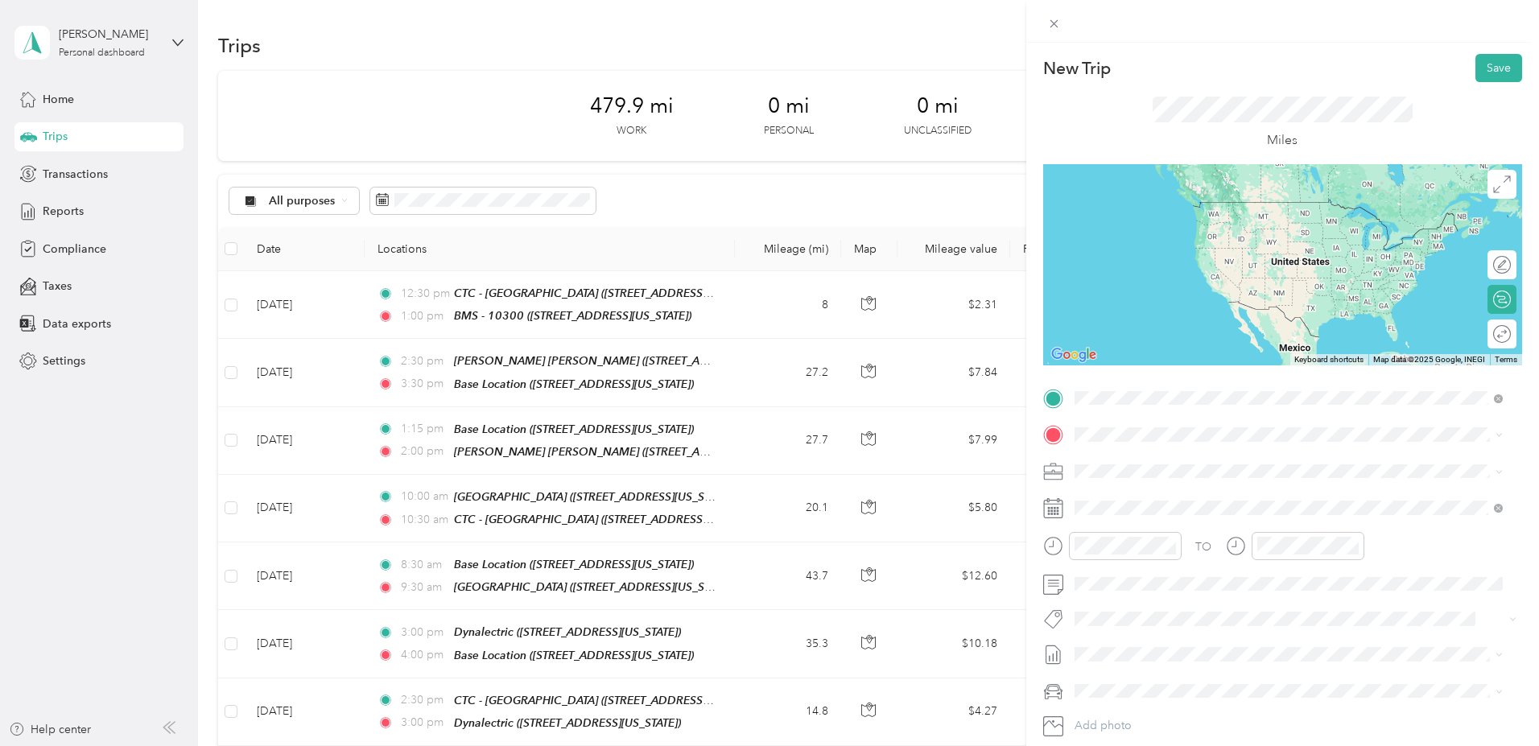
click at [1153, 460] on strong "BMS - 10300" at bounding box center [1139, 462] width 70 height 14
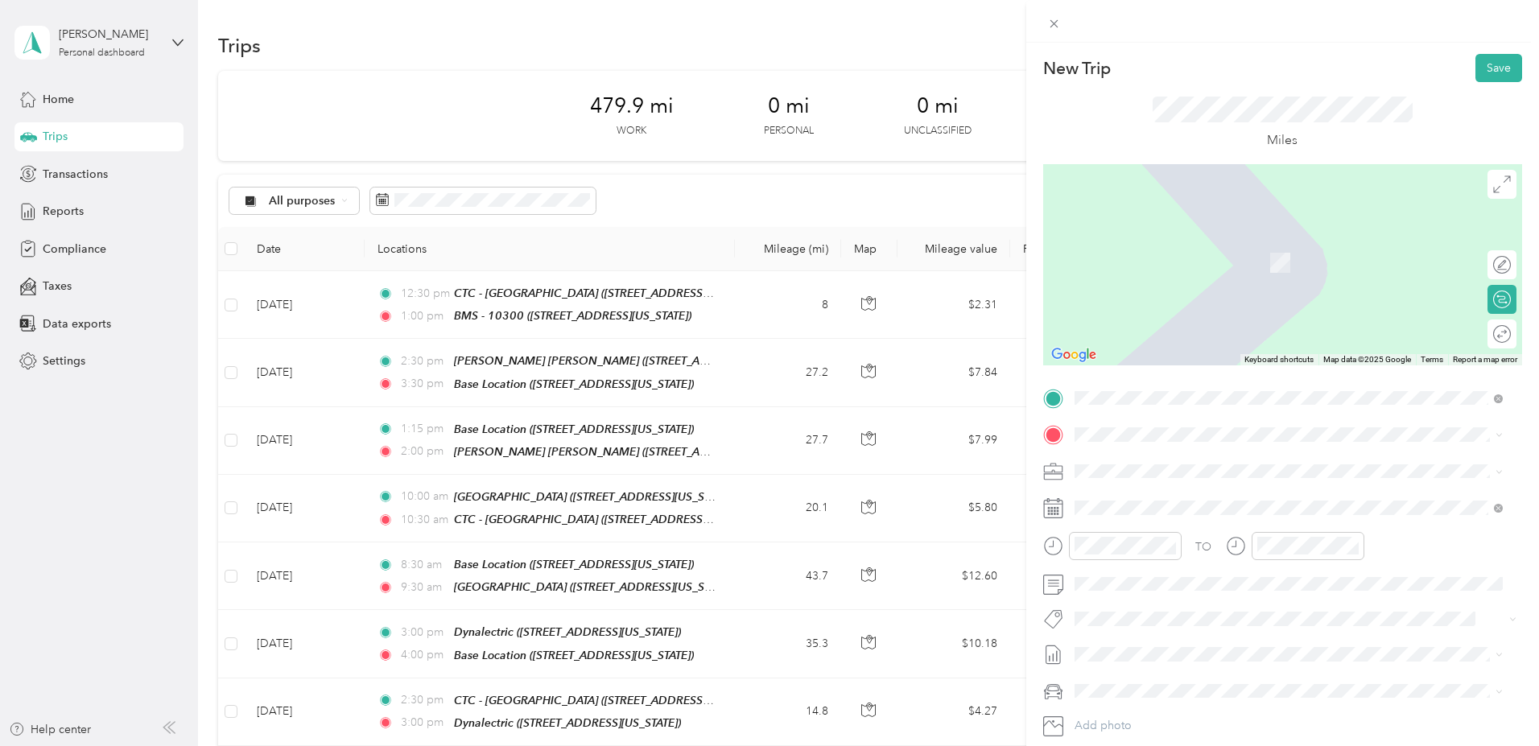
click at [1164, 498] on div "ViaSat 2501 Gateway Road, Carlsbad, 92009, Carlsbad, California, United States" at bounding box center [1184, 503] width 161 height 34
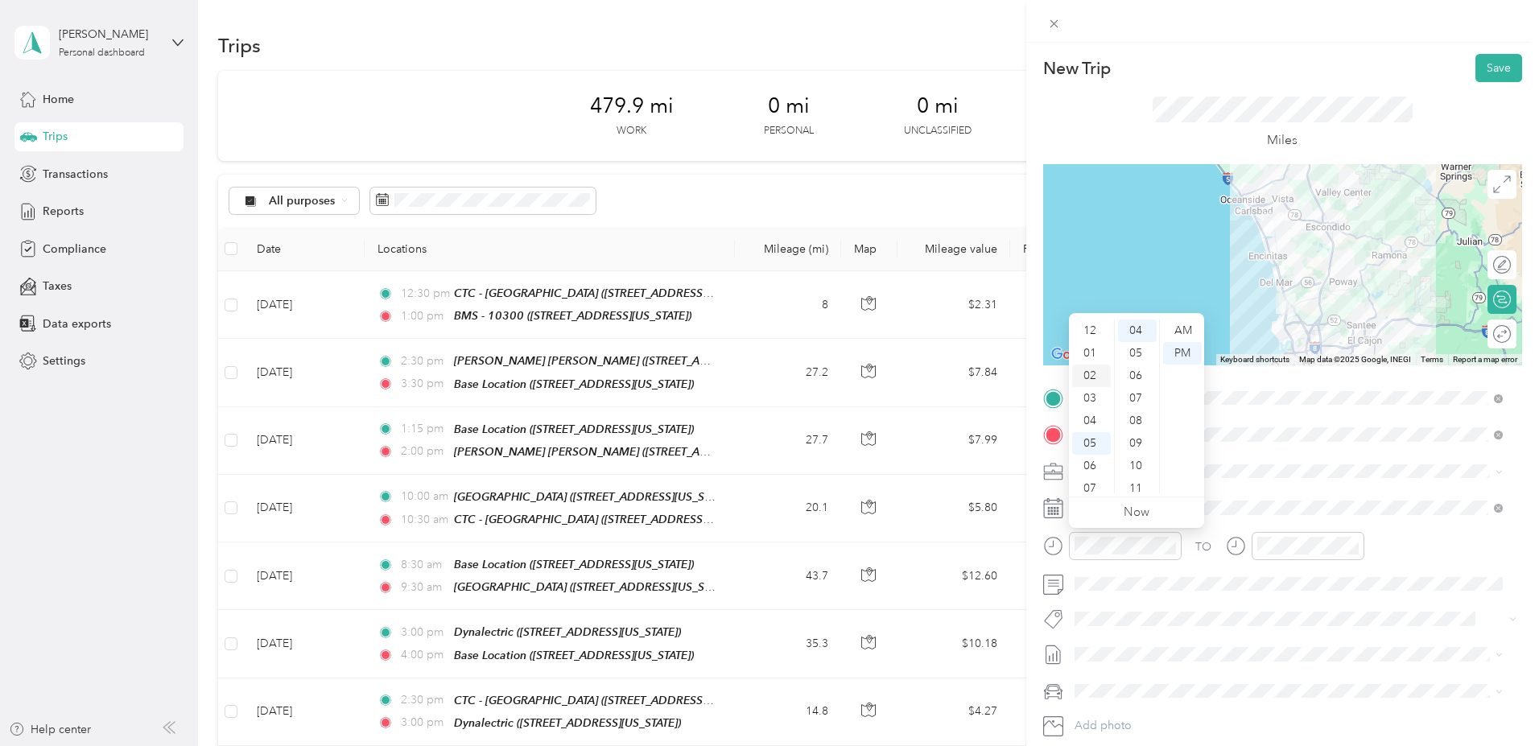
click at [1092, 374] on div "02" at bounding box center [1091, 376] width 39 height 23
click at [1137, 331] on div "00" at bounding box center [1137, 330] width 39 height 23
click at [1180, 353] on div "PM" at bounding box center [1182, 353] width 39 height 23
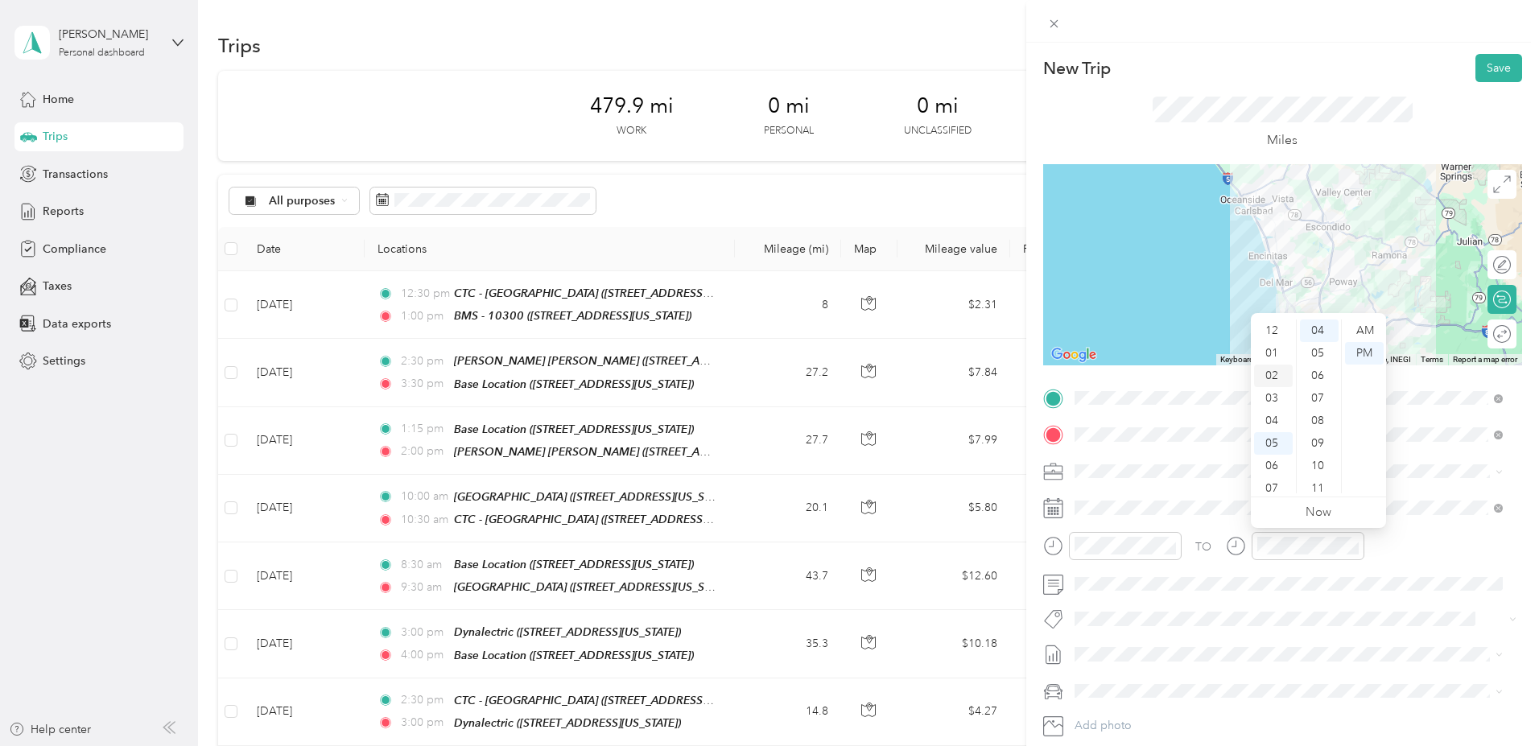
click at [1268, 377] on div "02" at bounding box center [1273, 376] width 39 height 23
click at [1316, 434] on div "45" at bounding box center [1319, 433] width 39 height 23
click at [1372, 353] on div "PM" at bounding box center [1364, 353] width 39 height 23
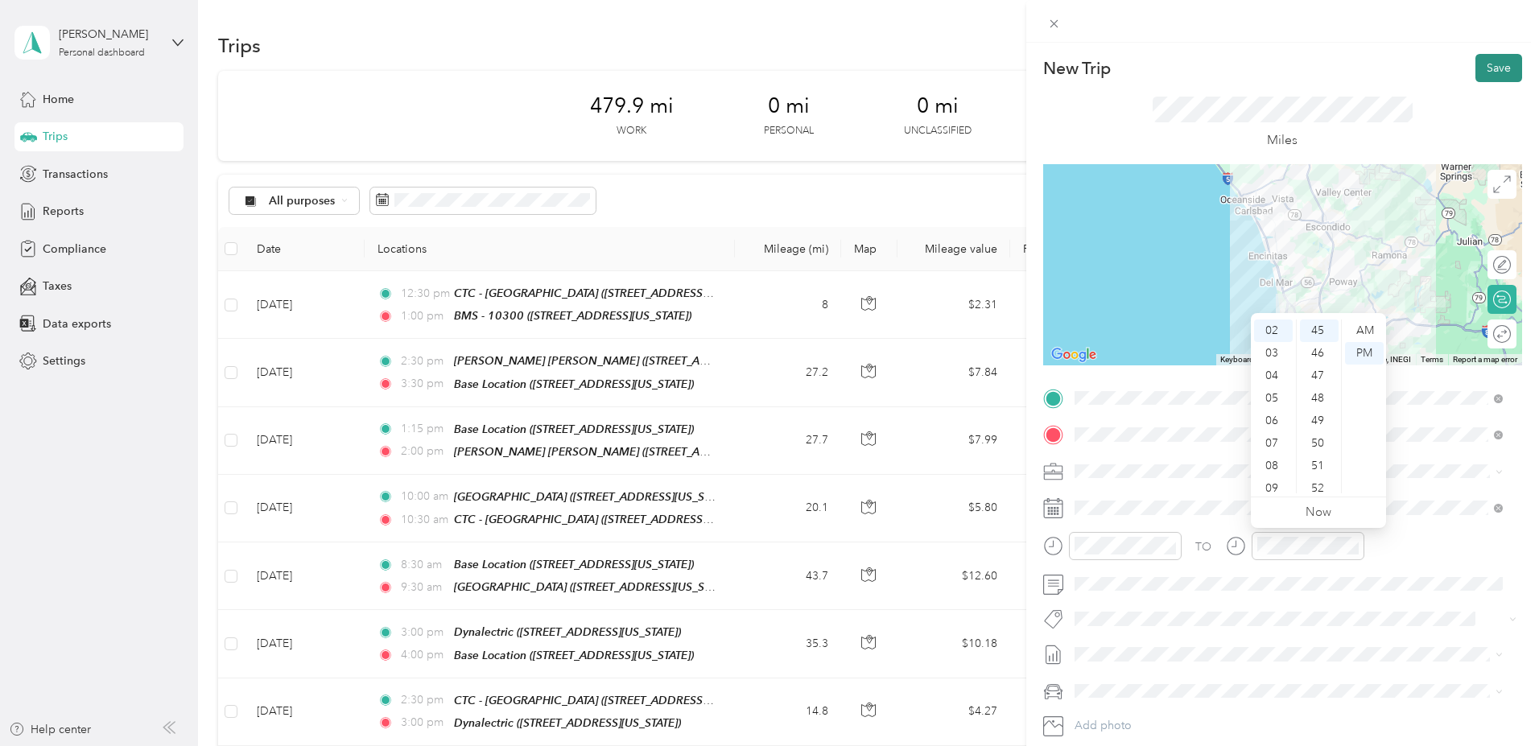
click at [1491, 64] on button "Save" at bounding box center [1498, 68] width 47 height 28
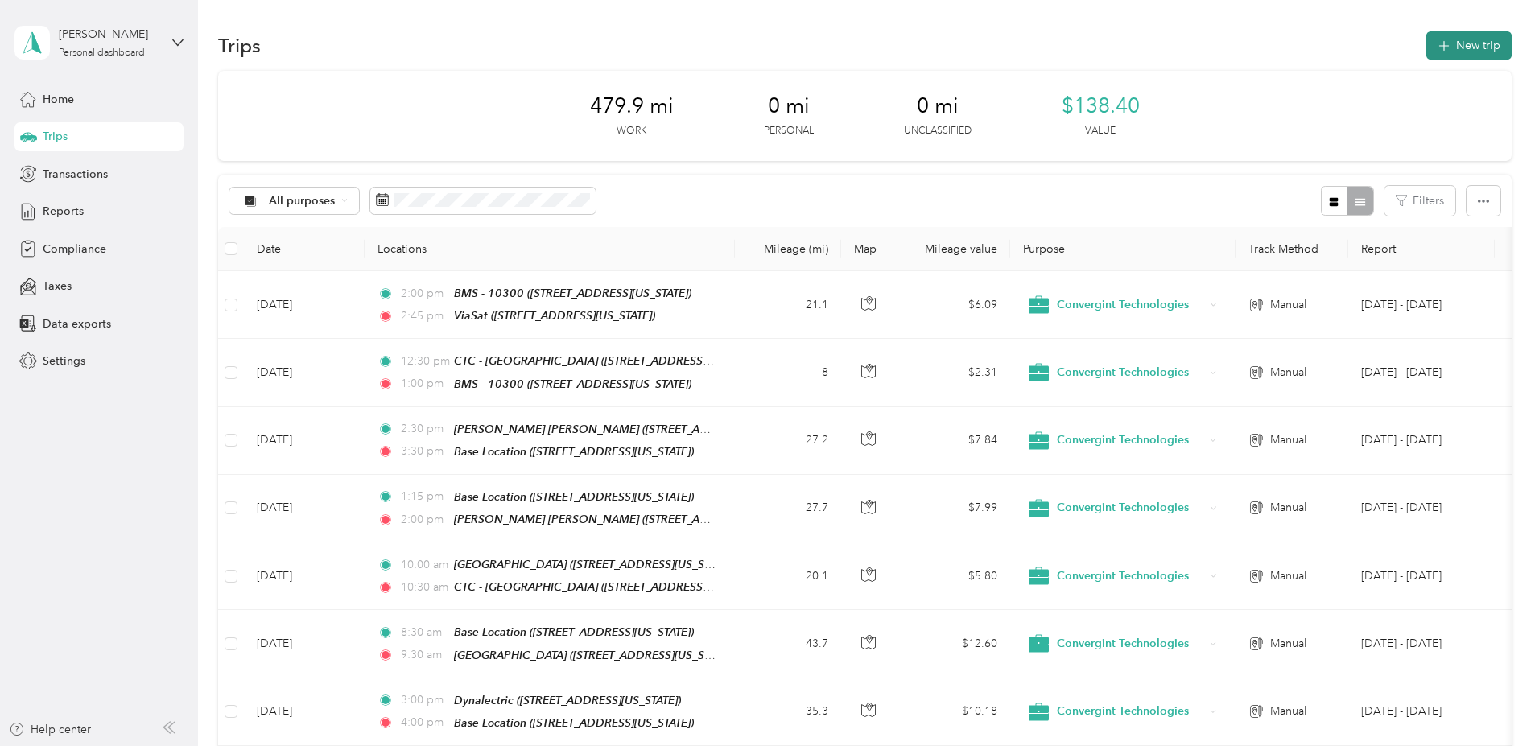
click at [1426, 45] on button "New trip" at bounding box center [1468, 45] width 85 height 28
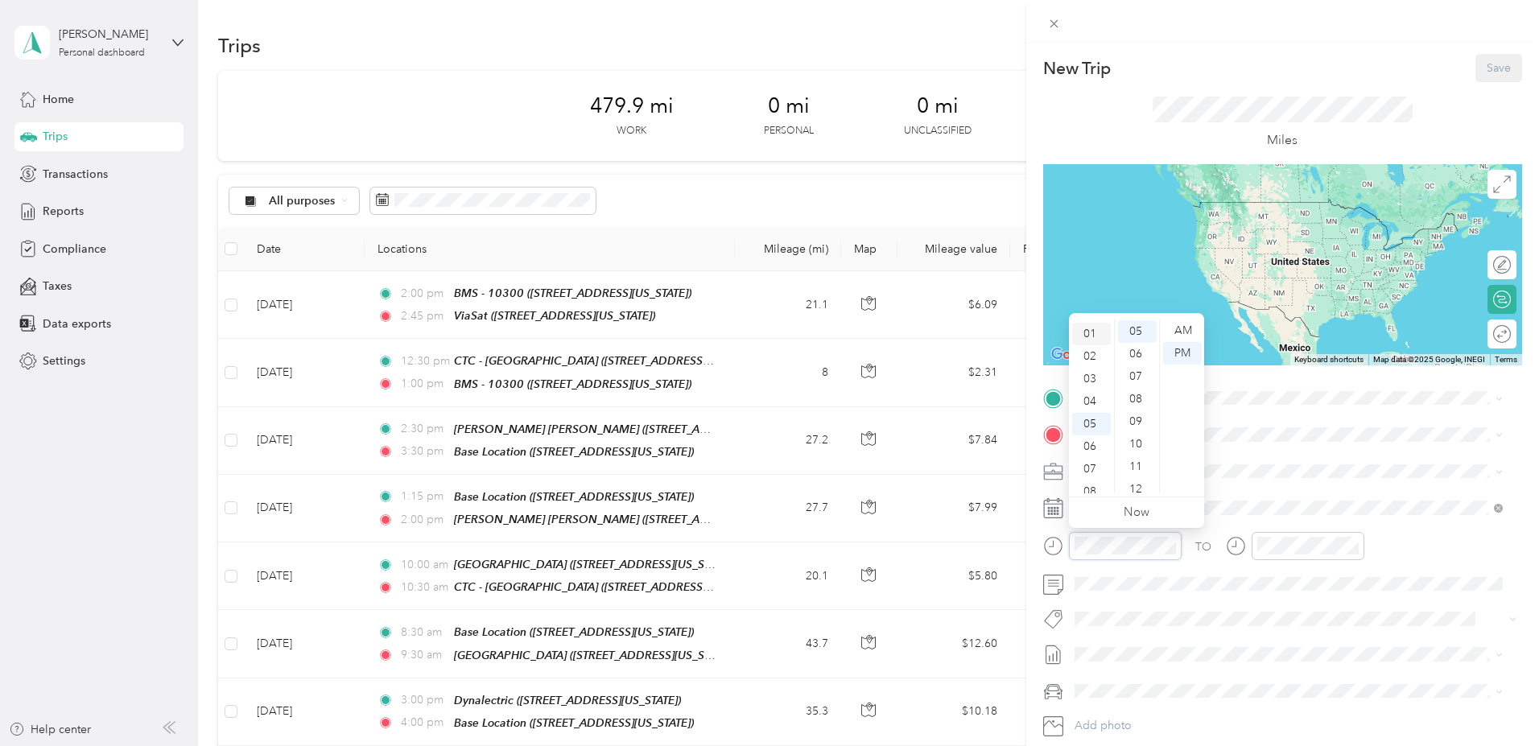
scroll to position [0, 0]
click at [1086, 397] on div "03" at bounding box center [1091, 398] width 39 height 23
click at [1140, 437] on div "45" at bounding box center [1137, 442] width 39 height 23
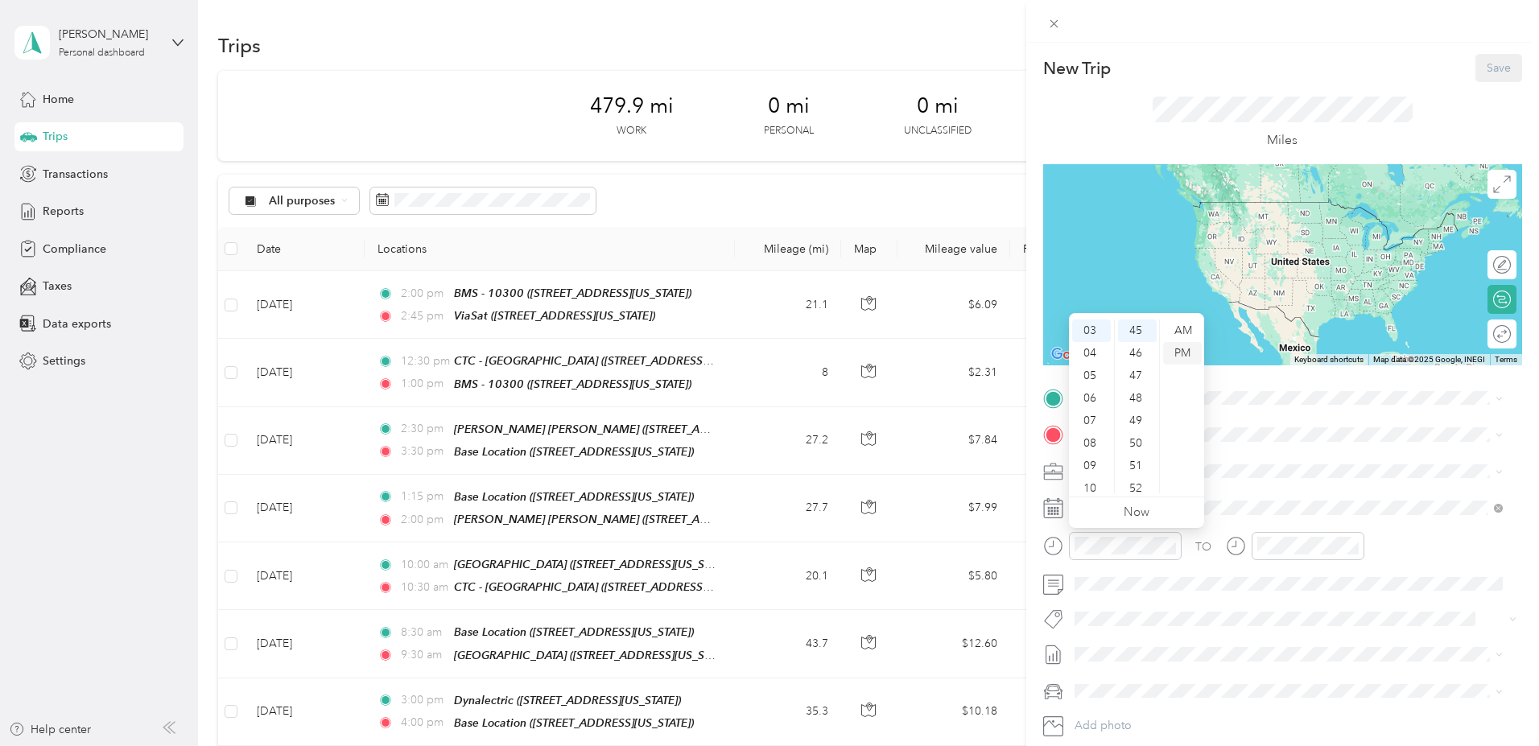
click at [1191, 354] on div "PM" at bounding box center [1182, 353] width 39 height 23
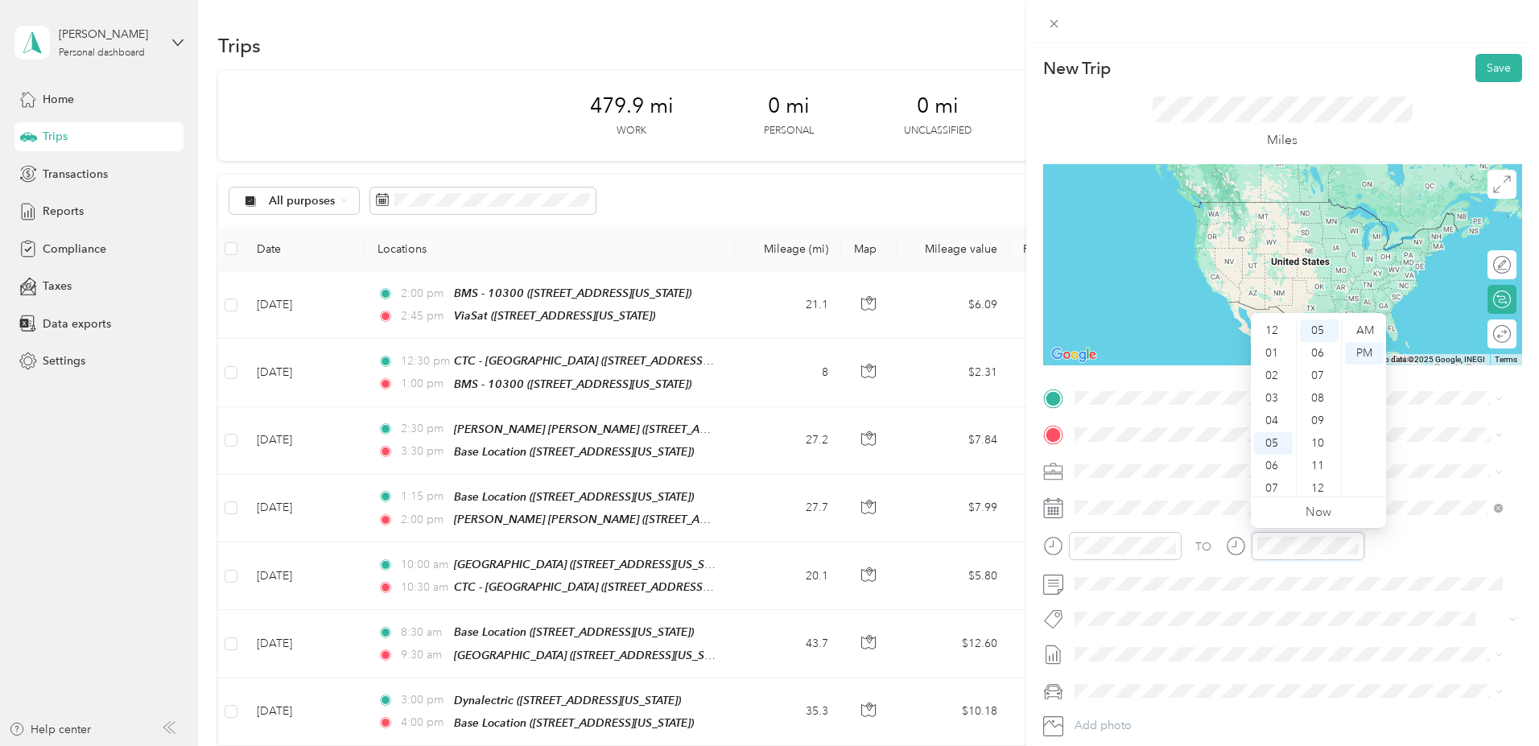
scroll to position [0, 0]
click at [1275, 319] on div "04" at bounding box center [1273, 324] width 39 height 23
click at [1319, 331] on div "00" at bounding box center [1319, 330] width 39 height 23
click at [1361, 354] on div "PM" at bounding box center [1364, 353] width 39 height 23
click at [1127, 389] on span at bounding box center [1295, 398] width 453 height 26
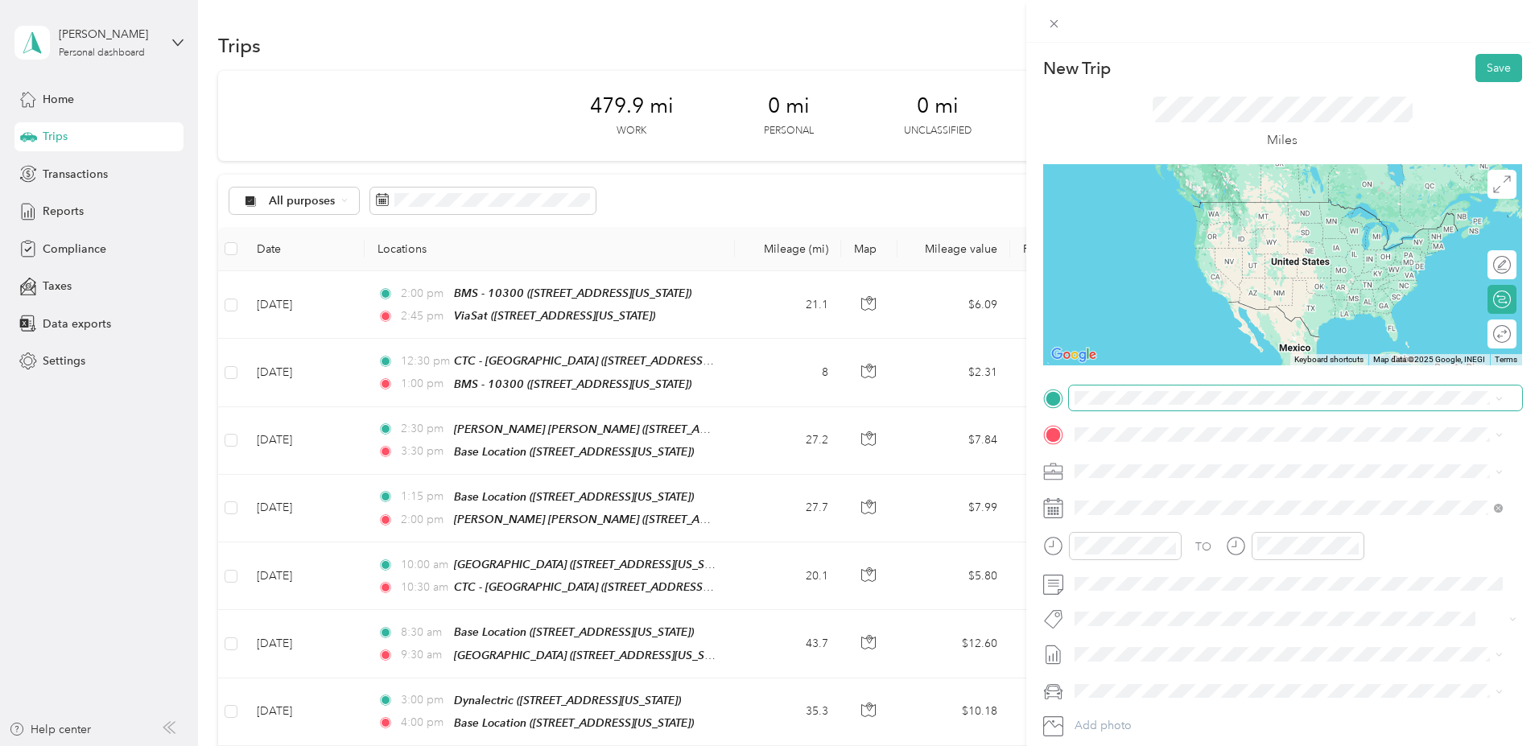
click at [1111, 406] on span at bounding box center [1295, 398] width 453 height 26
click at [1139, 468] on div "ViaSat 2501 Gateway Road, Carlsbad, 92009, Carlsbad, California, United States" at bounding box center [1184, 472] width 161 height 34
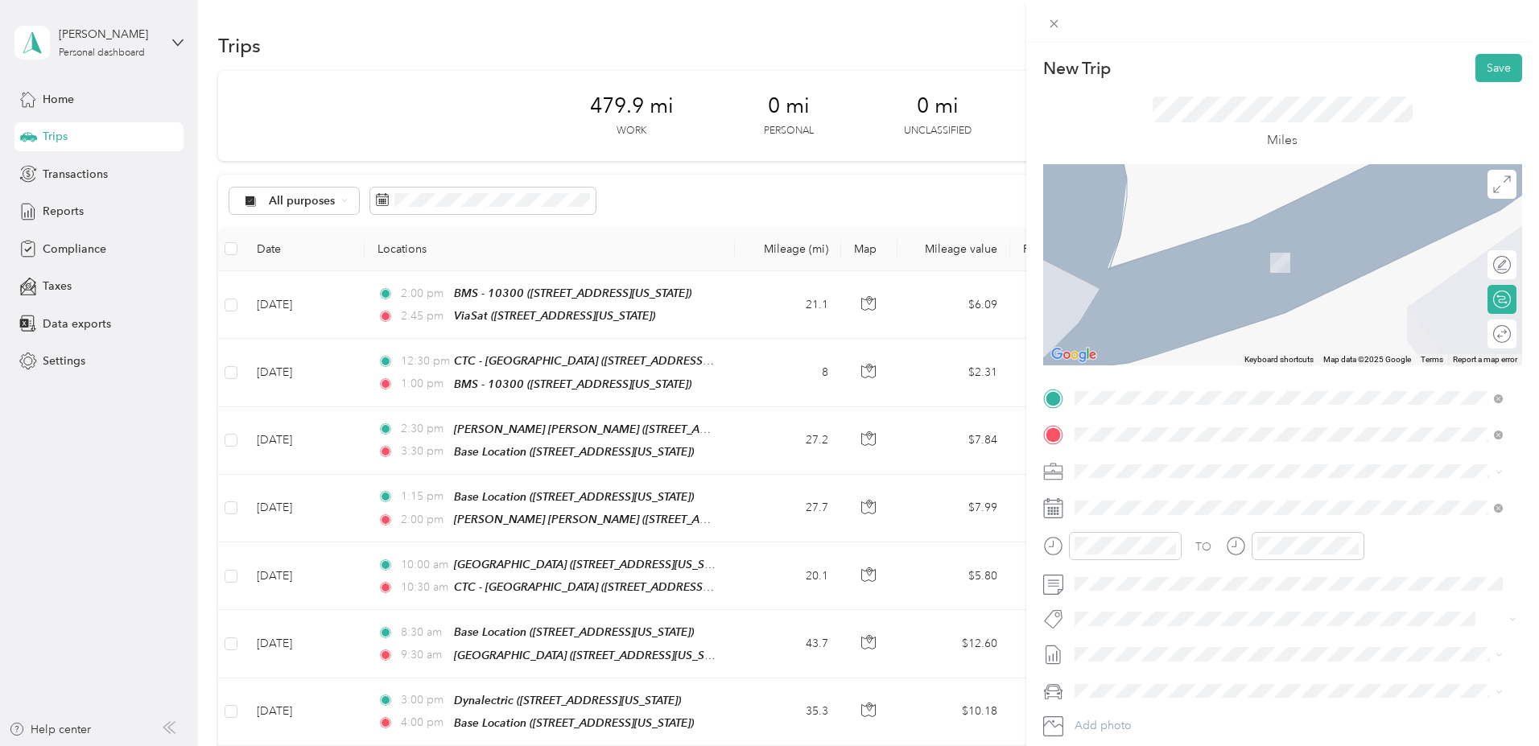
click at [1156, 498] on strong "Base Location" at bounding box center [1141, 498] width 74 height 14
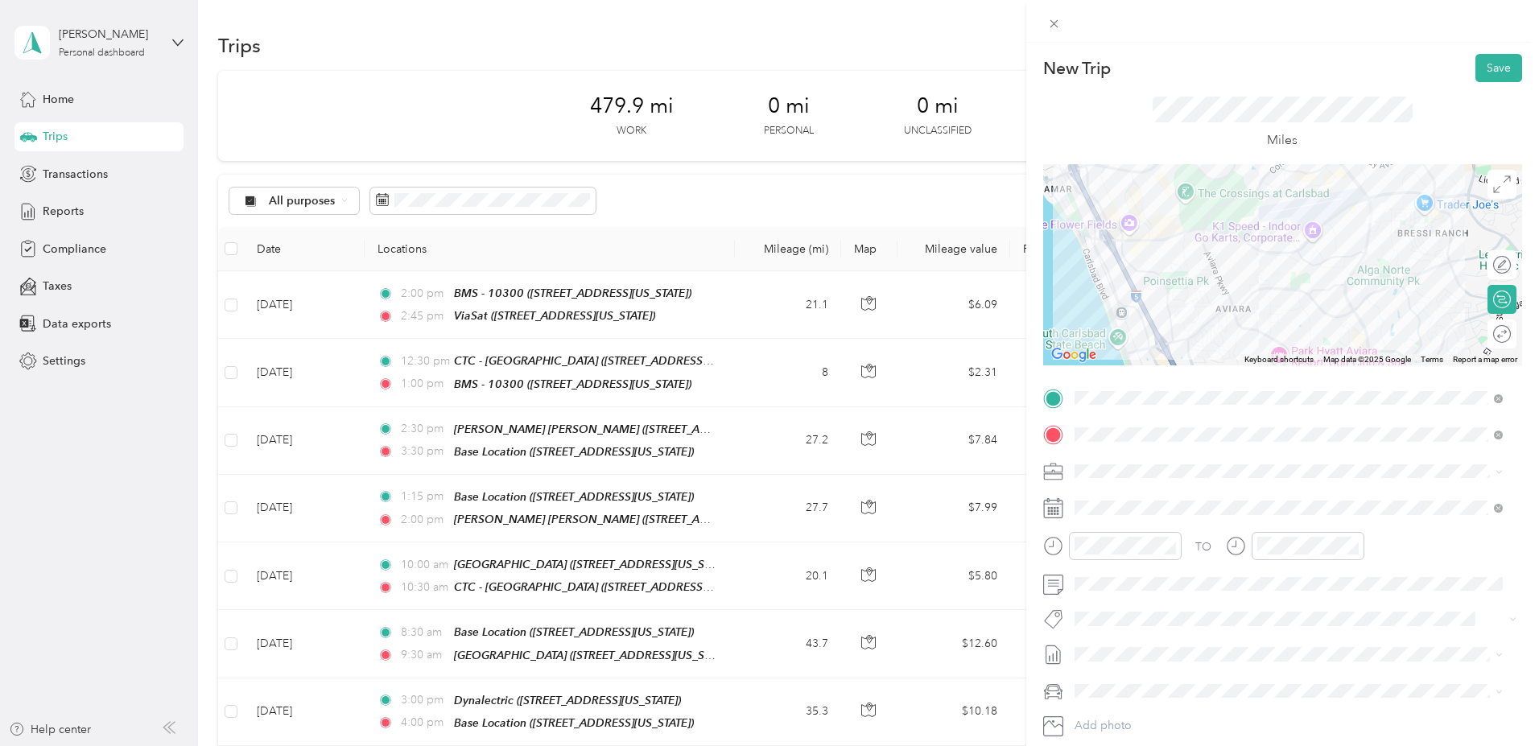
click at [1272, 291] on div at bounding box center [1282, 264] width 479 height 201
click at [1266, 285] on div at bounding box center [1282, 264] width 479 height 201
click at [1262, 289] on div at bounding box center [1282, 264] width 479 height 201
click at [1258, 241] on div at bounding box center [1282, 264] width 479 height 201
click at [1183, 268] on div at bounding box center [1282, 264] width 479 height 201
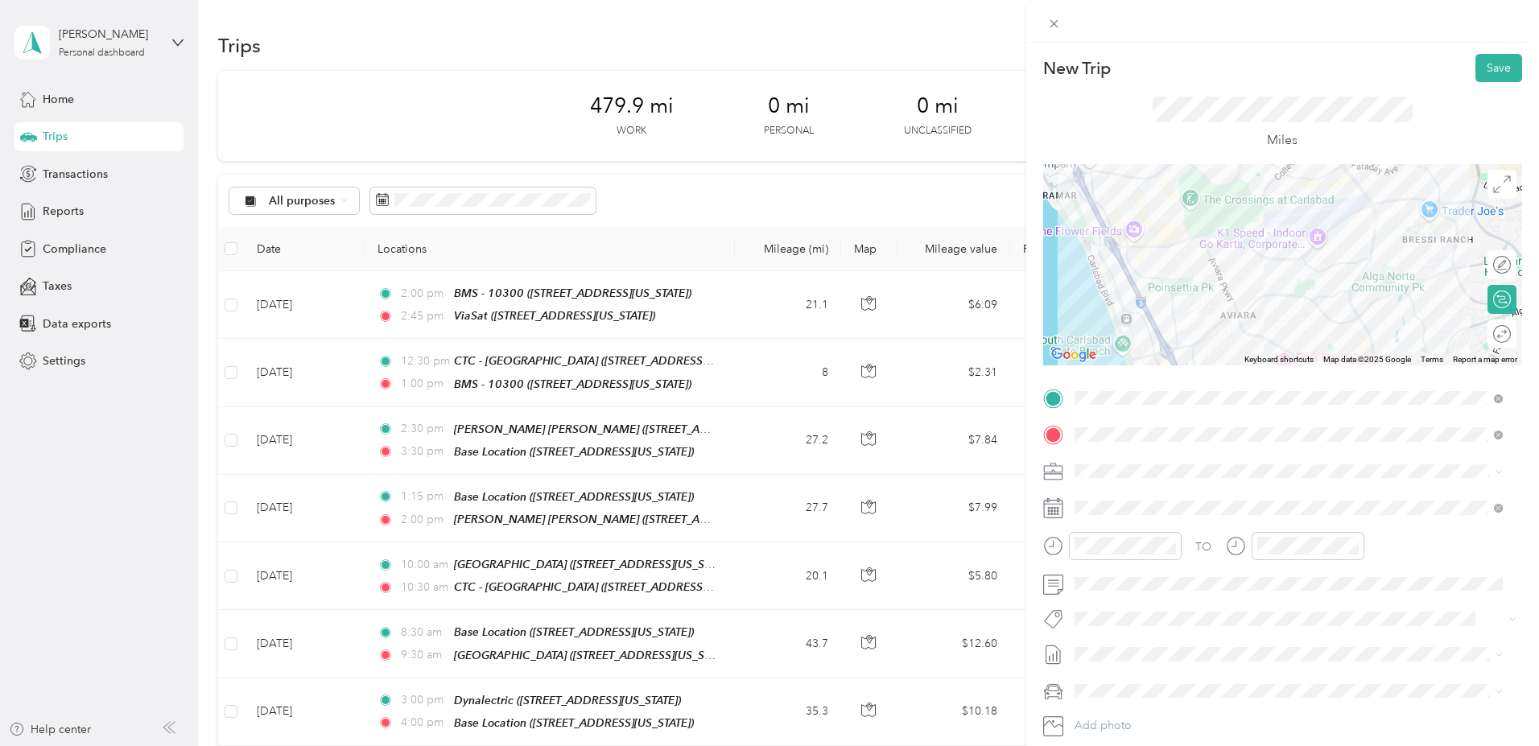
click at [1289, 258] on div at bounding box center [1282, 264] width 479 height 201
click at [1182, 265] on div at bounding box center [1282, 264] width 479 height 201
click at [1276, 258] on div at bounding box center [1282, 264] width 479 height 201
click at [1273, 295] on div at bounding box center [1282, 264] width 479 height 201
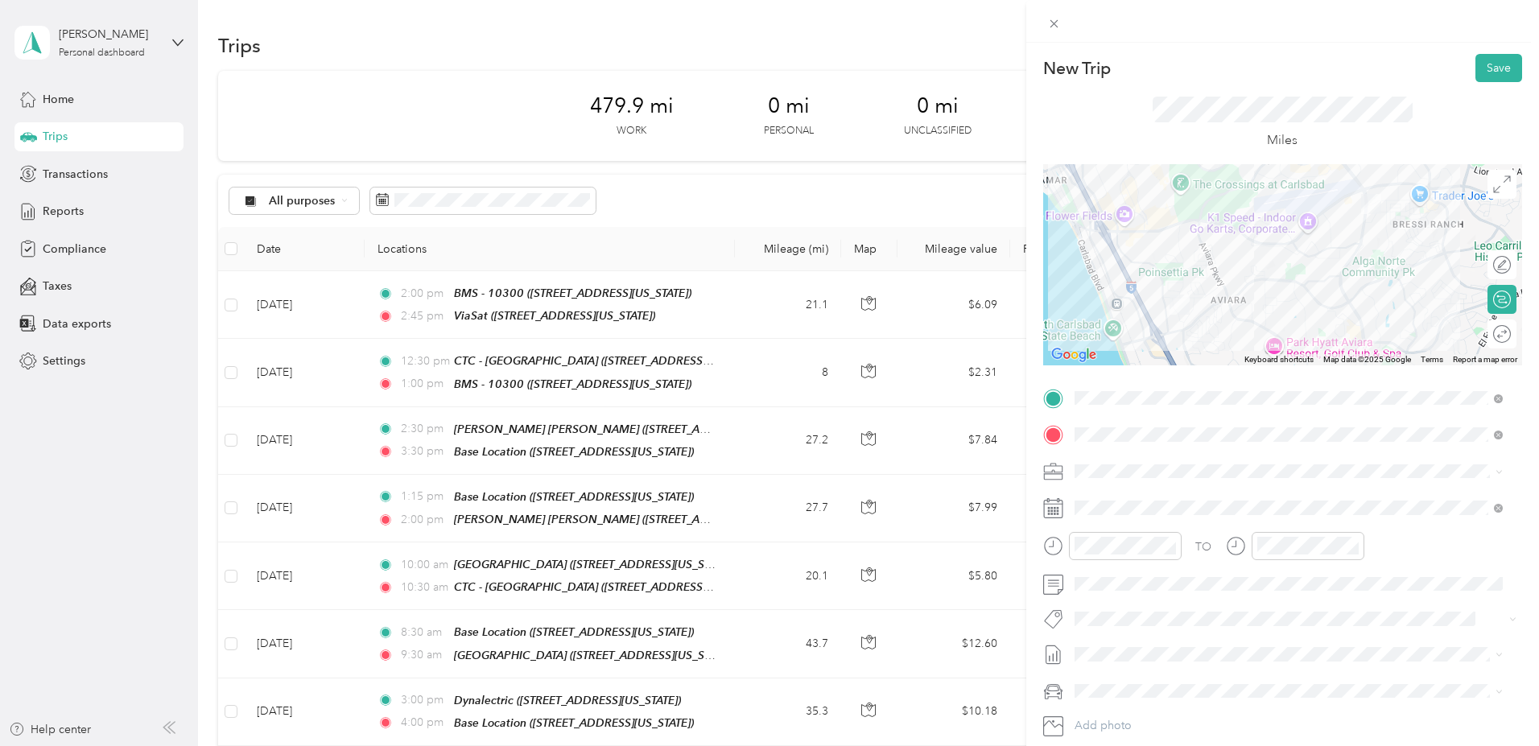
click at [1275, 246] on div at bounding box center [1282, 264] width 479 height 201
click at [1265, 243] on div at bounding box center [1282, 264] width 479 height 201
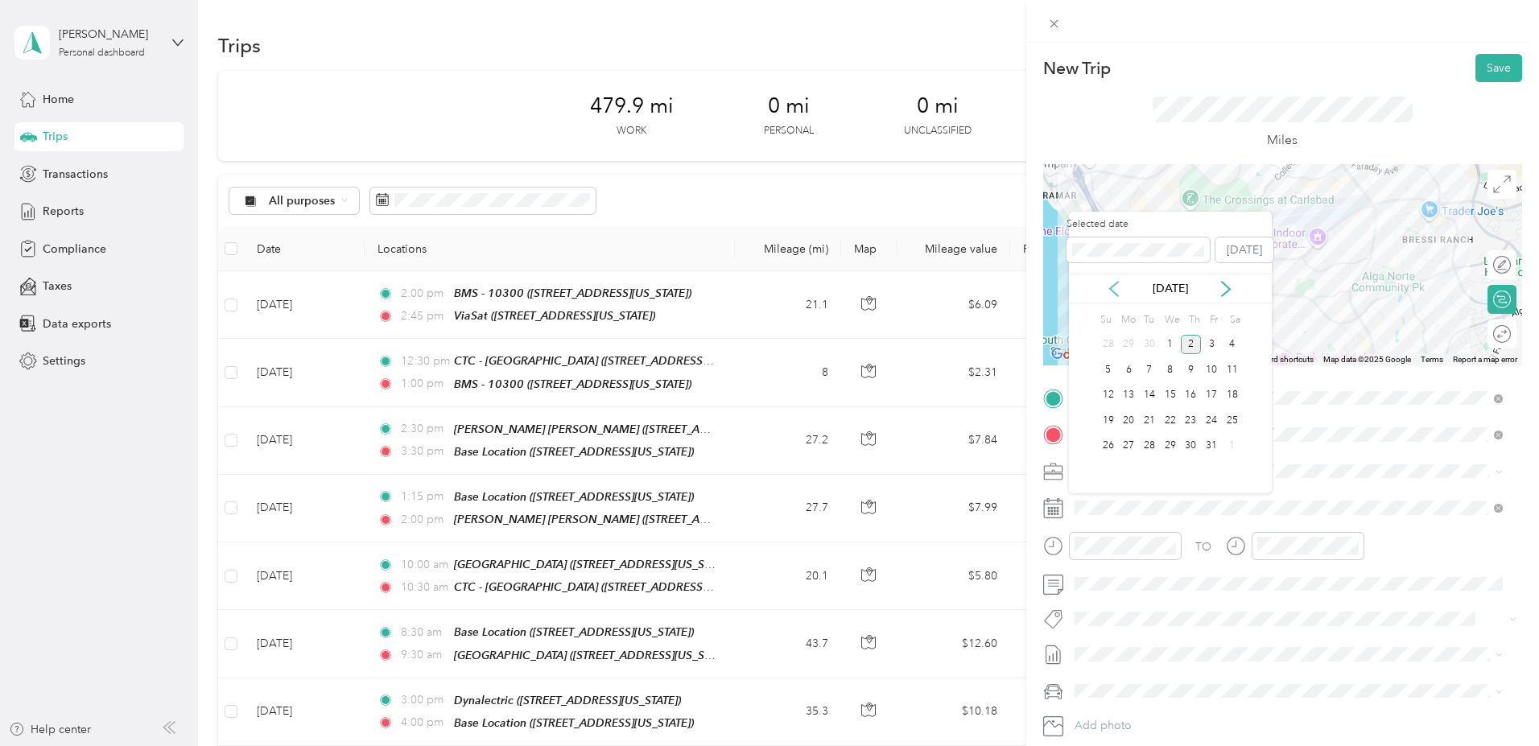
click at [1110, 289] on icon at bounding box center [1114, 289] width 8 height 14
click at [1146, 443] on div "30" at bounding box center [1149, 446] width 21 height 20
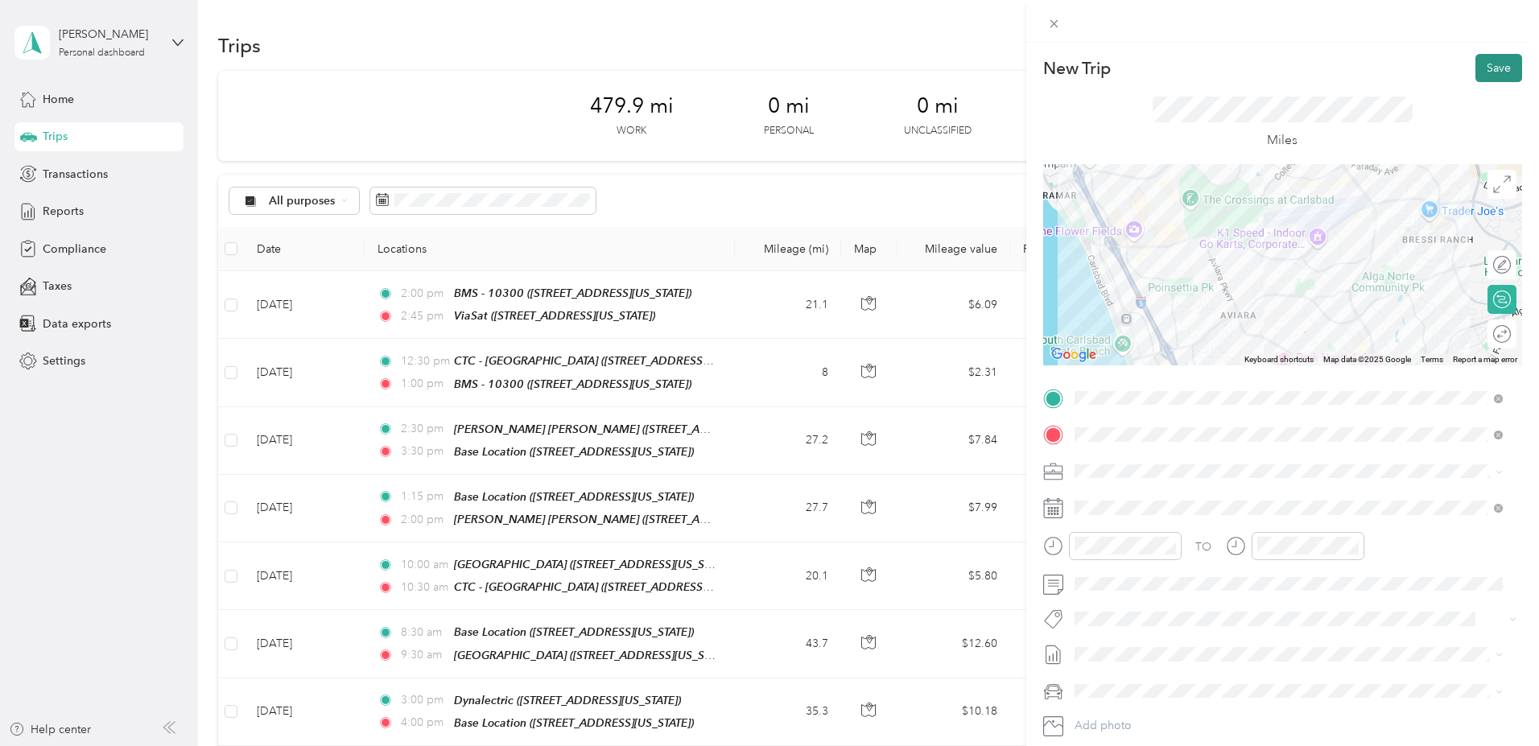
click at [1486, 64] on button "Save" at bounding box center [1498, 68] width 47 height 28
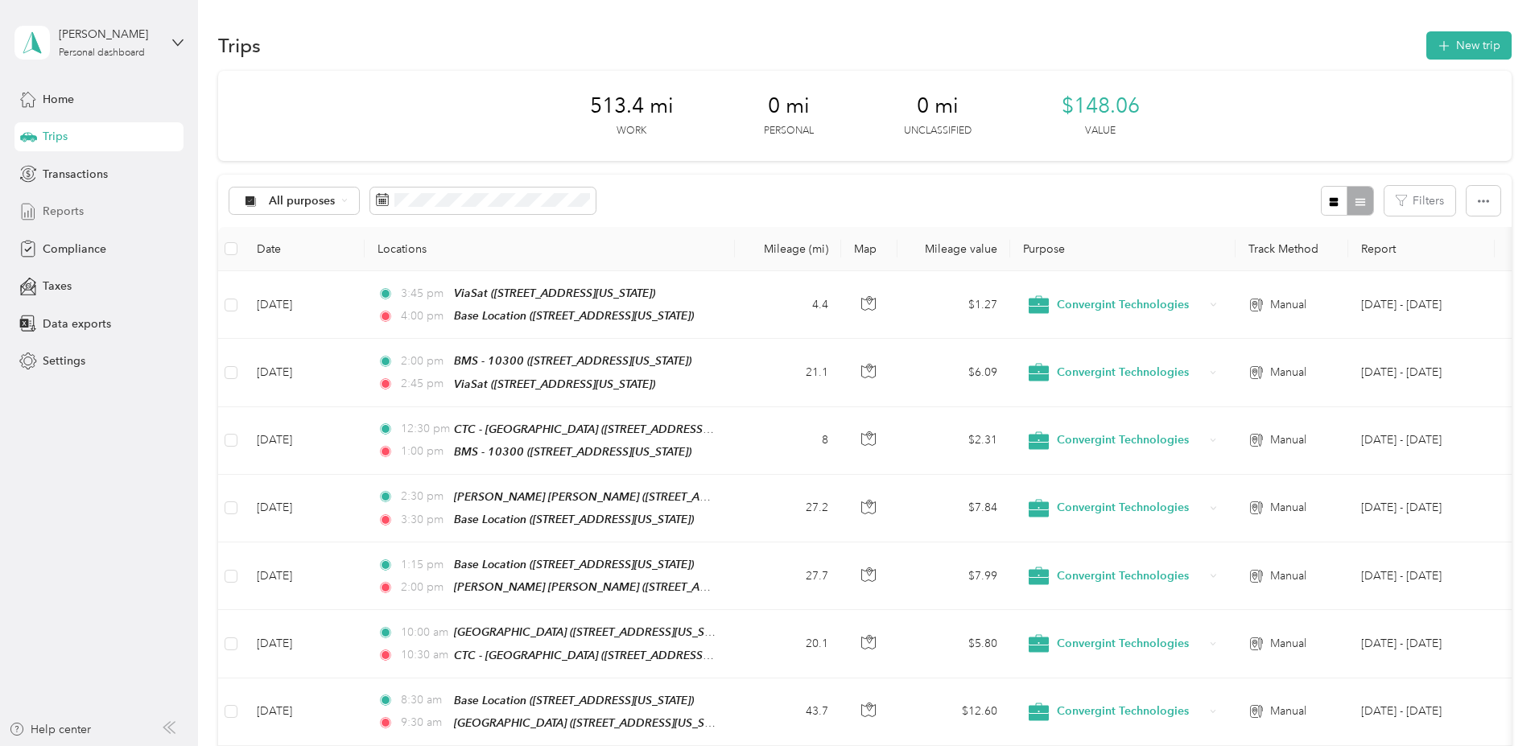
click at [76, 208] on span "Reports" at bounding box center [63, 211] width 41 height 17
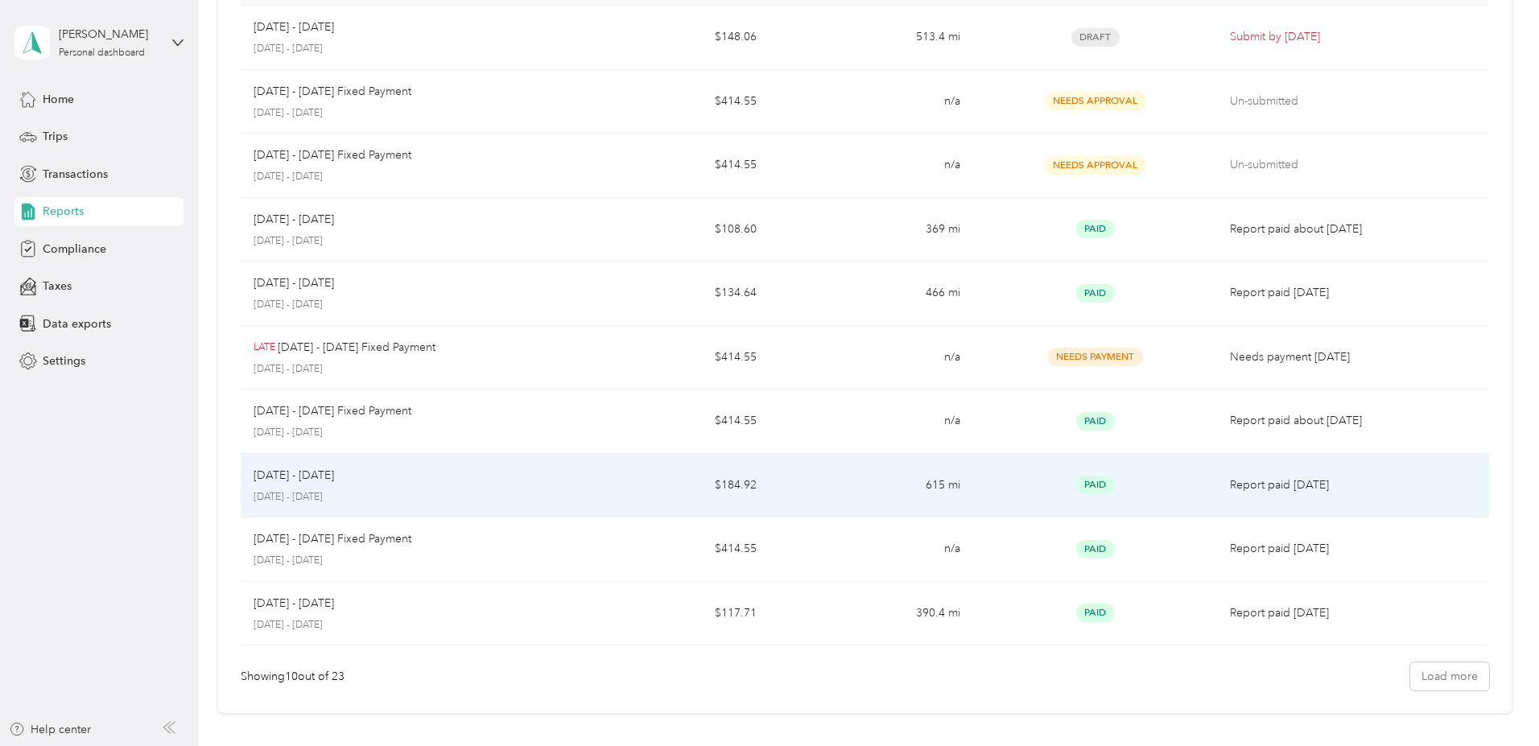
scroll to position [246, 0]
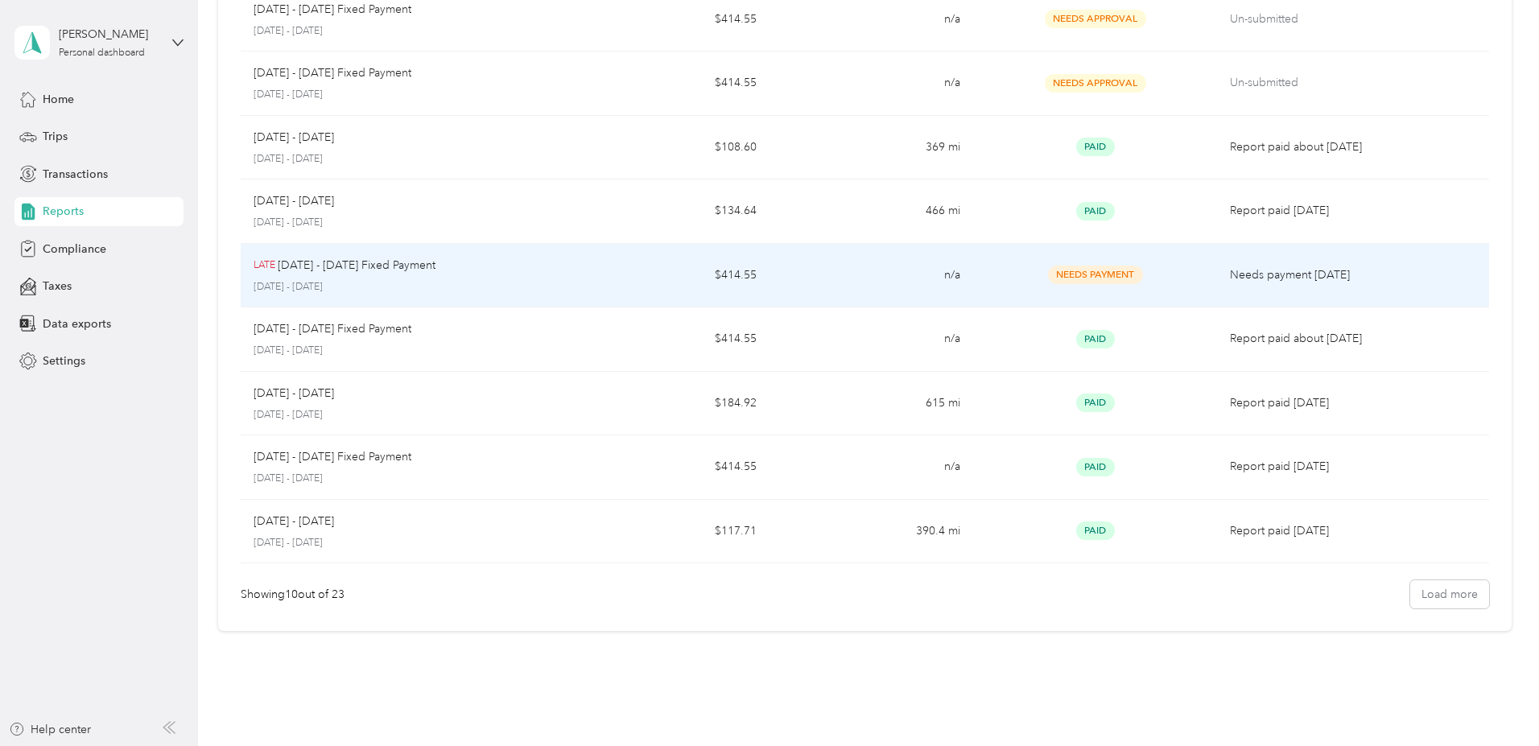
click at [1230, 275] on p "Needs payment [DATE]" at bounding box center [1352, 275] width 245 height 18
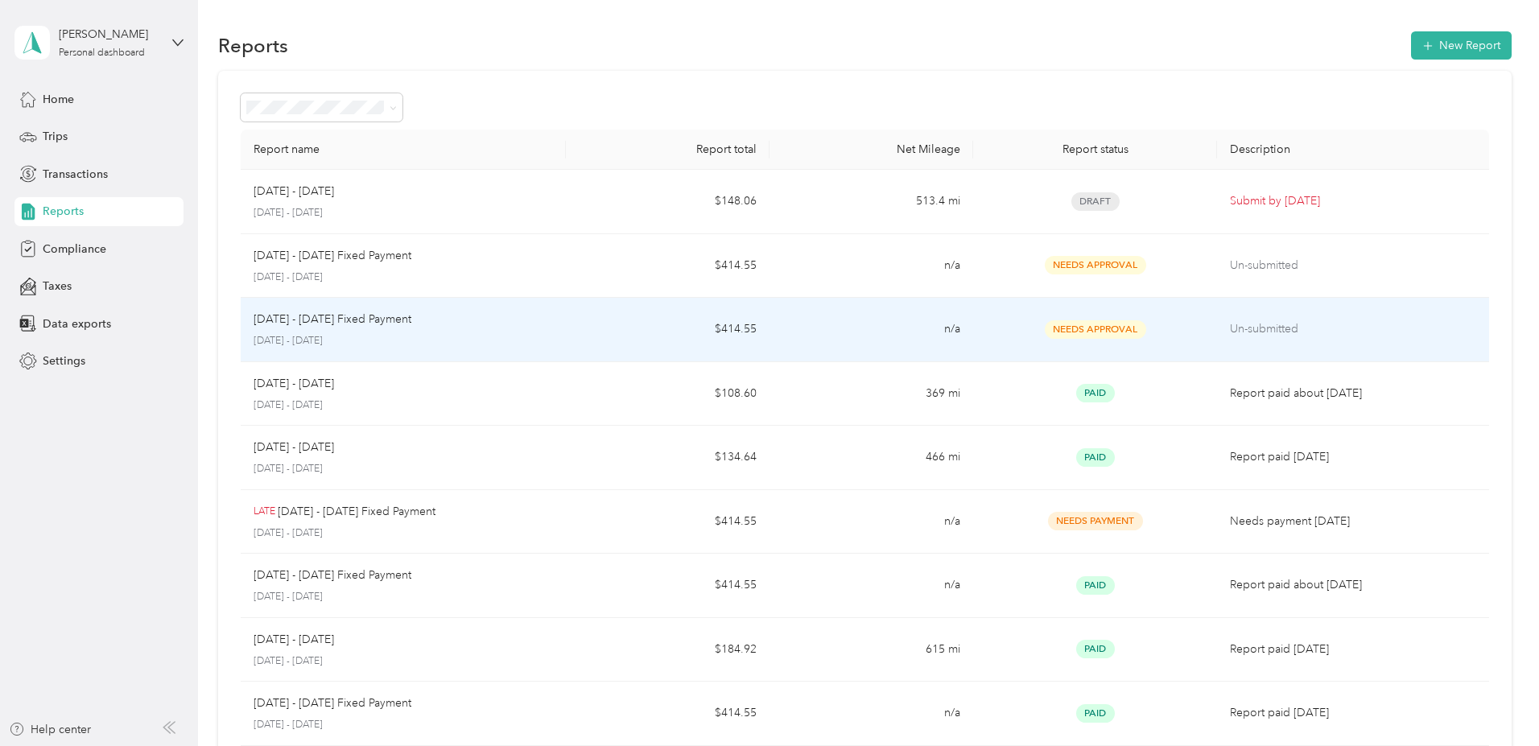
click at [1230, 329] on p "Un-submitted" at bounding box center [1352, 329] width 245 height 18
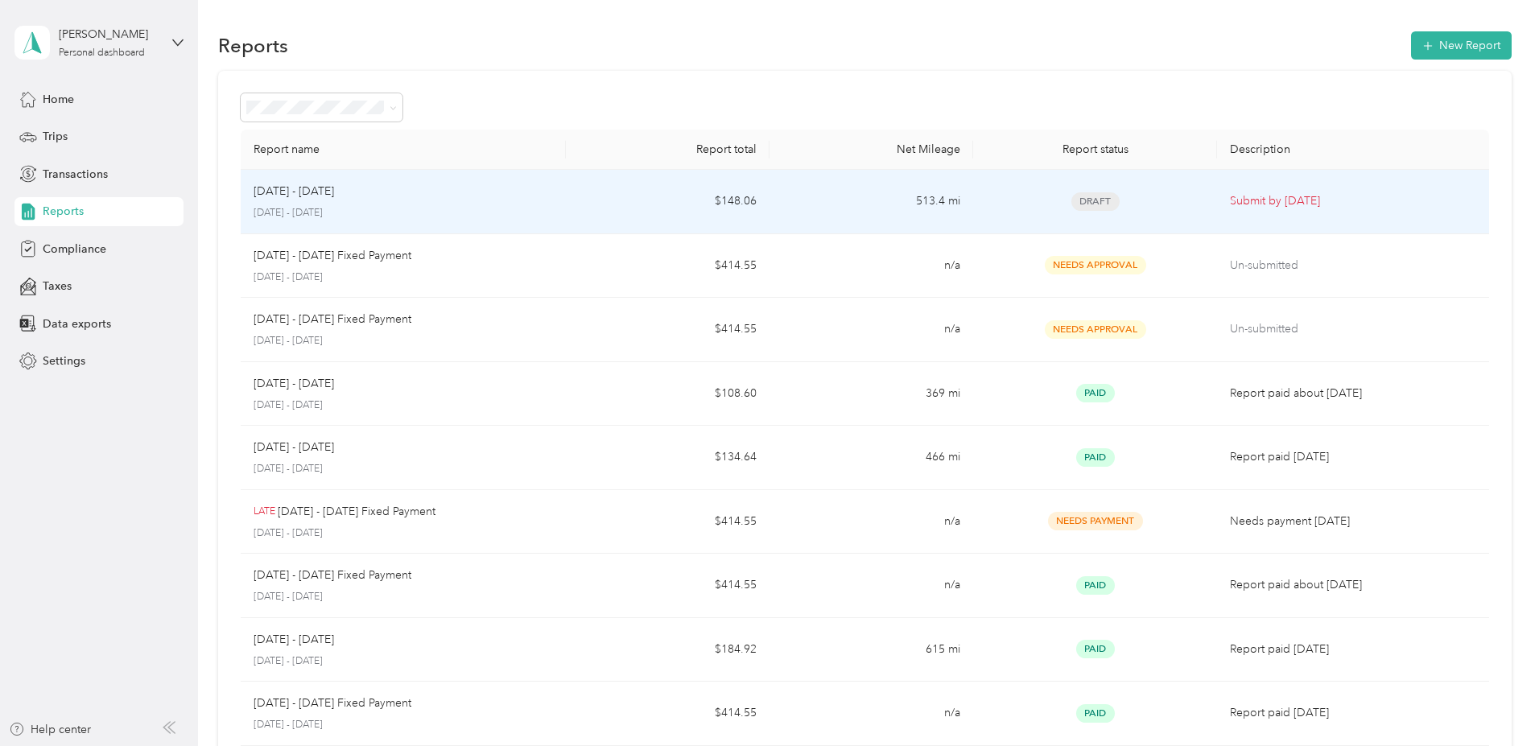
click at [1230, 200] on p "Submit by [DATE]" at bounding box center [1352, 201] width 245 height 18
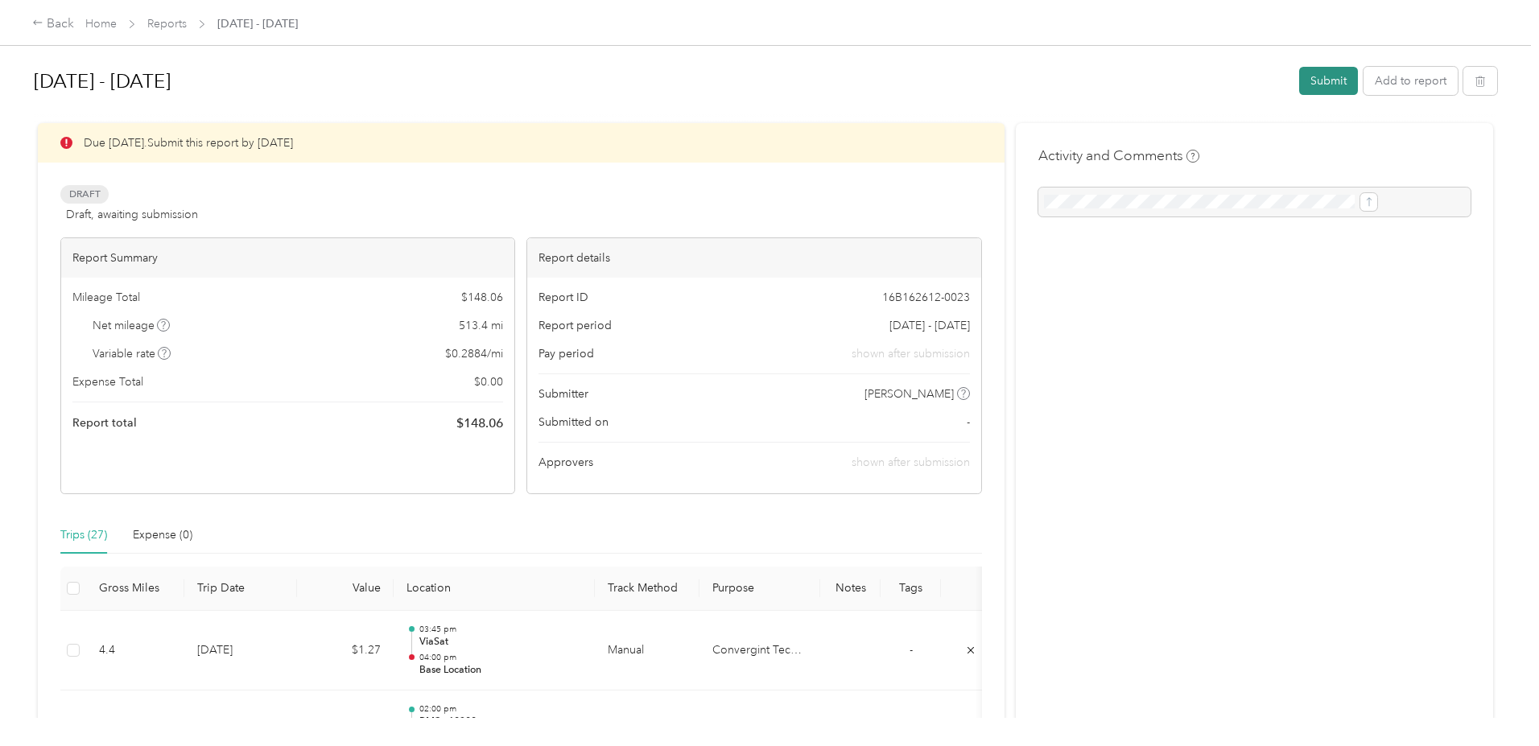
click at [1299, 80] on button "Submit" at bounding box center [1328, 81] width 59 height 28
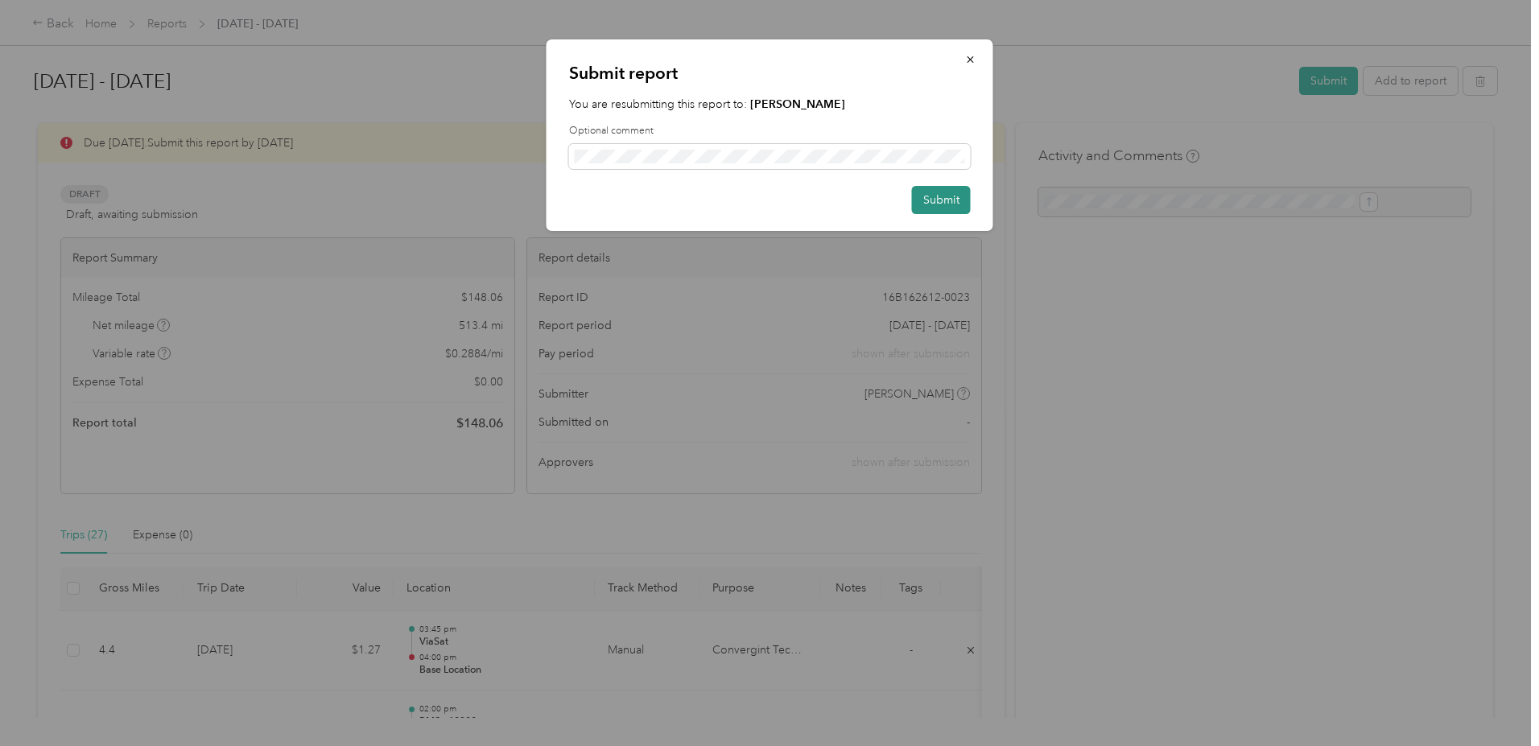
click at [937, 197] on button "Submit" at bounding box center [941, 200] width 59 height 28
